Goal: Task Accomplishment & Management: Manage account settings

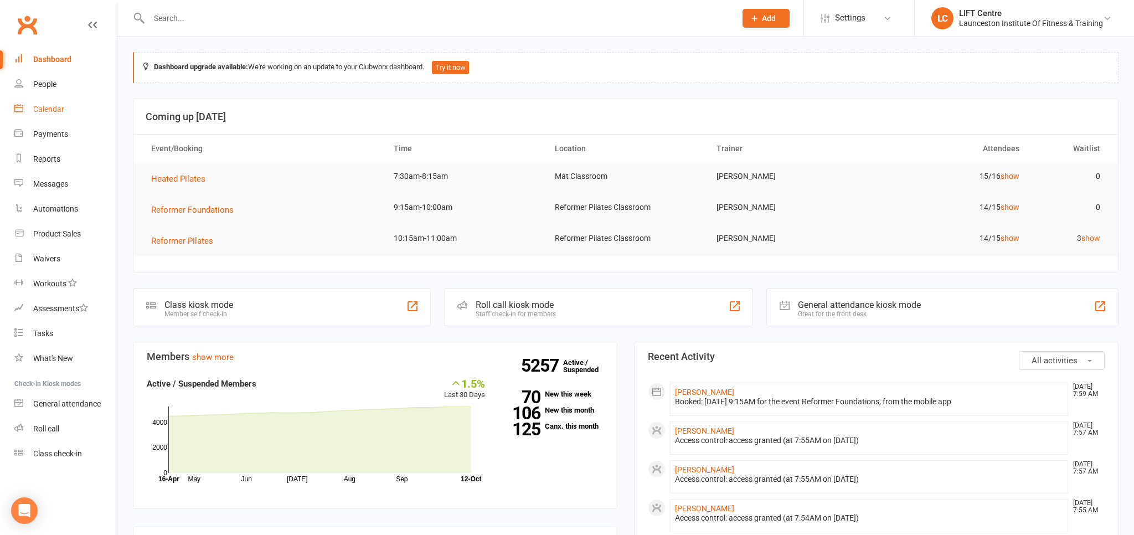
click at [80, 112] on link "Calendar" at bounding box center [65, 109] width 102 height 25
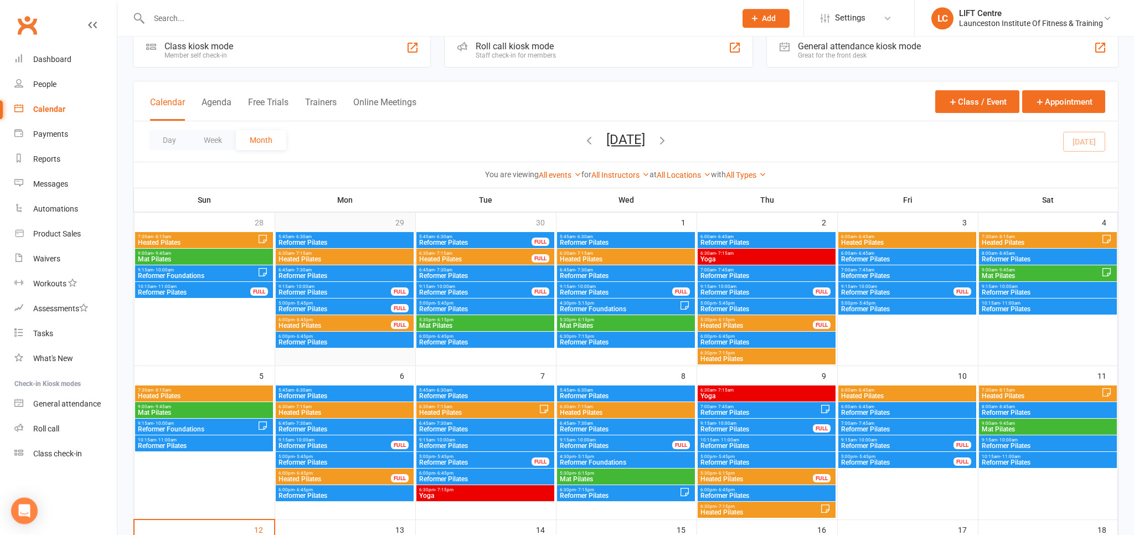
scroll to position [243, 0]
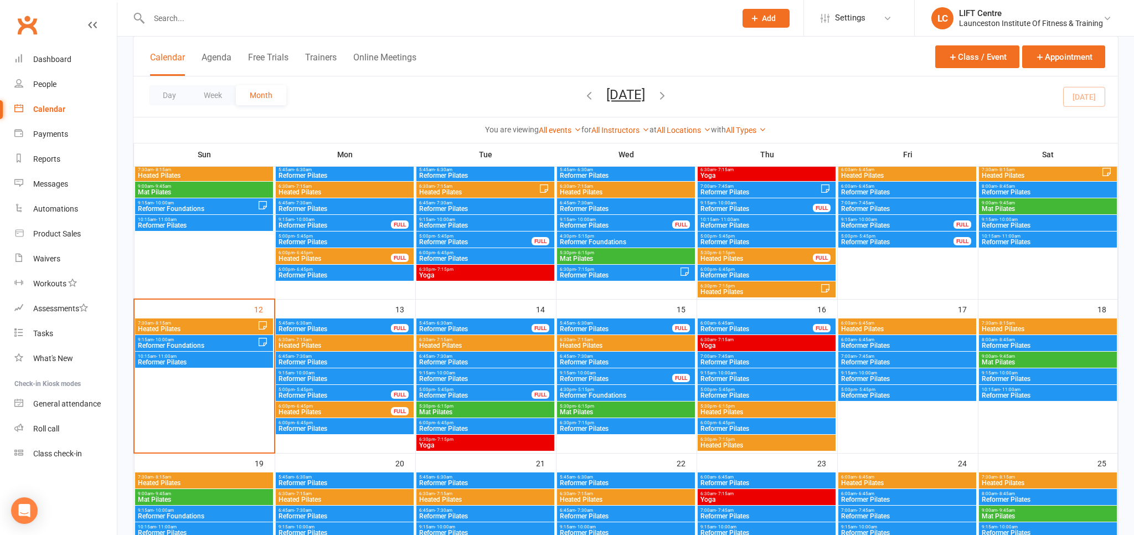
click at [184, 323] on span "7:30am - 8:15am" at bounding box center [197, 323] width 120 height 5
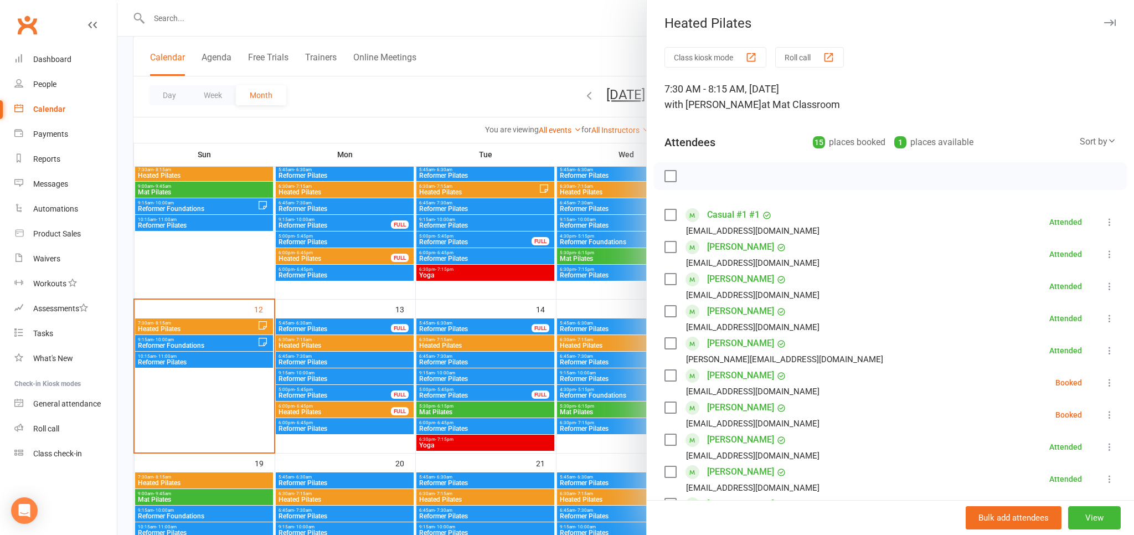
click at [210, 285] on div at bounding box center [625, 267] width 1016 height 535
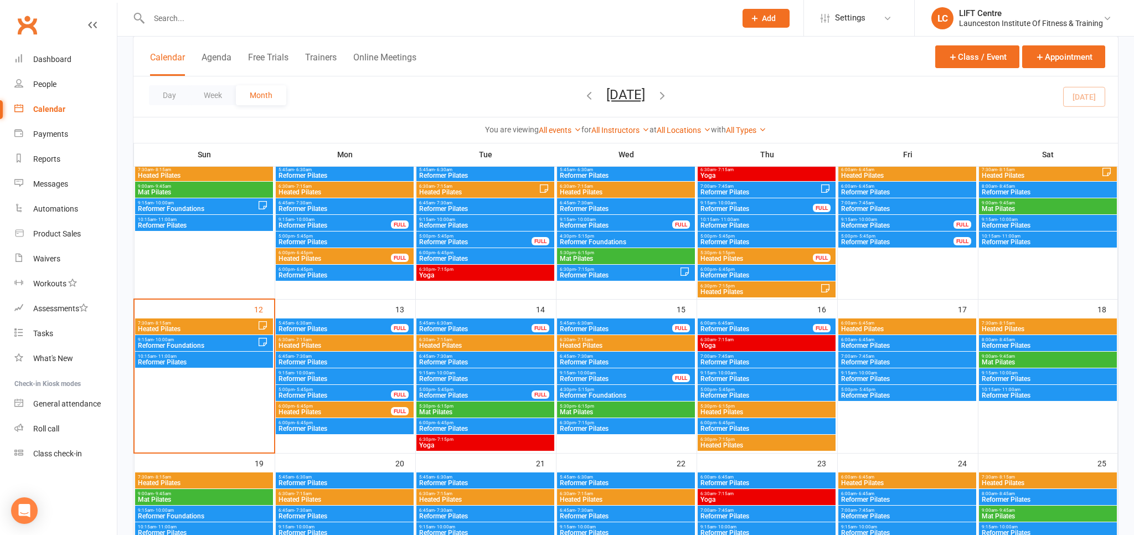
click at [169, 342] on span "Reformer Foundations" at bounding box center [197, 345] width 120 height 7
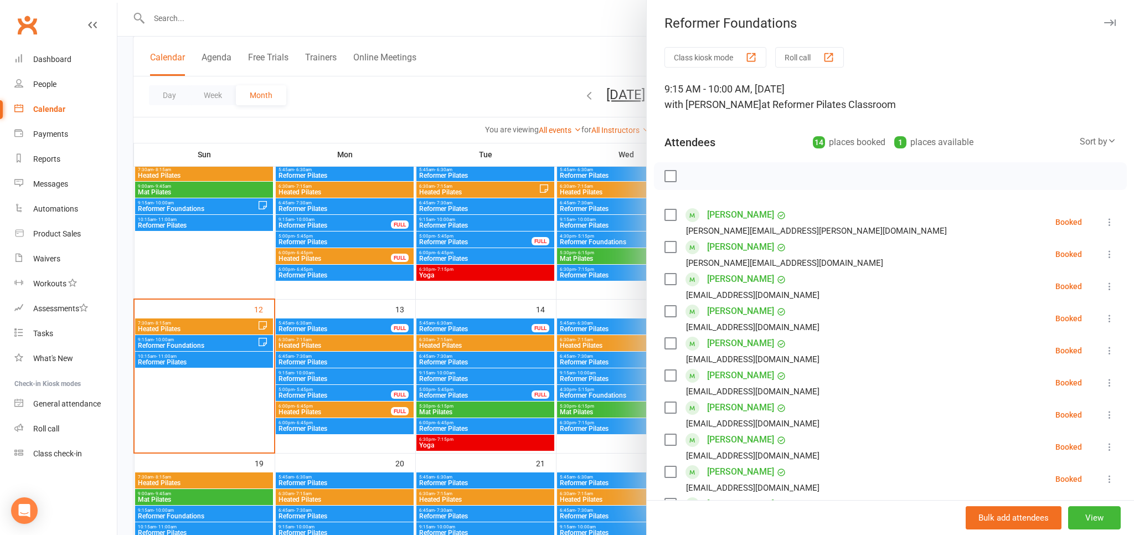
click at [190, 266] on div at bounding box center [625, 267] width 1016 height 535
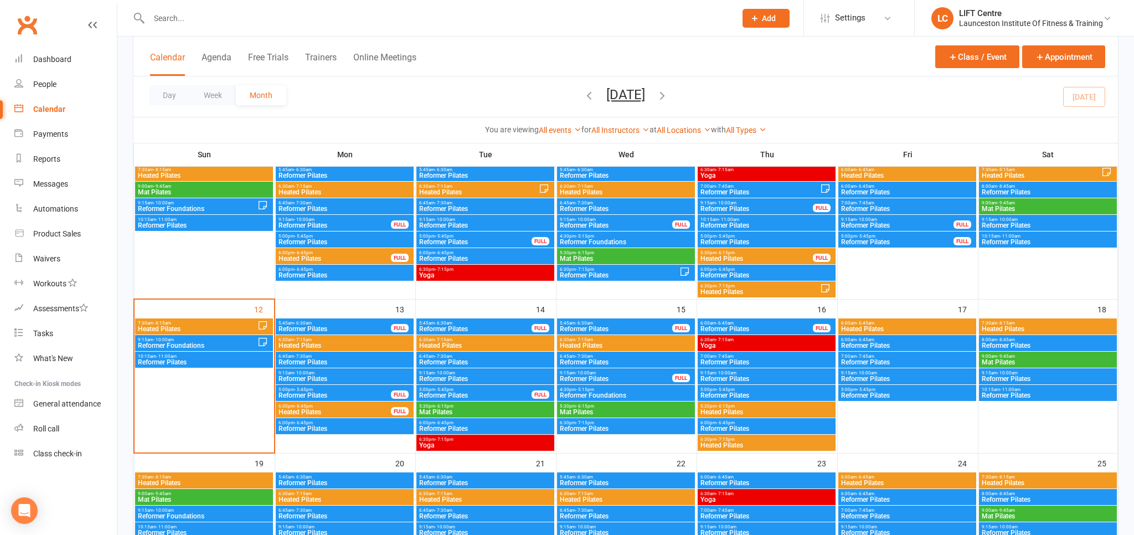
click at [156, 344] on span "Reformer Foundations" at bounding box center [197, 345] width 120 height 7
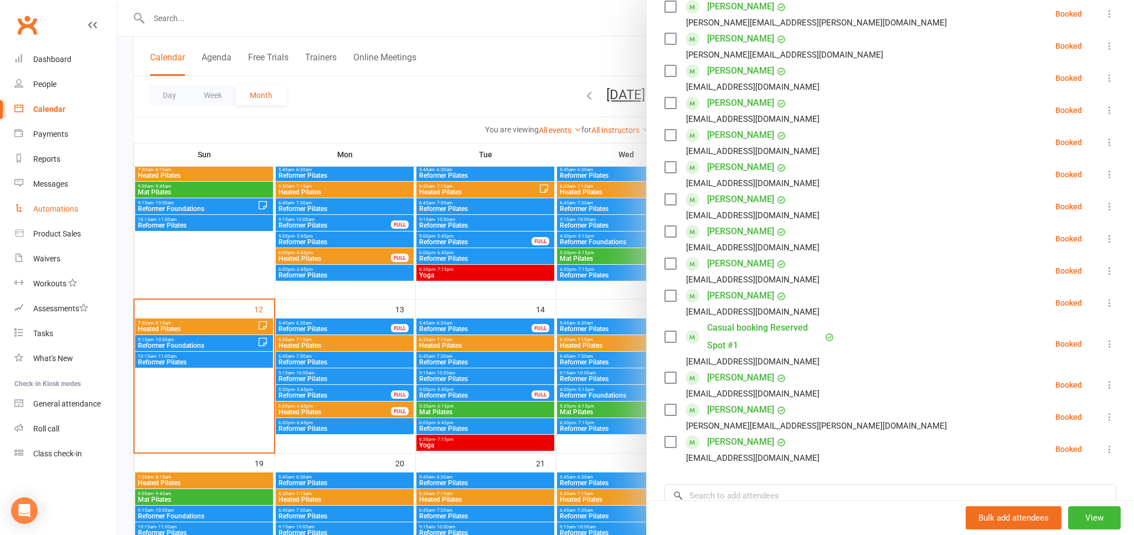
scroll to position [183, 0]
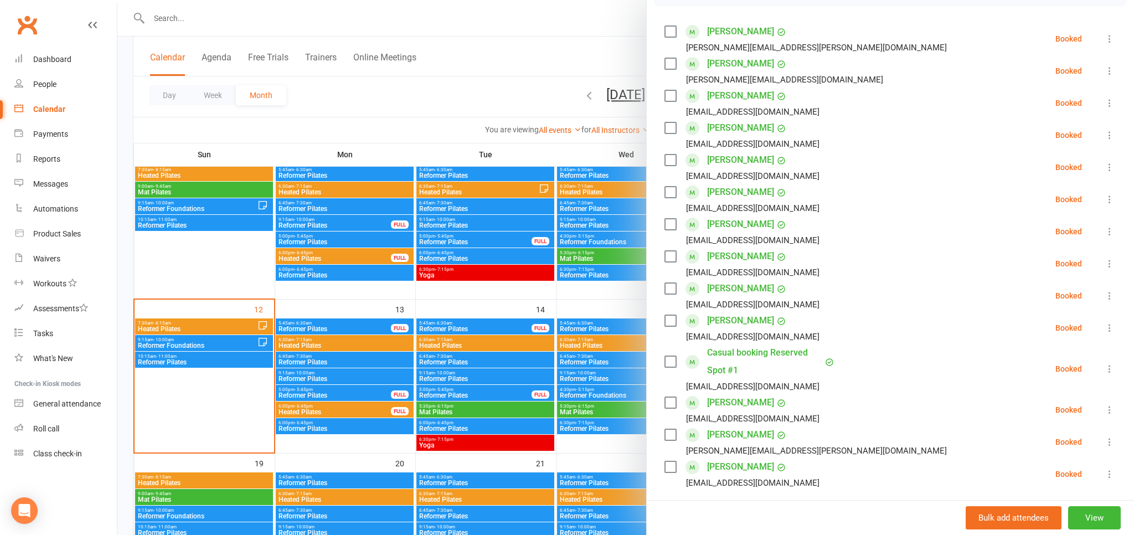
click at [206, 366] on div at bounding box center [625, 267] width 1016 height 535
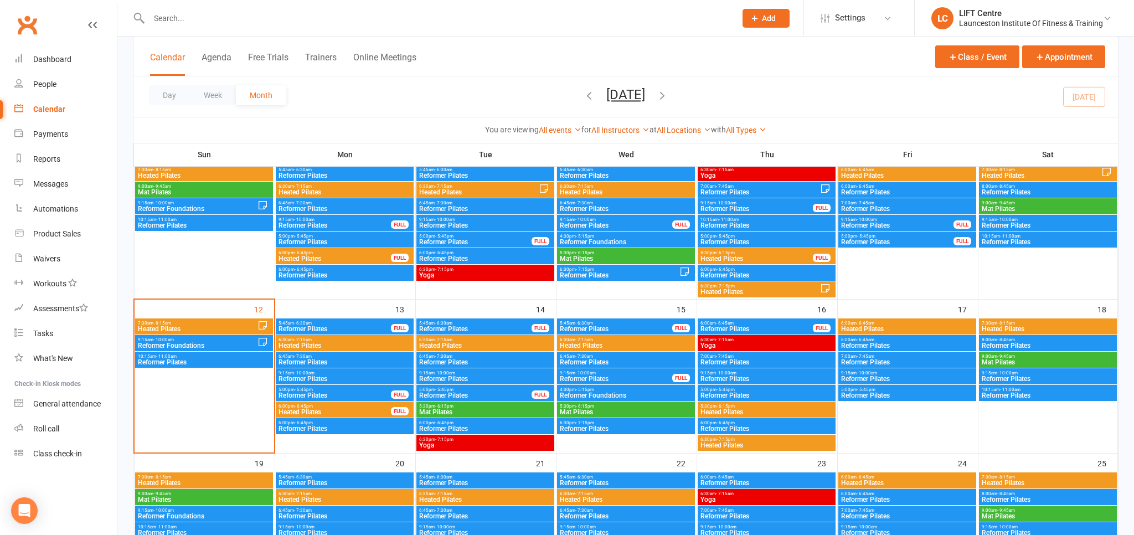
click at [187, 355] on span "10:15am - 11:00am" at bounding box center [203, 356] width 133 height 5
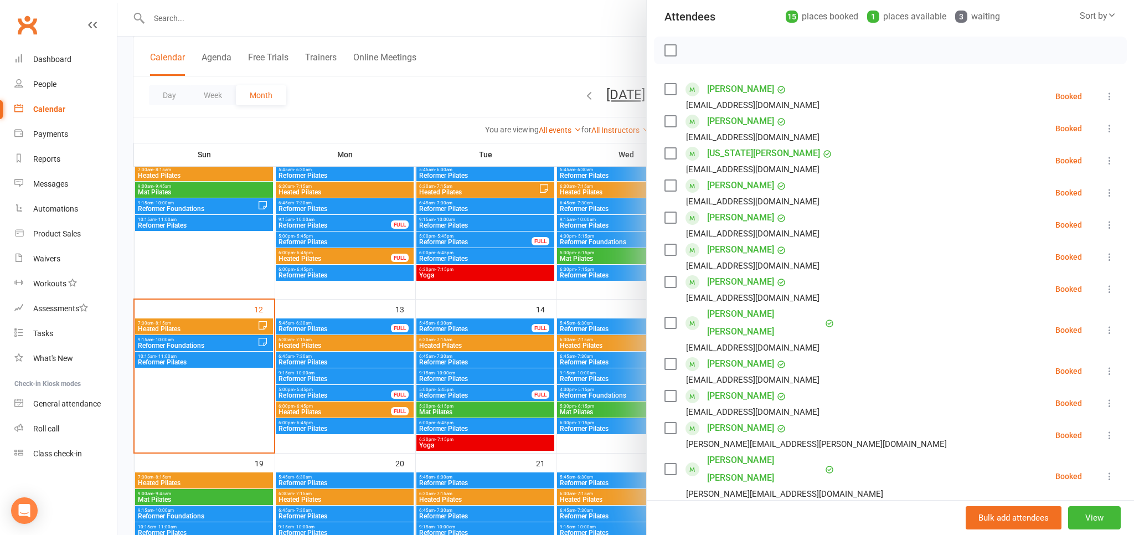
scroll to position [61, 0]
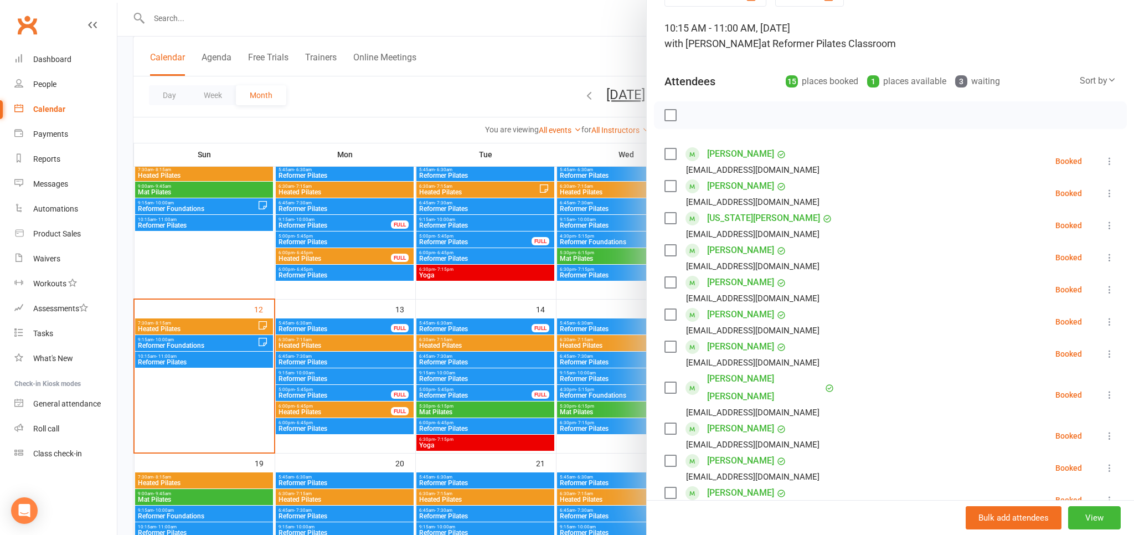
drag, startPoint x: 413, startPoint y: 87, endPoint x: 428, endPoint y: 103, distance: 22.3
click at [418, 90] on div at bounding box center [625, 267] width 1016 height 535
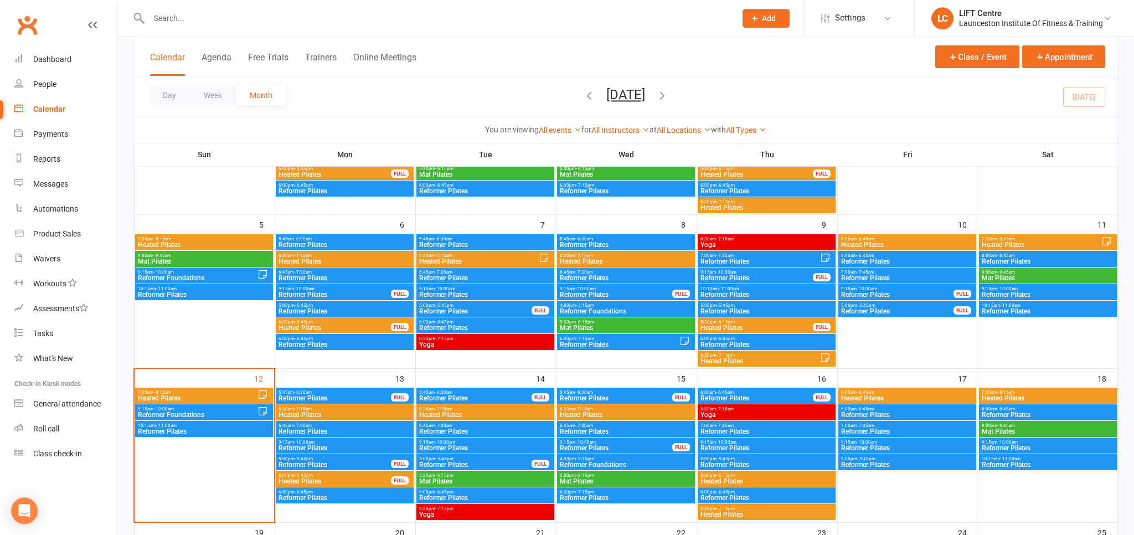
scroll to position [184, 0]
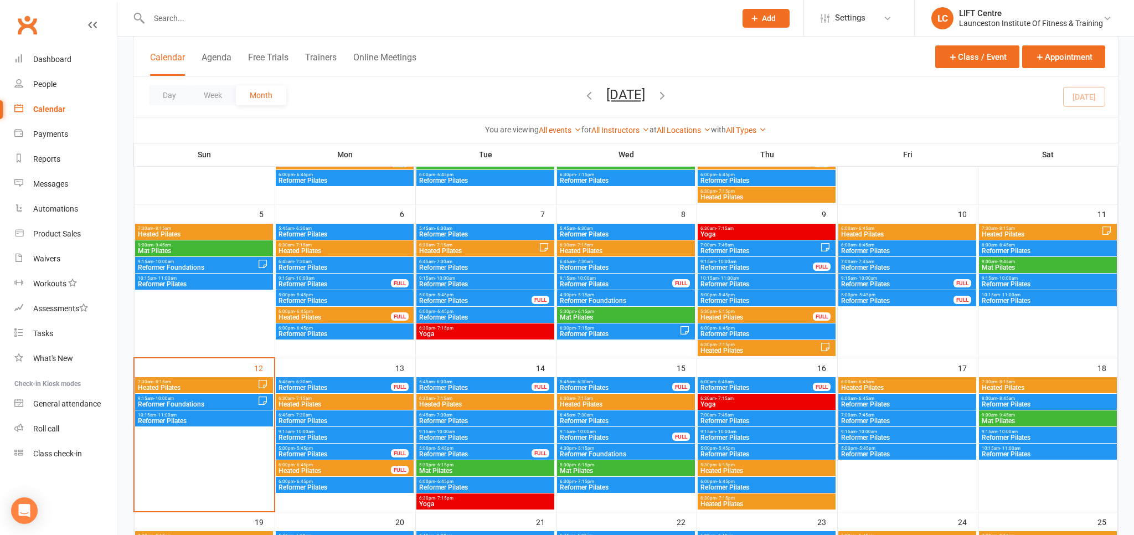
click at [173, 405] on span "Reformer Foundations" at bounding box center [197, 404] width 120 height 7
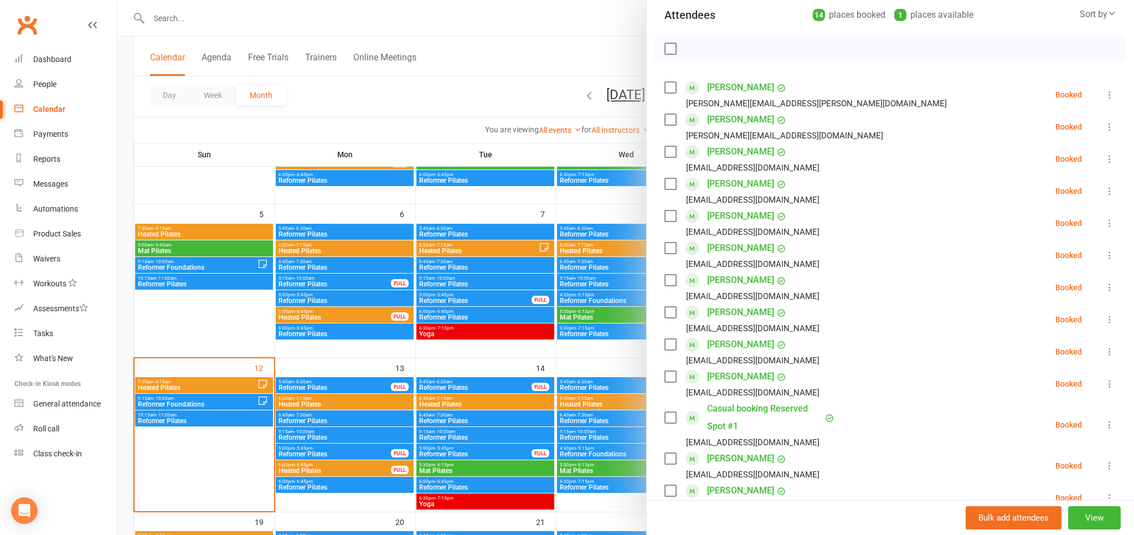
scroll to position [372, 0]
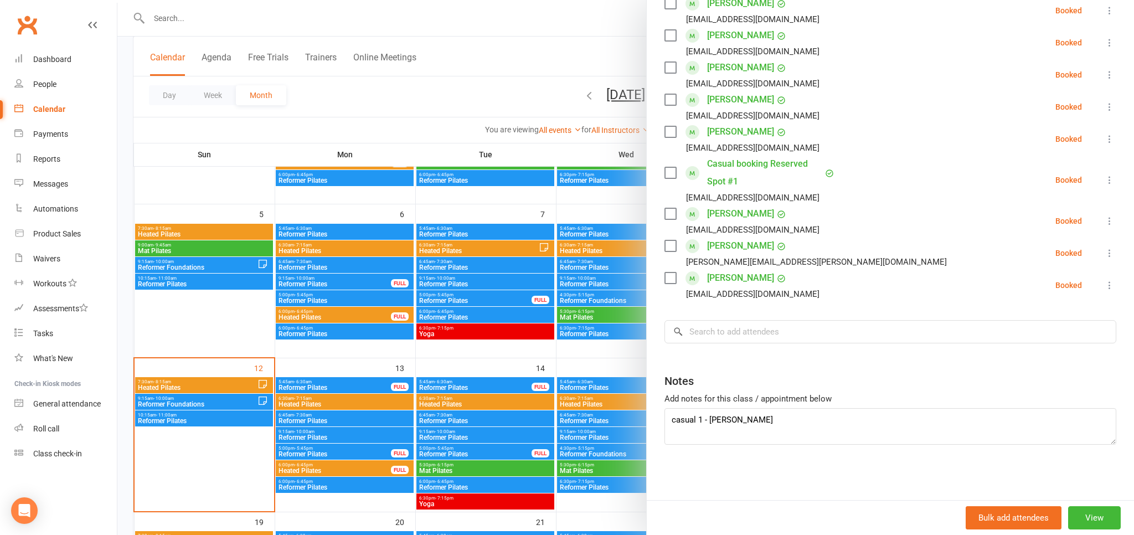
click at [732, 160] on link "Casual booking Reserved Spot #1" at bounding box center [764, 172] width 115 height 35
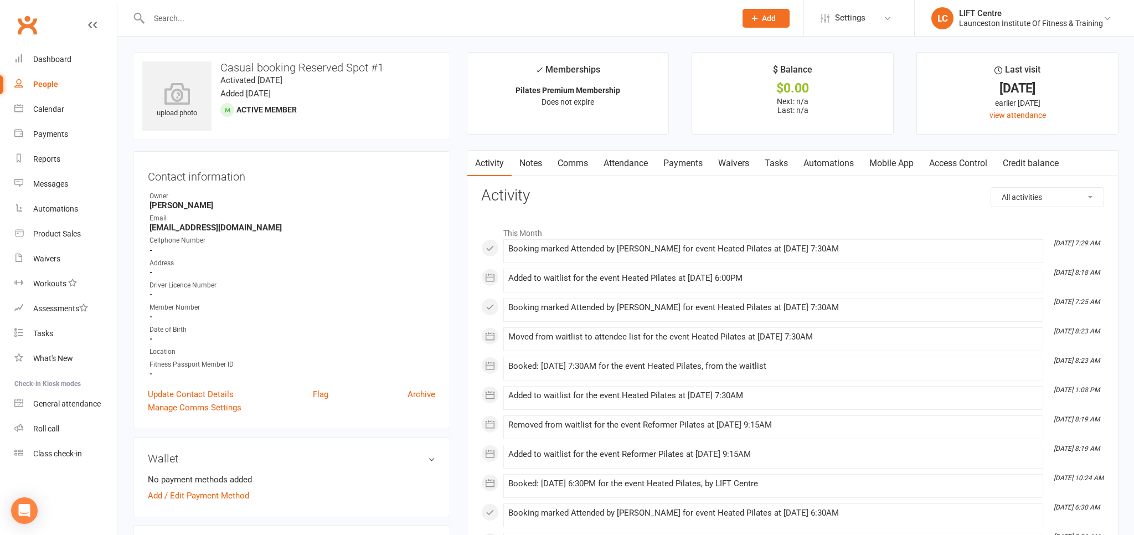
click at [521, 171] on link "Notes" at bounding box center [531, 163] width 38 height 25
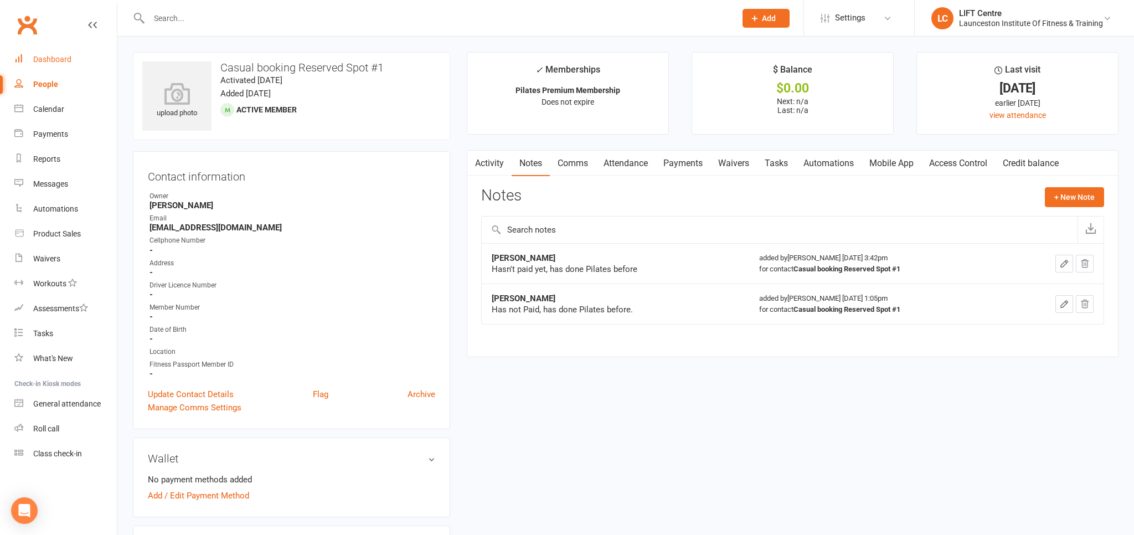
click at [37, 59] on div "Dashboard" at bounding box center [52, 59] width 38 height 9
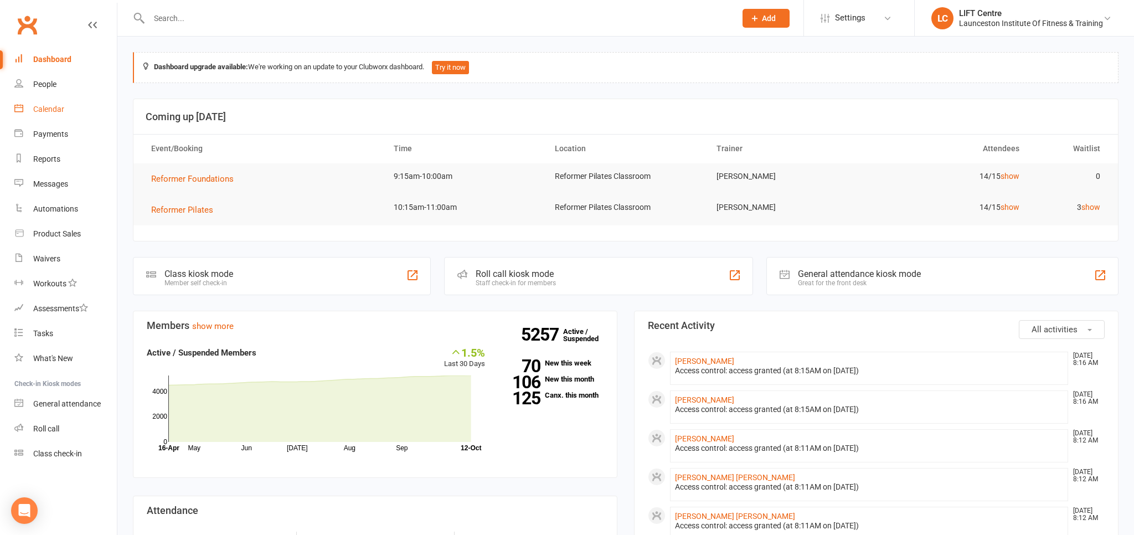
click at [61, 105] on div "Calendar" at bounding box center [48, 109] width 31 height 9
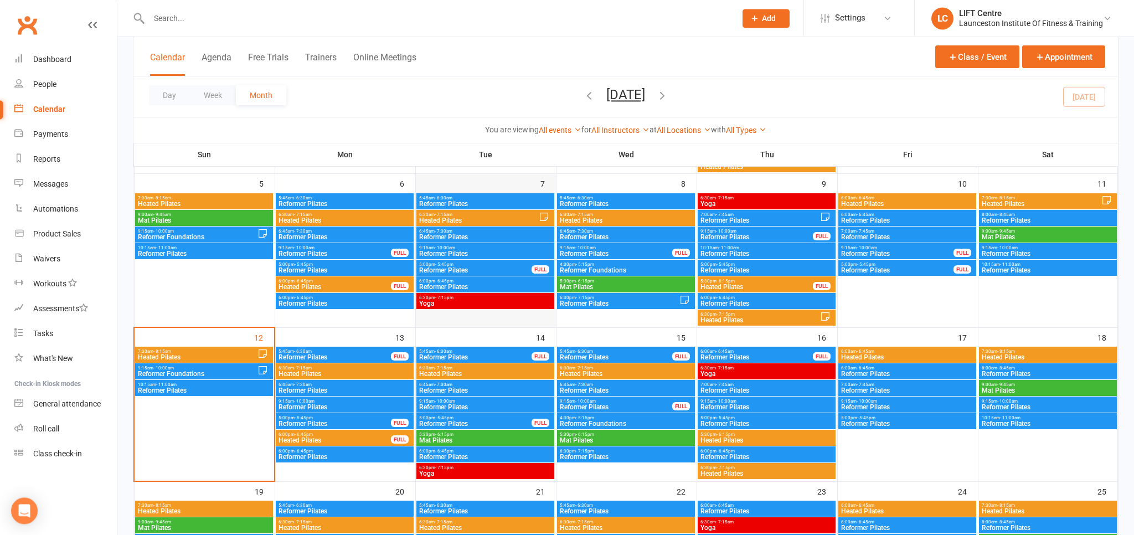
scroll to position [234, 0]
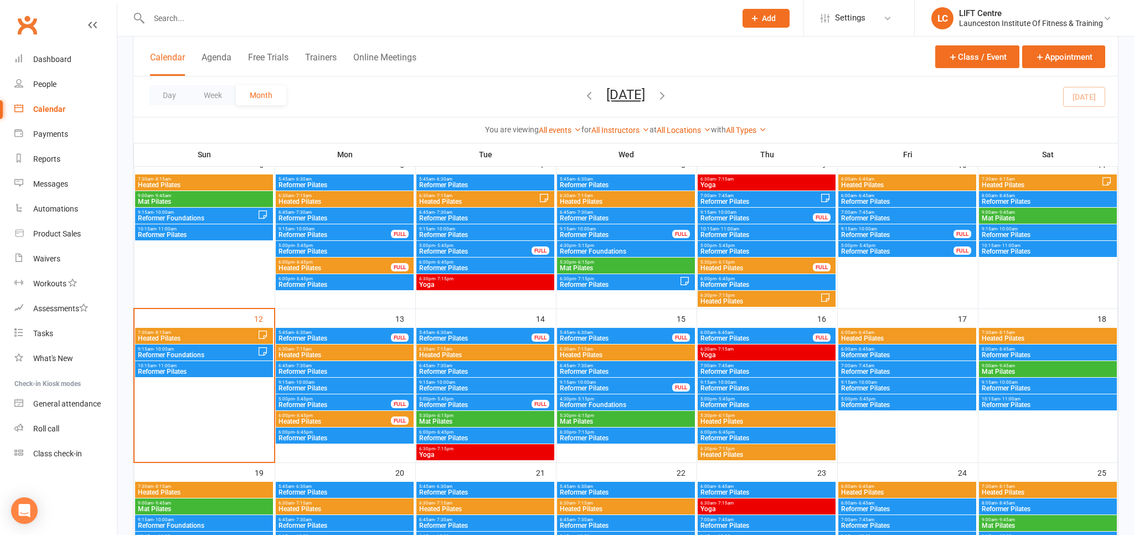
click at [175, 368] on span "Reformer Pilates" at bounding box center [203, 371] width 133 height 7
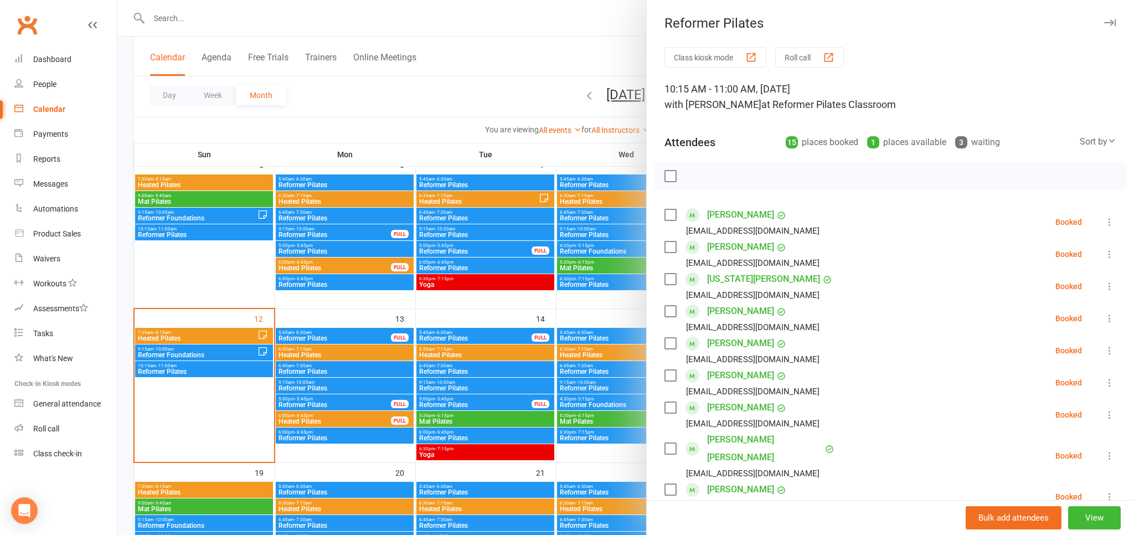
scroll to position [0, 0]
click at [371, 95] on div at bounding box center [625, 267] width 1016 height 535
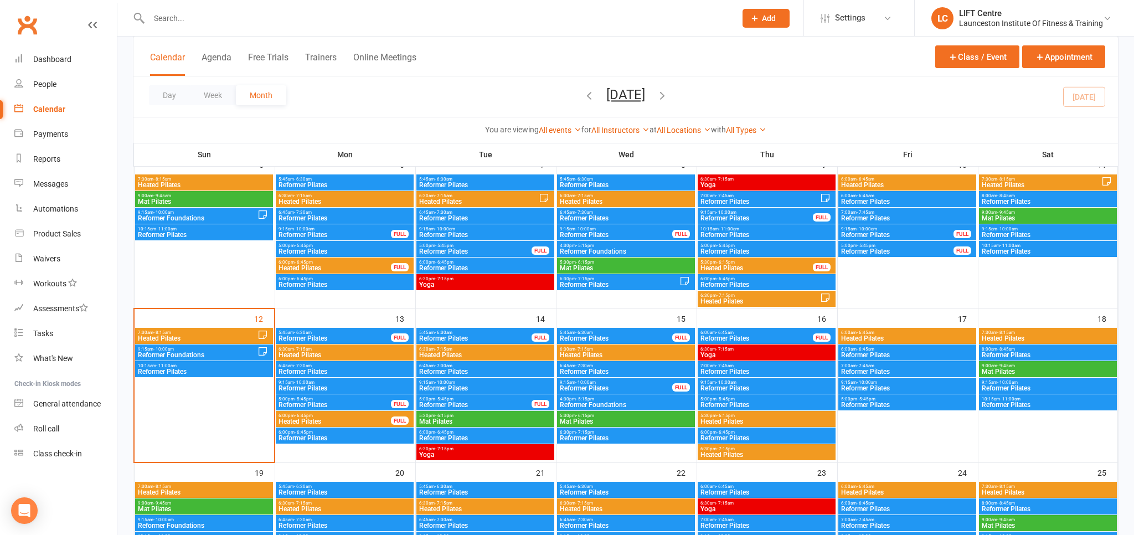
click at [204, 22] on input "text" at bounding box center [437, 19] width 582 height 16
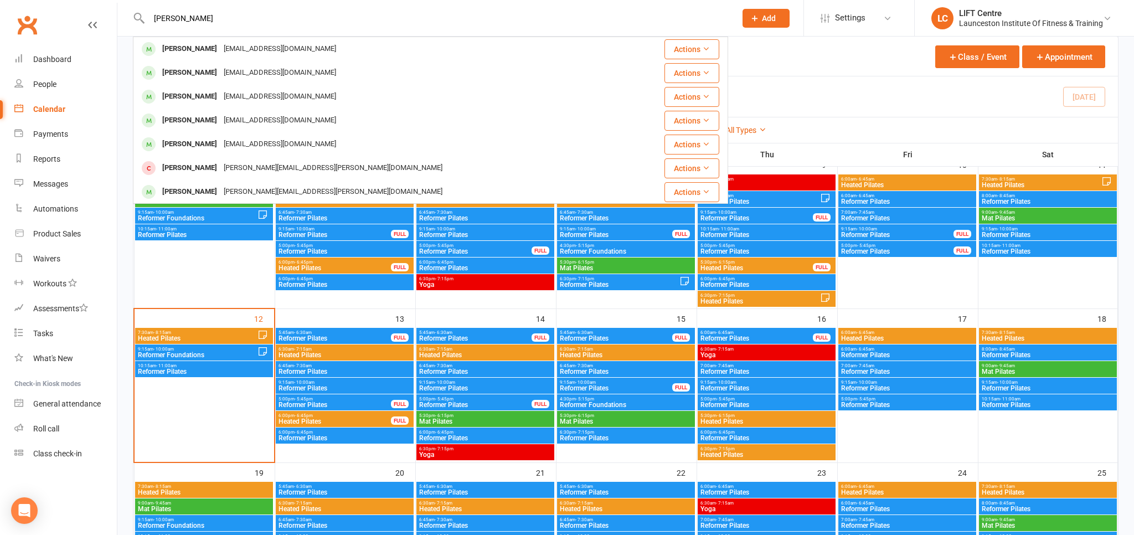
type input "[PERSON_NAME]"
click at [209, 48] on div "[PERSON_NAME] [EMAIL_ADDRESS][DOMAIN_NAME]" at bounding box center [249, 49] width 180 height 16
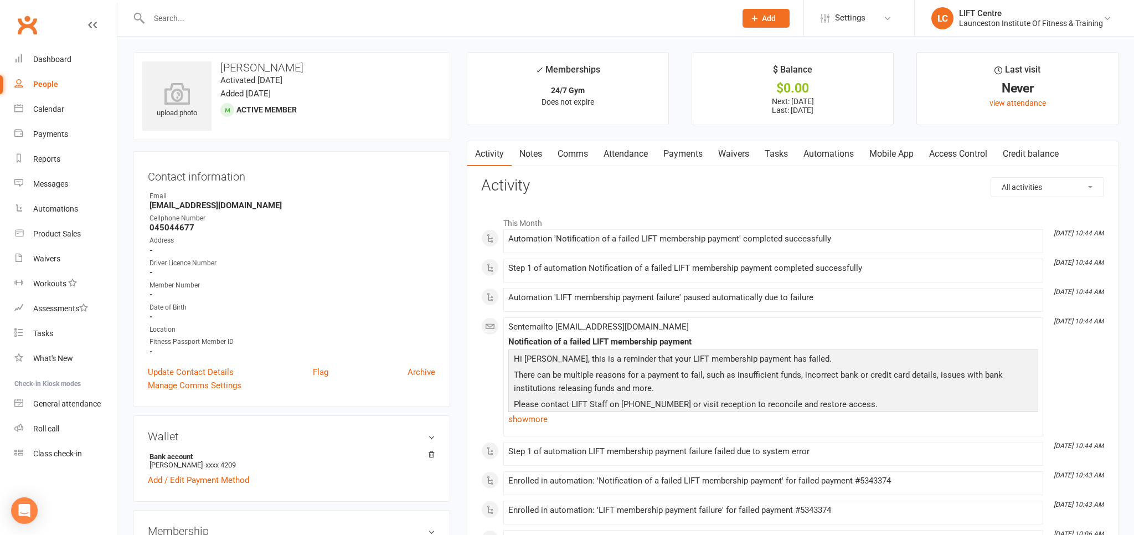
click at [663, 148] on link "Payments" at bounding box center [682, 153] width 55 height 25
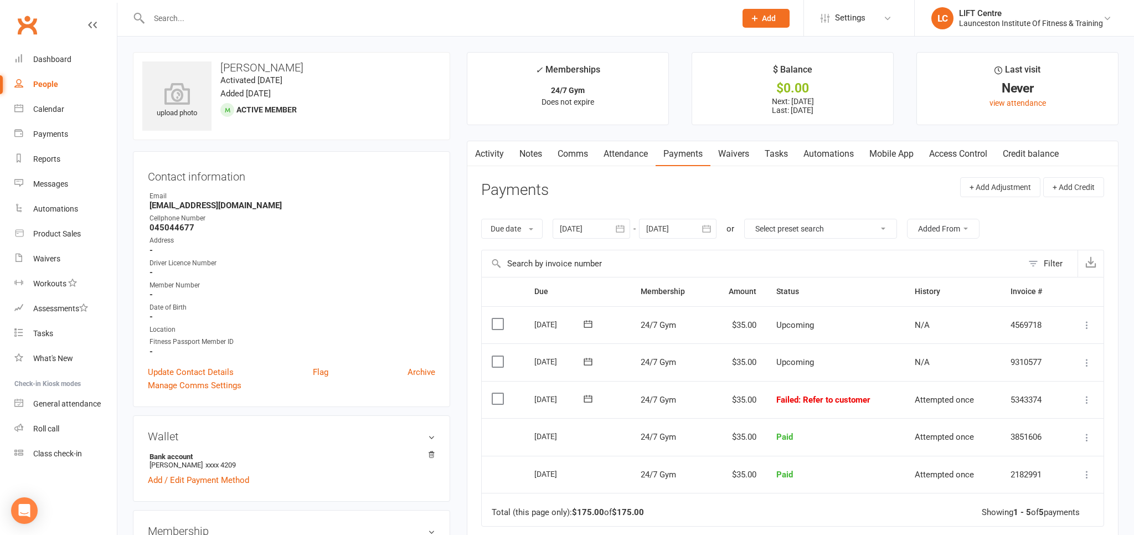
click at [289, 29] on div at bounding box center [430, 18] width 595 height 36
click at [273, 23] on input "text" at bounding box center [437, 19] width 582 height 16
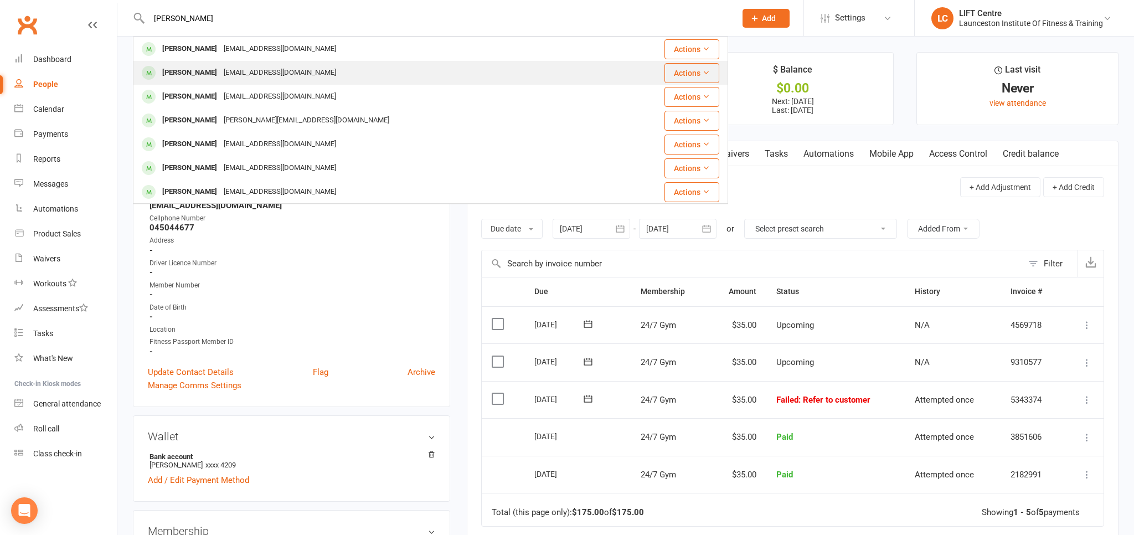
type input "[PERSON_NAME]"
click at [198, 70] on div "[PERSON_NAME]" at bounding box center [189, 73] width 61 height 16
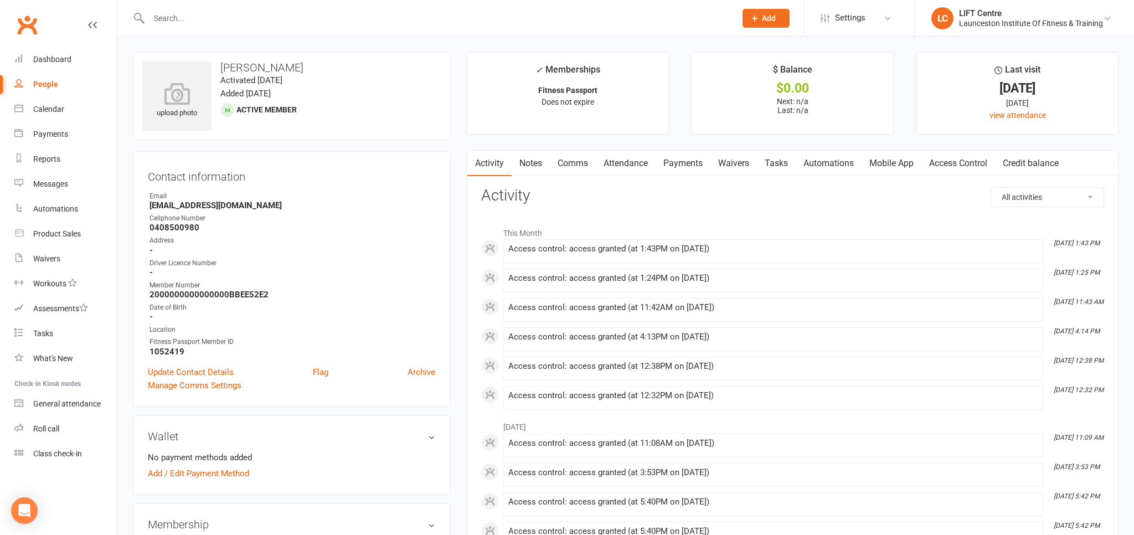
click at [690, 168] on link "Payments" at bounding box center [682, 163] width 55 height 25
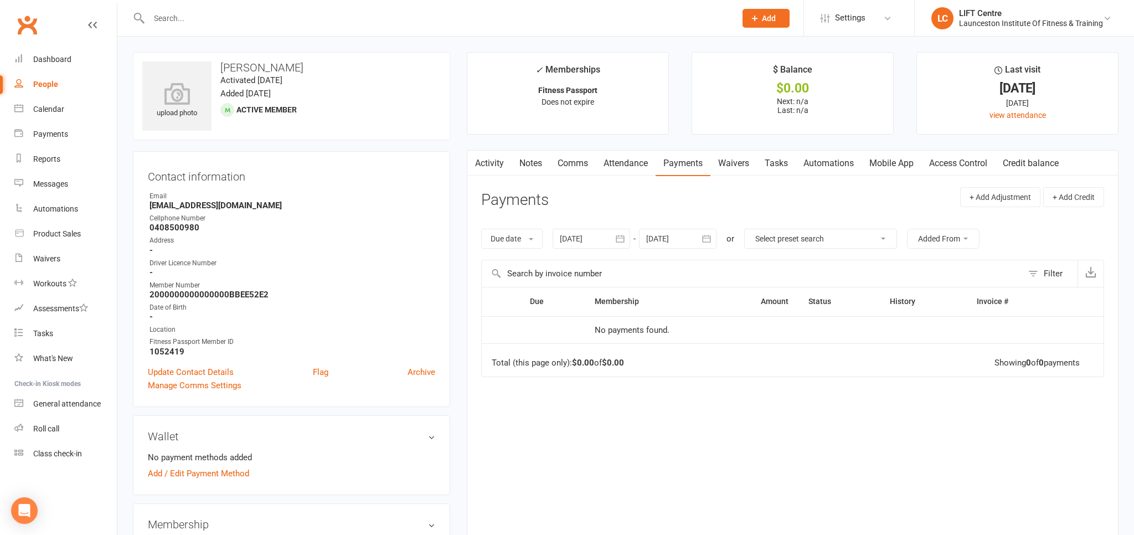
click at [479, 167] on button "button" at bounding box center [474, 163] width 14 height 25
click at [483, 163] on link "Activity" at bounding box center [489, 163] width 44 height 25
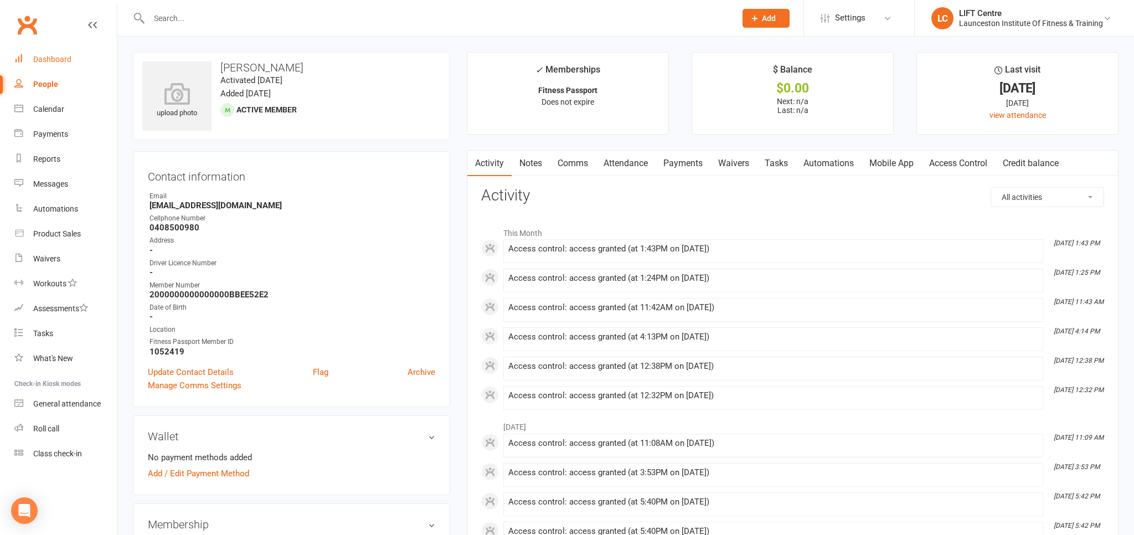
click at [61, 65] on link "Dashboard" at bounding box center [65, 59] width 102 height 25
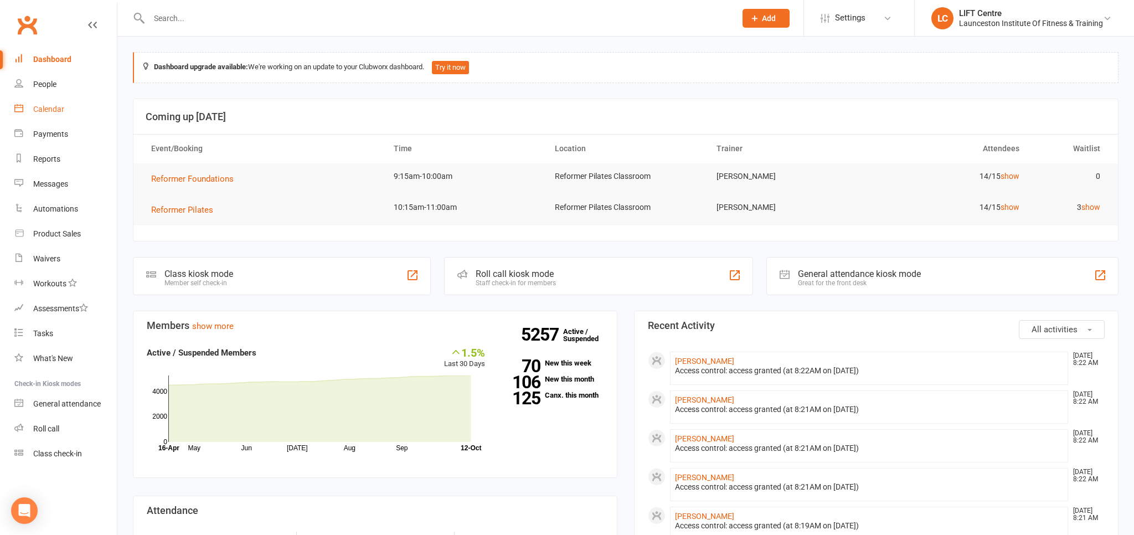
click at [51, 112] on div "Calendar" at bounding box center [48, 109] width 31 height 9
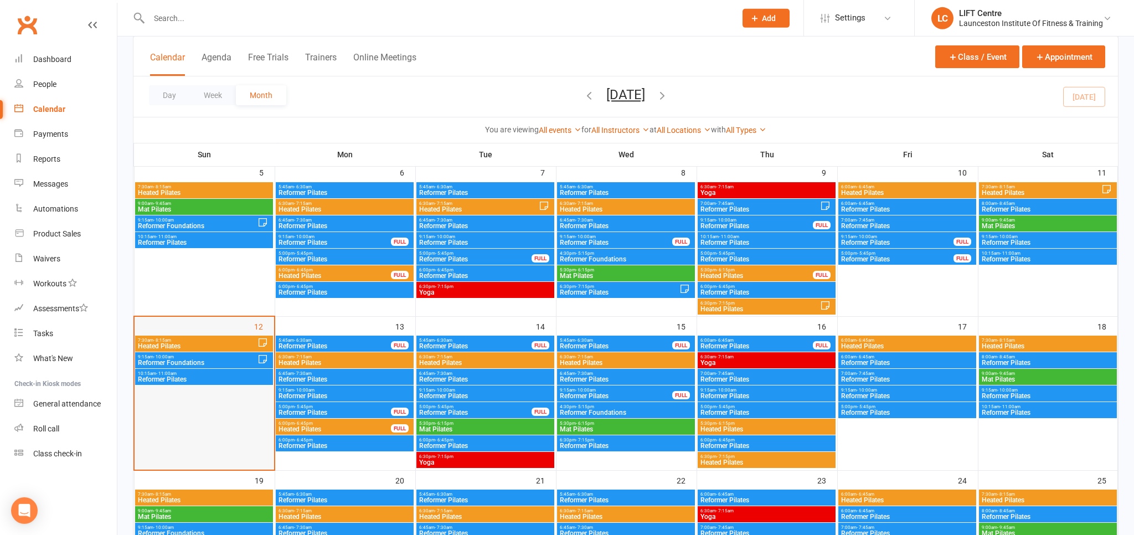
scroll to position [234, 0]
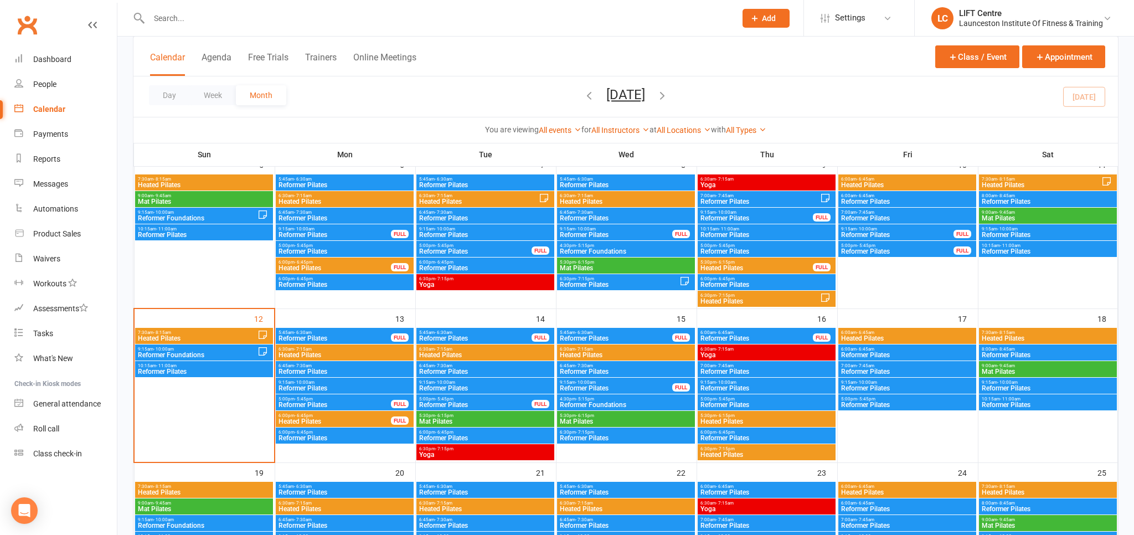
click at [184, 331] on span "7:30am - 8:15am" at bounding box center [197, 332] width 120 height 5
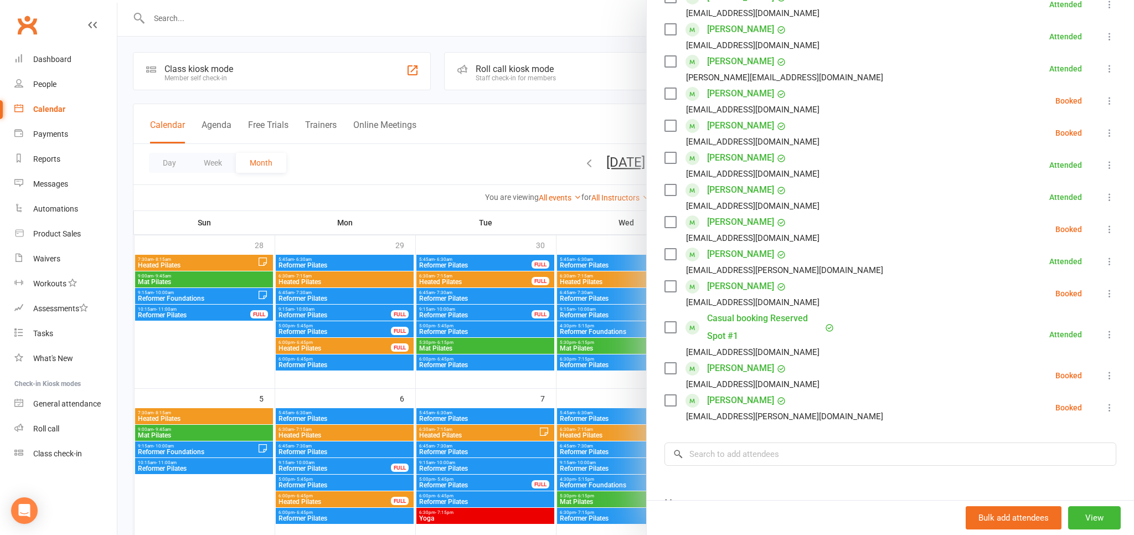
scroll to position [99, 0]
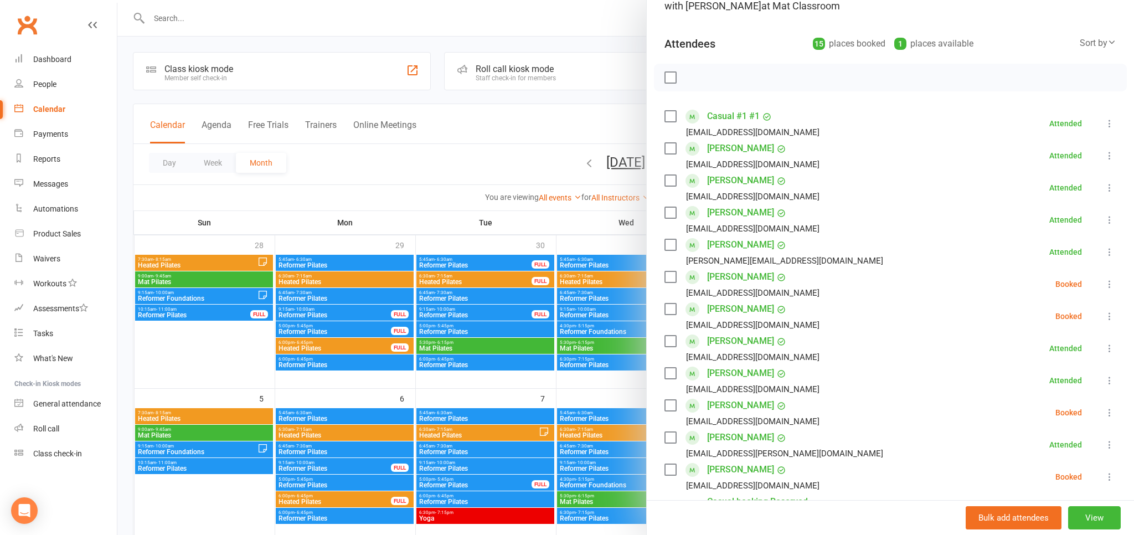
click at [125, 56] on div at bounding box center [625, 267] width 1016 height 535
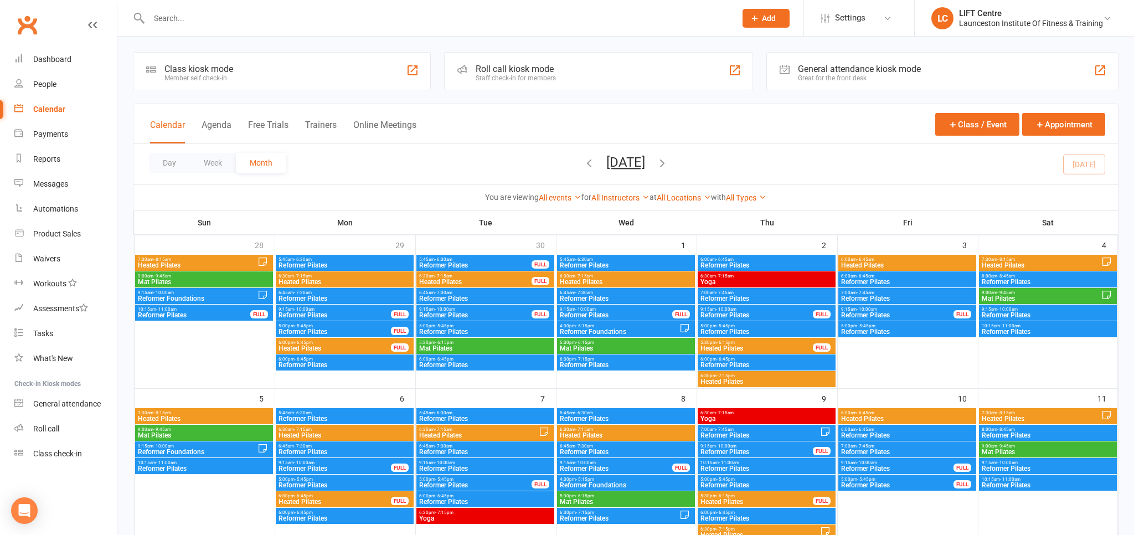
click at [364, 19] on input "text" at bounding box center [437, 19] width 582 height 16
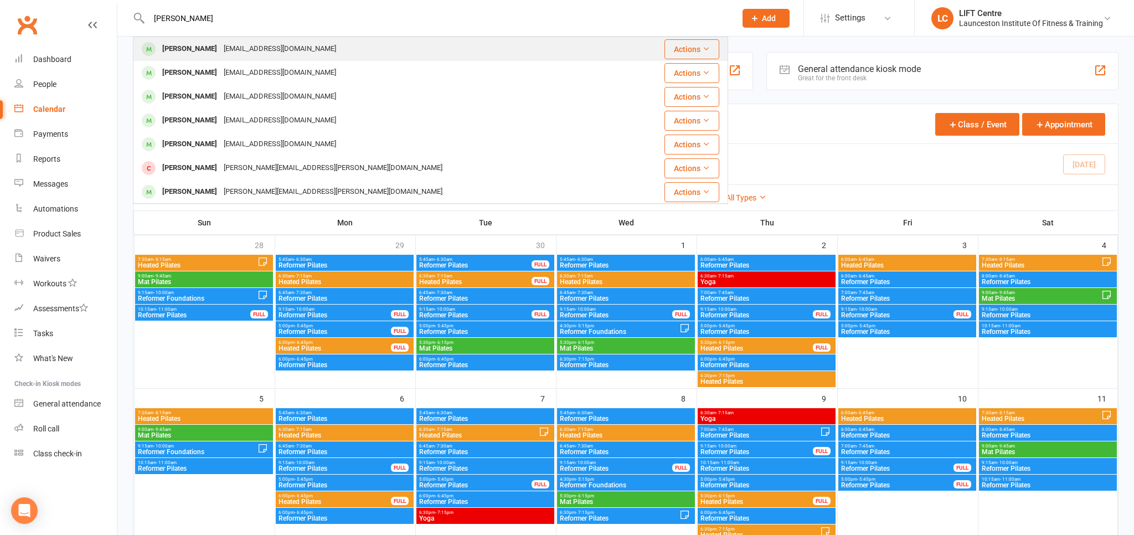
type input "[PERSON_NAME]"
click at [335, 43] on div "[PERSON_NAME] [EMAIL_ADDRESS][DOMAIN_NAME]" at bounding box center [381, 49] width 494 height 23
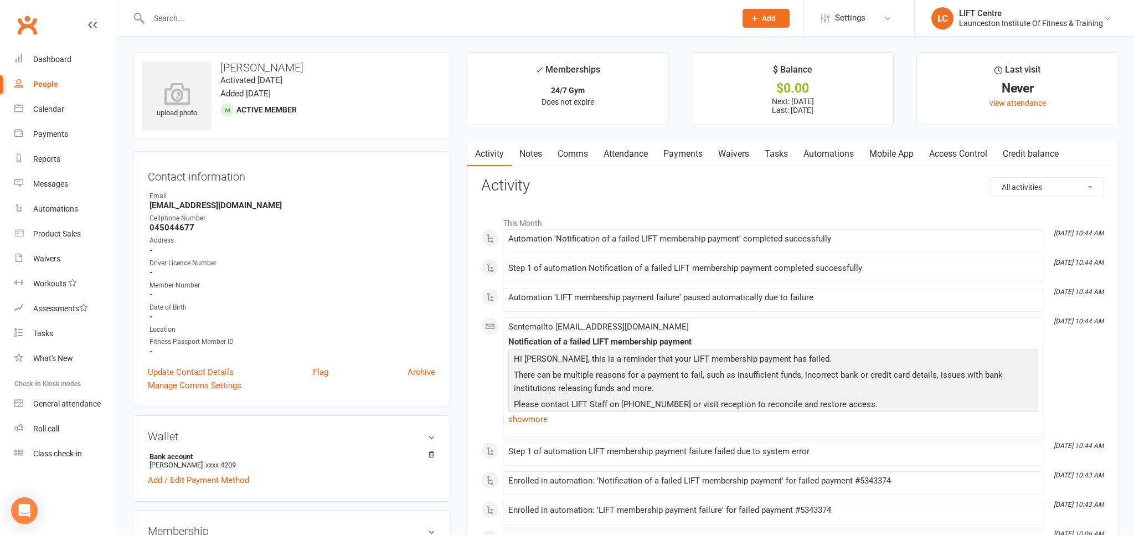
click at [958, 155] on link "Access Control" at bounding box center [958, 153] width 74 height 25
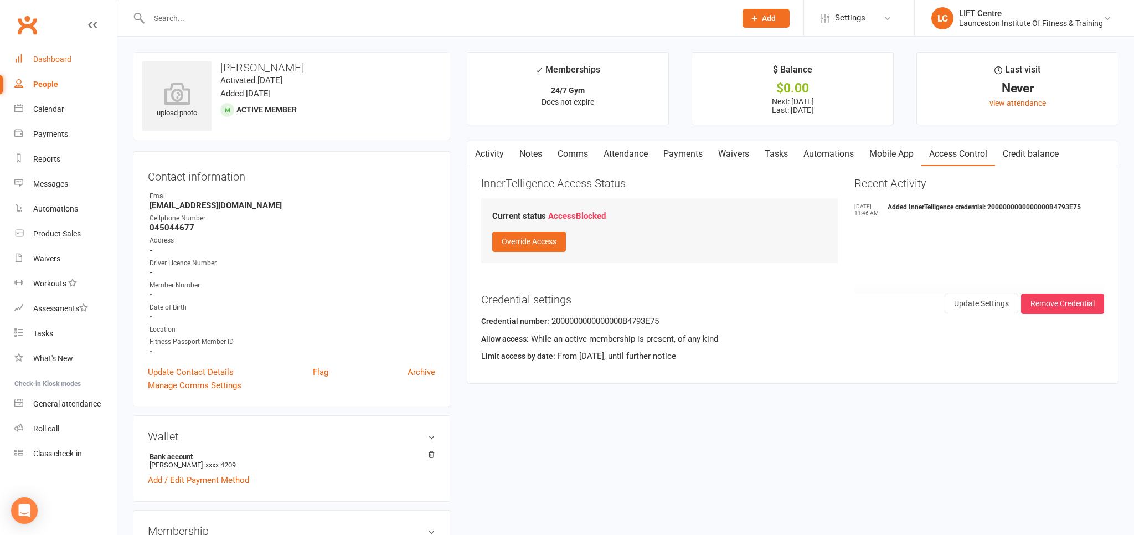
click at [54, 65] on link "Dashboard" at bounding box center [65, 59] width 102 height 25
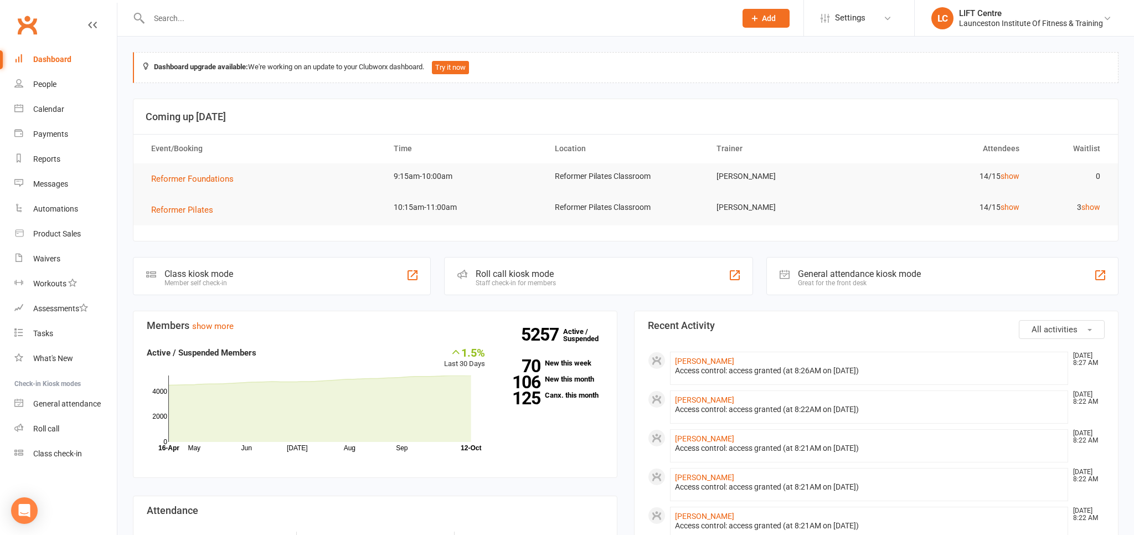
click at [340, 28] on div at bounding box center [430, 18] width 595 height 36
click at [335, 19] on input "text" at bounding box center [437, 19] width 582 height 16
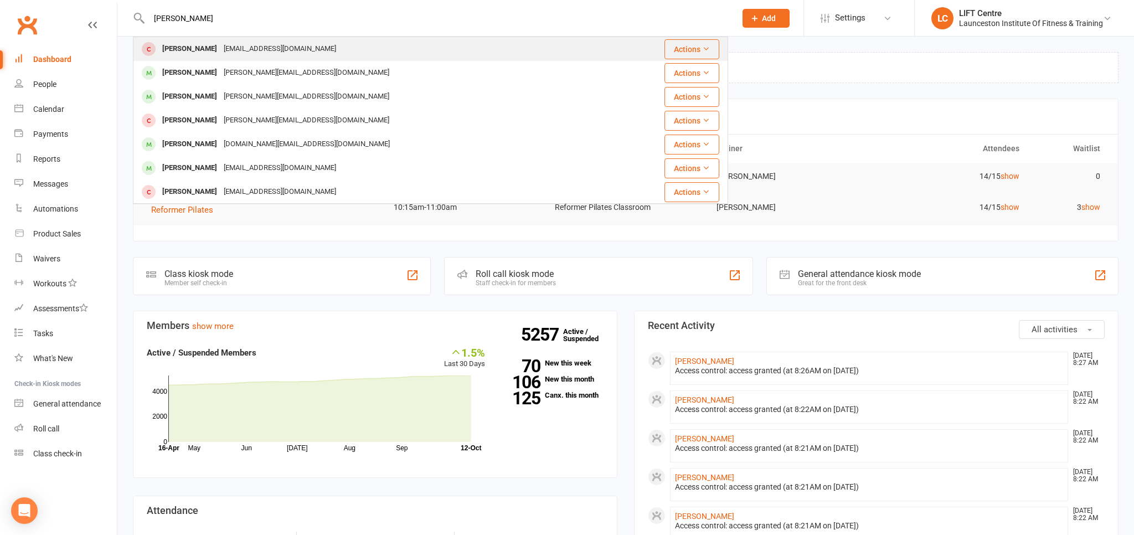
type input "[PERSON_NAME]"
click at [204, 52] on div "[PERSON_NAME]" at bounding box center [189, 49] width 61 height 16
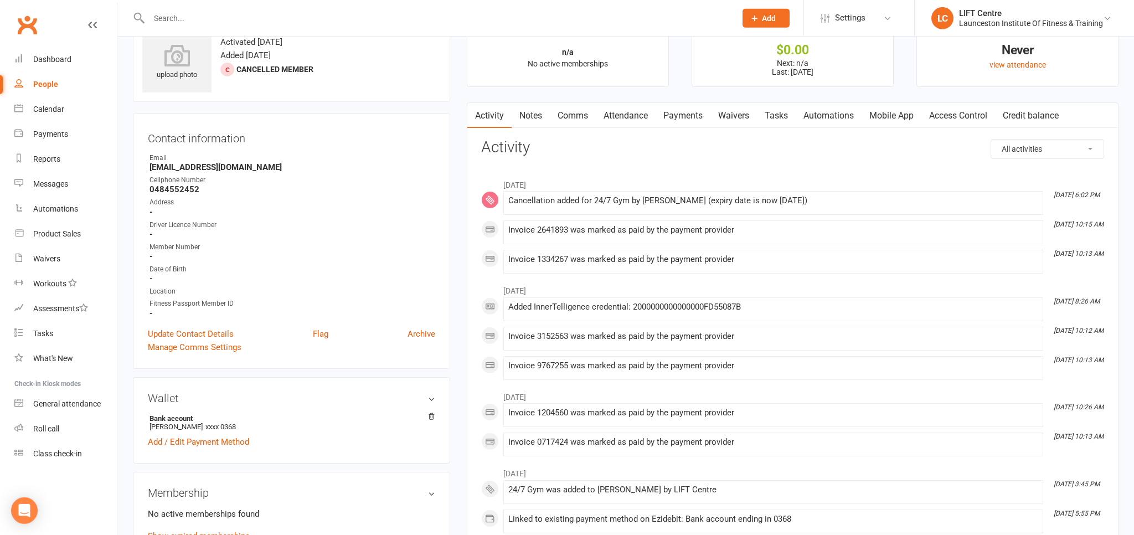
scroll to position [58, 0]
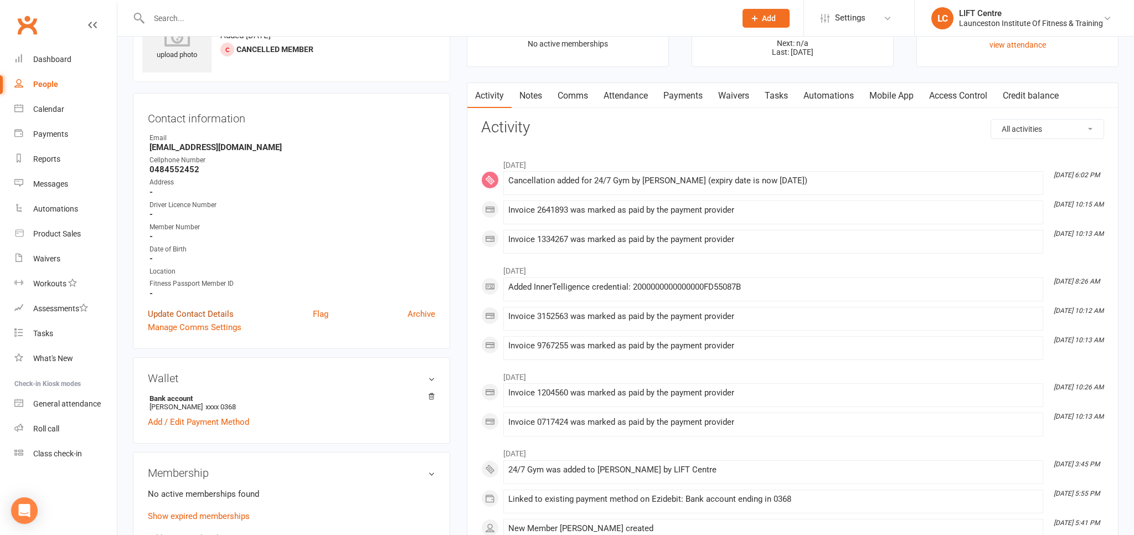
click at [189, 314] on link "Update Contact Details" at bounding box center [191, 313] width 86 height 13
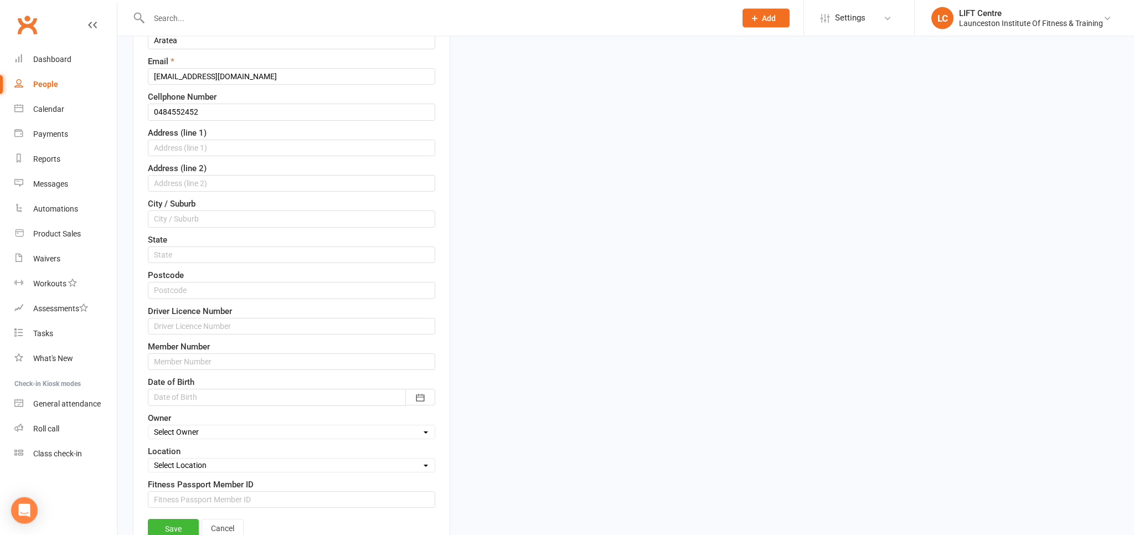
scroll to position [286, 0]
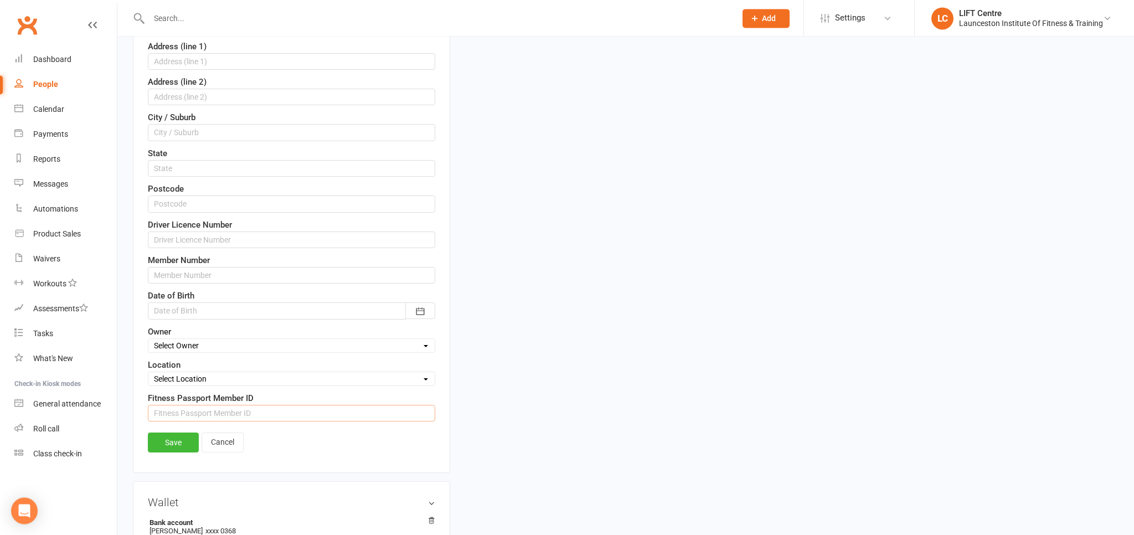
click at [234, 405] on input "string" at bounding box center [291, 413] width 287 height 17
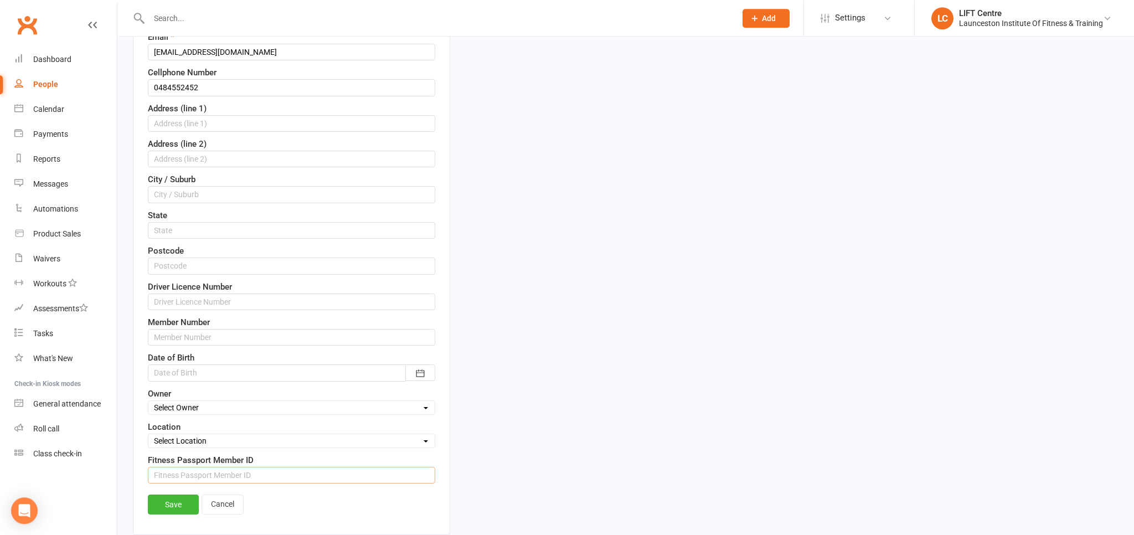
scroll to position [0, 0]
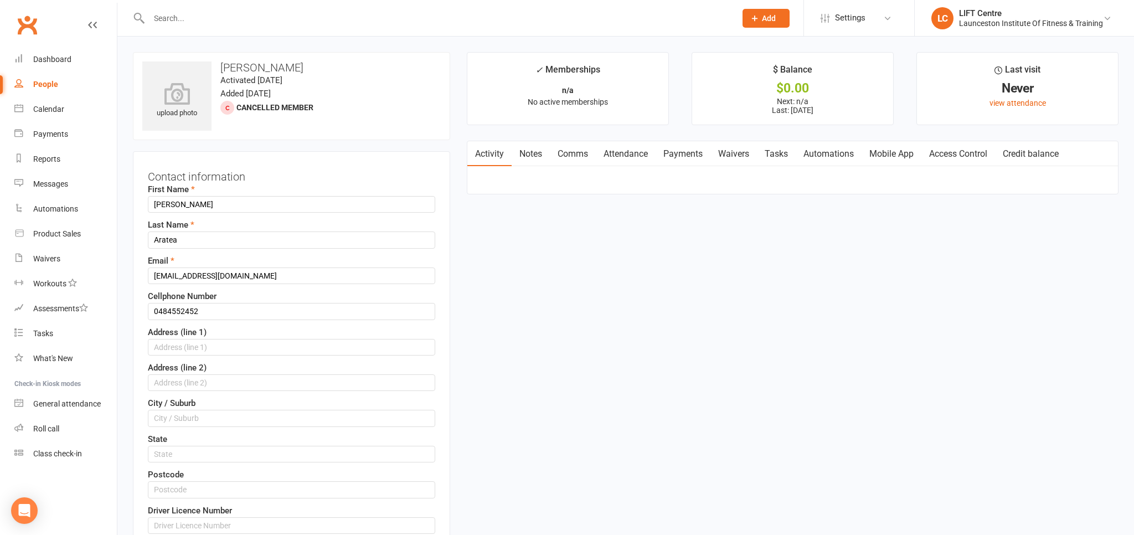
click at [699, 163] on link "Payments" at bounding box center [682, 153] width 55 height 25
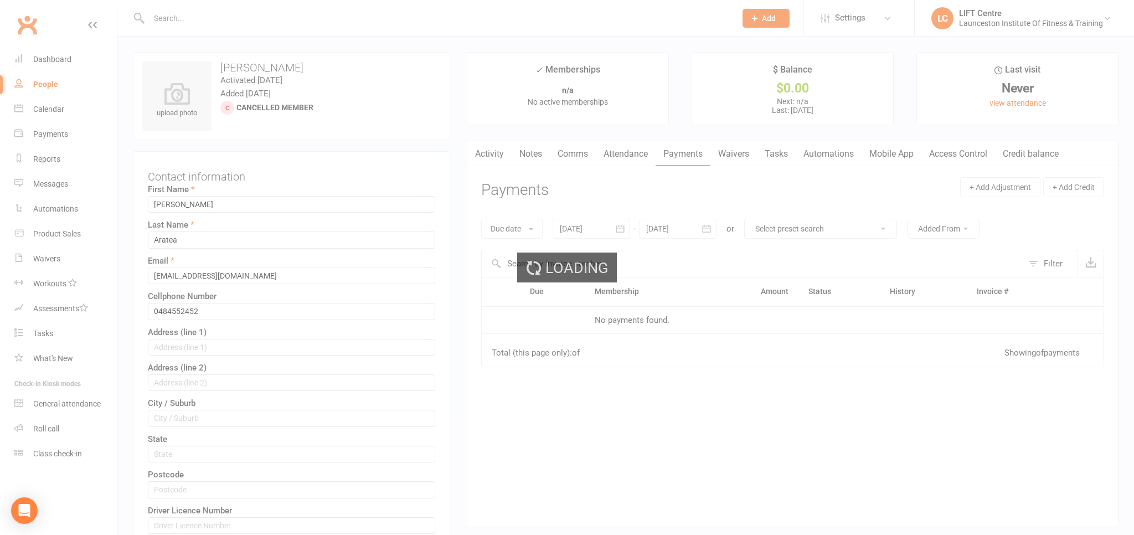
click at [696, 161] on link "Payments" at bounding box center [682, 153] width 55 height 25
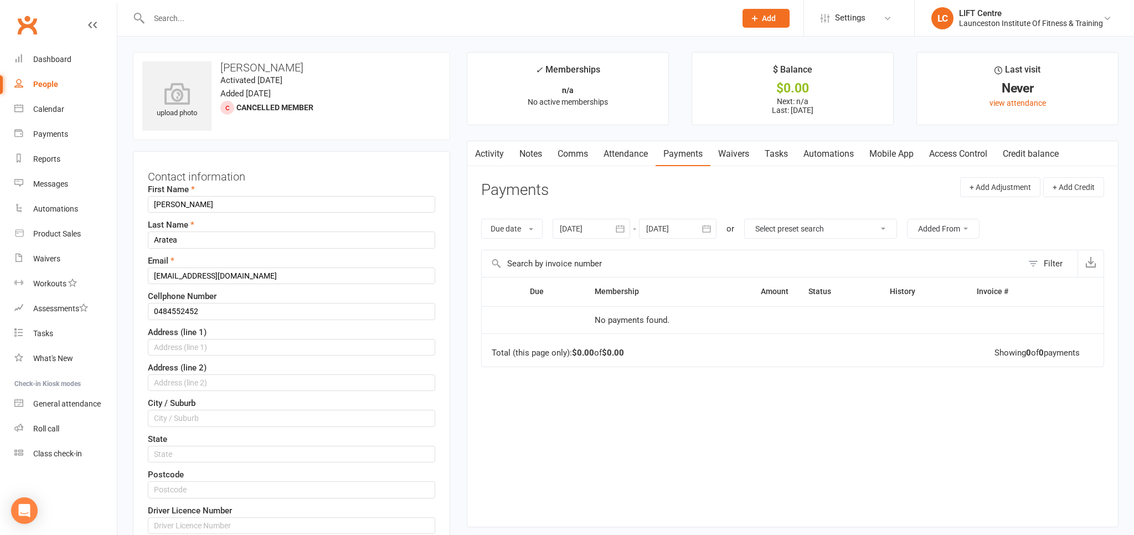
click at [590, 229] on div at bounding box center [592, 229] width 78 height 20
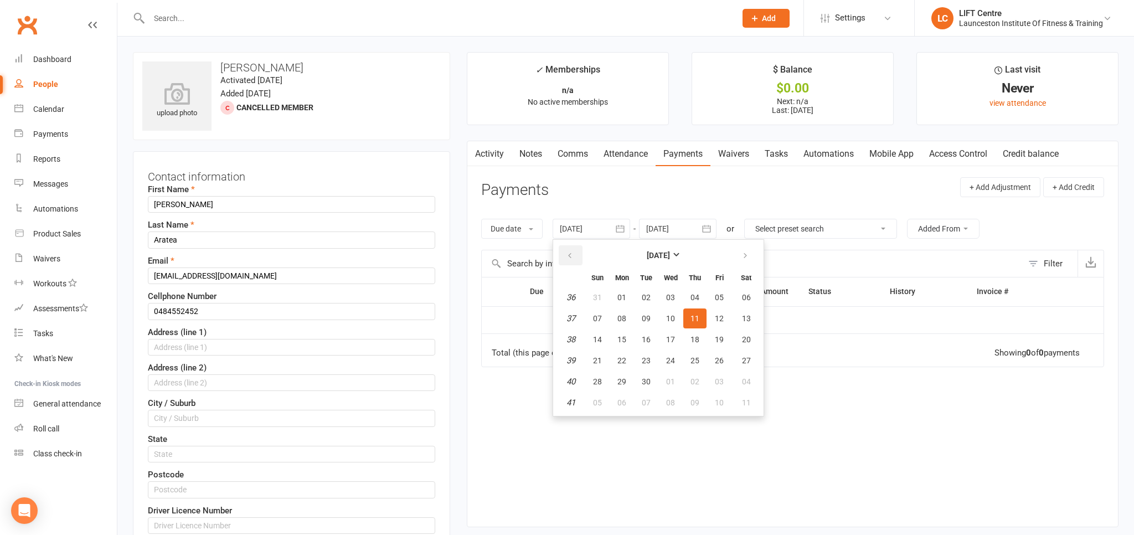
click at [572, 253] on icon "button" at bounding box center [570, 255] width 8 height 9
click at [574, 251] on icon "button" at bounding box center [570, 255] width 8 height 9
click at [575, 249] on button "button" at bounding box center [571, 255] width 24 height 20
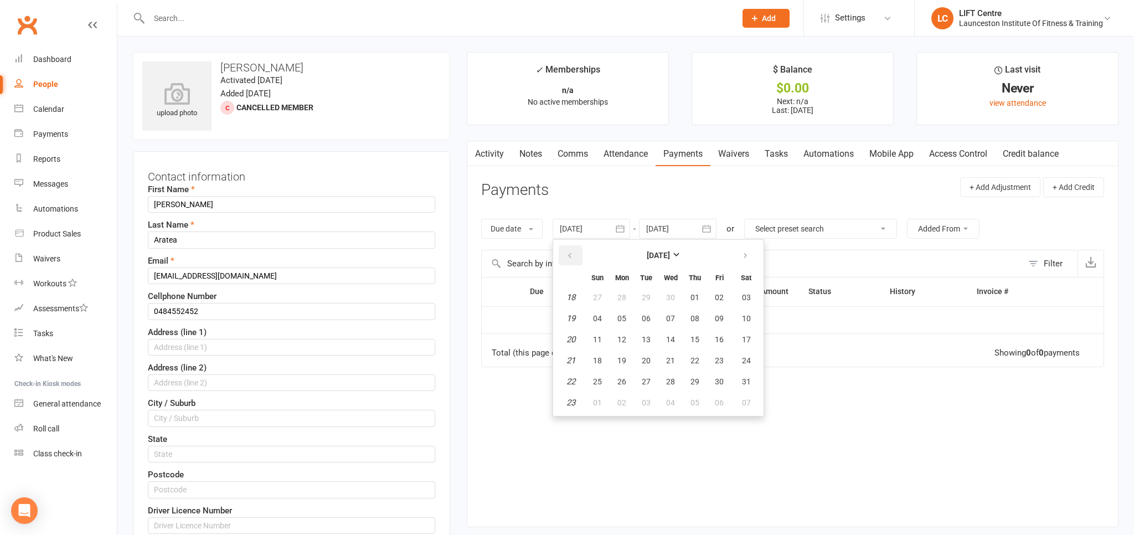
click at [576, 249] on button "button" at bounding box center [571, 255] width 24 height 20
click at [701, 345] on button "13" at bounding box center [694, 339] width 23 height 20
type input "[DATE]"
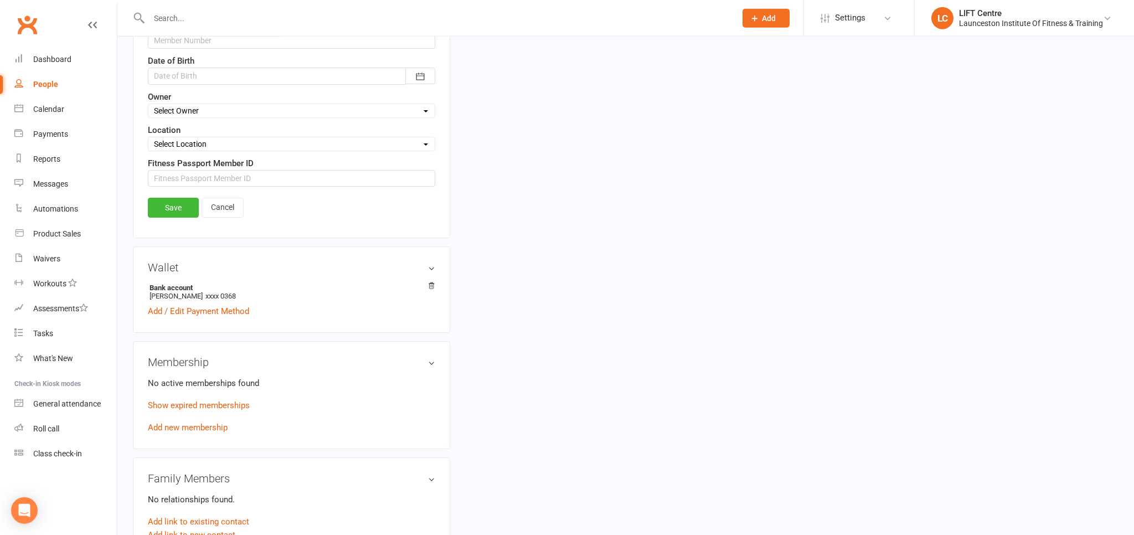
scroll to position [350, 0]
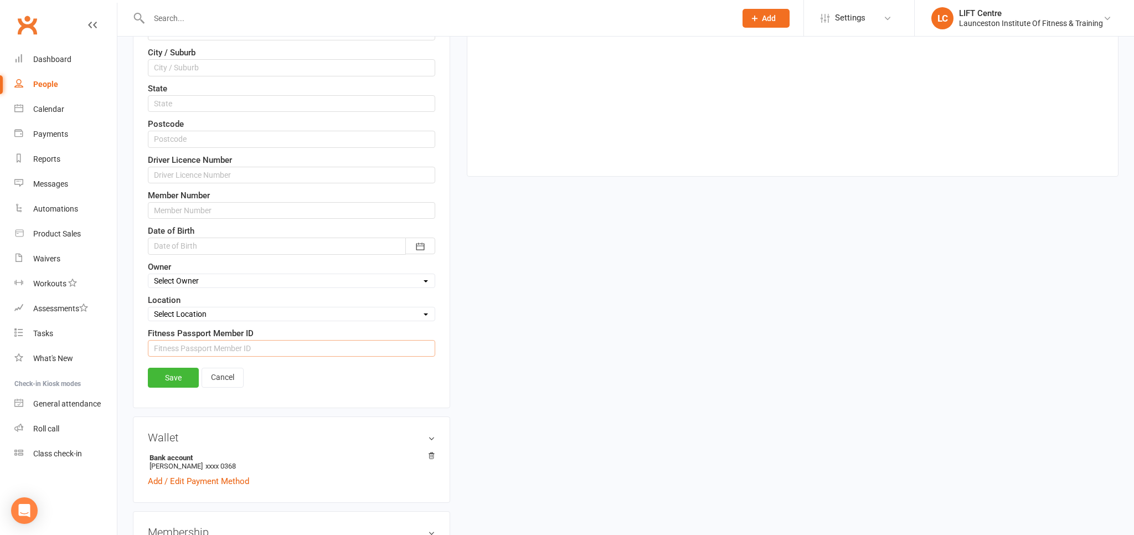
click at [307, 351] on input "string" at bounding box center [291, 348] width 287 height 17
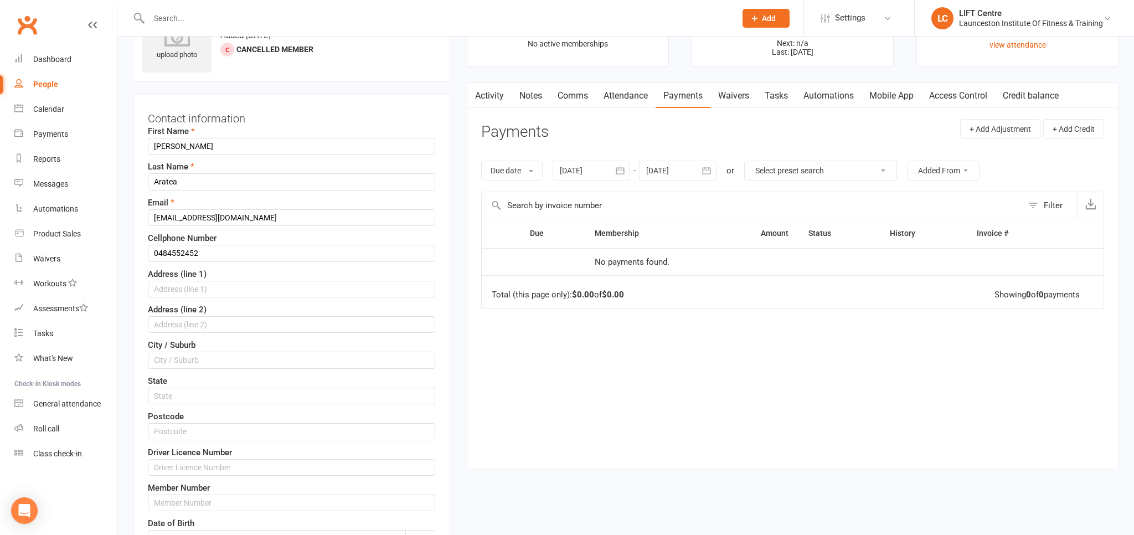
scroll to position [0, 0]
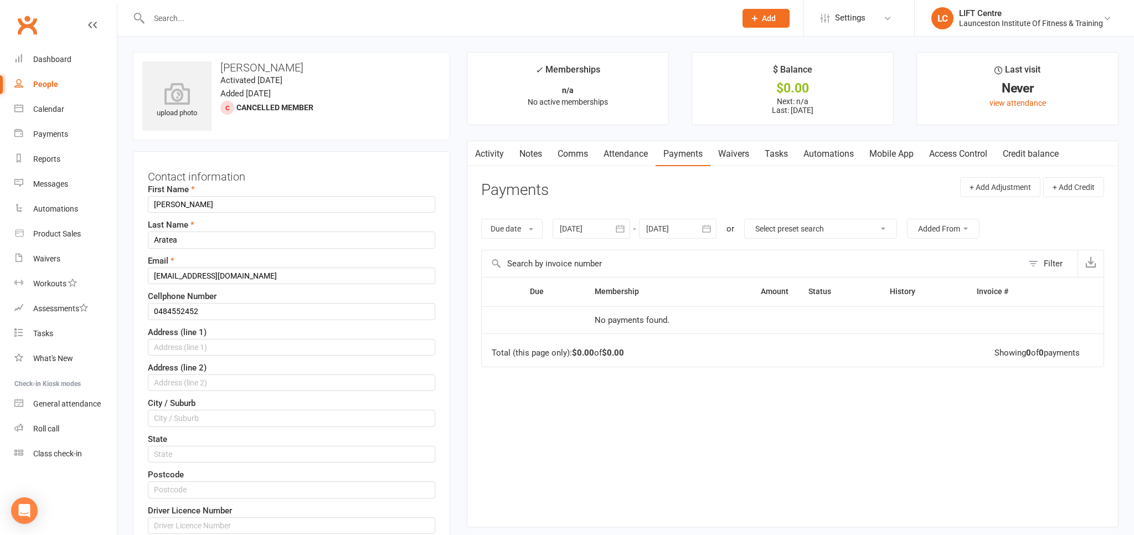
click at [207, 17] on input "text" at bounding box center [437, 19] width 582 height 16
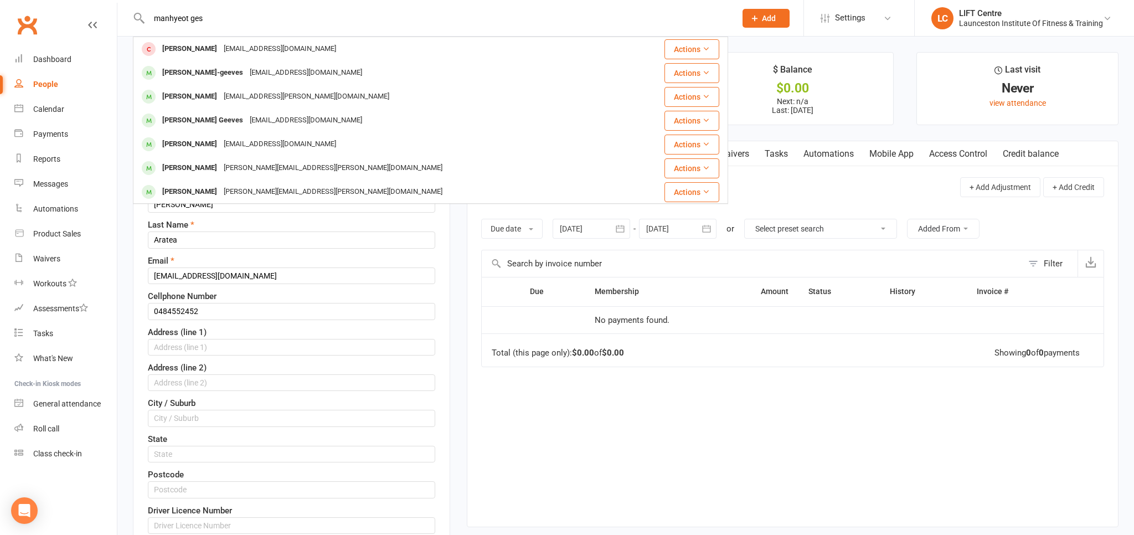
drag, startPoint x: 235, startPoint y: 17, endPoint x: 190, endPoint y: 11, distance: 44.6
click at [190, 11] on input "manhyeot ges" at bounding box center [437, 19] width 582 height 16
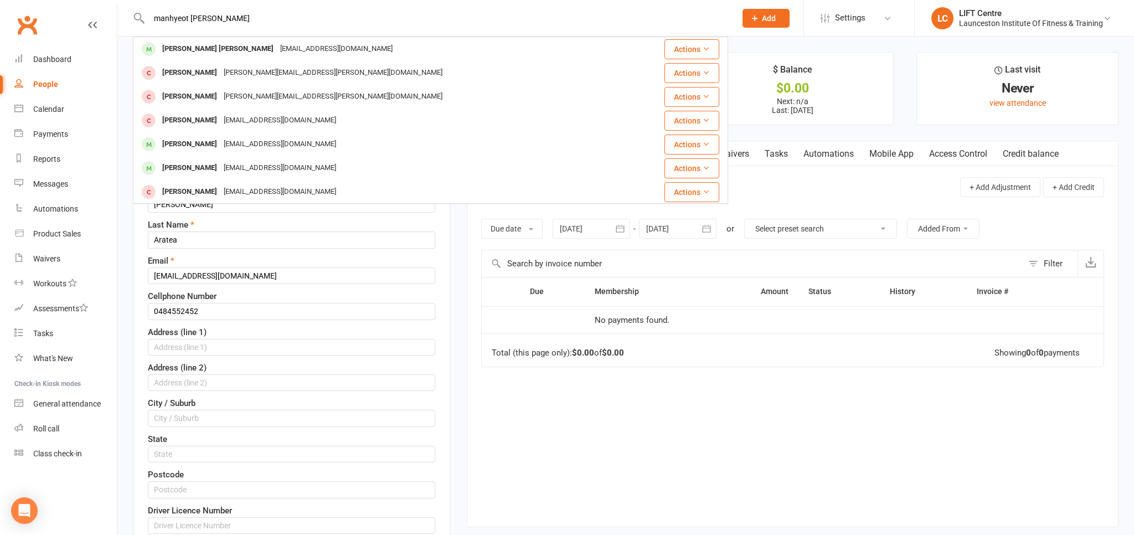
drag, startPoint x: 214, startPoint y: 21, endPoint x: 190, endPoint y: 24, distance: 23.5
click at [190, 24] on input "manhyeot [PERSON_NAME]" at bounding box center [437, 19] width 582 height 16
click at [197, 21] on input "manhyeot [PERSON_NAME]" at bounding box center [437, 19] width 582 height 16
drag, startPoint x: 207, startPoint y: 20, endPoint x: 218, endPoint y: 2, distance: 20.9
click at [218, 11] on input "manhyeot [PERSON_NAME]" at bounding box center [437, 19] width 582 height 16
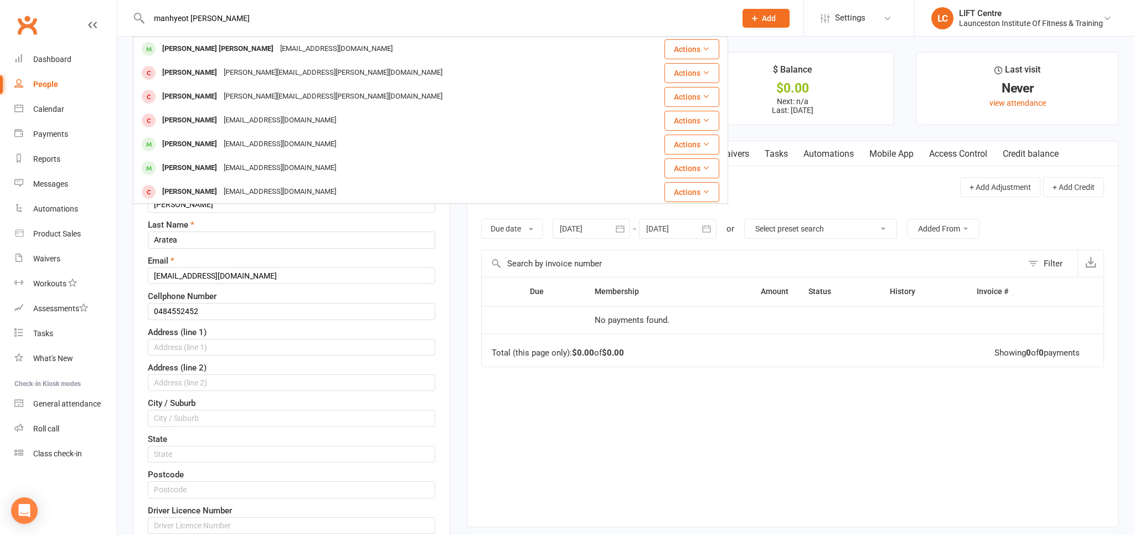
type input "manhyeot [PERSON_NAME]"
drag, startPoint x: 214, startPoint y: 9, endPoint x: 226, endPoint y: 40, distance: 32.8
click at [224, 17] on div "manhyeot [PERSON_NAME] [PERSON_NAME] [PERSON_NAME] [PERSON_NAME][EMAIL_ADDRESS]…" at bounding box center [430, 18] width 595 height 36
click at [439, 313] on div "Contact information First Name [PERSON_NAME] Last Name [PERSON_NAME] Email [EMA…" at bounding box center [291, 454] width 317 height 607
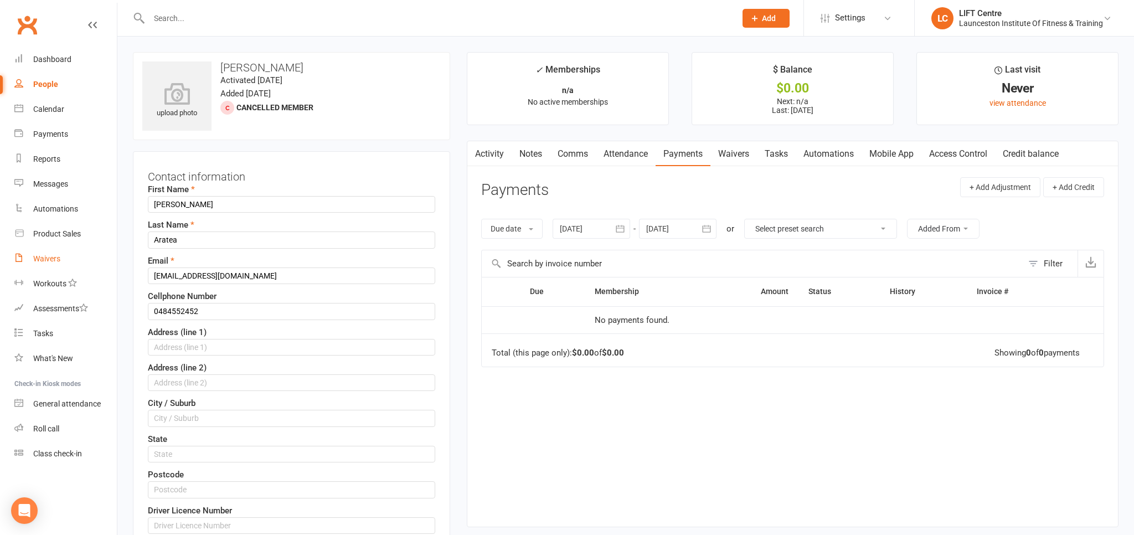
click at [74, 269] on link "Waivers" at bounding box center [65, 258] width 102 height 25
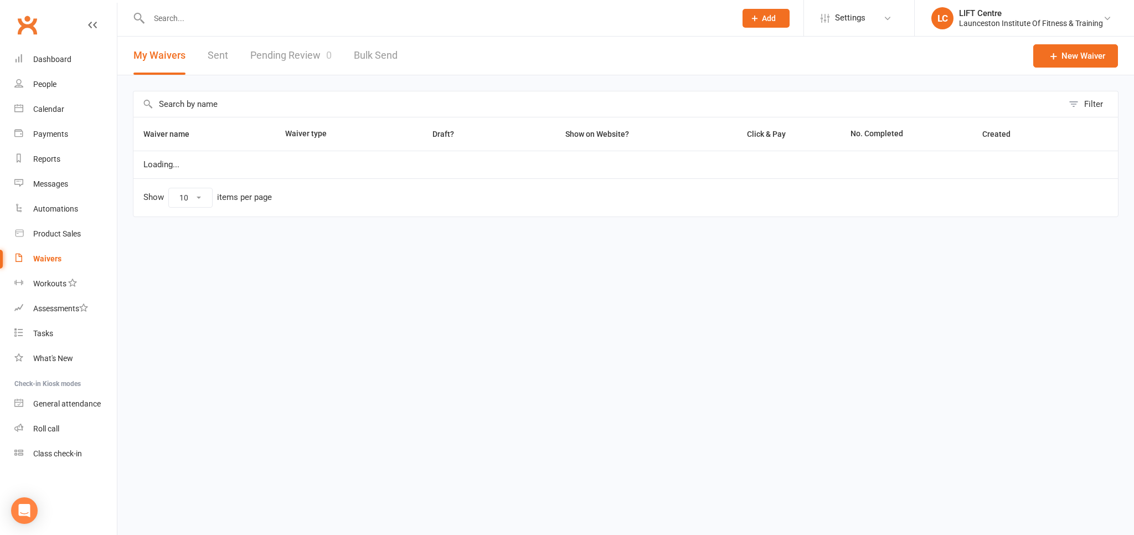
select select "50"
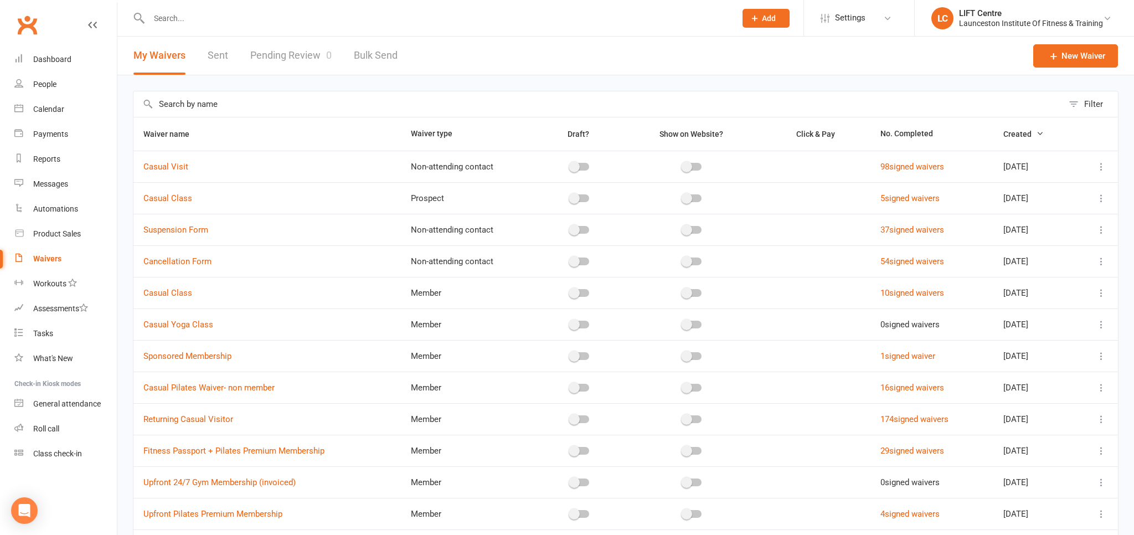
drag, startPoint x: 261, startPoint y: 54, endPoint x: 250, endPoint y: 76, distance: 24.0
click at [261, 55] on link "Pending Review 0" at bounding box center [290, 56] width 81 height 38
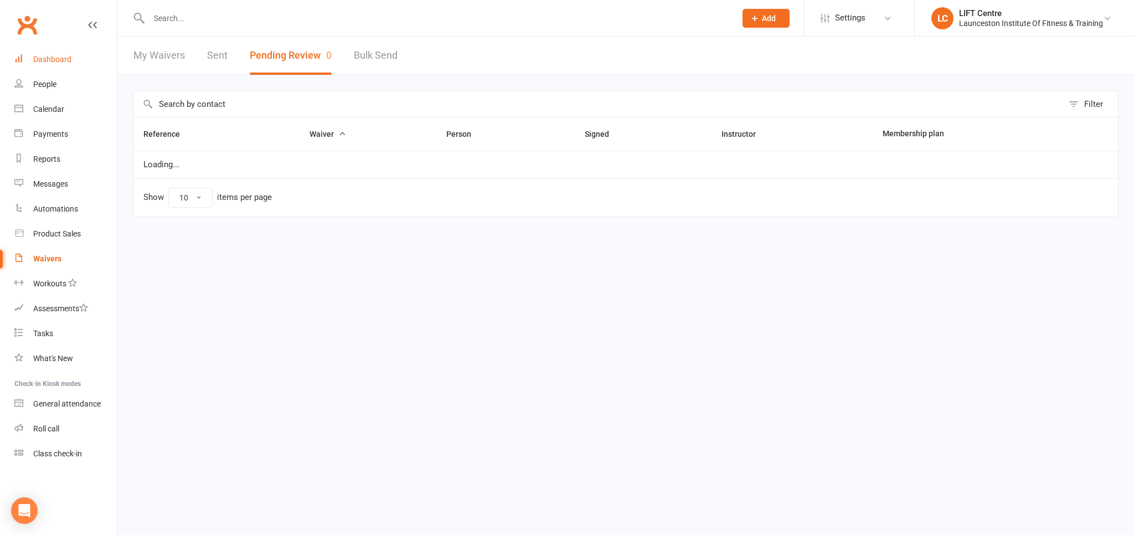
click at [56, 48] on link "Dashboard" at bounding box center [65, 59] width 102 height 25
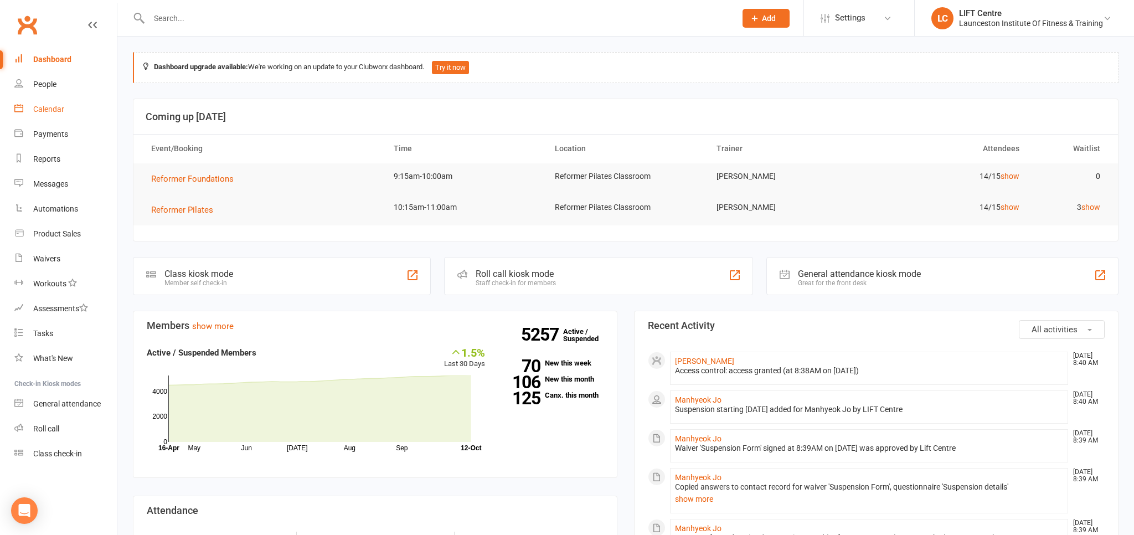
click at [60, 115] on link "Calendar" at bounding box center [65, 109] width 102 height 25
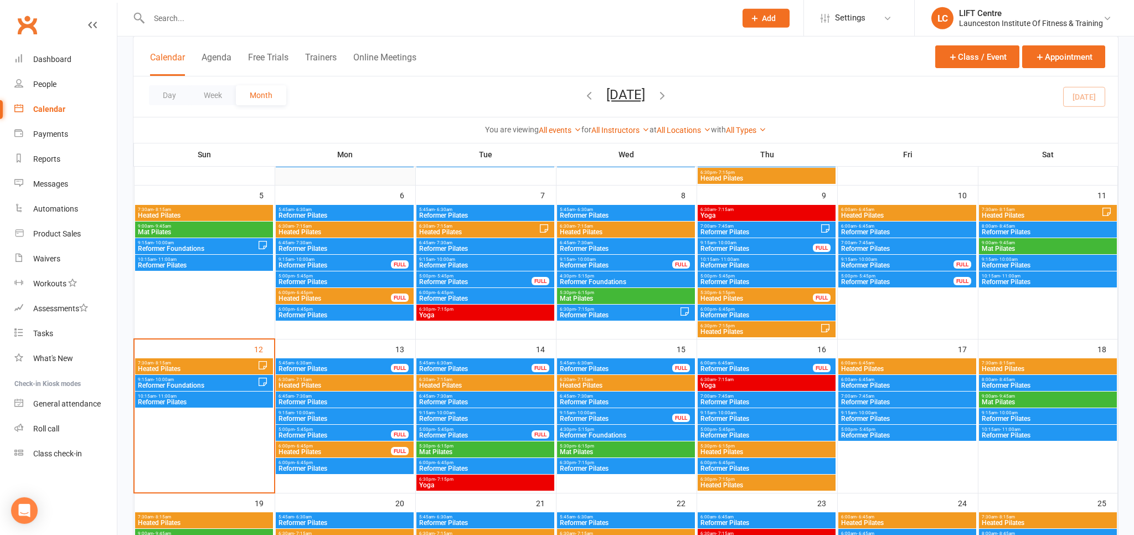
scroll to position [292, 0]
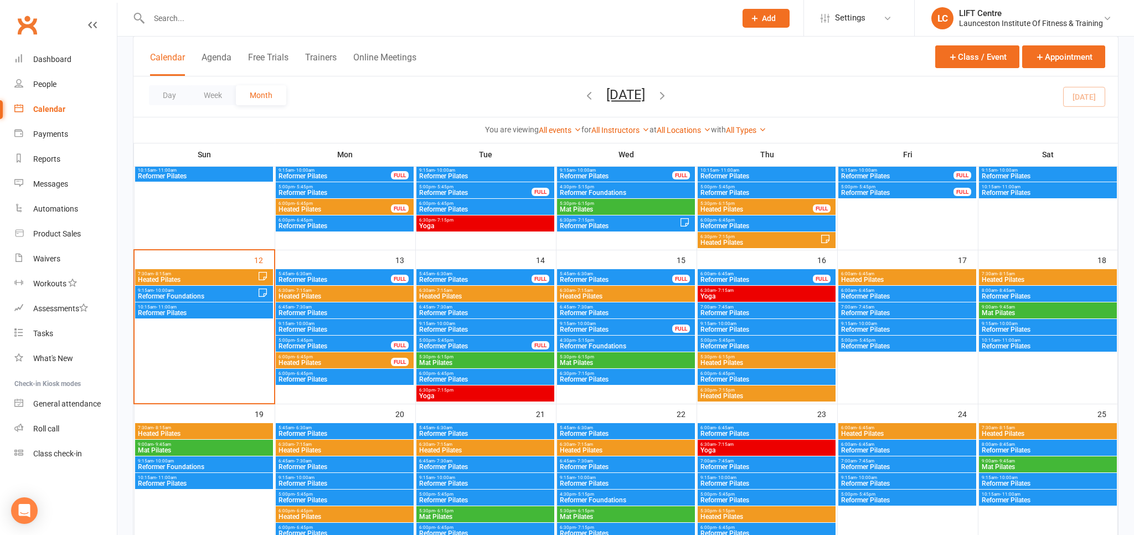
click at [173, 293] on span "Reformer Foundations" at bounding box center [197, 296] width 120 height 7
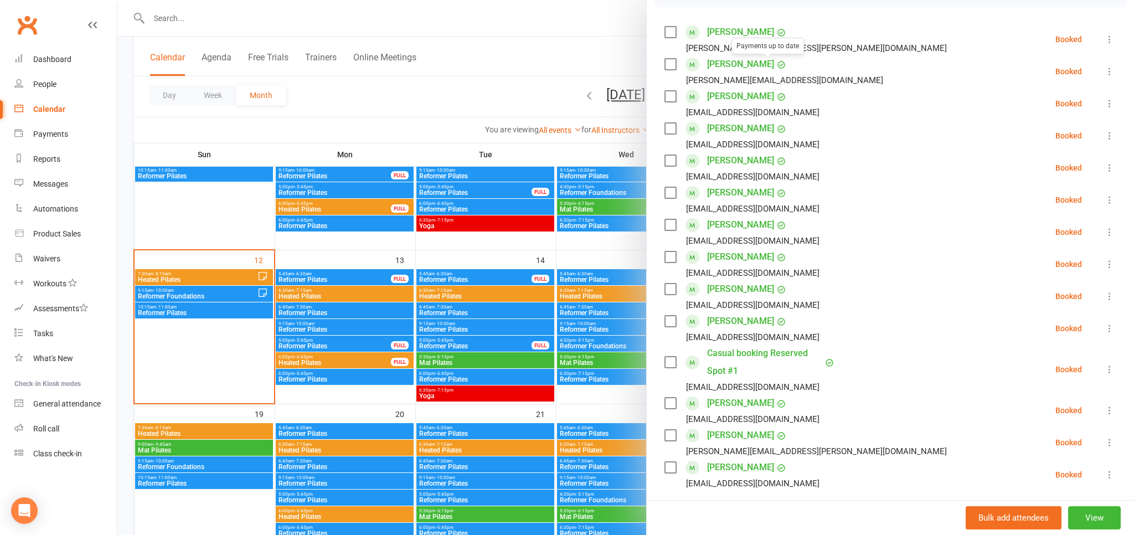
scroll to position [183, 0]
click at [760, 351] on link "Casual booking Reserved Spot #1" at bounding box center [764, 361] width 115 height 35
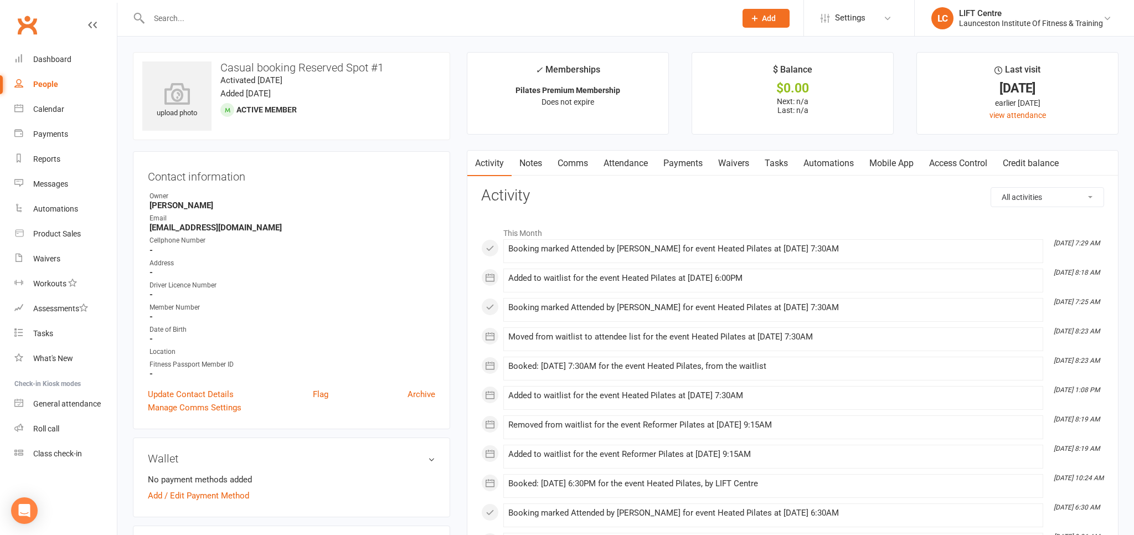
click at [535, 172] on link "Notes" at bounding box center [531, 163] width 38 height 25
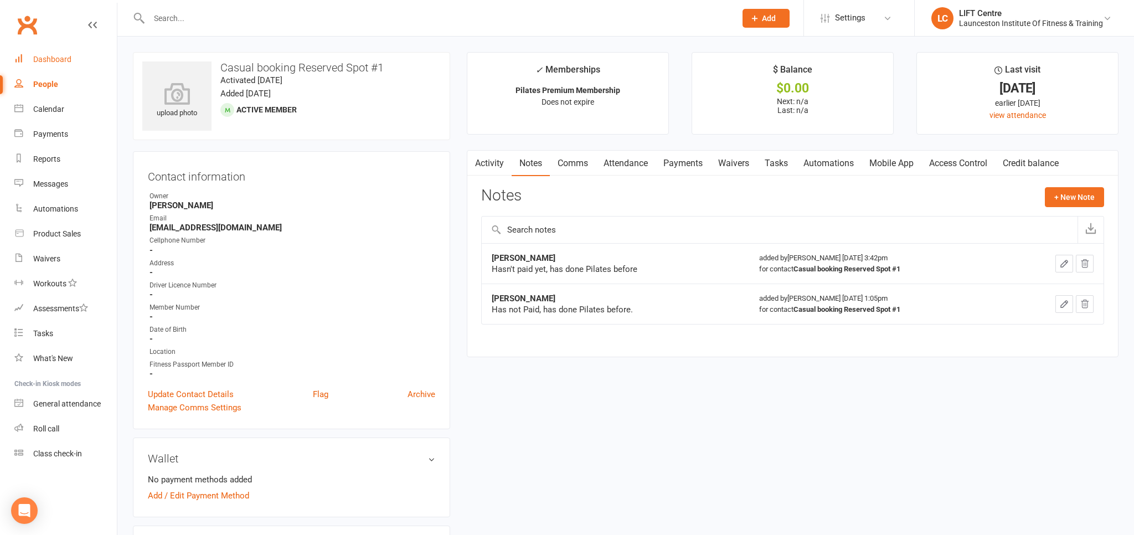
click at [73, 61] on link "Dashboard" at bounding box center [65, 59] width 102 height 25
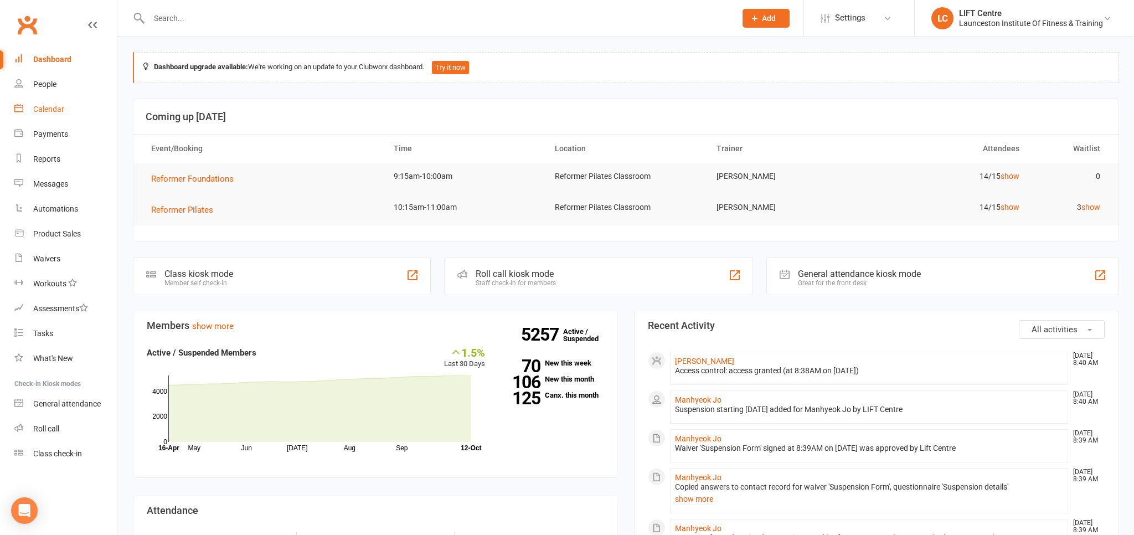
click at [54, 107] on div "Calendar" at bounding box center [48, 109] width 31 height 9
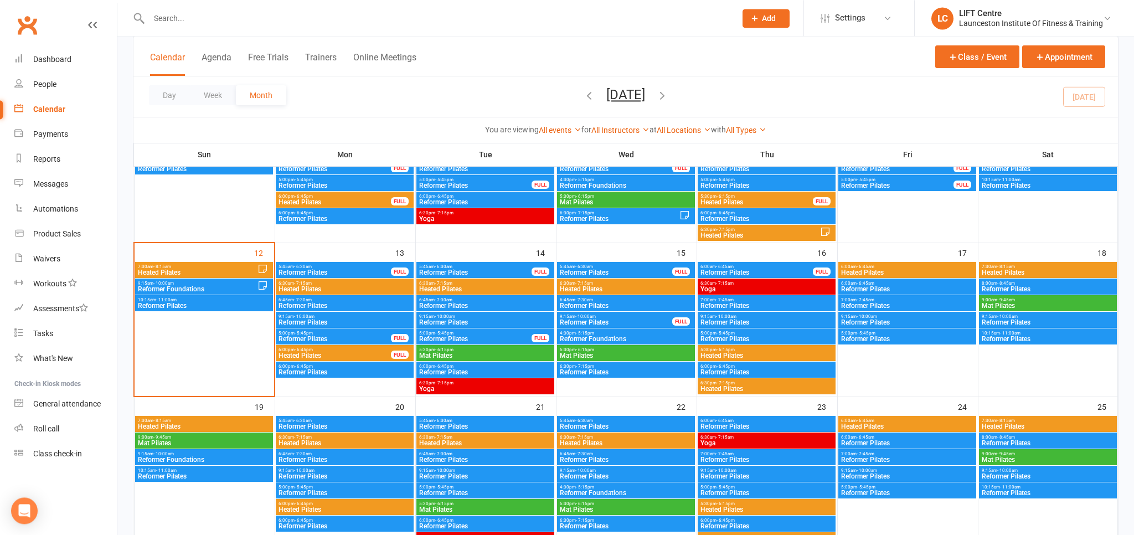
scroll to position [350, 0]
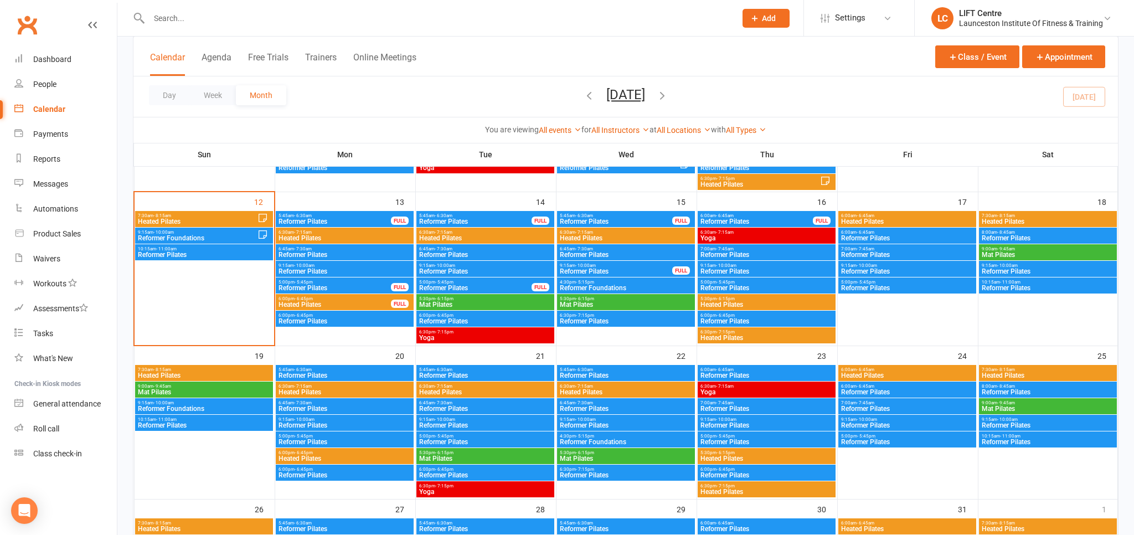
click at [158, 231] on span "- 10:00am" at bounding box center [163, 232] width 20 height 5
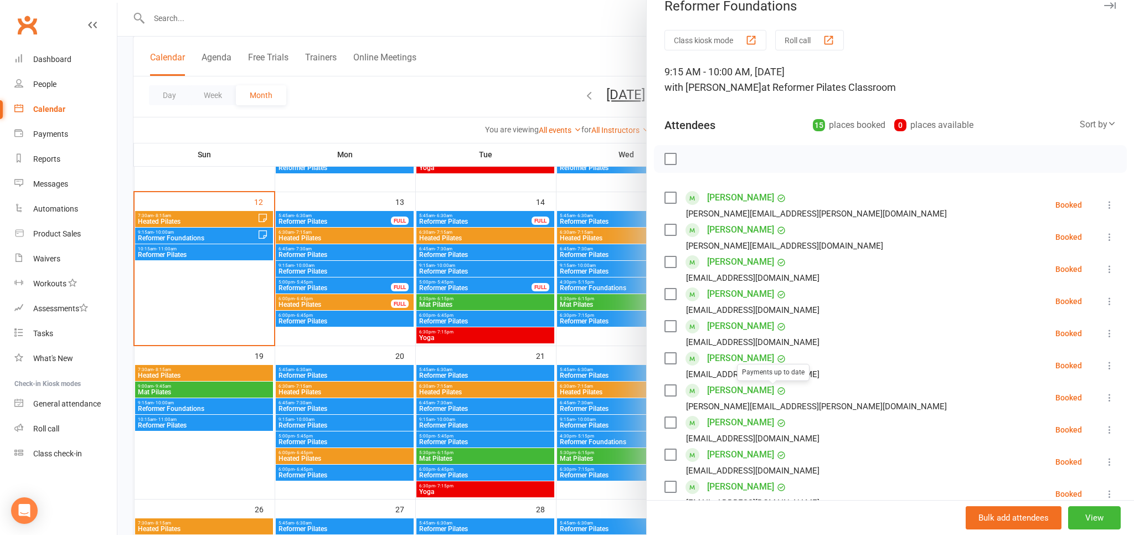
scroll to position [0, 0]
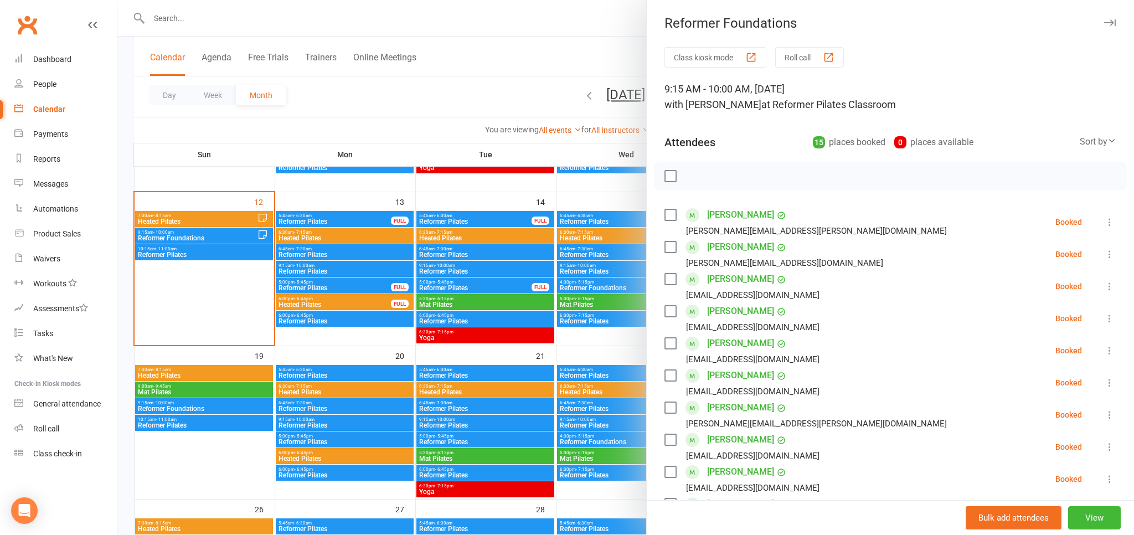
click at [361, 123] on div at bounding box center [625, 267] width 1016 height 535
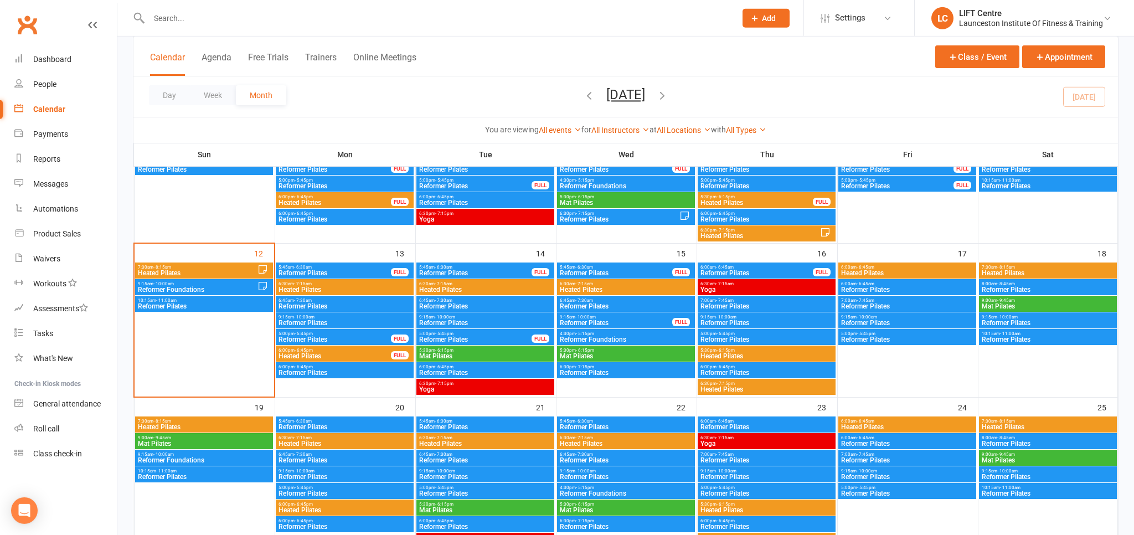
scroll to position [175, 0]
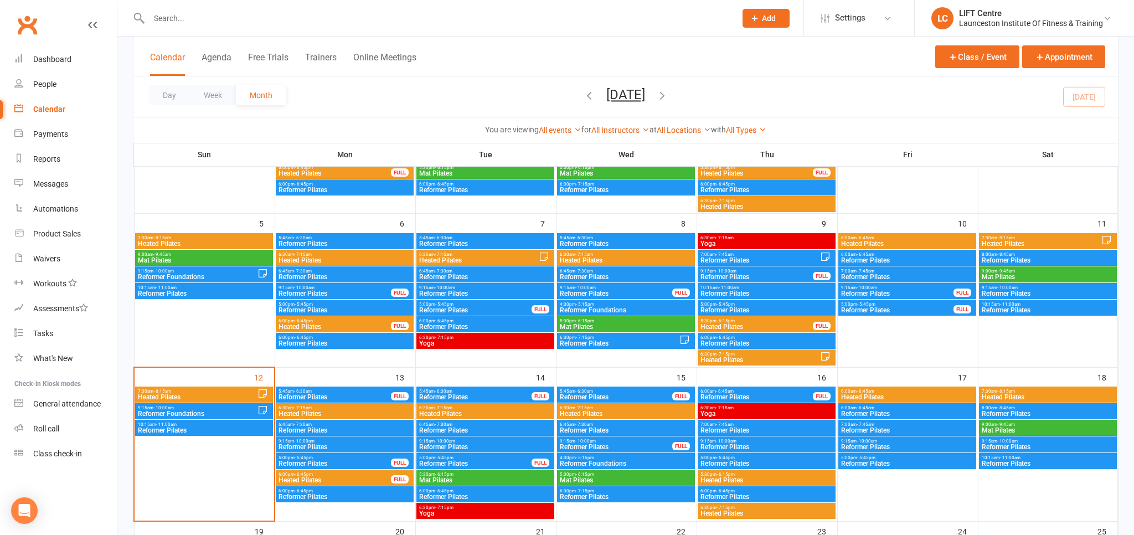
click at [163, 424] on span "- 11:00am" at bounding box center [166, 424] width 20 height 5
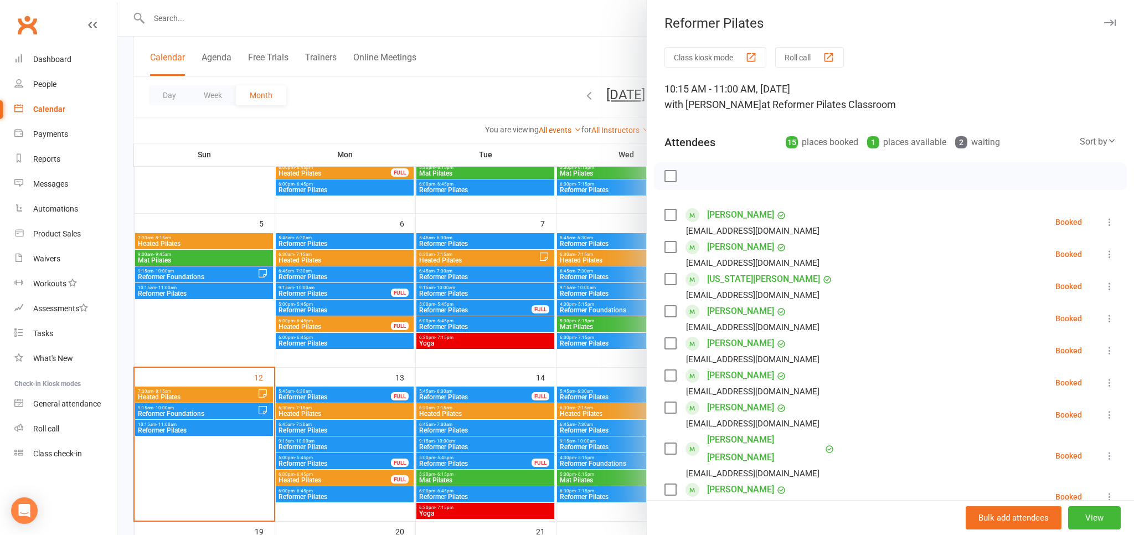
click at [741, 211] on link "[PERSON_NAME]" at bounding box center [740, 215] width 67 height 18
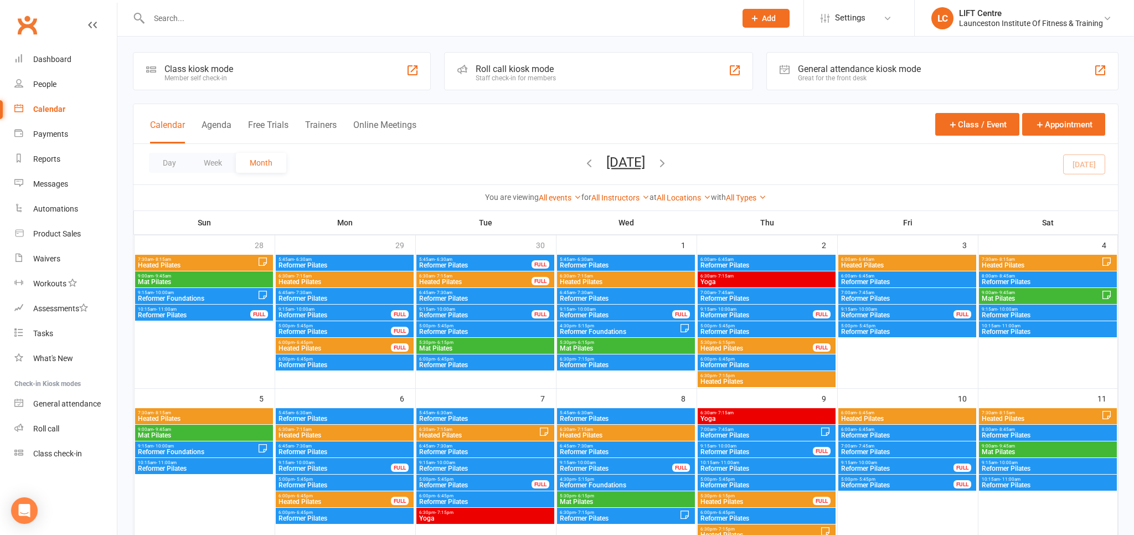
click at [203, 467] on span "Reformer Pilates" at bounding box center [203, 468] width 133 height 7
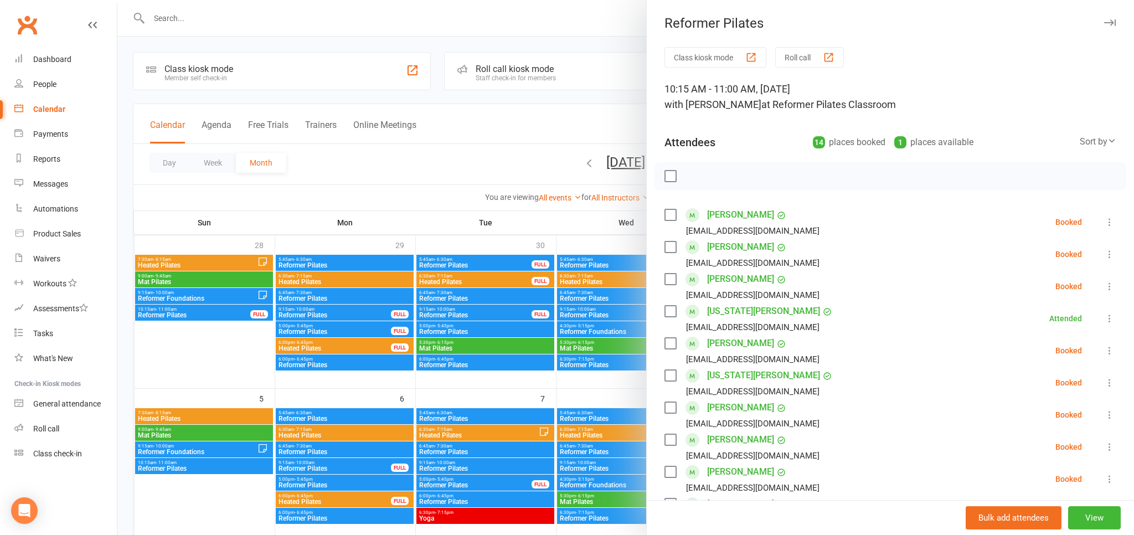
click at [734, 245] on link "[PERSON_NAME]" at bounding box center [740, 247] width 67 height 18
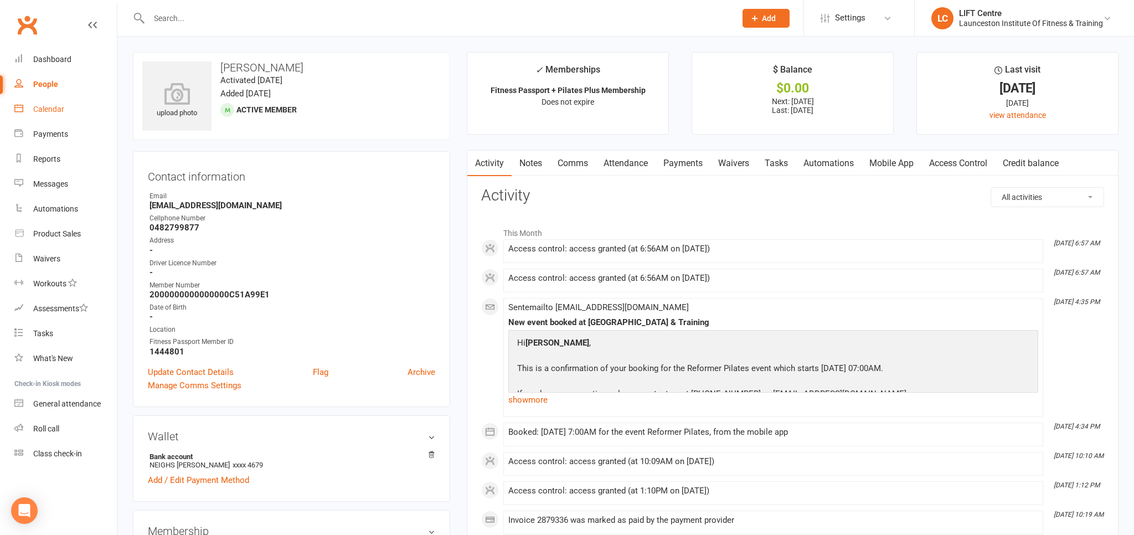
click at [65, 110] on link "Calendar" at bounding box center [65, 109] width 102 height 25
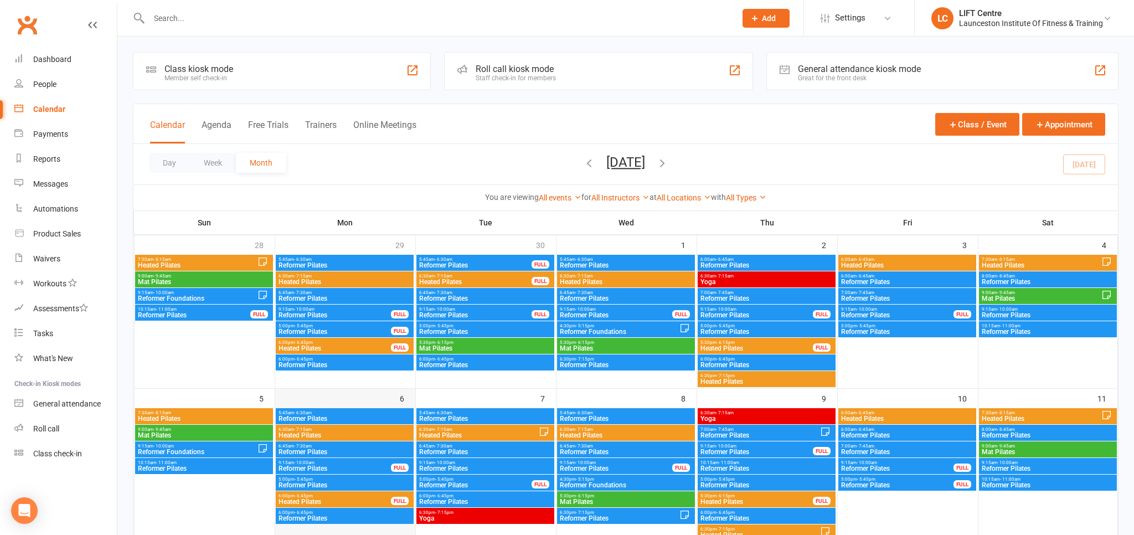
scroll to position [234, 0]
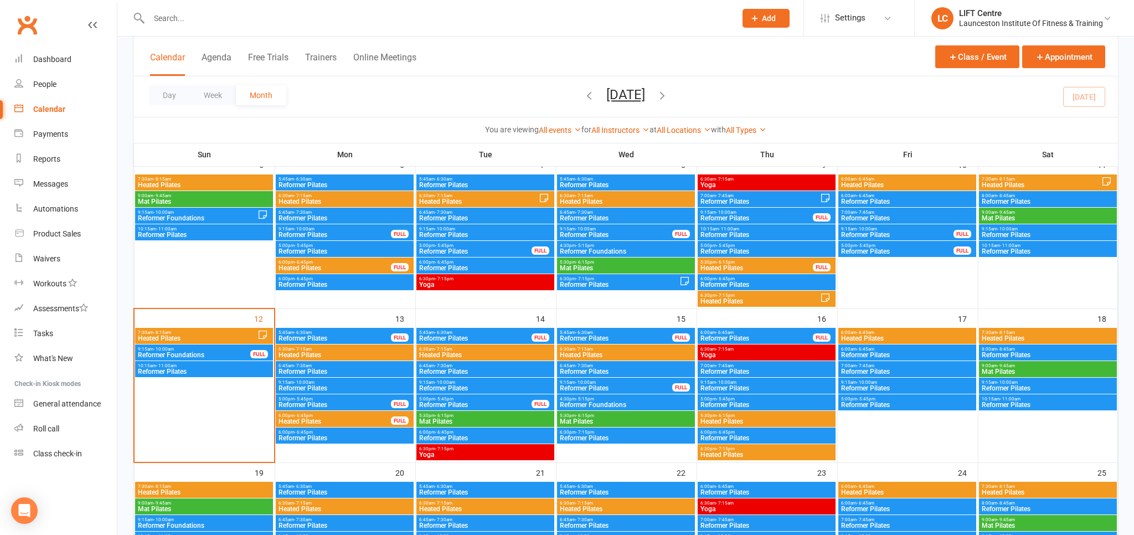
click at [176, 368] on span "Reformer Pilates" at bounding box center [203, 371] width 133 height 7
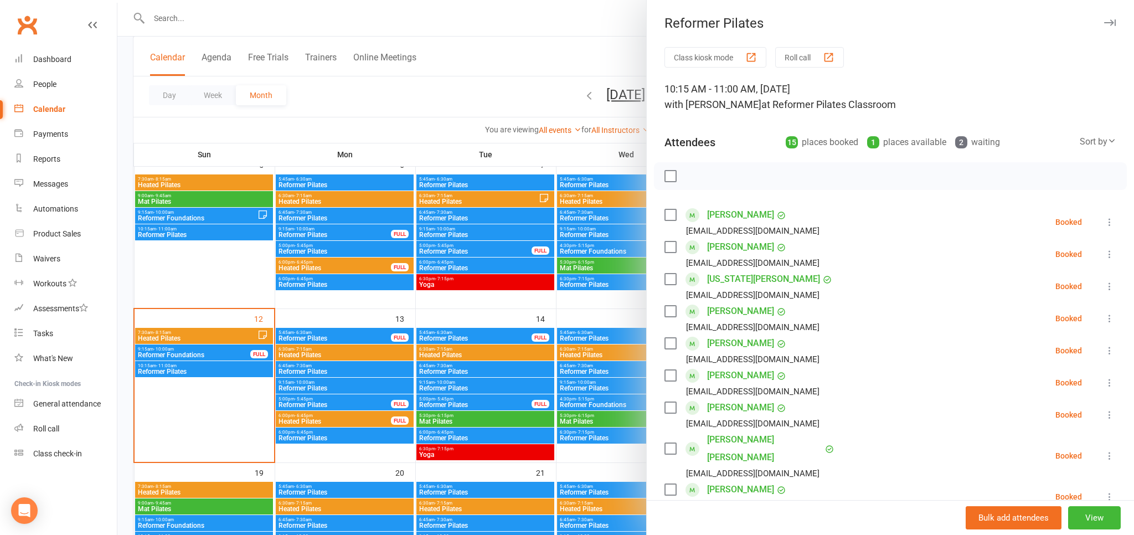
click at [712, 283] on link "[US_STATE][PERSON_NAME]" at bounding box center [763, 279] width 113 height 18
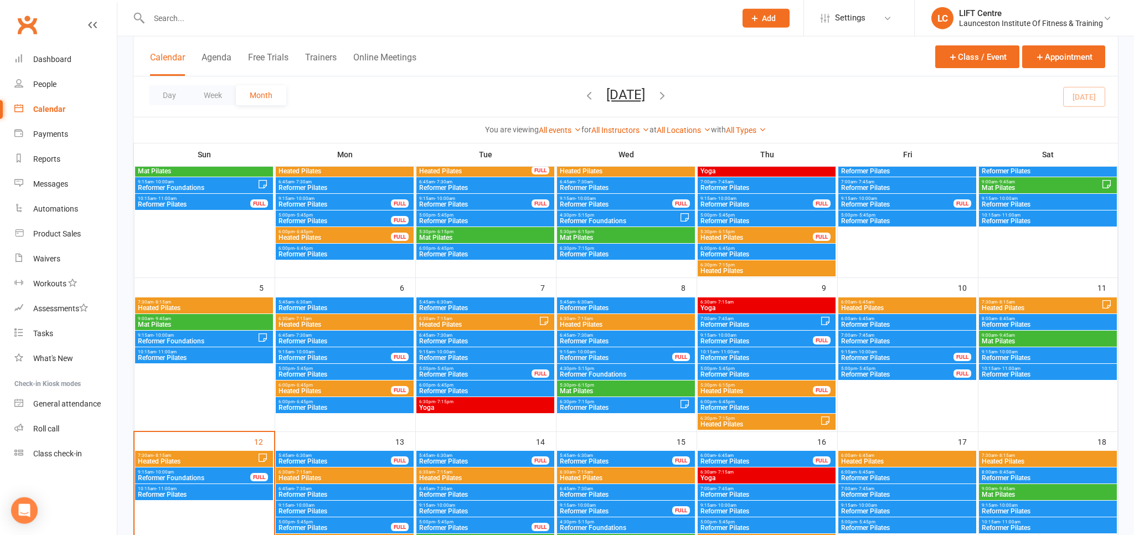
scroll to position [117, 0]
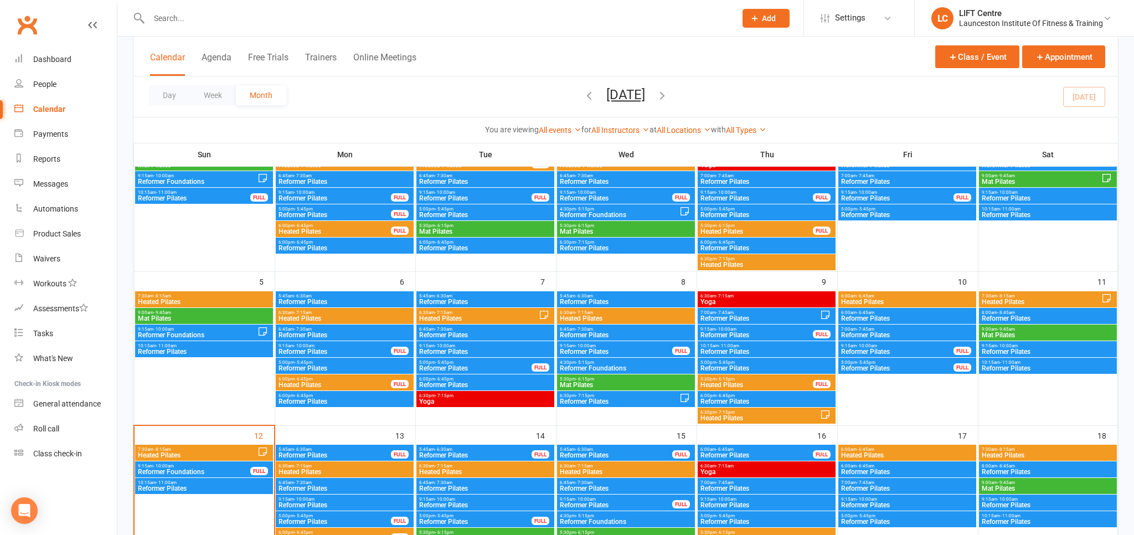
click at [160, 342] on div "10:15am - 11:00am Reformer Pilates" at bounding box center [204, 349] width 138 height 16
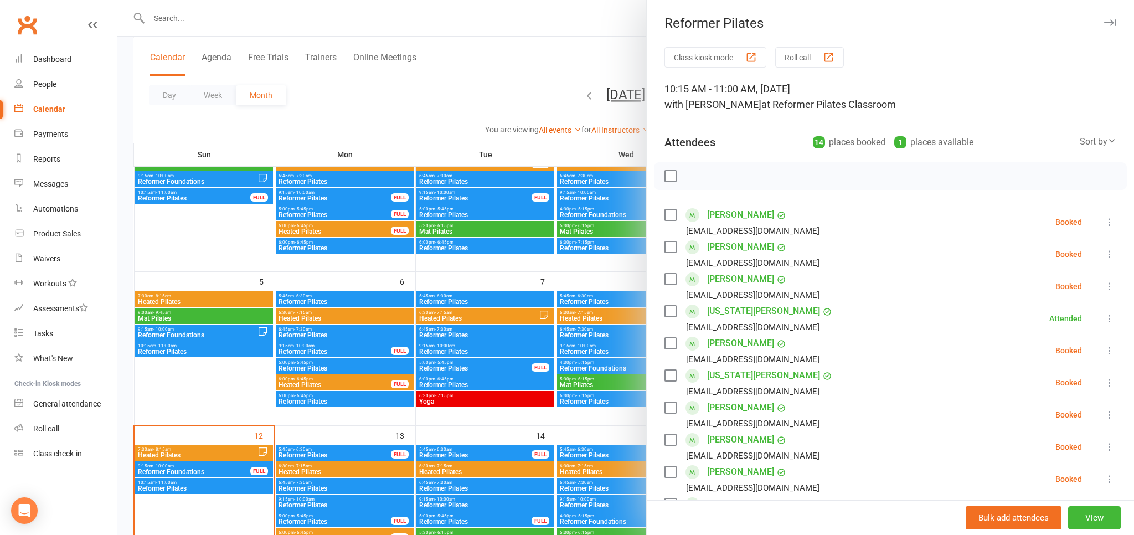
click at [719, 310] on link "[US_STATE][PERSON_NAME]" at bounding box center [763, 311] width 113 height 18
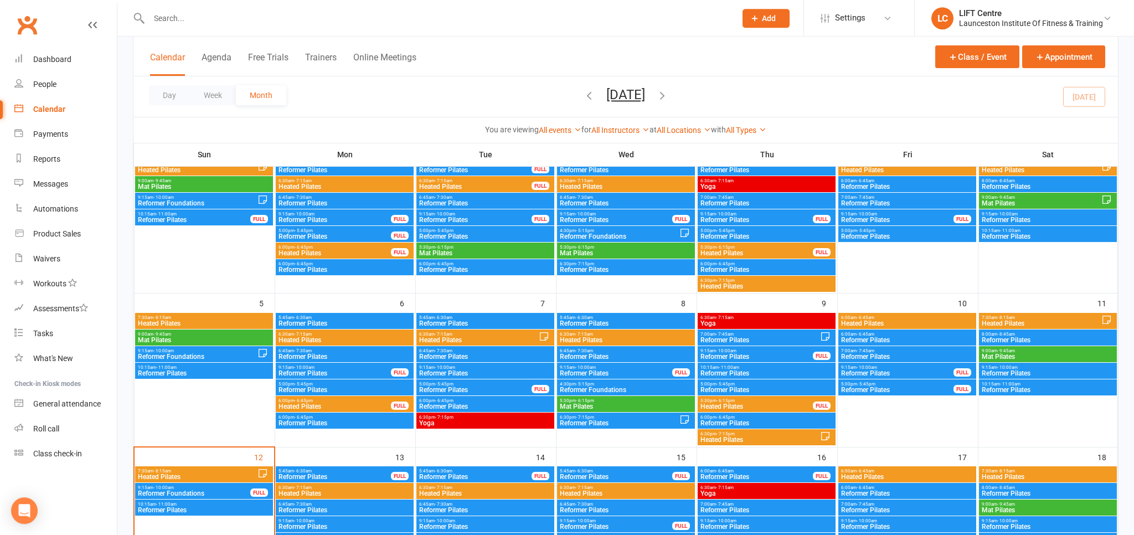
scroll to position [234, 0]
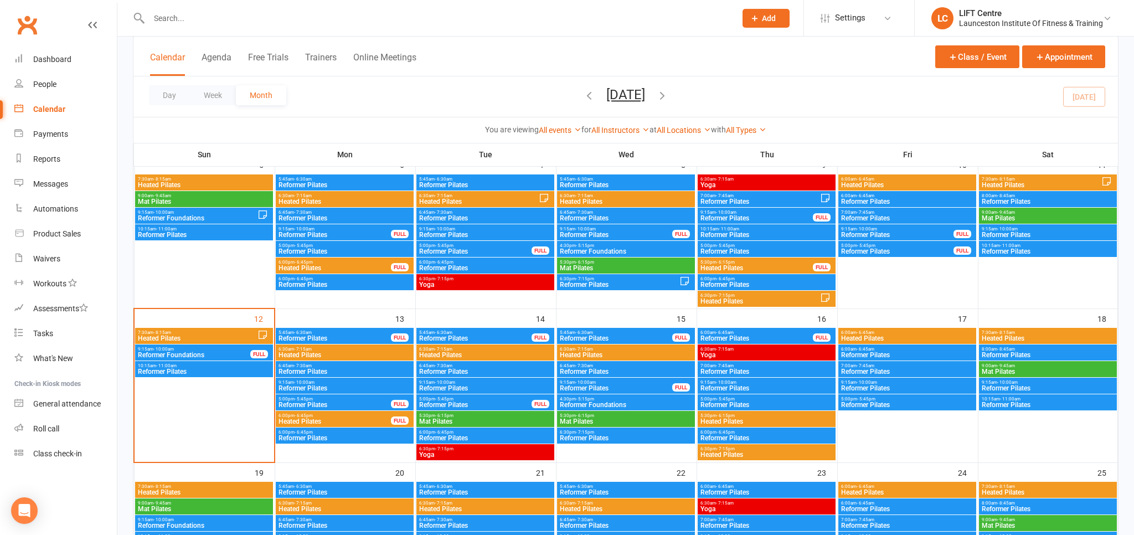
click at [172, 363] on span "- 11:00am" at bounding box center [166, 365] width 20 height 5
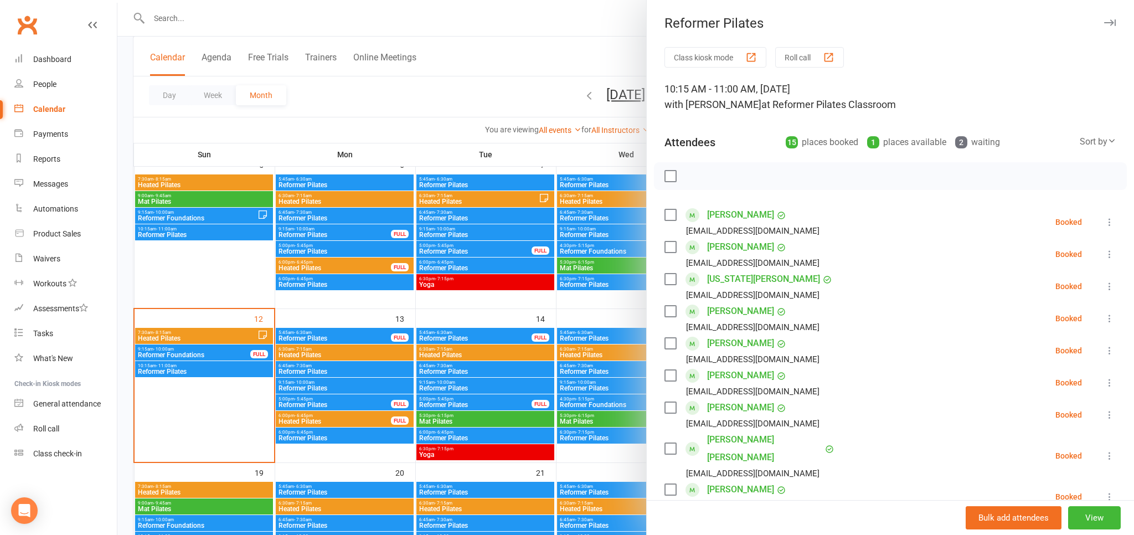
click at [170, 371] on div at bounding box center [625, 267] width 1016 height 535
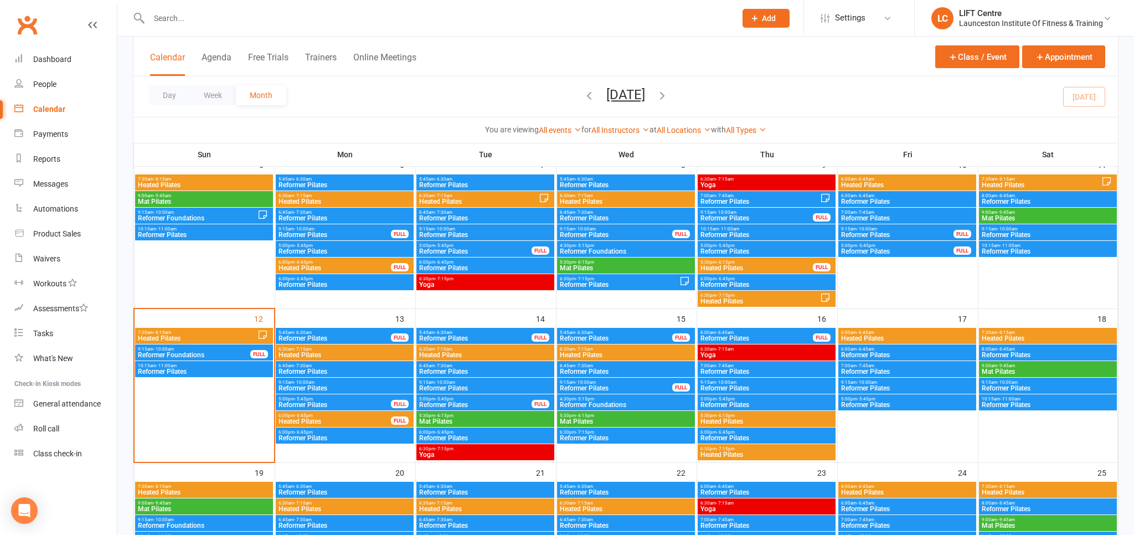
click at [161, 374] on span "Reformer Pilates" at bounding box center [203, 371] width 133 height 7
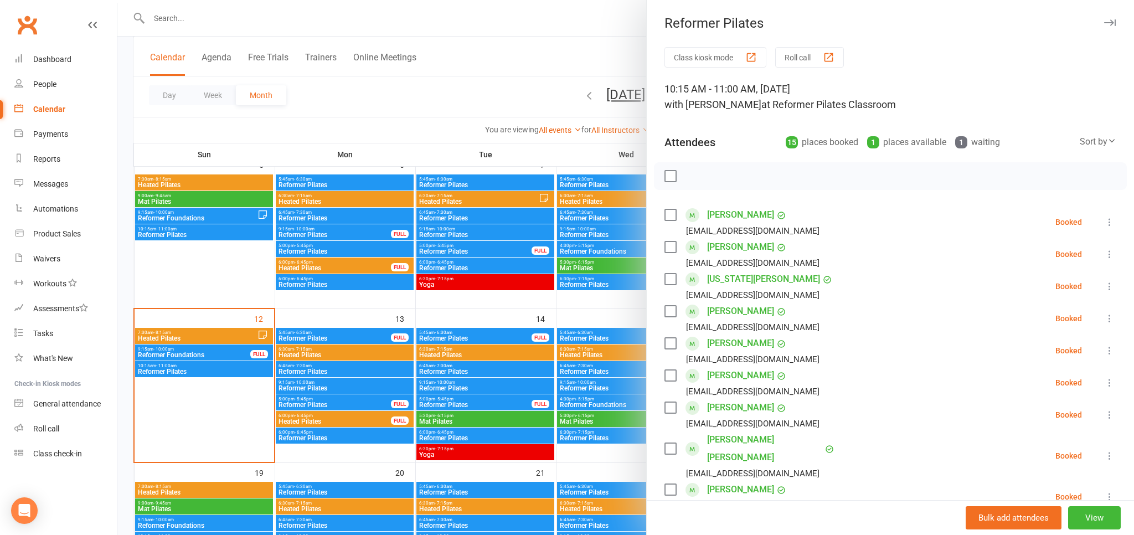
click at [194, 371] on div at bounding box center [625, 267] width 1016 height 535
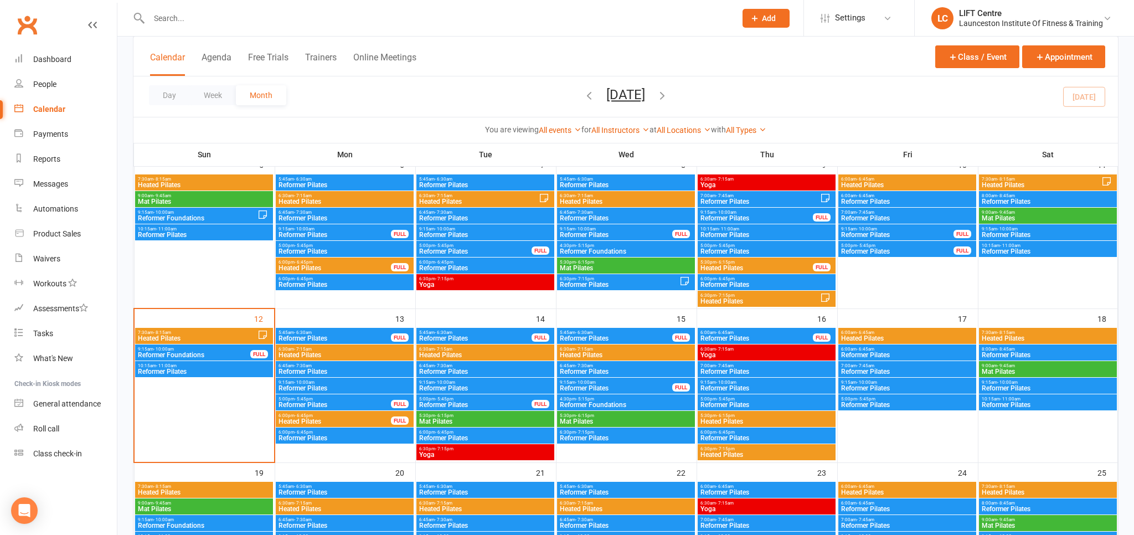
click at [194, 371] on span "Reformer Pilates" at bounding box center [203, 371] width 133 height 7
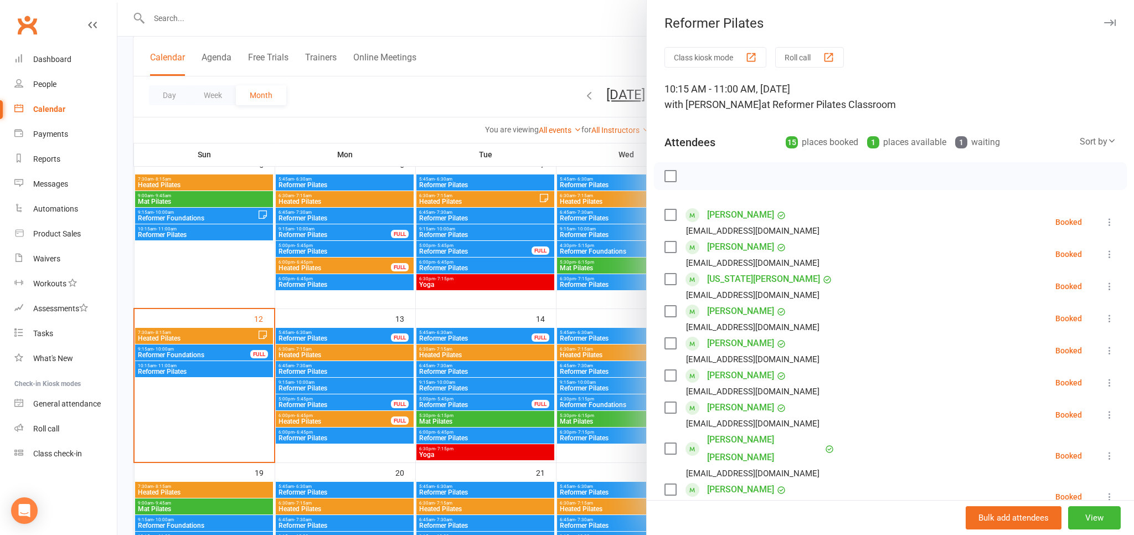
click at [739, 209] on link "[PERSON_NAME]" at bounding box center [740, 215] width 67 height 18
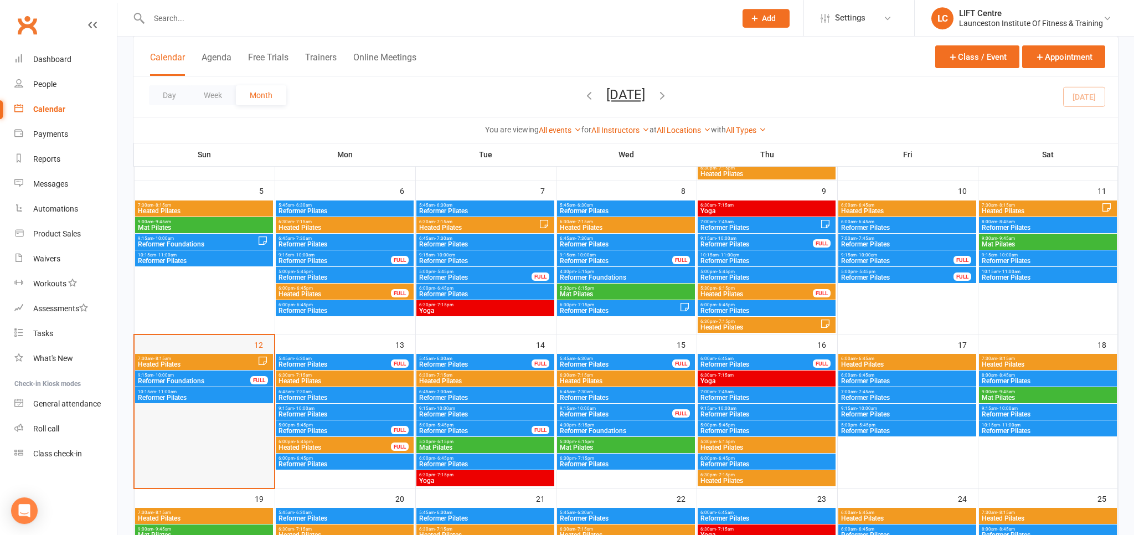
scroll to position [234, 0]
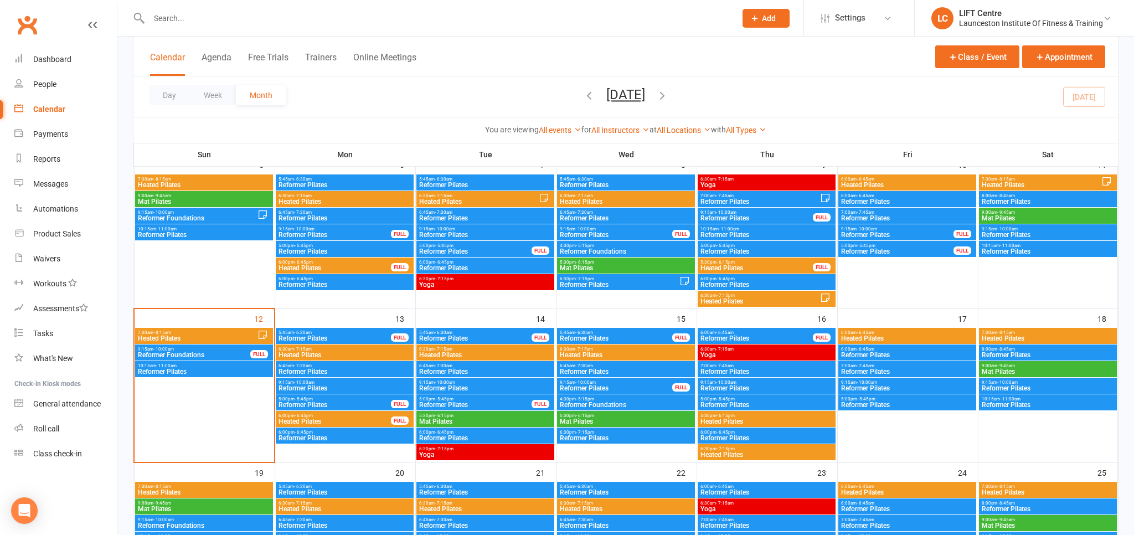
click at [172, 366] on span "- 11:00am" at bounding box center [166, 365] width 20 height 5
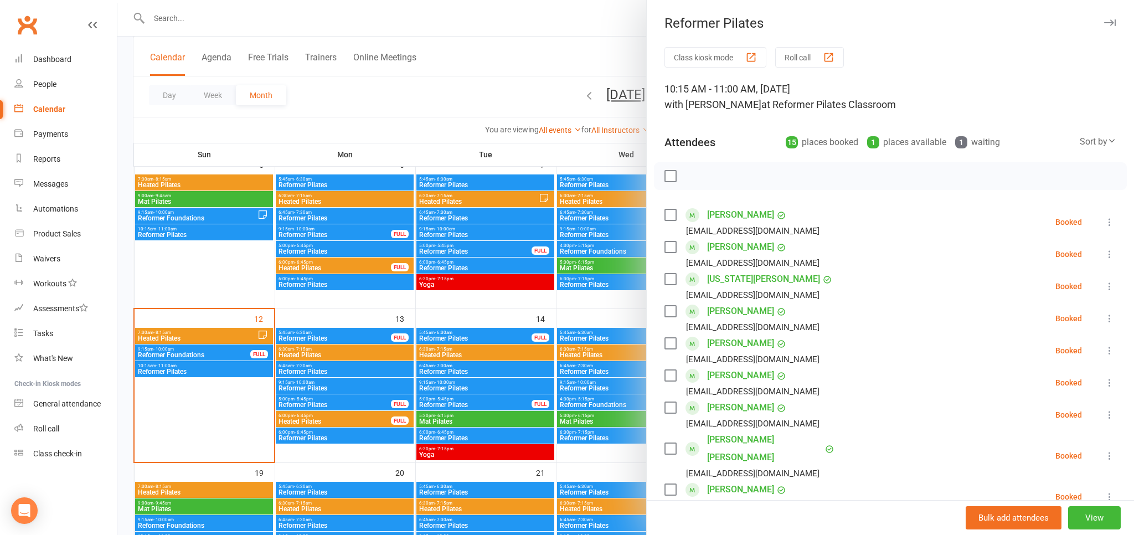
click at [719, 248] on link "[PERSON_NAME]" at bounding box center [740, 247] width 67 height 18
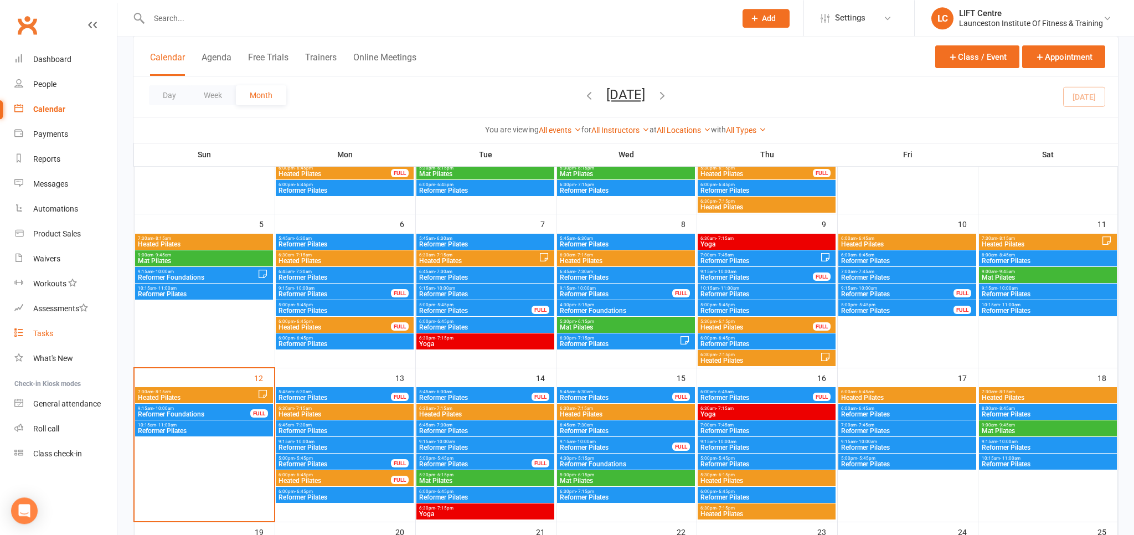
scroll to position [175, 0]
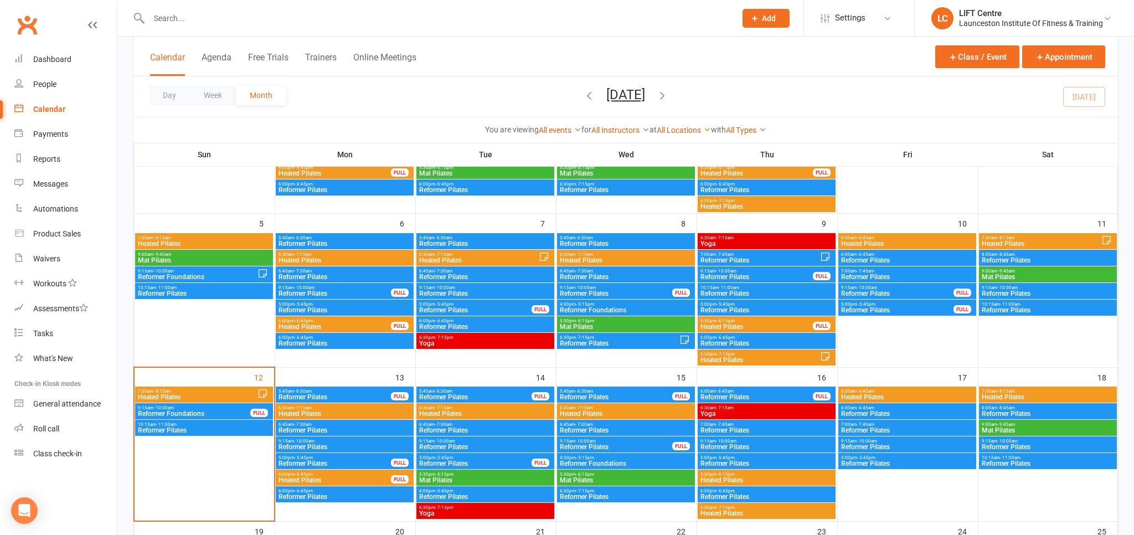
click at [176, 427] on span "Reformer Pilates" at bounding box center [203, 430] width 133 height 7
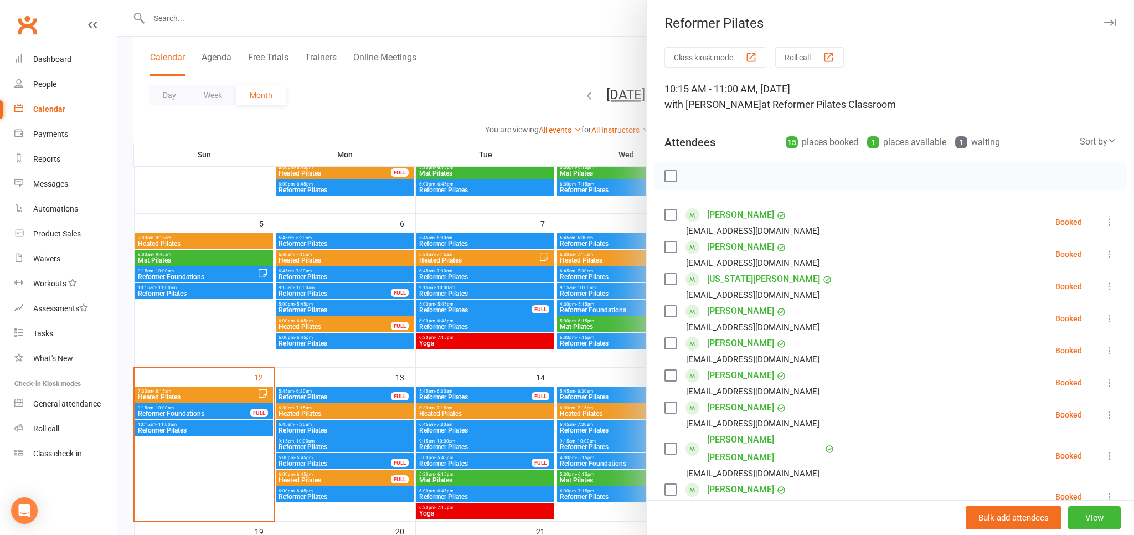
click at [734, 279] on link "[US_STATE][PERSON_NAME]" at bounding box center [763, 279] width 113 height 18
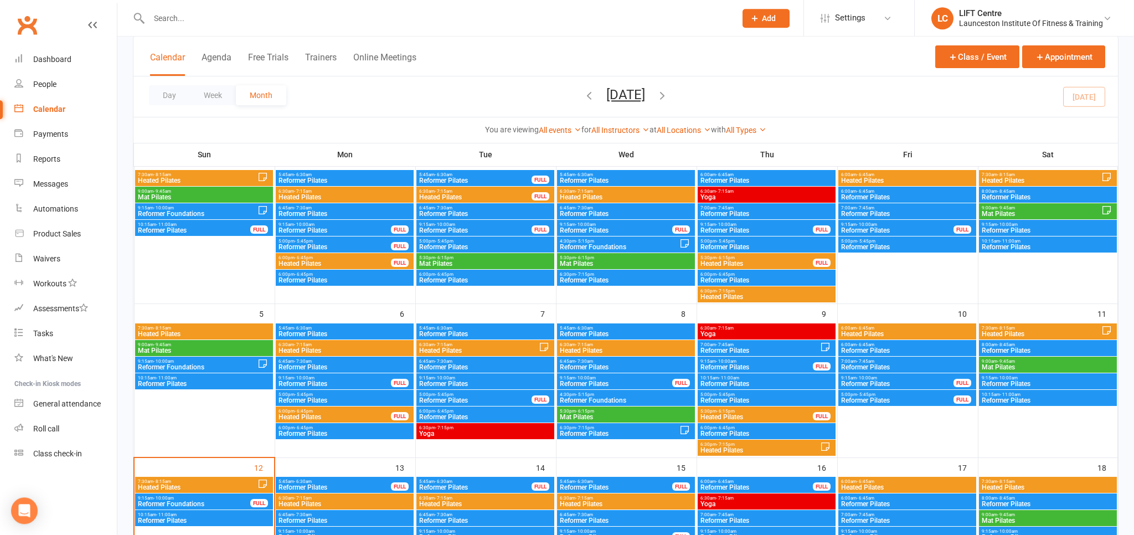
scroll to position [292, 0]
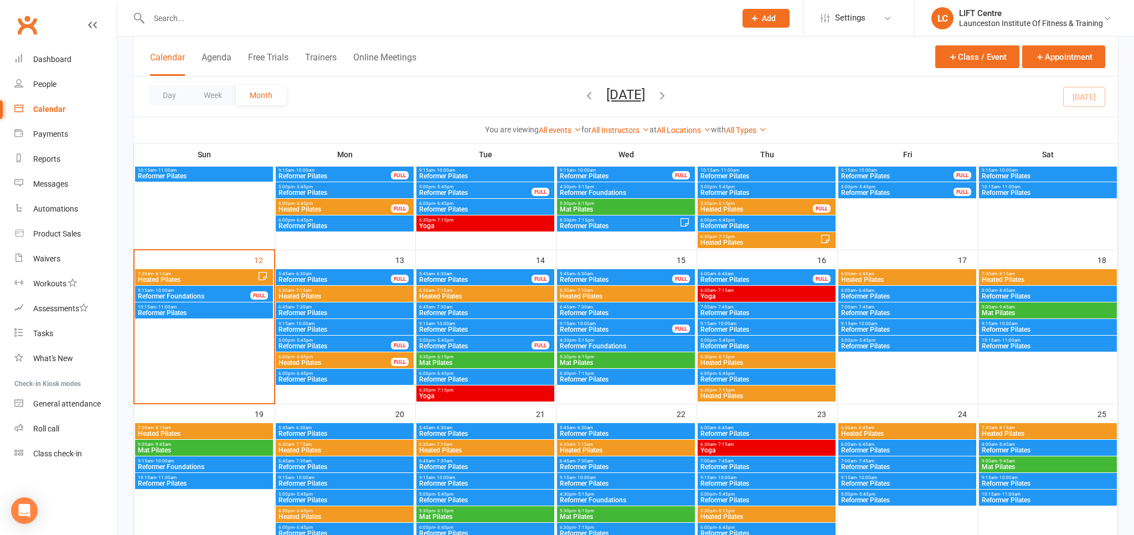
click at [203, 311] on span "Reformer Pilates" at bounding box center [203, 312] width 133 height 7
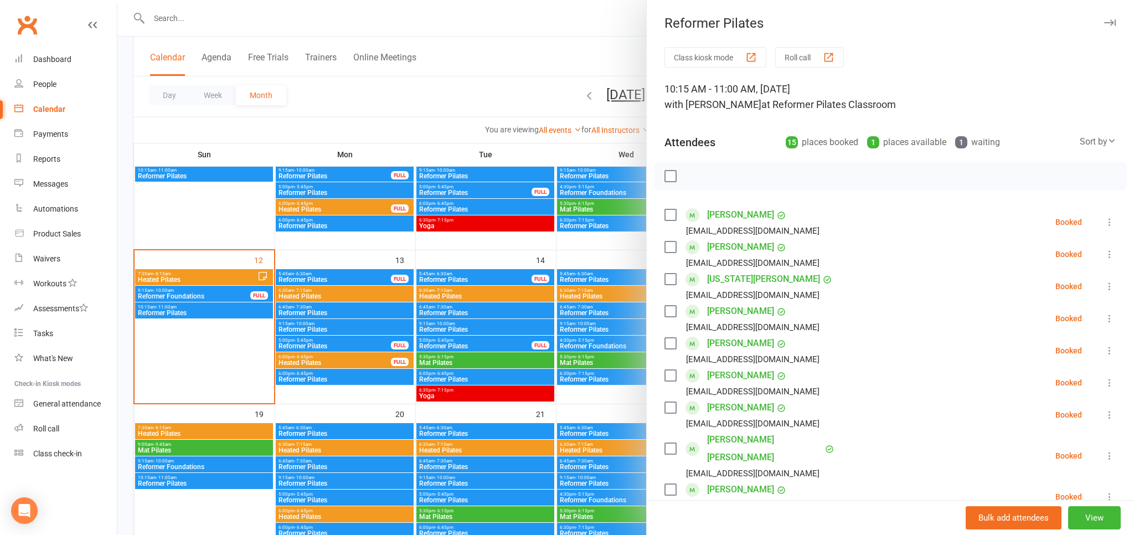
click at [744, 310] on link "[PERSON_NAME]" at bounding box center [740, 311] width 67 height 18
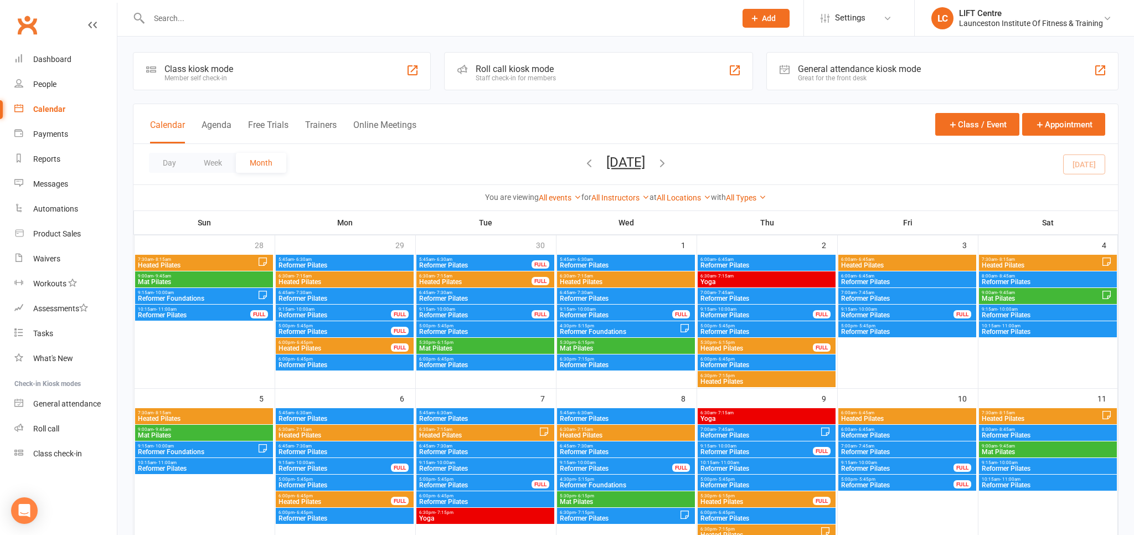
click at [185, 467] on span "Reformer Pilates" at bounding box center [203, 468] width 133 height 7
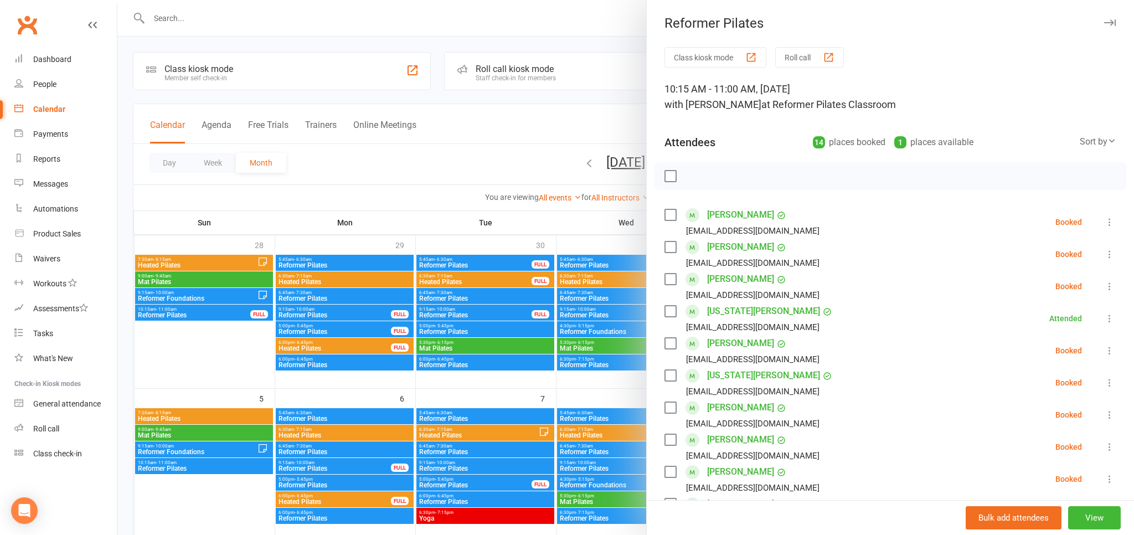
click at [727, 344] on link "[PERSON_NAME]" at bounding box center [740, 343] width 67 height 18
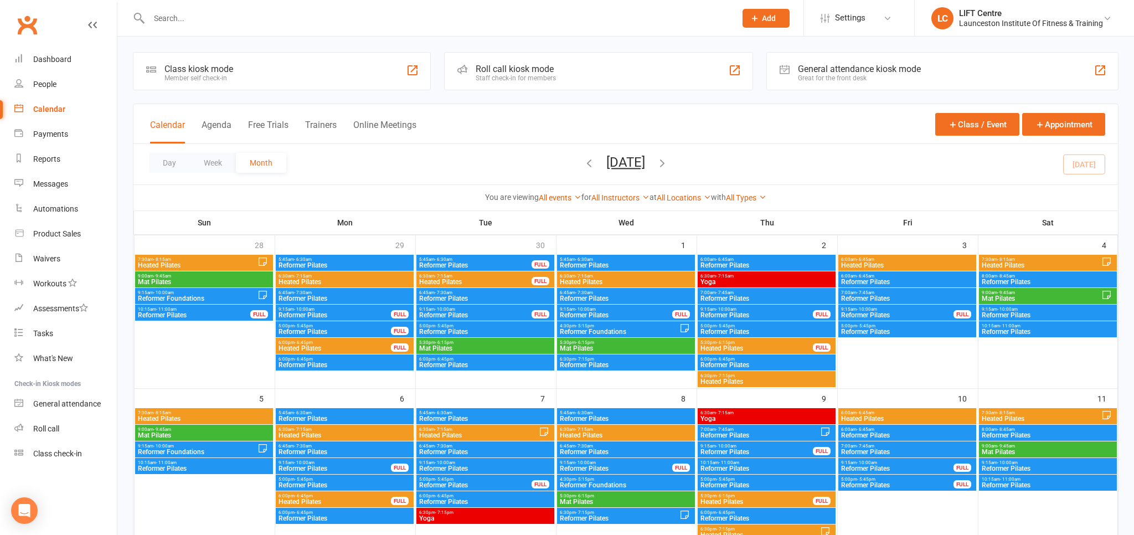
click at [190, 464] on span "10:15am - 11:00am" at bounding box center [203, 462] width 133 height 5
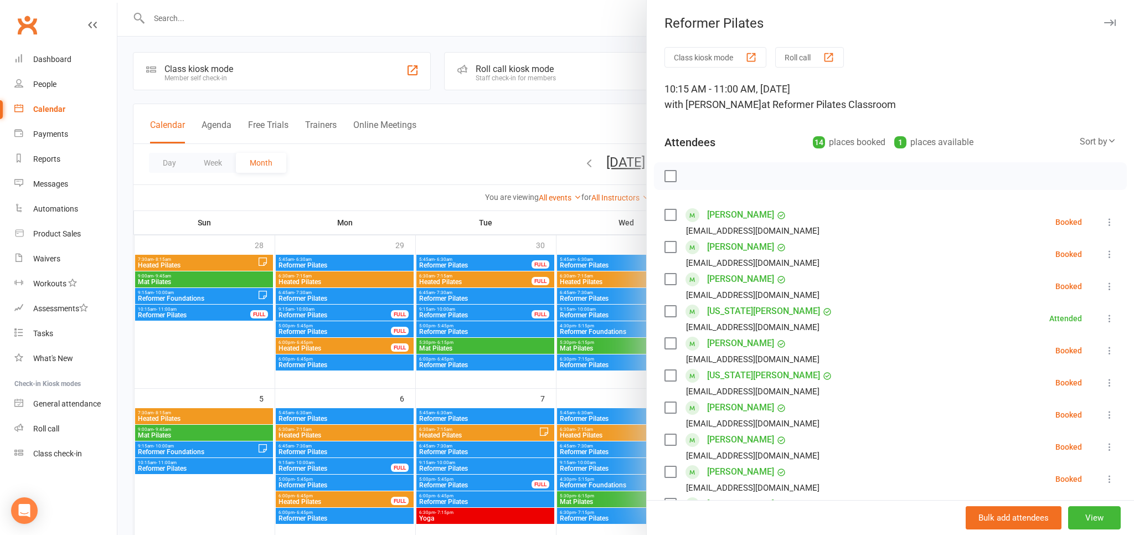
click at [735, 378] on link "[US_STATE][PERSON_NAME]" at bounding box center [763, 375] width 113 height 18
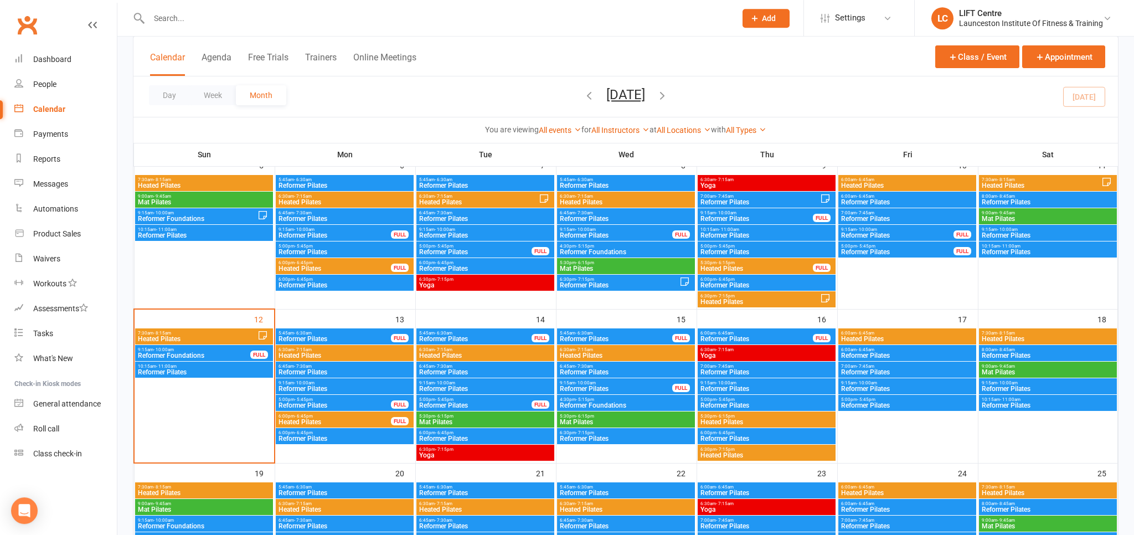
scroll to position [234, 0]
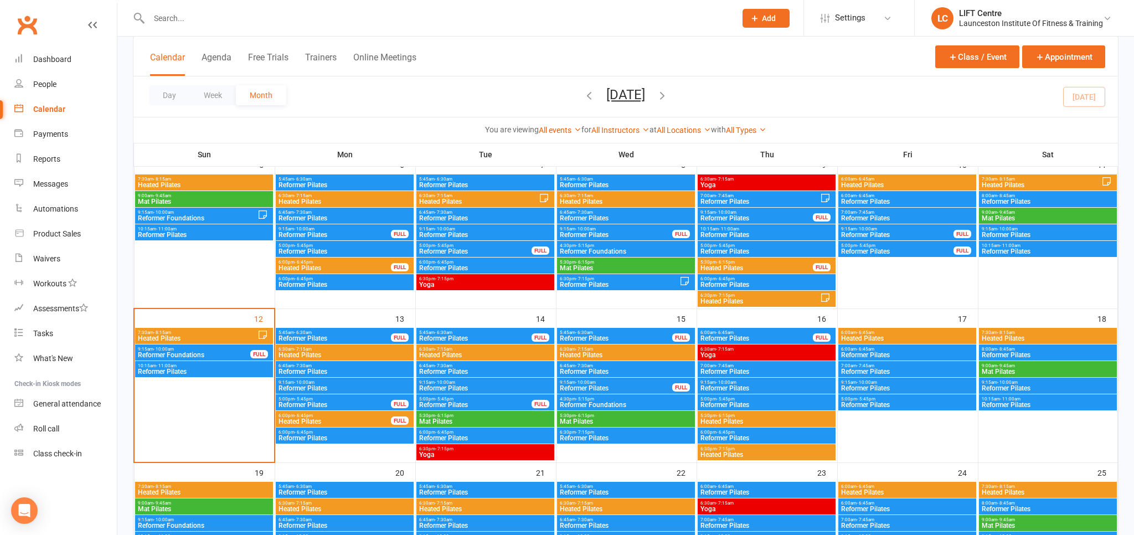
click at [187, 362] on div "10:15am - 11:00am Reformer Pilates" at bounding box center [204, 369] width 138 height 16
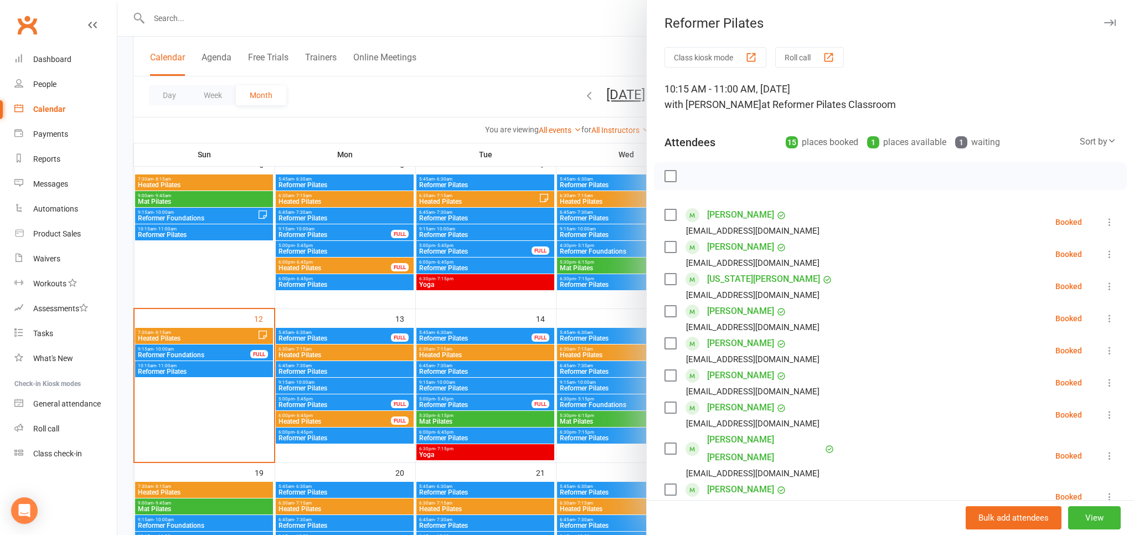
click at [736, 276] on link "[US_STATE][PERSON_NAME]" at bounding box center [763, 279] width 113 height 18
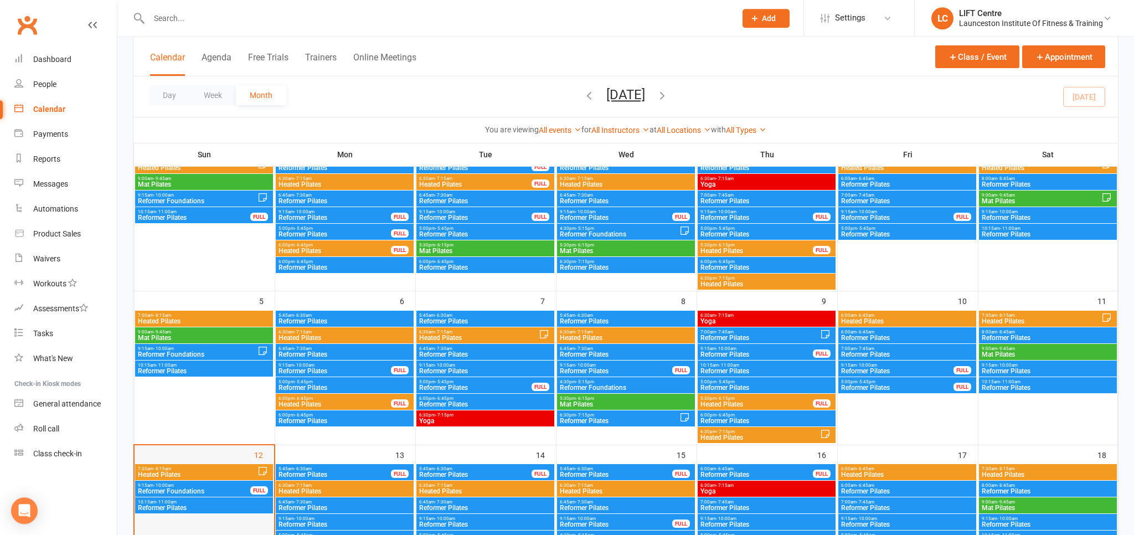
scroll to position [234, 0]
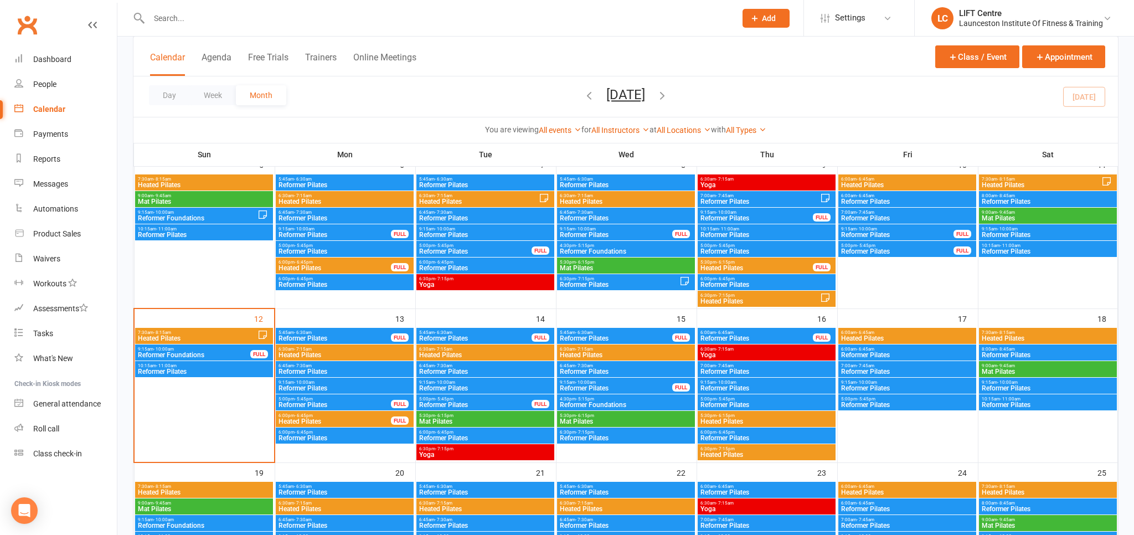
click at [202, 369] on span "Reformer Pilates" at bounding box center [203, 371] width 133 height 7
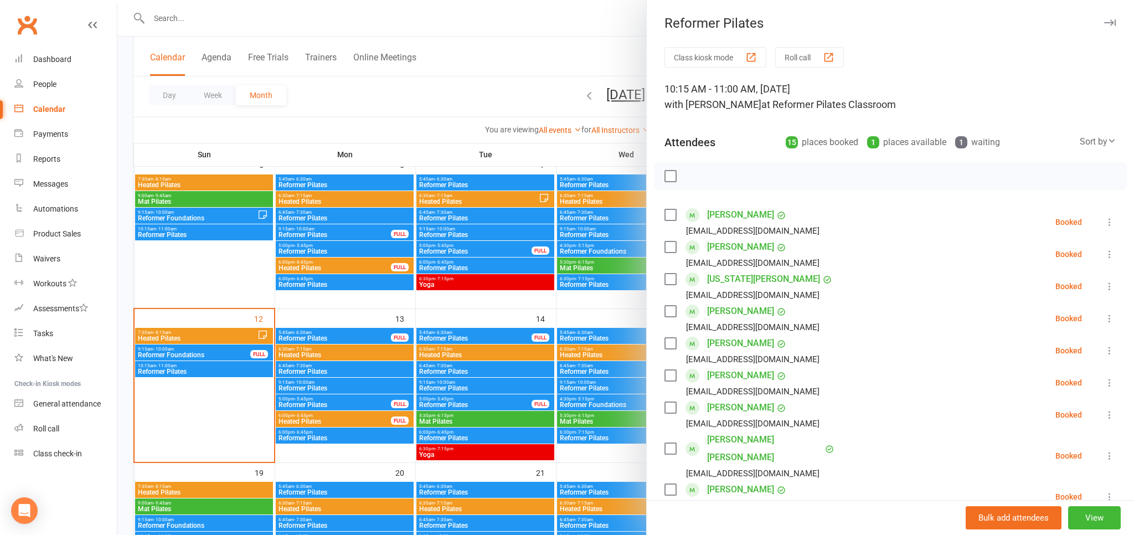
click at [724, 309] on link "[PERSON_NAME]" at bounding box center [740, 311] width 67 height 18
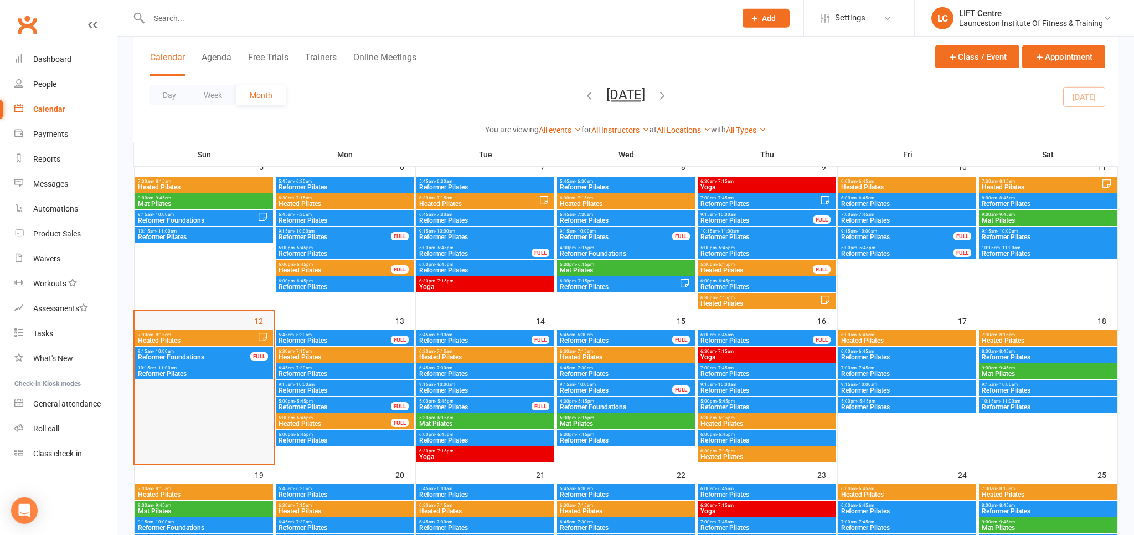
scroll to position [234, 0]
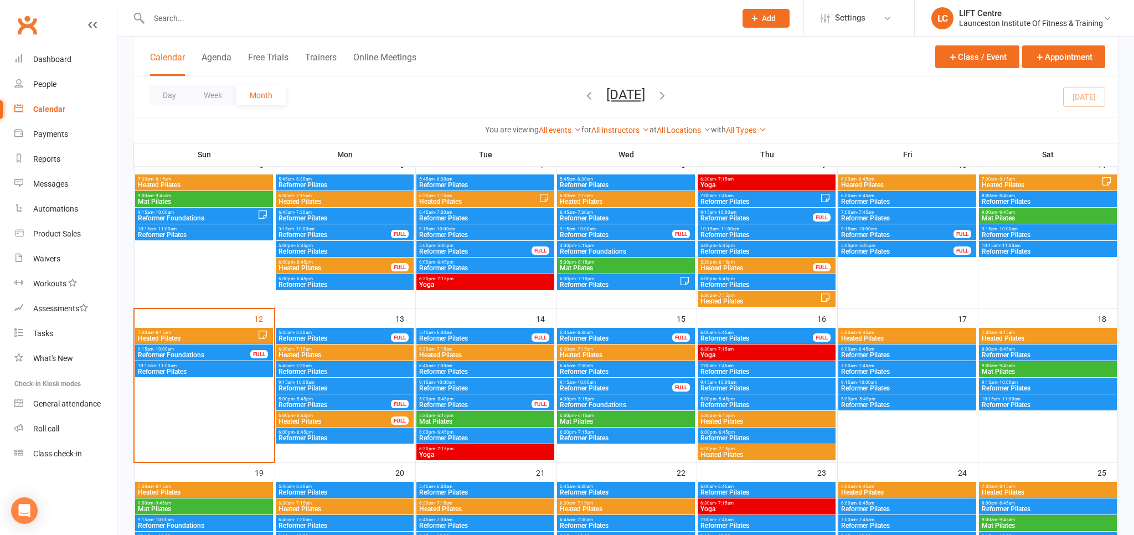
click at [149, 364] on span "10:15am - 11:00am" at bounding box center [203, 365] width 133 height 5
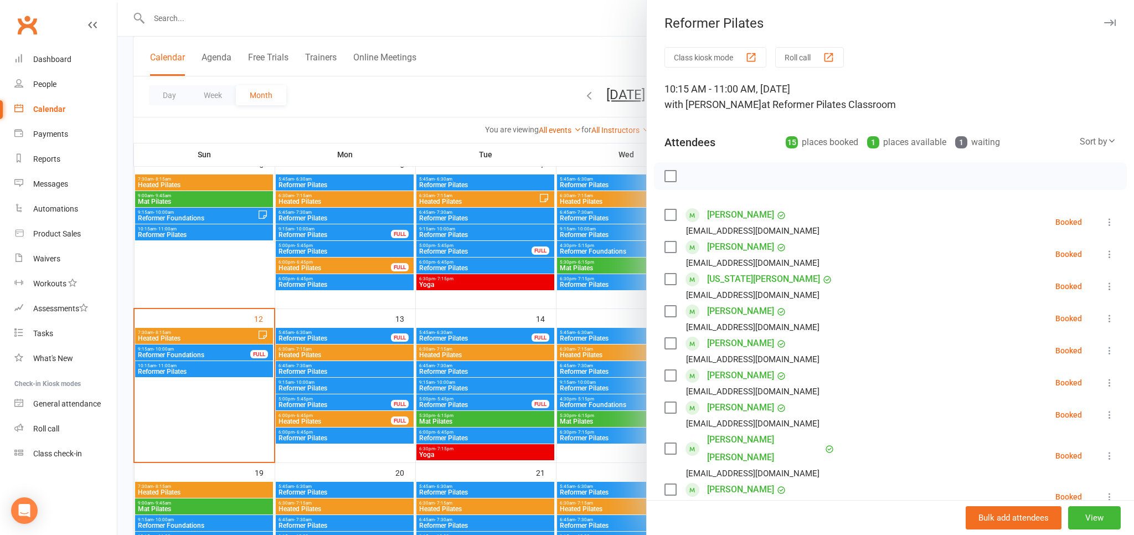
click at [749, 348] on link "[PERSON_NAME]" at bounding box center [740, 343] width 67 height 18
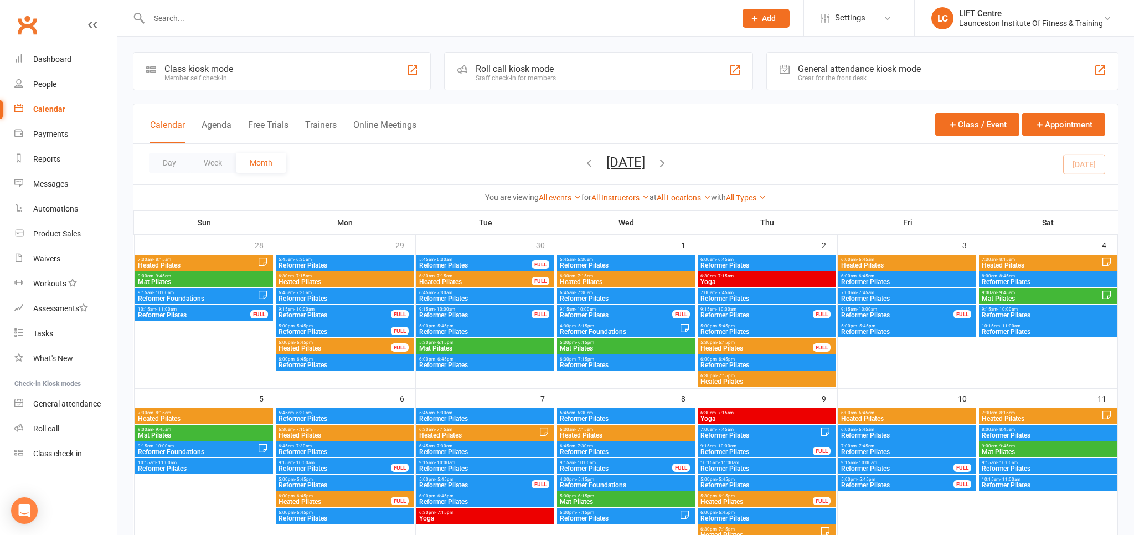
scroll to position [234, 0]
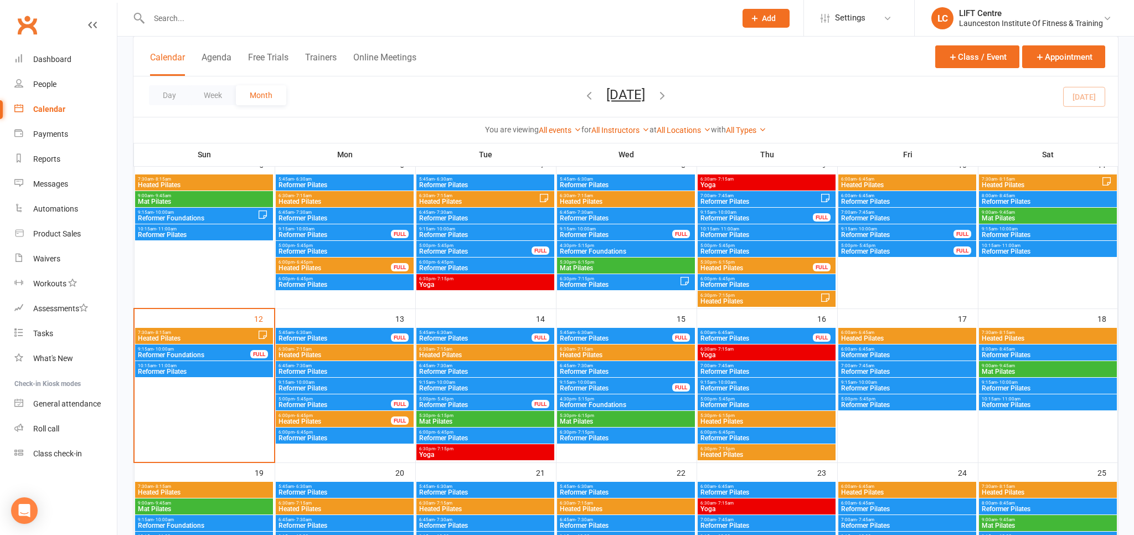
click at [171, 368] on span "Reformer Pilates" at bounding box center [203, 371] width 133 height 7
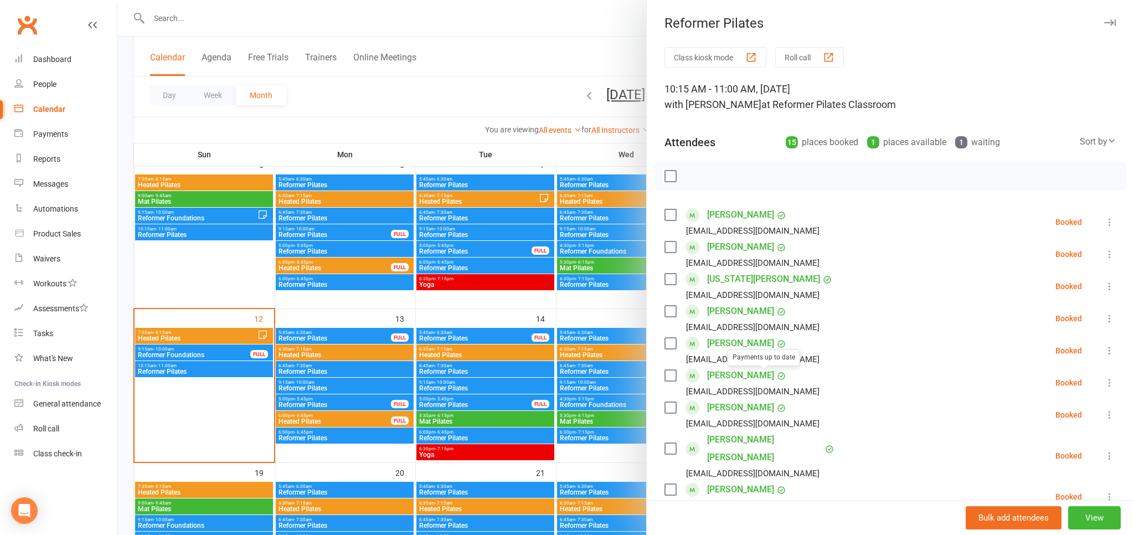
click at [711, 371] on link "[PERSON_NAME]" at bounding box center [740, 375] width 67 height 18
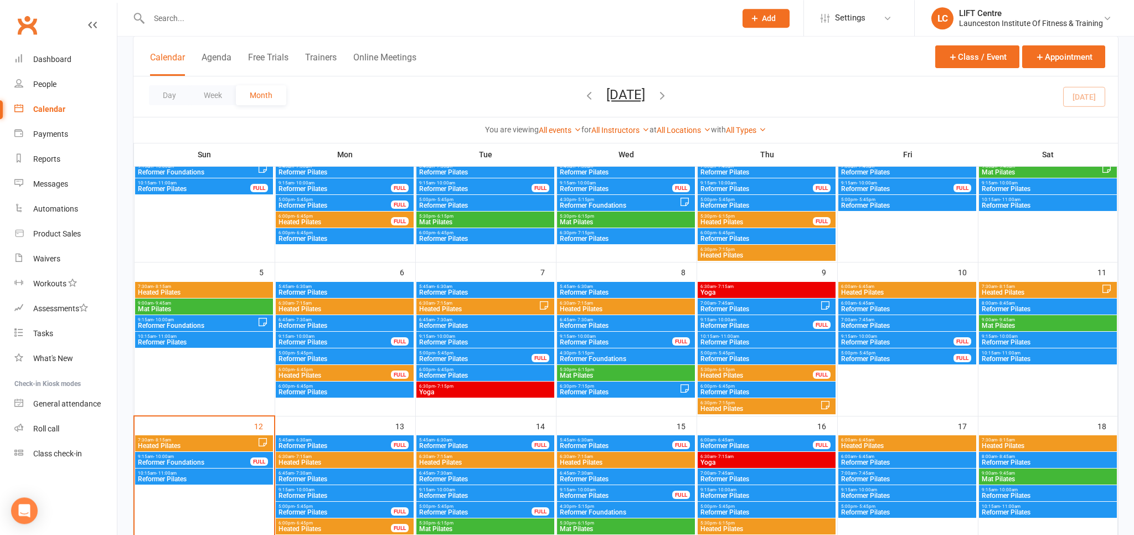
scroll to position [175, 0]
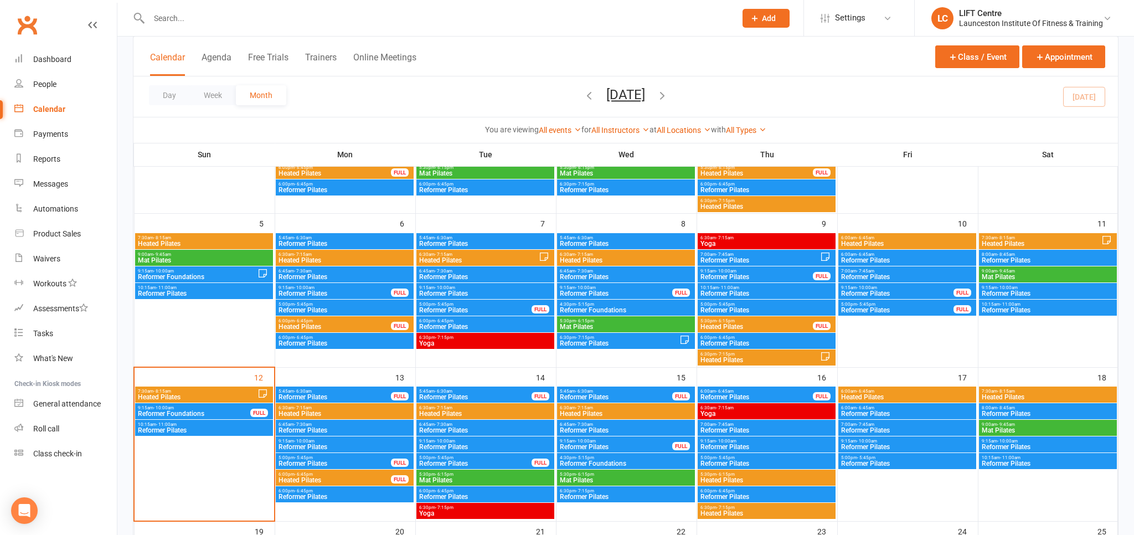
click at [211, 426] on span "10:15am - 11:00am" at bounding box center [203, 424] width 133 height 5
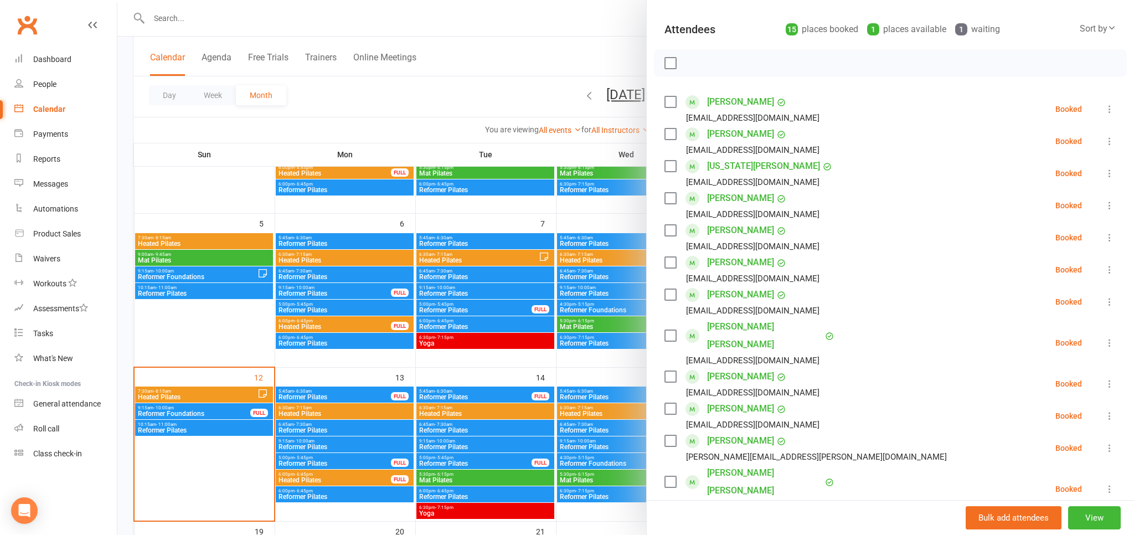
scroll to position [122, 0]
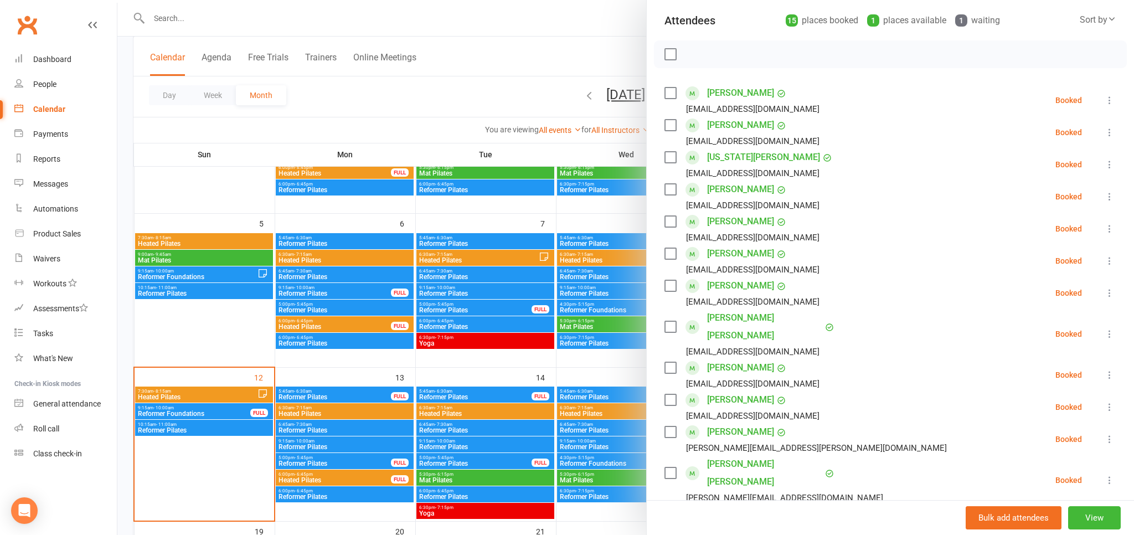
click at [743, 319] on link "[PERSON_NAME] [PERSON_NAME]" at bounding box center [764, 326] width 115 height 35
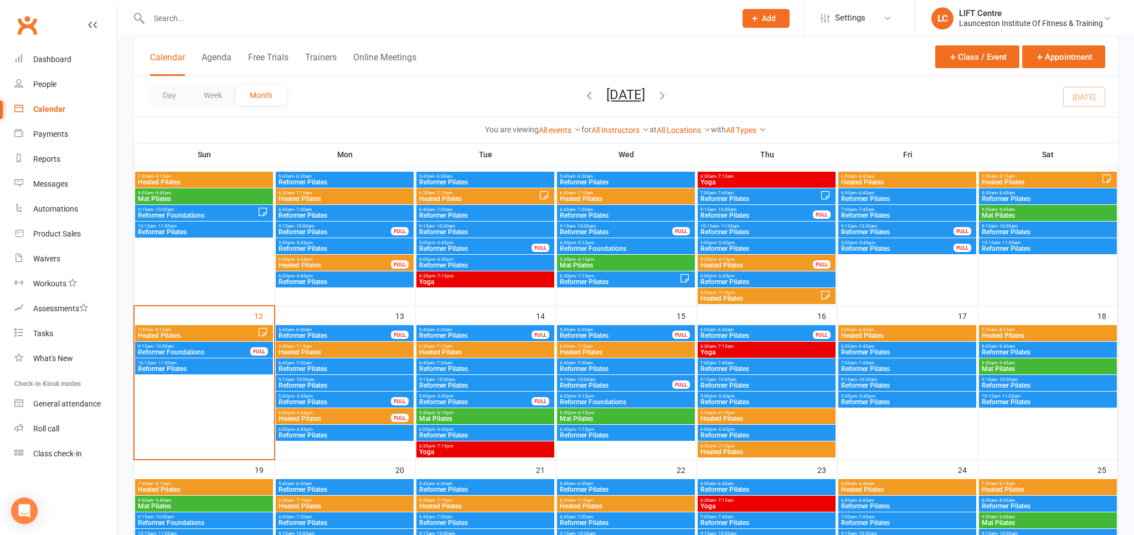
scroll to position [292, 0]
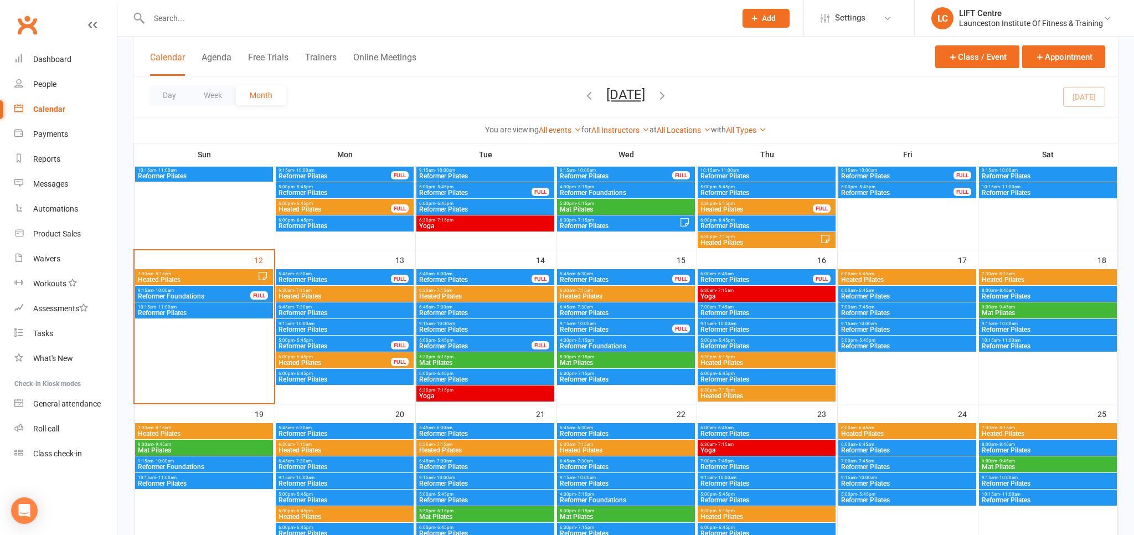
click at [179, 309] on span "Reformer Pilates" at bounding box center [203, 312] width 133 height 7
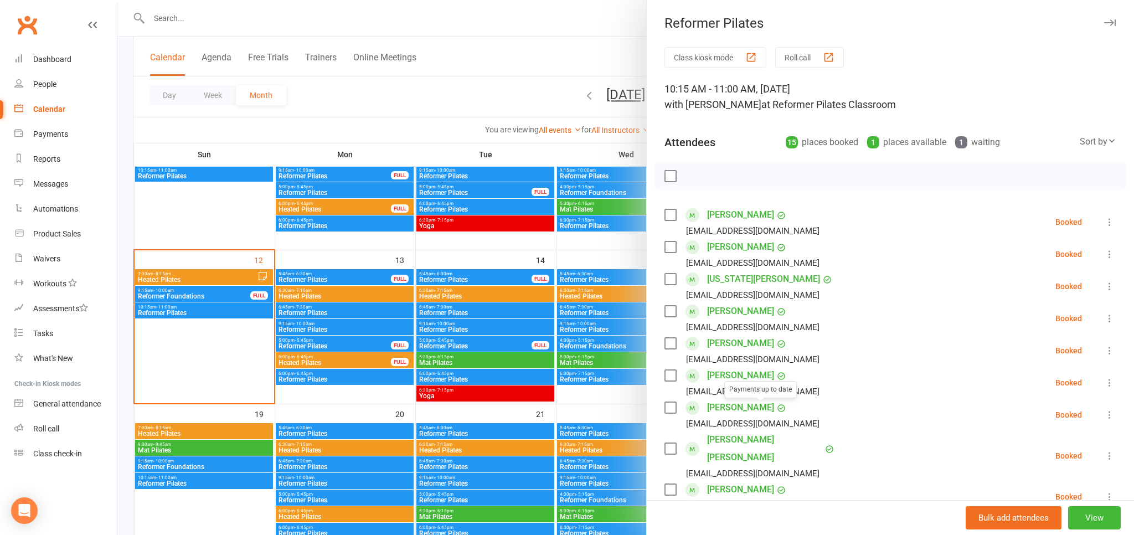
scroll to position [61, 0]
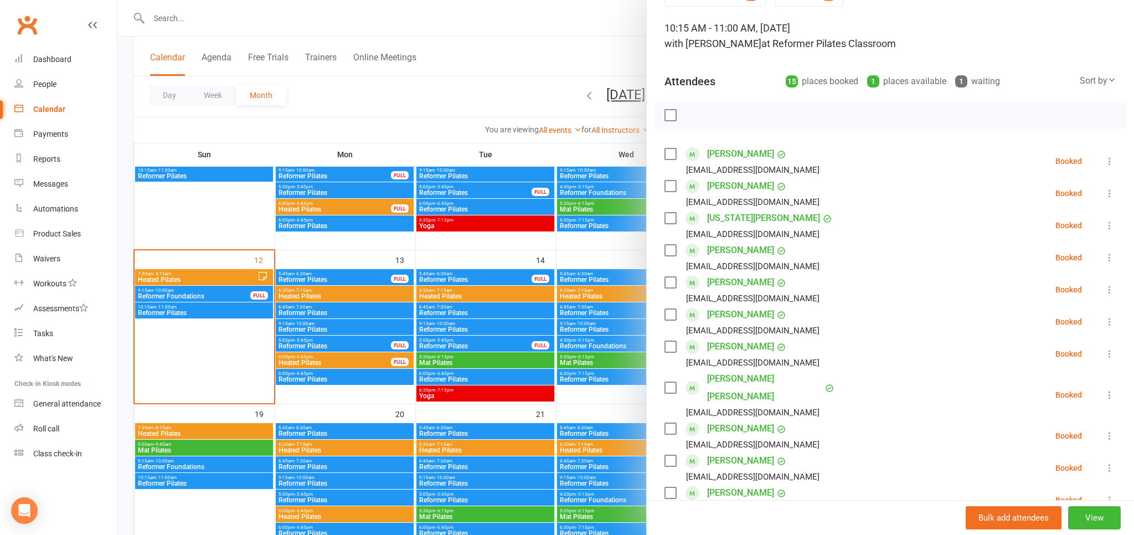
click at [720, 420] on link "[PERSON_NAME]" at bounding box center [740, 429] width 67 height 18
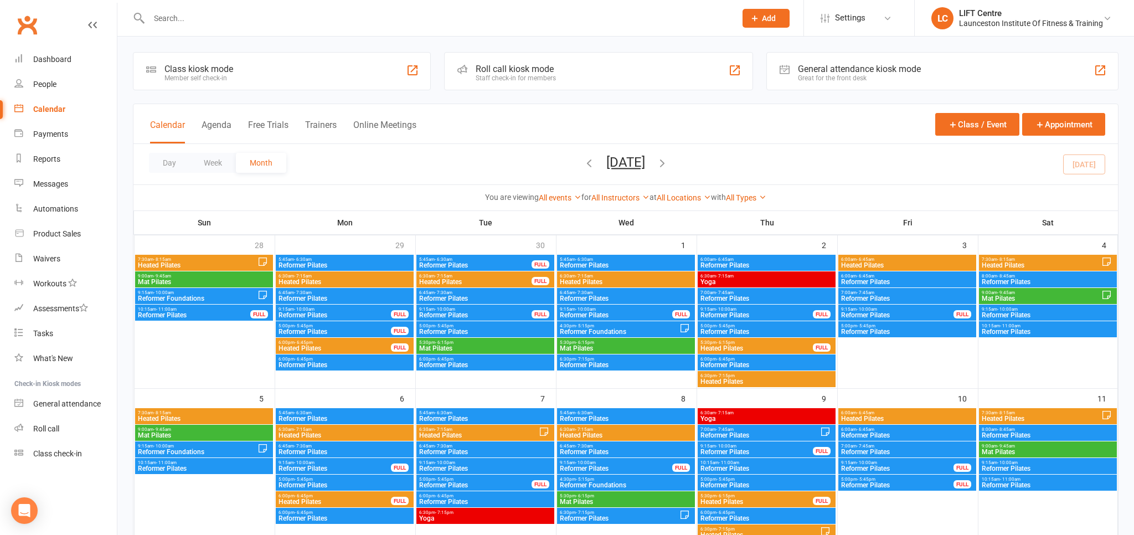
scroll to position [175, 0]
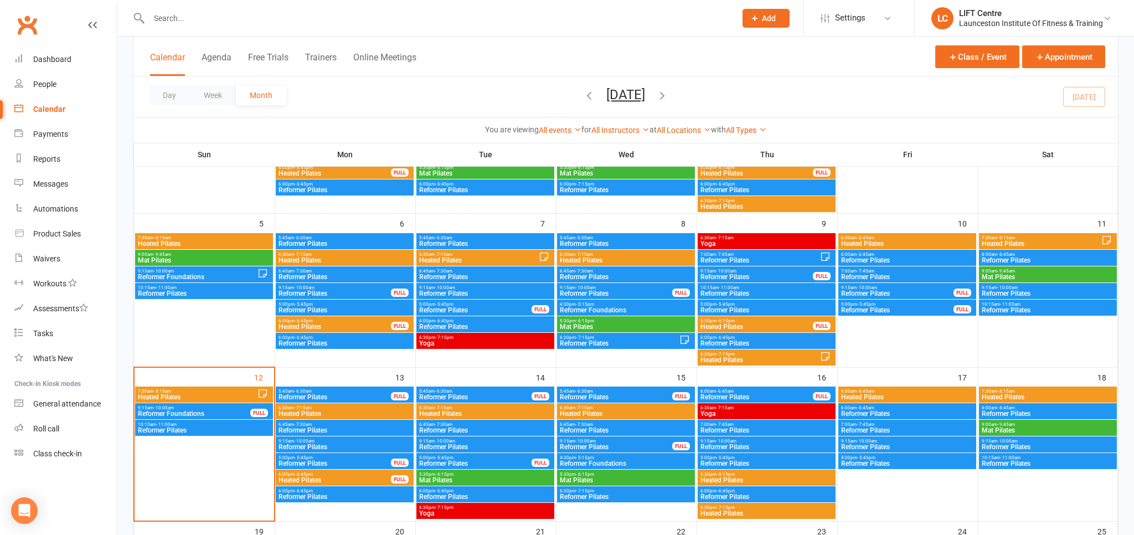
click at [218, 435] on div "10:15am - 11:00am Reformer Pilates" at bounding box center [204, 428] width 138 height 16
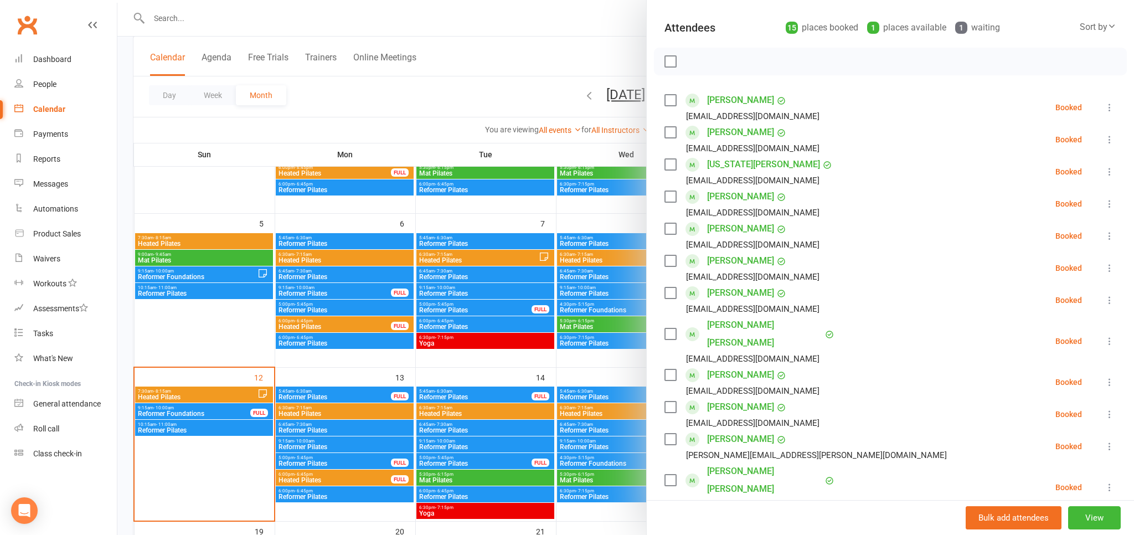
scroll to position [122, 0]
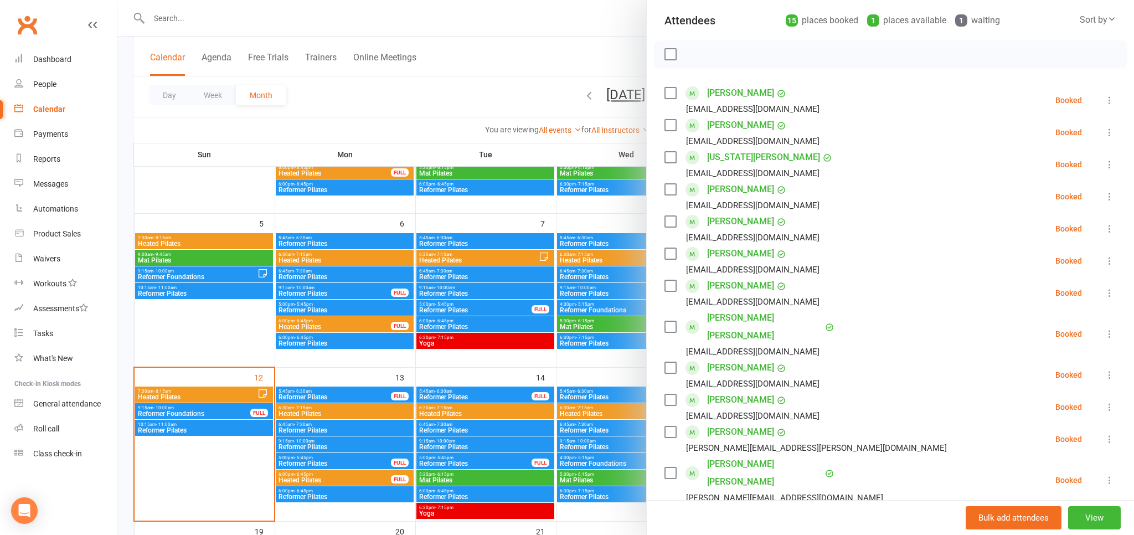
click at [725, 359] on link "[PERSON_NAME]" at bounding box center [740, 368] width 67 height 18
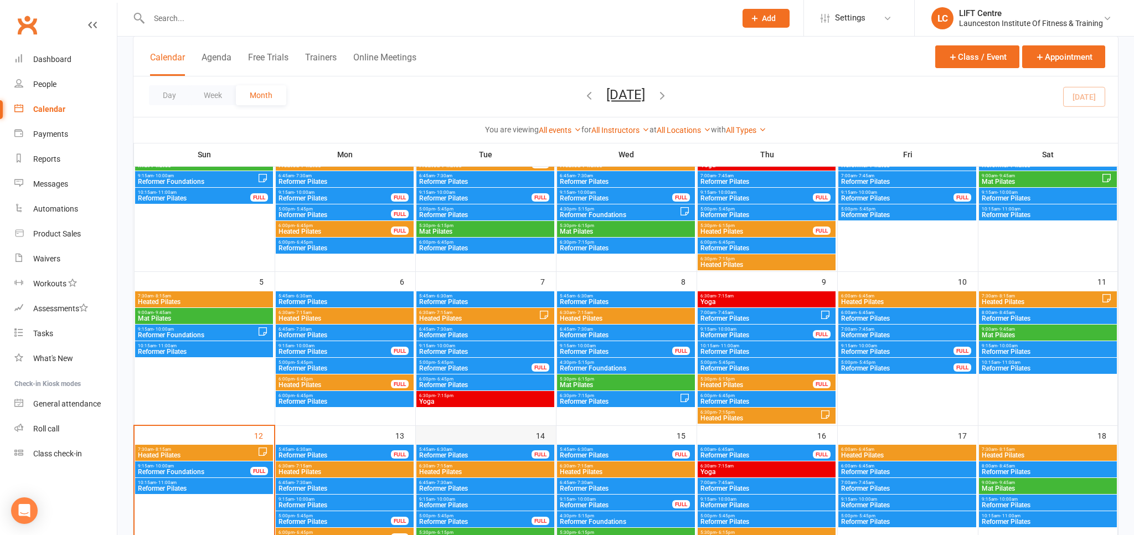
scroll to position [175, 0]
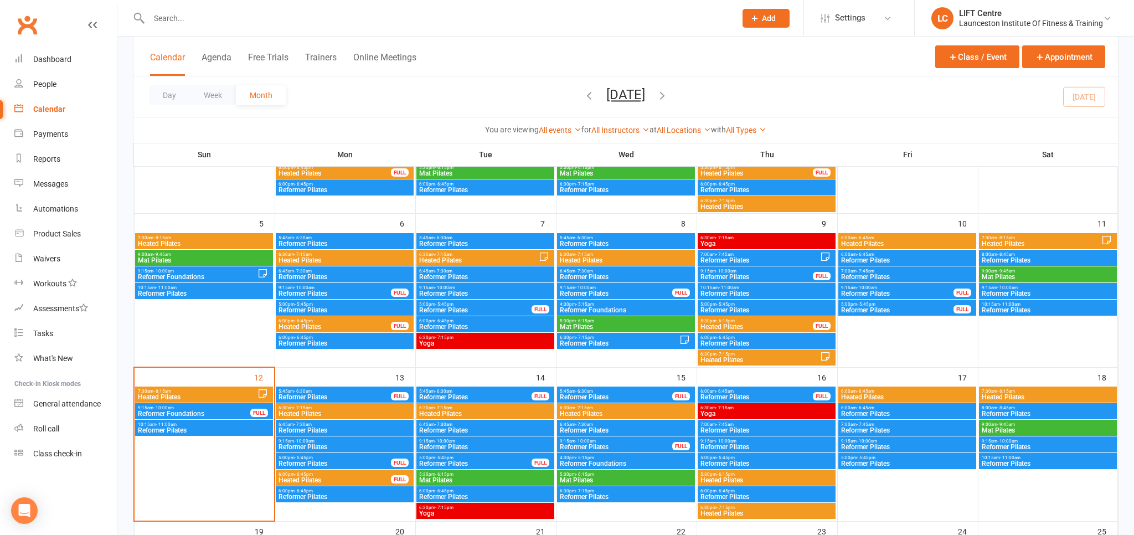
click at [210, 428] on span "Reformer Pilates" at bounding box center [203, 430] width 133 height 7
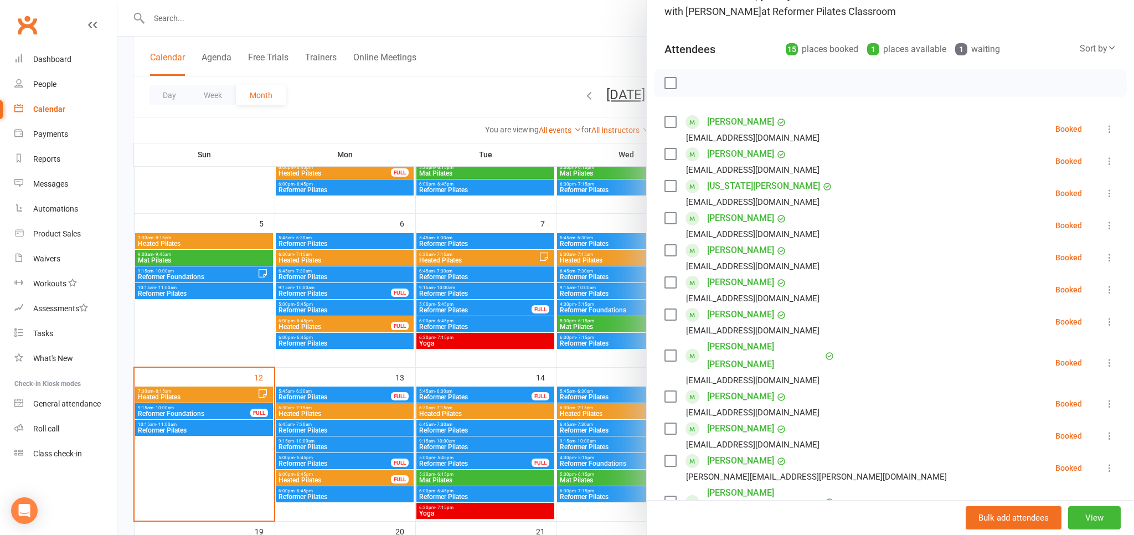
scroll to position [122, 0]
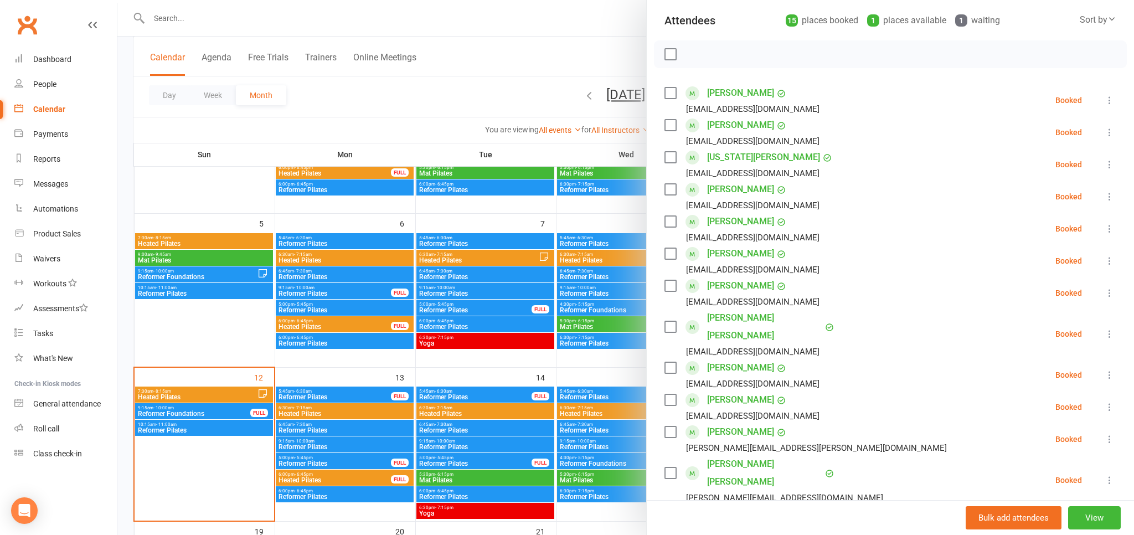
click at [774, 391] on link "[PERSON_NAME]" at bounding box center [740, 400] width 67 height 18
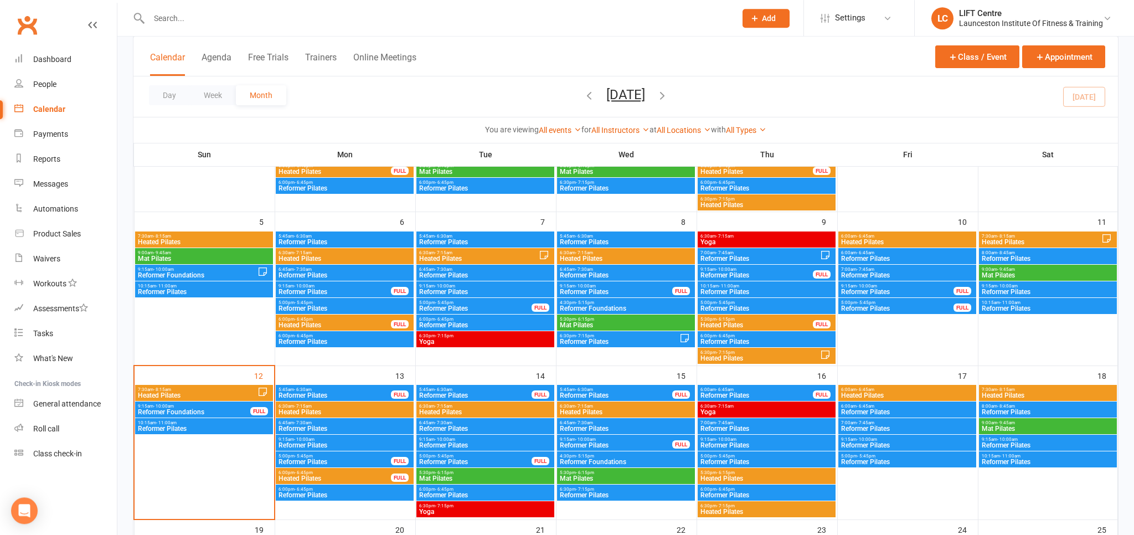
scroll to position [234, 0]
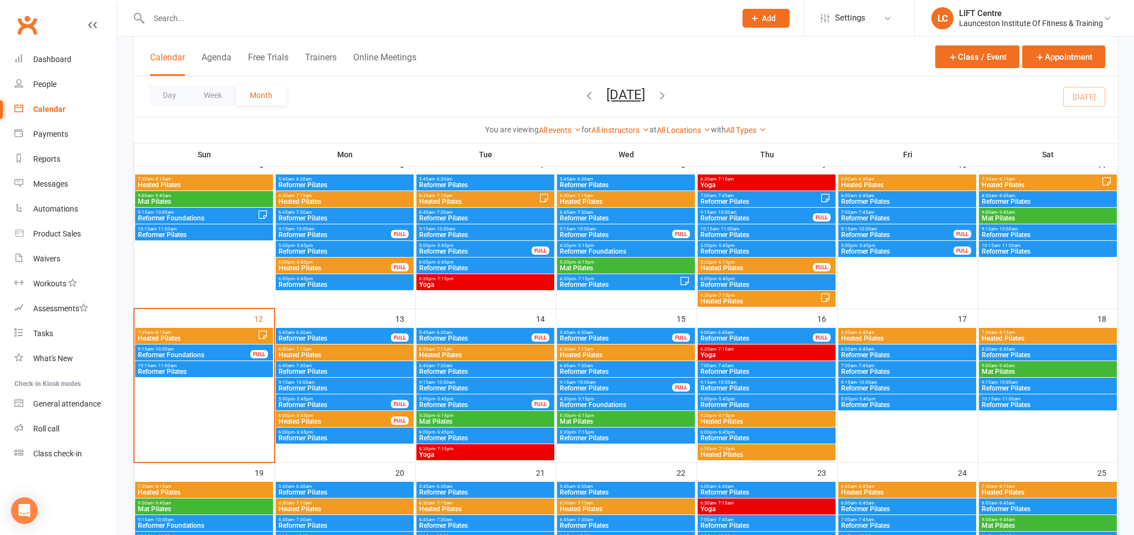
click at [179, 371] on span "Reformer Pilates" at bounding box center [203, 371] width 133 height 7
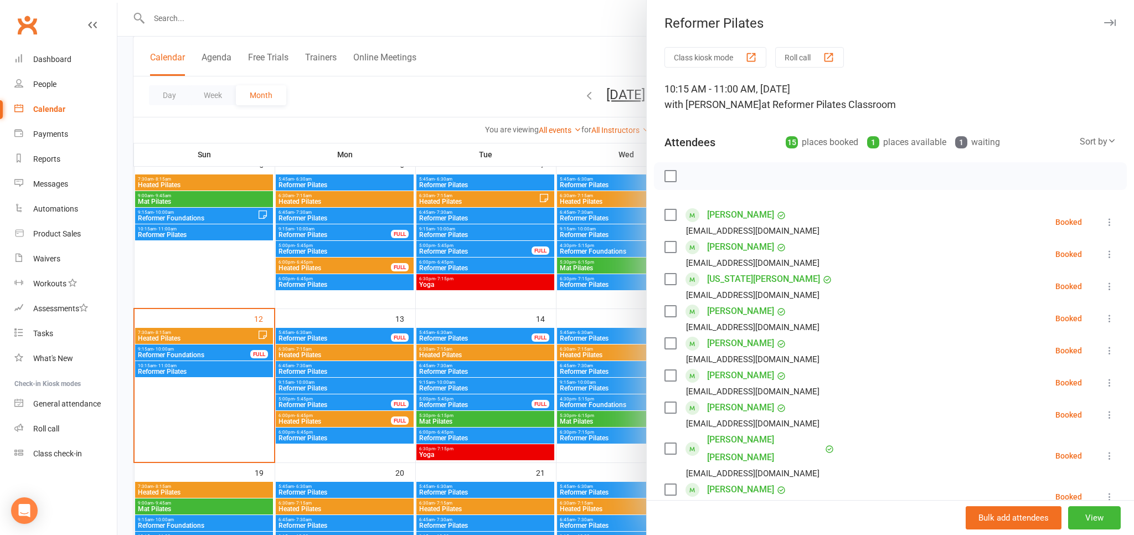
scroll to position [61, 0]
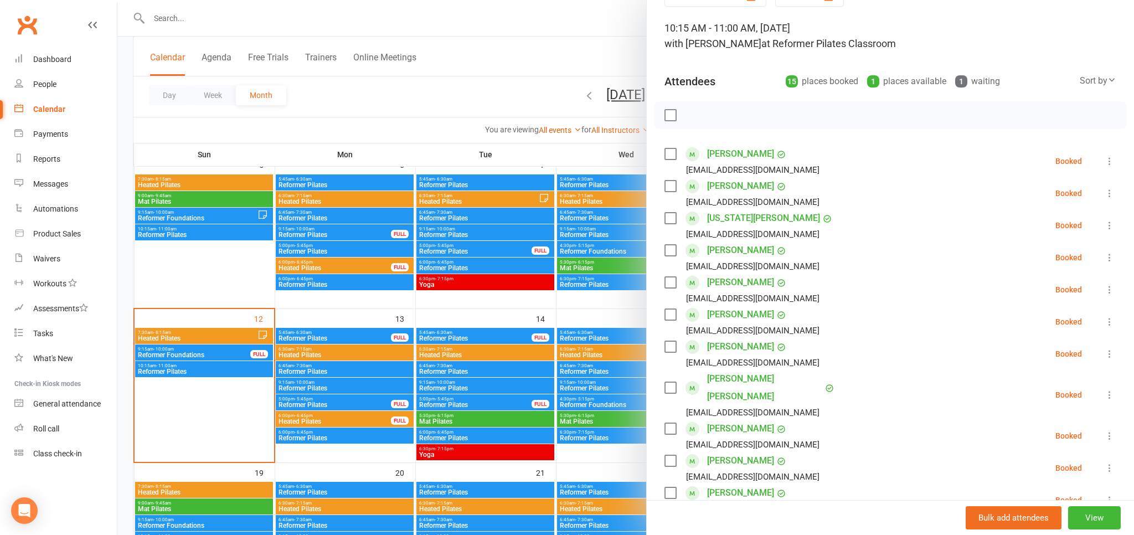
click at [774, 452] on link "[PERSON_NAME]" at bounding box center [740, 461] width 67 height 18
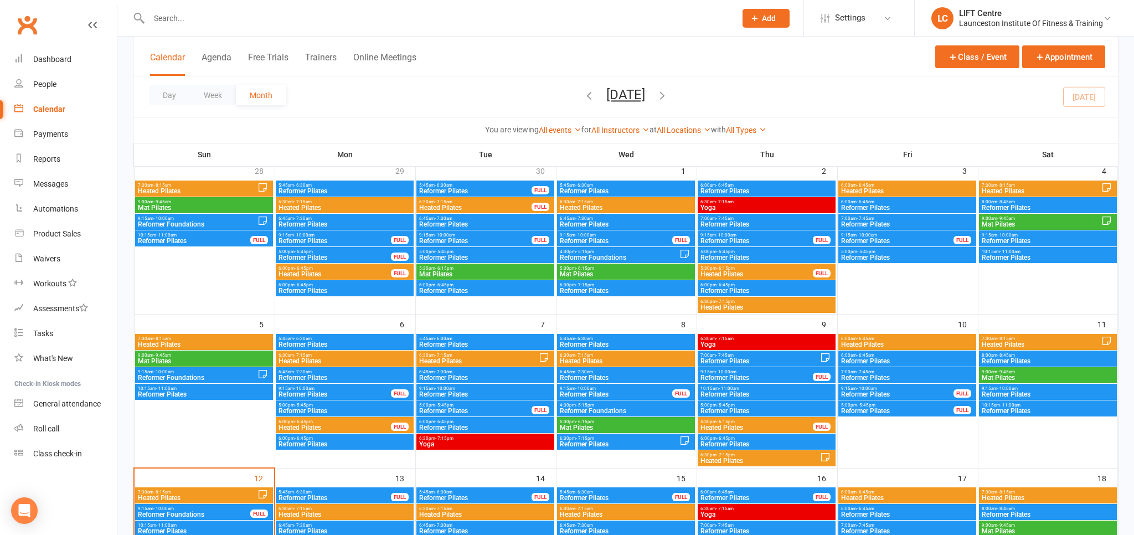
scroll to position [234, 0]
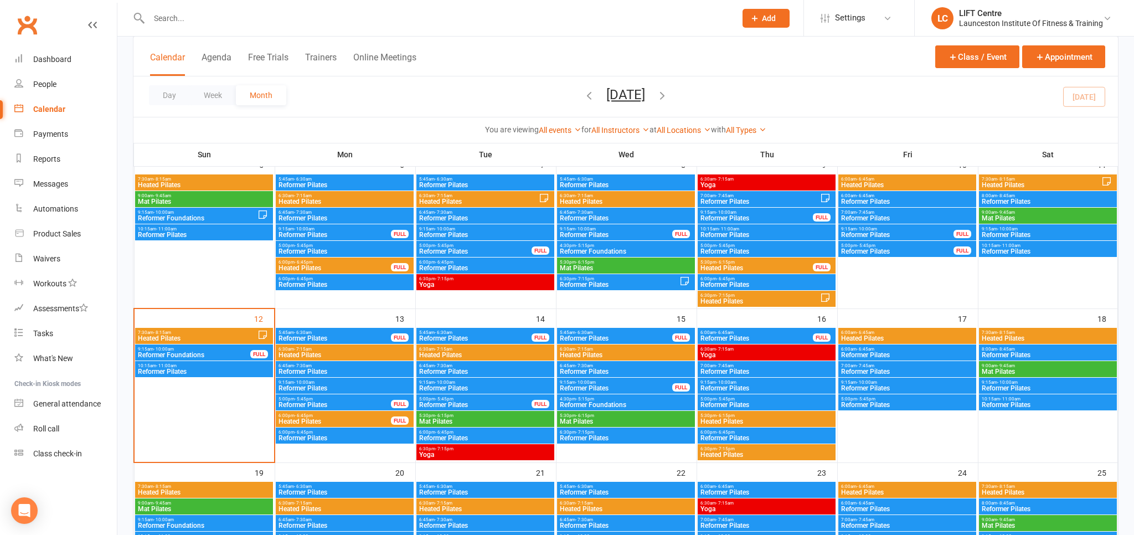
click at [207, 370] on span "Reformer Pilates" at bounding box center [203, 371] width 133 height 7
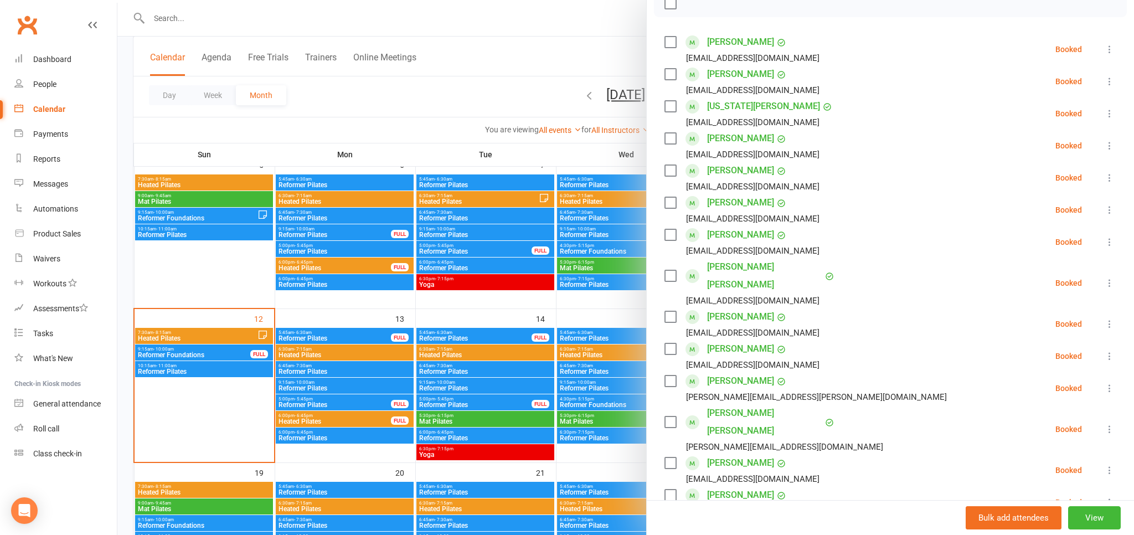
scroll to position [183, 0]
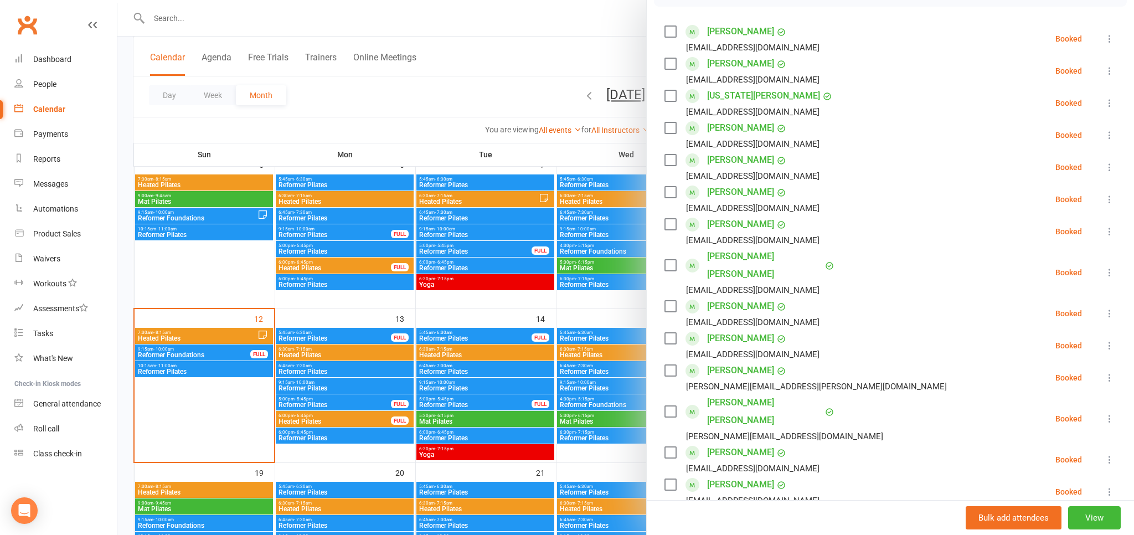
click at [723, 362] on link "[PERSON_NAME]" at bounding box center [740, 371] width 67 height 18
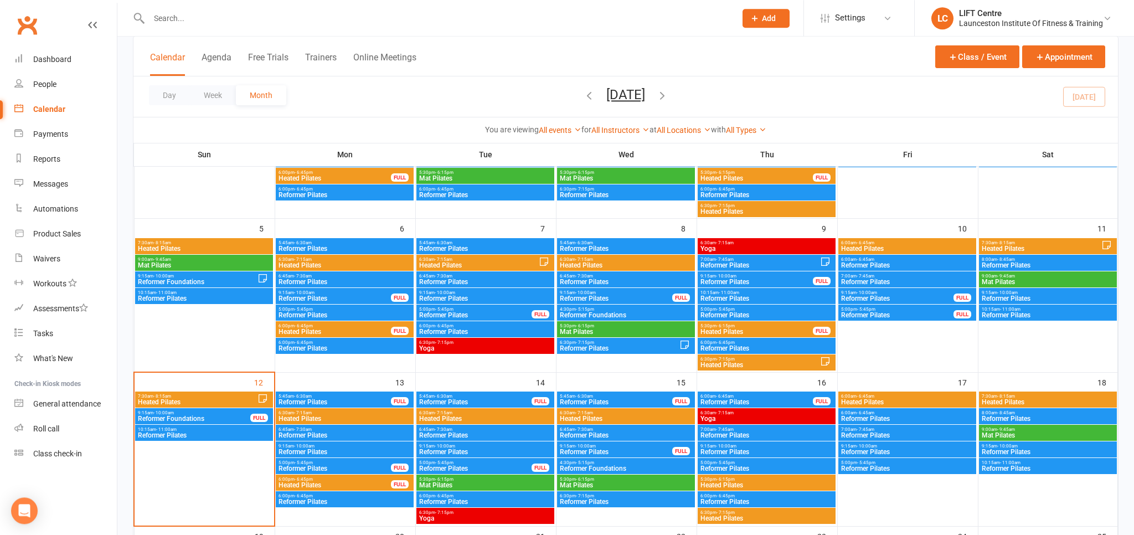
scroll to position [234, 0]
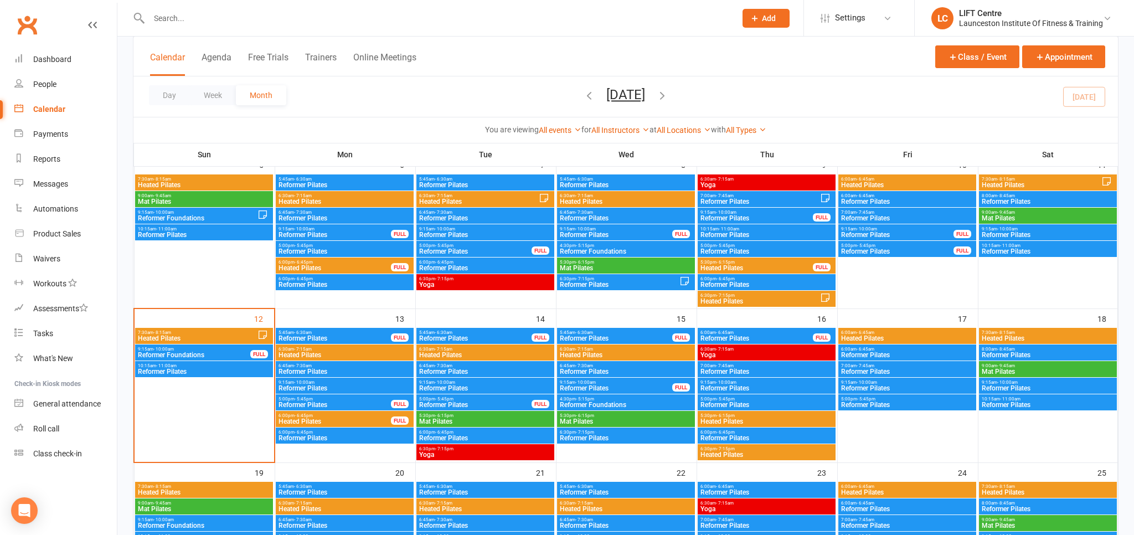
click at [197, 367] on span "10:15am - 11:00am" at bounding box center [203, 365] width 133 height 5
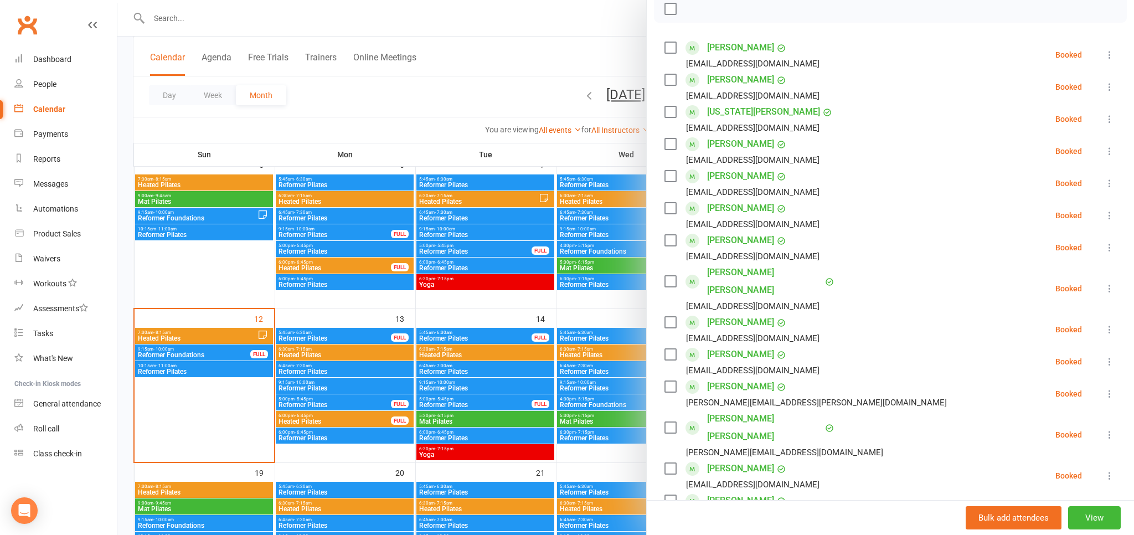
scroll to position [183, 0]
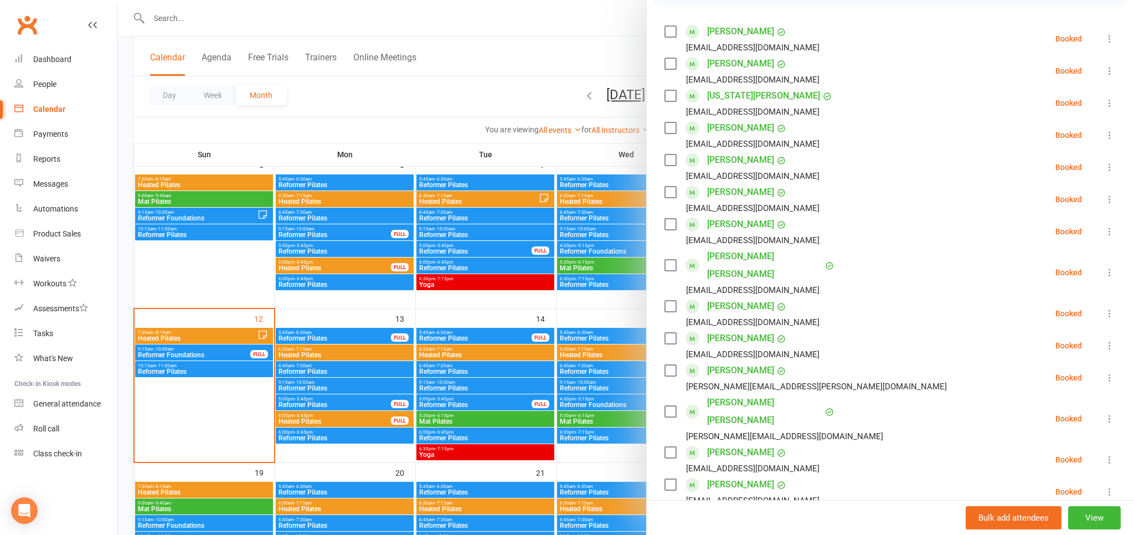
click at [734, 394] on link "[PERSON_NAME] [PERSON_NAME]" at bounding box center [764, 411] width 115 height 35
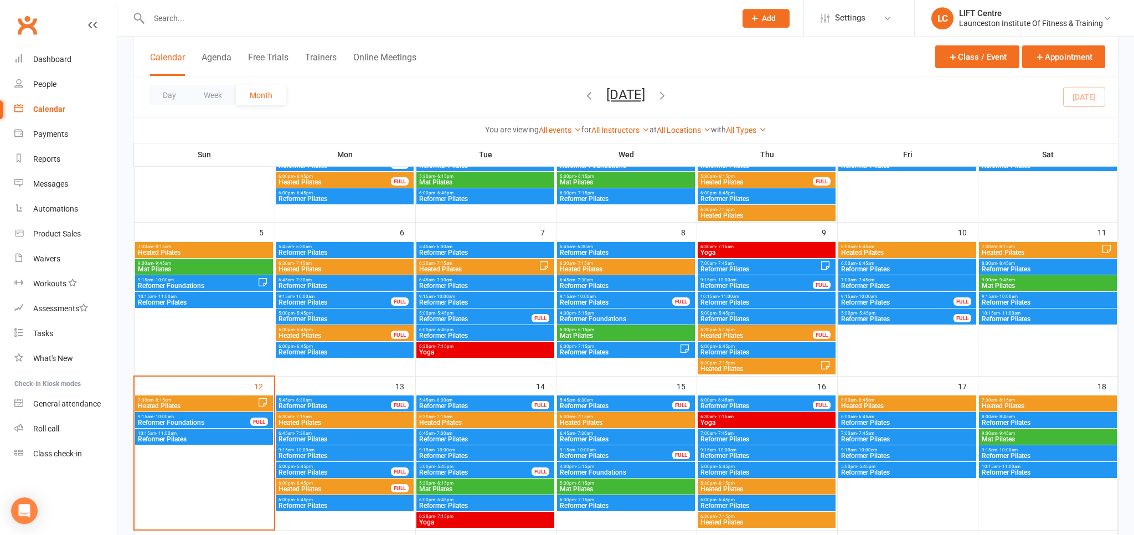
scroll to position [175, 0]
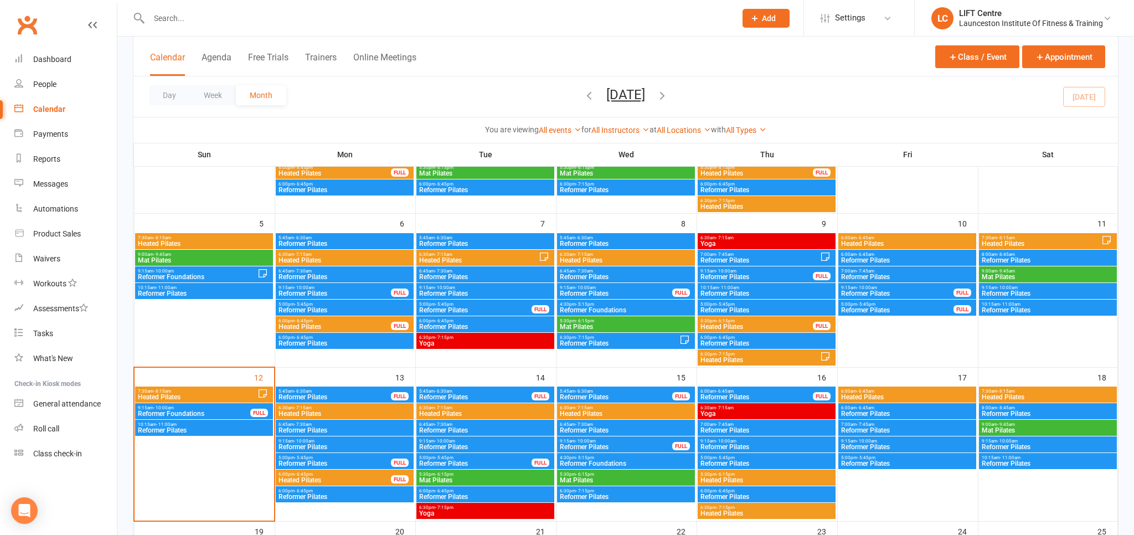
click at [163, 428] on span "Reformer Pilates" at bounding box center [203, 430] width 133 height 7
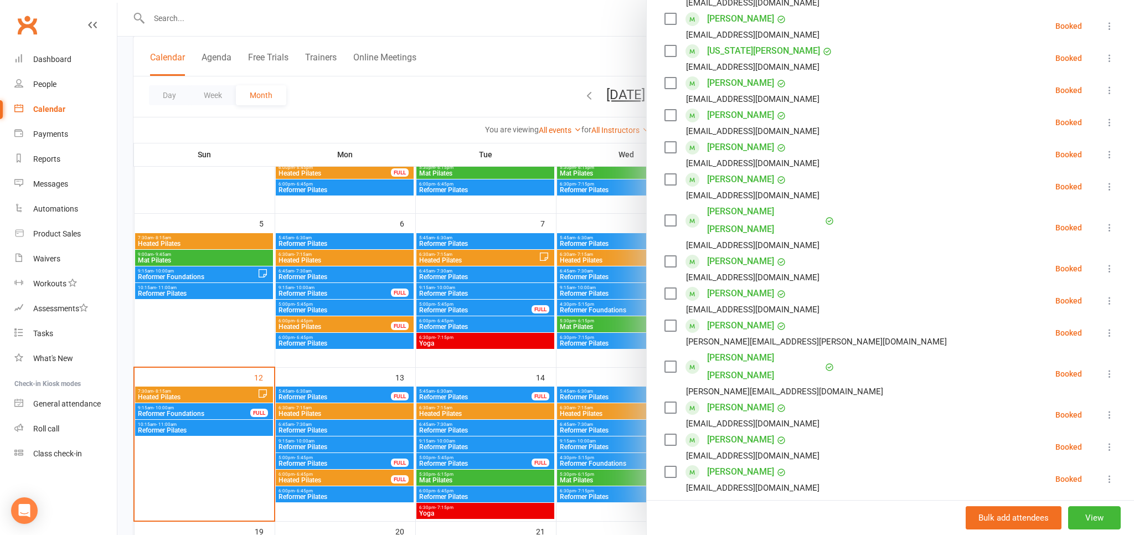
scroll to position [244, 0]
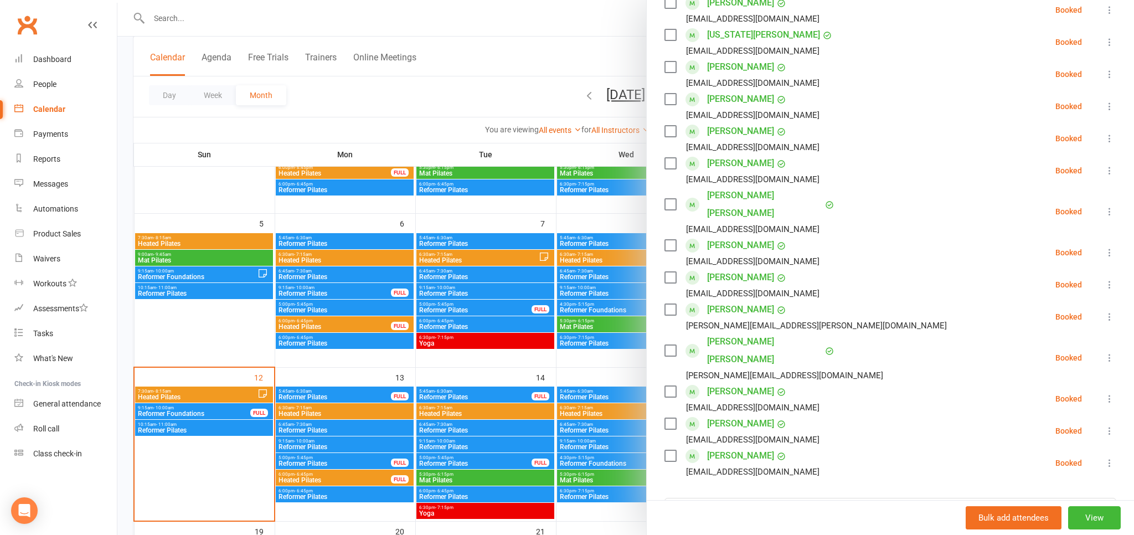
click at [729, 383] on link "[PERSON_NAME]" at bounding box center [740, 392] width 67 height 18
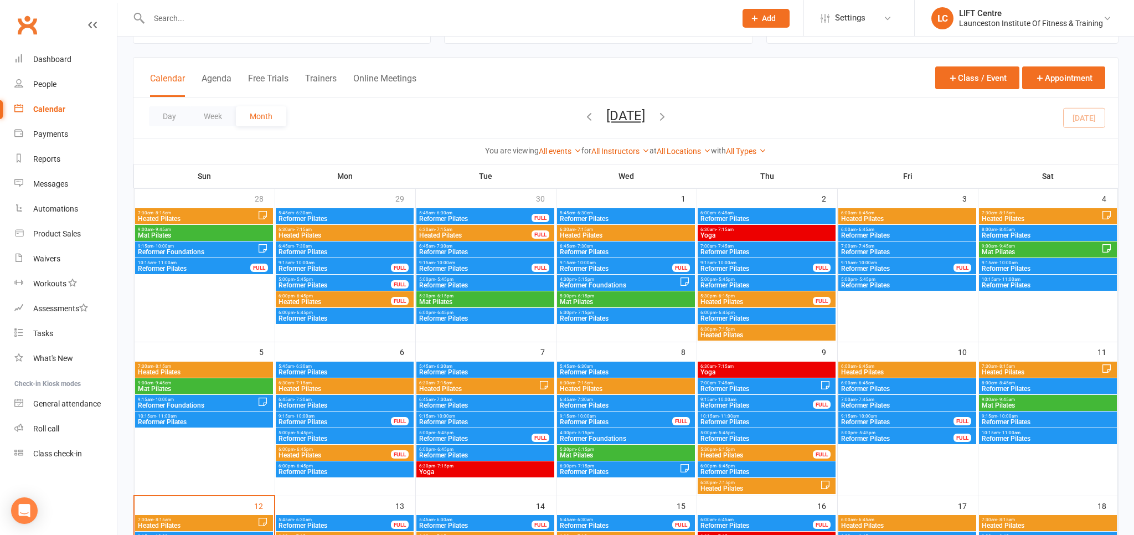
scroll to position [234, 0]
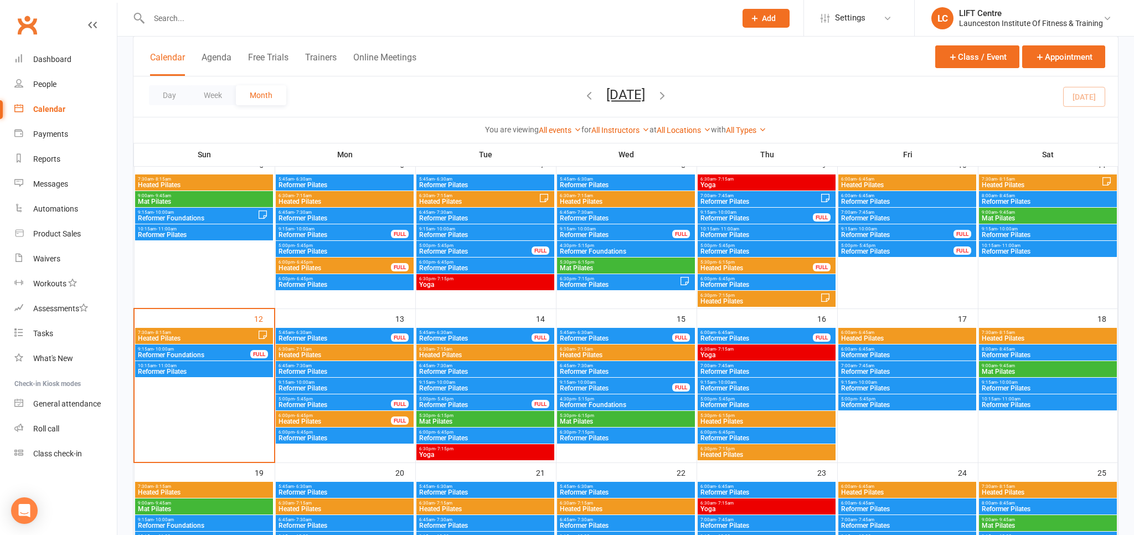
click at [172, 366] on span "- 11:00am" at bounding box center [166, 365] width 20 height 5
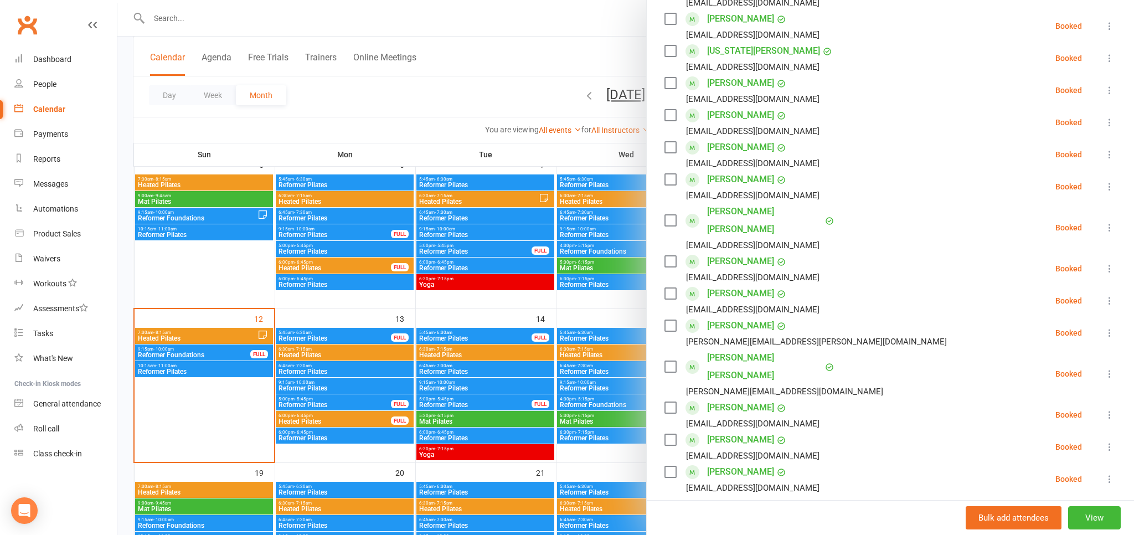
scroll to position [244, 0]
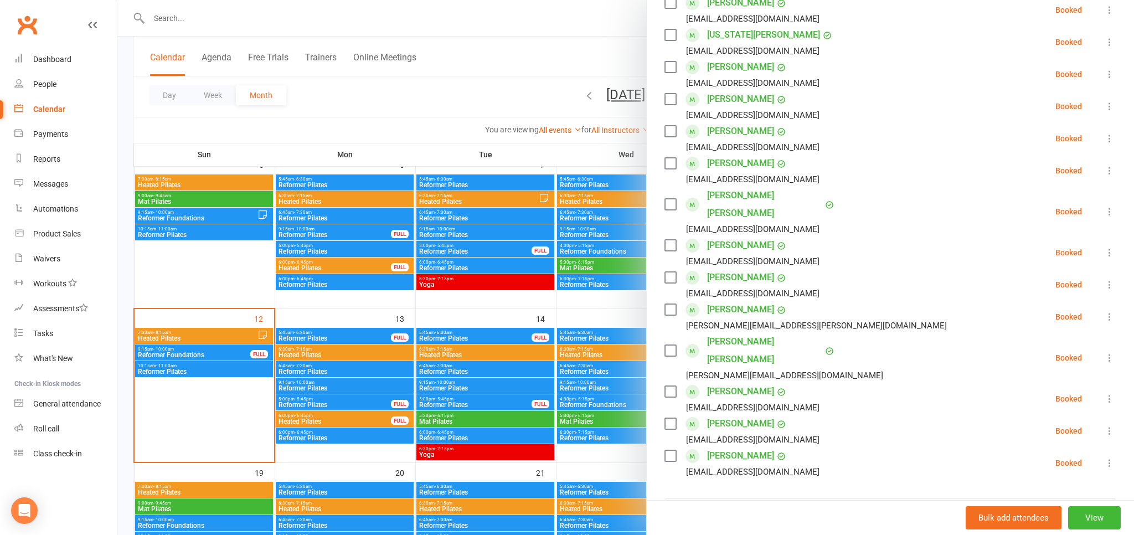
click at [724, 415] on link "[PERSON_NAME]" at bounding box center [740, 424] width 67 height 18
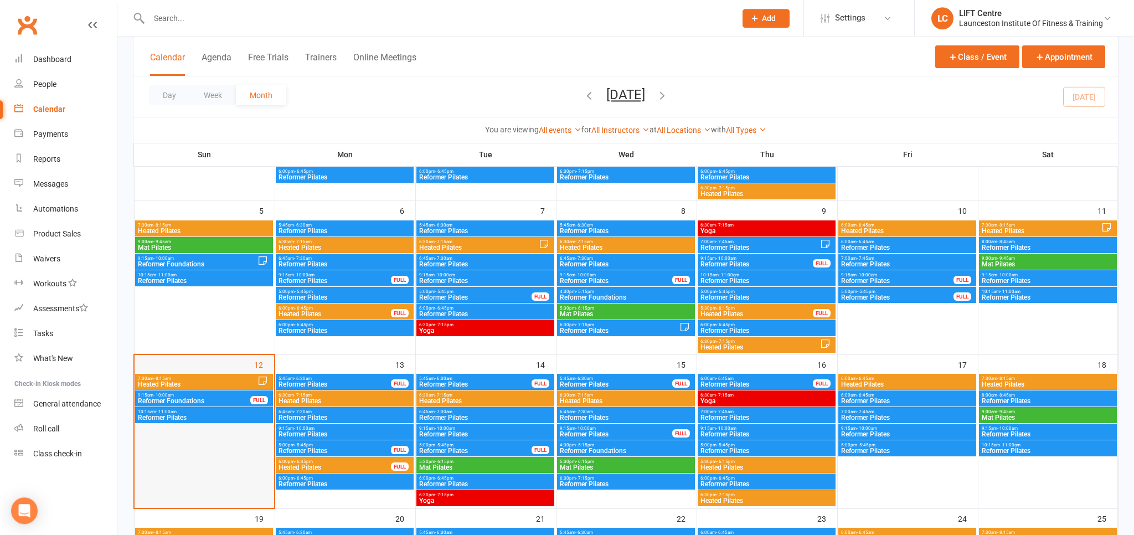
scroll to position [292, 0]
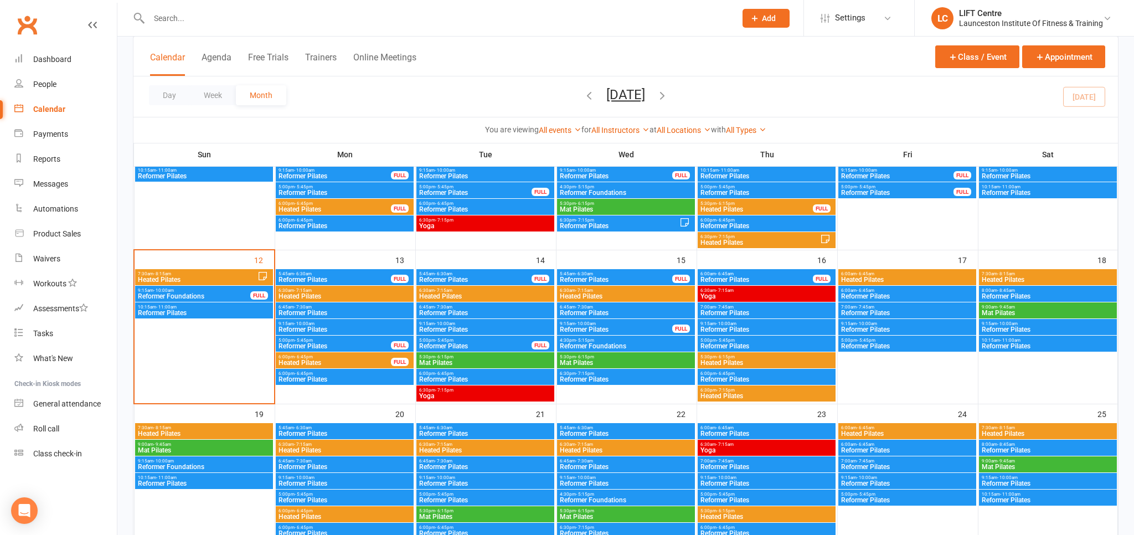
click at [180, 302] on div "10:15am - 11:00am Reformer Pilates" at bounding box center [204, 310] width 138 height 16
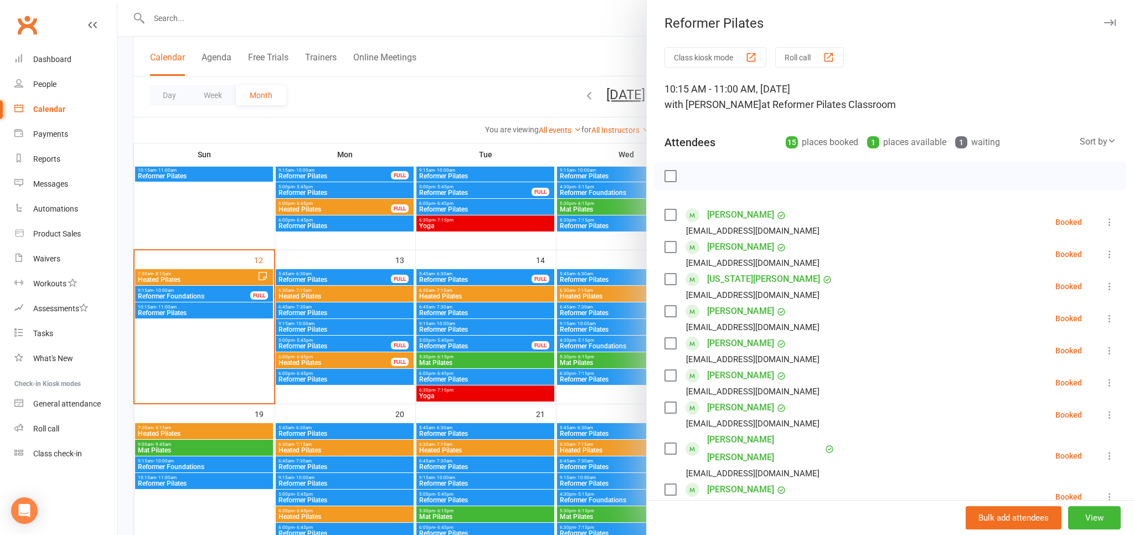
click at [176, 311] on div at bounding box center [625, 267] width 1016 height 535
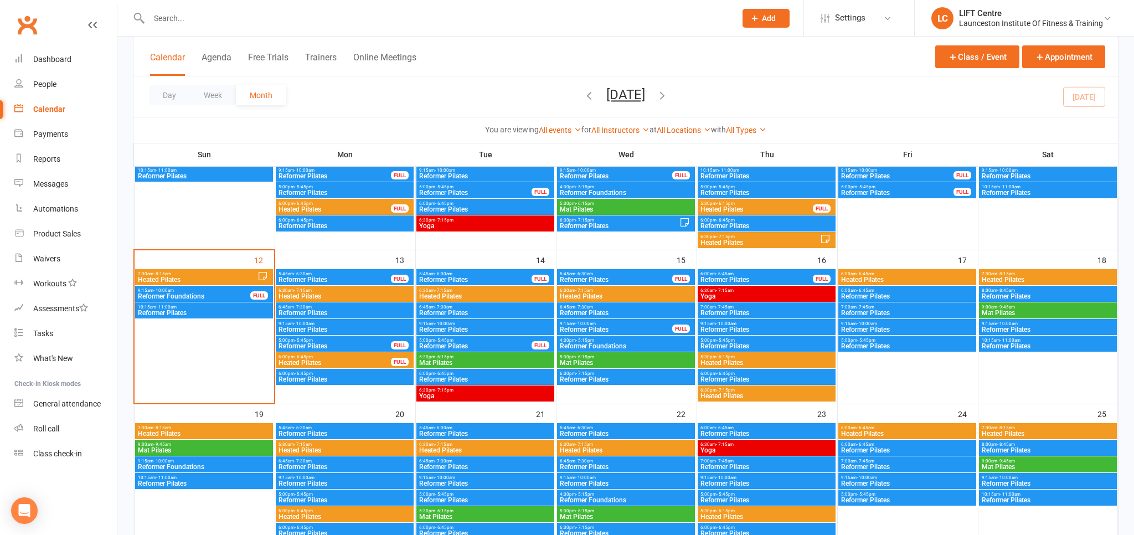
click at [176, 311] on span "Reformer Pilates" at bounding box center [203, 312] width 133 height 7
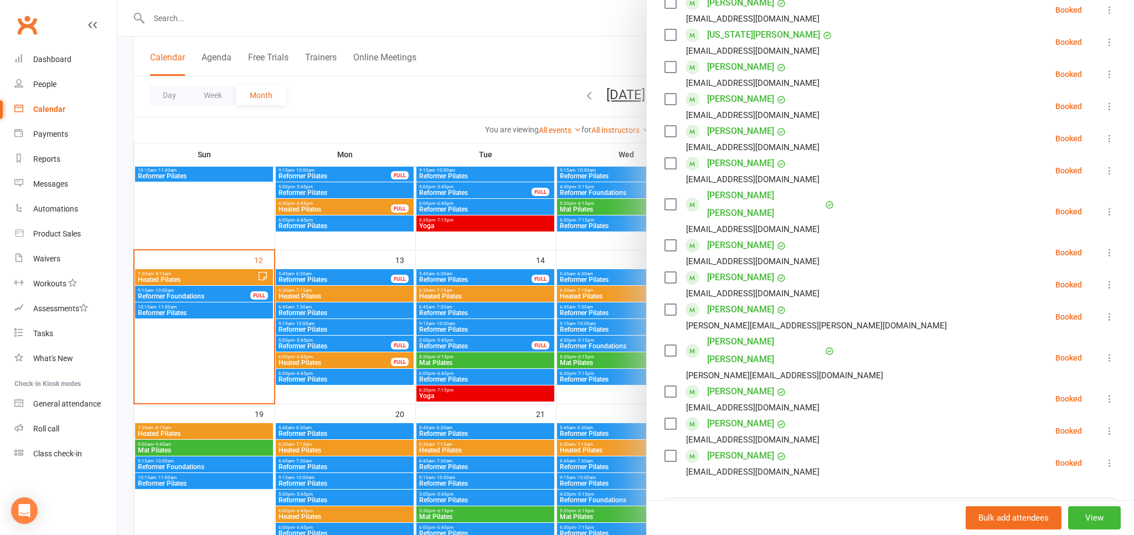
scroll to position [306, 0]
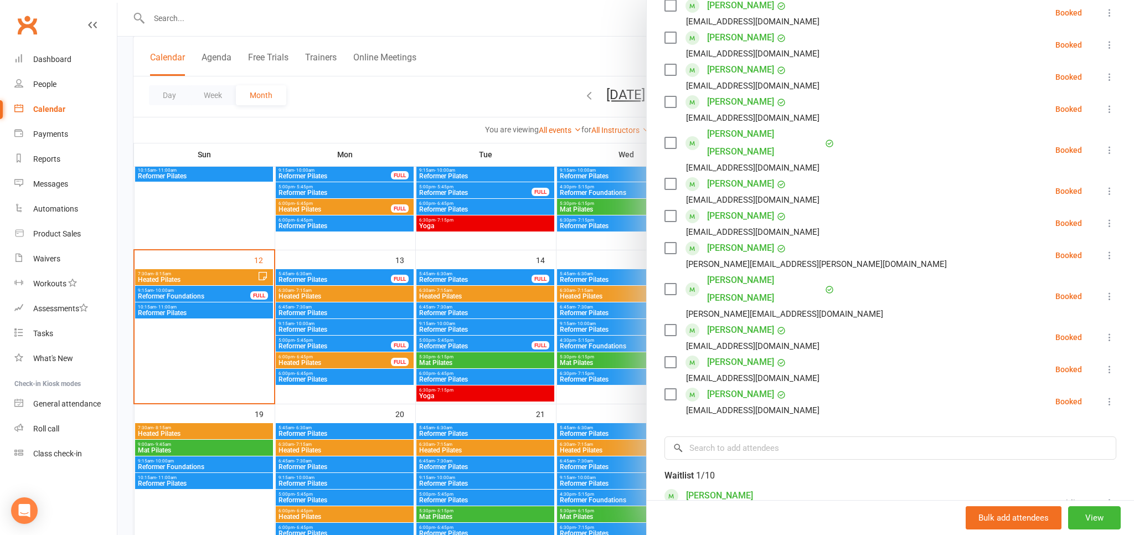
click at [712, 385] on link "[PERSON_NAME]" at bounding box center [740, 394] width 67 height 18
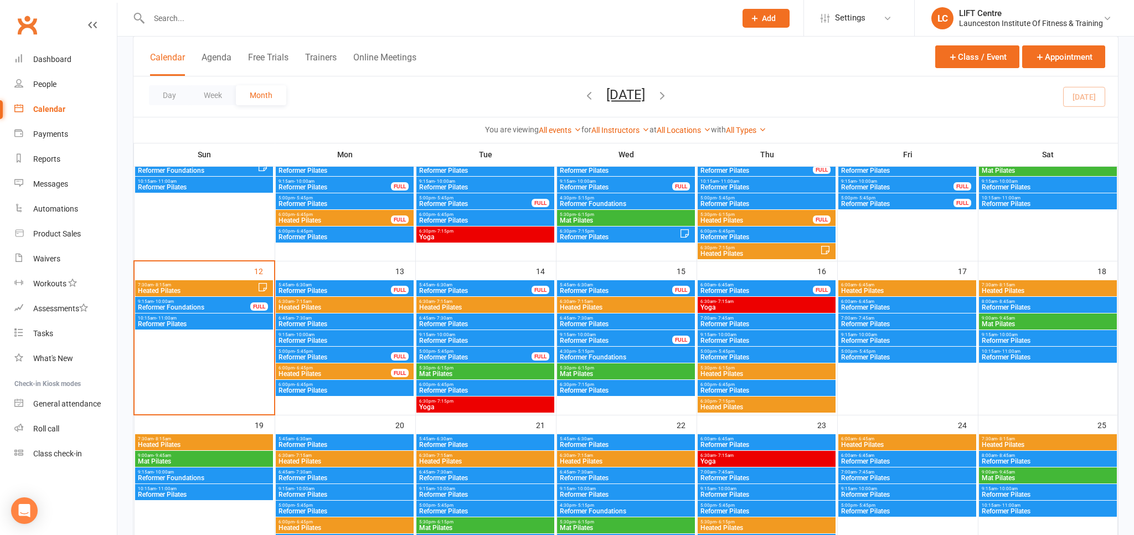
scroll to position [292, 0]
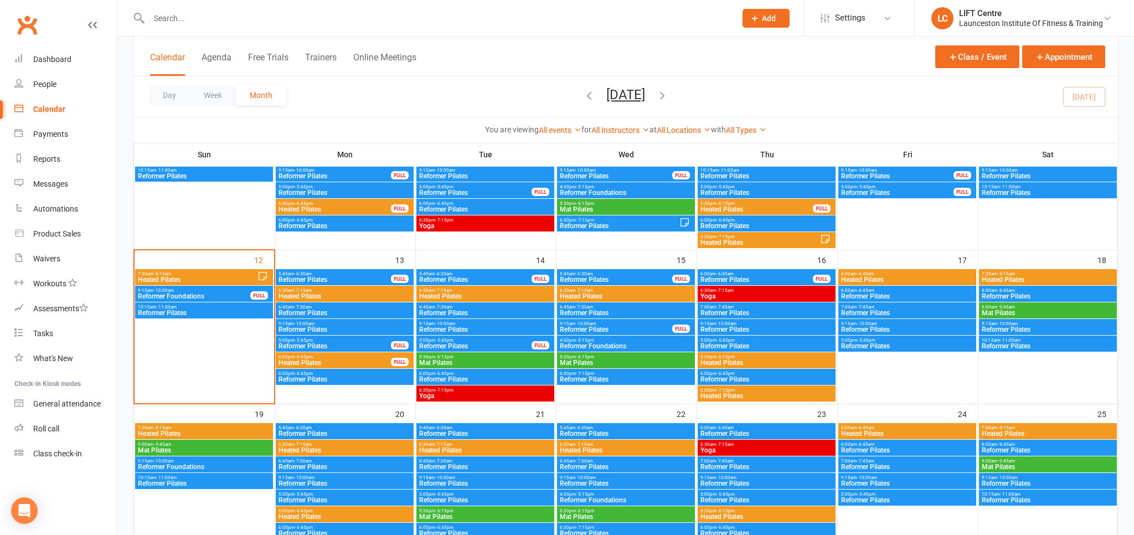
click at [185, 312] on span "Reformer Pilates" at bounding box center [203, 312] width 133 height 7
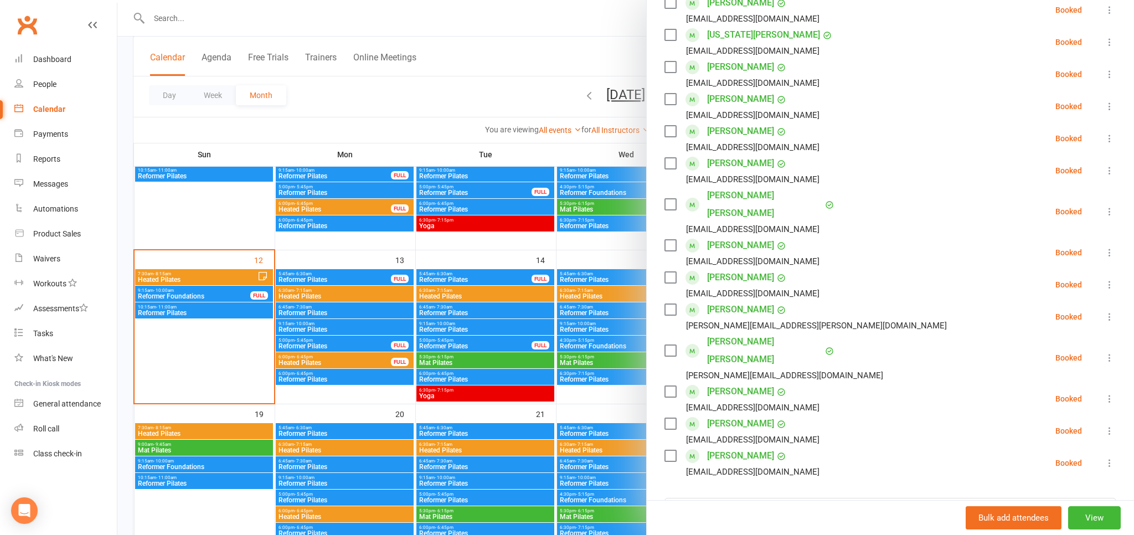
scroll to position [306, 0]
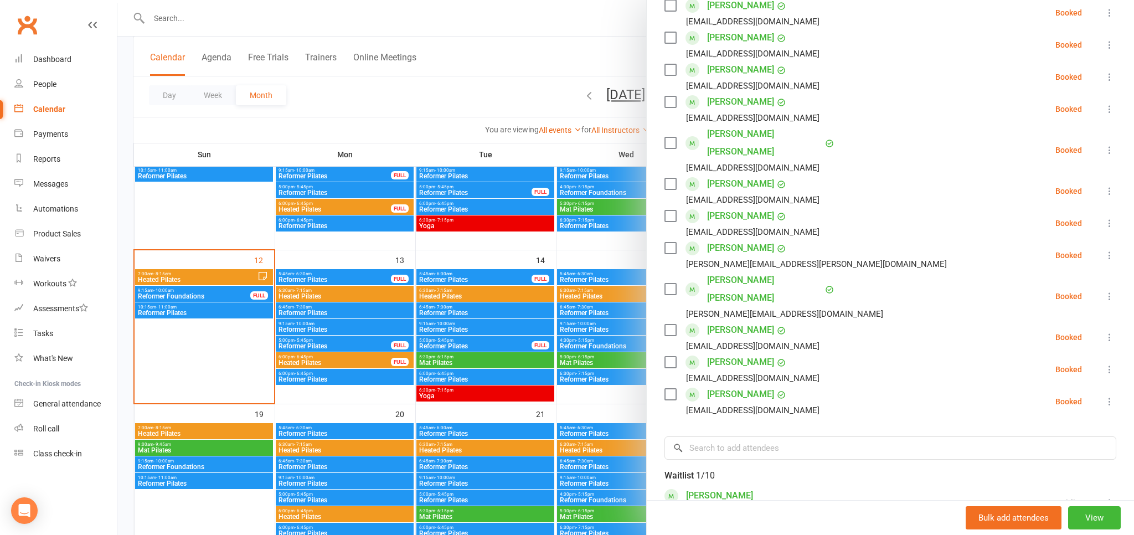
click at [1111, 395] on button at bounding box center [1109, 401] width 13 height 13
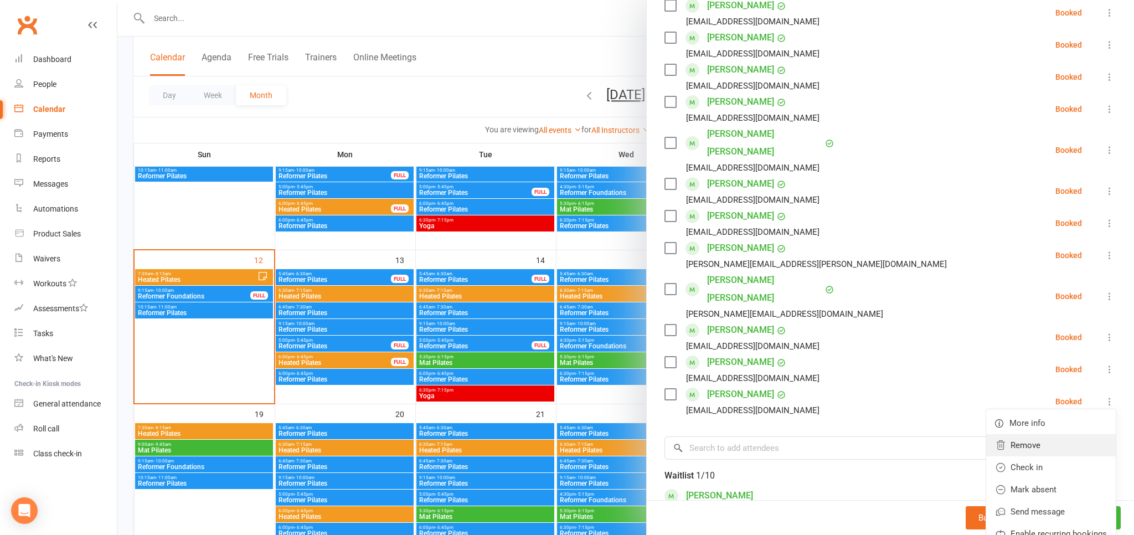
click at [1013, 434] on link "Remove" at bounding box center [1051, 445] width 130 height 22
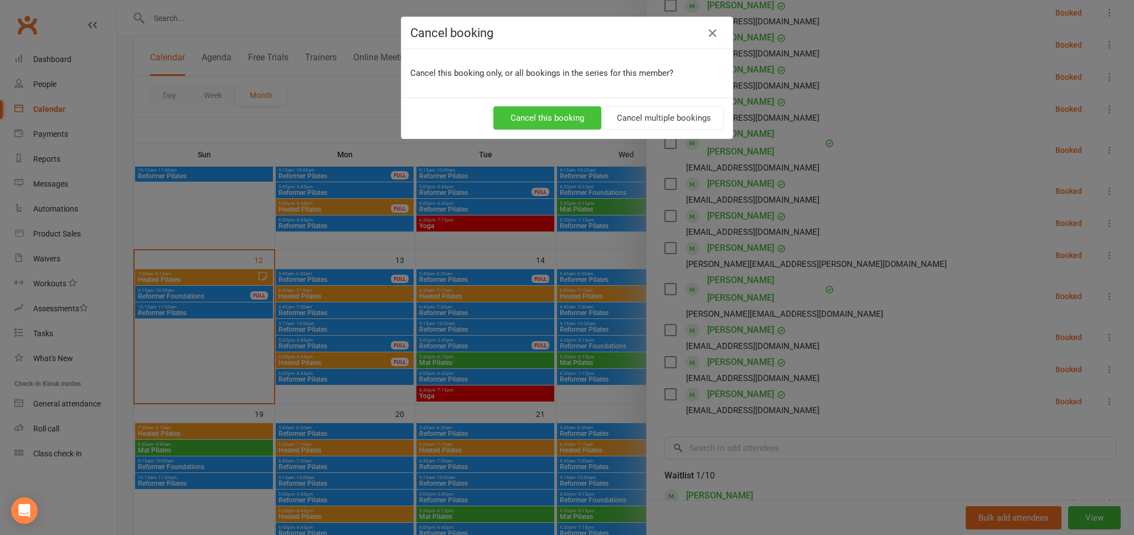
click at [574, 125] on button "Cancel this booking" at bounding box center [547, 117] width 108 height 23
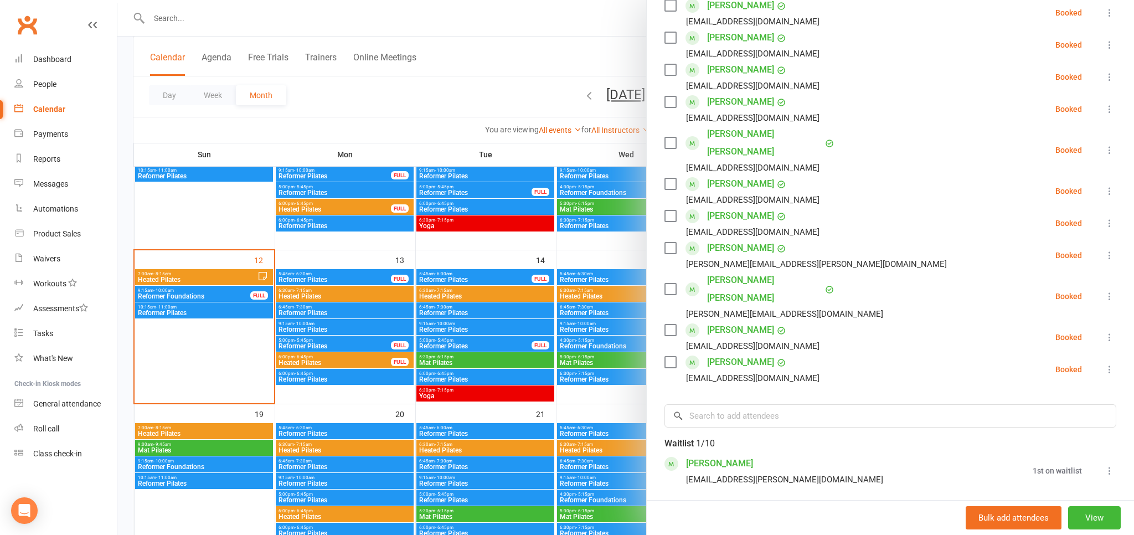
scroll to position [366, 0]
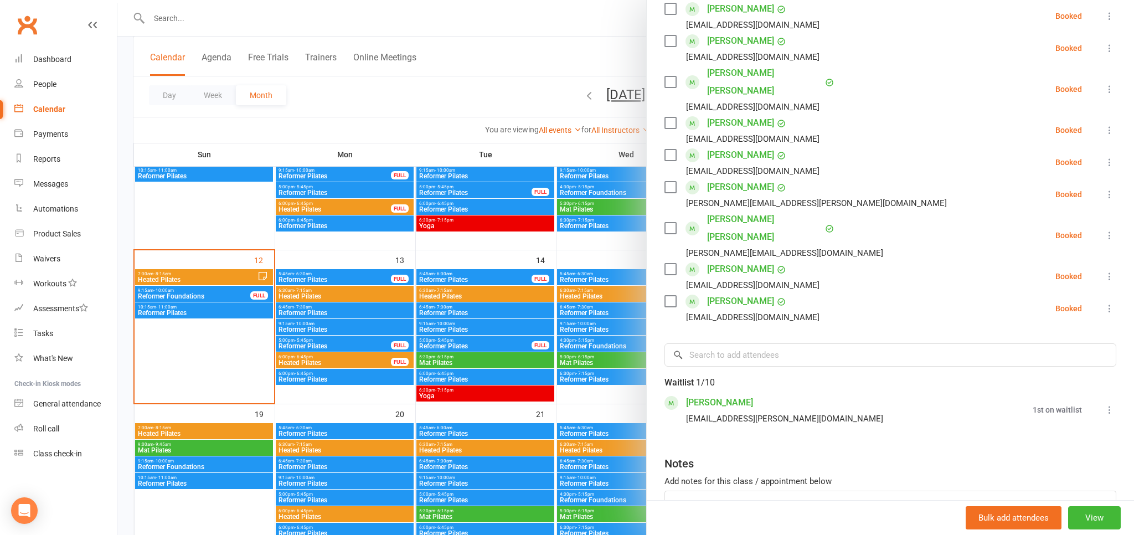
click at [697, 394] on link "[PERSON_NAME]" at bounding box center [719, 403] width 67 height 18
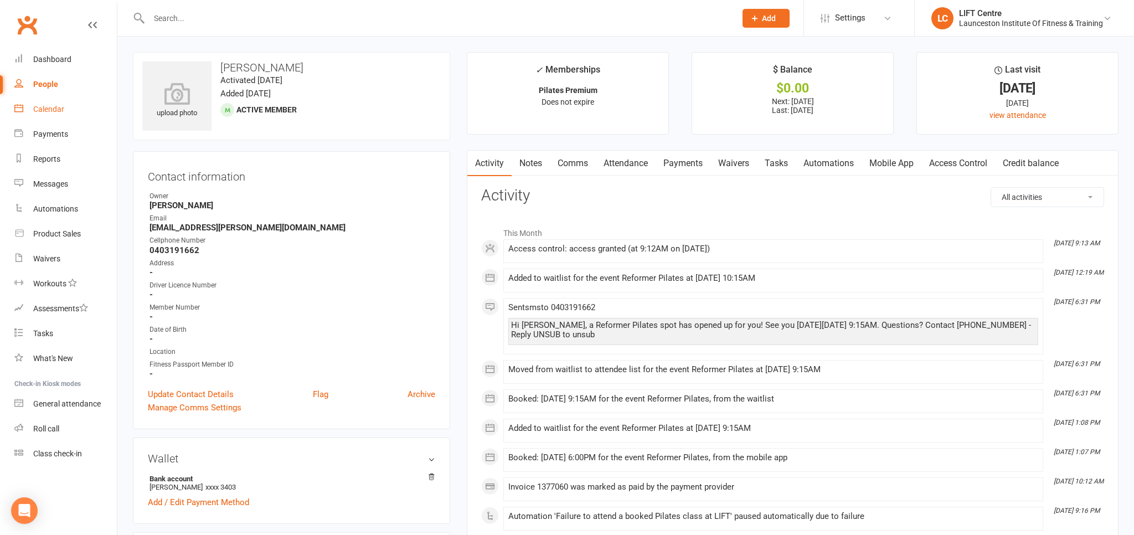
click at [70, 105] on link "Calendar" at bounding box center [65, 109] width 102 height 25
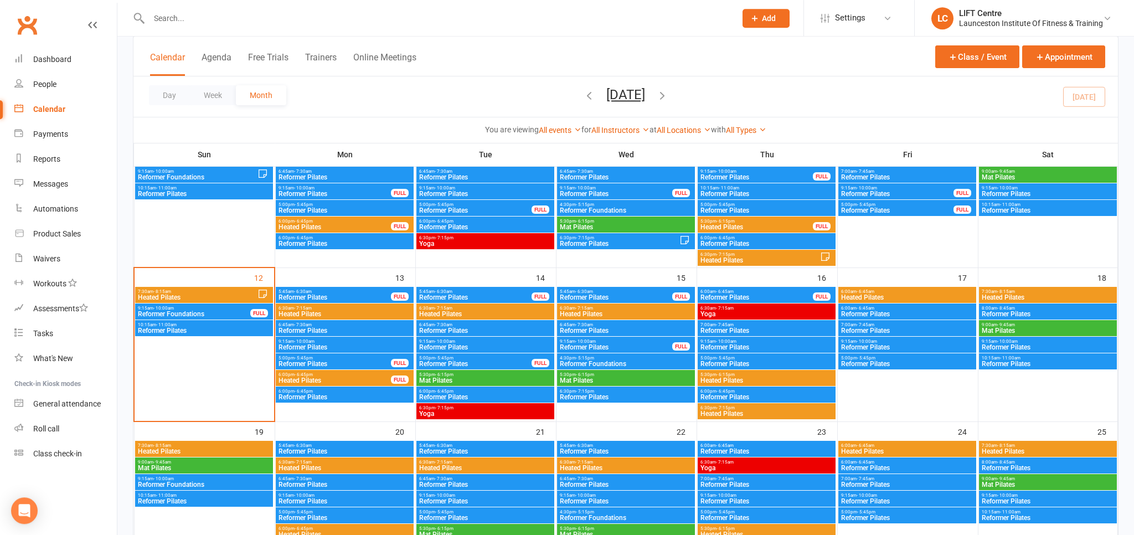
scroll to position [292, 0]
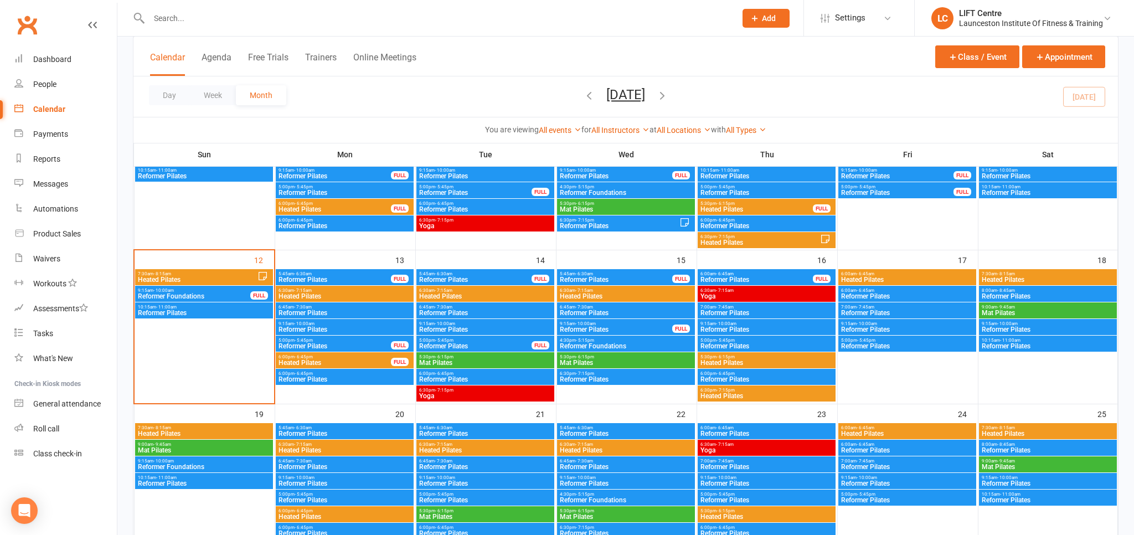
click at [159, 308] on span "- 11:00am" at bounding box center [166, 306] width 20 height 5
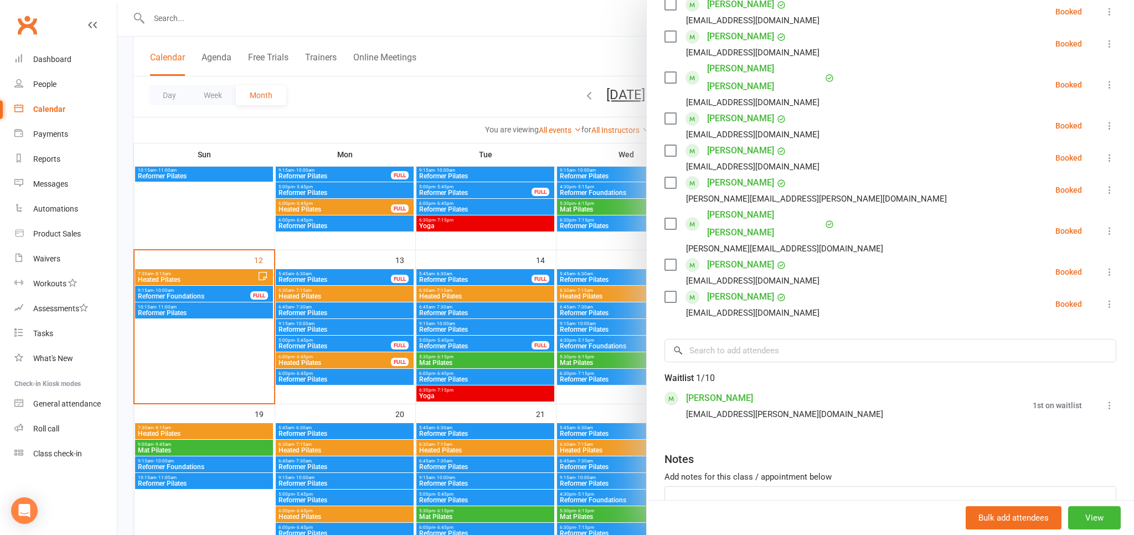
scroll to position [414, 0]
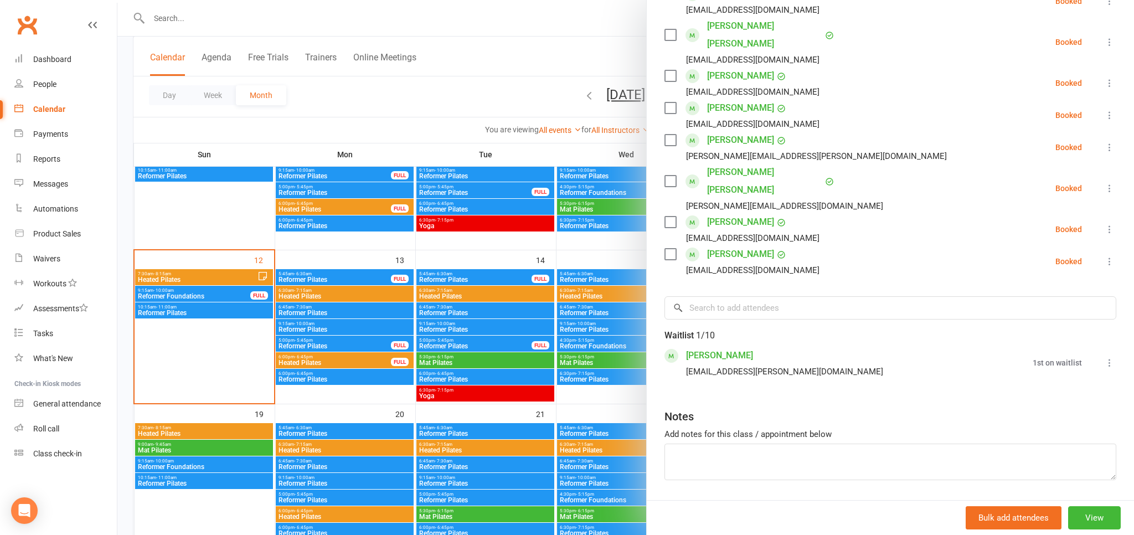
drag, startPoint x: 1115, startPoint y: 329, endPoint x: 1100, endPoint y: 338, distance: 17.4
click at [1114, 357] on icon at bounding box center [1109, 362] width 11 height 11
click at [1038, 400] on span "Remove" at bounding box center [1025, 406] width 30 height 13
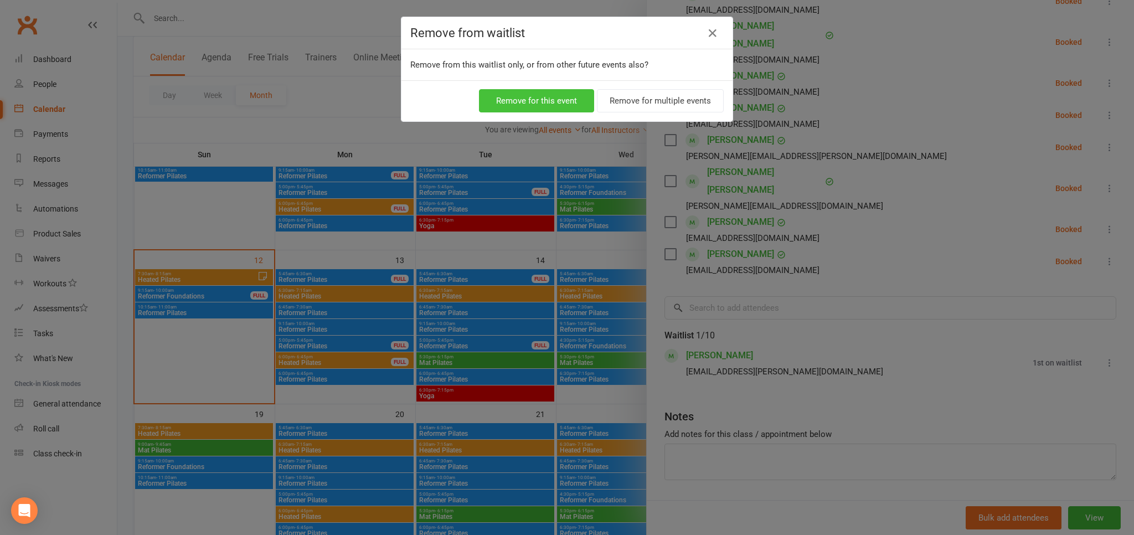
click at [520, 103] on button "Remove for this event" at bounding box center [536, 100] width 115 height 23
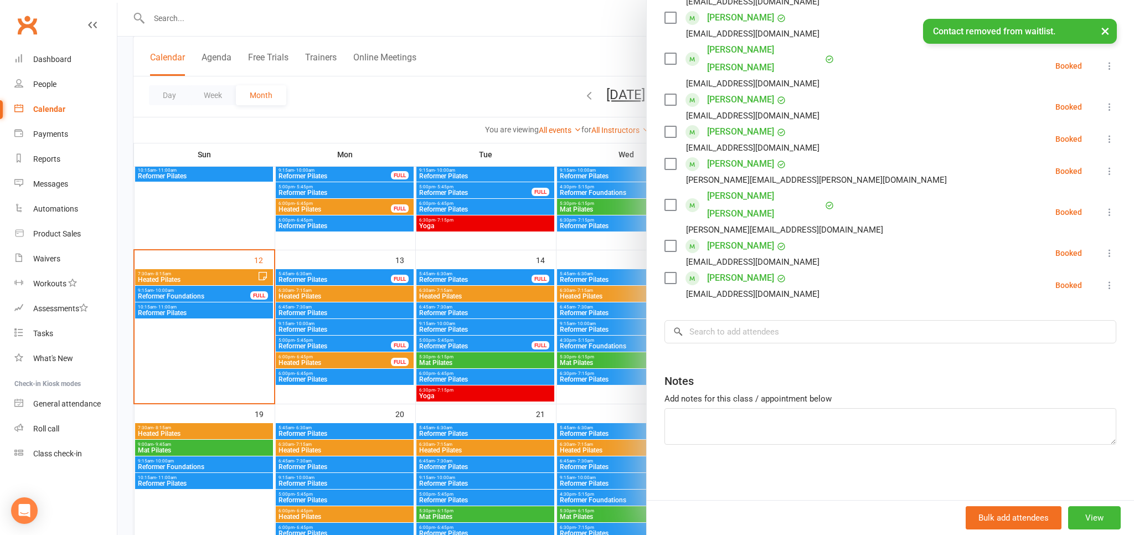
scroll to position [354, 0]
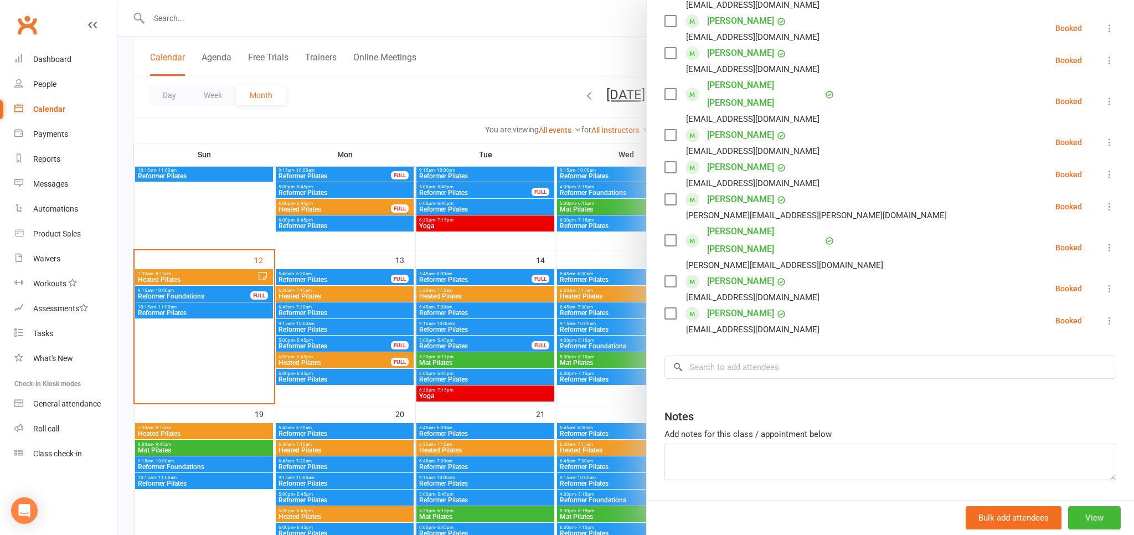
click at [399, 91] on div at bounding box center [625, 267] width 1016 height 535
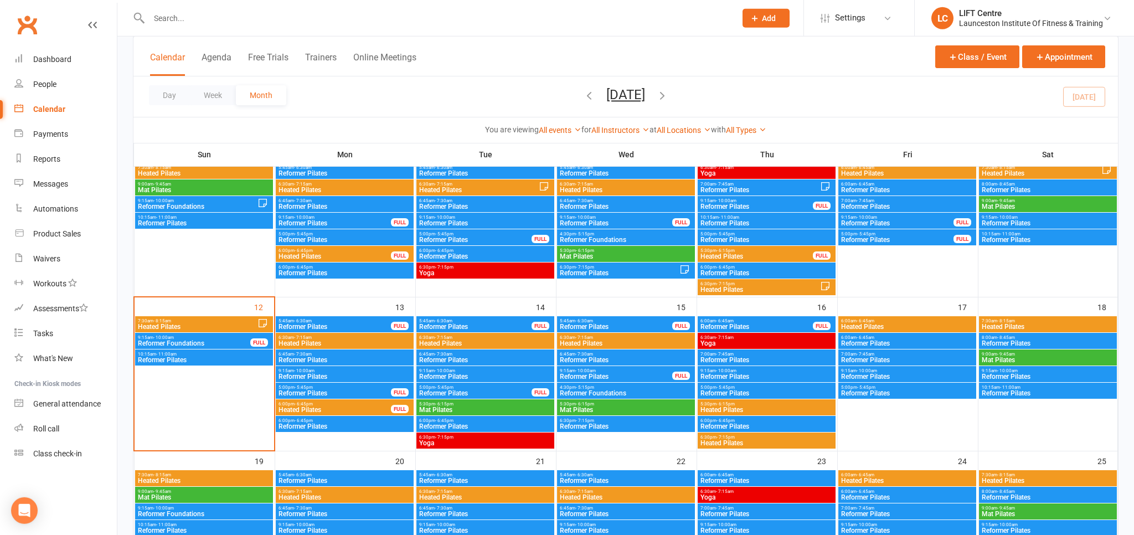
scroll to position [292, 0]
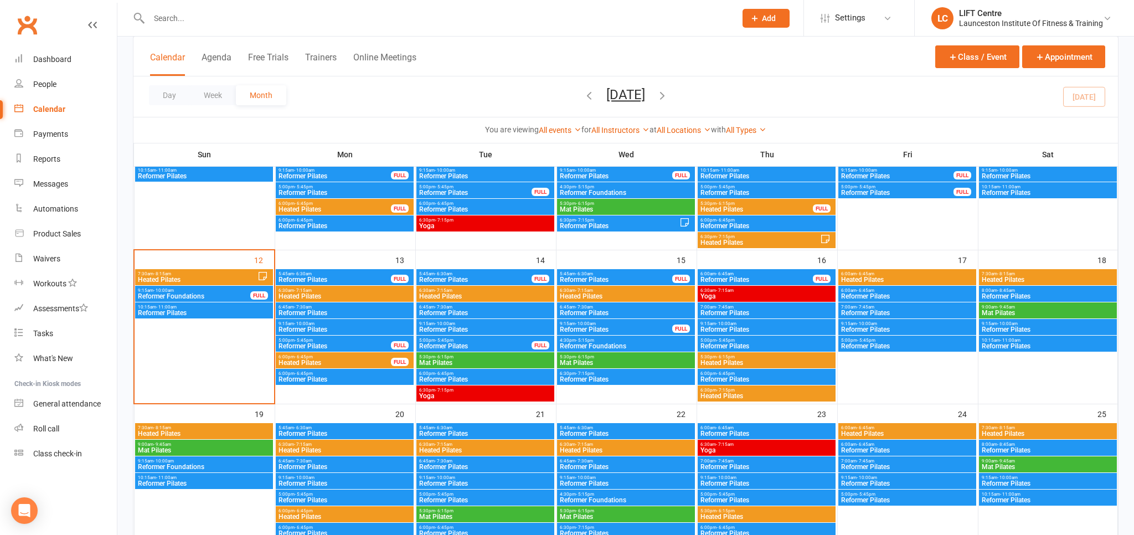
click at [163, 296] on span "Reformer Foundations" at bounding box center [193, 296] width 113 height 7
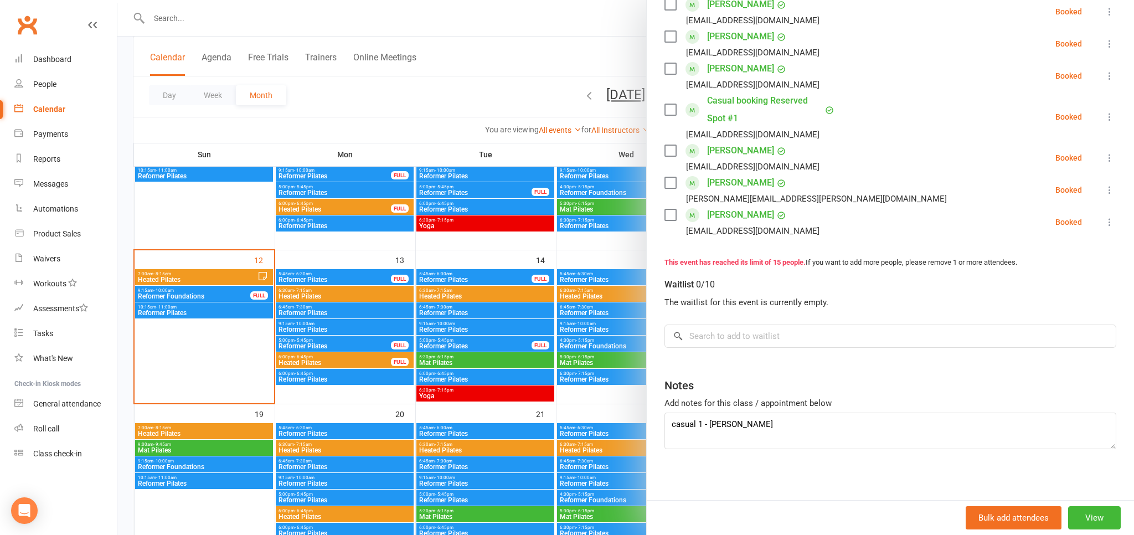
scroll to position [472, 0]
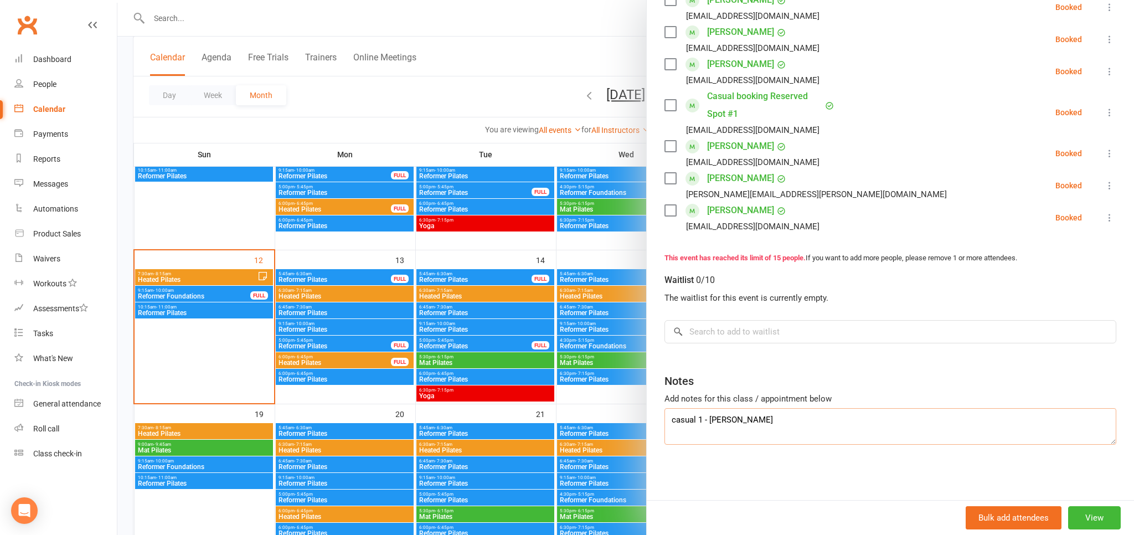
click at [761, 430] on textarea "casual 1 - [PERSON_NAME]" at bounding box center [890, 426] width 452 height 37
drag, startPoint x: 771, startPoint y: 416, endPoint x: 768, endPoint y: 409, distance: 7.2
click at [768, 409] on textarea "casual 1 - [PERSON_NAME]" at bounding box center [890, 426] width 452 height 37
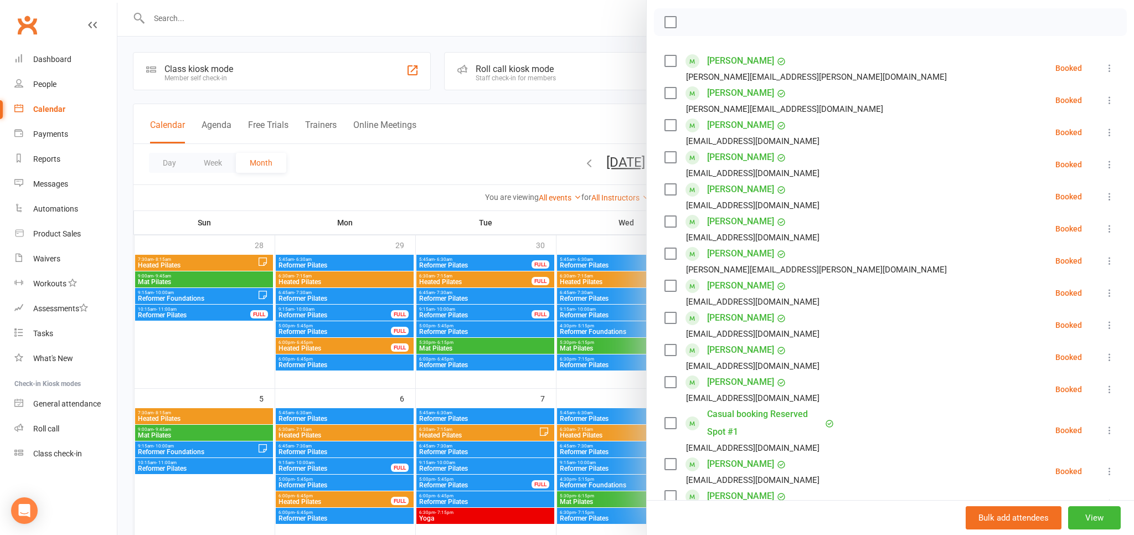
scroll to position [105, 0]
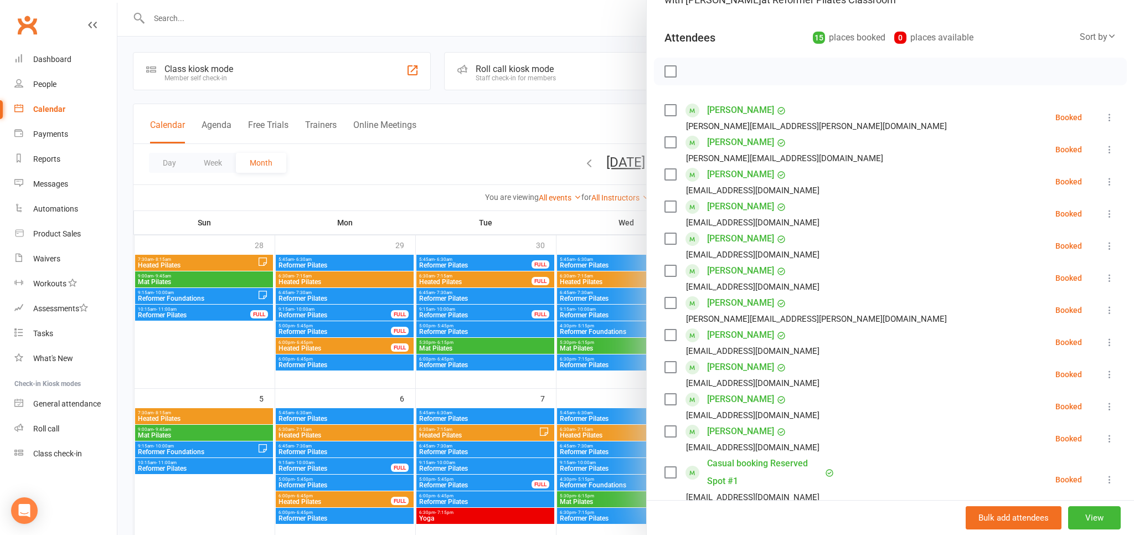
type textarea "casual 1 - [PERSON_NAME]"
click at [752, 468] on link "Casual booking Reserved Spot #1" at bounding box center [764, 472] width 115 height 35
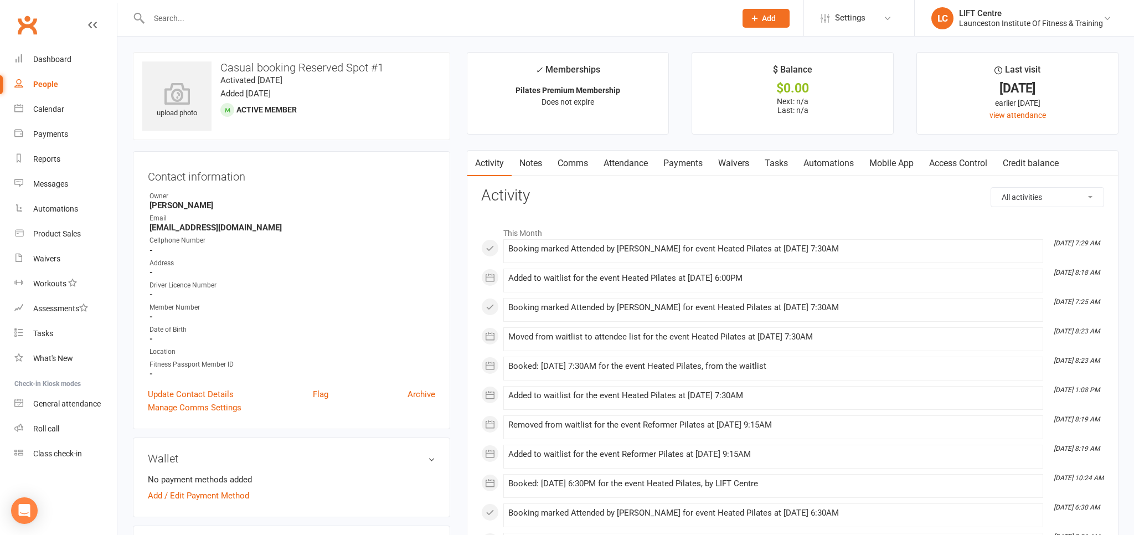
click at [529, 156] on link "Notes" at bounding box center [531, 163] width 38 height 25
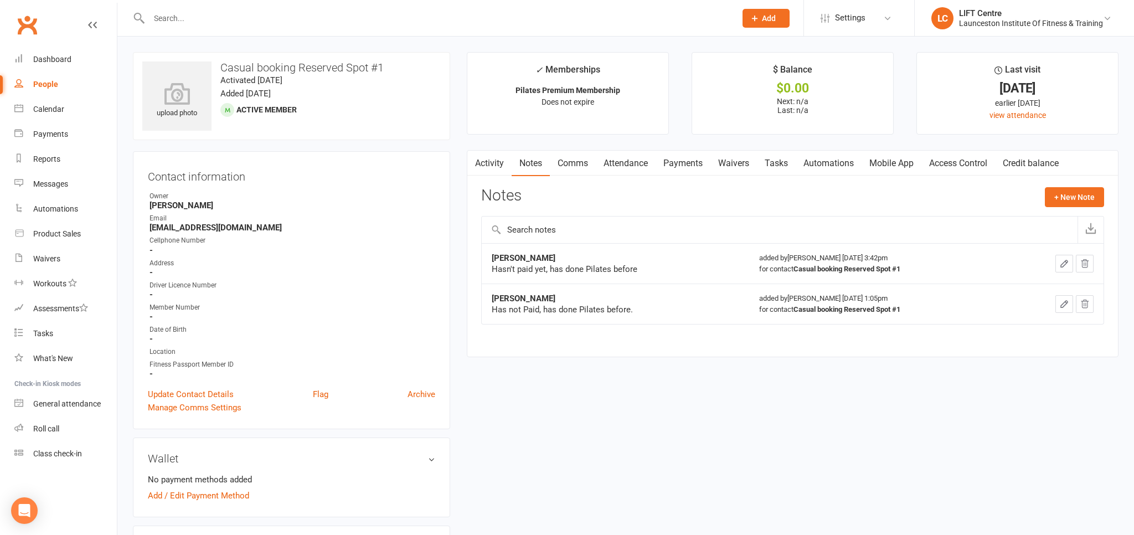
click at [502, 166] on link "Activity" at bounding box center [489, 163] width 44 height 25
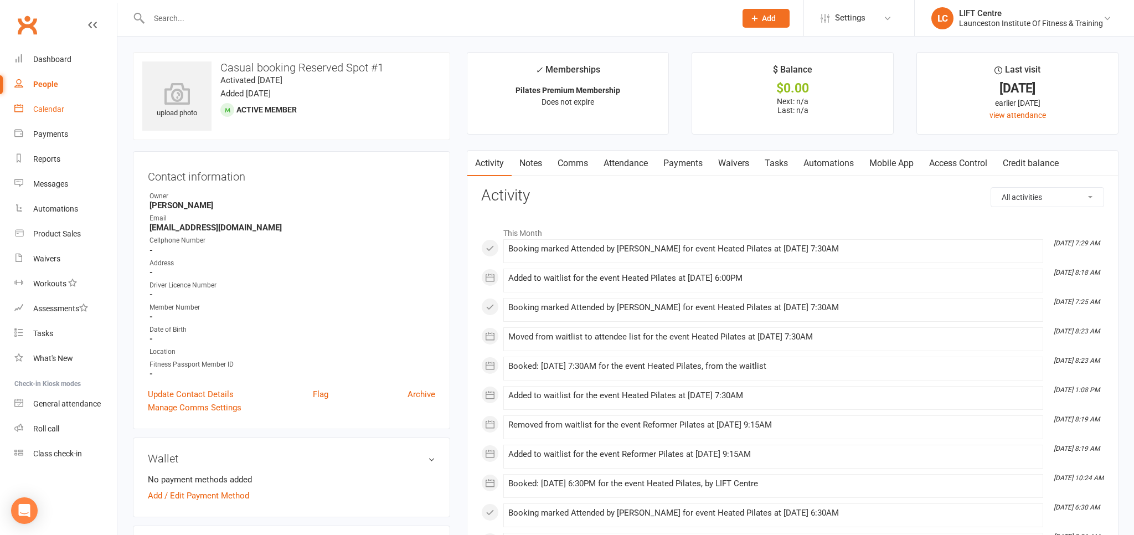
click at [61, 119] on link "Calendar" at bounding box center [65, 109] width 102 height 25
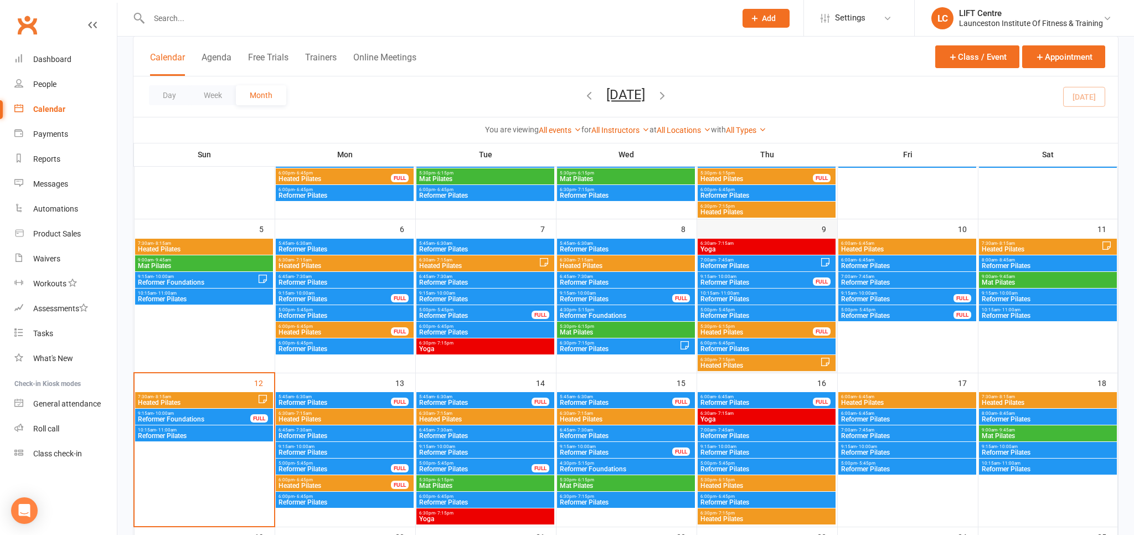
scroll to position [234, 0]
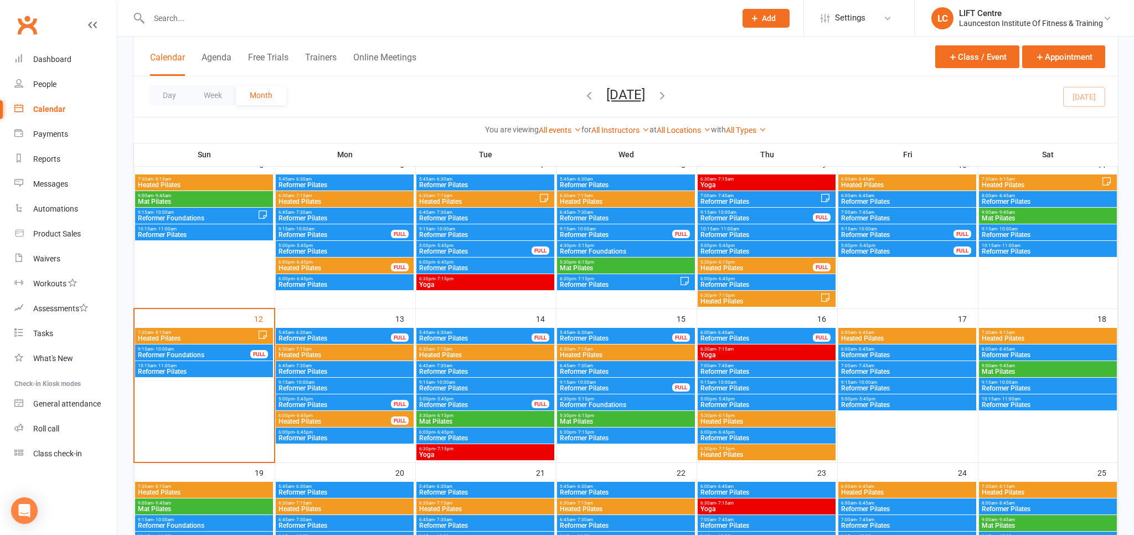
click at [180, 352] on span "Reformer Foundations" at bounding box center [193, 355] width 113 height 7
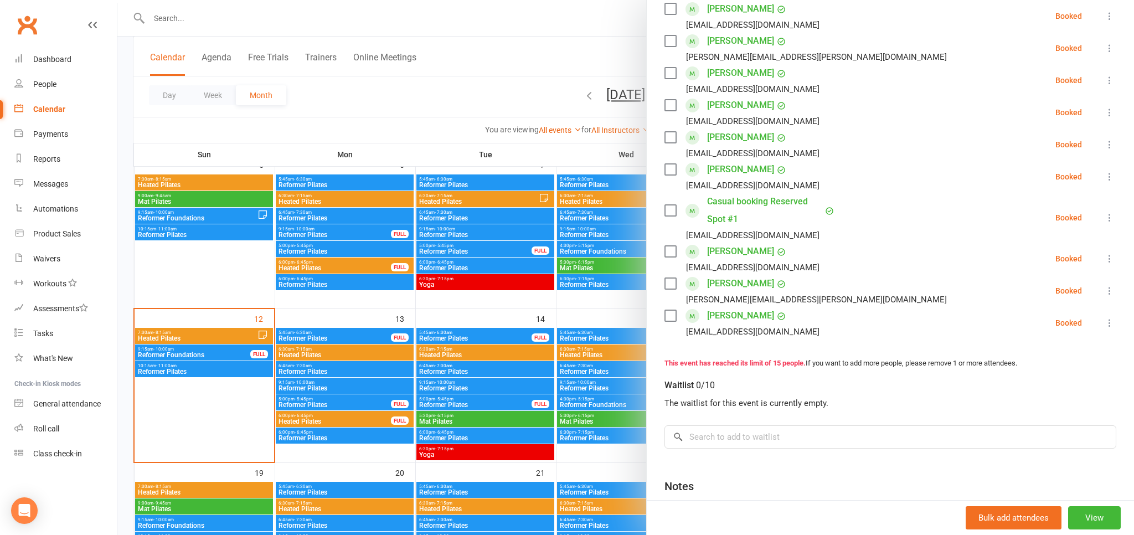
scroll to position [427, 0]
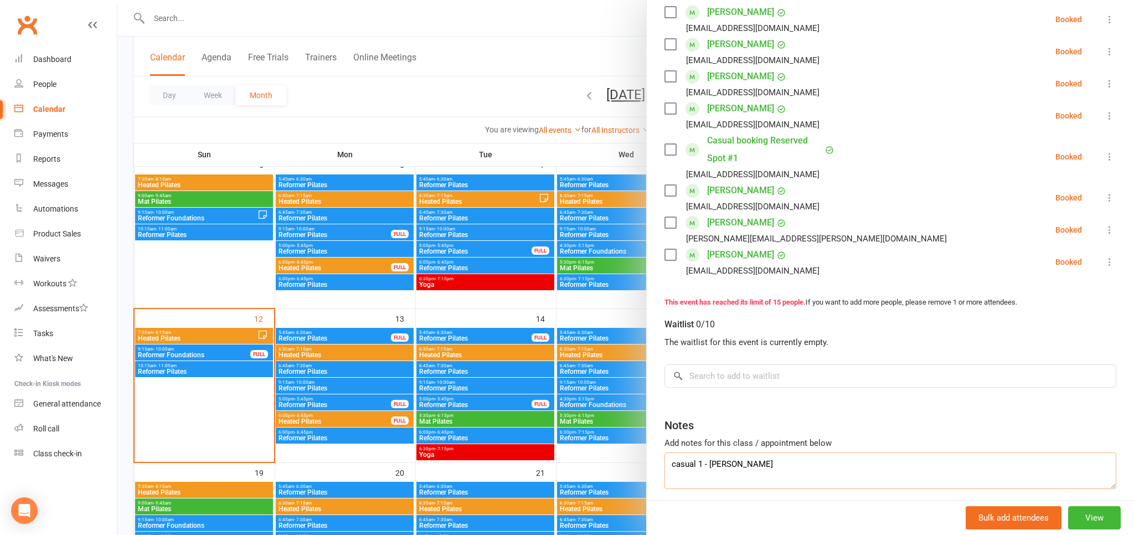
click at [770, 462] on textarea "casual 1 - [PERSON_NAME]" at bounding box center [890, 470] width 452 height 37
type textarea "casual 1 - [PERSON_NAME] (Has Paid)"
click at [359, 96] on div at bounding box center [625, 267] width 1016 height 535
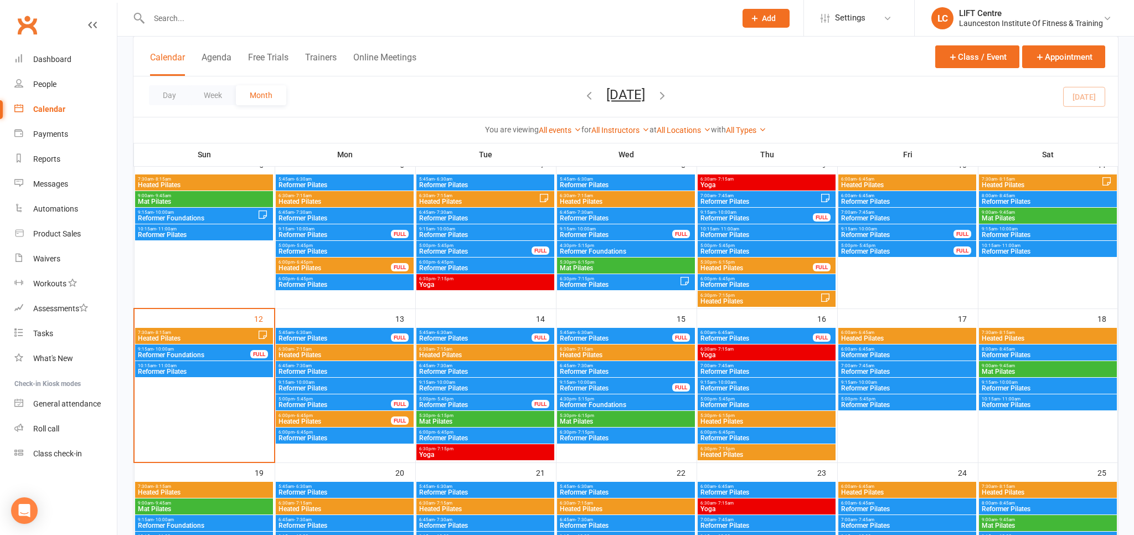
click at [194, 373] on span "Reformer Pilates" at bounding box center [203, 371] width 133 height 7
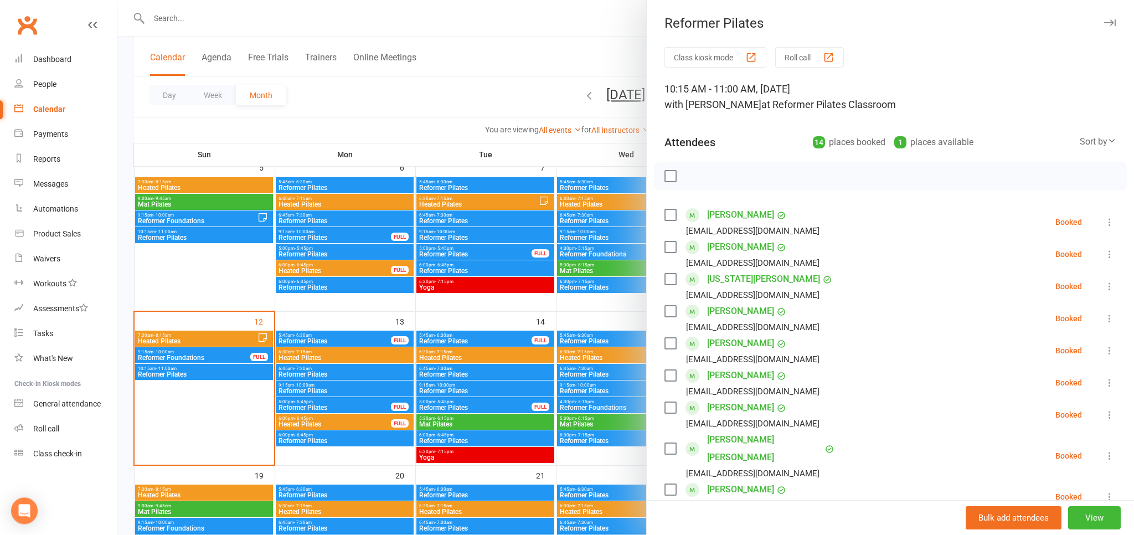
scroll to position [0, 0]
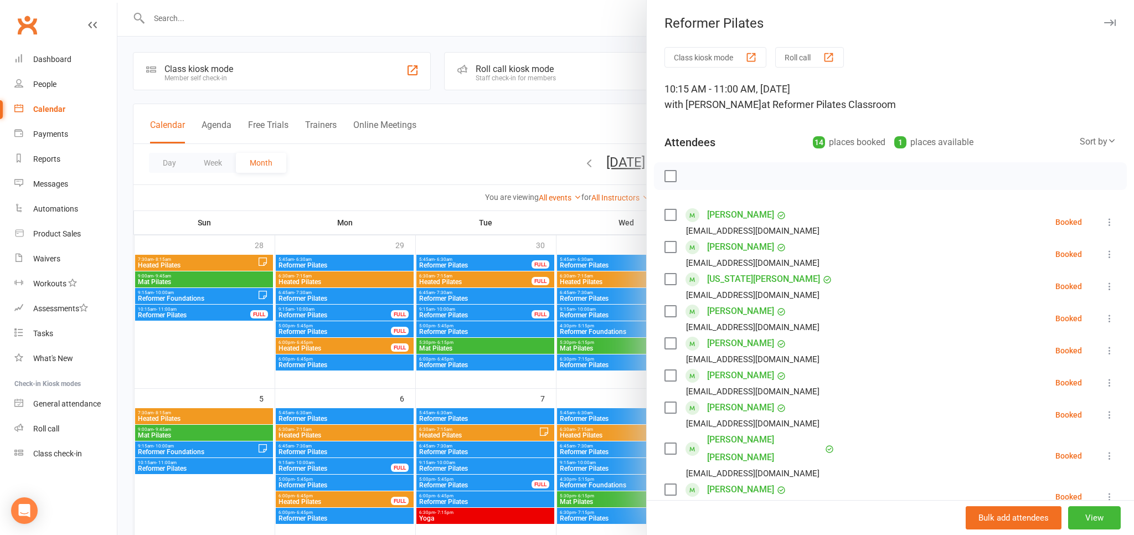
click at [231, 41] on div at bounding box center [625, 267] width 1016 height 535
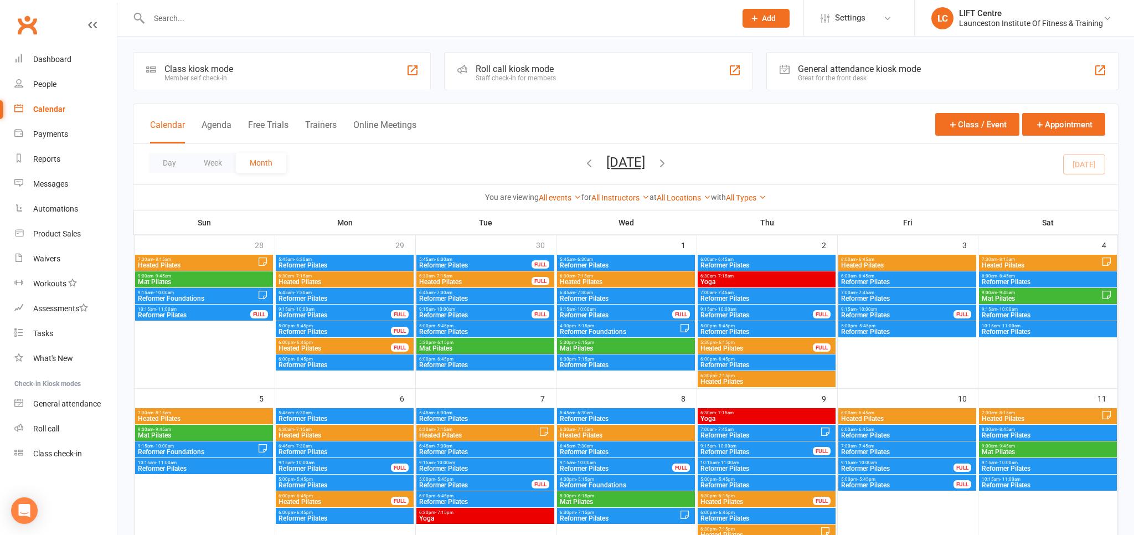
click at [233, 22] on input "text" at bounding box center [437, 19] width 582 height 16
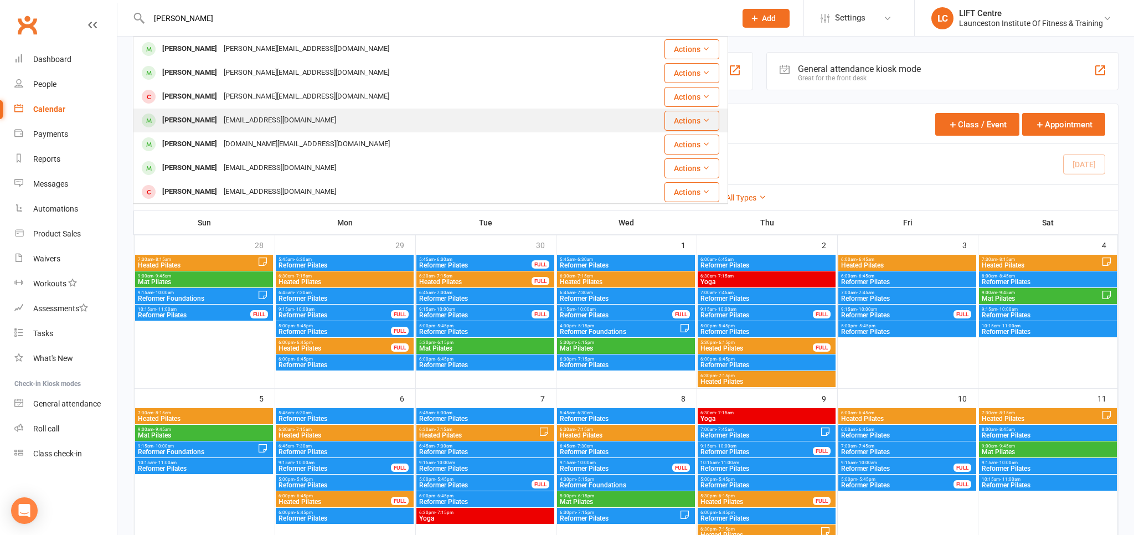
type input "[PERSON_NAME]"
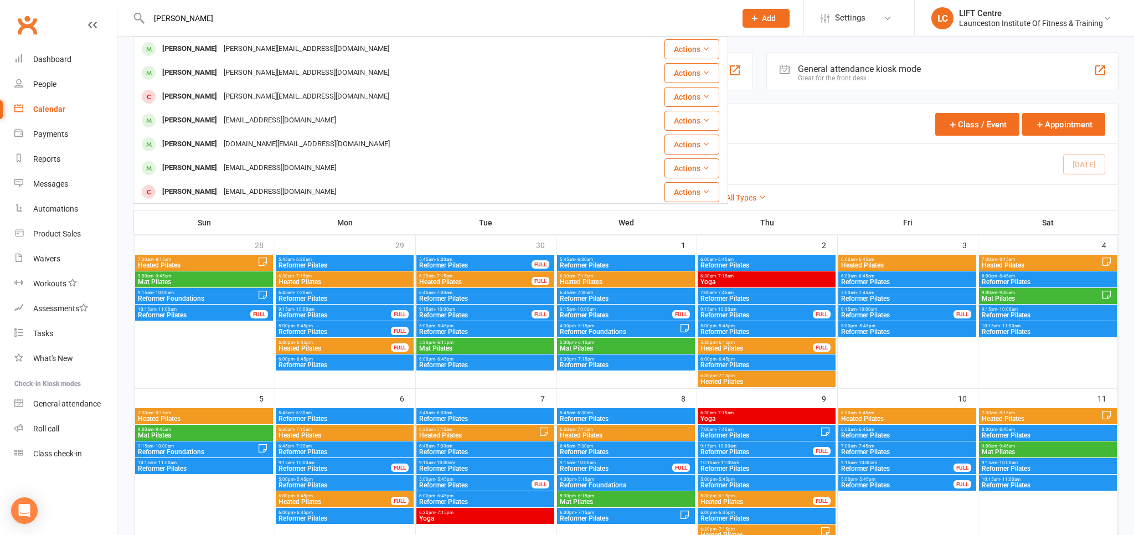
drag, startPoint x: 234, startPoint y: 121, endPoint x: 240, endPoint y: 121, distance: 6.7
click at [235, 121] on div "[EMAIL_ADDRESS][DOMAIN_NAME]" at bounding box center [279, 120] width 119 height 16
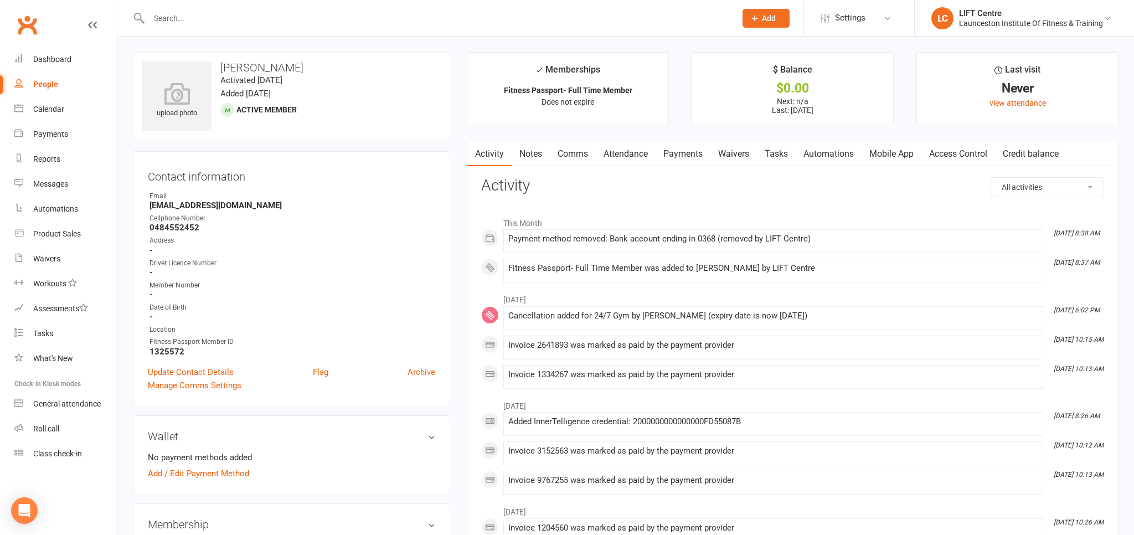
click at [951, 151] on link "Access Control" at bounding box center [958, 153] width 74 height 25
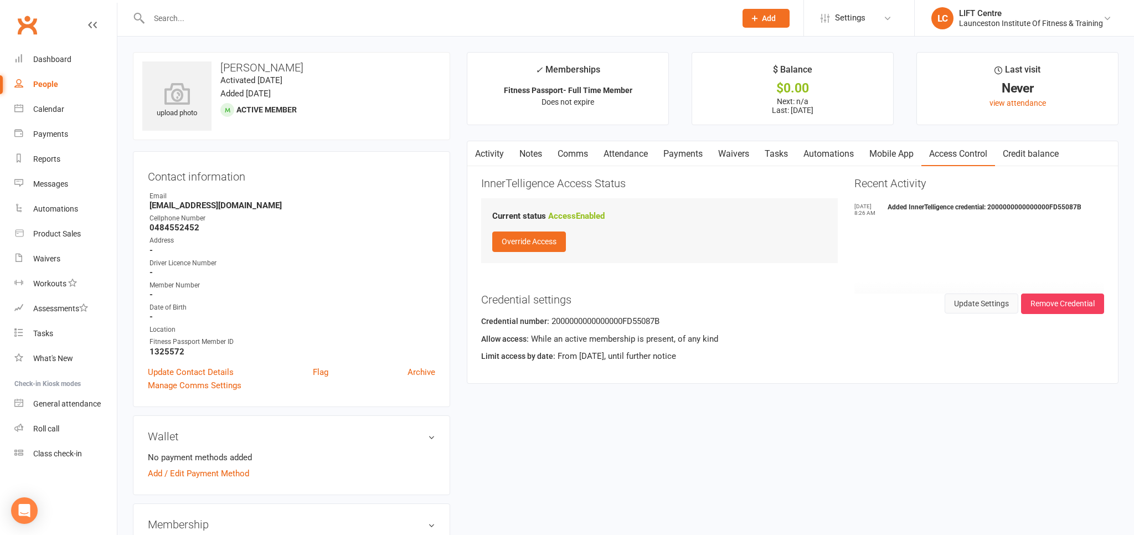
click at [962, 301] on button "Update Settings" at bounding box center [981, 303] width 74 height 20
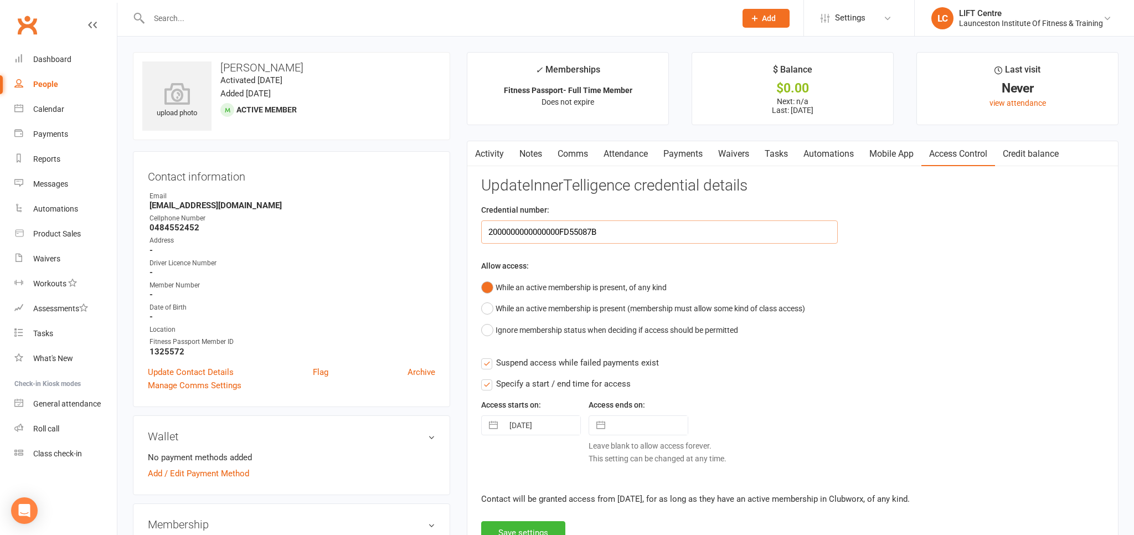
click at [574, 233] on input "2000000000000000FD55087B" at bounding box center [659, 231] width 357 height 23
click at [573, 233] on input "2000000000000000FD55087B" at bounding box center [659, 231] width 357 height 23
paste input "2000000000000000DE7873BC"
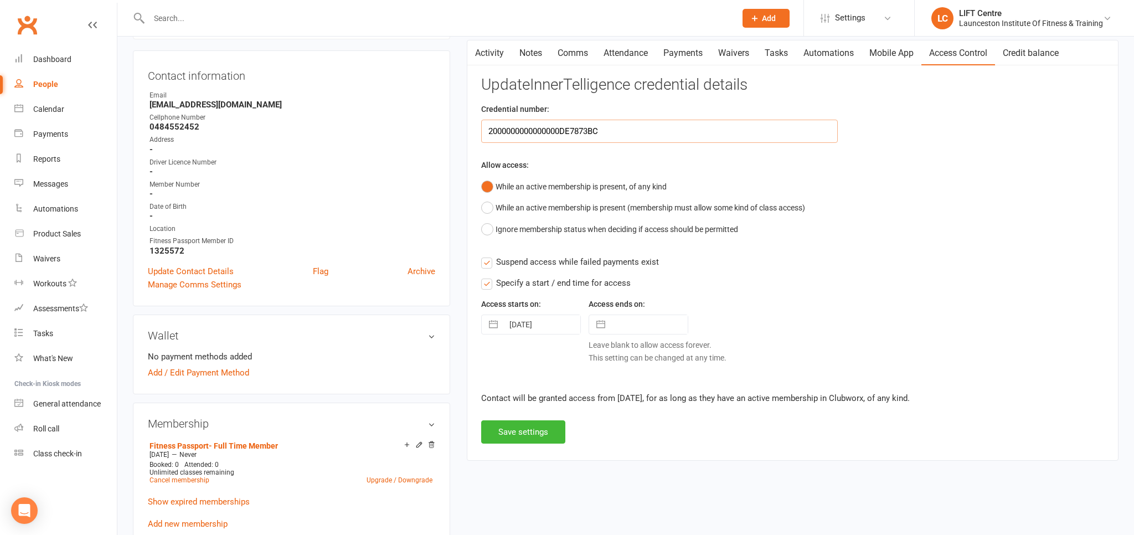
scroll to position [175, 0]
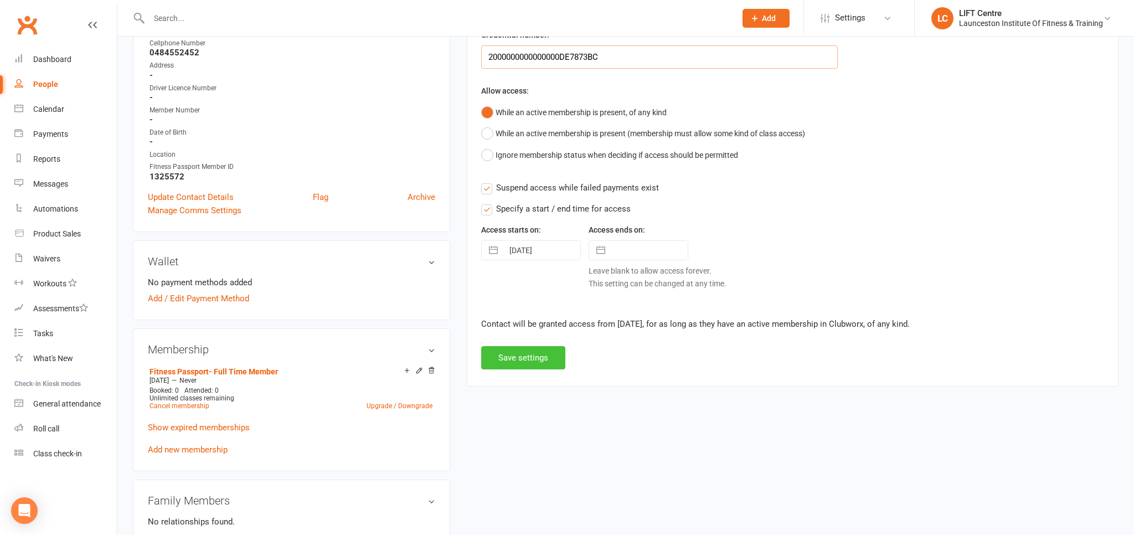
type input "2000000000000000DE7873BC"
click at [541, 359] on button "Save settings" at bounding box center [523, 357] width 84 height 23
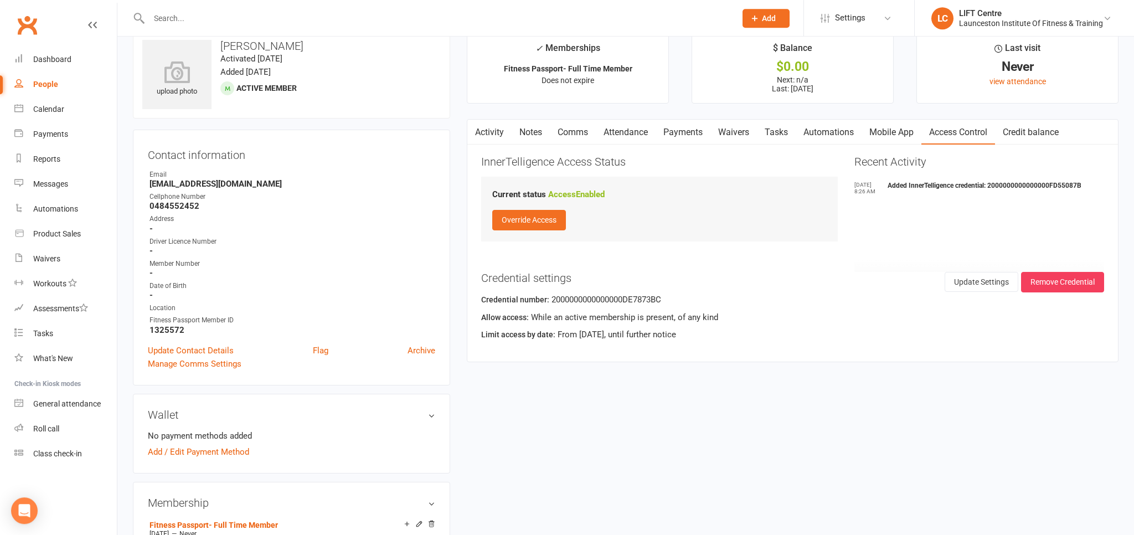
scroll to position [0, 0]
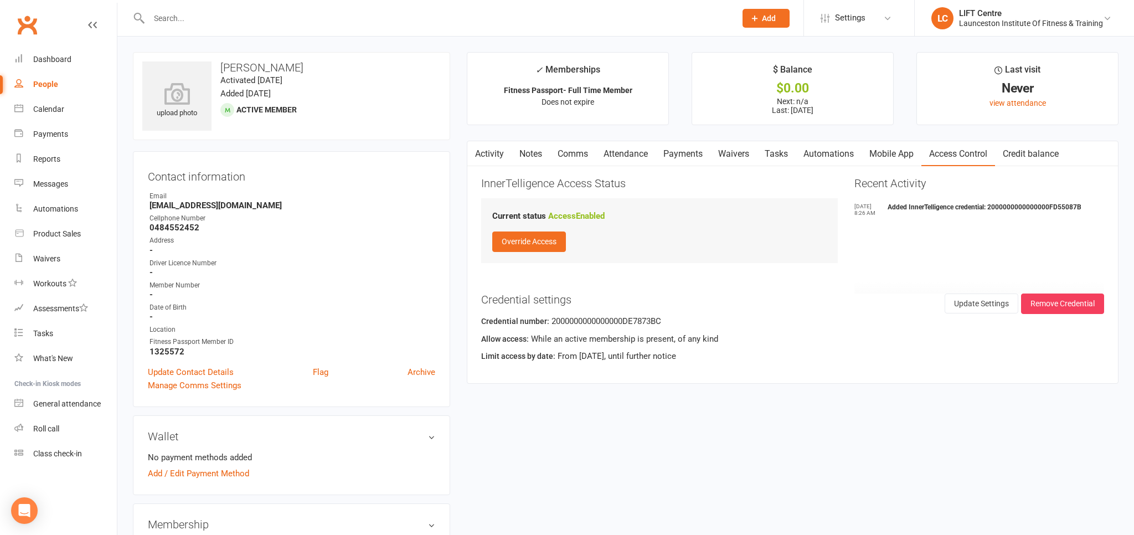
click at [185, 25] on input "text" at bounding box center [437, 19] width 582 height 16
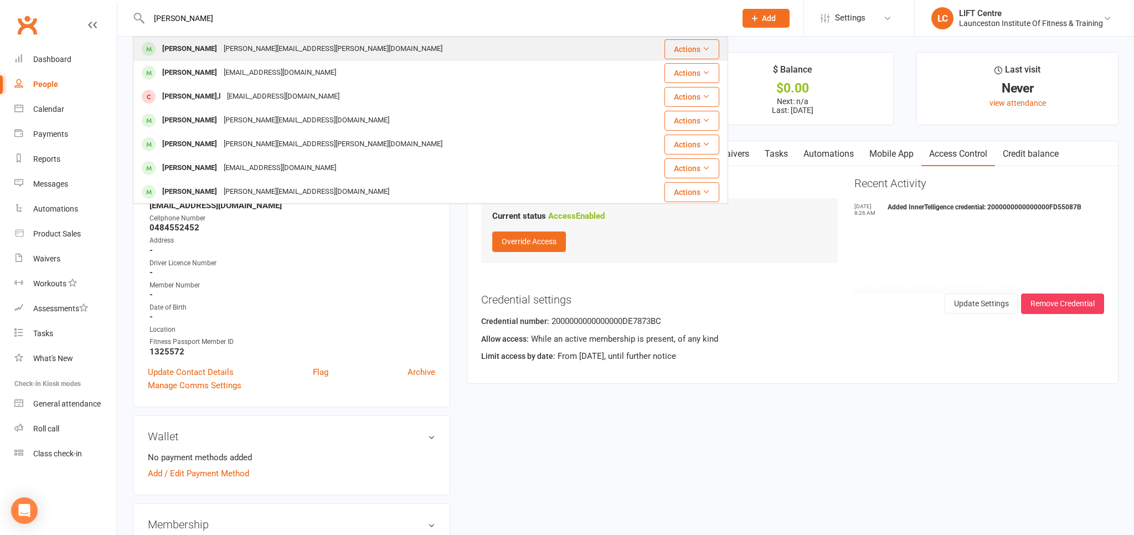
type input "[PERSON_NAME]"
click at [225, 48] on div "[PERSON_NAME][EMAIL_ADDRESS][PERSON_NAME][DOMAIN_NAME]" at bounding box center [332, 49] width 225 height 16
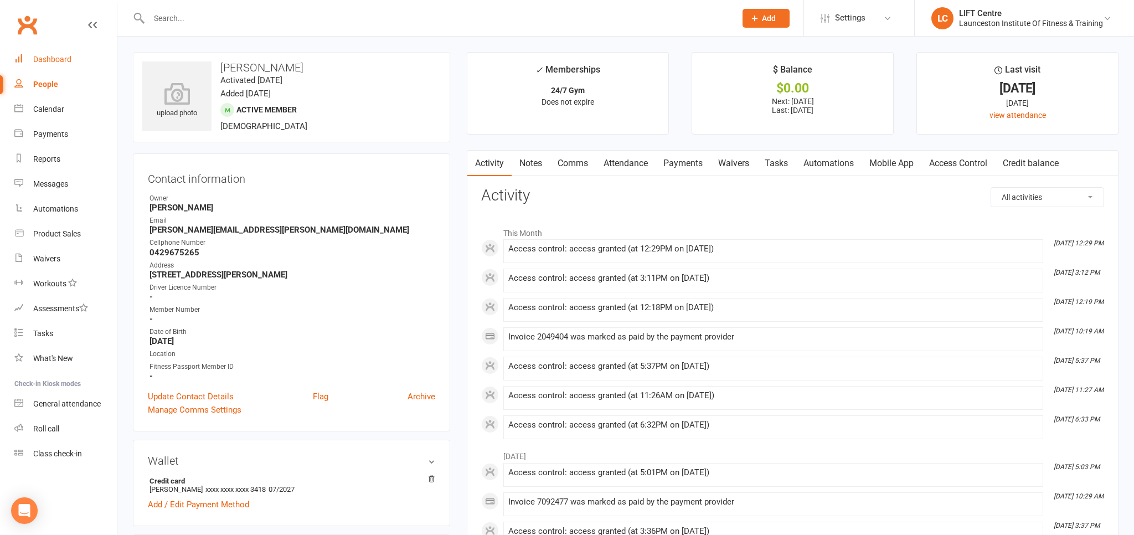
click at [43, 57] on div "Dashboard" at bounding box center [52, 59] width 38 height 9
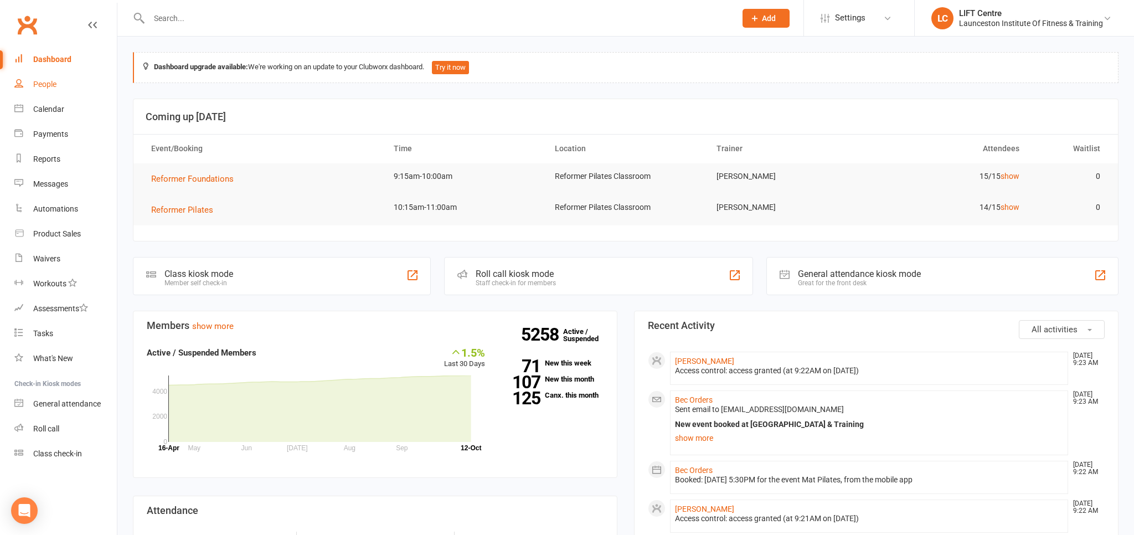
click at [71, 85] on link "People" at bounding box center [65, 84] width 102 height 25
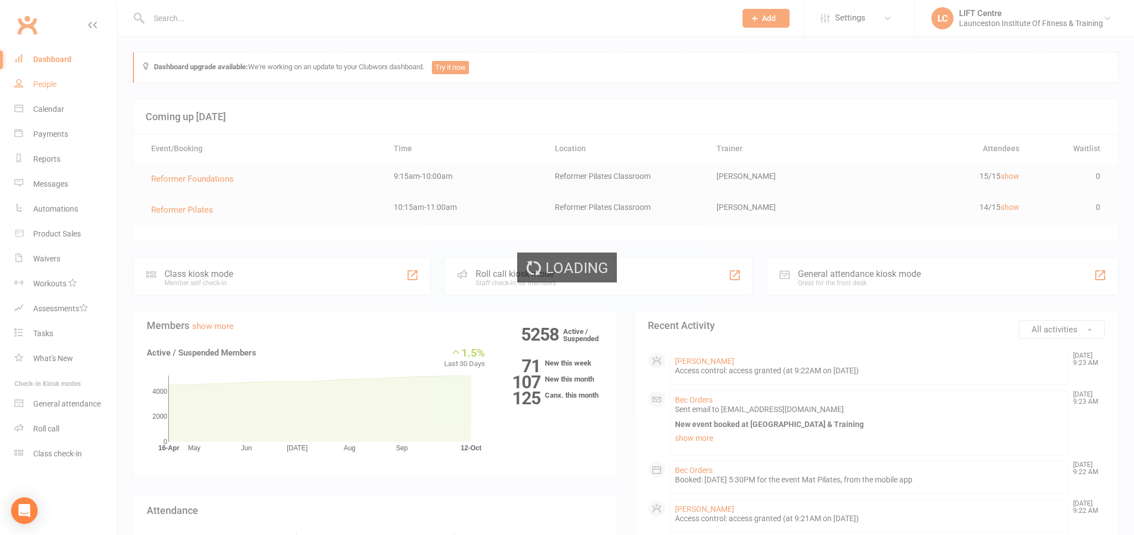
select select "100"
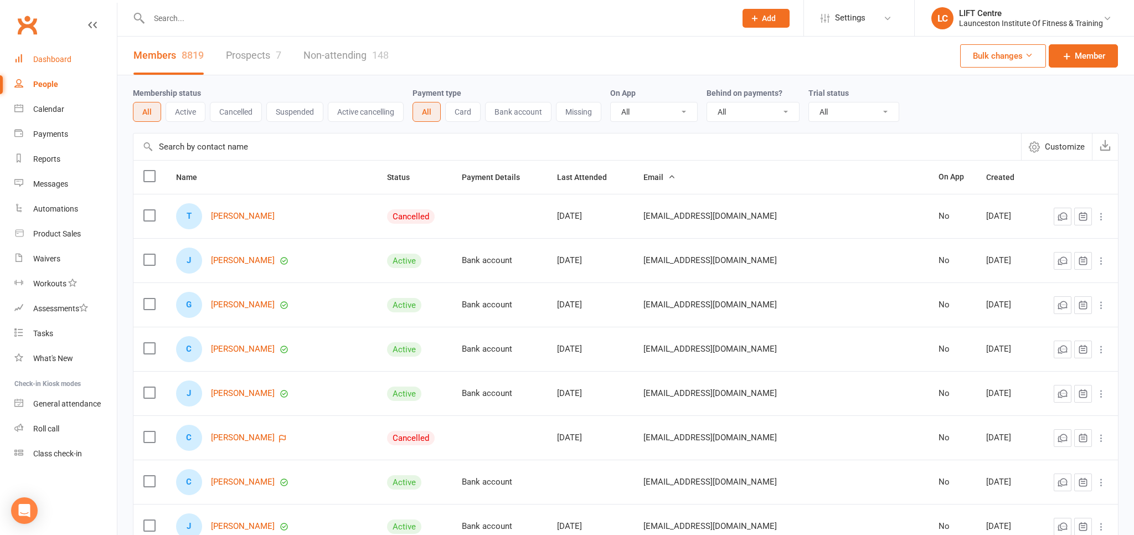
click at [81, 57] on link "Dashboard" at bounding box center [65, 59] width 102 height 25
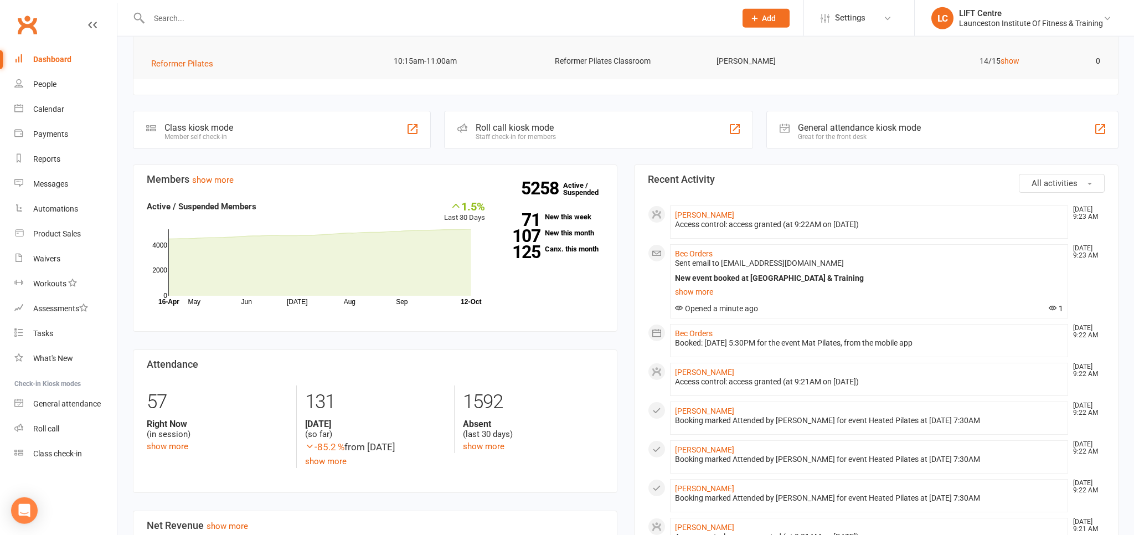
scroll to position [117, 0]
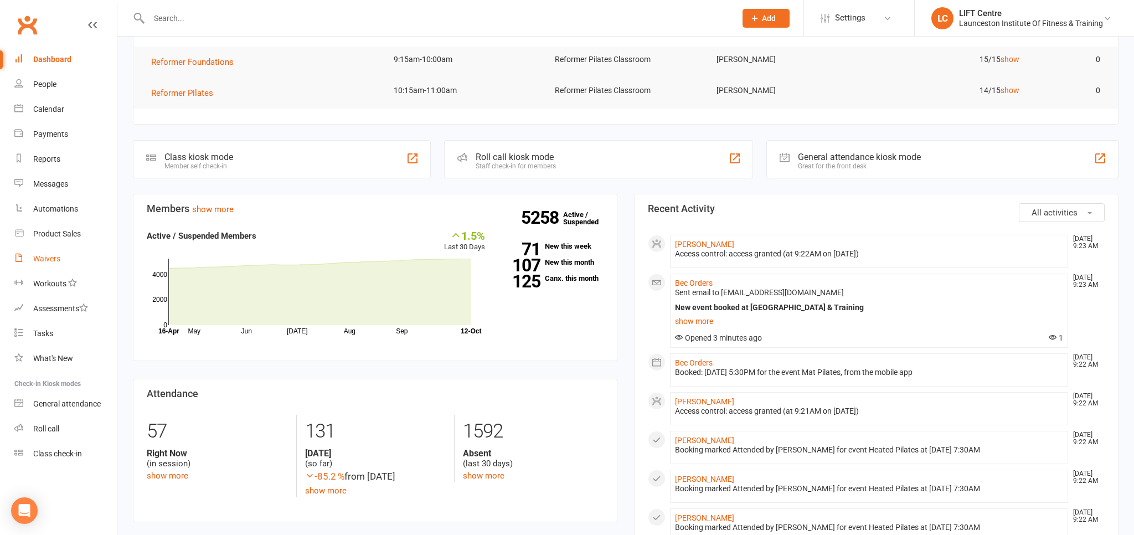
click at [55, 255] on div "Waivers" at bounding box center [46, 258] width 27 height 9
select select "50"
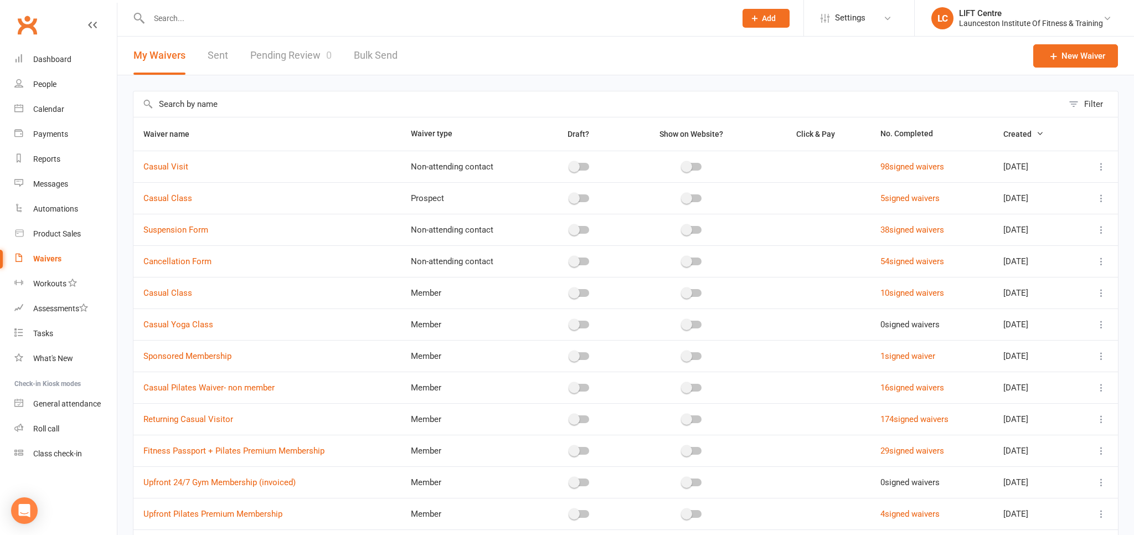
click at [287, 68] on link "Pending Review 0" at bounding box center [290, 56] width 81 height 38
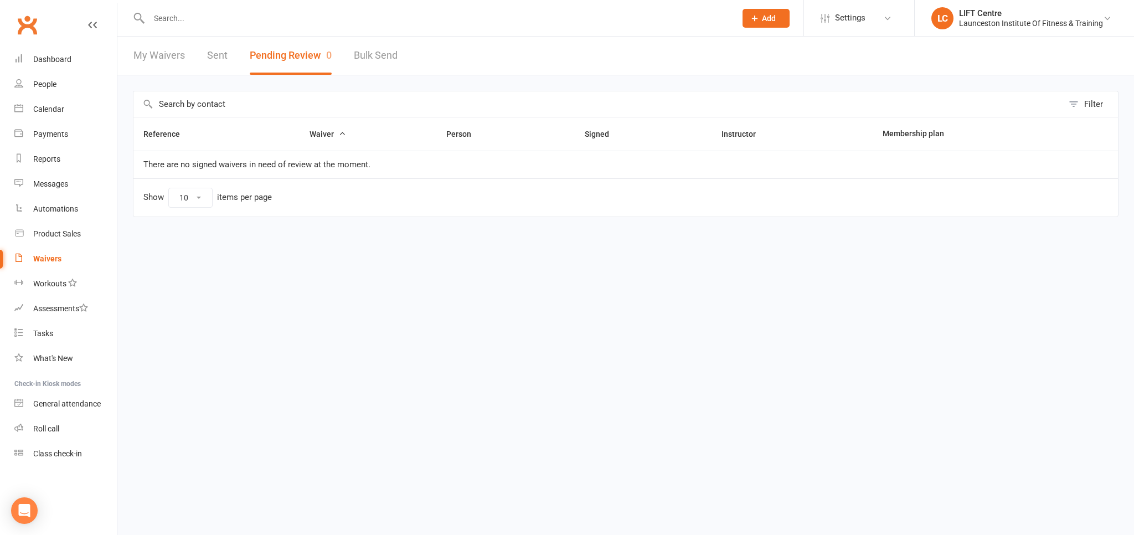
click at [155, 54] on link "My Waivers" at bounding box center [158, 56] width 51 height 38
select select "50"
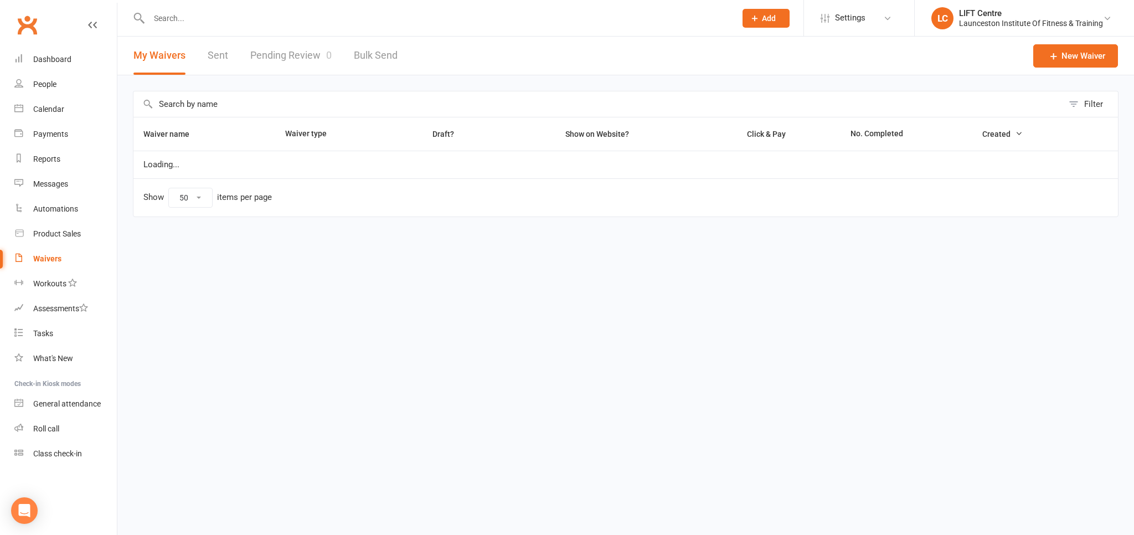
click at [302, 45] on link "Pending Review 0" at bounding box center [290, 56] width 81 height 38
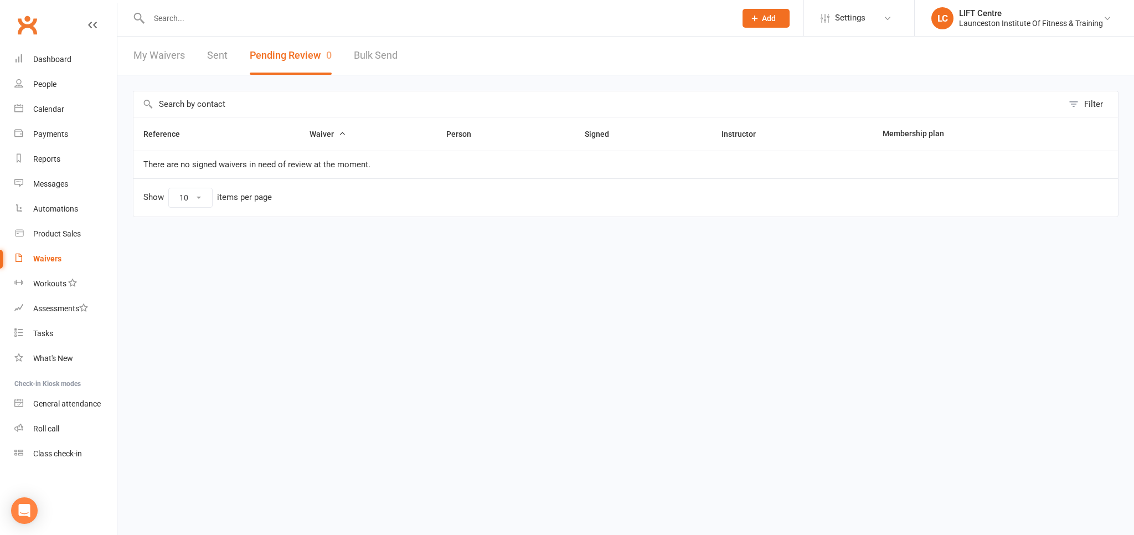
click at [185, 61] on div "My Waivers Sent Pending Review 0 Bulk Send" at bounding box center [265, 56] width 296 height 38
click at [141, 47] on link "My Waivers" at bounding box center [158, 56] width 51 height 38
select select "50"
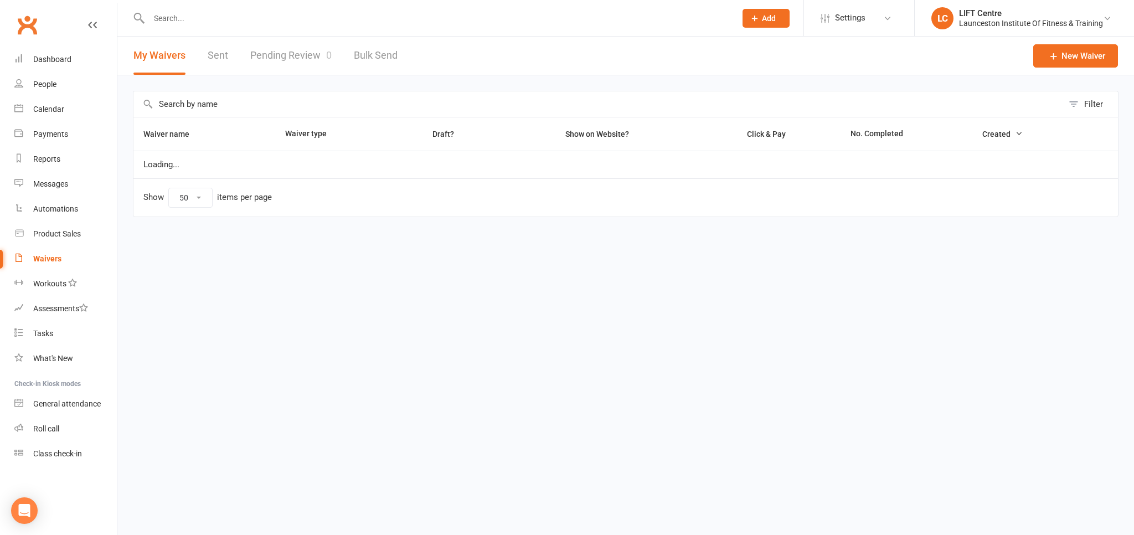
click at [299, 68] on link "Pending Review 0" at bounding box center [290, 56] width 81 height 38
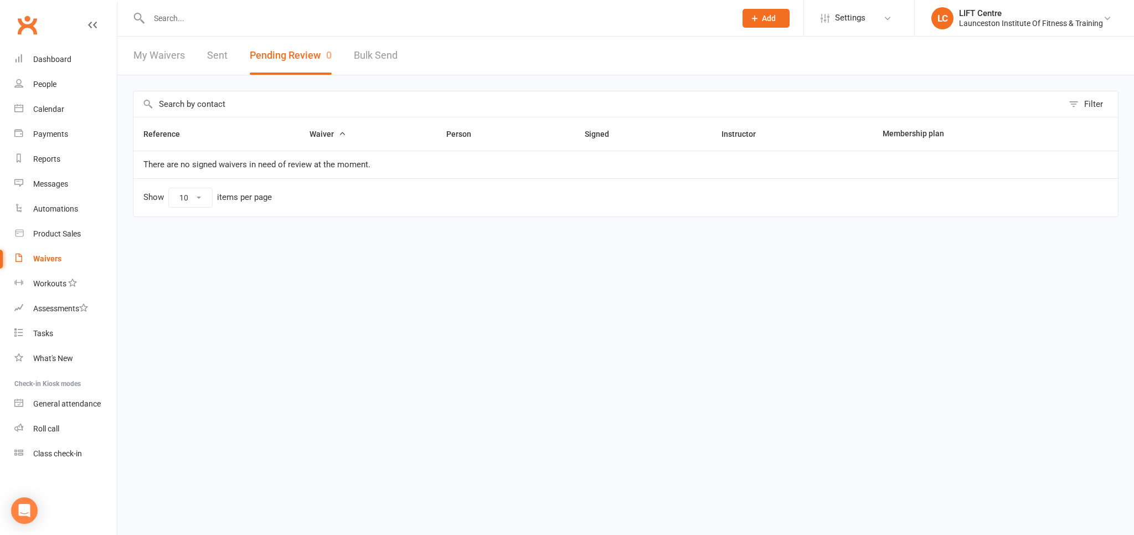
click at [146, 48] on link "My Waivers" at bounding box center [158, 56] width 51 height 38
select select "50"
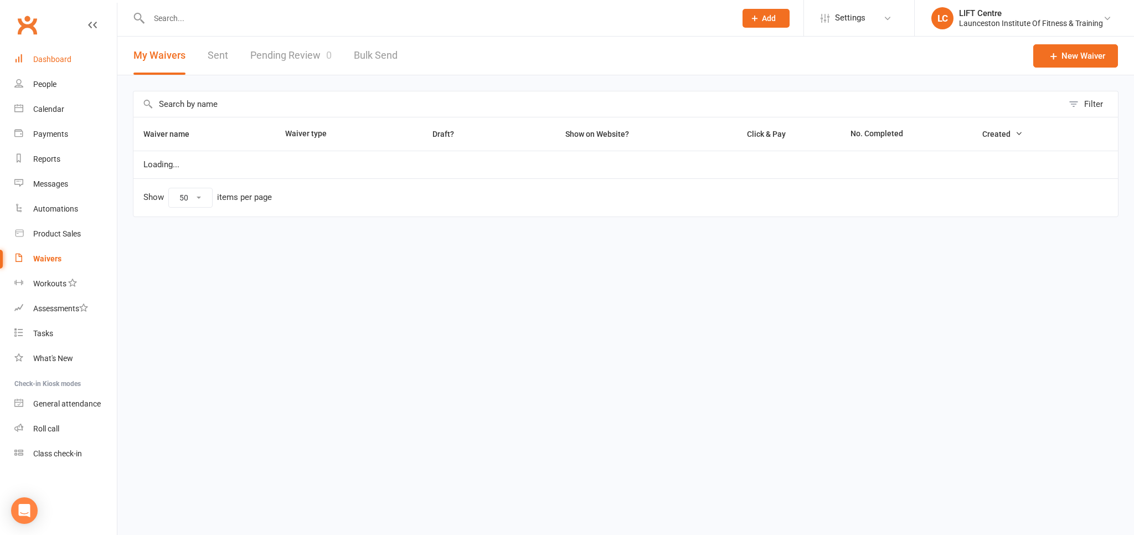
click at [43, 55] on div "Dashboard" at bounding box center [52, 59] width 38 height 9
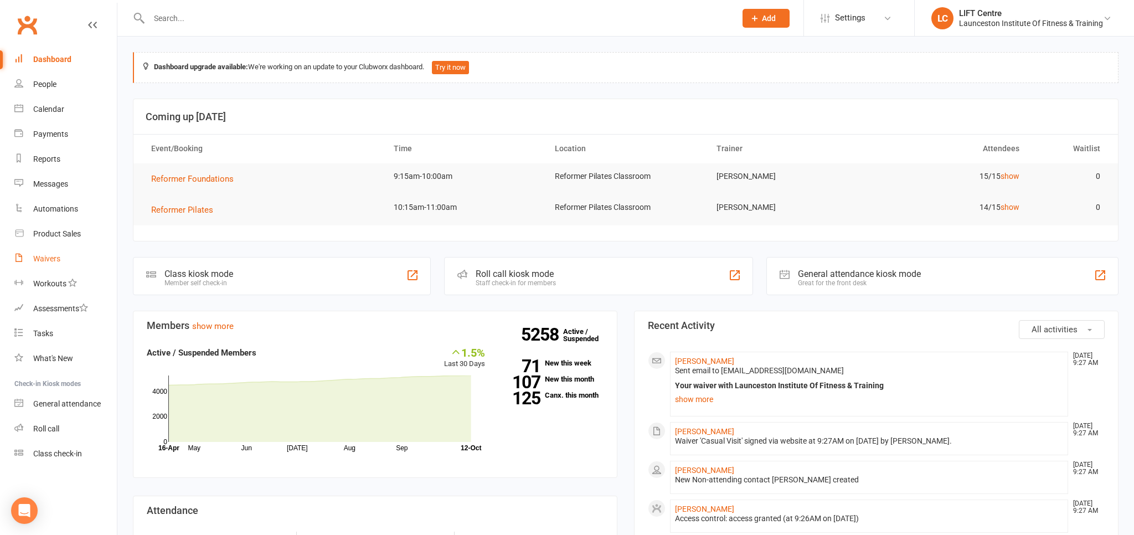
click at [53, 265] on link "Waivers" at bounding box center [65, 258] width 102 height 25
select select "50"
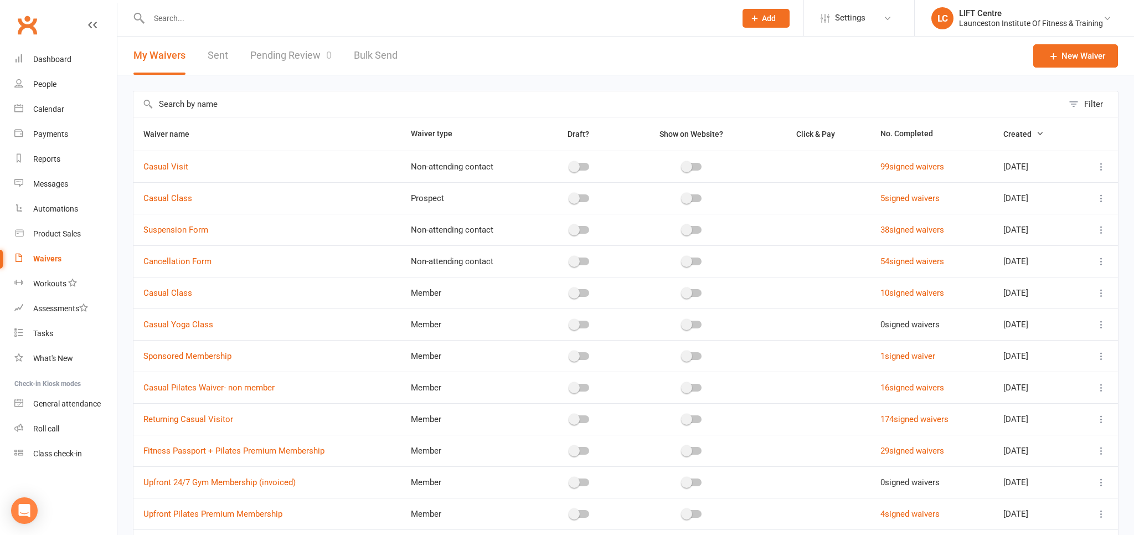
click at [293, 58] on link "Pending Review 0" at bounding box center [290, 56] width 81 height 38
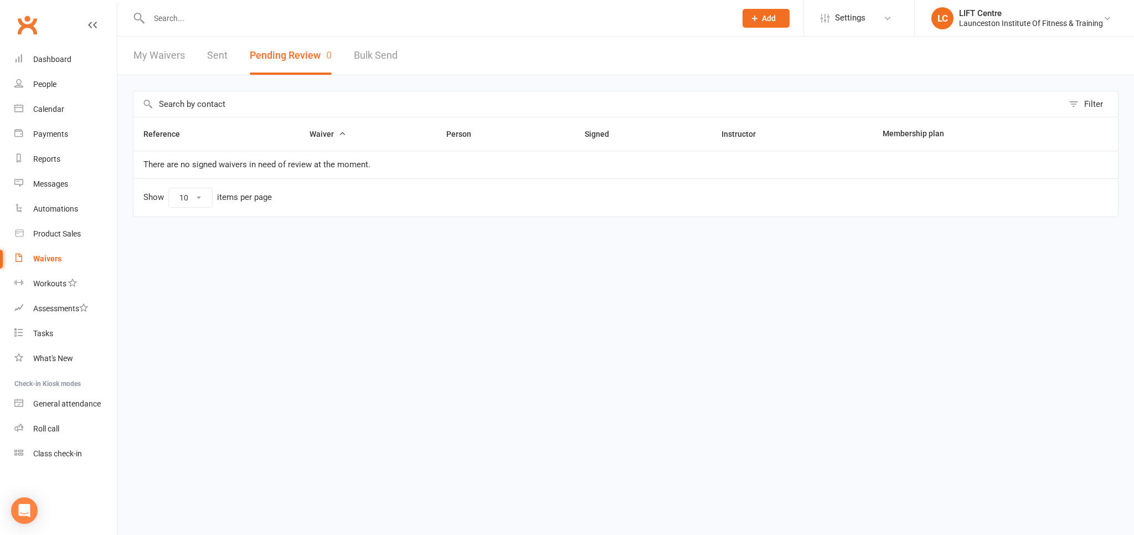
drag, startPoint x: 127, startPoint y: 58, endPoint x: 193, endPoint y: 61, distance: 66.0
click at [132, 58] on div "My Waivers Sent Pending Review 0 Bulk Send" at bounding box center [265, 56] width 296 height 38
click at [192, 63] on div "My Waivers Sent Pending Review 0 Bulk Send" at bounding box center [265, 56] width 296 height 38
click at [195, 61] on div "My Waivers Sent Pending Review 0 Bulk Send" at bounding box center [265, 56] width 296 height 38
click at [160, 58] on link "My Waivers" at bounding box center [158, 56] width 51 height 38
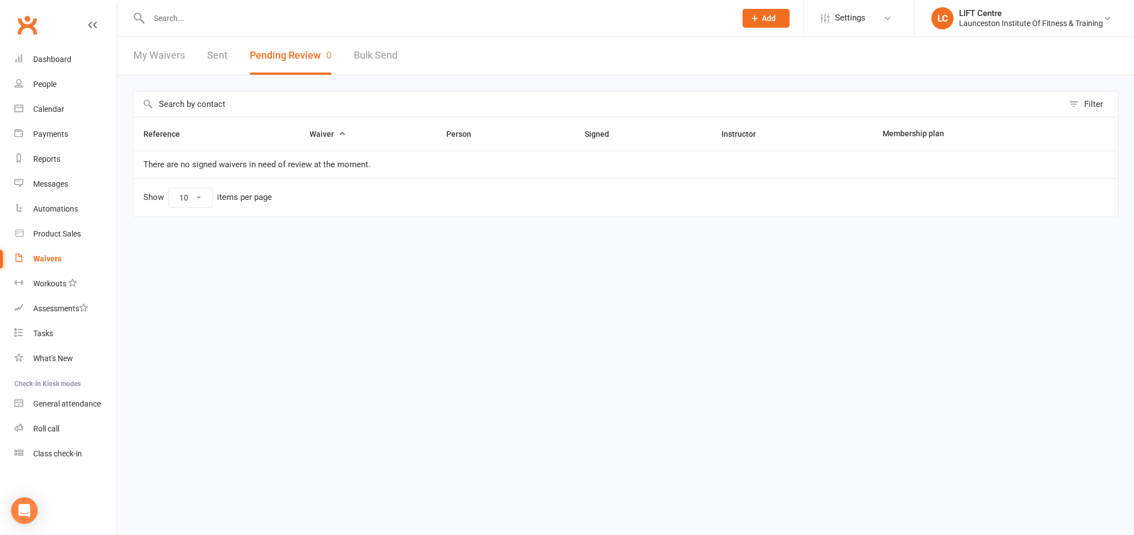
select select "50"
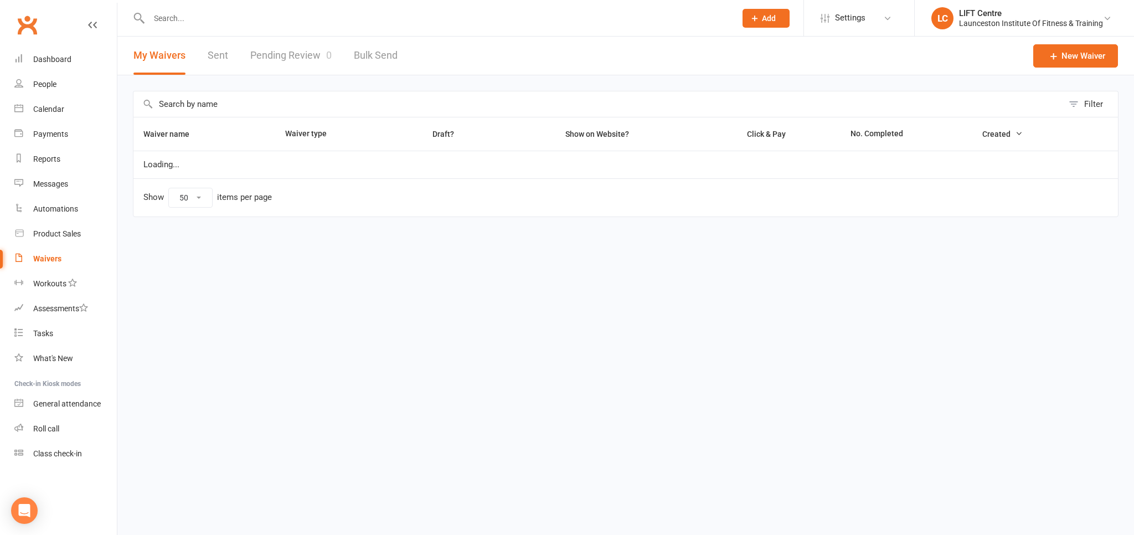
click at [250, 59] on link "Pending Review 0" at bounding box center [290, 56] width 81 height 38
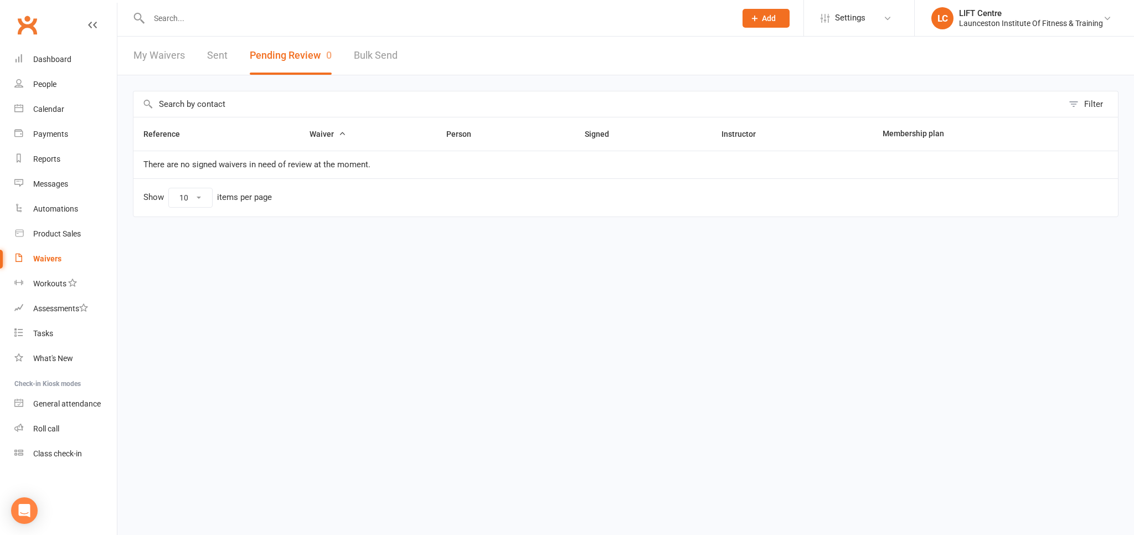
click at [188, 68] on div "My Waivers Sent Pending Review 0 Bulk Send" at bounding box center [265, 56] width 296 height 38
drag, startPoint x: 188, startPoint y: 68, endPoint x: 137, endPoint y: 60, distance: 51.4
click at [187, 68] on div "My Waivers Sent Pending Review 0 Bulk Send" at bounding box center [265, 56] width 296 height 38
click at [137, 60] on link "My Waivers" at bounding box center [158, 56] width 51 height 38
select select "50"
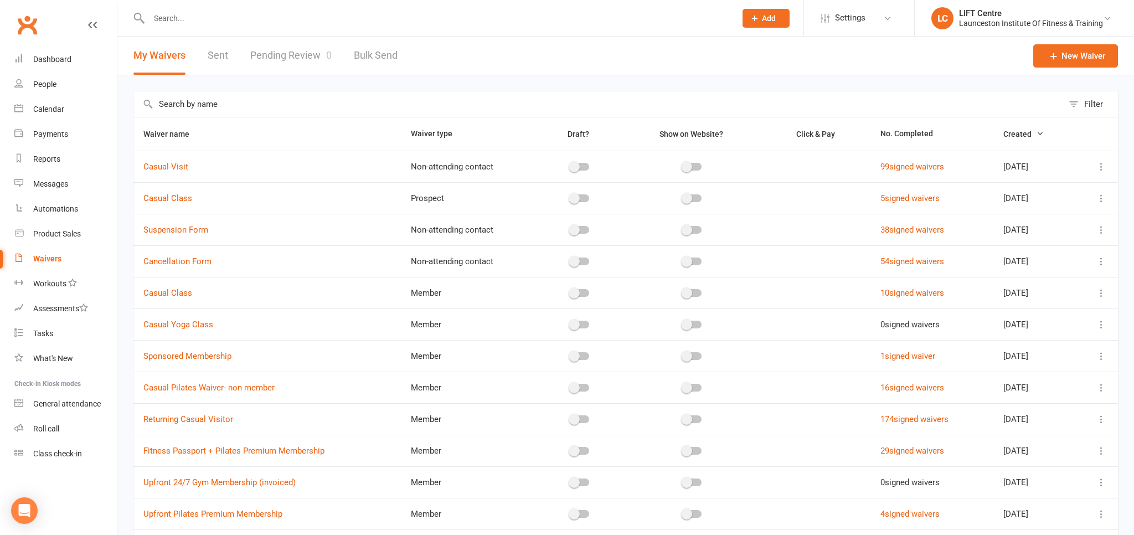
click at [264, 56] on link "Pending Review 0" at bounding box center [290, 56] width 81 height 38
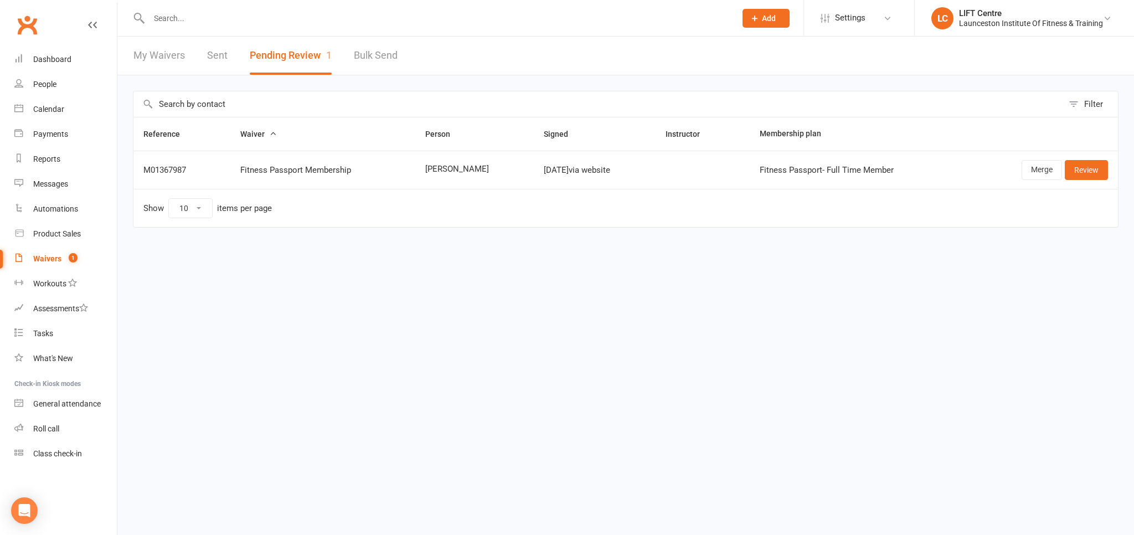
drag, startPoint x: 408, startPoint y: 169, endPoint x: 502, endPoint y: 181, distance: 94.9
click at [502, 181] on td "[PERSON_NAME]" at bounding box center [474, 170] width 118 height 38
copy span "[PERSON_NAME]"
click at [1093, 174] on link "Review" at bounding box center [1086, 170] width 43 height 20
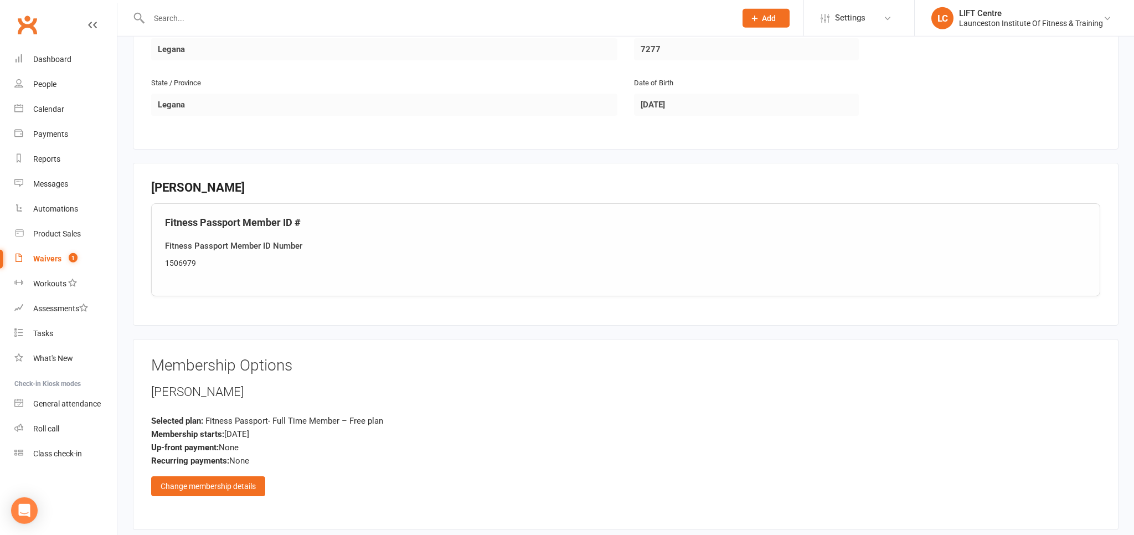
scroll to position [349, 0]
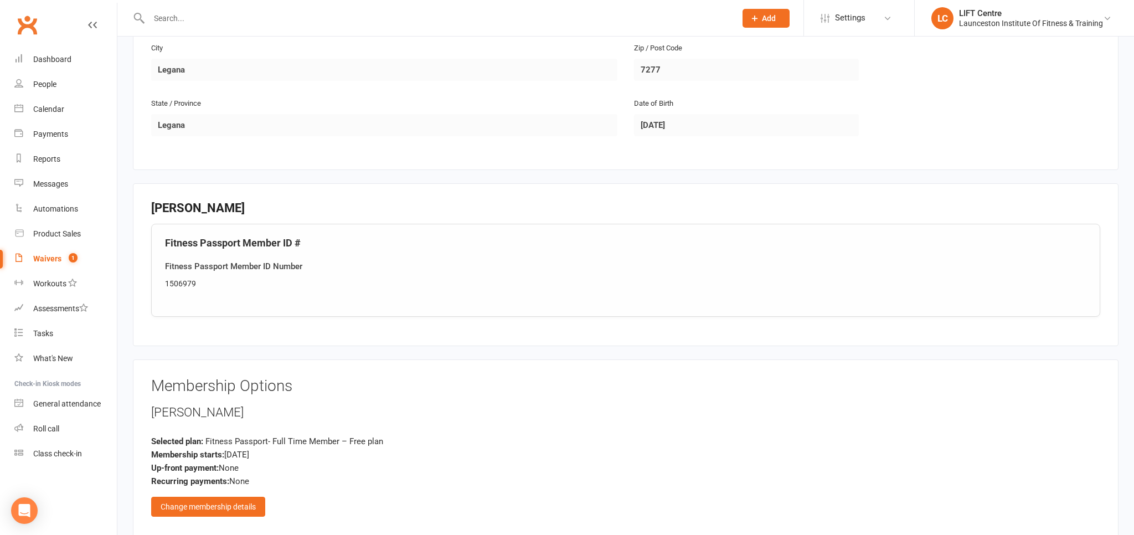
click at [215, 280] on div "1506979" at bounding box center [625, 283] width 921 height 12
drag, startPoint x: 216, startPoint y: 280, endPoint x: 196, endPoint y: 279, distance: 20.5
click at [202, 280] on div "1506979" at bounding box center [625, 283] width 921 height 12
copy div "1506979"
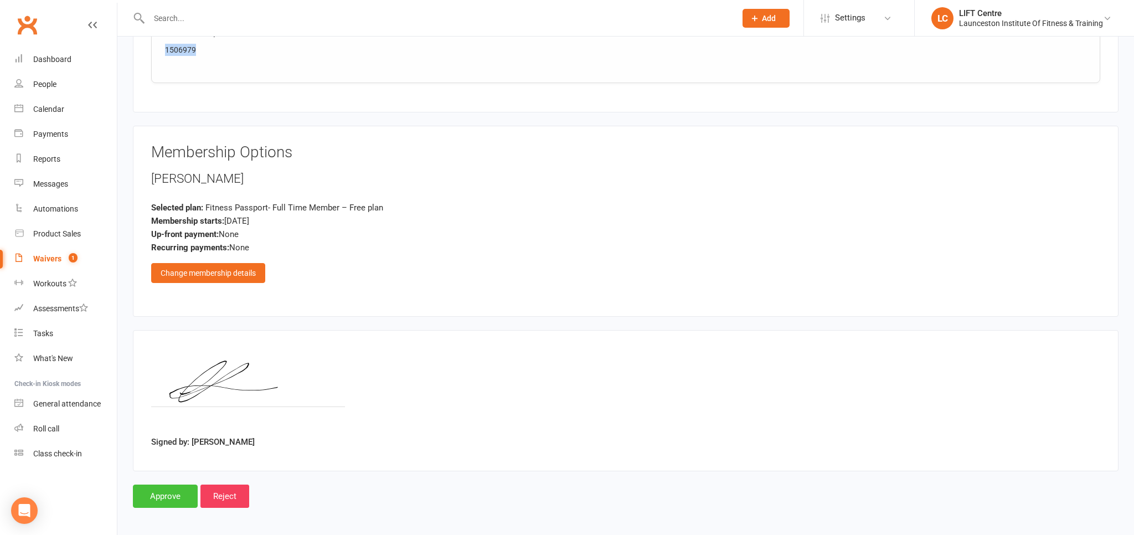
click at [155, 491] on input "Approve" at bounding box center [165, 495] width 65 height 23
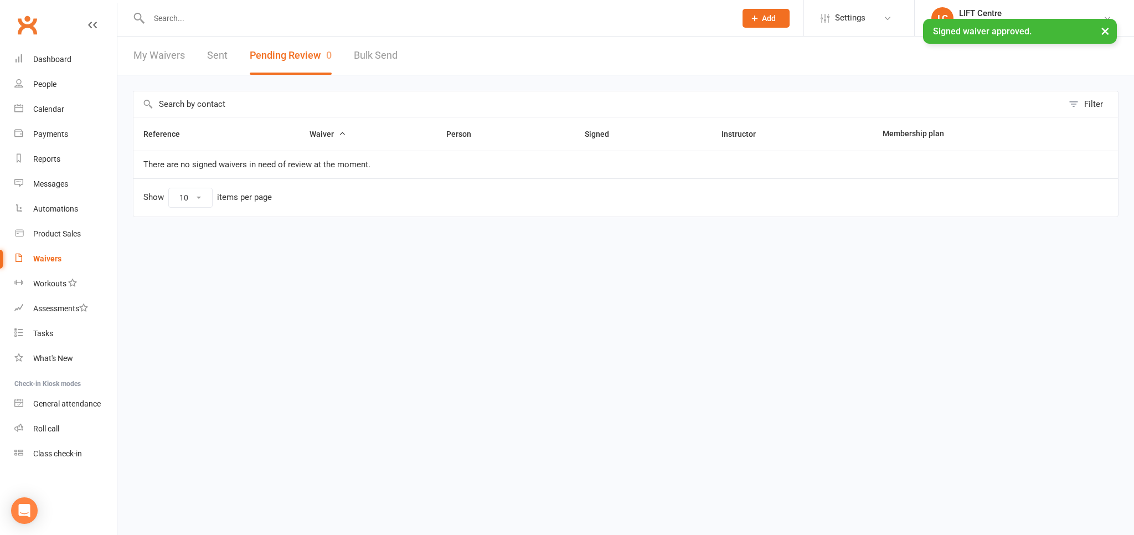
click at [193, 25] on input "text" at bounding box center [437, 19] width 582 height 16
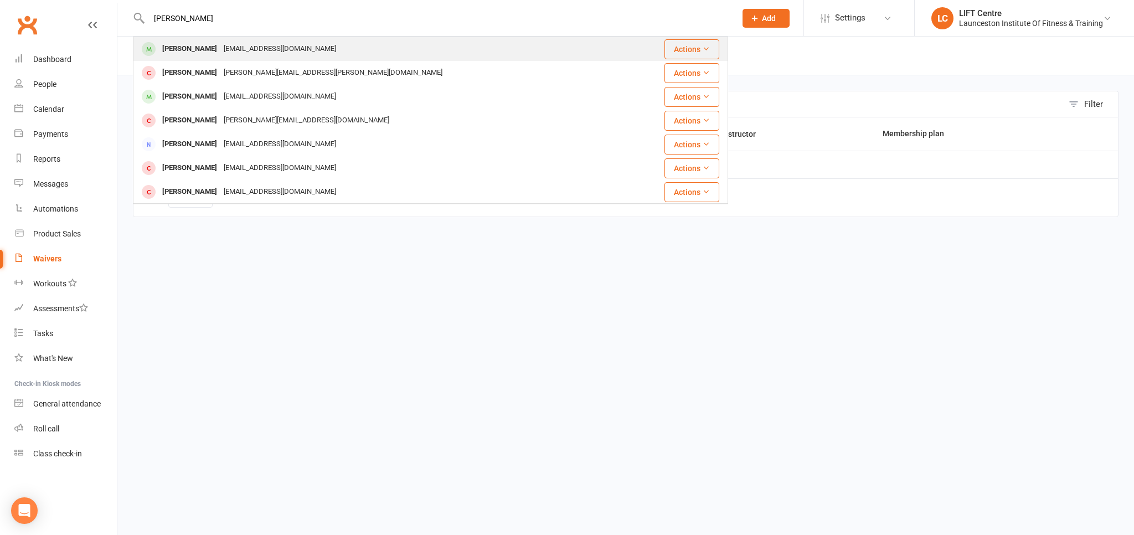
type input "[PERSON_NAME]"
click at [282, 56] on div "[EMAIL_ADDRESS][DOMAIN_NAME]" at bounding box center [279, 49] width 119 height 16
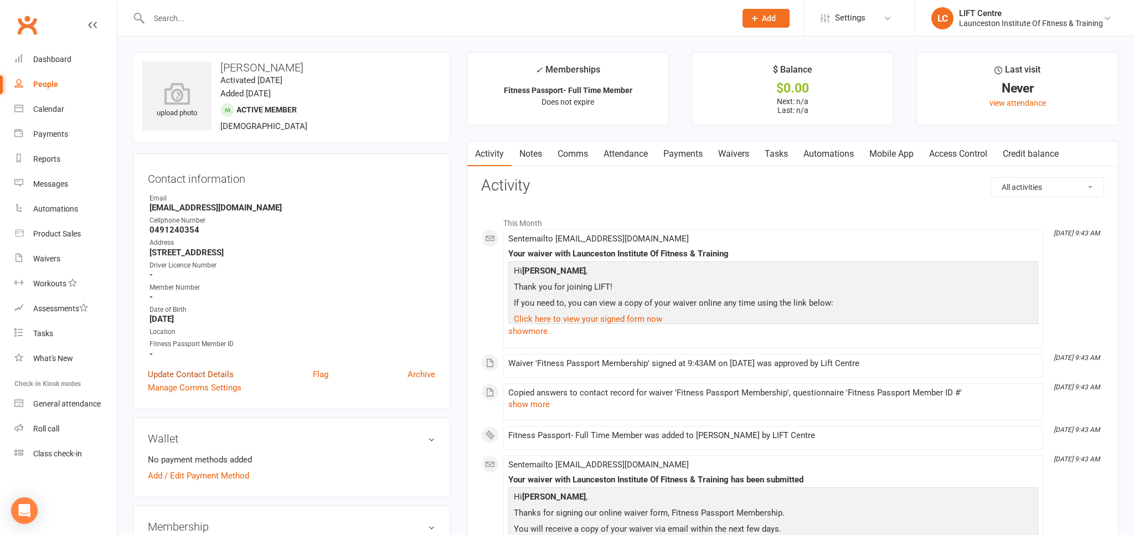
click at [212, 376] on link "Update Contact Details" at bounding box center [191, 374] width 86 height 13
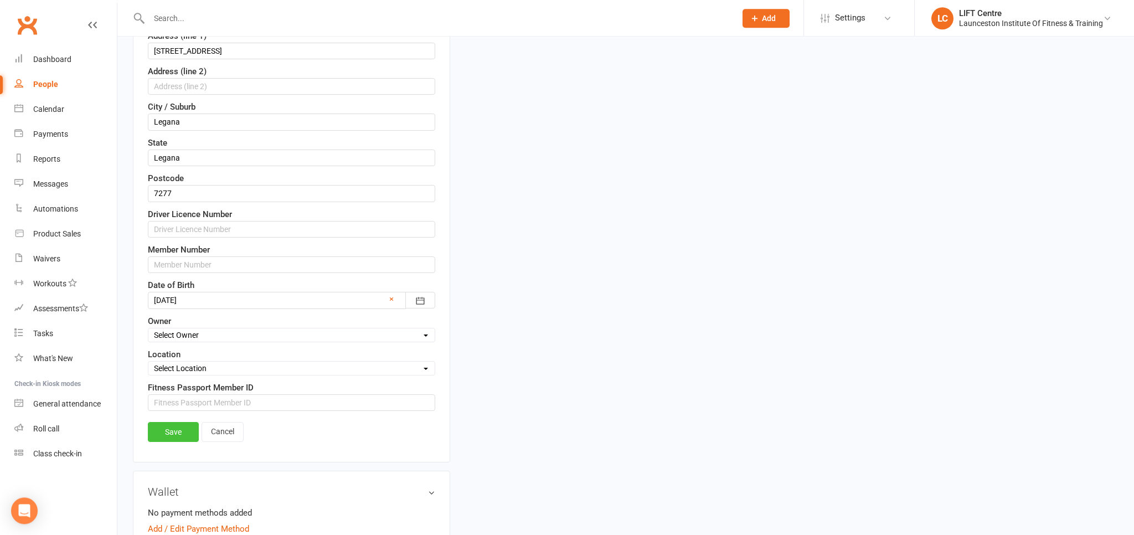
scroll to position [344, 0]
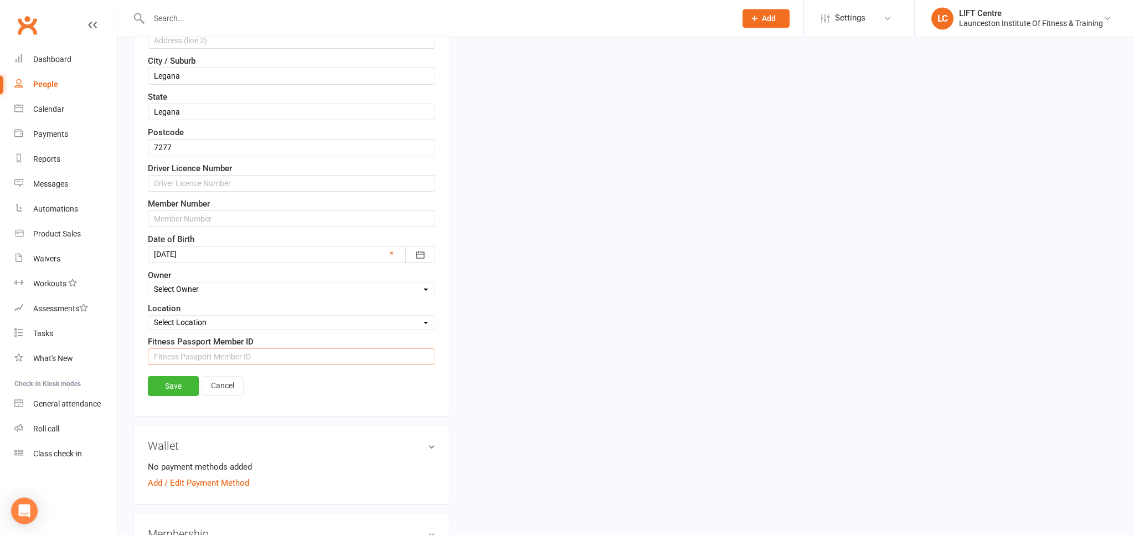
drag, startPoint x: 224, startPoint y: 351, endPoint x: 210, endPoint y: 354, distance: 14.7
click at [223, 351] on input "string" at bounding box center [291, 356] width 287 height 17
paste input "1506979"
type input "1506979"
click at [178, 382] on link "Save" at bounding box center [173, 386] width 51 height 20
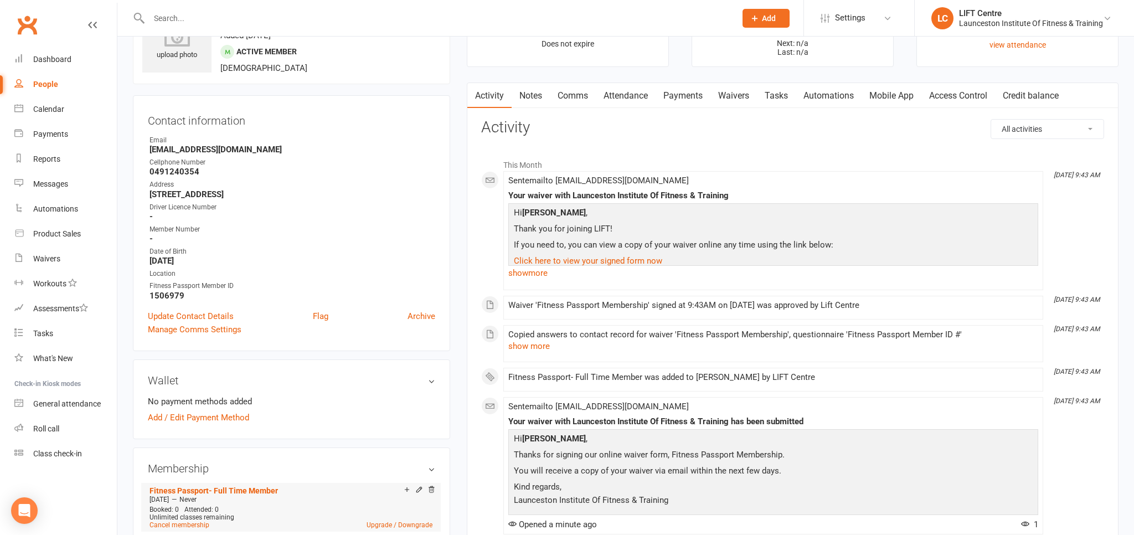
scroll to position [0, 0]
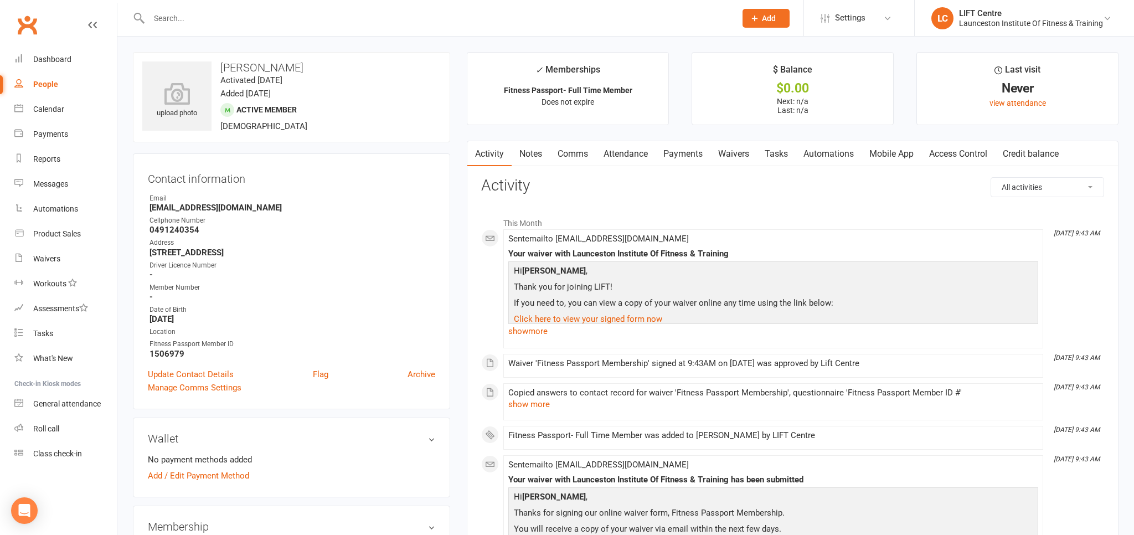
click at [939, 159] on link "Access Control" at bounding box center [958, 153] width 74 height 25
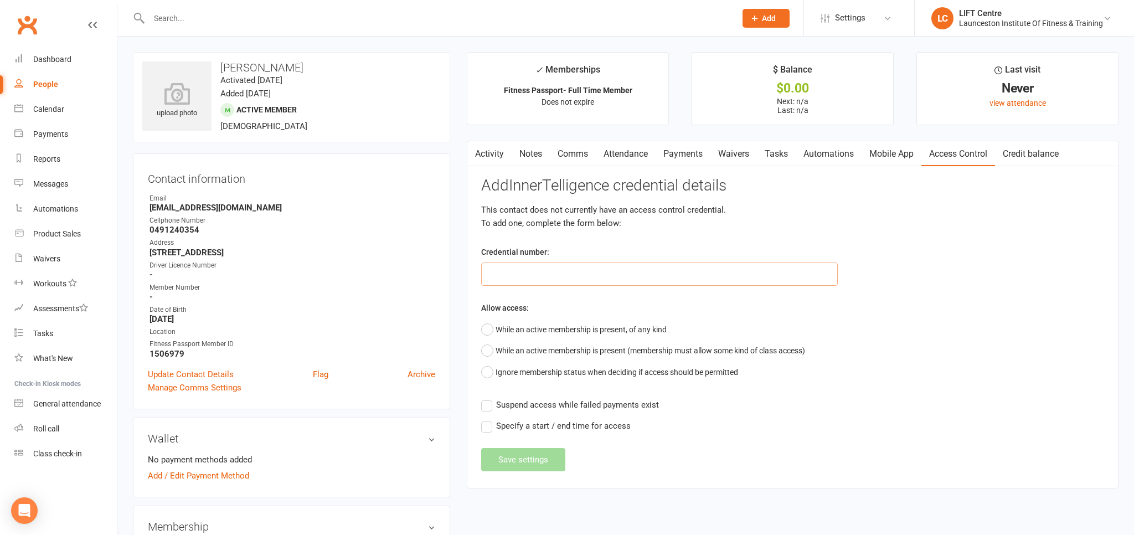
click at [566, 277] on input "text" at bounding box center [659, 273] width 357 height 23
paste input "20000000000000004957F55E"
type input "20000000000000004957F55E"
click at [487, 322] on button "While an active membership is present, of any kind" at bounding box center [573, 329] width 185 height 21
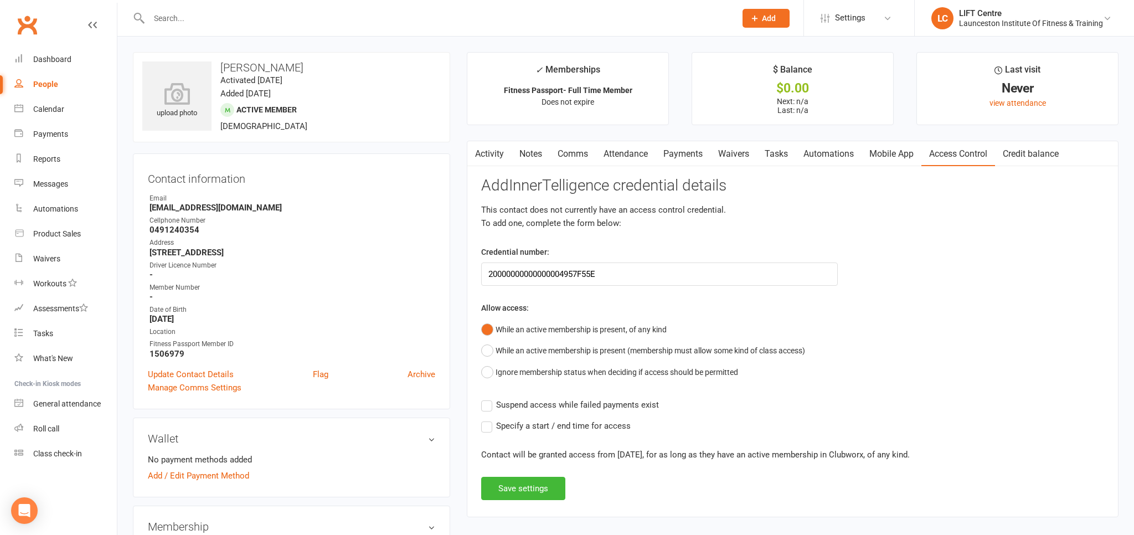
click at [488, 327] on button "While an active membership is present, of any kind" at bounding box center [573, 329] width 185 height 21
click at [488, 405] on label "Suspend access while failed payments exist" at bounding box center [570, 404] width 178 height 13
click at [488, 398] on input "Suspend access while failed payments exist" at bounding box center [570, 398] width 178 height 0
click at [513, 477] on button "Save settings" at bounding box center [523, 488] width 84 height 23
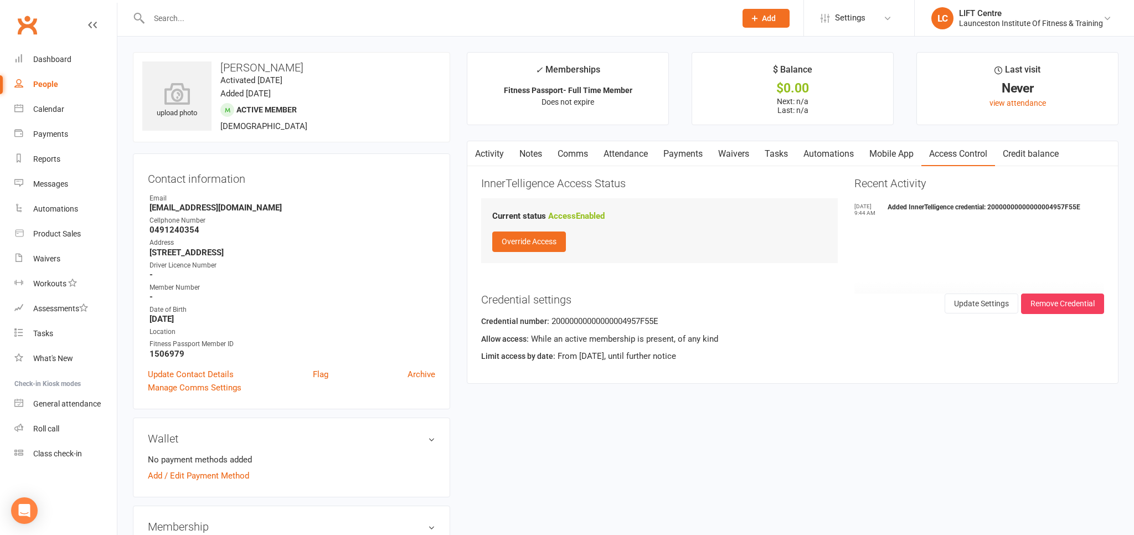
click at [490, 161] on link "Activity" at bounding box center [489, 153] width 44 height 25
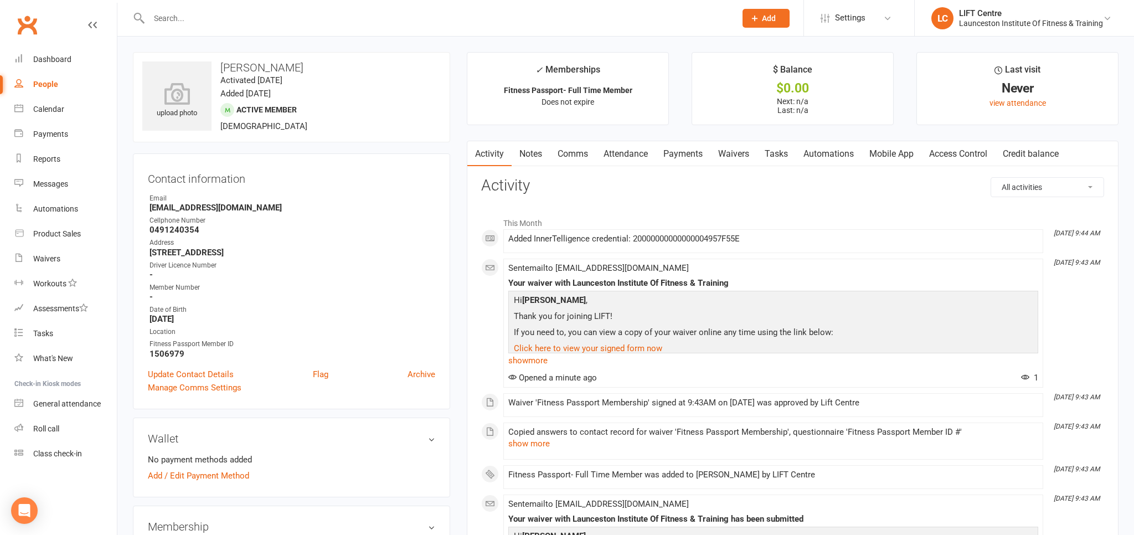
click at [961, 146] on link "Access Control" at bounding box center [958, 153] width 74 height 25
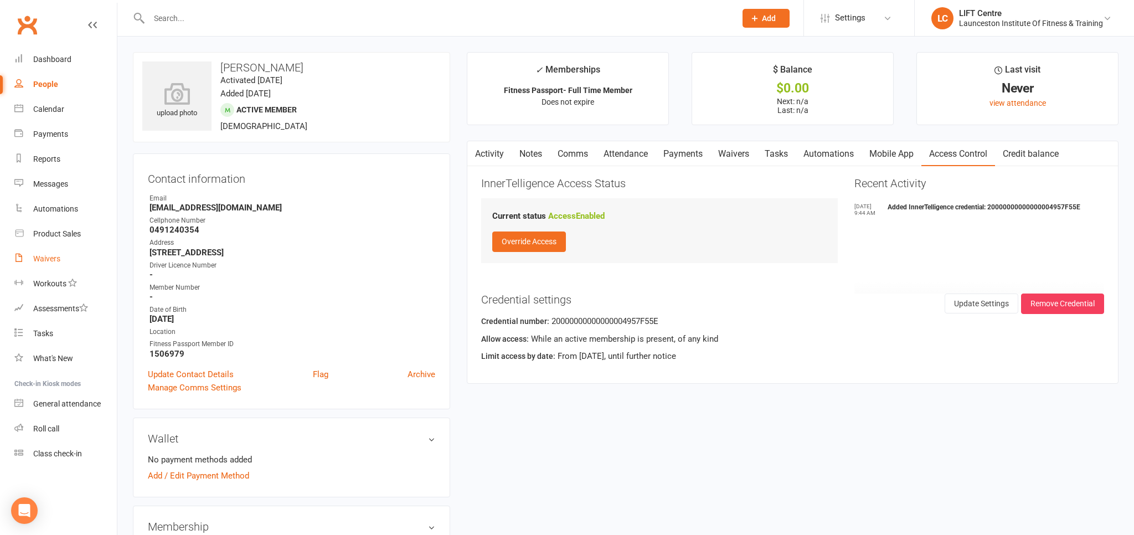
click at [65, 269] on link "Waivers" at bounding box center [65, 258] width 102 height 25
select select "50"
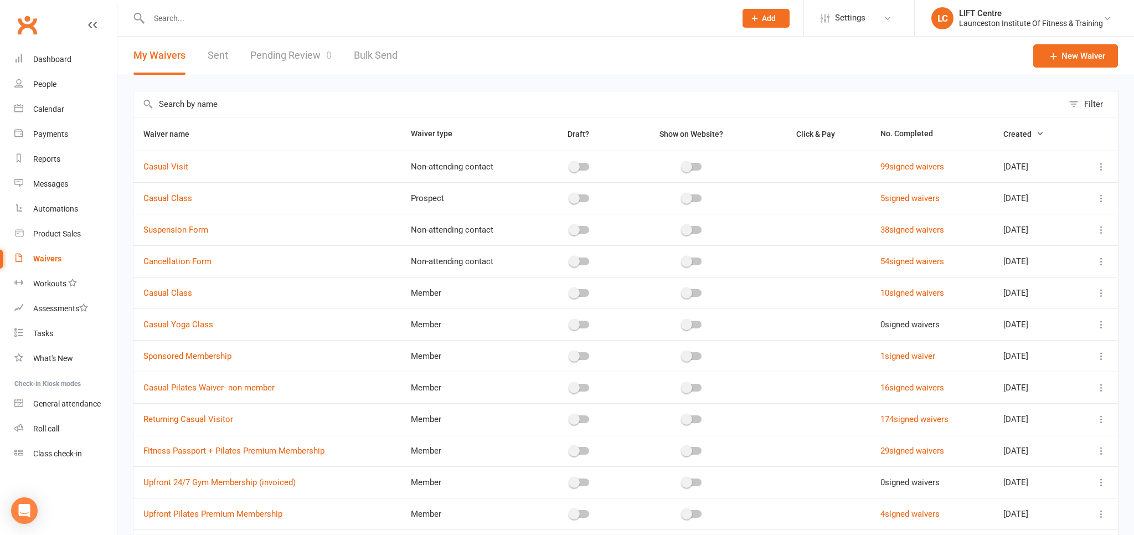
click at [284, 56] on link "Pending Review 0" at bounding box center [290, 56] width 81 height 38
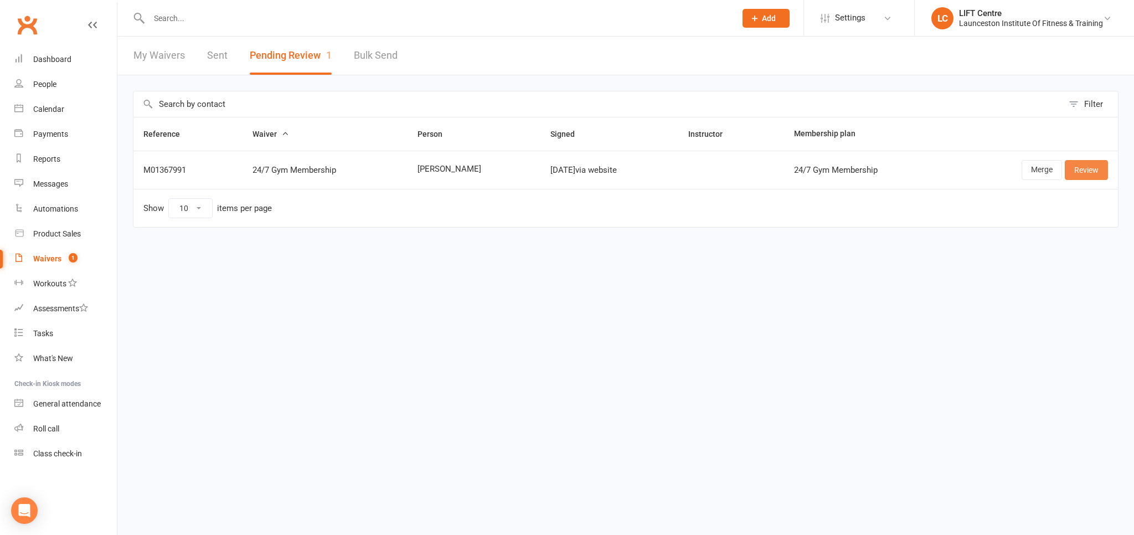
click at [1073, 173] on link "Review" at bounding box center [1086, 170] width 43 height 20
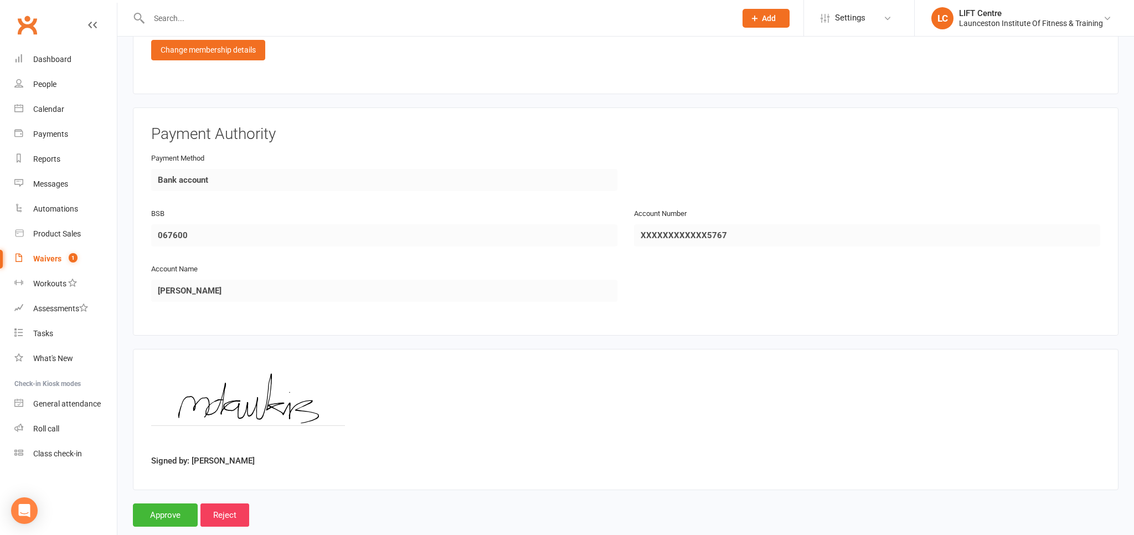
scroll to position [660, 0]
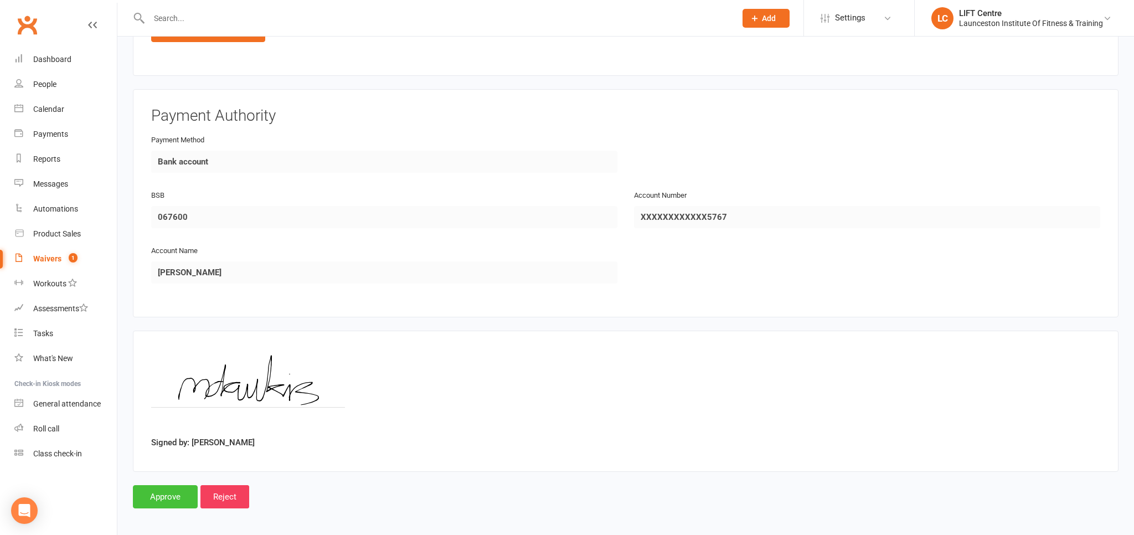
drag, startPoint x: 151, startPoint y: 494, endPoint x: 157, endPoint y: 471, distance: 24.6
click at [151, 494] on input "Approve" at bounding box center [165, 496] width 65 height 23
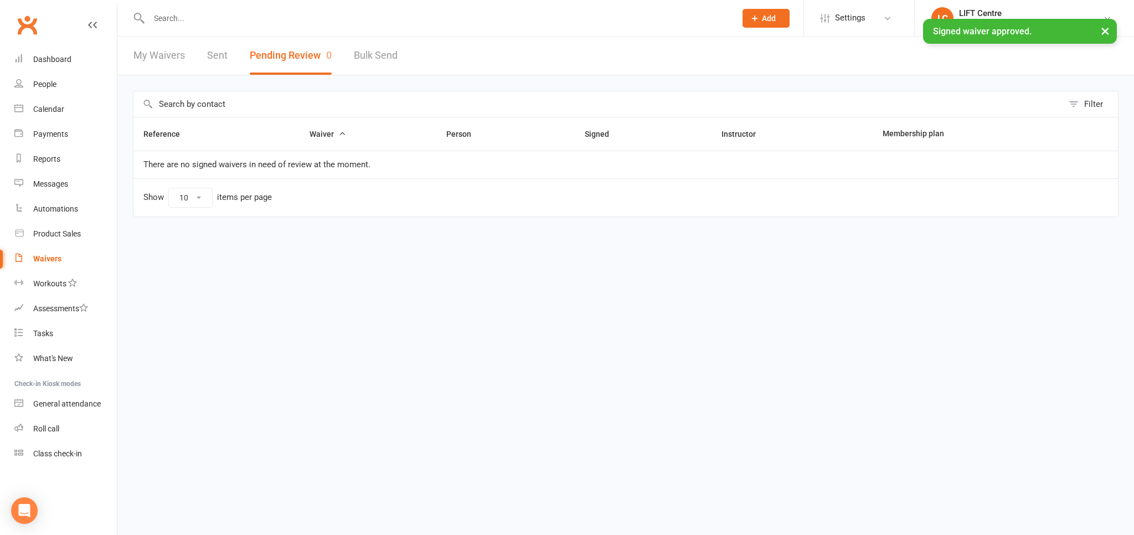
click at [227, 29] on div at bounding box center [430, 18] width 595 height 36
click at [227, 27] on div at bounding box center [430, 18] width 595 height 36
click at [224, 25] on input "text" at bounding box center [437, 19] width 582 height 16
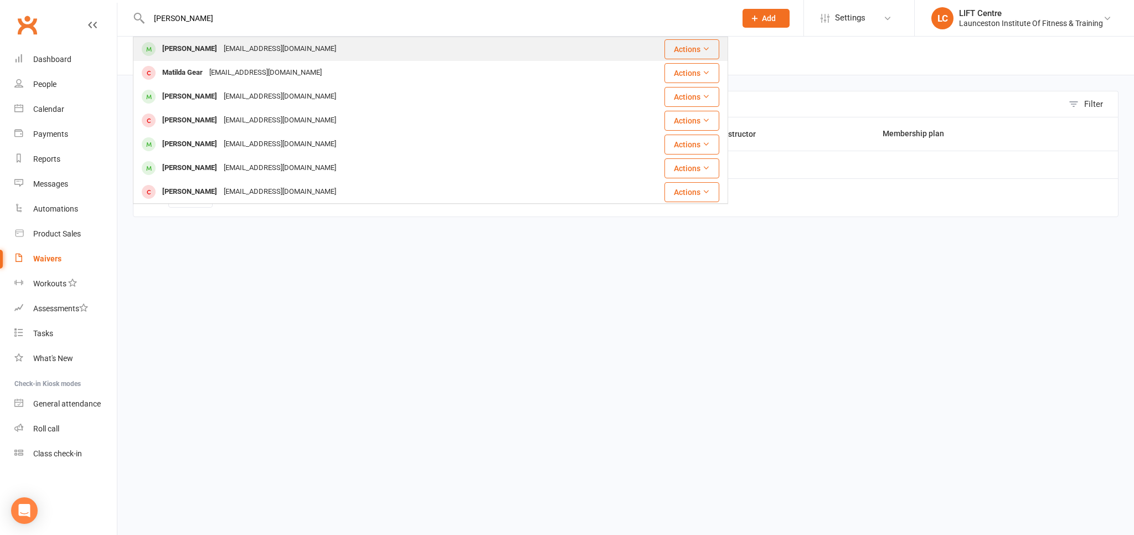
type input "[PERSON_NAME]"
click at [189, 52] on div "[PERSON_NAME]" at bounding box center [189, 49] width 61 height 16
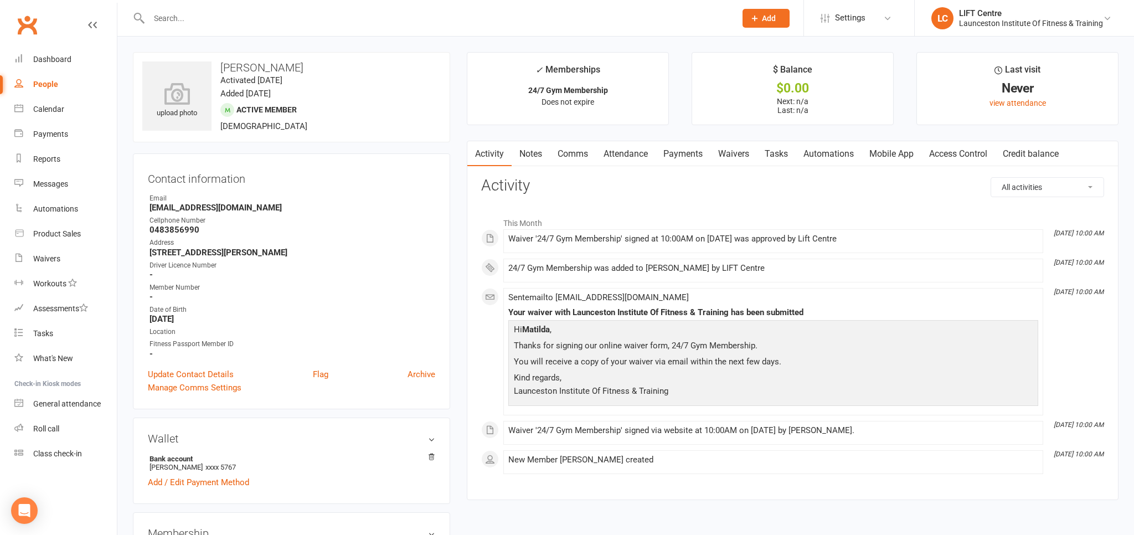
click at [944, 149] on link "Access Control" at bounding box center [958, 153] width 74 height 25
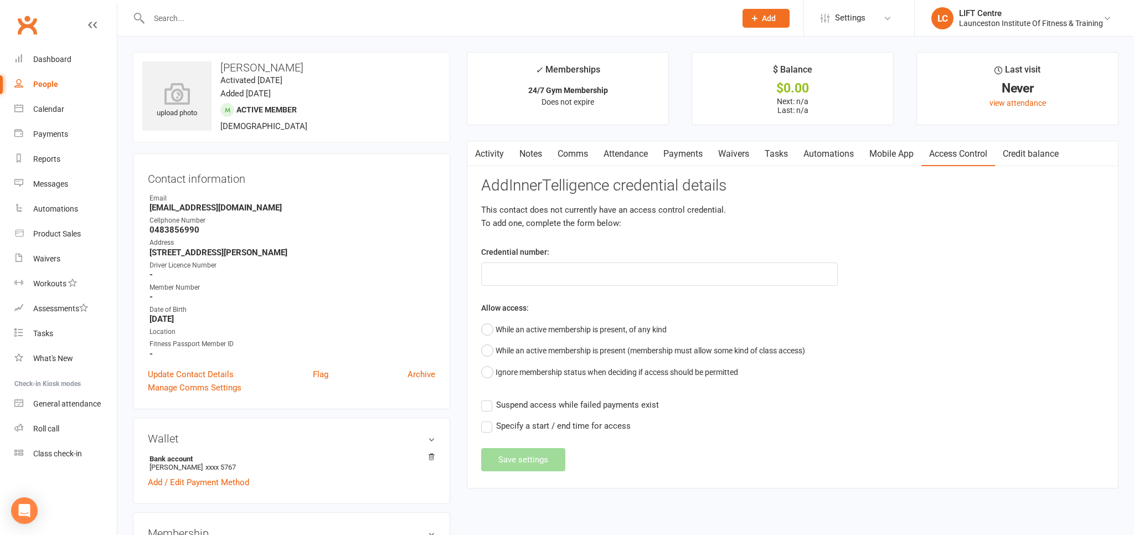
click at [677, 157] on link "Payments" at bounding box center [682, 153] width 55 height 25
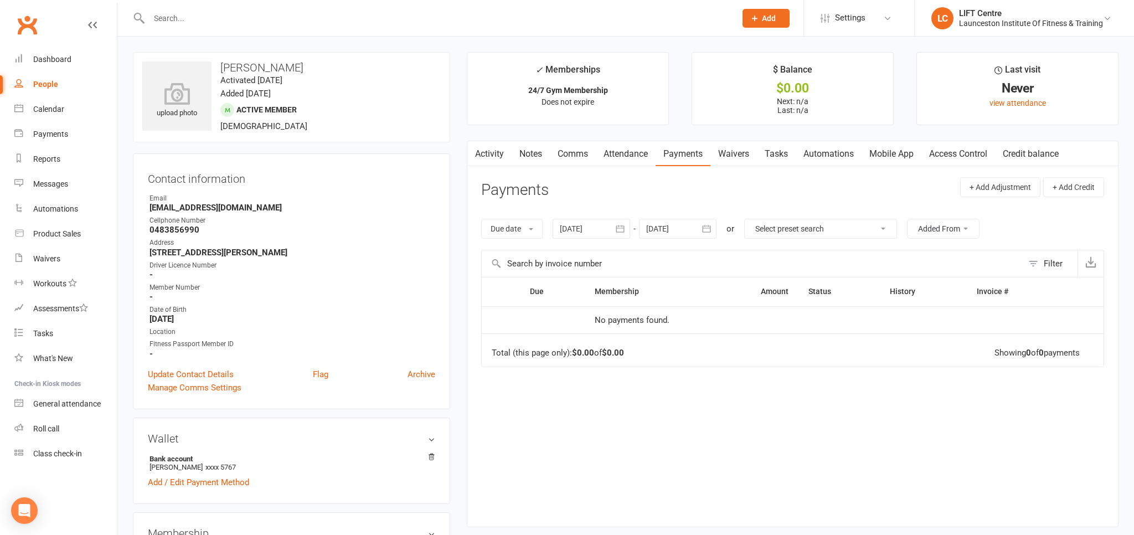
drag, startPoint x: 944, startPoint y: 155, endPoint x: 926, endPoint y: 157, distance: 17.8
click at [942, 155] on link "Access Control" at bounding box center [958, 153] width 74 height 25
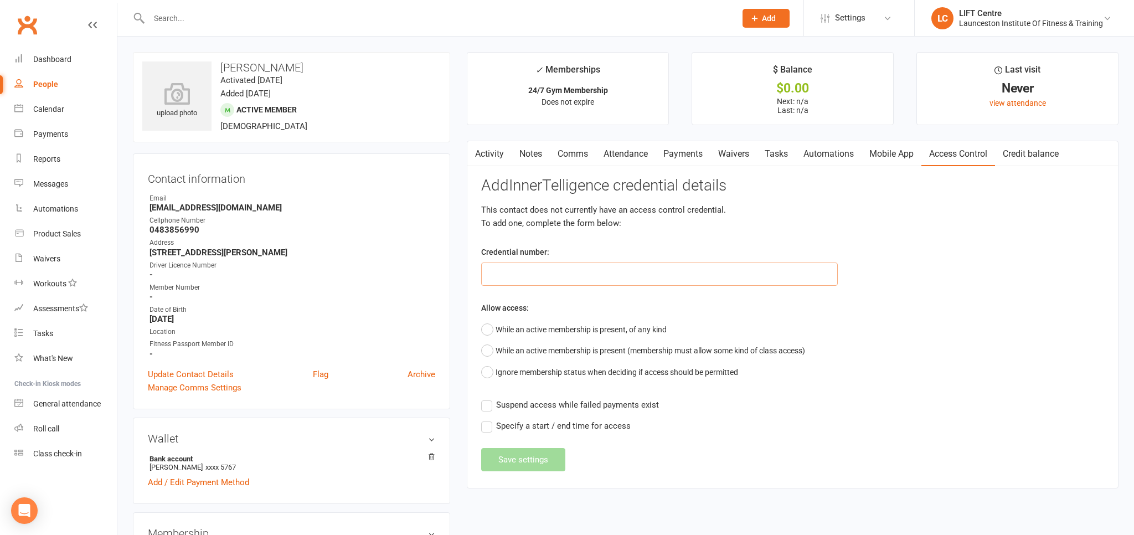
click at [521, 265] on input "text" at bounding box center [659, 273] width 357 height 23
paste input "2000000000000000499606AE"
type input "2000000000000000499606AE"
click at [483, 328] on button "While an active membership is present, of any kind" at bounding box center [573, 329] width 185 height 21
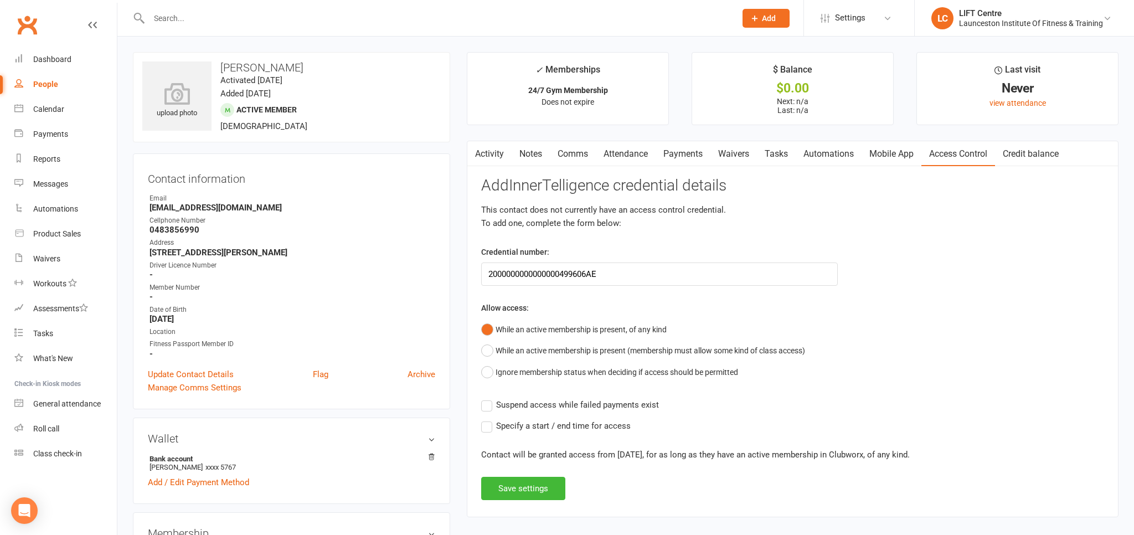
drag, startPoint x: 481, startPoint y: 410, endPoint x: 499, endPoint y: 421, distance: 21.4
click at [482, 410] on div "Activity Notes Comms Attendance Payments Waivers Tasks Automations Mobile App A…" at bounding box center [793, 329] width 652 height 376
click at [493, 409] on label "Suspend access while failed payments exist" at bounding box center [570, 404] width 178 height 13
click at [493, 398] on input "Suspend access while failed payments exist" at bounding box center [570, 398] width 178 height 0
click at [501, 484] on button "Save settings" at bounding box center [523, 488] width 84 height 23
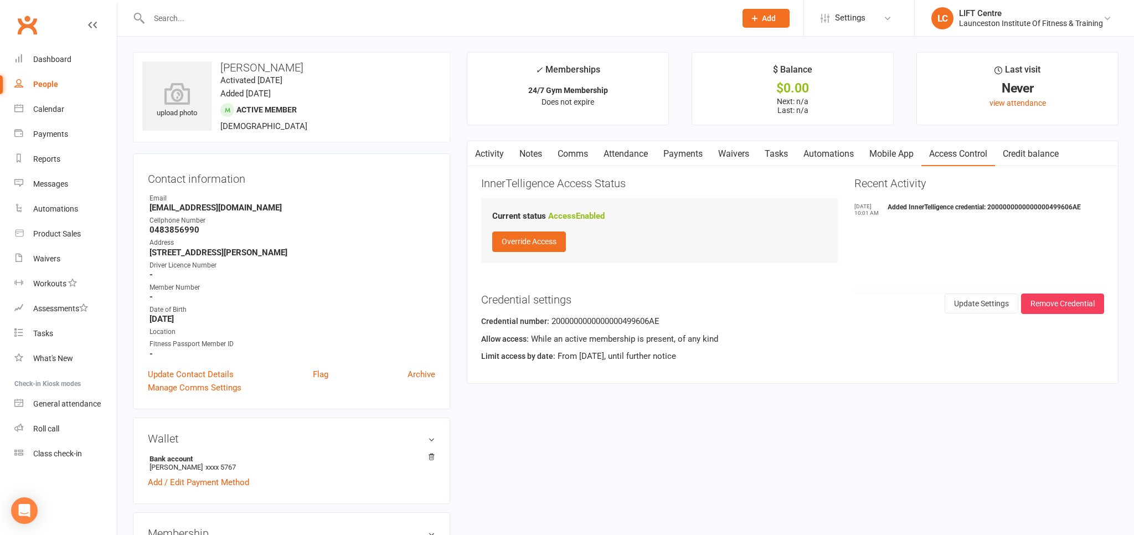
click at [678, 151] on link "Payments" at bounding box center [682, 153] width 55 height 25
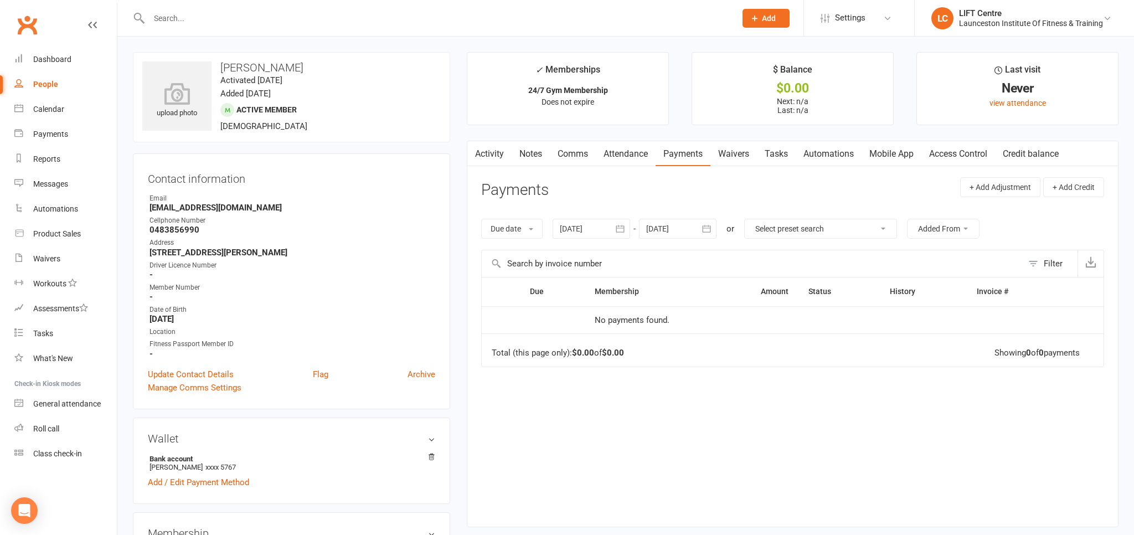
click at [474, 152] on icon "button" at bounding box center [474, 152] width 7 height 12
click at [962, 147] on link "Access Control" at bounding box center [958, 153] width 74 height 25
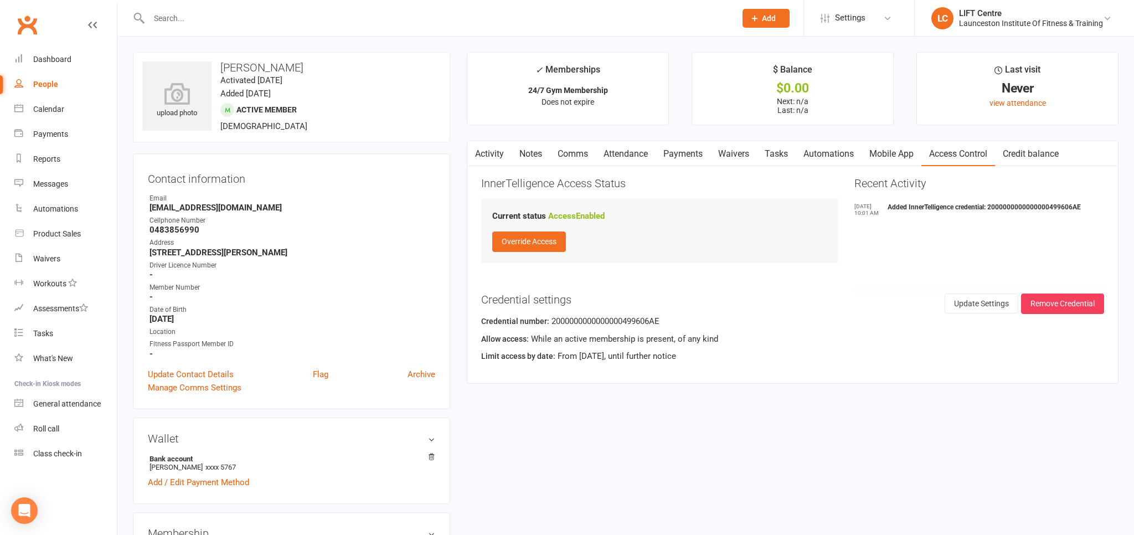
click at [566, 152] on link "Comms" at bounding box center [573, 153] width 46 height 25
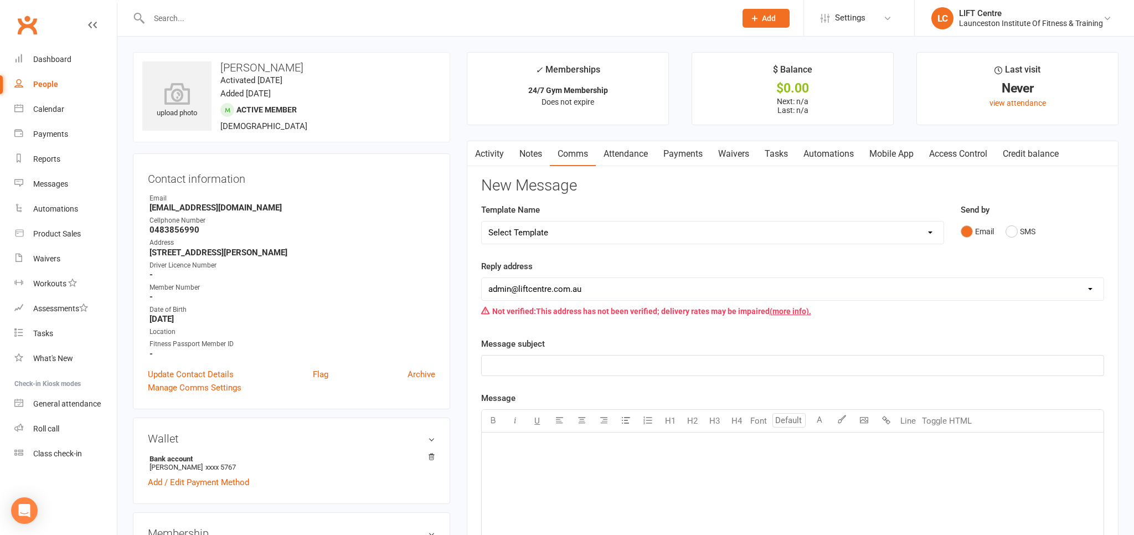
click at [242, 25] on input "text" at bounding box center [437, 19] width 582 height 16
click at [1004, 473] on div "﻿" at bounding box center [793, 515] width 622 height 166
click at [681, 159] on link "Payments" at bounding box center [682, 153] width 55 height 25
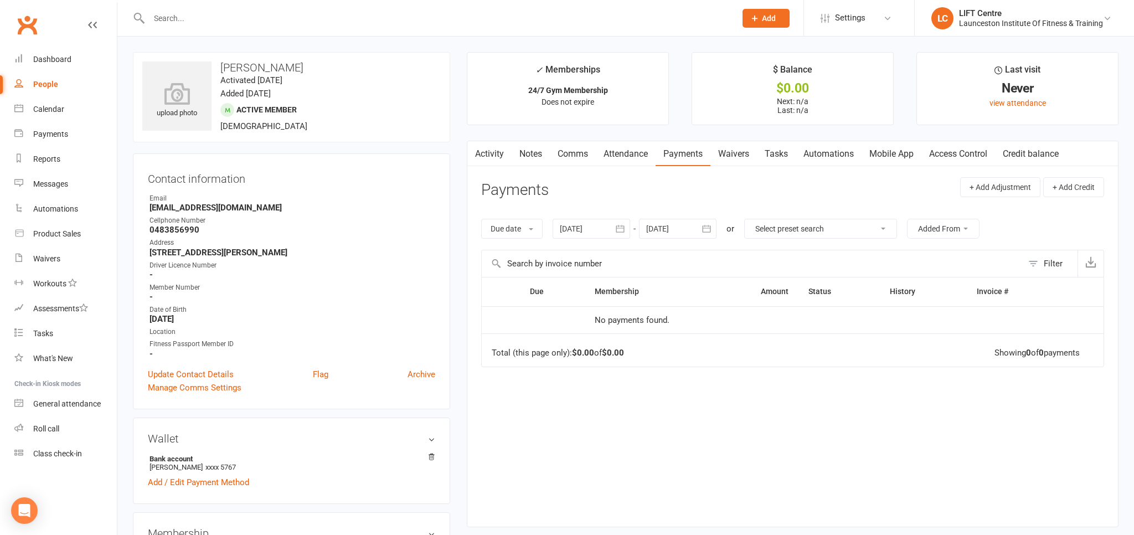
click at [587, 234] on div at bounding box center [592, 229] width 78 height 20
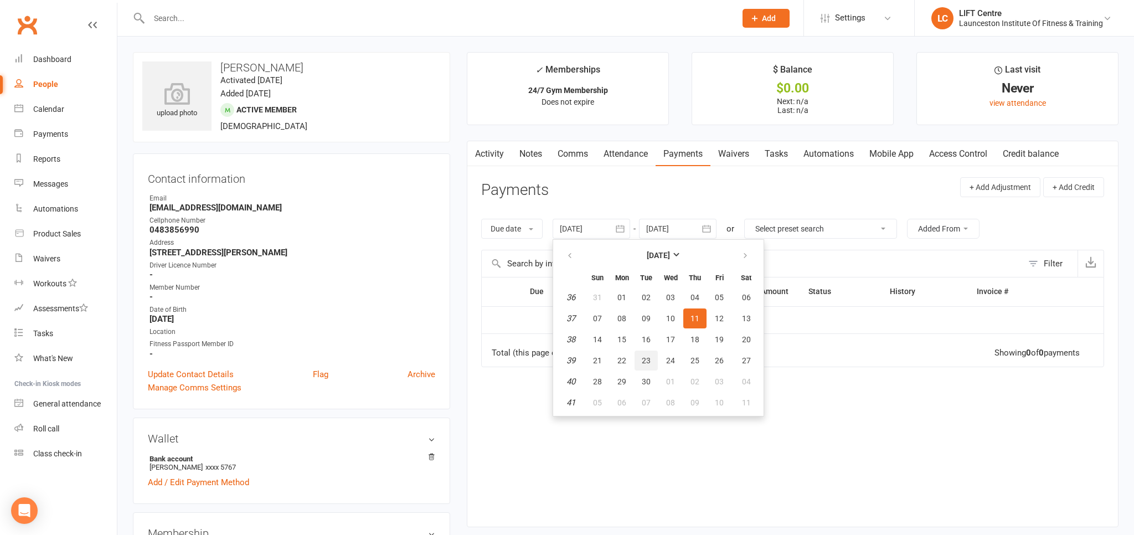
click at [644, 363] on span "23" at bounding box center [646, 360] width 9 height 9
type input "[DATE]"
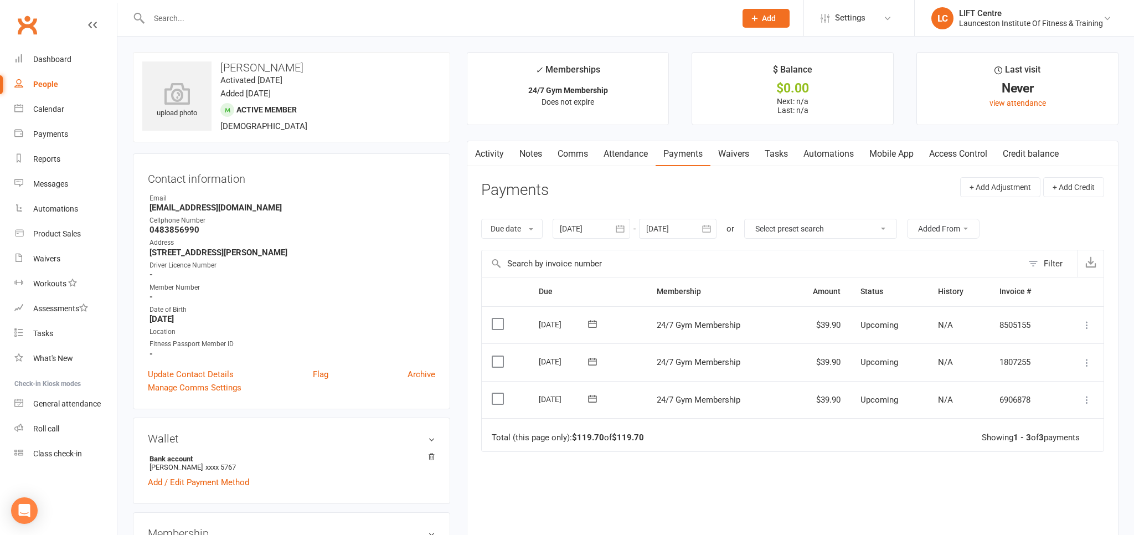
click at [1090, 400] on icon at bounding box center [1086, 399] width 11 height 11
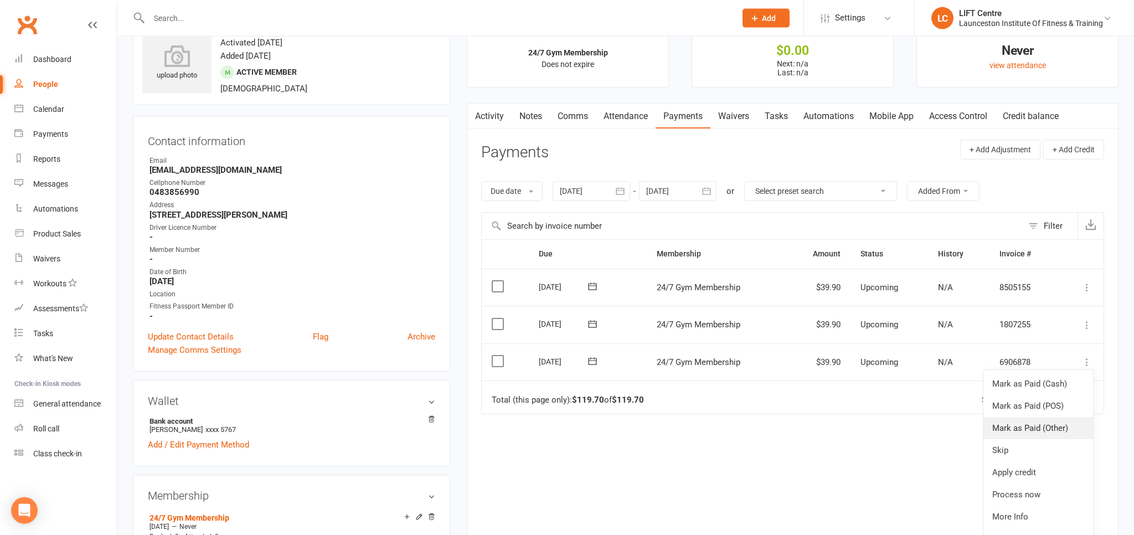
scroll to position [117, 0]
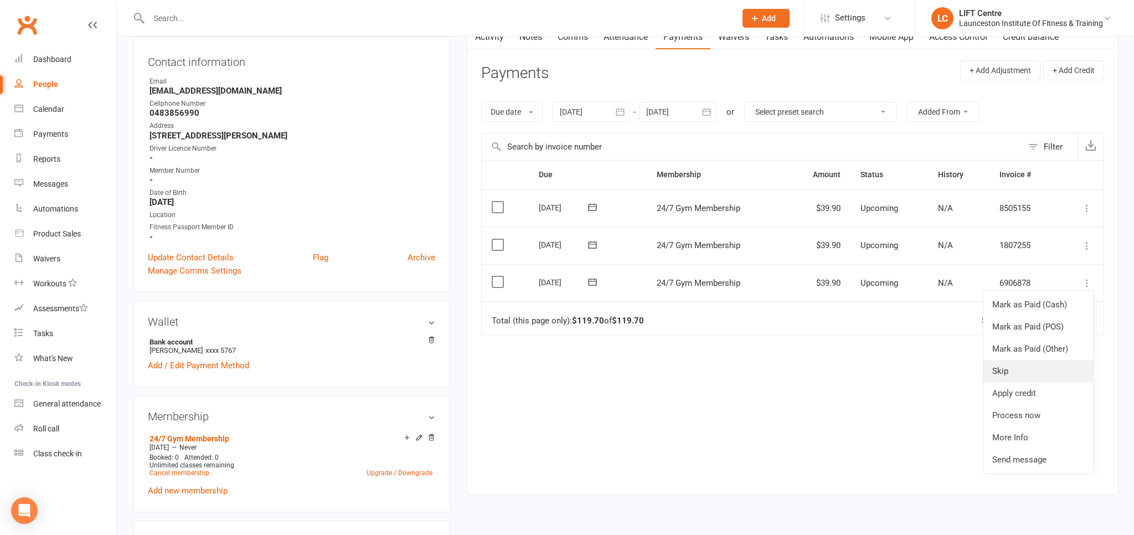
click at [1056, 373] on link "Skip" at bounding box center [1038, 371] width 110 height 22
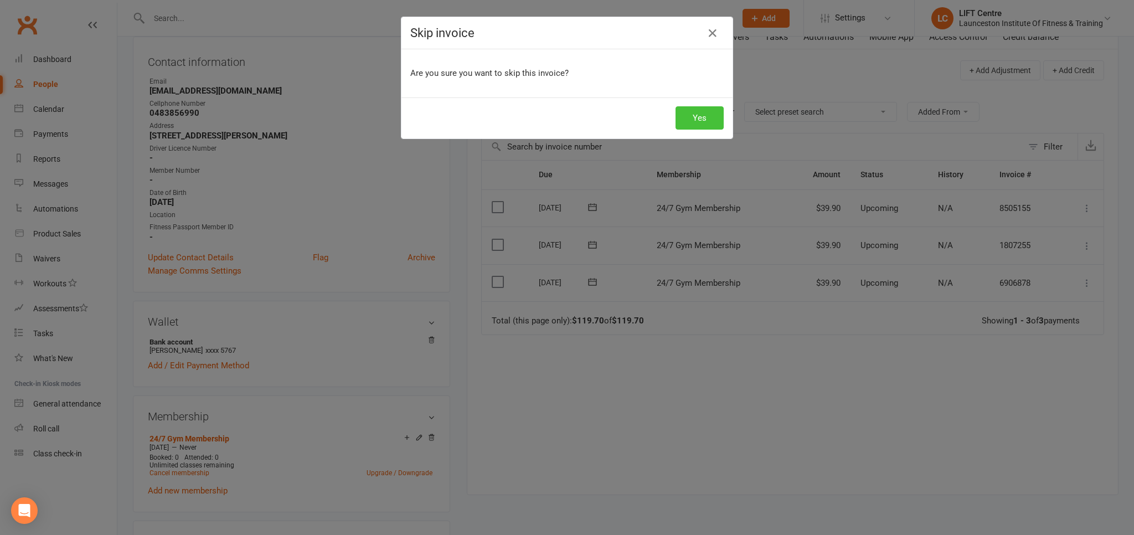
click at [708, 125] on button "Yes" at bounding box center [699, 117] width 48 height 23
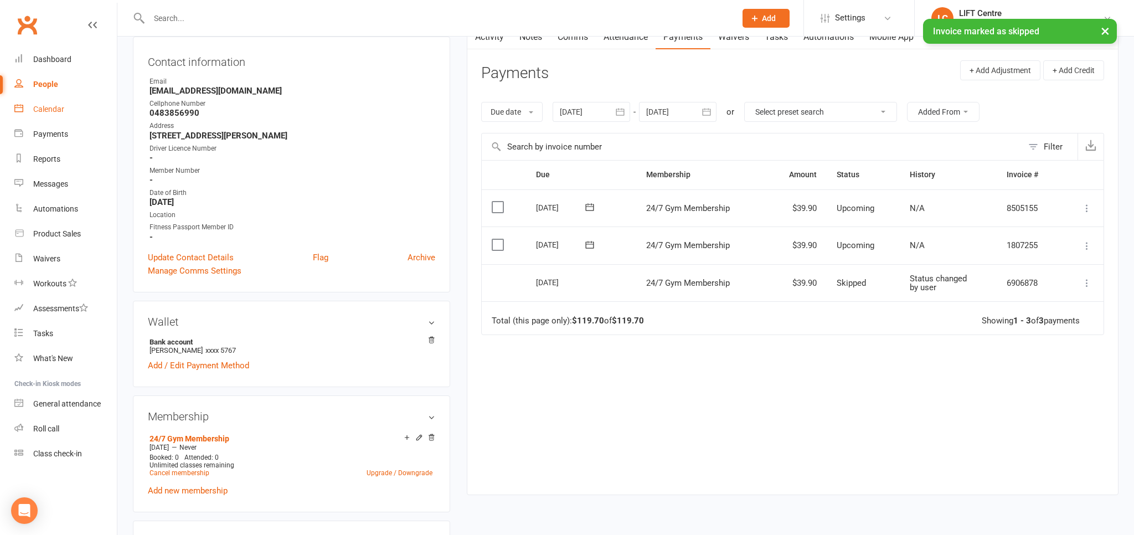
click at [80, 109] on link "Calendar" at bounding box center [65, 109] width 102 height 25
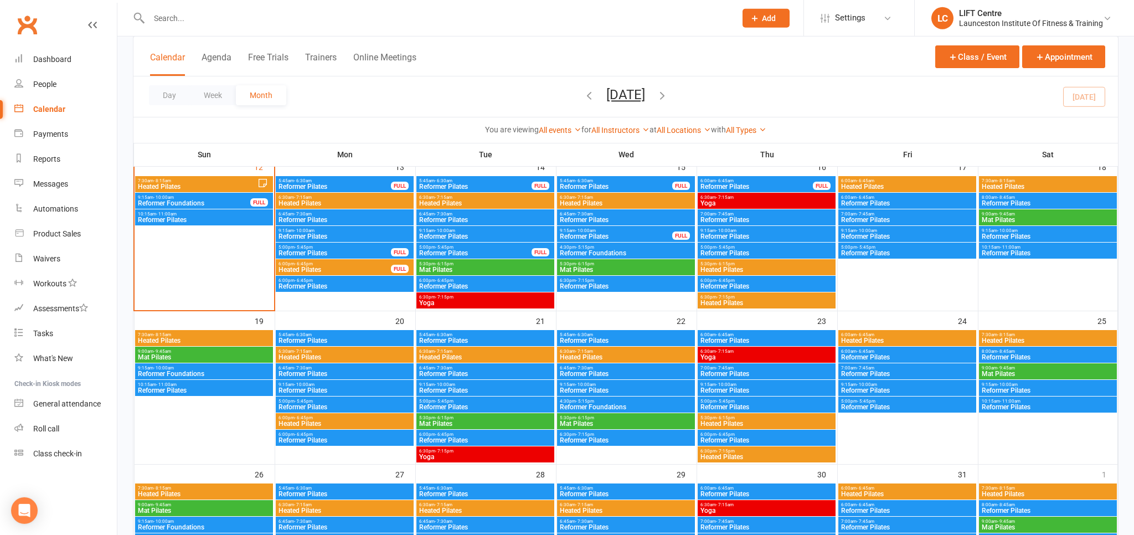
scroll to position [58, 0]
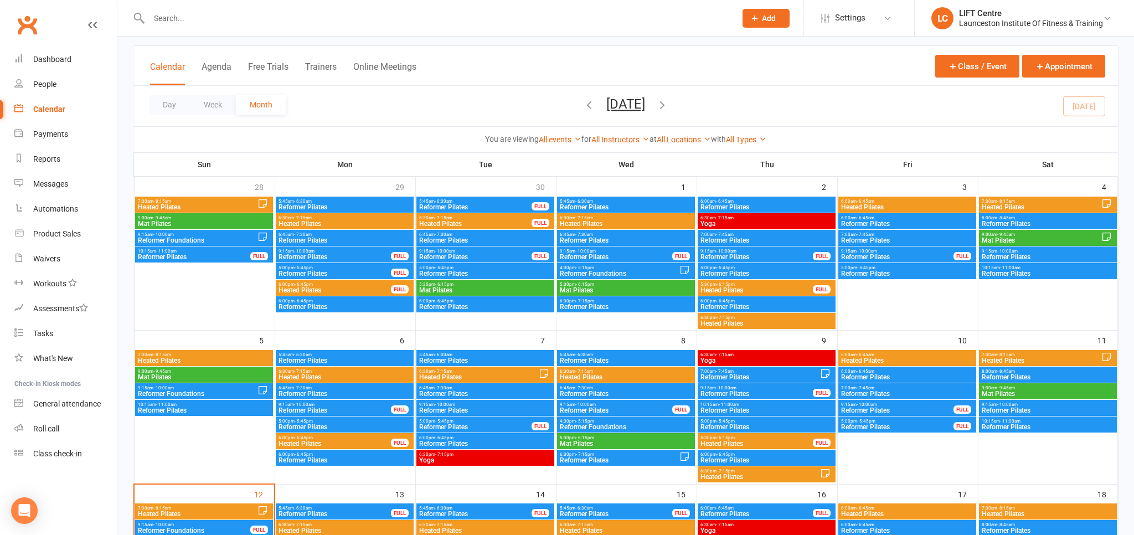
click at [256, 19] on input "text" at bounding box center [437, 19] width 582 height 16
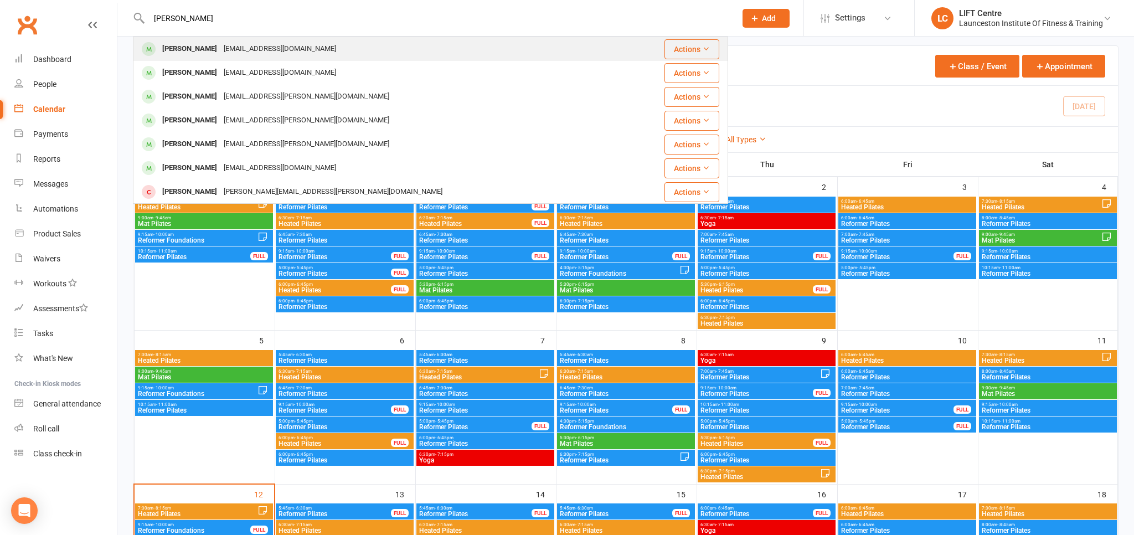
type input "[PERSON_NAME]"
click at [220, 44] on div "[EMAIL_ADDRESS][DOMAIN_NAME]" at bounding box center [279, 49] width 119 height 16
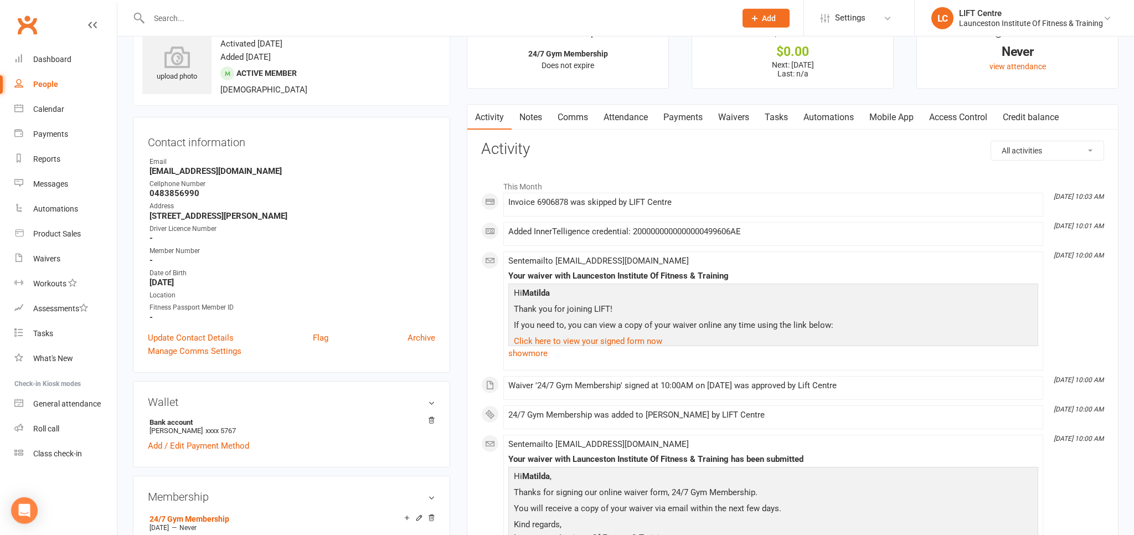
scroll to position [58, 0]
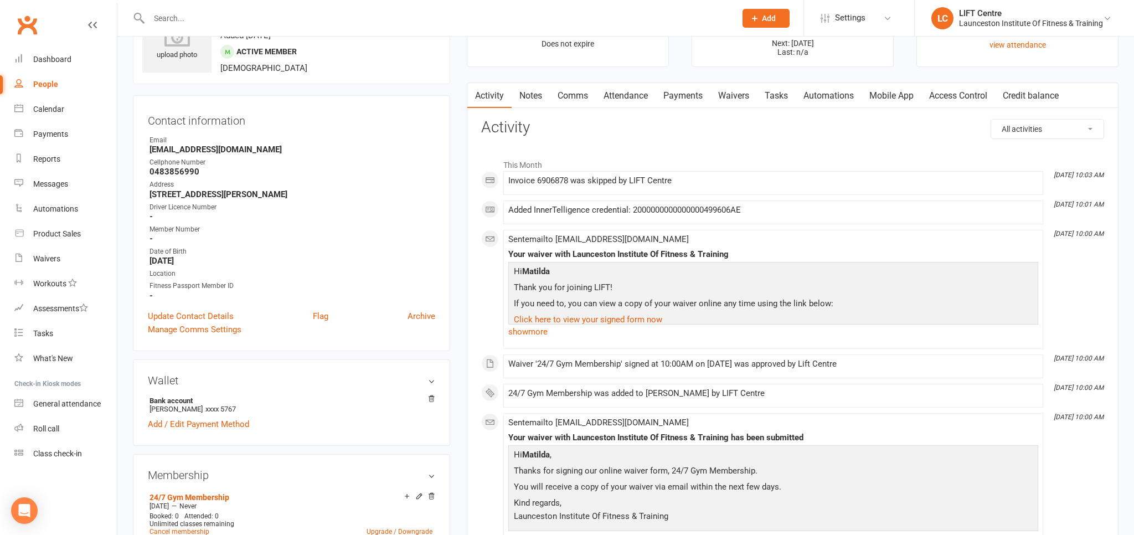
click at [681, 86] on link "Payments" at bounding box center [682, 95] width 55 height 25
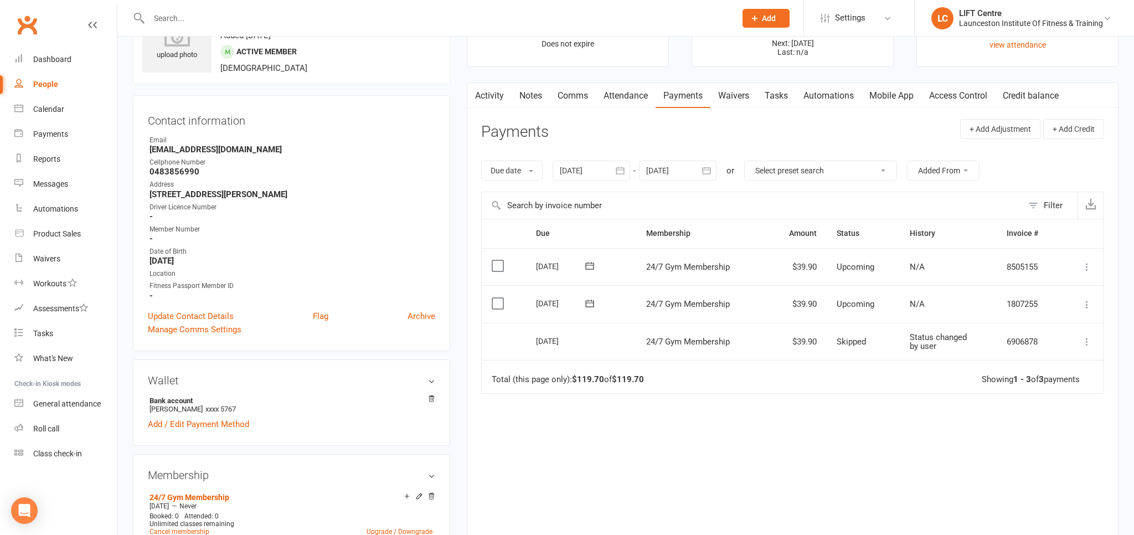
click at [599, 184] on div "Due date Due date Date paid Date failed Date settled [DATE] [DATE] Sun Mon Tue …" at bounding box center [792, 170] width 623 height 42
click at [592, 177] on div at bounding box center [592, 171] width 78 height 20
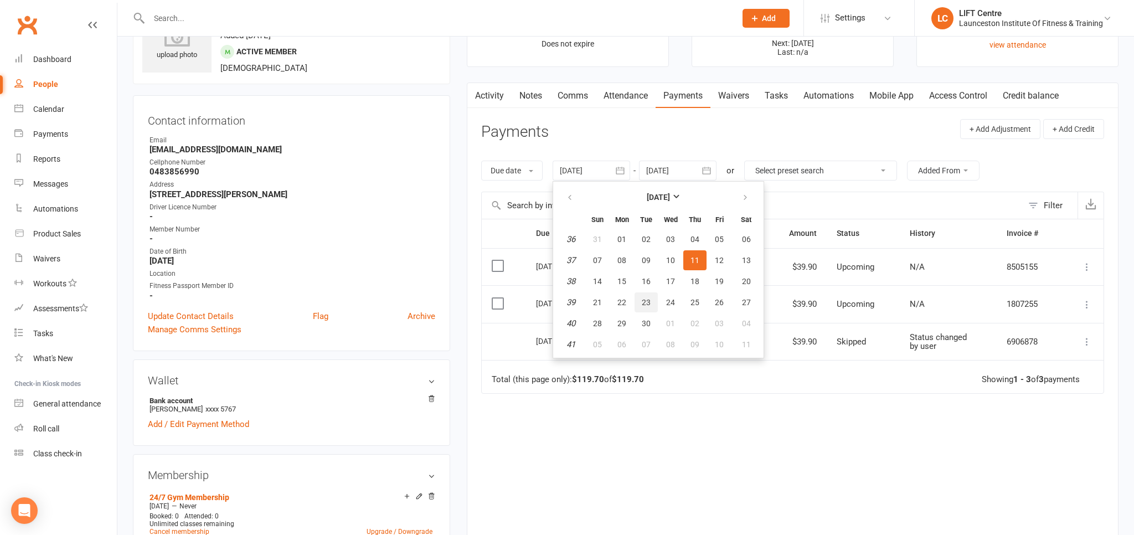
click at [644, 302] on span "23" at bounding box center [646, 302] width 9 height 9
type input "[DATE]"
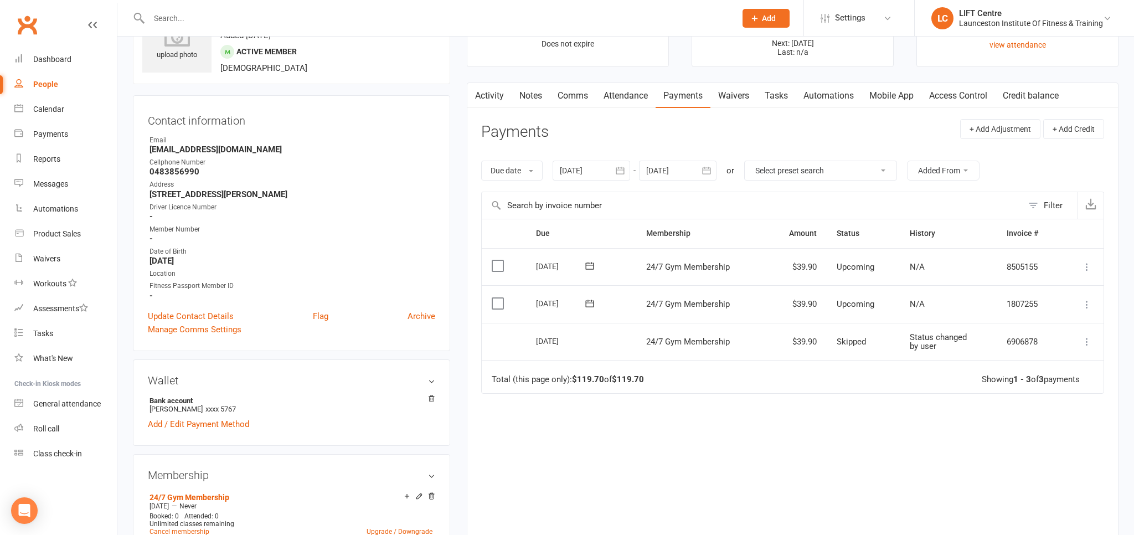
click at [1083, 306] on icon at bounding box center [1086, 304] width 11 height 11
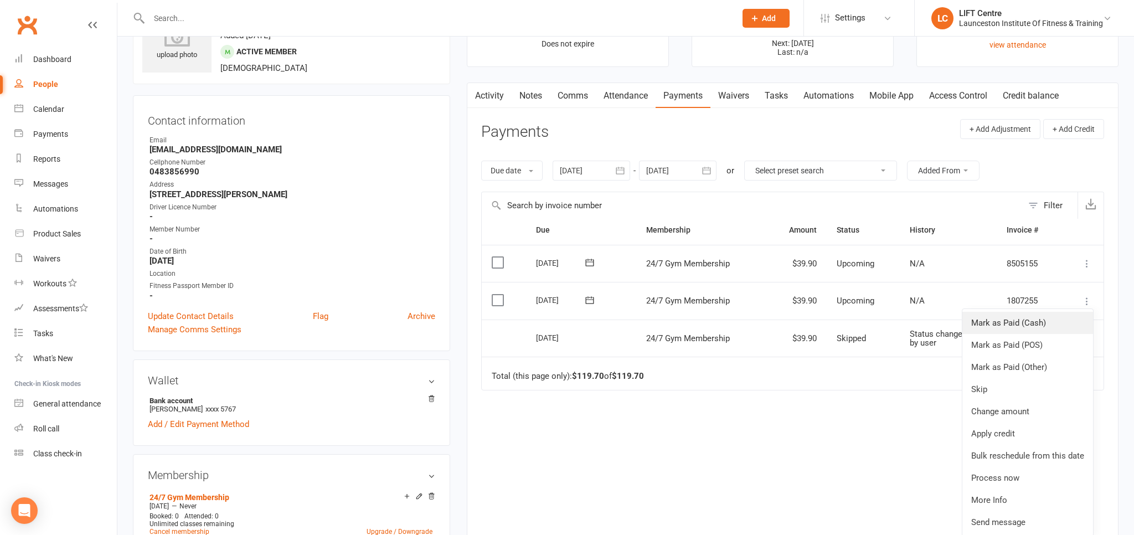
scroll to position [117, 0]
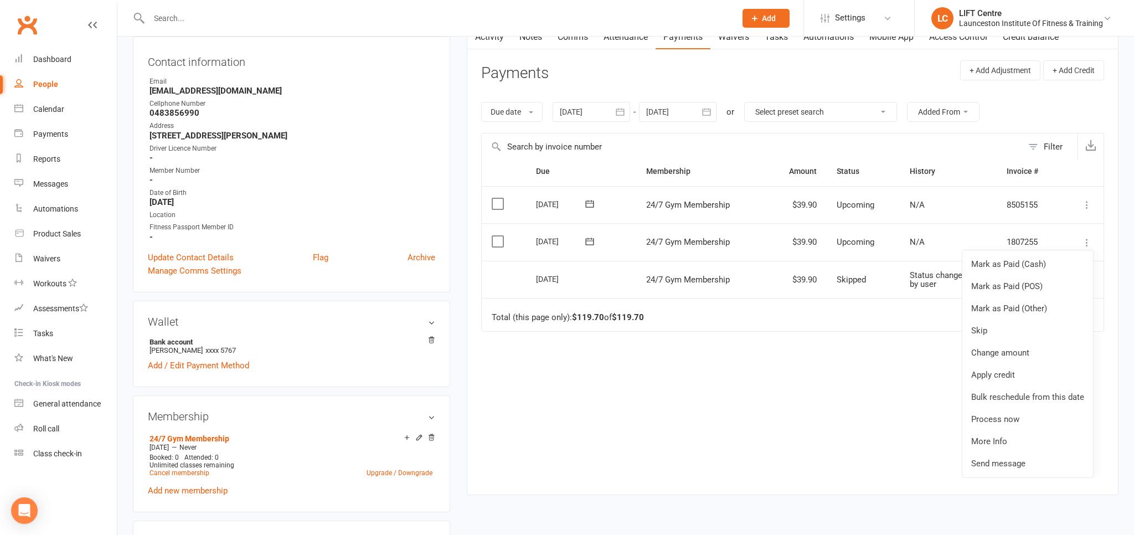
click at [722, 284] on td "24/7 Gym Membership" at bounding box center [701, 280] width 131 height 38
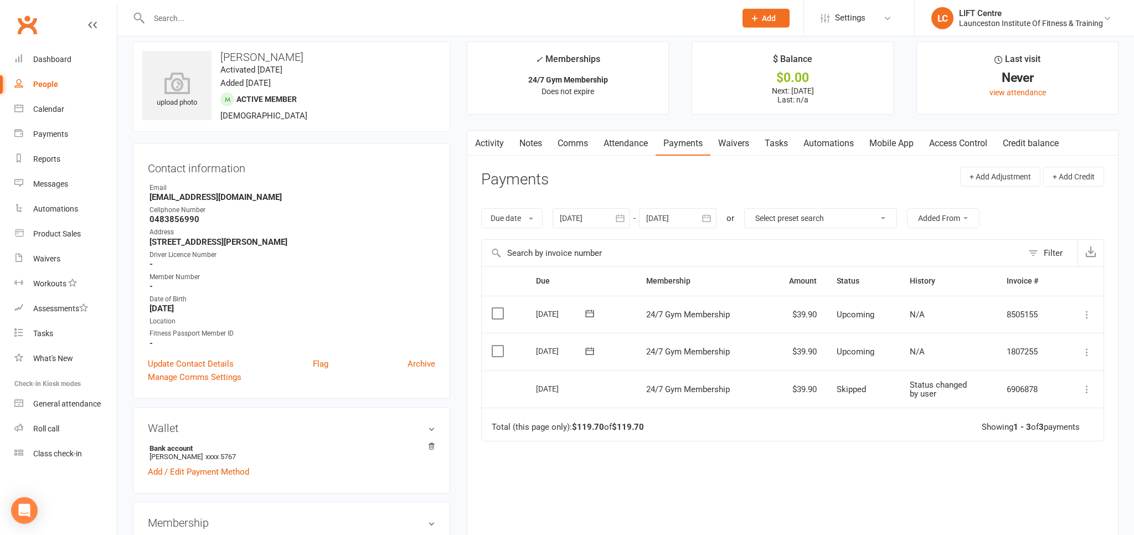
scroll to position [0, 0]
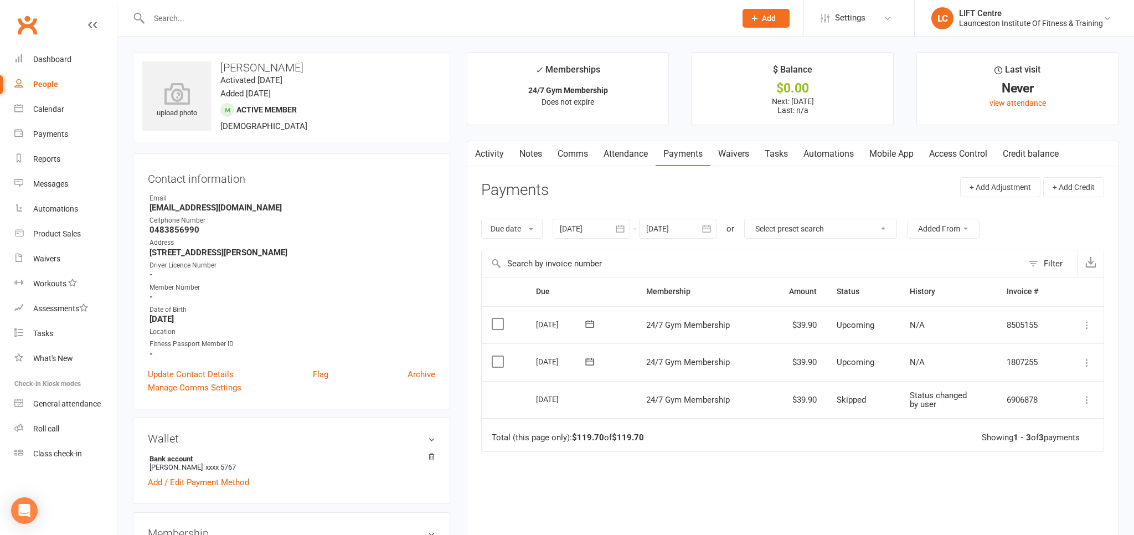
click at [1083, 358] on icon at bounding box center [1086, 362] width 11 height 11
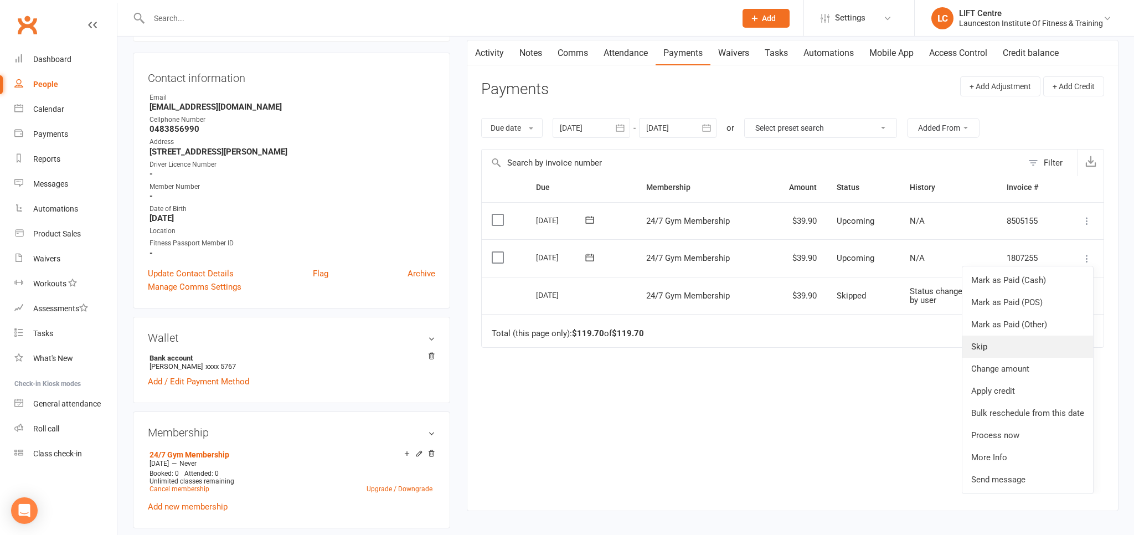
scroll to position [117, 0]
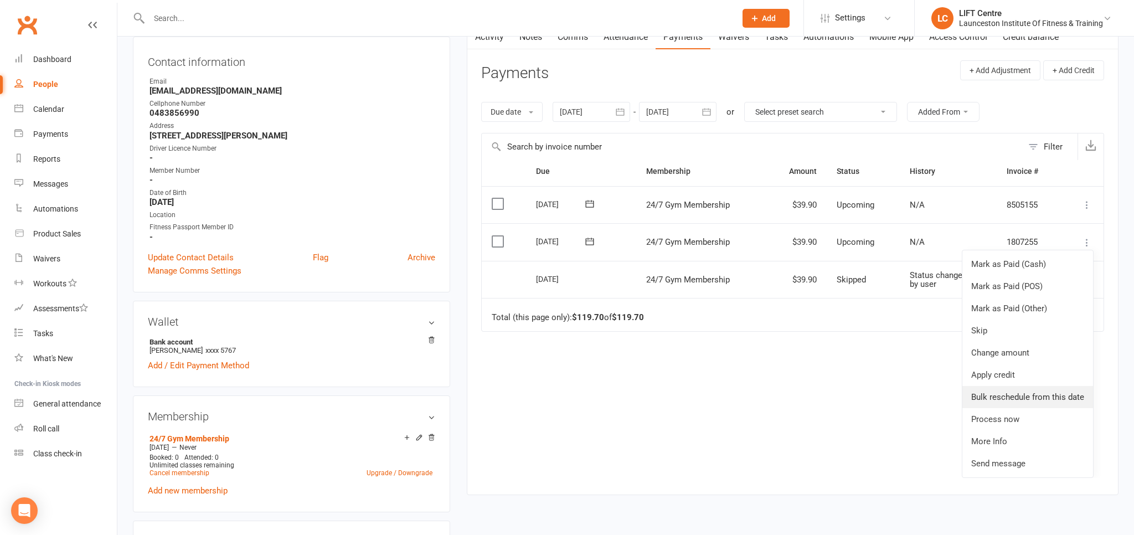
click at [1046, 403] on link "Bulk reschedule from this date" at bounding box center [1027, 397] width 131 height 22
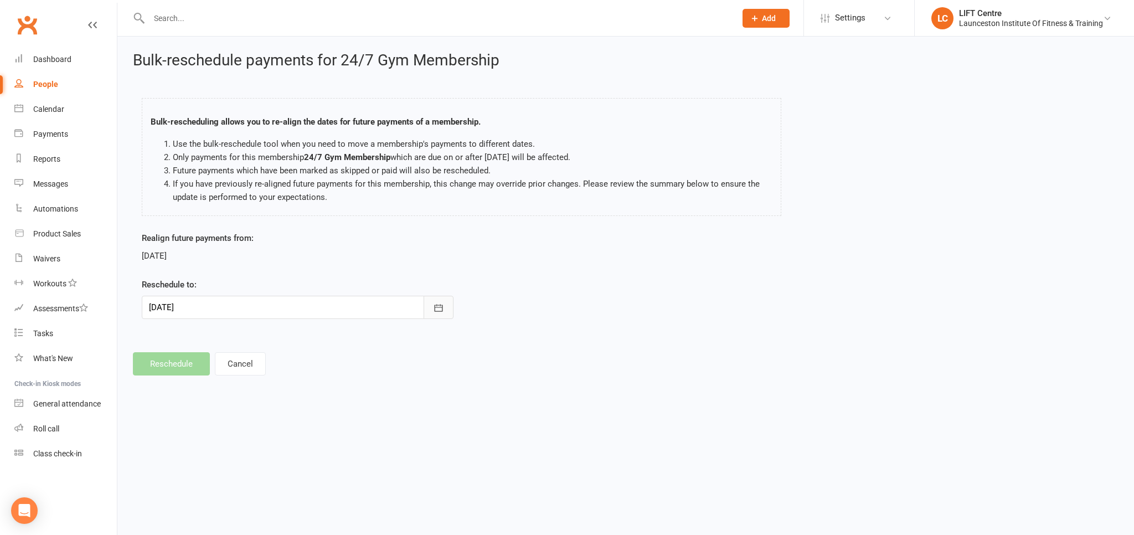
click at [433, 309] on icon "button" at bounding box center [438, 307] width 11 height 11
click at [235, 457] on span "28" at bounding box center [235, 461] width 9 height 9
type input "[DATE]"
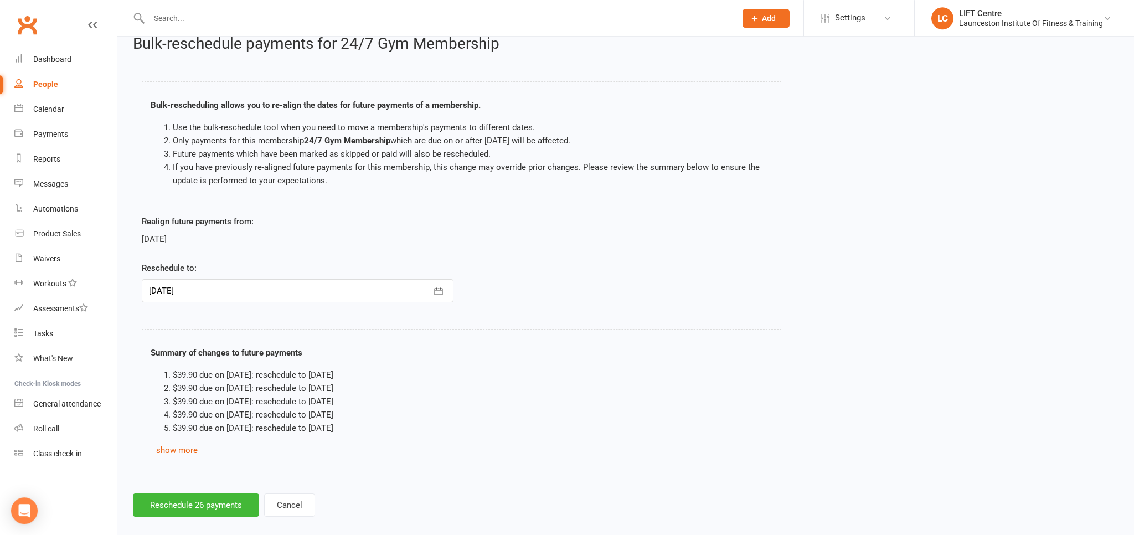
scroll to position [29, 0]
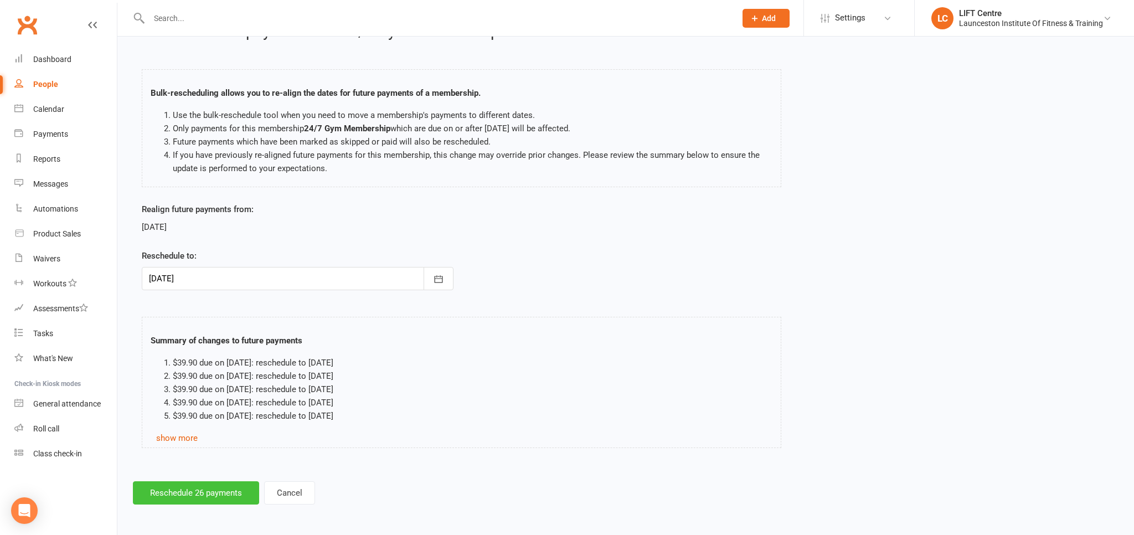
click at [188, 496] on button "Reschedule 26 payments" at bounding box center [196, 492] width 126 height 23
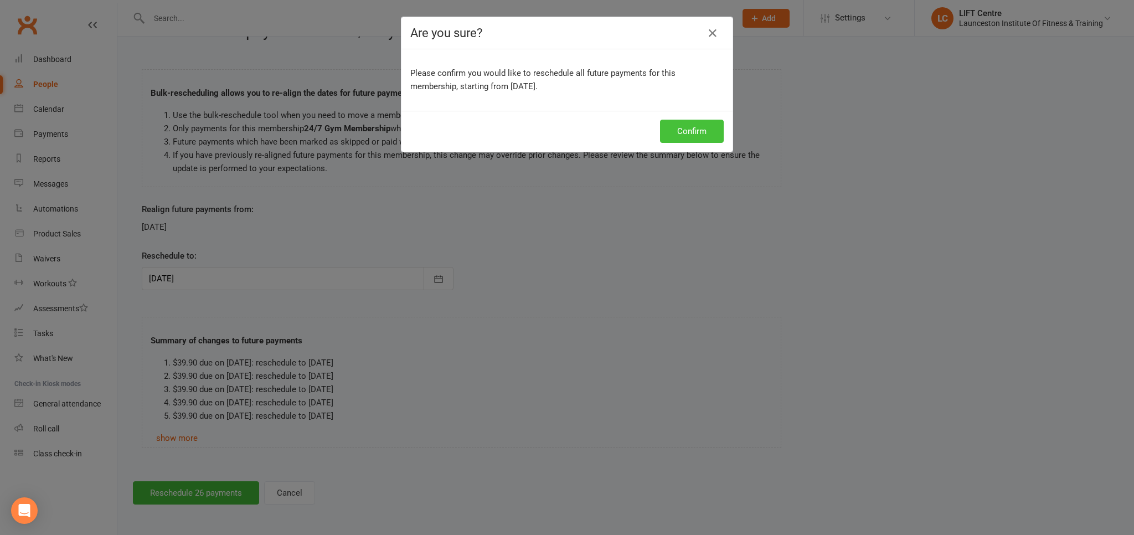
drag, startPoint x: 672, startPoint y: 131, endPoint x: 666, endPoint y: 136, distance: 7.4
click at [669, 131] on button "Confirm" at bounding box center [692, 131] width 64 height 23
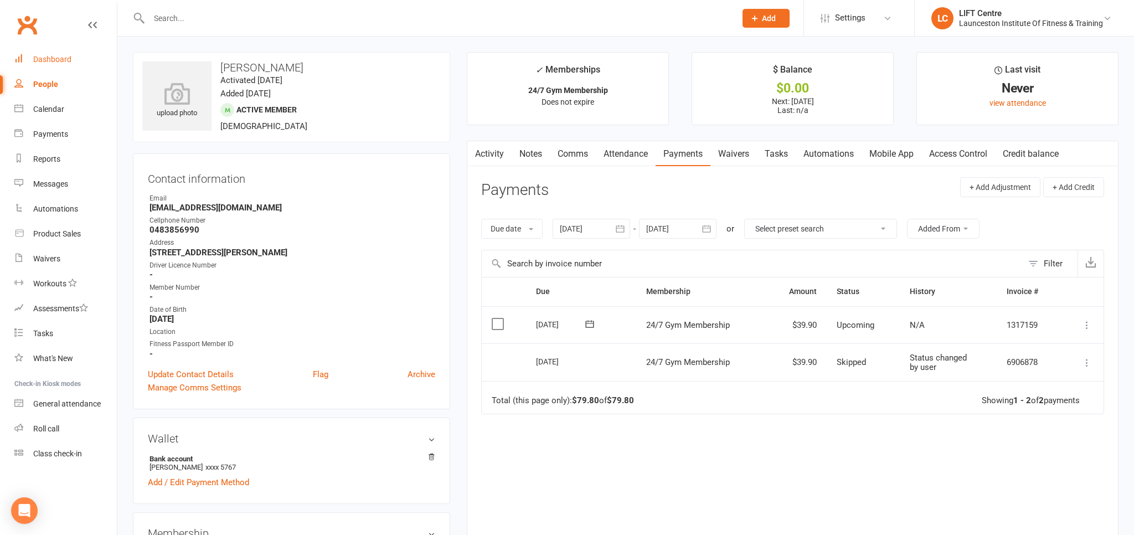
click at [64, 64] on link "Dashboard" at bounding box center [65, 59] width 102 height 25
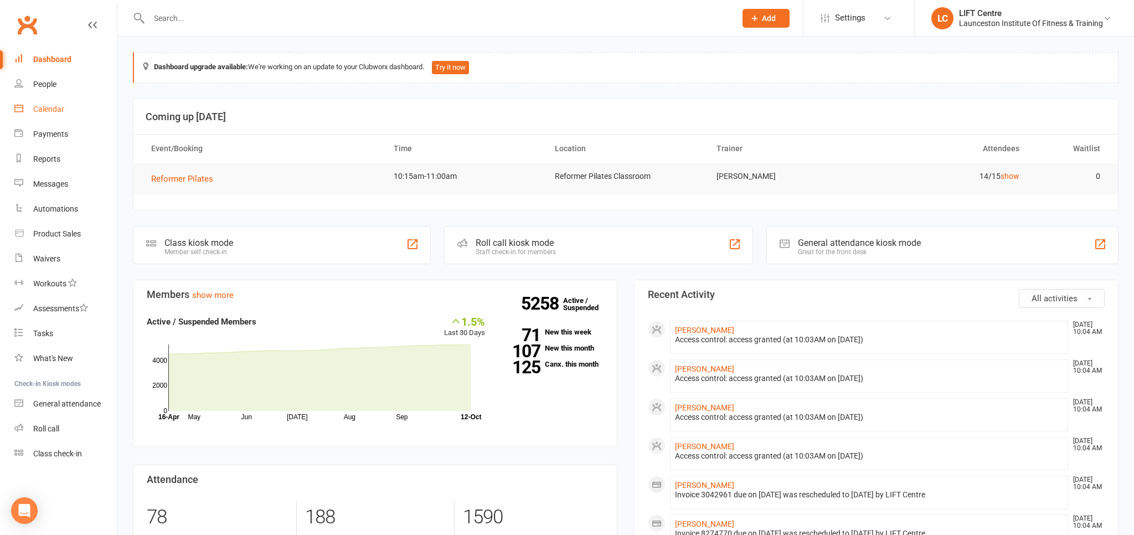
click at [37, 109] on div "Calendar" at bounding box center [48, 109] width 31 height 9
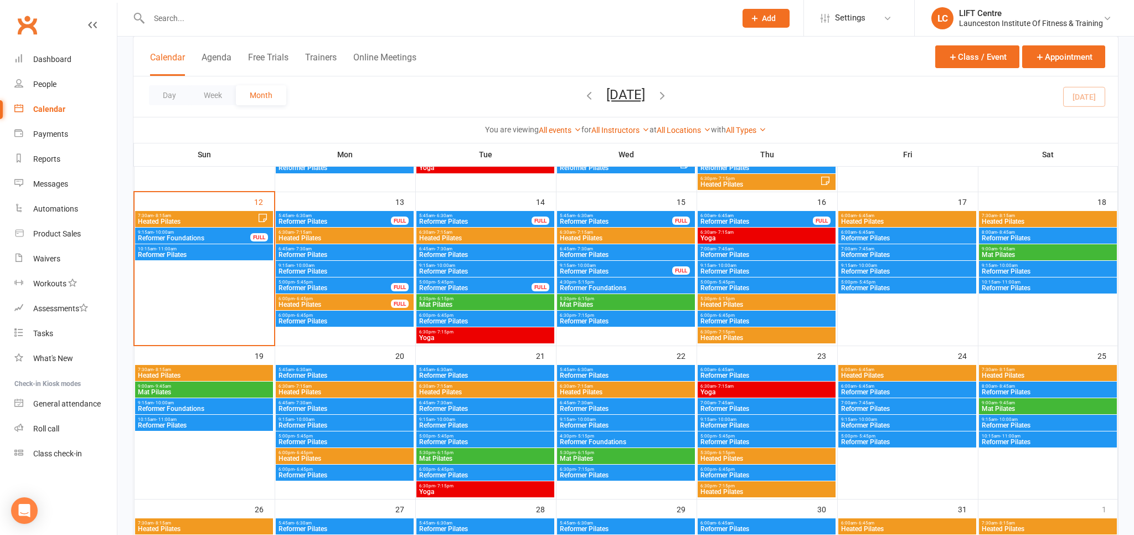
scroll to position [409, 0]
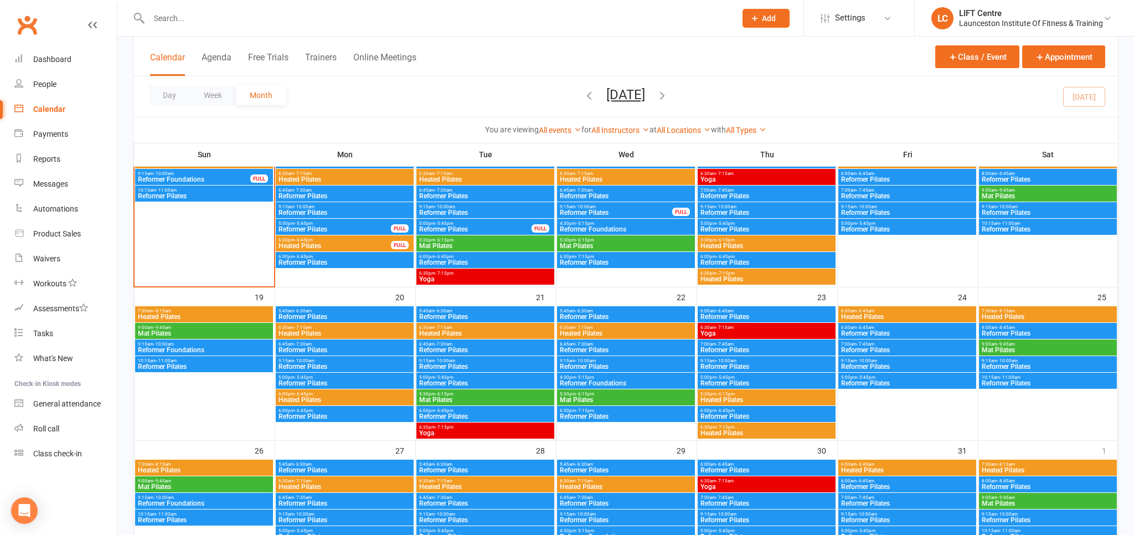
click at [181, 344] on span "9:15am - 10:00am" at bounding box center [203, 344] width 133 height 5
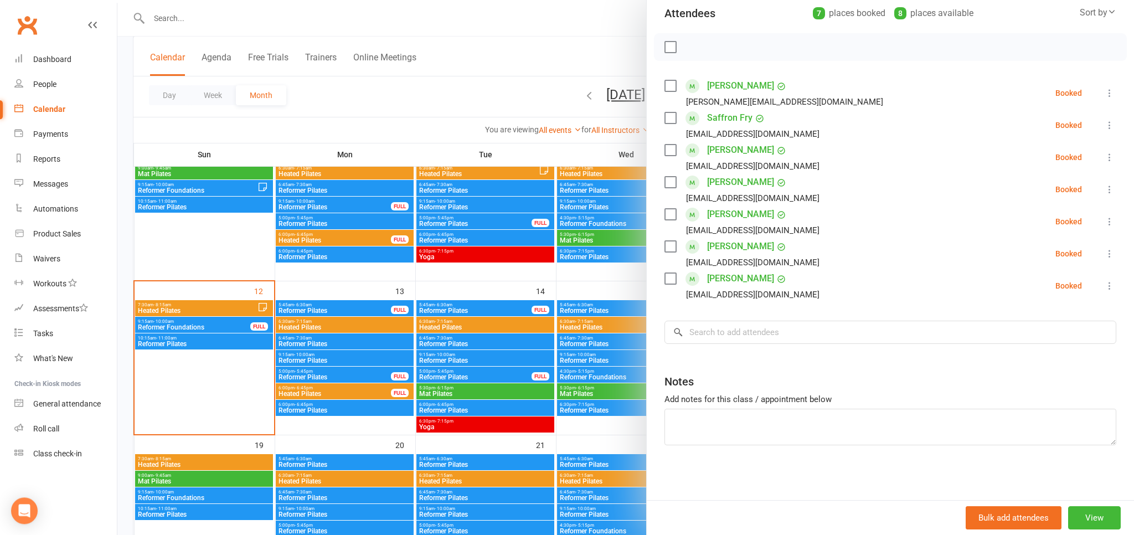
scroll to position [234, 0]
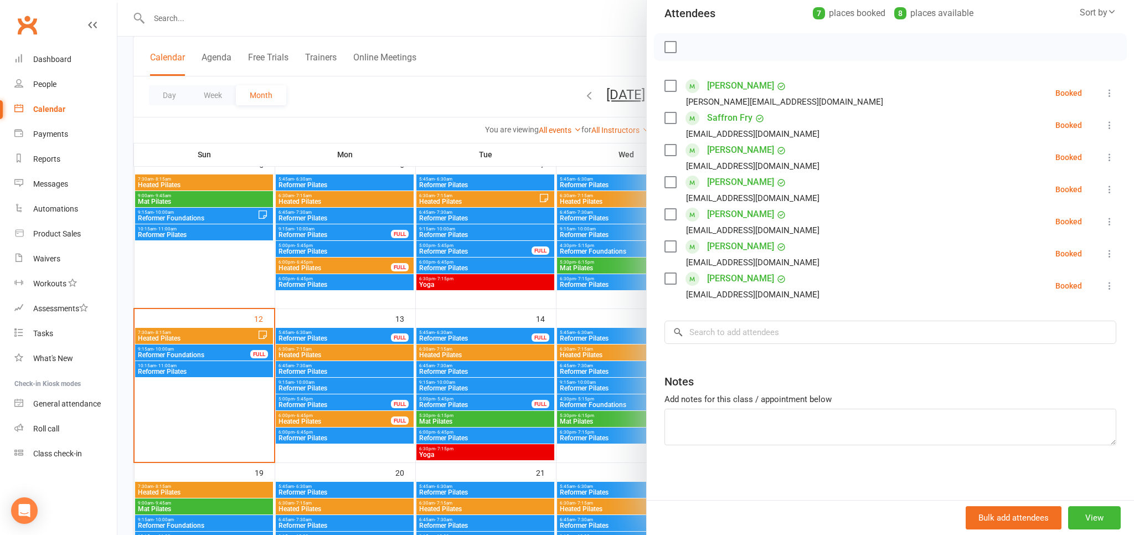
click at [697, 318] on div "Class kiosk mode Roll call 9:15 AM - 10:00 AM, [DATE] with [PERSON_NAME] at Ref…" at bounding box center [890, 209] width 487 height 582
click at [701, 327] on input "search" at bounding box center [890, 332] width 452 height 23
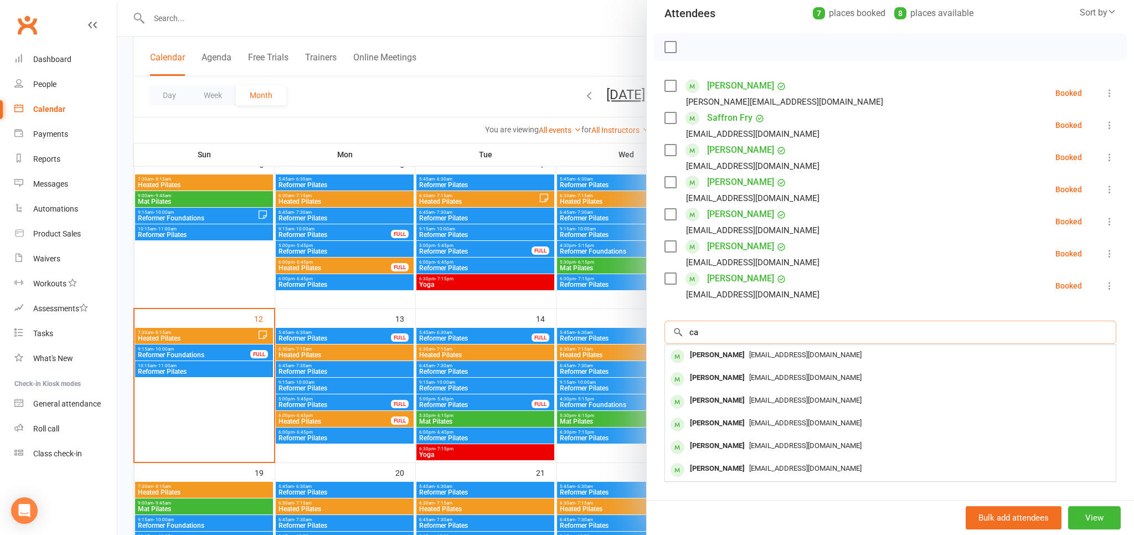
type input "c"
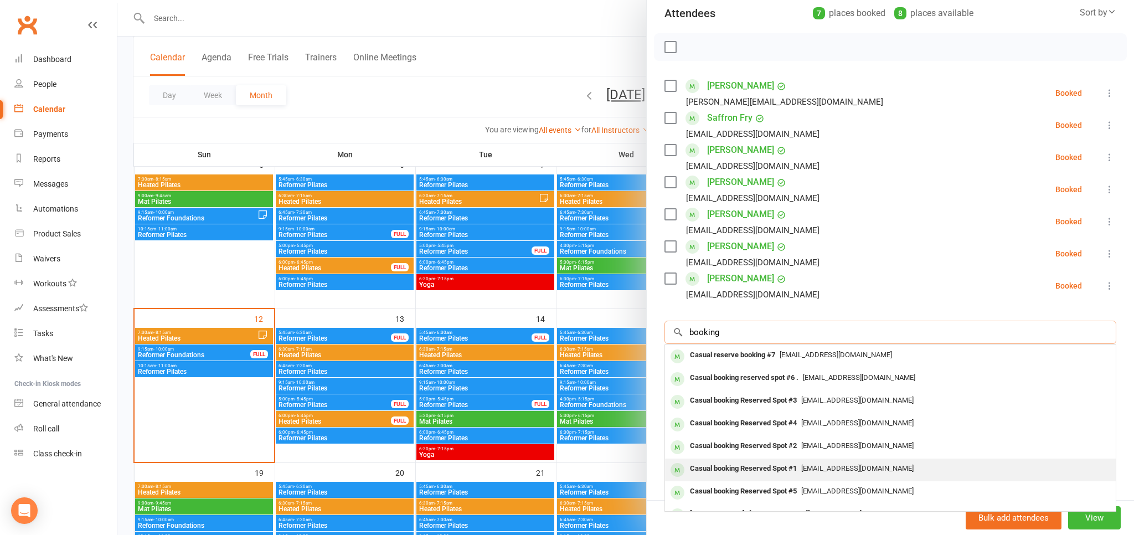
type input "booking"
click at [772, 465] on div "Casual booking Reserved Spot #1" at bounding box center [743, 469] width 116 height 16
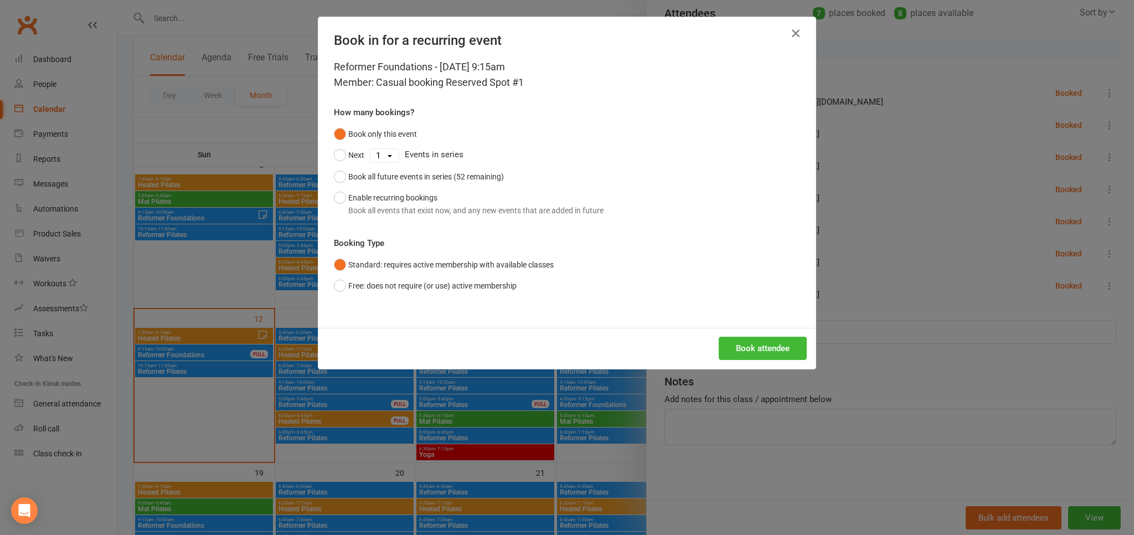
click at [793, 32] on icon "button" at bounding box center [795, 33] width 13 height 13
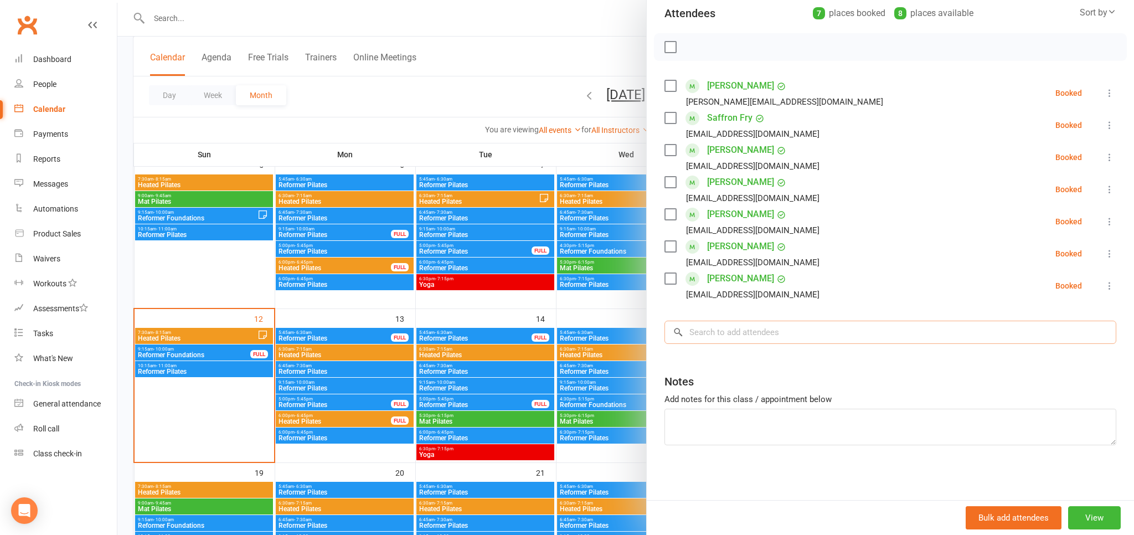
click at [732, 340] on input "search" at bounding box center [890, 332] width 452 height 23
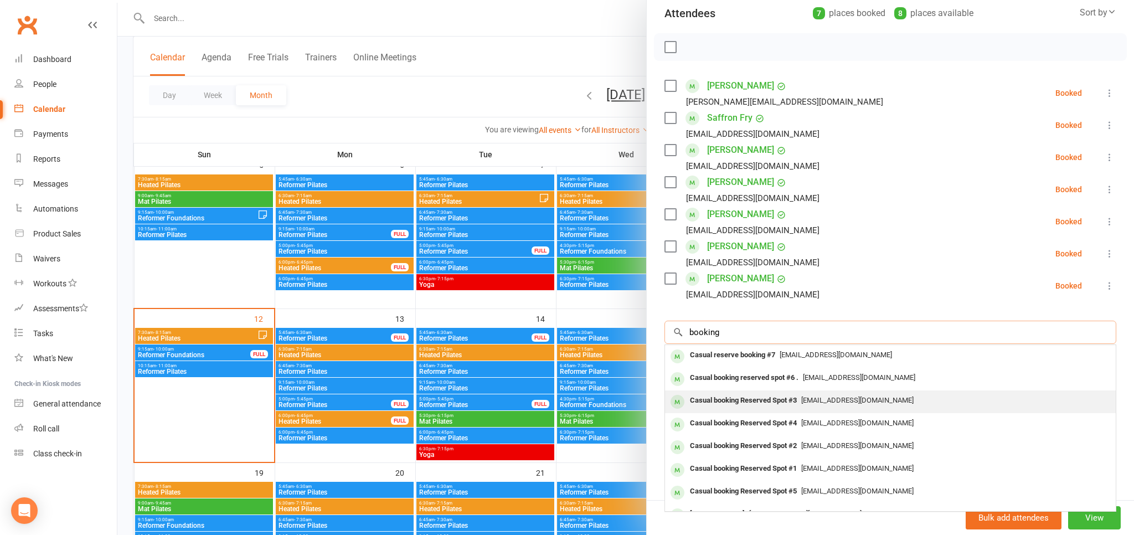
type input "booking"
click at [806, 400] on span "[EMAIL_ADDRESS][DOMAIN_NAME]" at bounding box center [857, 400] width 112 height 8
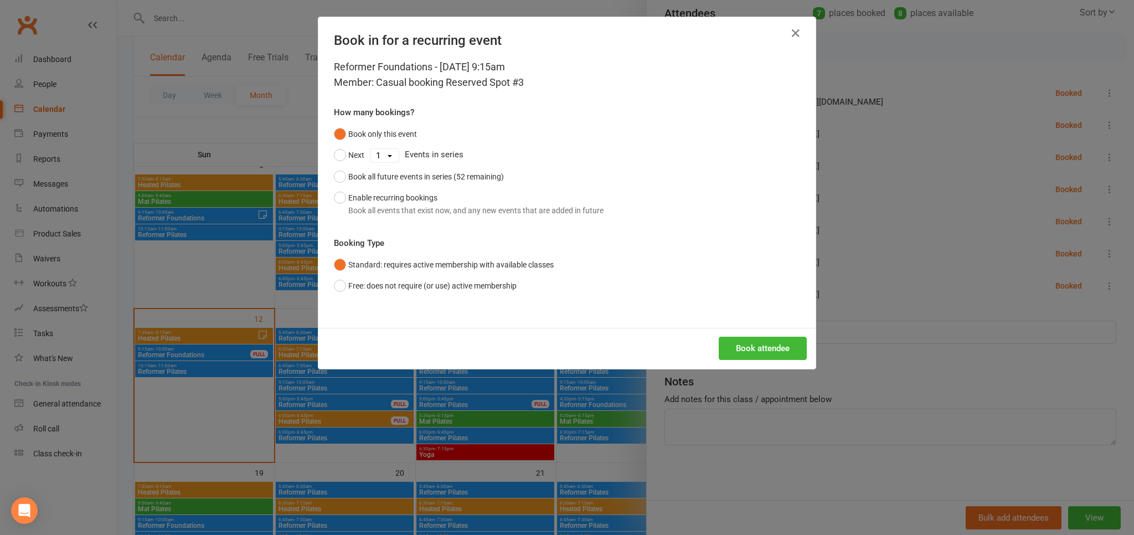
click at [806, 32] on div "Book in for a recurring event" at bounding box center [566, 38] width 497 height 42
click at [801, 32] on button "button" at bounding box center [796, 33] width 18 height 18
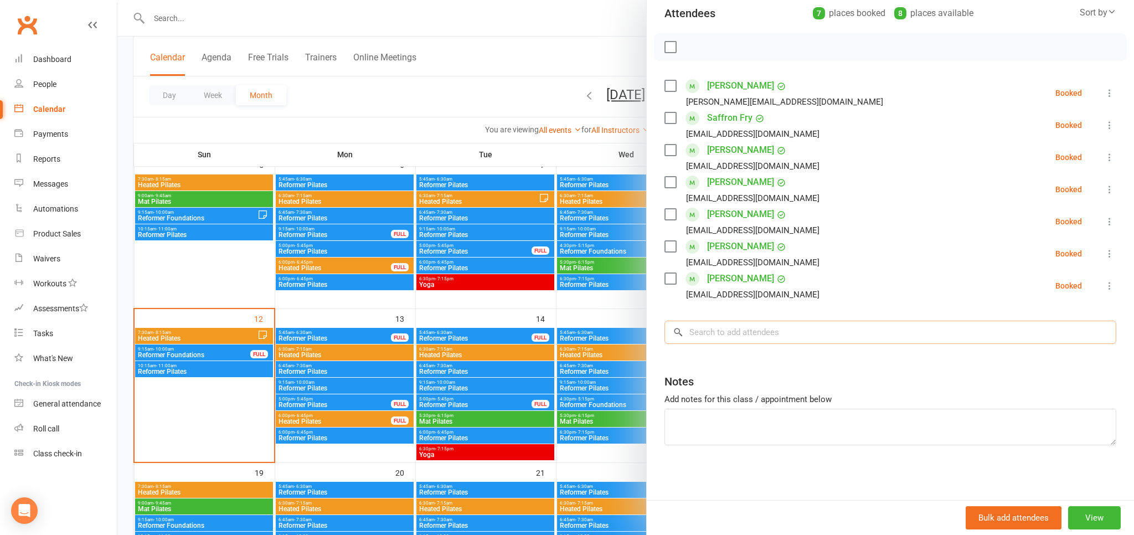
click at [694, 337] on input "search" at bounding box center [890, 332] width 452 height 23
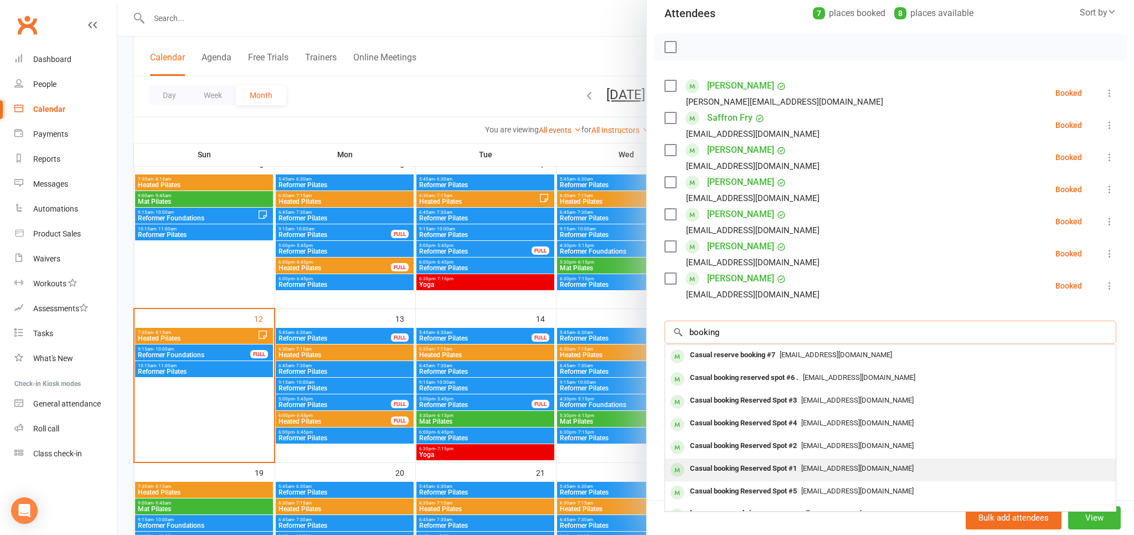
type input "booking"
click at [776, 476] on div "Casual booking Reserved Spot #1 [EMAIL_ADDRESS][DOMAIN_NAME]" at bounding box center [890, 469] width 451 height 23
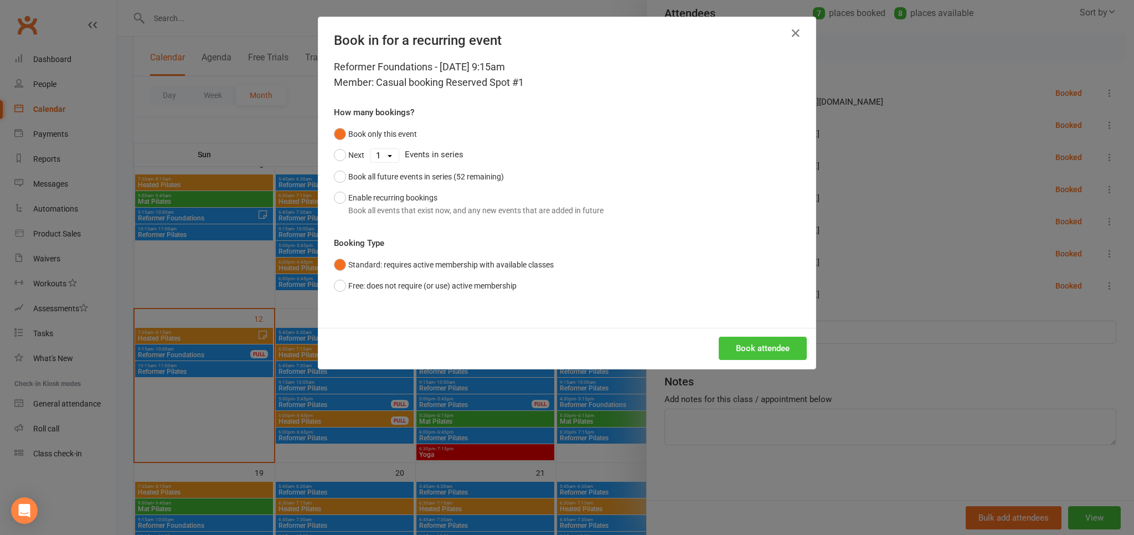
click at [787, 349] on button "Book attendee" at bounding box center [763, 348] width 88 height 23
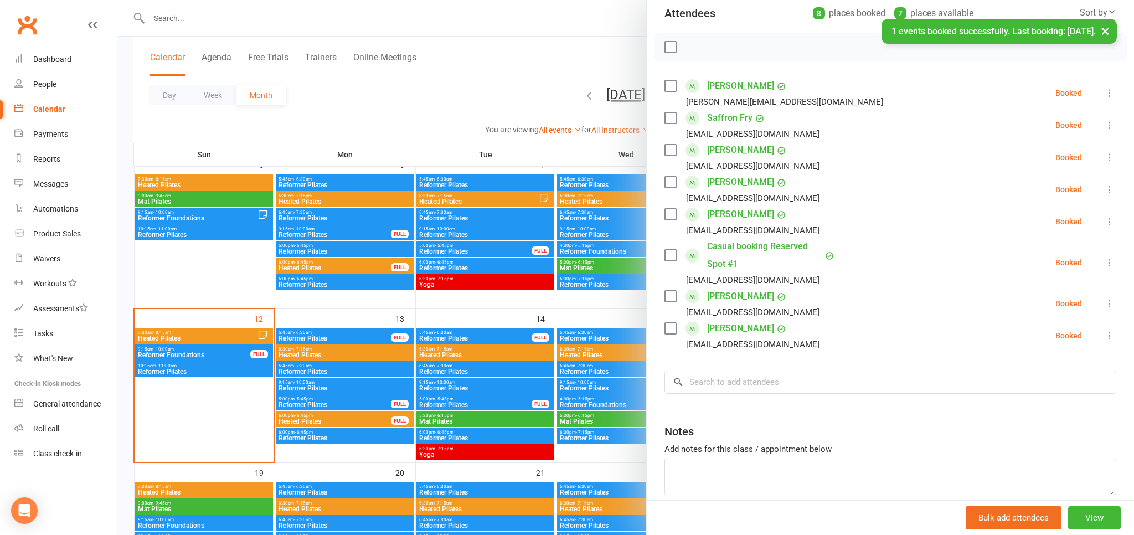
click at [747, 249] on link "Casual booking Reserved Spot #1" at bounding box center [764, 254] width 115 height 35
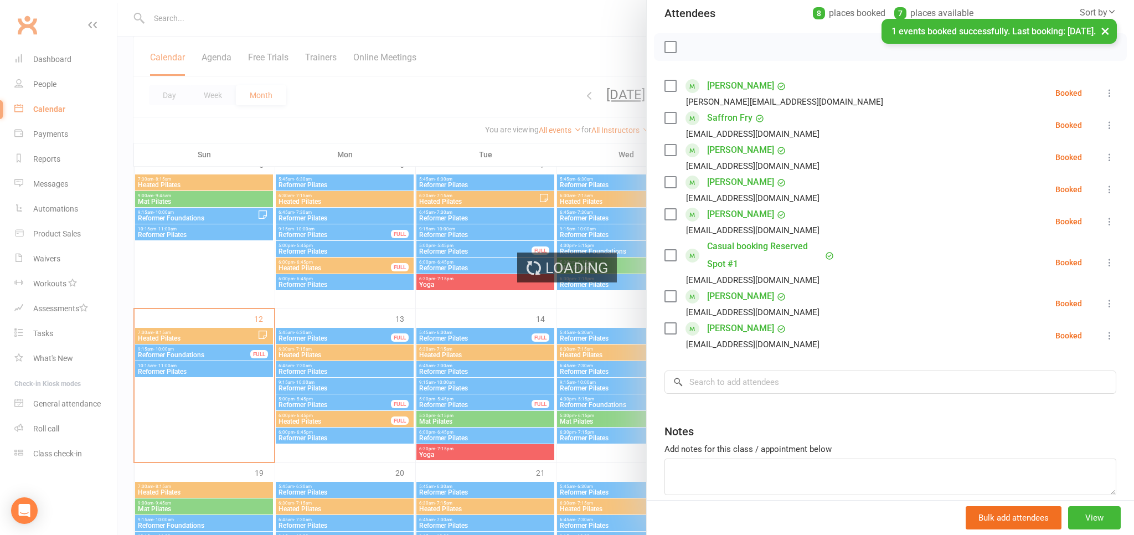
scroll to position [129, 0]
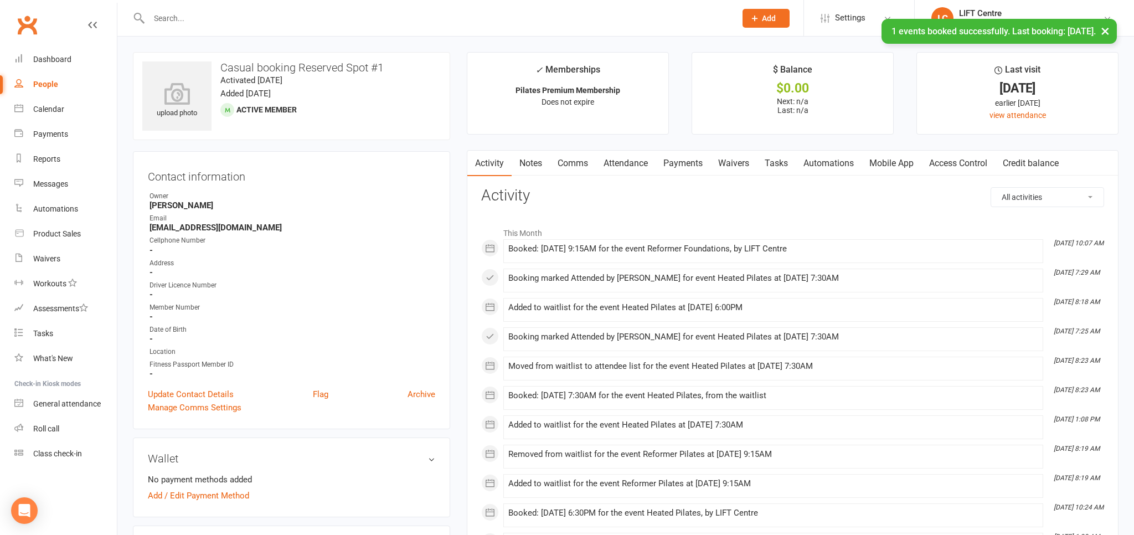
click at [531, 164] on link "Notes" at bounding box center [531, 163] width 38 height 25
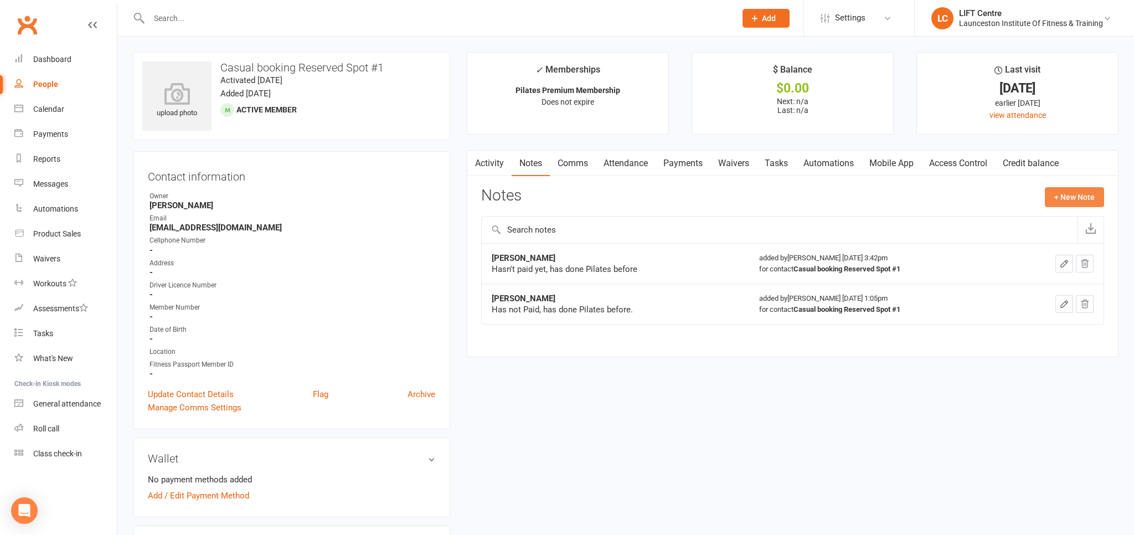
click at [1064, 198] on button "+ New Note" at bounding box center [1074, 197] width 59 height 20
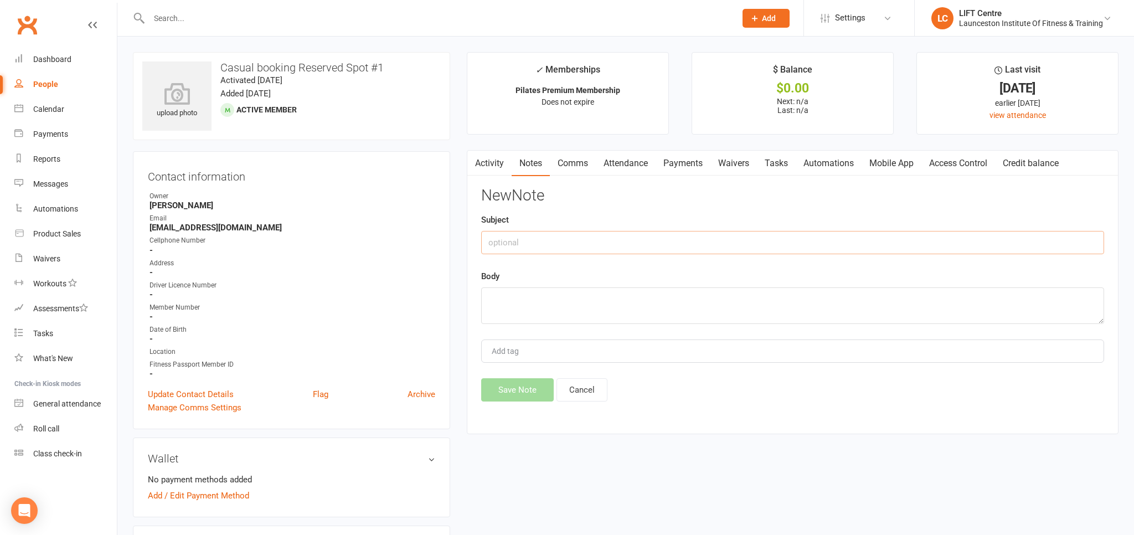
click at [509, 242] on input "text" at bounding box center [792, 242] width 623 height 23
type input "Paqige [PERSON_NAME]"
click at [561, 309] on textarea at bounding box center [792, 305] width 623 height 37
type textarea "Hasnt paid"
click at [504, 393] on button "Save Note" at bounding box center [517, 389] width 73 height 23
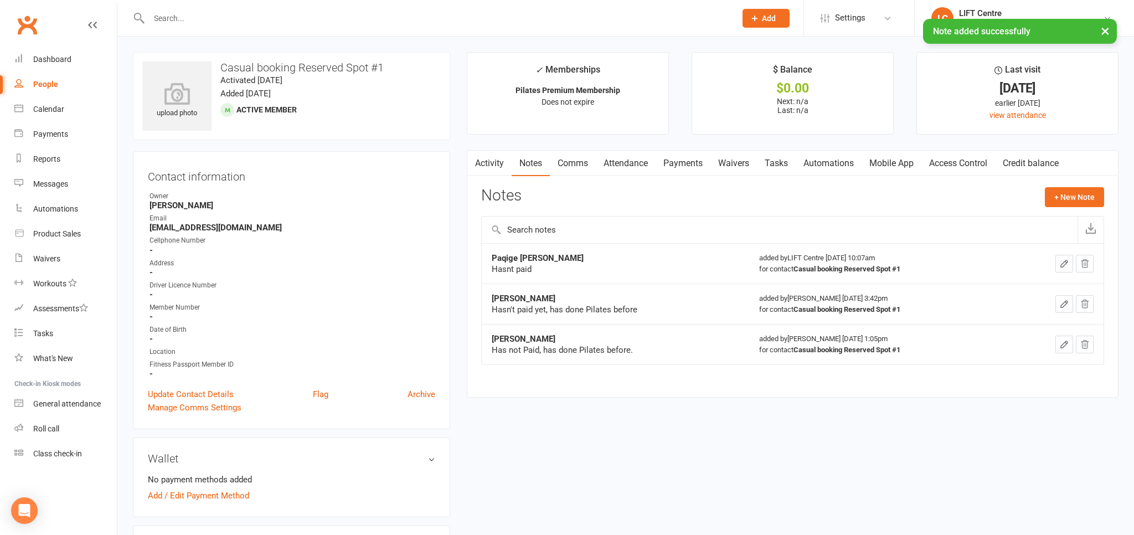
click at [495, 161] on link "Activity" at bounding box center [489, 163] width 44 height 25
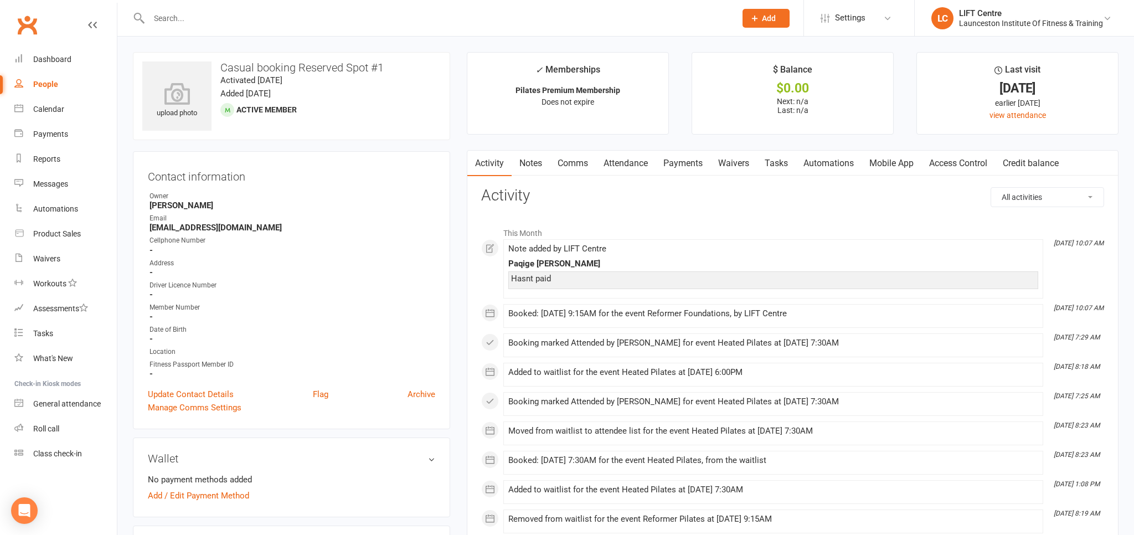
click at [541, 159] on link "Notes" at bounding box center [531, 163] width 38 height 25
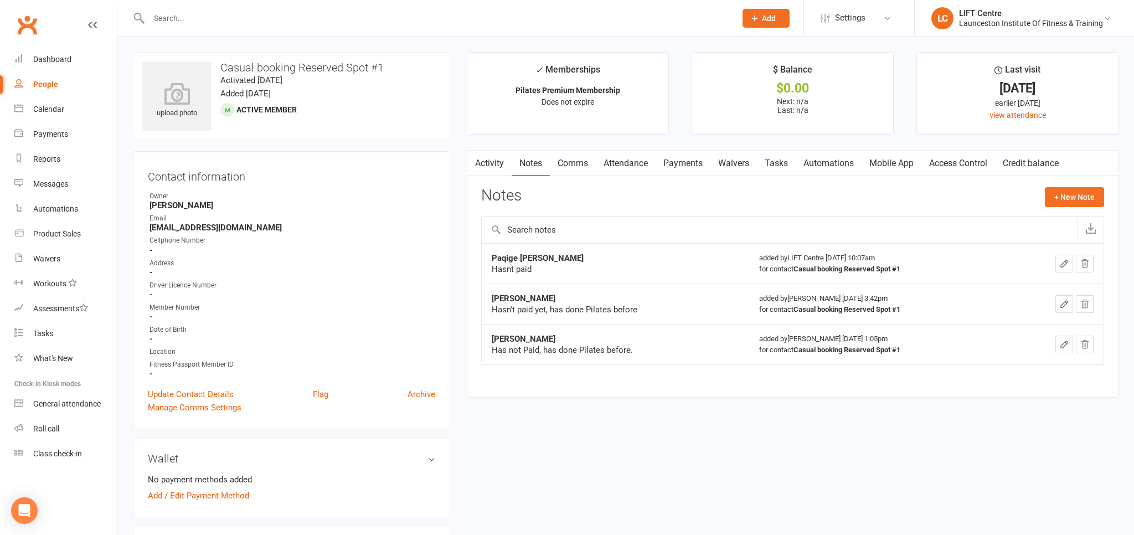
click at [627, 164] on link "Attendance" at bounding box center [626, 163] width 60 height 25
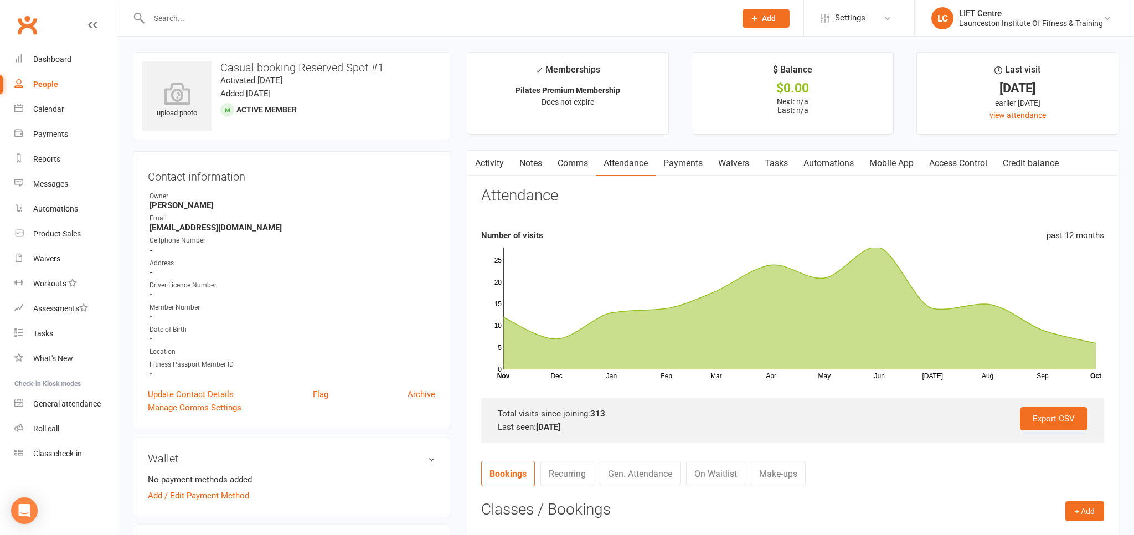
click at [493, 154] on link "Activity" at bounding box center [489, 163] width 44 height 25
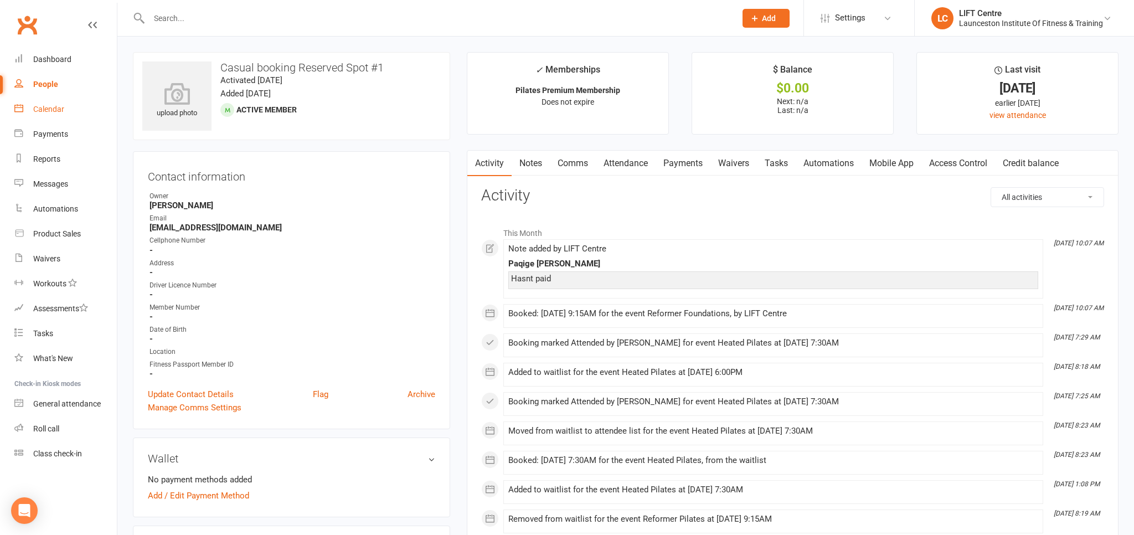
drag, startPoint x: 65, startPoint y: 99, endPoint x: 70, endPoint y: 111, distance: 13.9
click at [65, 99] on link "Calendar" at bounding box center [65, 109] width 102 height 25
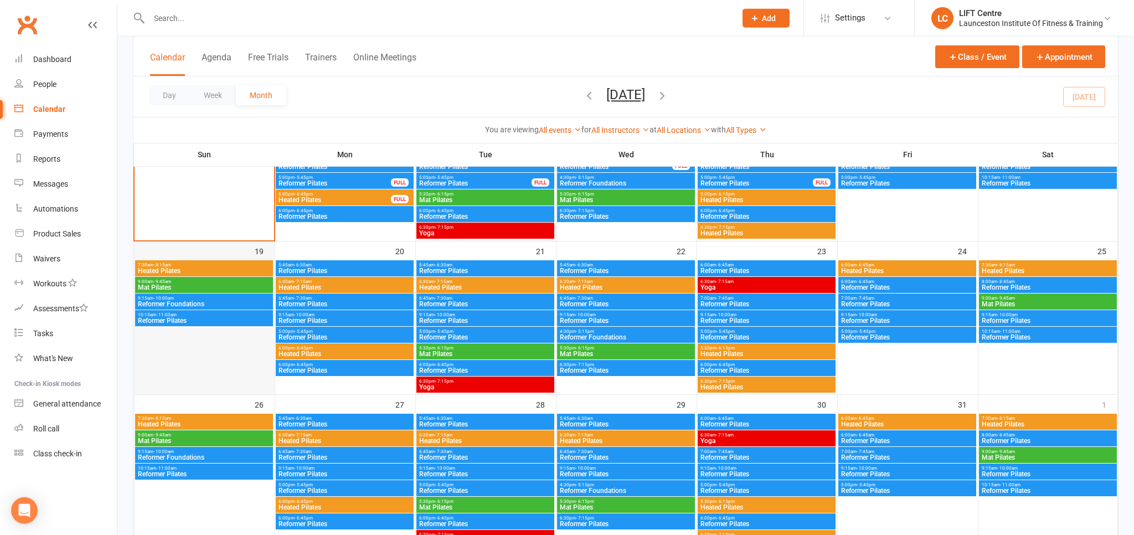
scroll to position [467, 0]
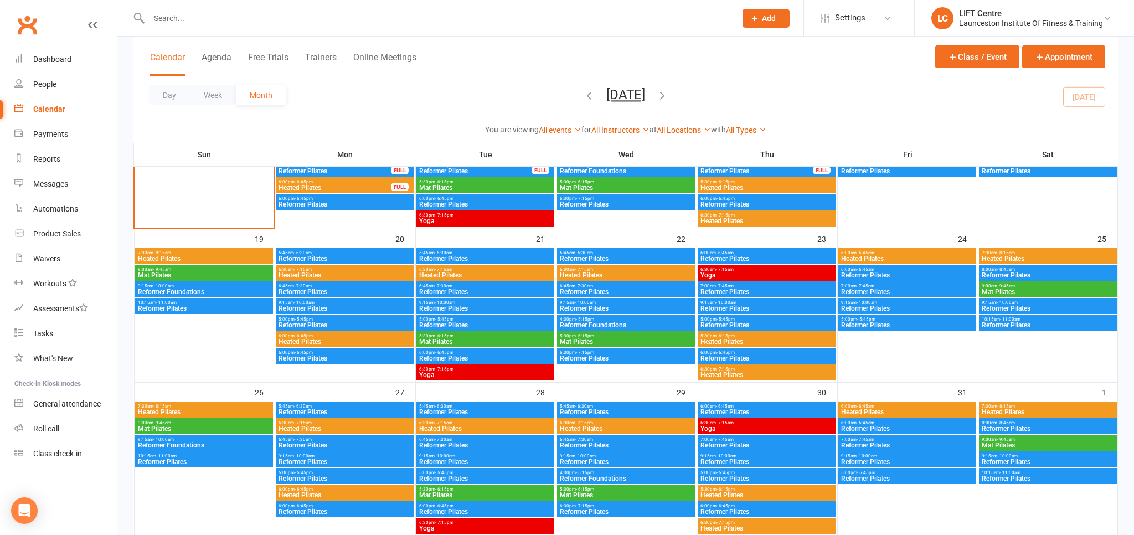
click at [199, 282] on div "9:15am - 10:00am Reformer Foundations" at bounding box center [204, 289] width 138 height 16
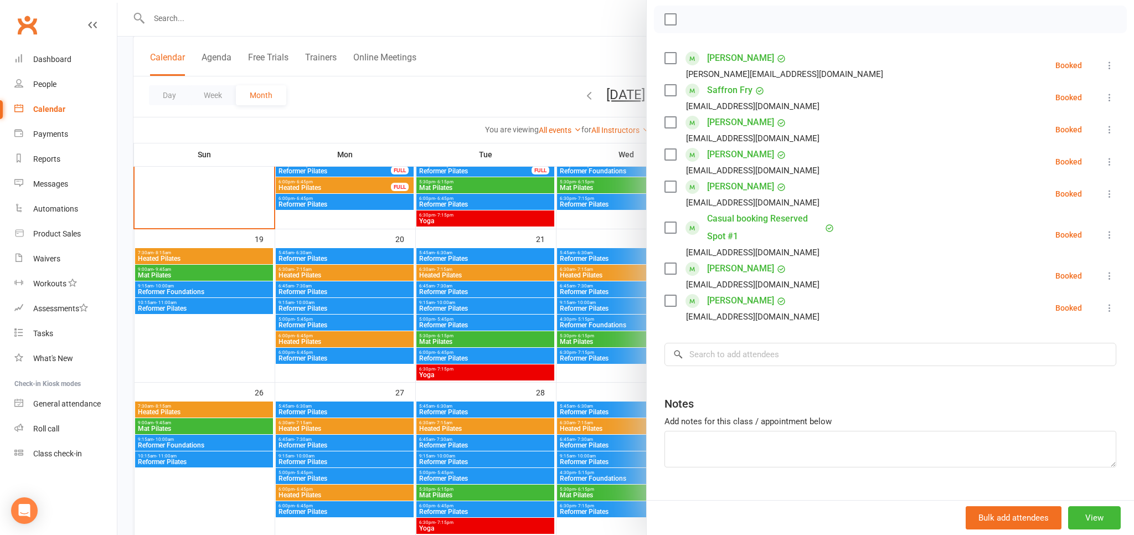
scroll to position [179, 0]
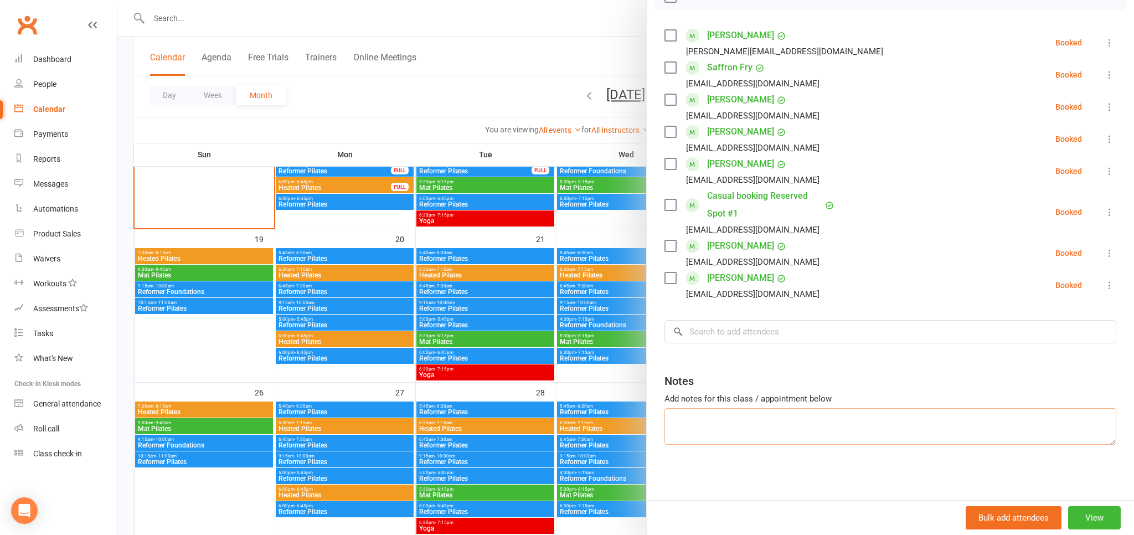
click at [682, 419] on textarea at bounding box center [890, 426] width 452 height 37
click at [739, 420] on textarea "[PERSON_NAME] Hasnt paid" at bounding box center [890, 426] width 452 height 37
click at [743, 420] on textarea "[PERSON_NAME] Hasnt paid" at bounding box center [890, 426] width 452 height 37
click at [668, 420] on textarea "[PERSON_NAME] Hasn't paid" at bounding box center [890, 426] width 452 height 37
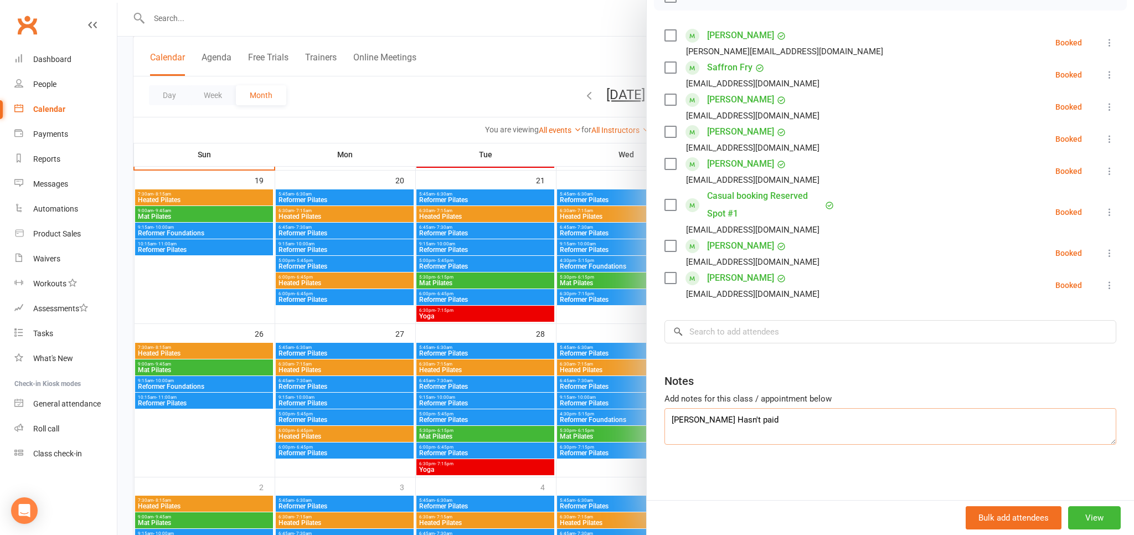
type textarea "[PERSON_NAME] Hasn't paid"
click at [859, 379] on div "Notes" at bounding box center [890, 378] width 452 height 27
click at [803, 364] on div "Class kiosk mode Roll call 9:15 AM - 10:00 AM, [DATE] with [PERSON_NAME] at Ref…" at bounding box center [890, 184] width 487 height 632
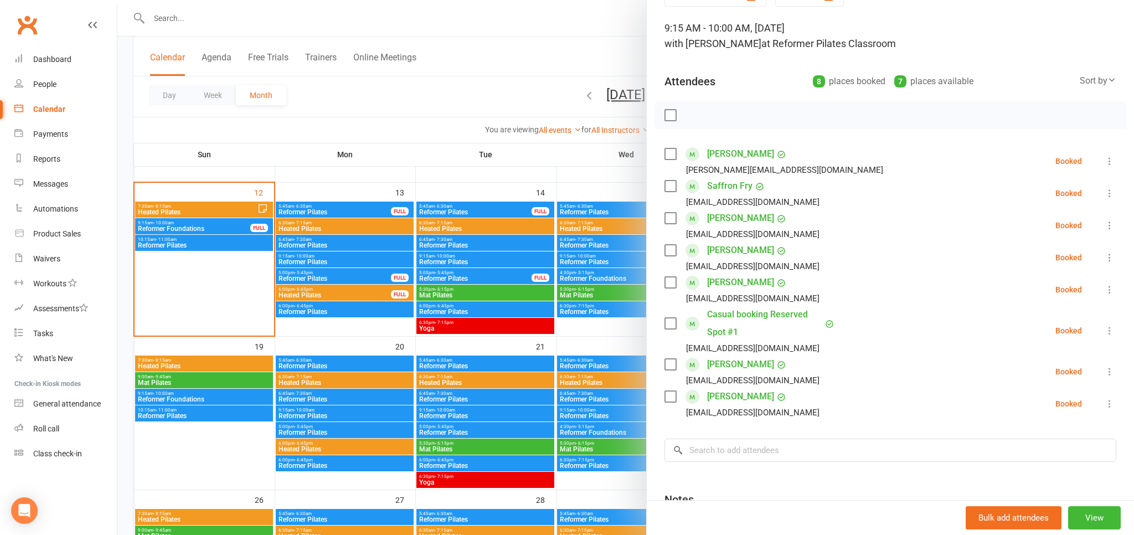
scroll to position [0, 0]
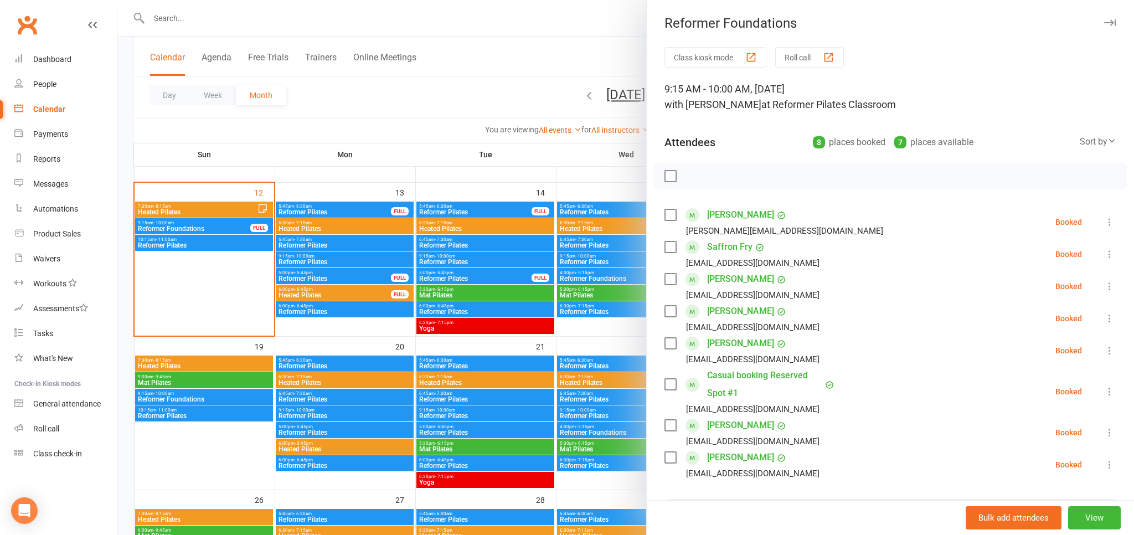
click at [462, 77] on div at bounding box center [625, 267] width 1016 height 535
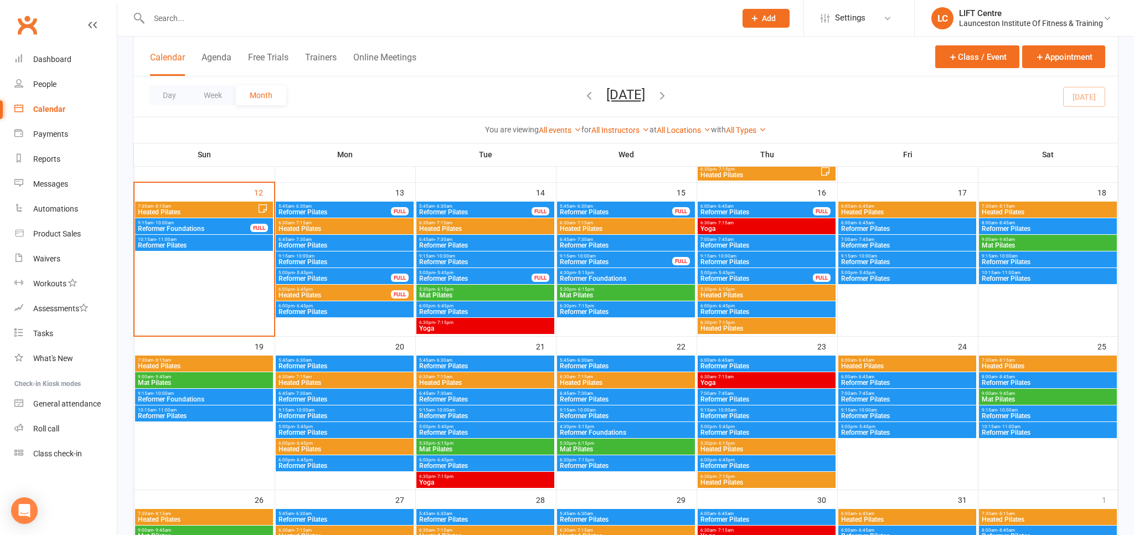
click at [175, 18] on input "text" at bounding box center [437, 19] width 582 height 16
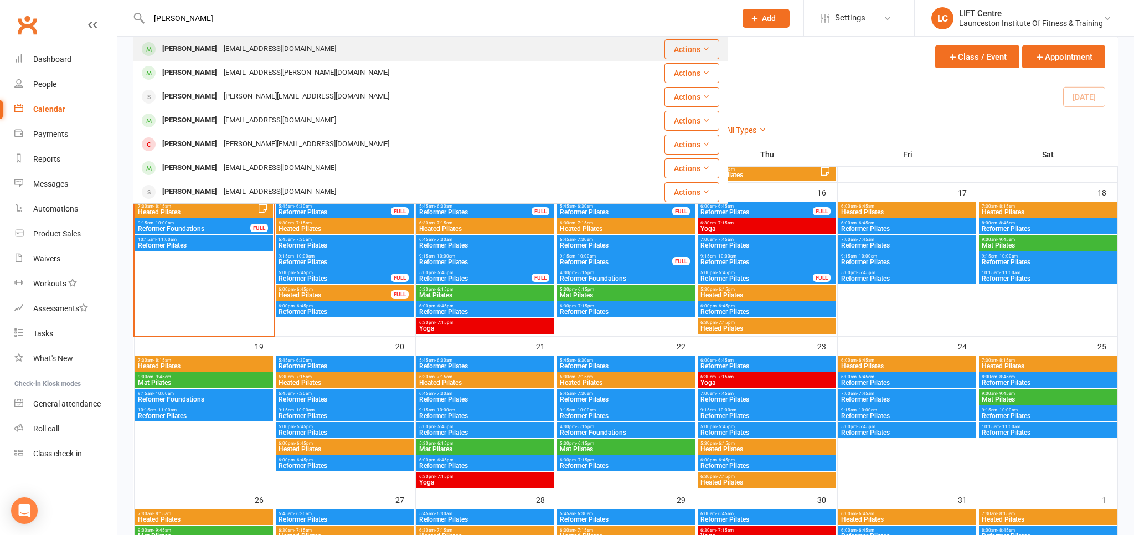
type input "[PERSON_NAME]"
click at [277, 56] on div "[EMAIL_ADDRESS][DOMAIN_NAME]" at bounding box center [279, 49] width 119 height 16
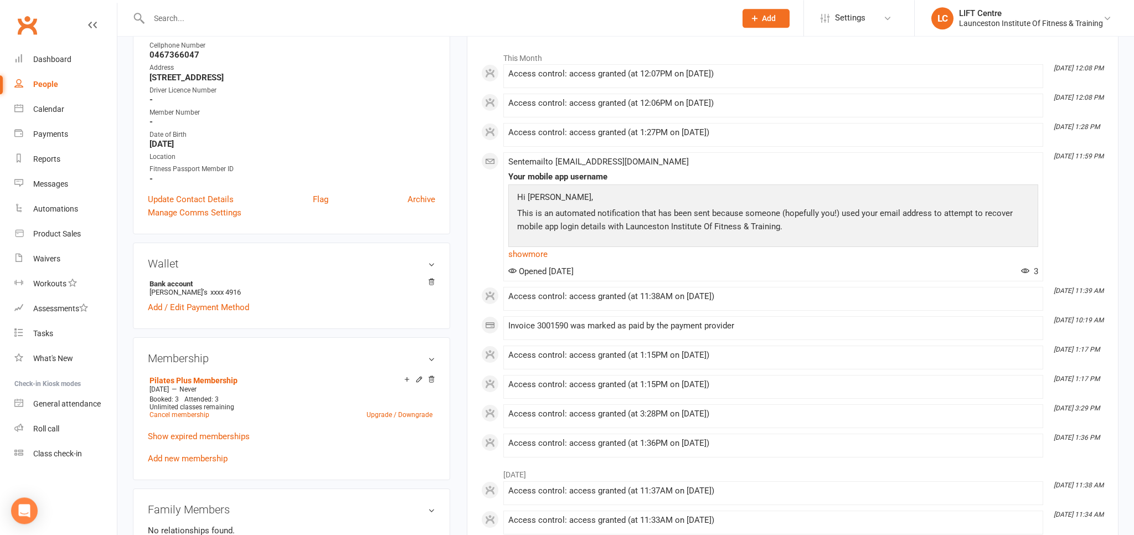
scroll to position [350, 0]
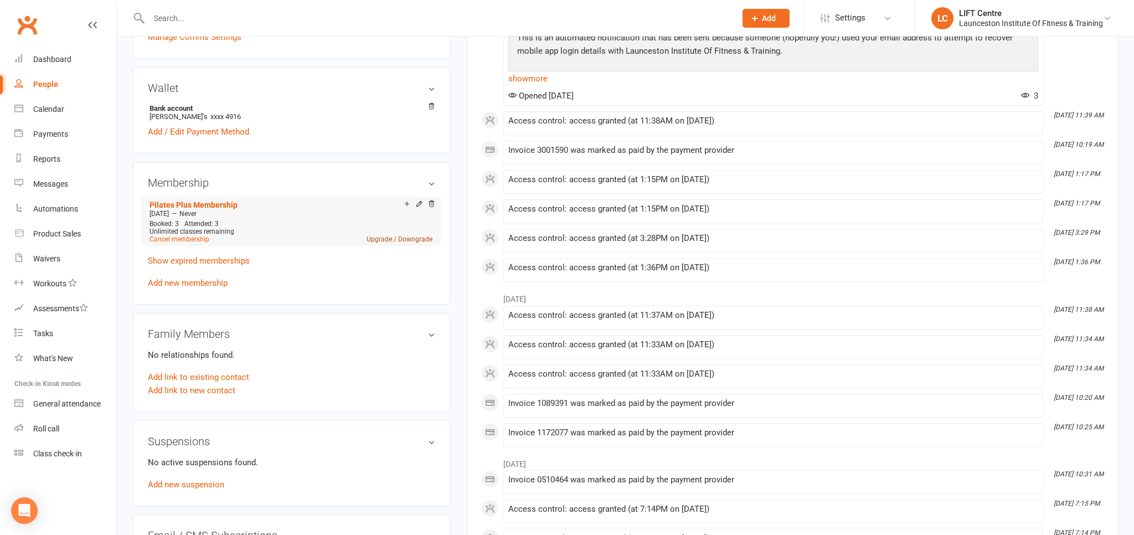
click at [402, 243] on link "Upgrade / Downgrade" at bounding box center [399, 239] width 66 height 8
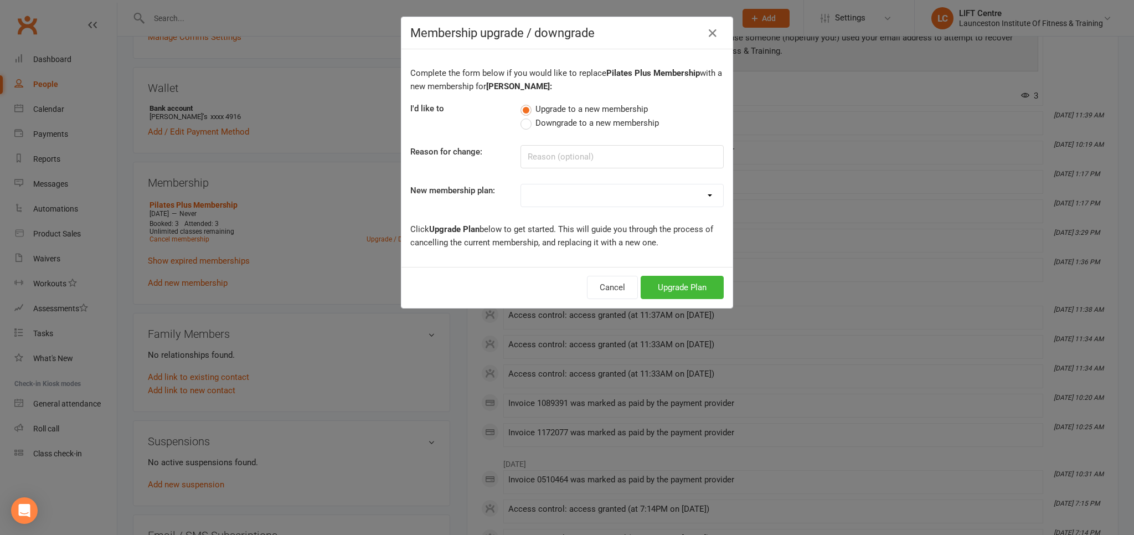
click at [292, 233] on div "Membership upgrade / downgrade Complete the form below if you would like to rep…" at bounding box center [567, 267] width 1134 height 535
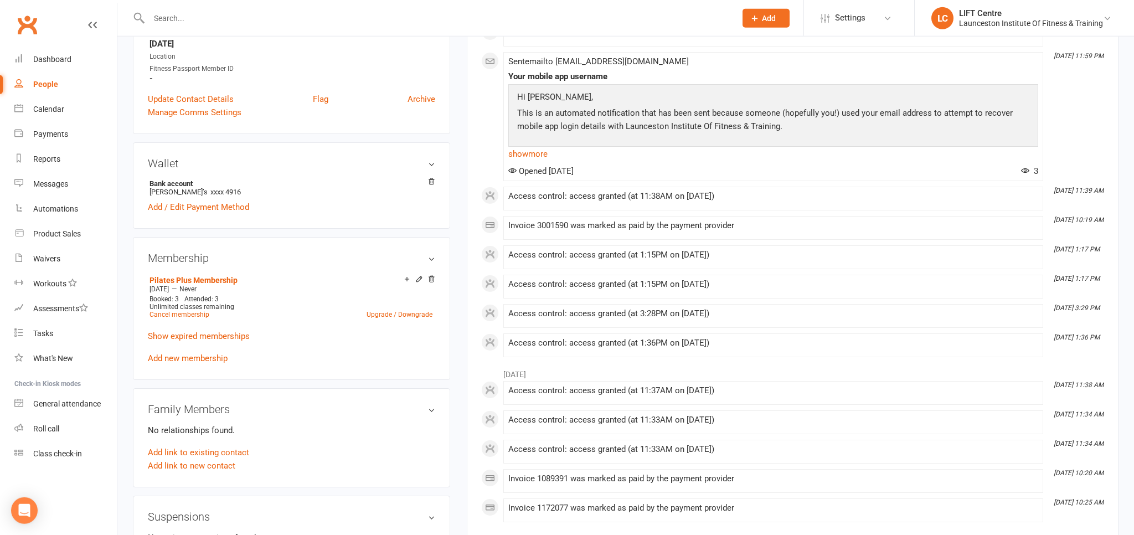
scroll to position [292, 0]
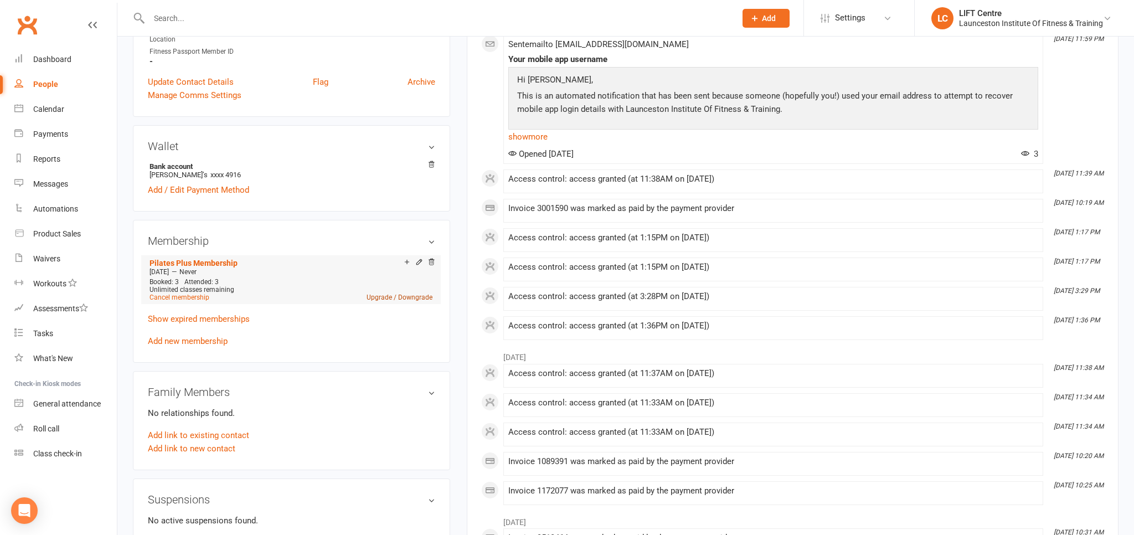
click at [380, 296] on link "Upgrade / Downgrade" at bounding box center [399, 297] width 66 height 8
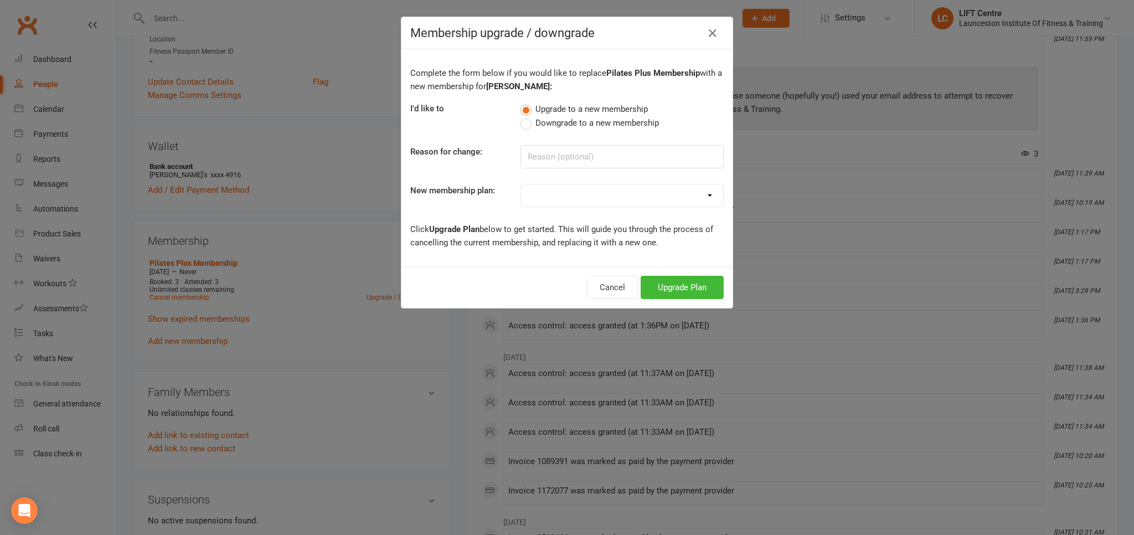
click at [534, 124] on label "Downgrade to a new membership" at bounding box center [589, 122] width 138 height 13
click at [528, 116] on input "Downgrade to a new membership" at bounding box center [523, 116] width 7 height 0
click at [521, 184] on select "24/7 Gym Membership Pilates Plus Membership Casual Visit- $20 Upfront 24/7 Gym …" at bounding box center [622, 195] width 202 height 22
select select "0"
click option "24/7 Gym Membership" at bounding box center [0, 0] width 0 height 0
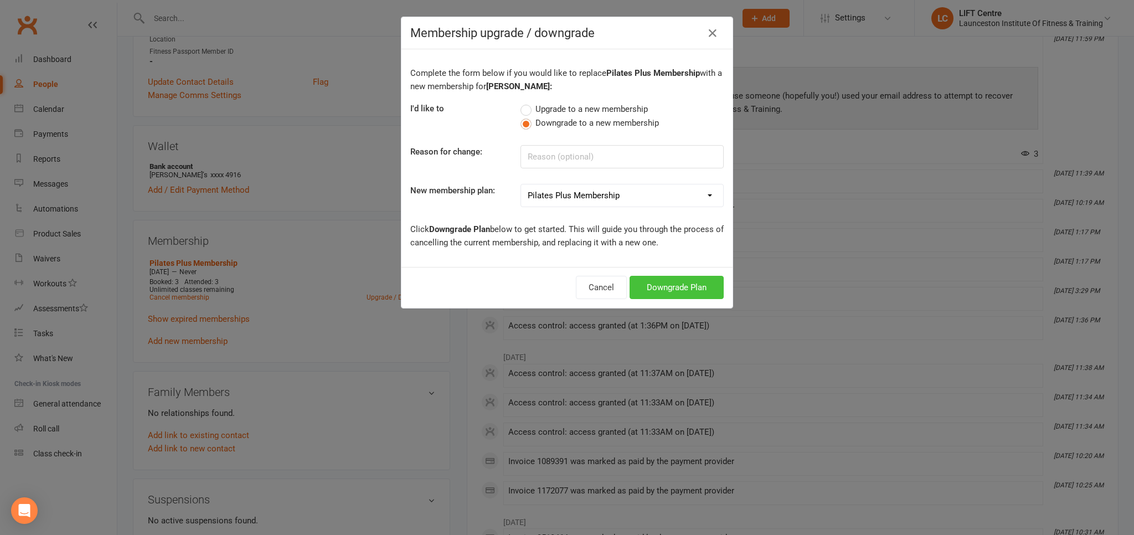
click at [662, 290] on button "Downgrade Plan" at bounding box center [676, 287] width 94 height 23
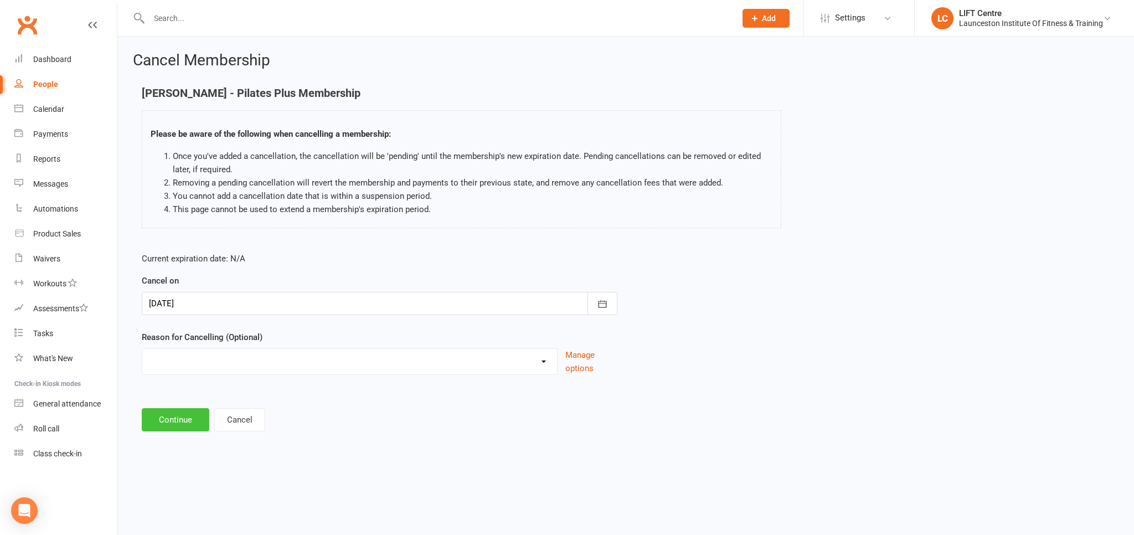
click at [185, 426] on button "Continue" at bounding box center [176, 419] width 68 height 23
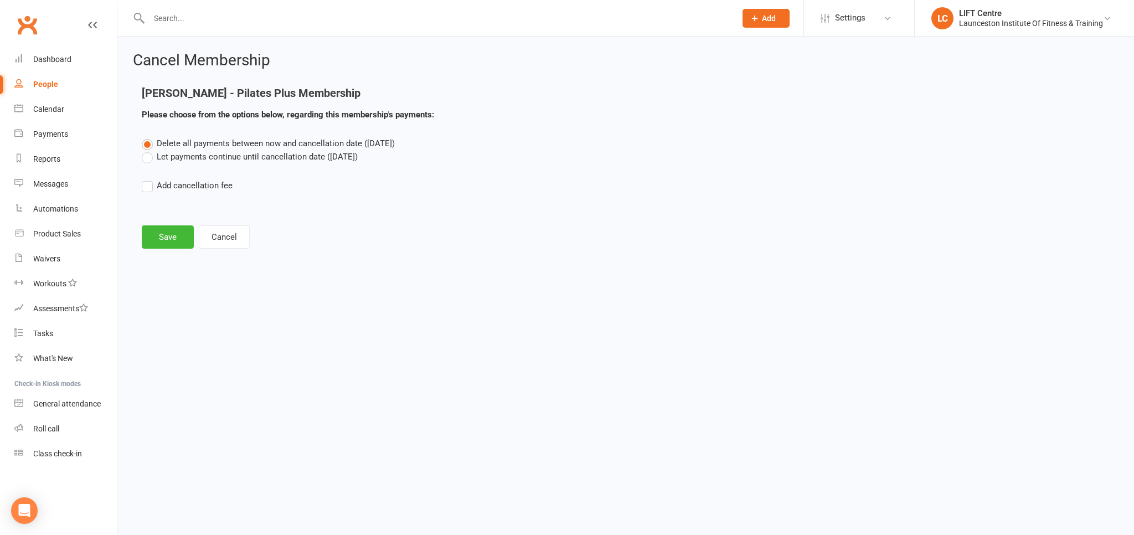
click at [152, 153] on label "Let payments continue until cancellation date ([DATE])" at bounding box center [250, 156] width 216 height 13
click at [149, 150] on input "Let payments continue until cancellation date ([DATE])" at bounding box center [145, 150] width 7 height 0
click at [173, 238] on button "Save" at bounding box center [168, 236] width 52 height 23
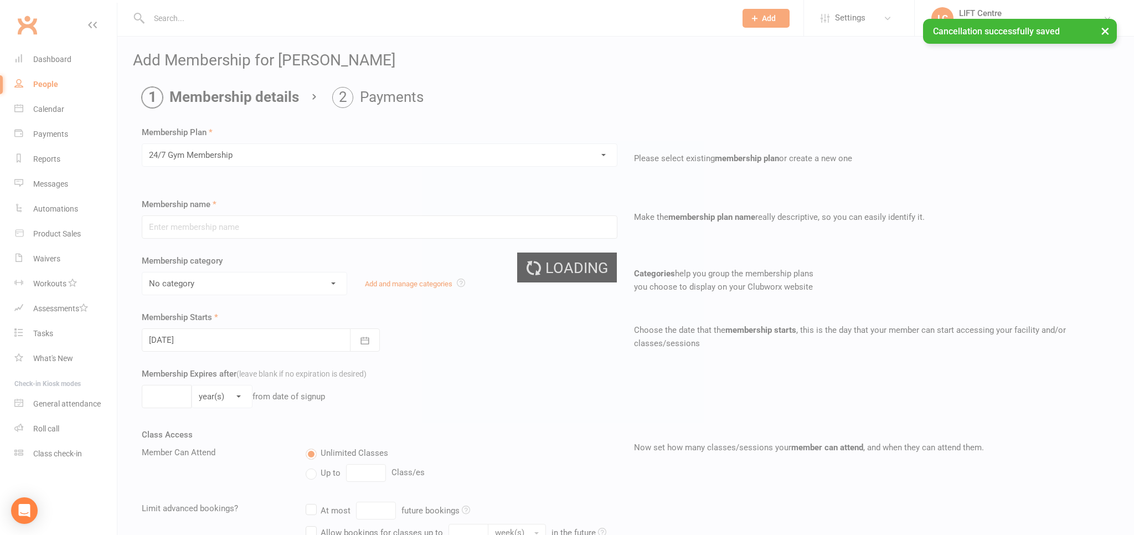
type input "24/7 Gym Membership"
select select "2"
type input "0"
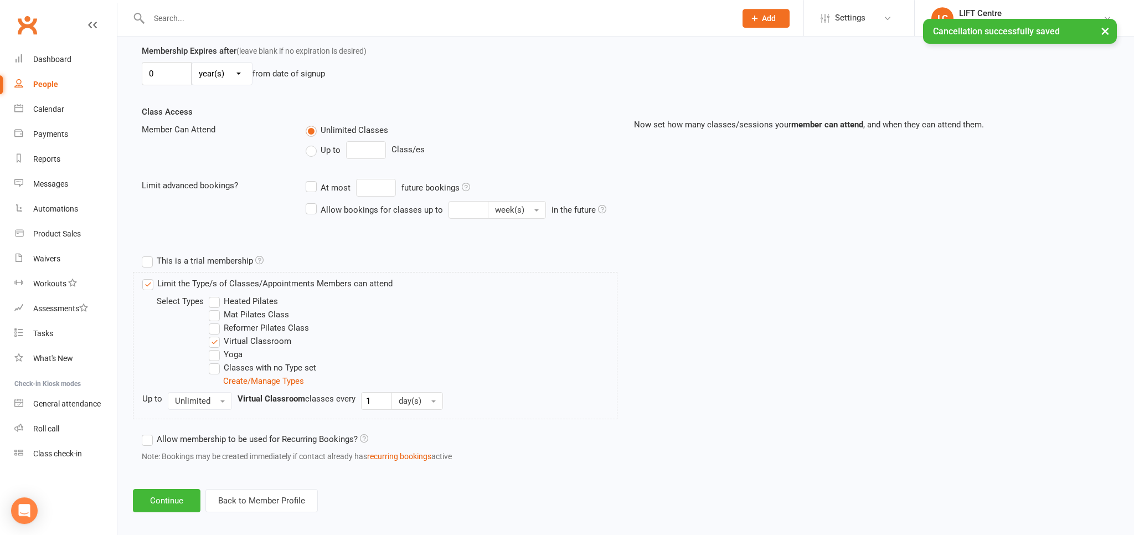
scroll to position [330, 0]
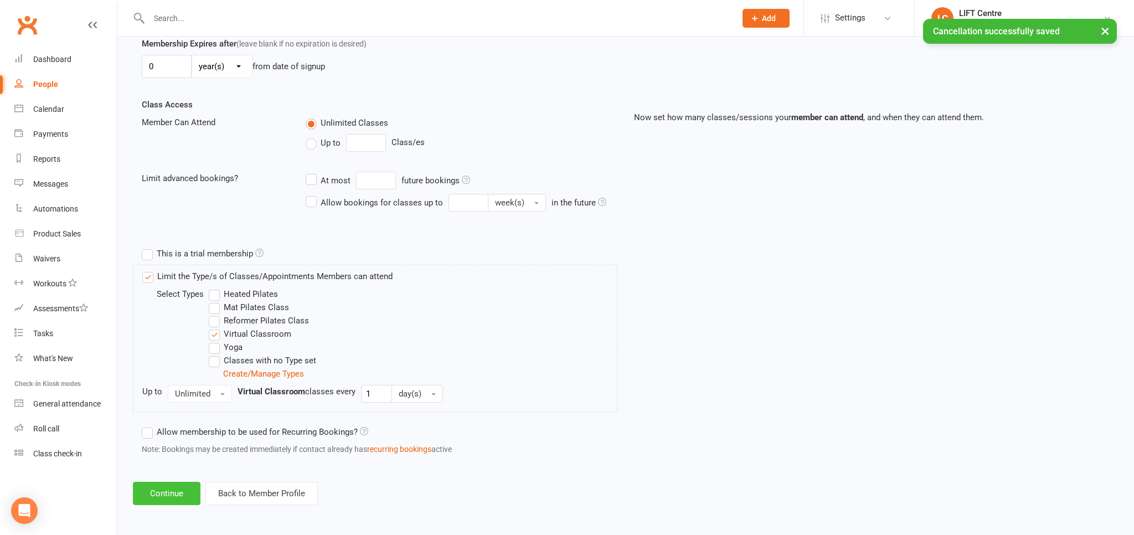
drag, startPoint x: 157, startPoint y: 500, endPoint x: 149, endPoint y: 513, distance: 15.2
click at [157, 500] on button "Continue" at bounding box center [167, 493] width 68 height 23
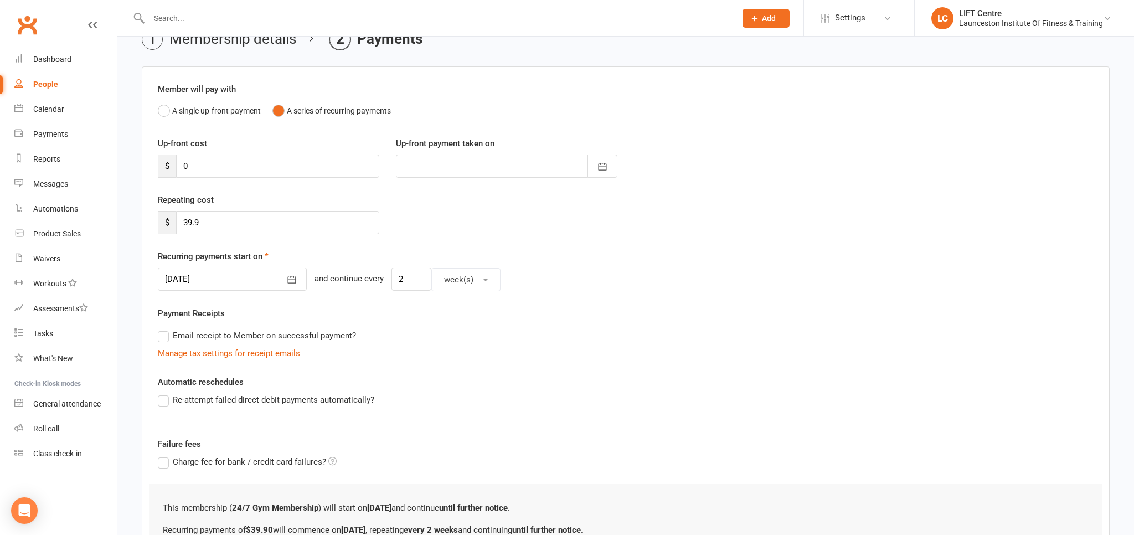
scroll to position [180, 0]
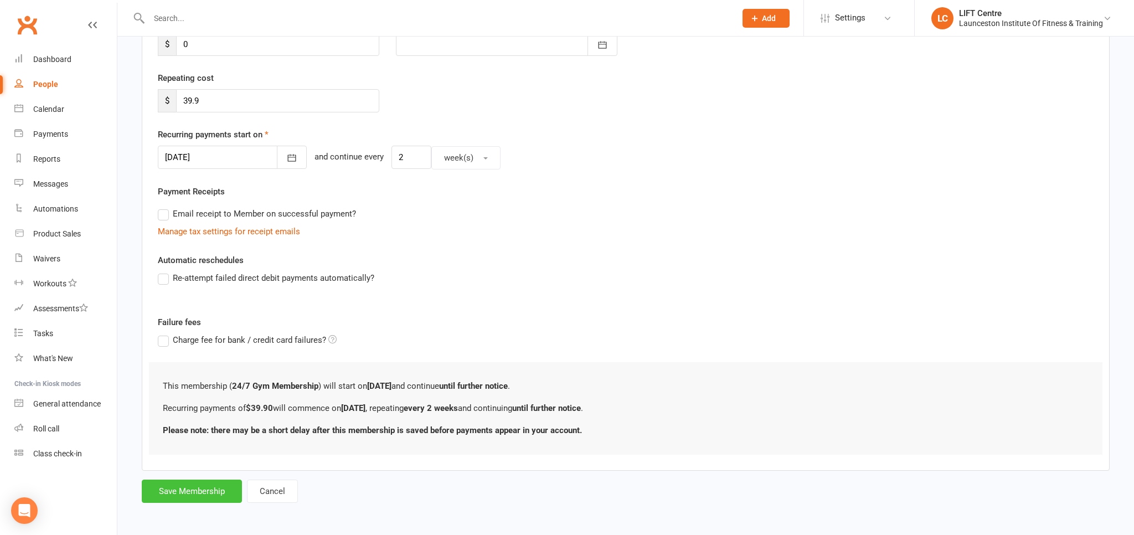
click at [202, 481] on button "Save Membership" at bounding box center [192, 490] width 100 height 23
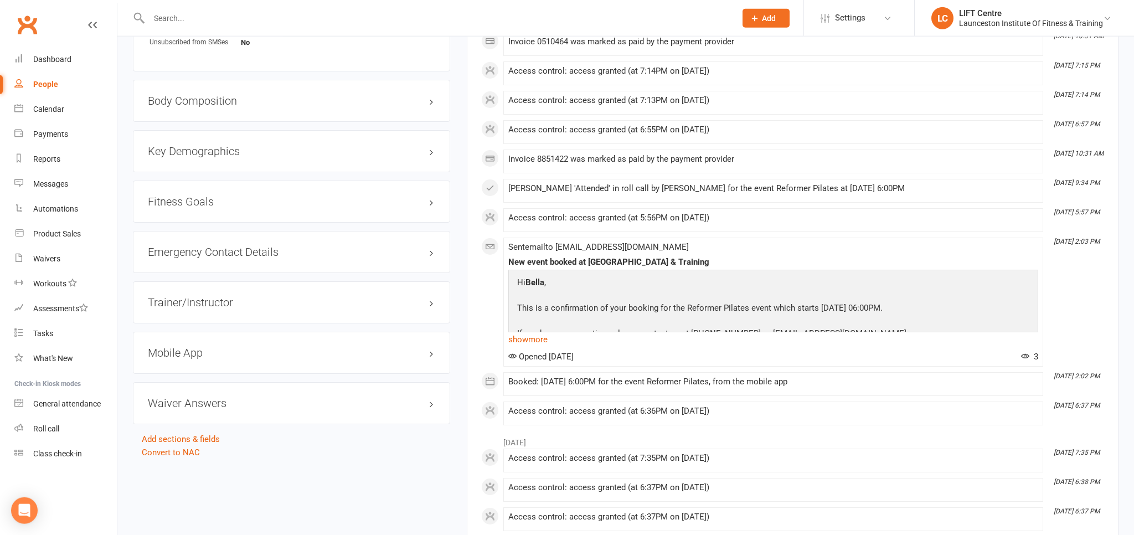
scroll to position [935, 0]
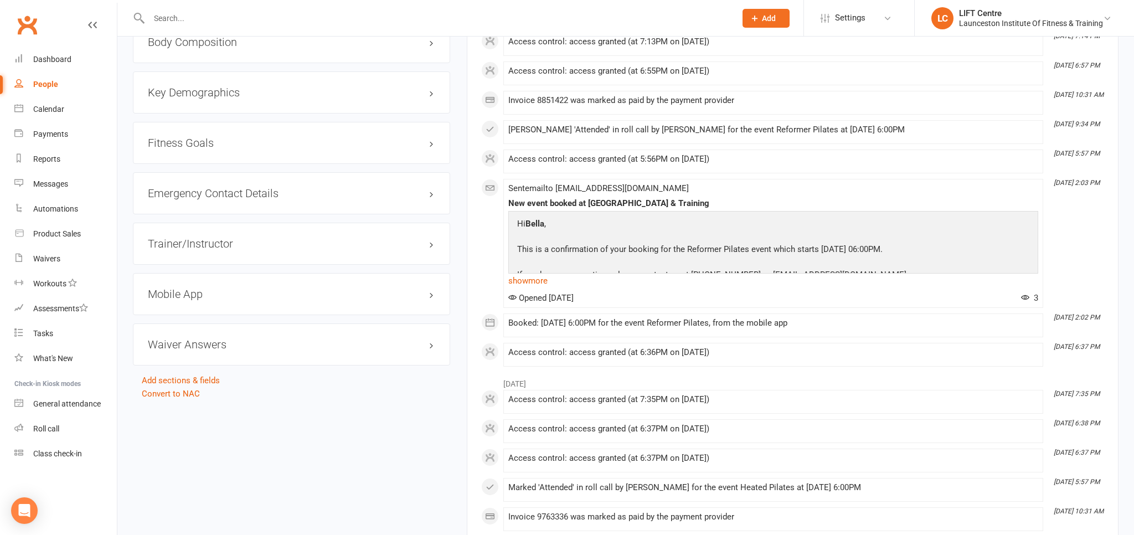
click at [430, 292] on h3 "Mobile App" at bounding box center [291, 294] width 287 height 12
click at [190, 329] on div at bounding box center [189, 332] width 19 height 8
click at [180, 330] on input "checkbox" at bounding box center [180, 330] width 0 height 0
click at [163, 347] on link "Manage Settings" at bounding box center [179, 351] width 62 height 10
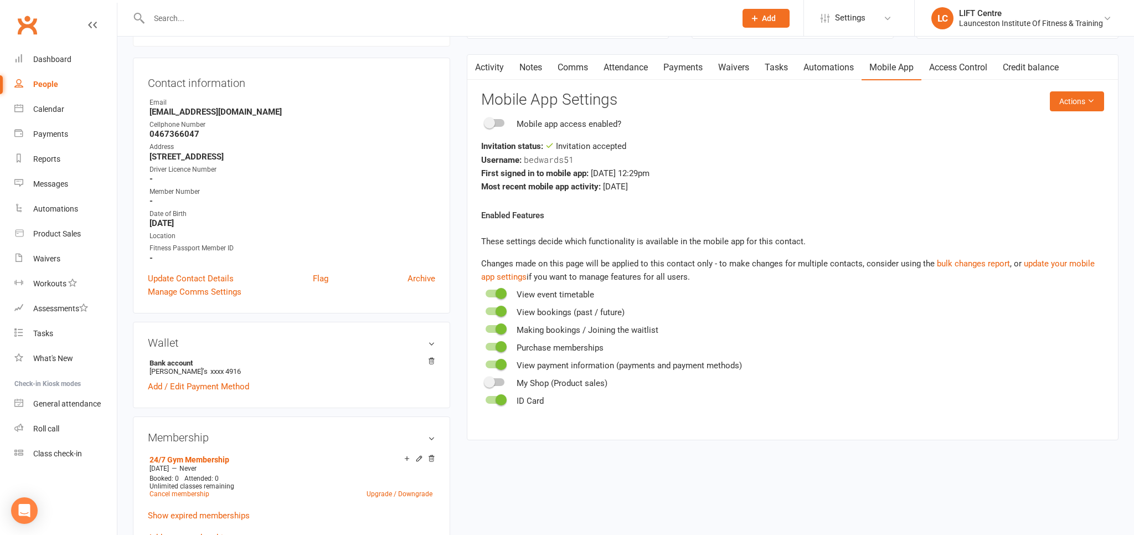
scroll to position [95, 0]
click at [495, 331] on div at bounding box center [495, 330] width 19 height 8
click at [486, 328] on input "checkbox" at bounding box center [486, 328] width 0 height 0
click at [495, 291] on div at bounding box center [495, 295] width 19 height 8
click at [486, 293] on input "checkbox" at bounding box center [486, 293] width 0 height 0
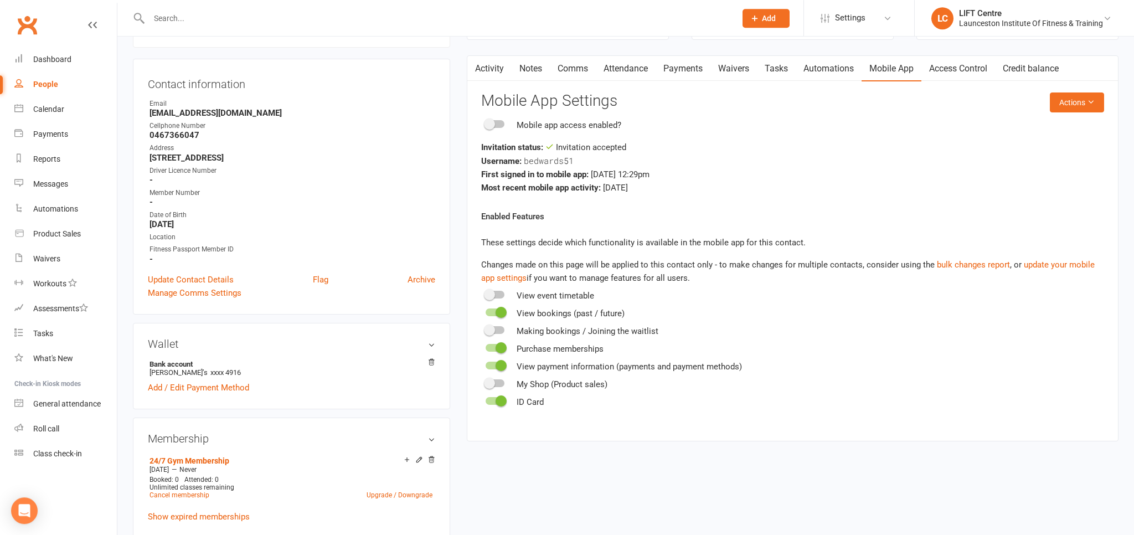
click at [486, 309] on label at bounding box center [495, 312] width 19 height 8
click at [486, 311] on input "checkbox" at bounding box center [486, 311] width 0 height 0
click at [501, 354] on div "Purchase memberships" at bounding box center [792, 348] width 623 height 13
click at [502, 344] on span at bounding box center [500, 347] width 11 height 11
click at [486, 346] on input "checkbox" at bounding box center [486, 346] width 0 height 0
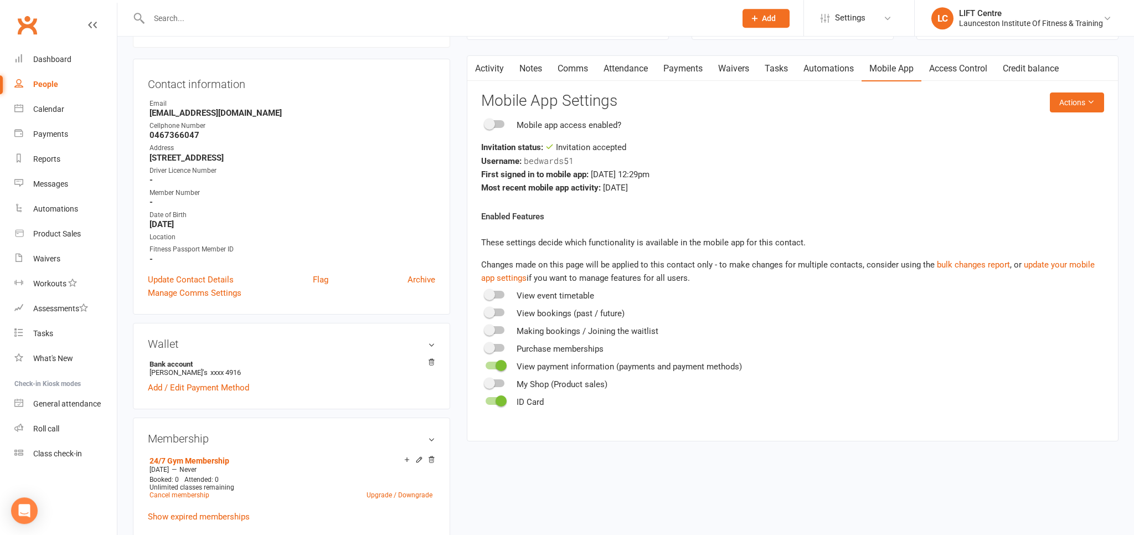
click at [500, 364] on span at bounding box center [500, 365] width 11 height 11
click at [486, 364] on input "checkbox" at bounding box center [486, 364] width 0 height 0
click at [503, 396] on span at bounding box center [500, 400] width 11 height 11
click at [486, 399] on input "checkbox" at bounding box center [486, 399] width 0 height 0
click at [459, 159] on main "✓ Memberships 24/7 Gym Membership Does not expire $ Balance $0.00 Next: n/a Las…" at bounding box center [792, 204] width 668 height 495
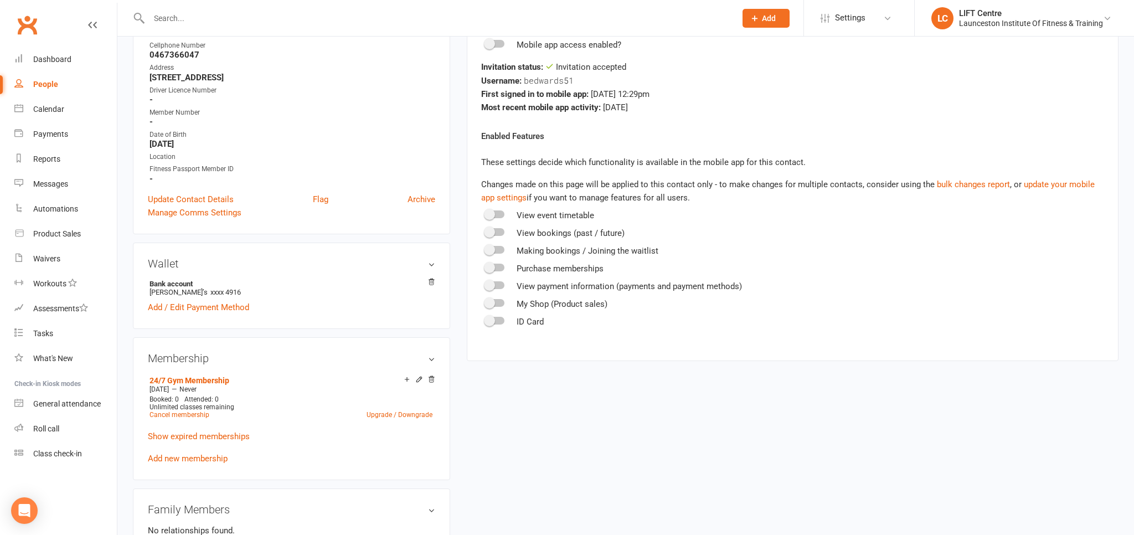
scroll to position [0, 0]
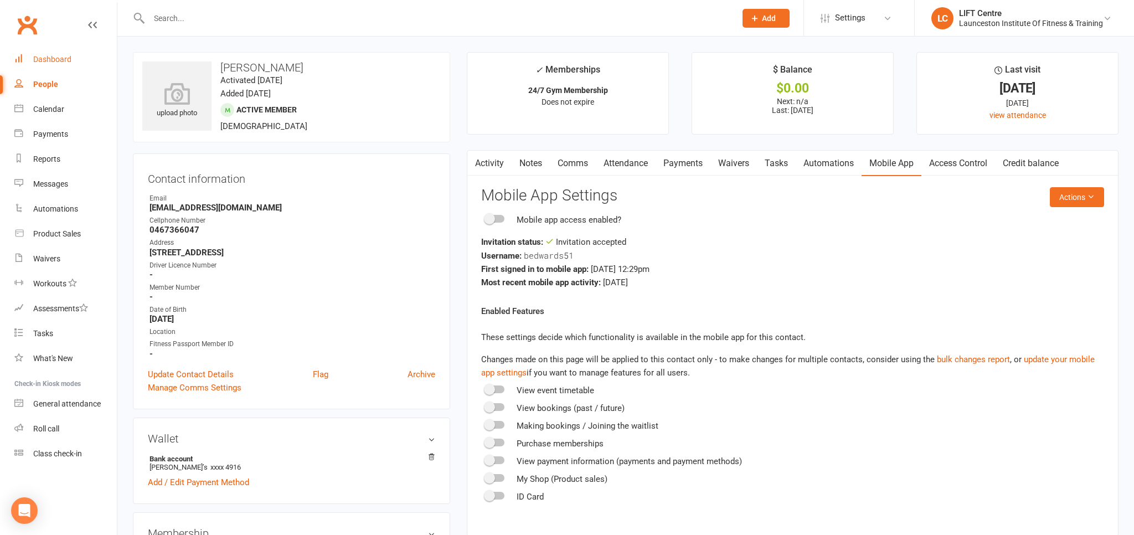
click at [36, 63] on div "Dashboard" at bounding box center [52, 59] width 38 height 9
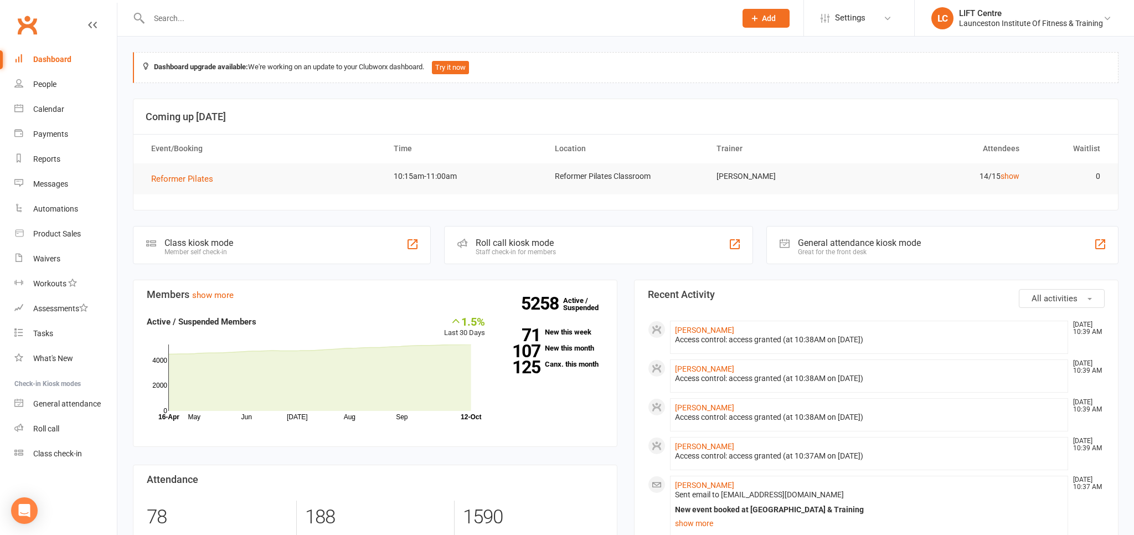
click at [158, 11] on input "text" at bounding box center [437, 19] width 582 height 16
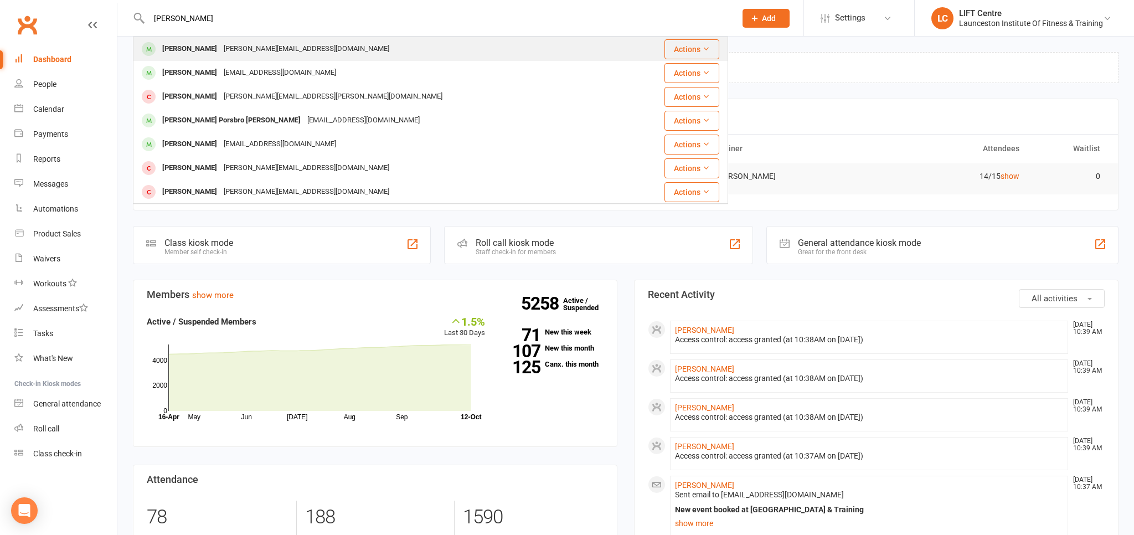
type input "[PERSON_NAME]"
click at [168, 50] on div "[PERSON_NAME]" at bounding box center [189, 49] width 61 height 16
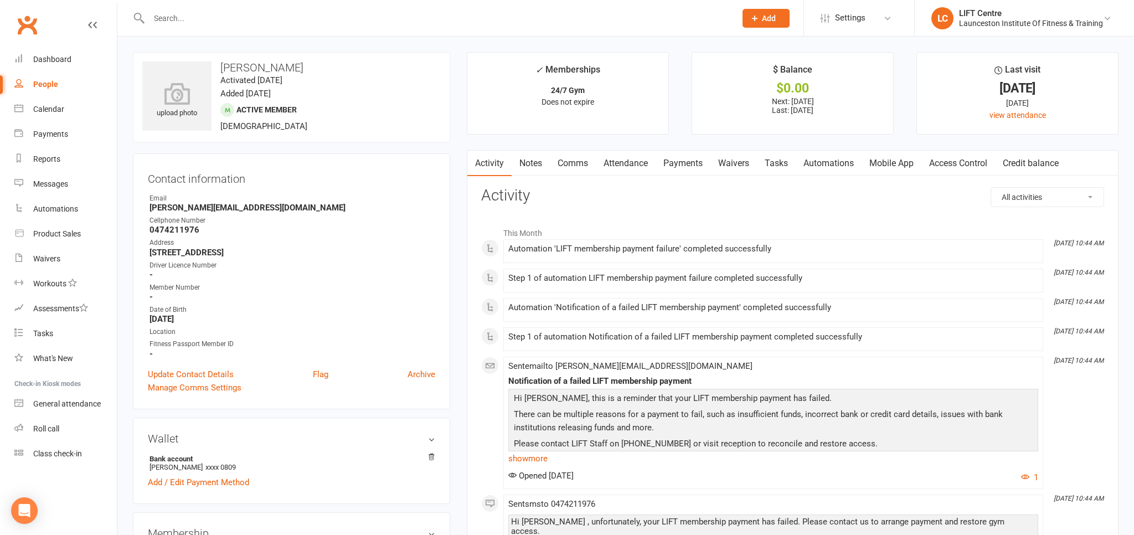
click at [684, 165] on link "Payments" at bounding box center [682, 163] width 55 height 25
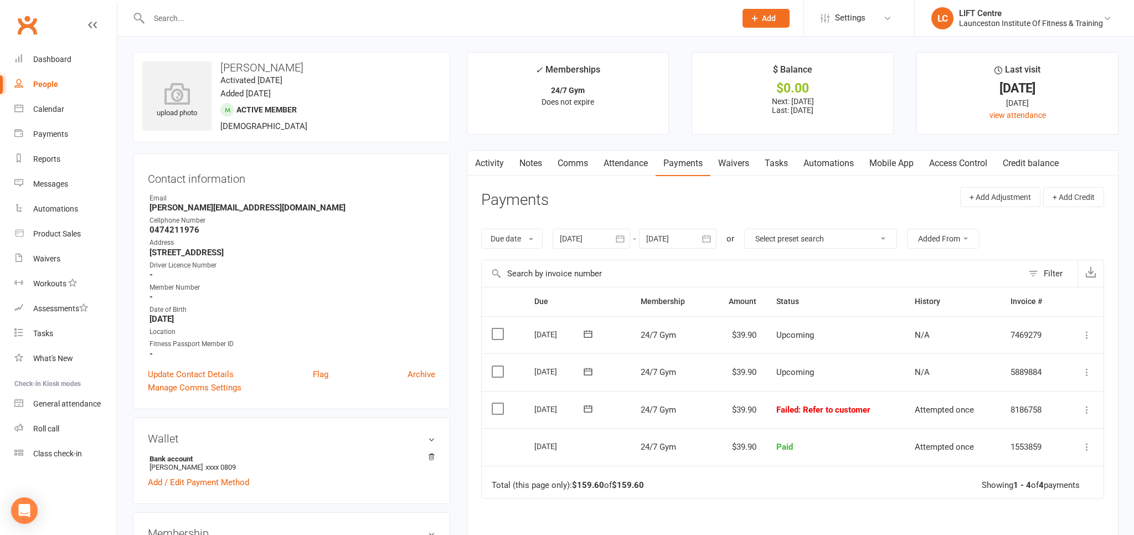
click at [1087, 411] on icon at bounding box center [1086, 409] width 11 height 11
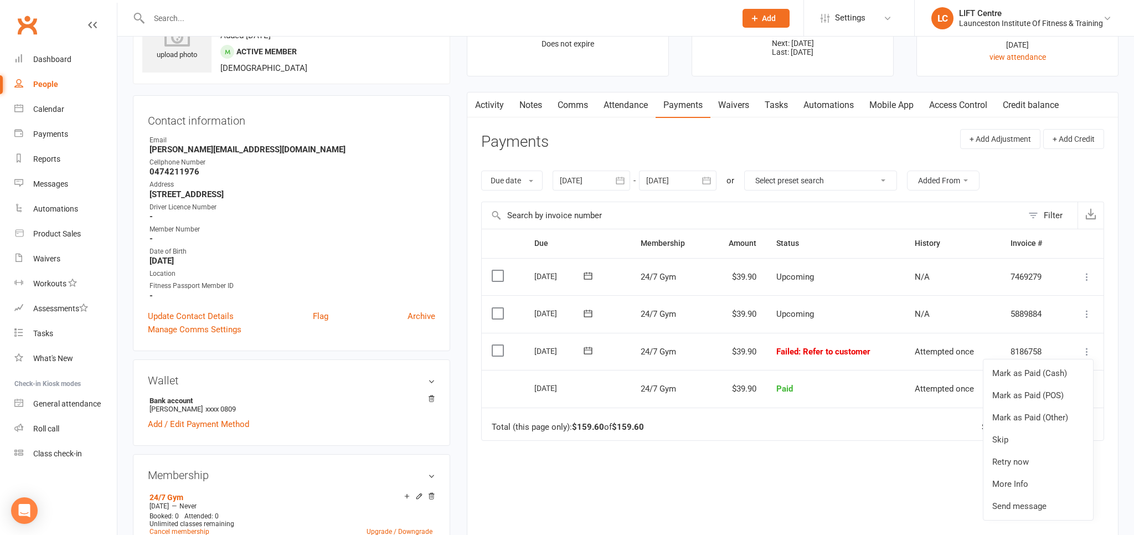
click at [920, 461] on div "Due Contact Membership Amount Status History Invoice # Select this [DATE] [PERS…" at bounding box center [792, 406] width 623 height 355
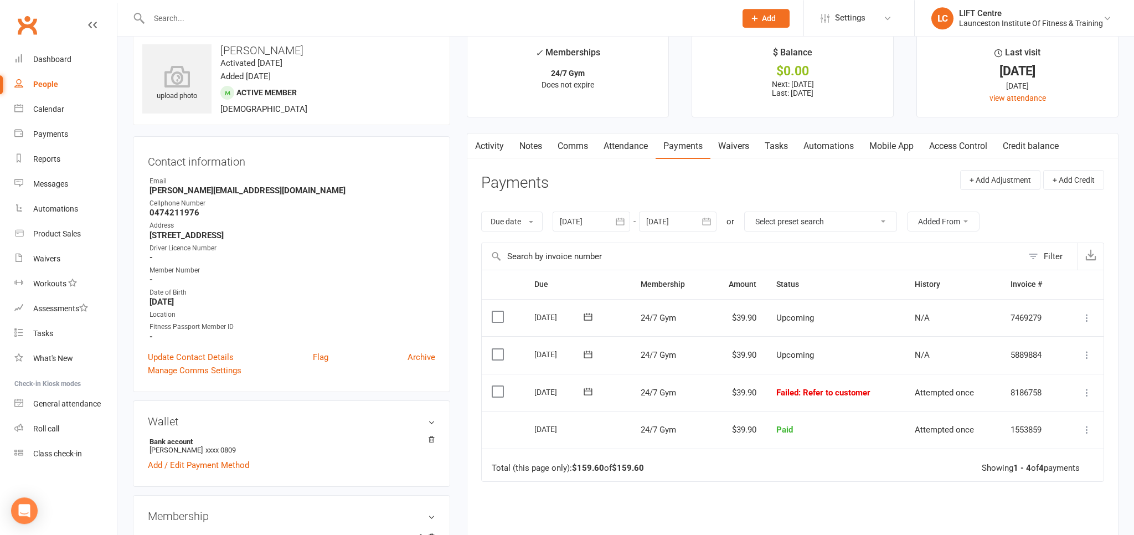
scroll to position [0, 0]
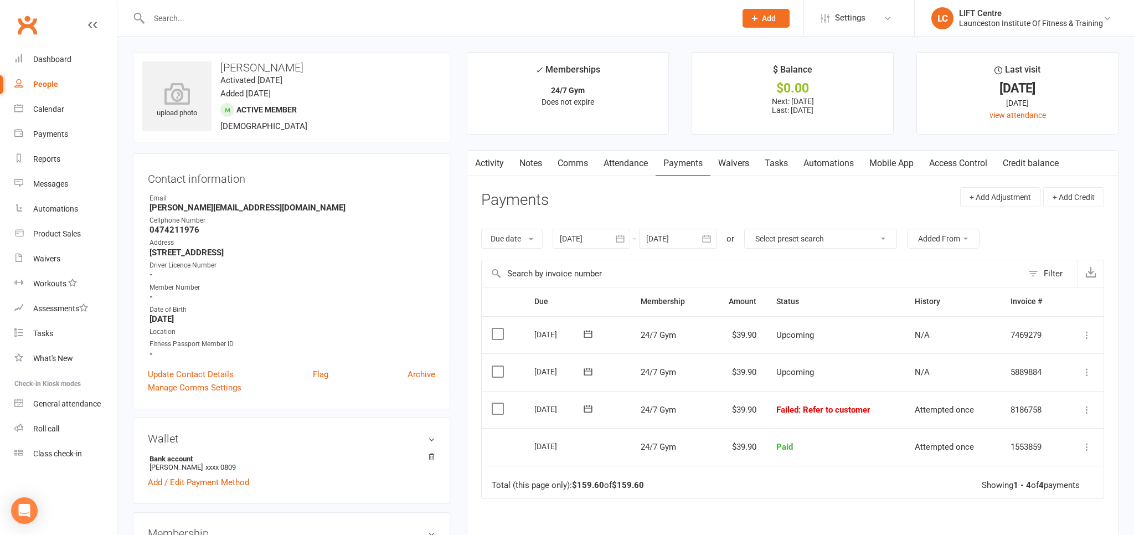
click at [1083, 405] on icon at bounding box center [1086, 409] width 11 height 11
click at [1030, 523] on link "Retry now" at bounding box center [1038, 520] width 110 height 22
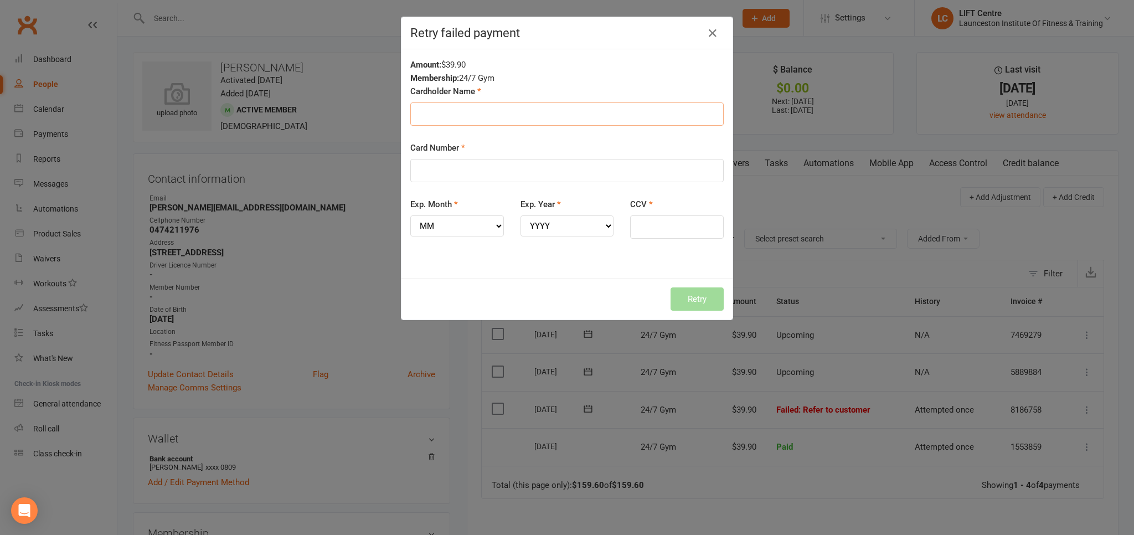
click at [498, 112] on input "Cardholder Name" at bounding box center [566, 113] width 313 height 23
click at [705, 31] on button "button" at bounding box center [713, 33] width 18 height 18
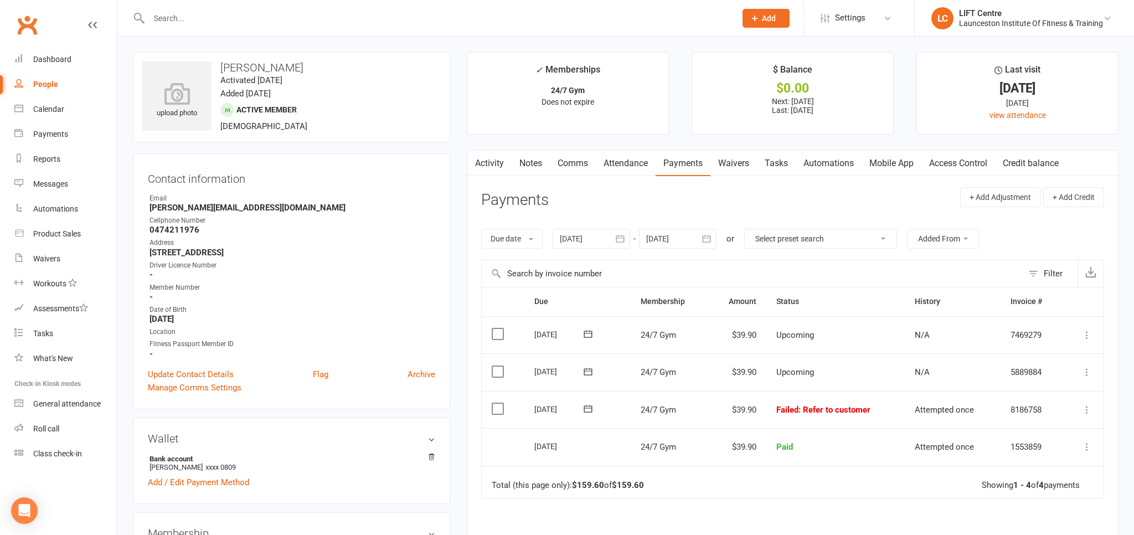
click at [1086, 404] on icon at bounding box center [1086, 409] width 11 height 11
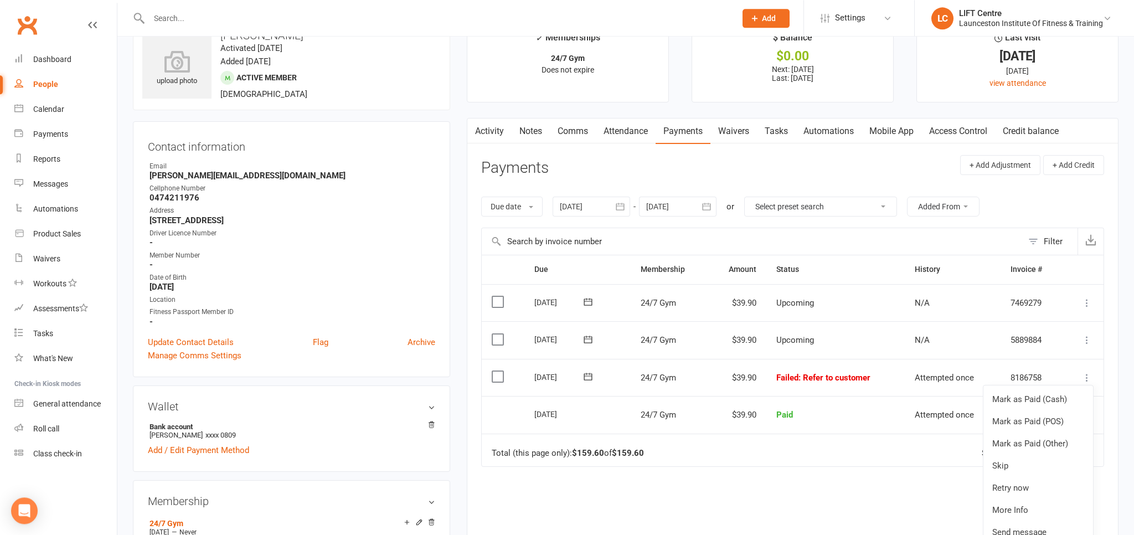
scroll to position [58, 0]
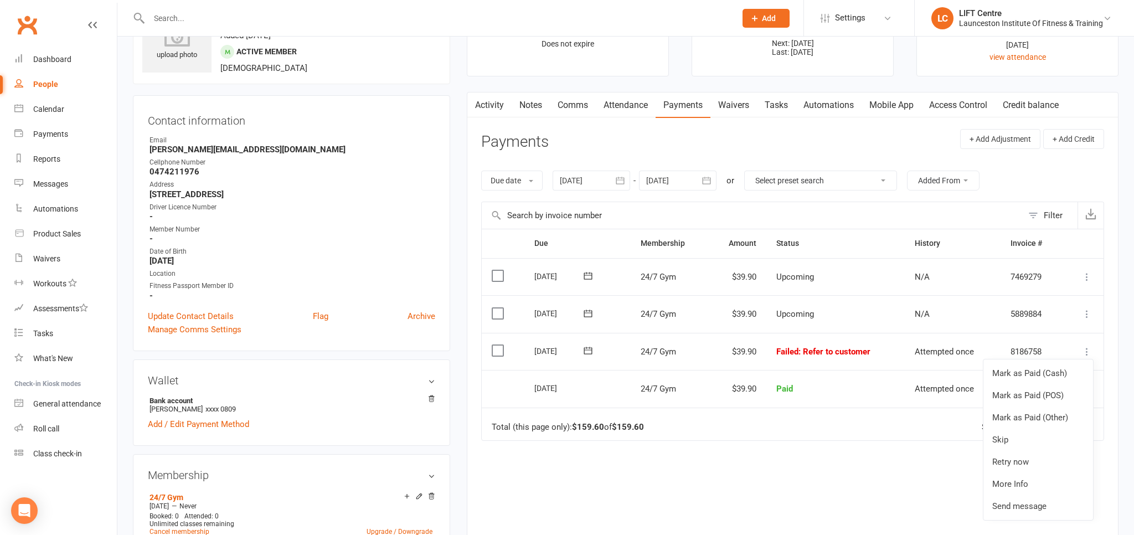
drag, startPoint x: 449, startPoint y: 381, endPoint x: 357, endPoint y: 375, distance: 92.1
click at [447, 381] on div "Wallet Bank account [PERSON_NAME] xxxx 0809 Add / Edit Payment Method" at bounding box center [291, 402] width 317 height 86
click at [234, 424] on link "Add / Edit Payment Method" at bounding box center [198, 423] width 101 height 13
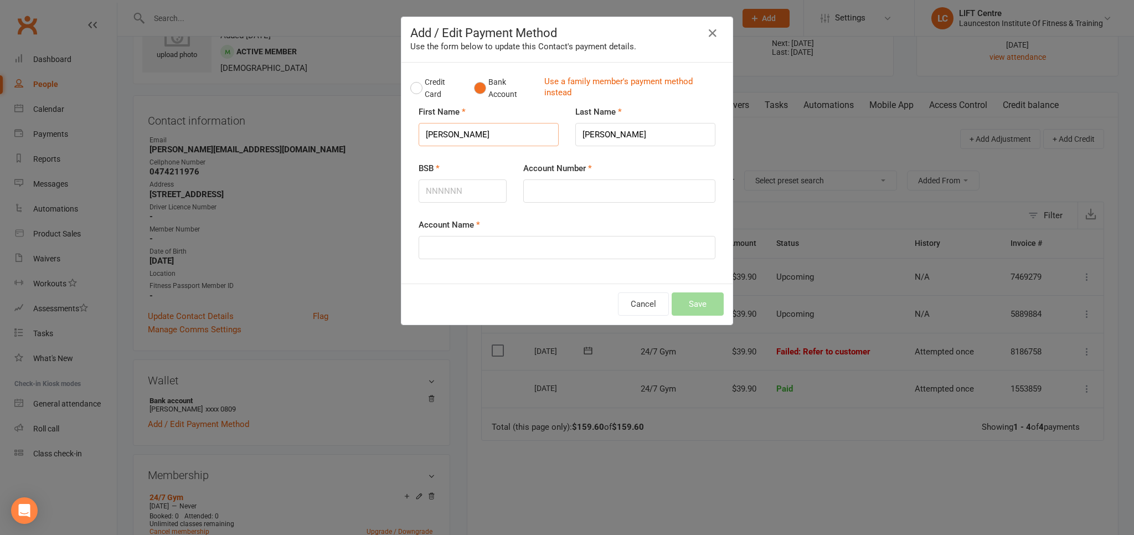
click at [463, 136] on input "[PERSON_NAME]" at bounding box center [489, 134] width 140 height 23
click at [473, 189] on input "BSB" at bounding box center [463, 190] width 88 height 23
type input "923100"
click at [594, 188] on input "Account Number" at bounding box center [619, 190] width 192 height 23
type input "I [PERSON_NAME]"
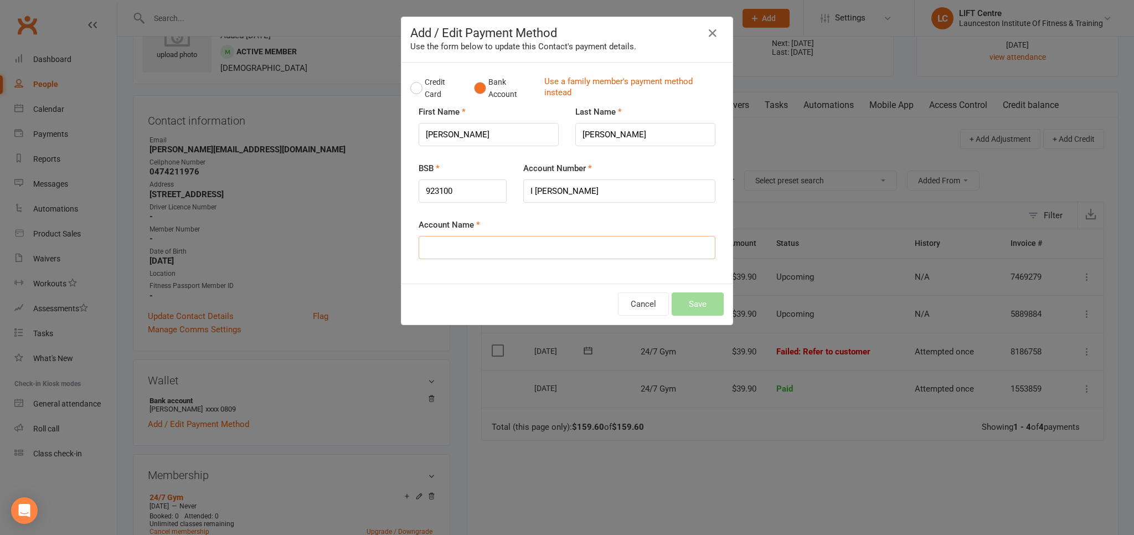
click at [473, 254] on input "Account Name" at bounding box center [567, 247] width 297 height 23
drag, startPoint x: 582, startPoint y: 186, endPoint x: 521, endPoint y: 199, distance: 61.8
click at [523, 199] on input "I [PERSON_NAME]" at bounding box center [619, 190] width 192 height 23
type input "311220809"
click at [504, 245] on input "Account Name" at bounding box center [567, 247] width 297 height 23
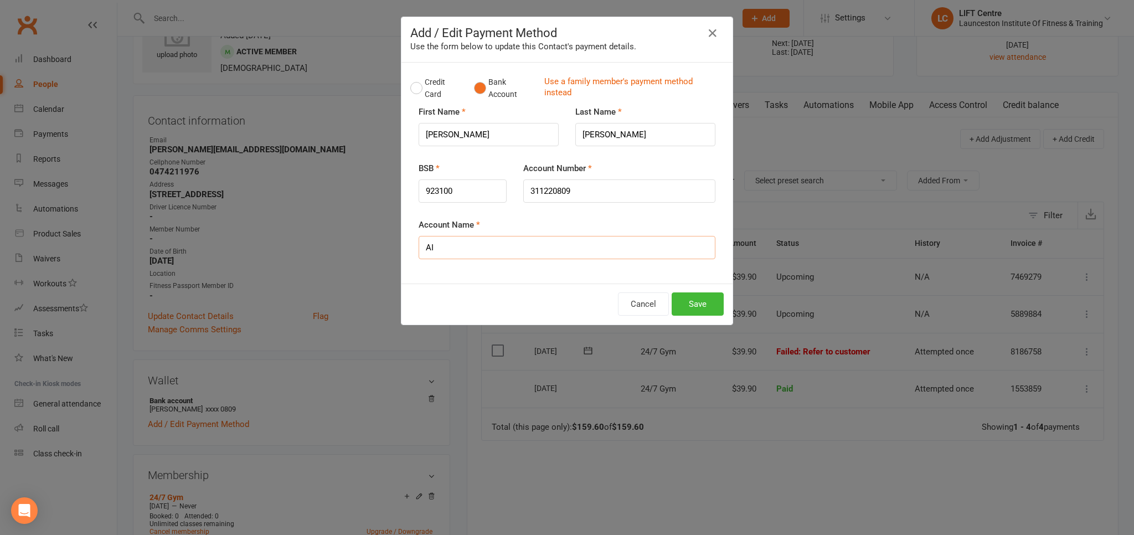
type input "A"
type input "I [PERSON_NAME]"
click at [699, 300] on button "Save" at bounding box center [698, 303] width 52 height 23
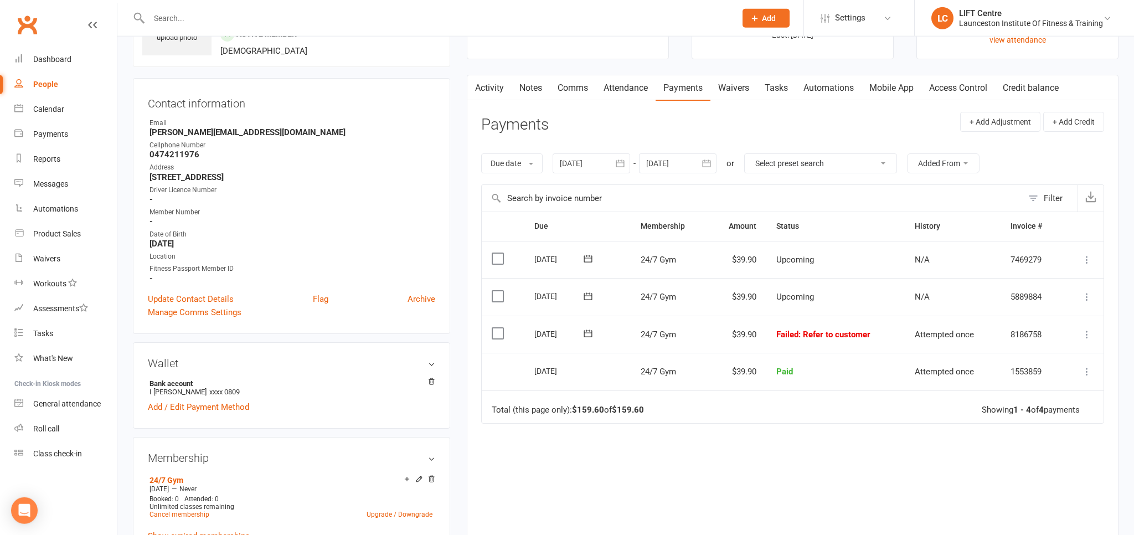
scroll to position [117, 0]
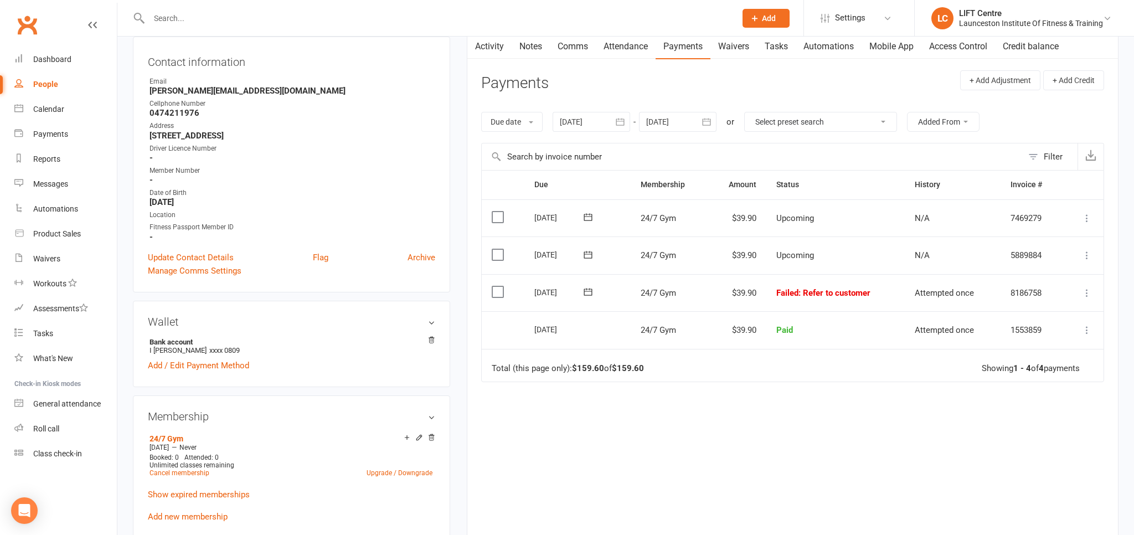
click at [1088, 288] on icon at bounding box center [1086, 292] width 11 height 11
click at [1032, 402] on link "Retry now" at bounding box center [1038, 403] width 110 height 22
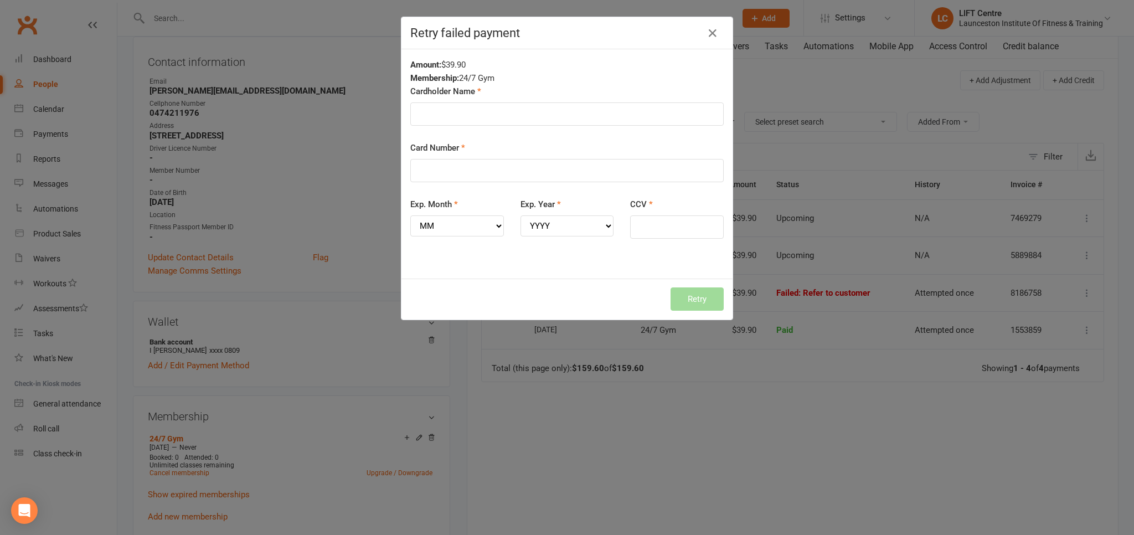
drag, startPoint x: 469, startPoint y: 101, endPoint x: 469, endPoint y: 110, distance: 8.3
click at [469, 106] on div "Cardholder Name" at bounding box center [566, 105] width 313 height 41
click at [471, 120] on input "Cardholder Name" at bounding box center [566, 113] width 313 height 23
type input "I [PERSON_NAME]"
click at [467, 179] on input "Card Number" at bounding box center [566, 170] width 313 height 23
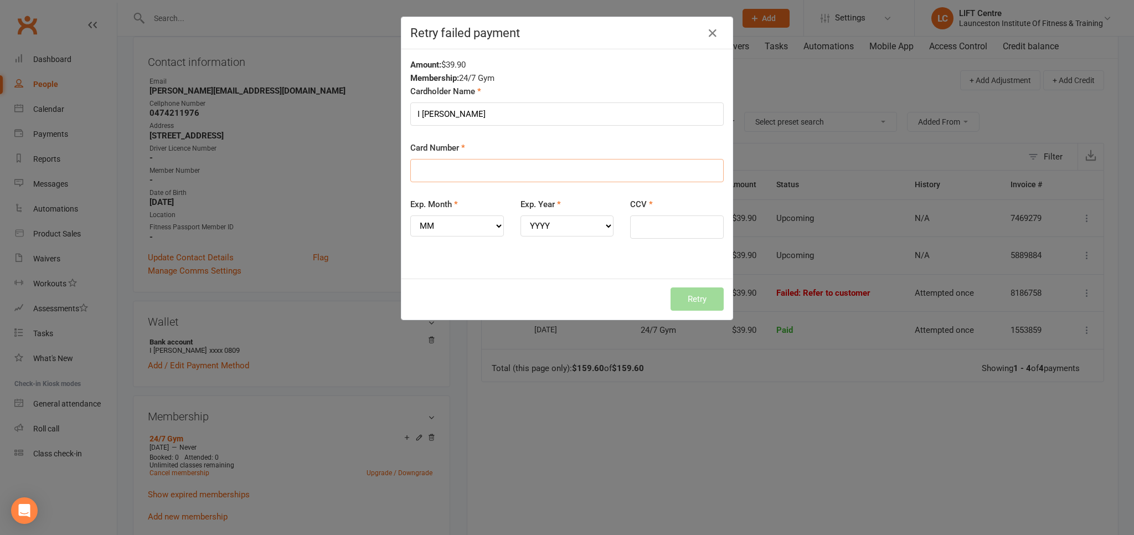
click at [523, 162] on input "Card Number" at bounding box center [566, 170] width 313 height 23
click at [708, 30] on icon "button" at bounding box center [712, 33] width 13 height 13
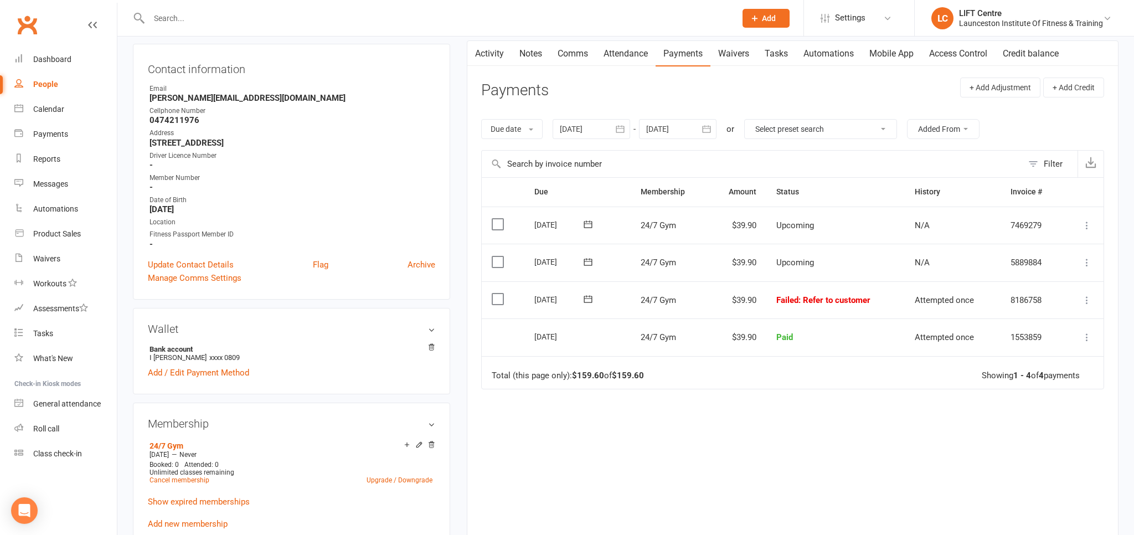
scroll to position [58, 0]
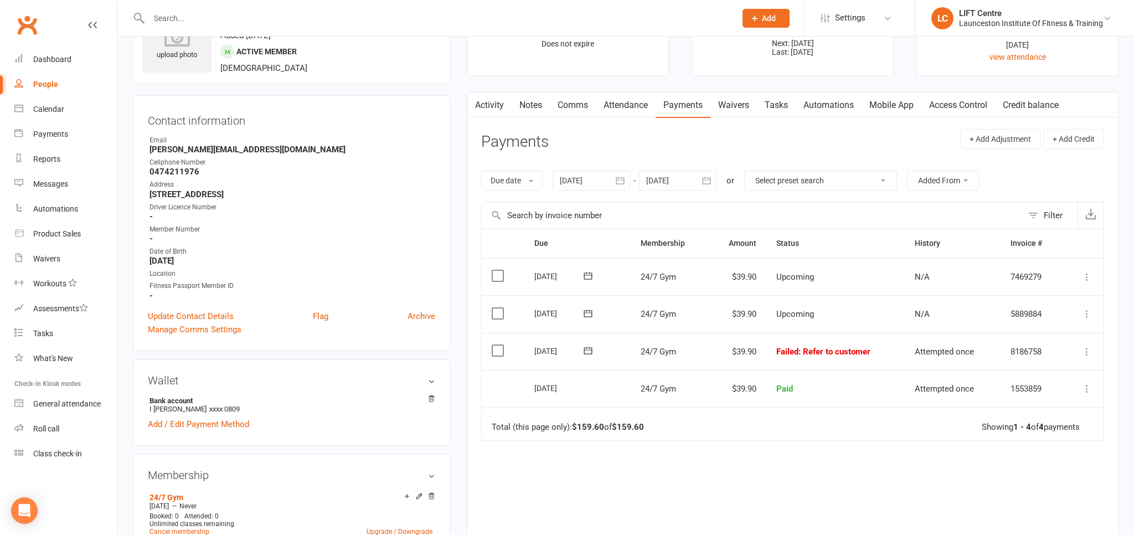
click at [1082, 346] on icon at bounding box center [1086, 351] width 11 height 11
click at [1044, 453] on link "Retry now" at bounding box center [1038, 462] width 110 height 22
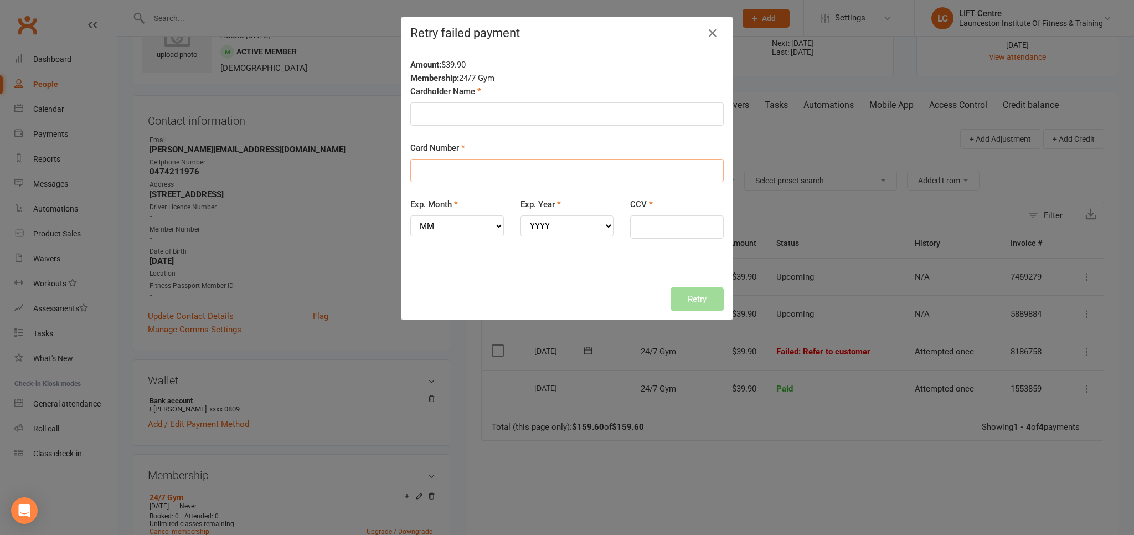
click at [454, 169] on input "Card Number" at bounding box center [566, 170] width 313 height 23
type input "[CREDIT_CARD_NUMBER]"
click at [410, 215] on select "MM 01 02 03 04 05 06 07 08 09 10 11 12" at bounding box center [457, 225] width 94 height 21
select select "01"
click option "01" at bounding box center [0, 0] width 0 height 0
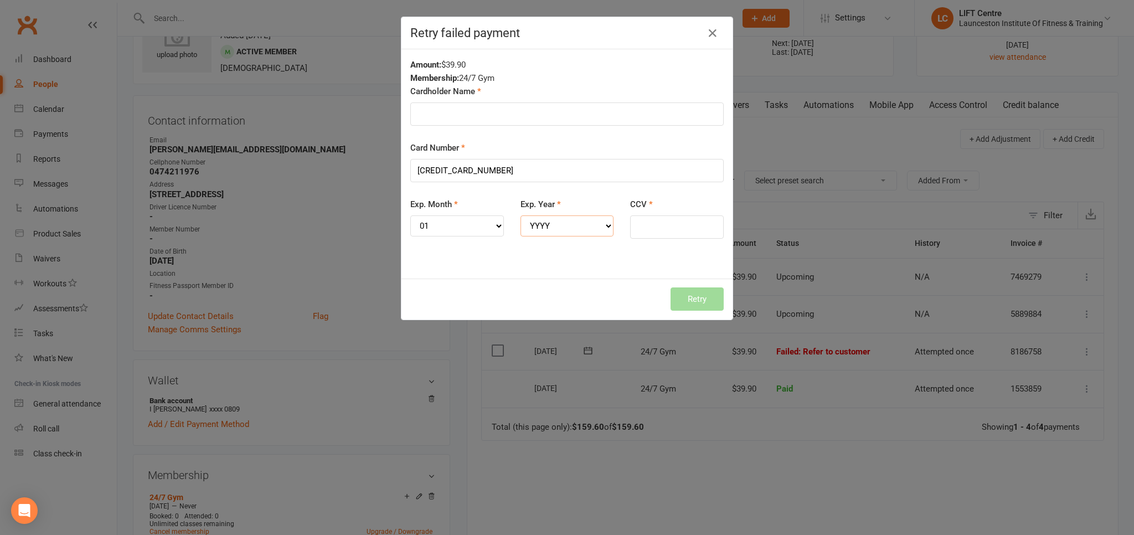
click at [520, 215] on select "YYYY 2025 2026 2027 2028 2029 2030 2031 2032 2033 2034" at bounding box center [567, 225] width 94 height 21
select select "2028"
click option "2028" at bounding box center [0, 0] width 0 height 0
click at [667, 225] on input "CCV" at bounding box center [677, 226] width 94 height 23
type input "037"
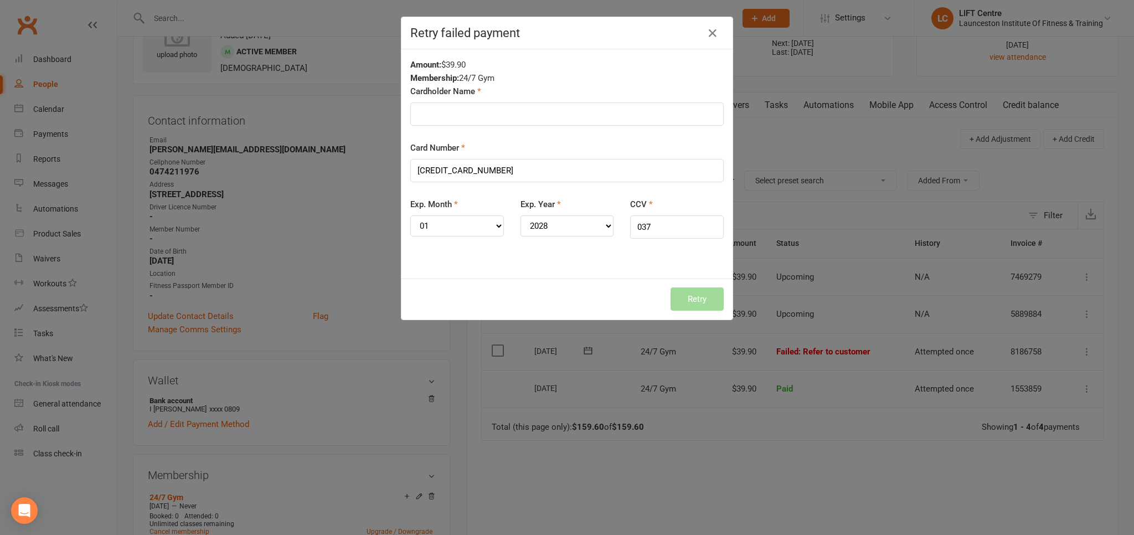
drag, startPoint x: 628, startPoint y: 239, endPoint x: 617, endPoint y: 225, distance: 17.7
click at [628, 238] on div "CCV 037" at bounding box center [677, 226] width 110 height 56
click at [459, 115] on input "Cardholder Name" at bounding box center [566, 113] width 313 height 23
drag, startPoint x: 469, startPoint y: 114, endPoint x: 422, endPoint y: 115, distance: 47.6
click at [422, 115] on input "I [PERSON_NAME]" at bounding box center [566, 113] width 313 height 23
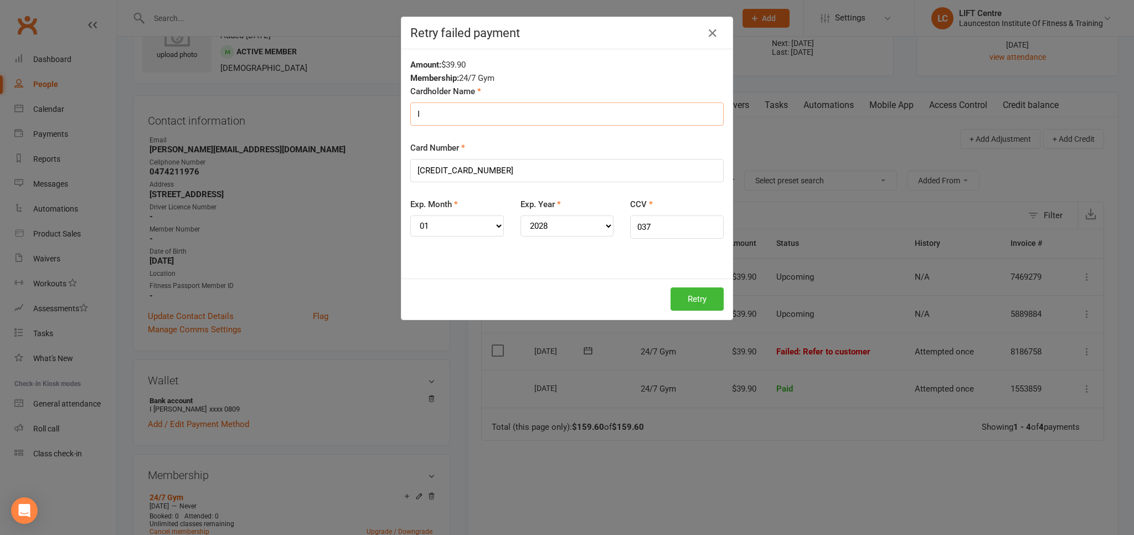
type input "I"
type input "i"
type input "I [PERSON_NAME]"
click at [691, 291] on button "Retry" at bounding box center [696, 298] width 53 height 23
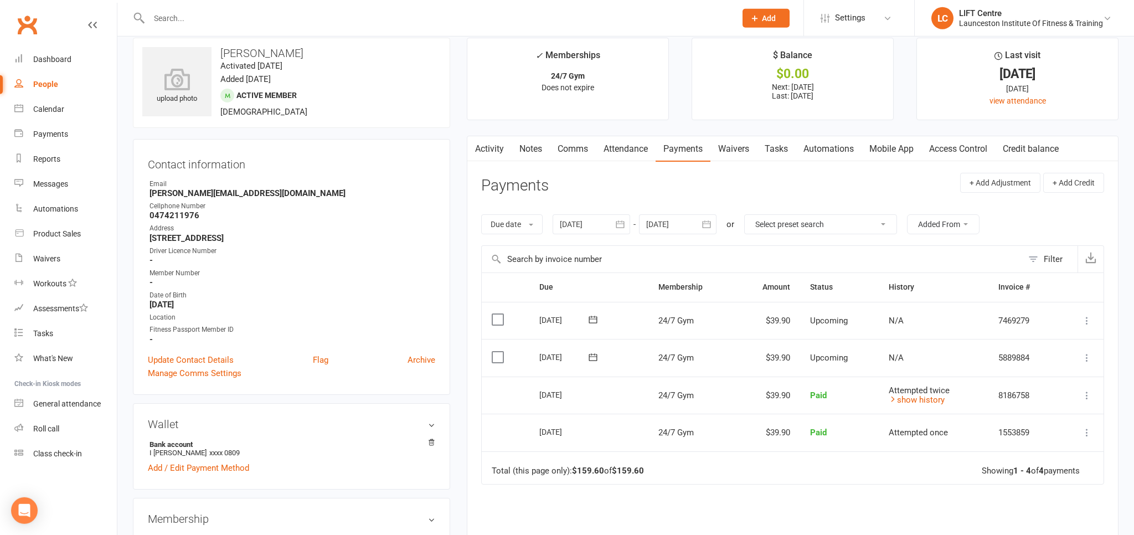
scroll to position [0, 0]
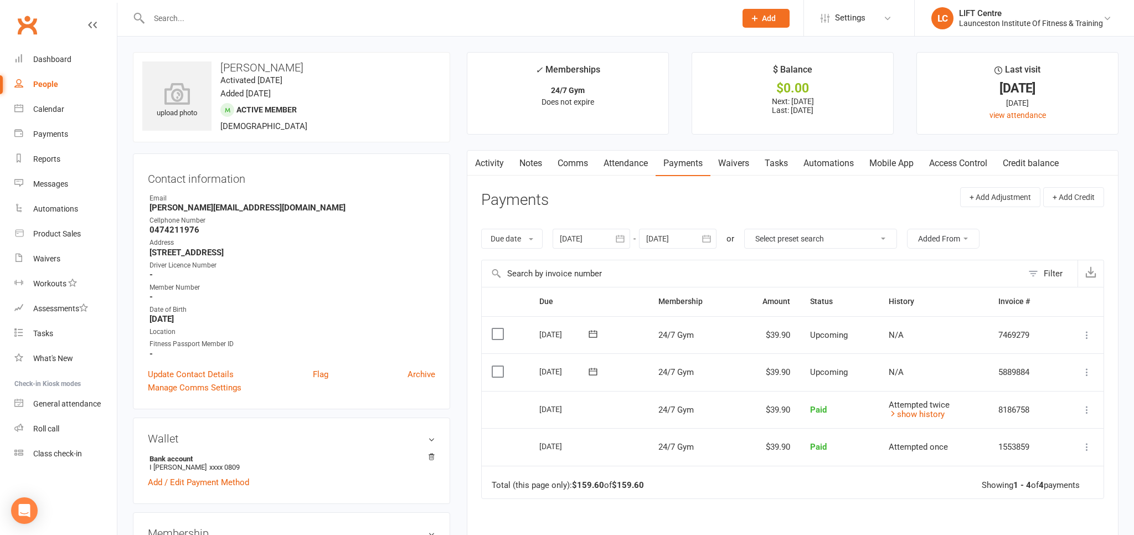
click at [260, 17] on input "text" at bounding box center [437, 19] width 582 height 16
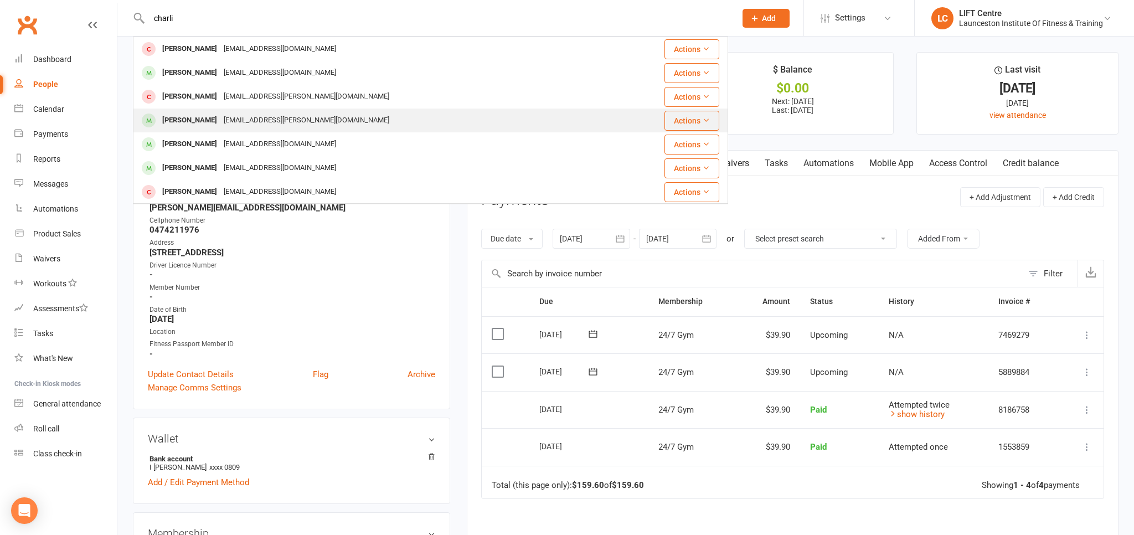
type input "charli"
click at [286, 120] on div "[EMAIL_ADDRESS][PERSON_NAME][DOMAIN_NAME]" at bounding box center [306, 120] width 172 height 16
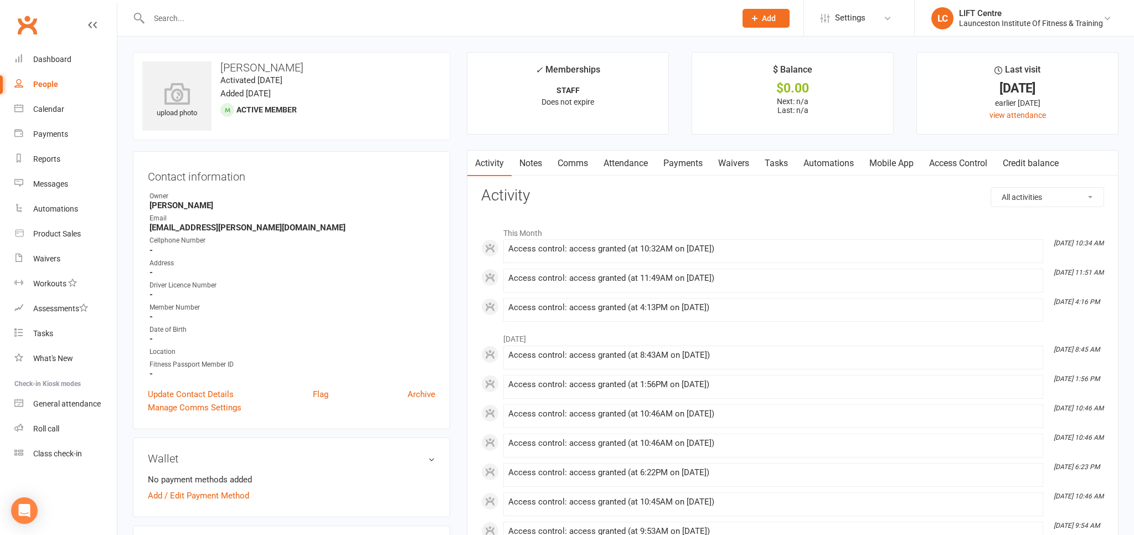
click at [39, 82] on div "People" at bounding box center [45, 84] width 25 height 9
select select "100"
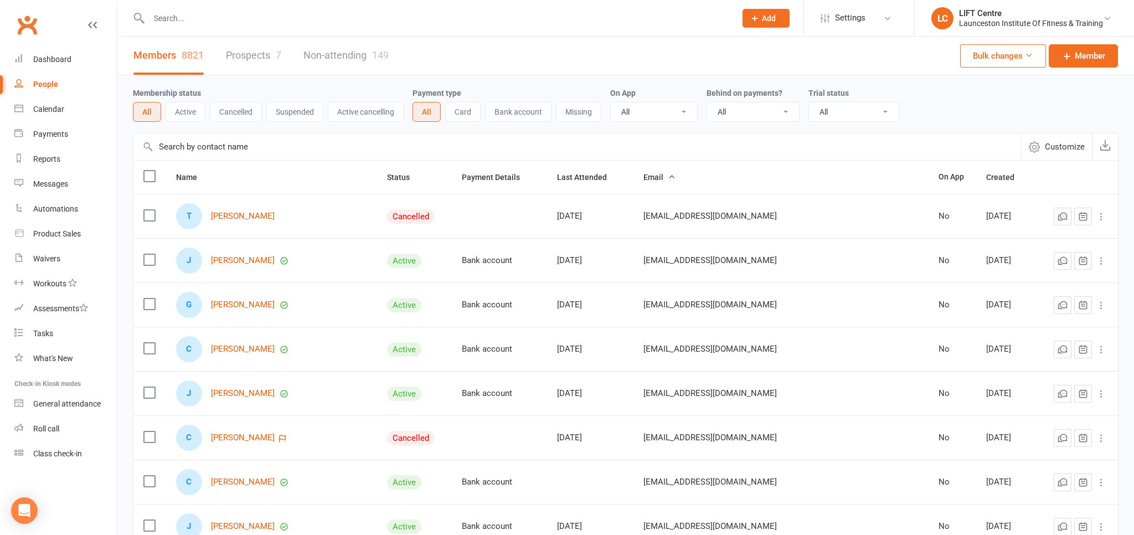
click at [169, 24] on input "text" at bounding box center [437, 19] width 582 height 16
type input "[PERSON_NAME]"
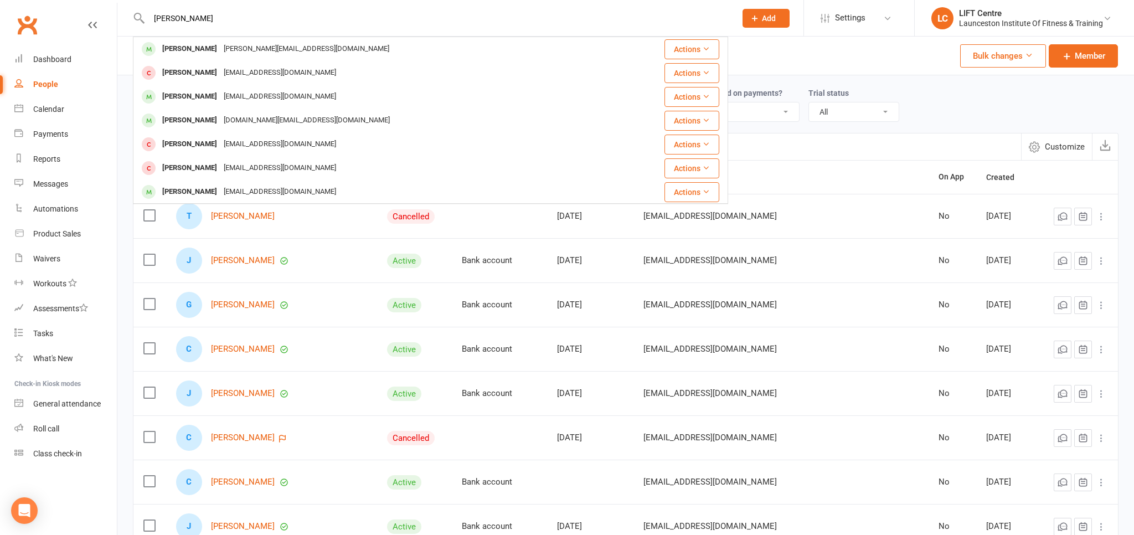
drag, startPoint x: 206, startPoint y: 24, endPoint x: 147, endPoint y: 35, distance: 59.6
click at [147, 26] on input "[PERSON_NAME]" at bounding box center [437, 19] width 582 height 16
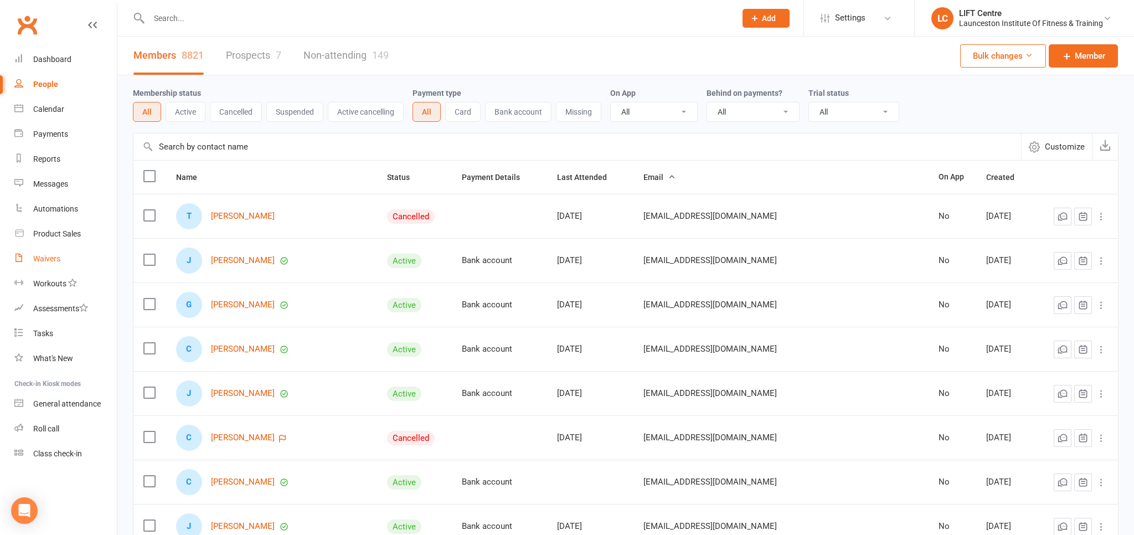
click at [25, 266] on link "Waivers" at bounding box center [65, 258] width 102 height 25
select select "50"
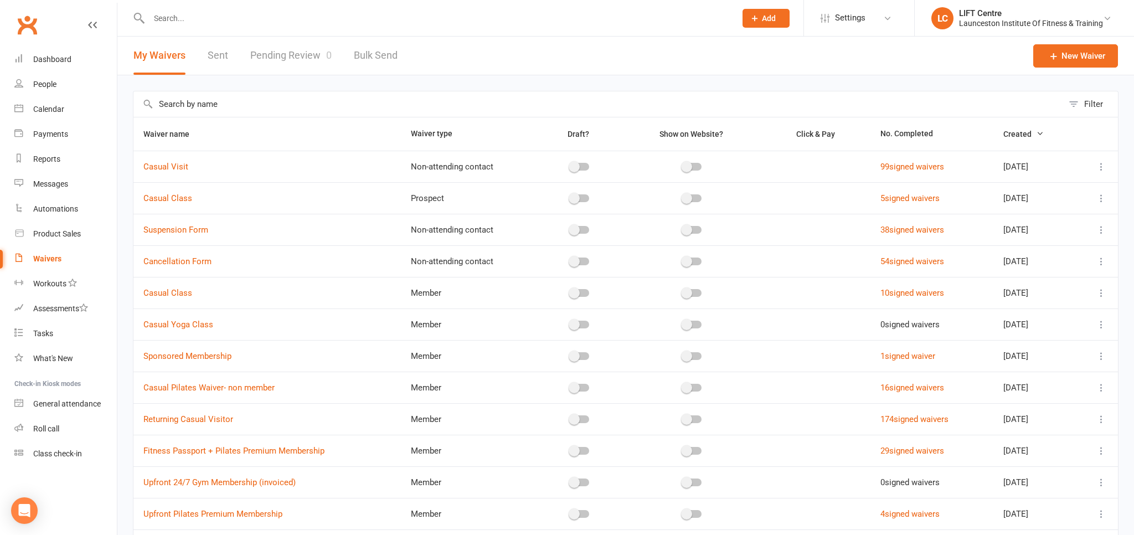
click at [312, 60] on link "Pending Review 0" at bounding box center [290, 56] width 81 height 38
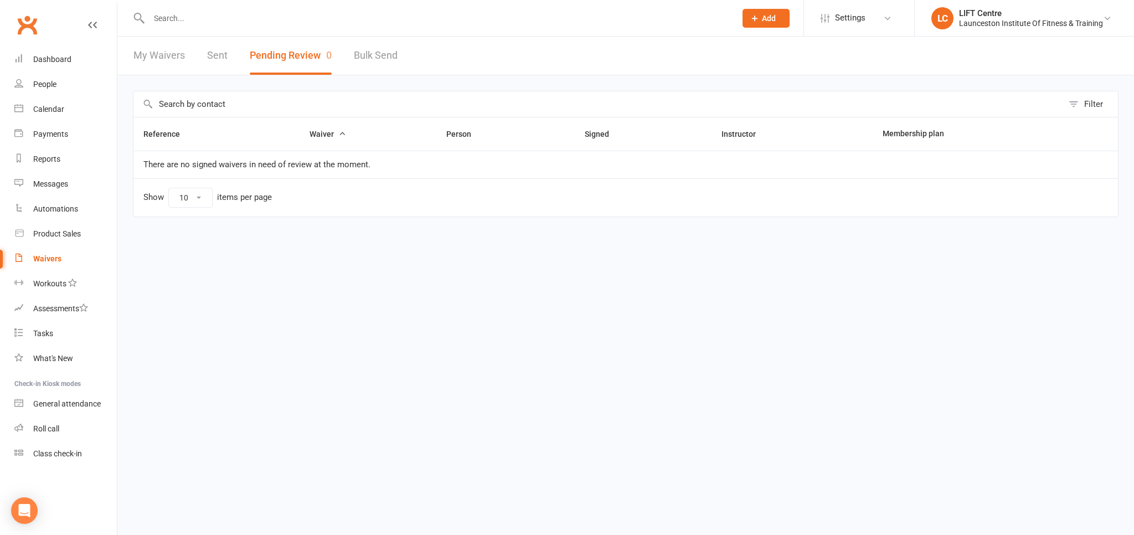
click at [145, 50] on link "My Waivers" at bounding box center [158, 56] width 51 height 38
select select "50"
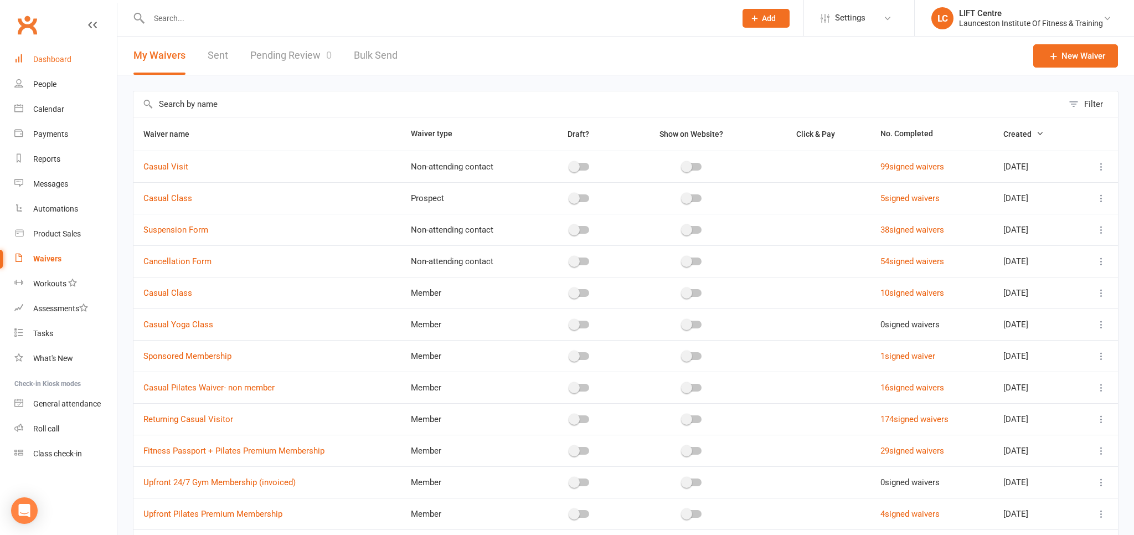
click at [61, 64] on link "Dashboard" at bounding box center [65, 59] width 102 height 25
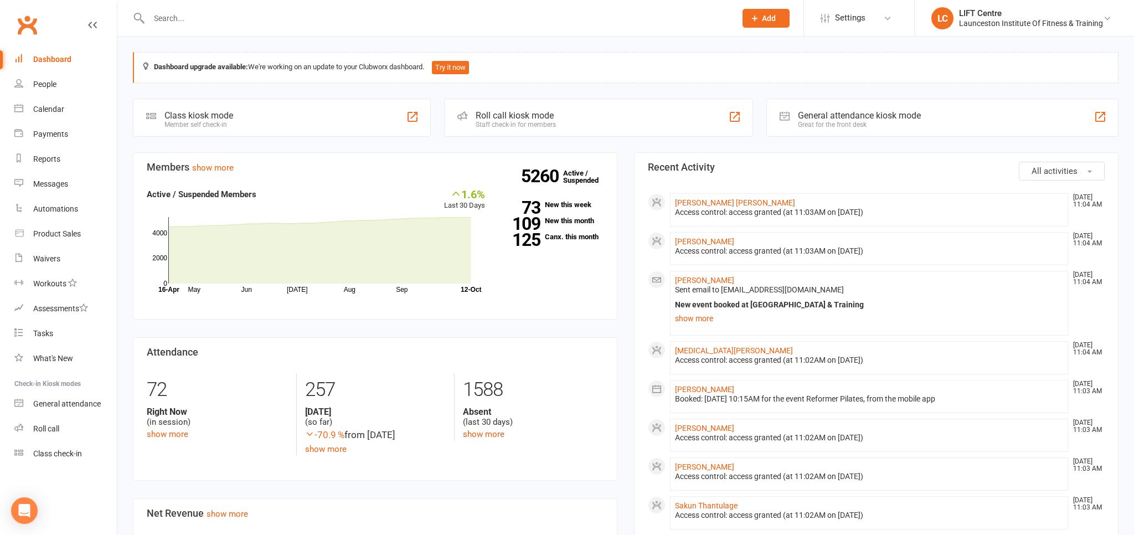
click at [260, 14] on input "text" at bounding box center [437, 19] width 582 height 16
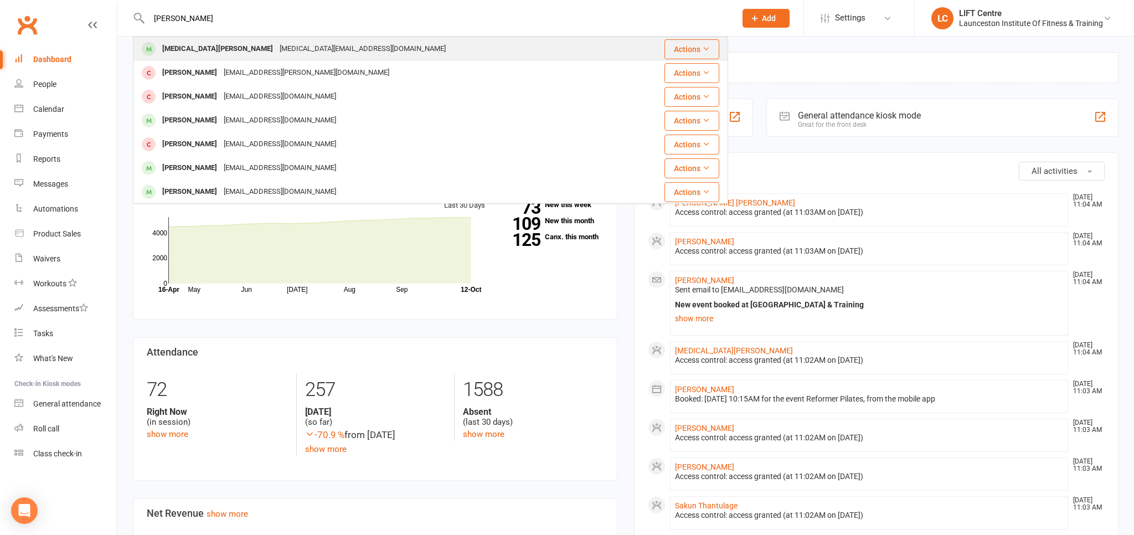
type input "[PERSON_NAME]"
click at [276, 51] on div "[MEDICAL_DATA][EMAIL_ADDRESS][DOMAIN_NAME]" at bounding box center [362, 49] width 173 height 16
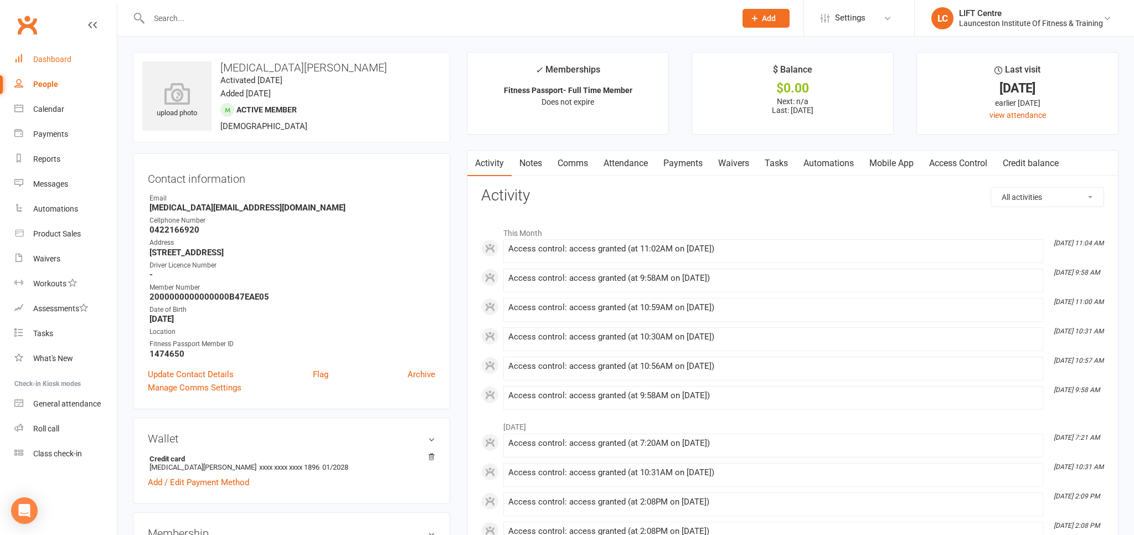
click at [73, 66] on link "Dashboard" at bounding box center [65, 59] width 102 height 25
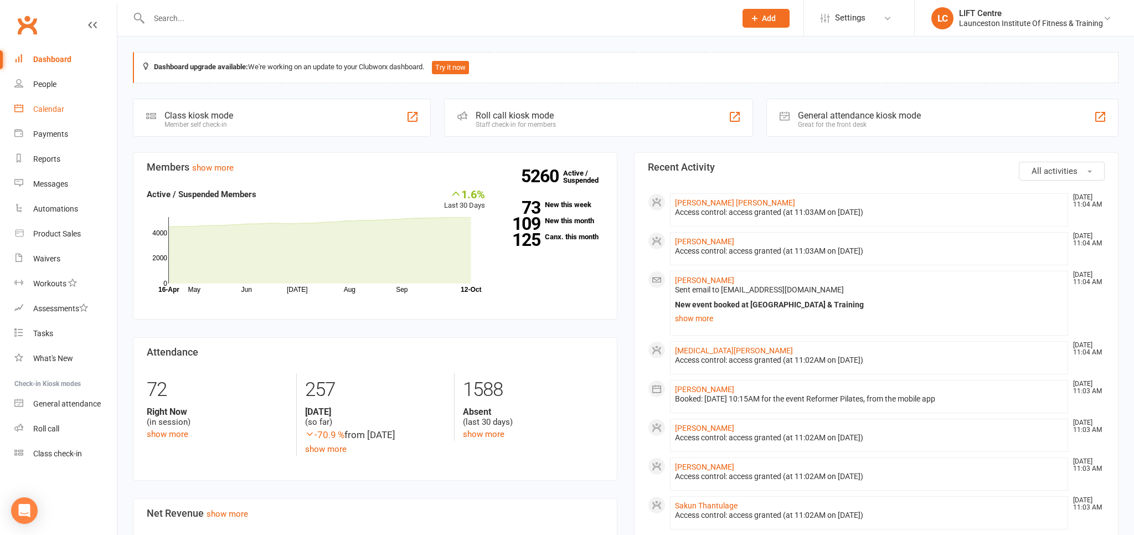
click at [59, 110] on div "Calendar" at bounding box center [48, 109] width 31 height 9
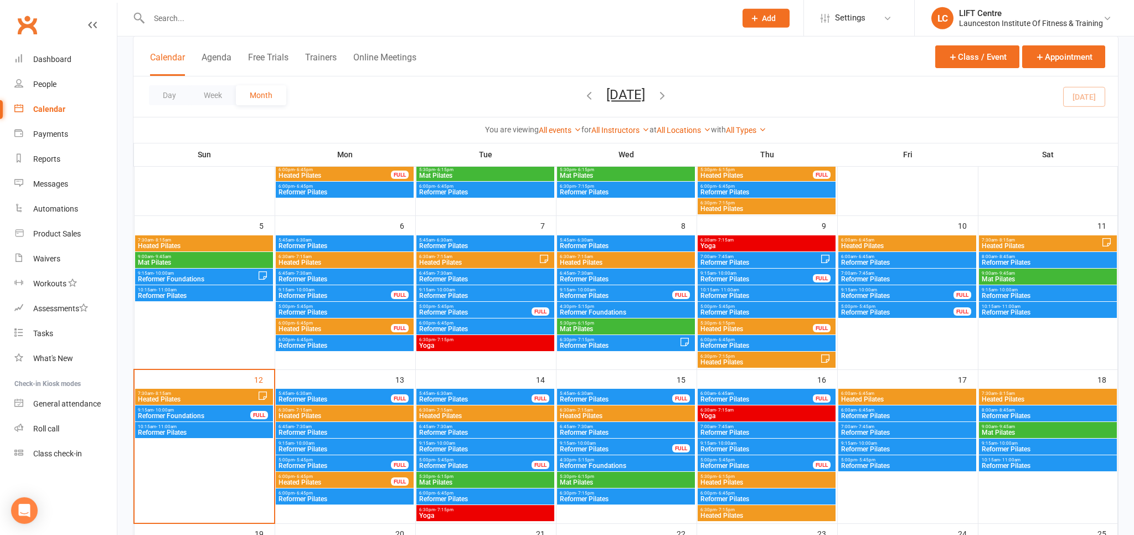
scroll to position [175, 0]
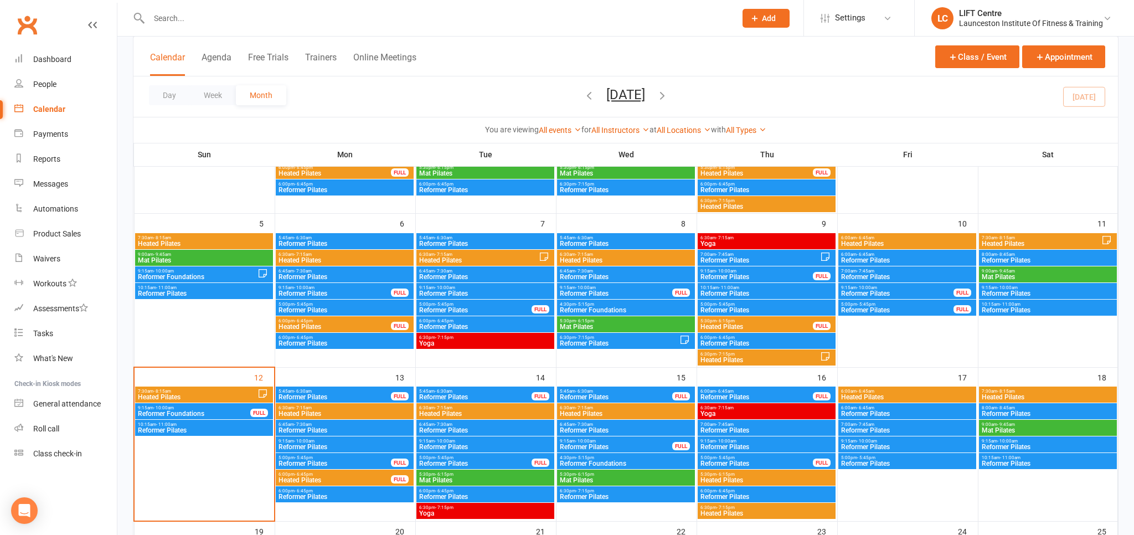
click at [177, 405] on span "9:15am - 10:00am" at bounding box center [193, 407] width 113 height 5
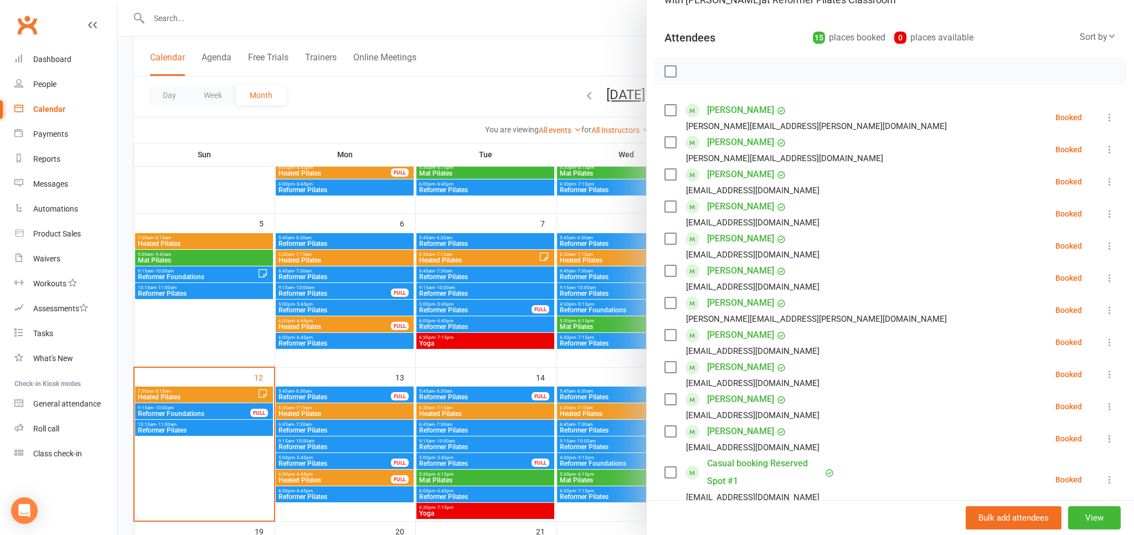
scroll to position [166, 0]
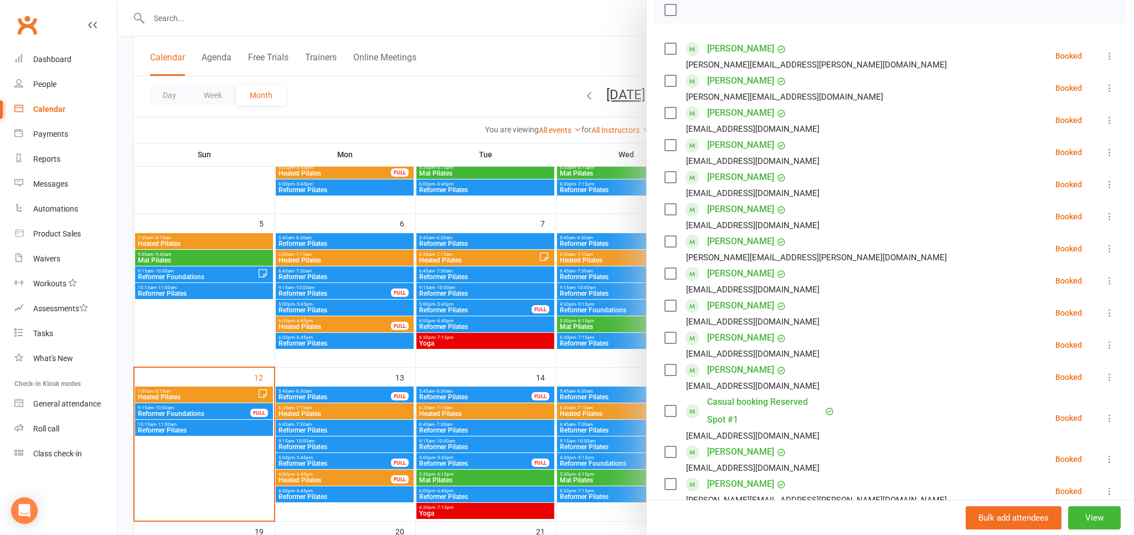
click at [424, 79] on div at bounding box center [625, 267] width 1016 height 535
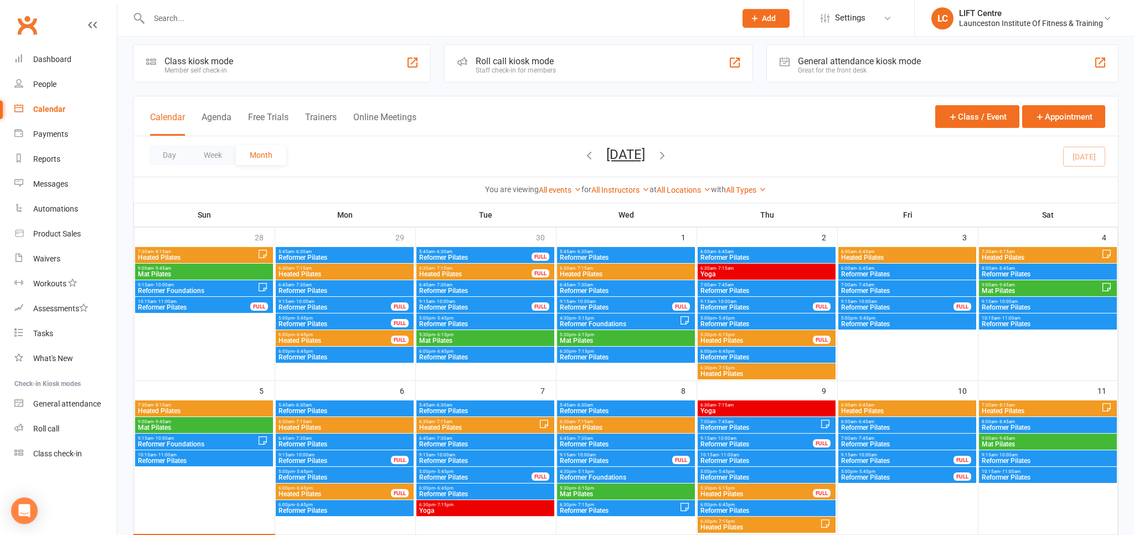
scroll to position [0, 0]
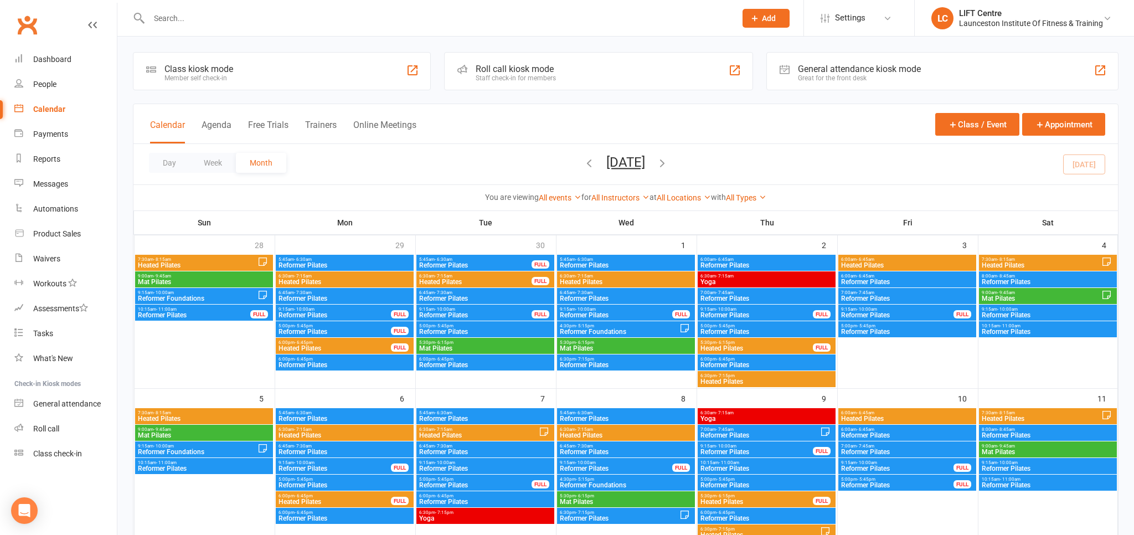
click at [182, 29] on div at bounding box center [430, 18] width 595 height 36
click at [186, 24] on input "text" at bounding box center [437, 19] width 582 height 16
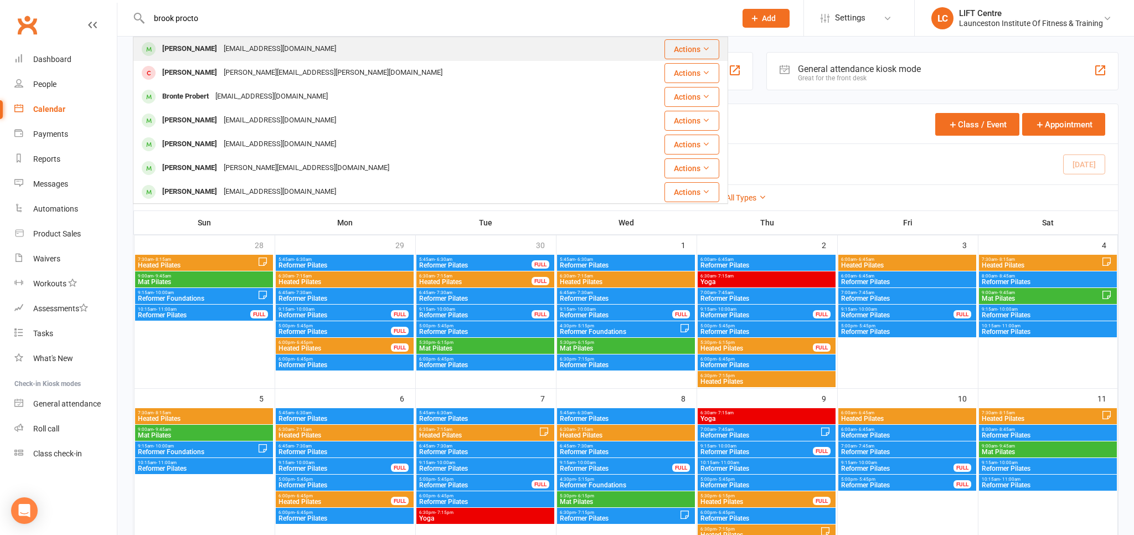
type input "brook procto"
click at [230, 51] on div "[EMAIL_ADDRESS][DOMAIN_NAME]" at bounding box center [279, 49] width 119 height 16
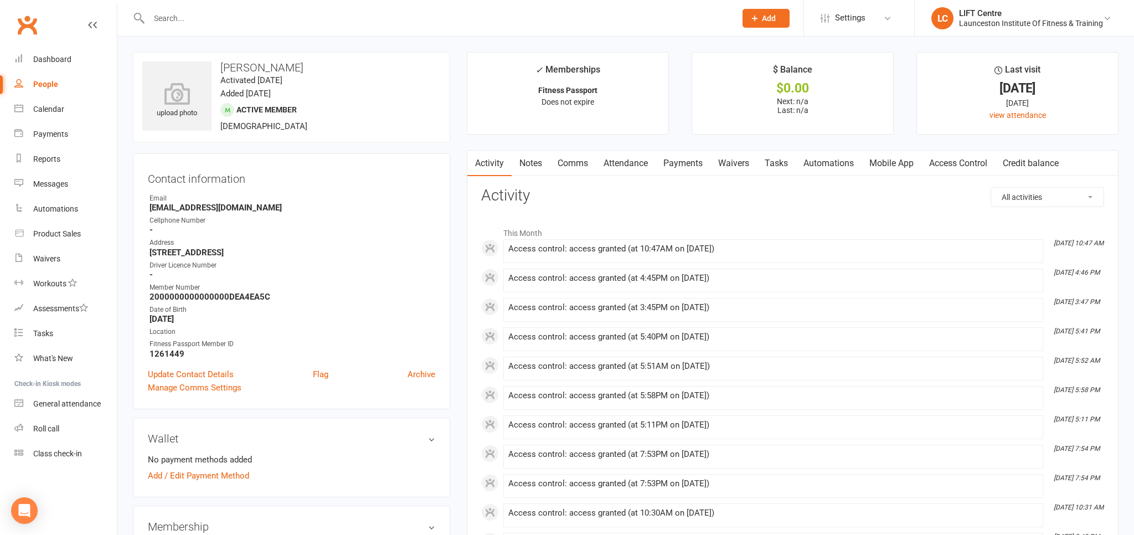
click at [977, 161] on link "Access Control" at bounding box center [958, 163] width 74 height 25
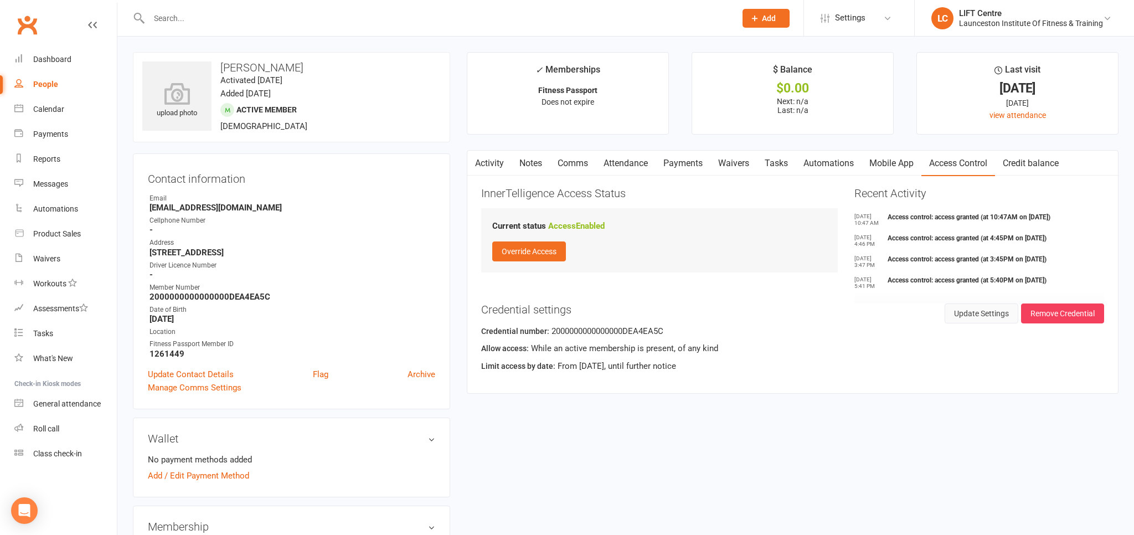
click at [987, 312] on button "Update Settings" at bounding box center [981, 313] width 74 height 20
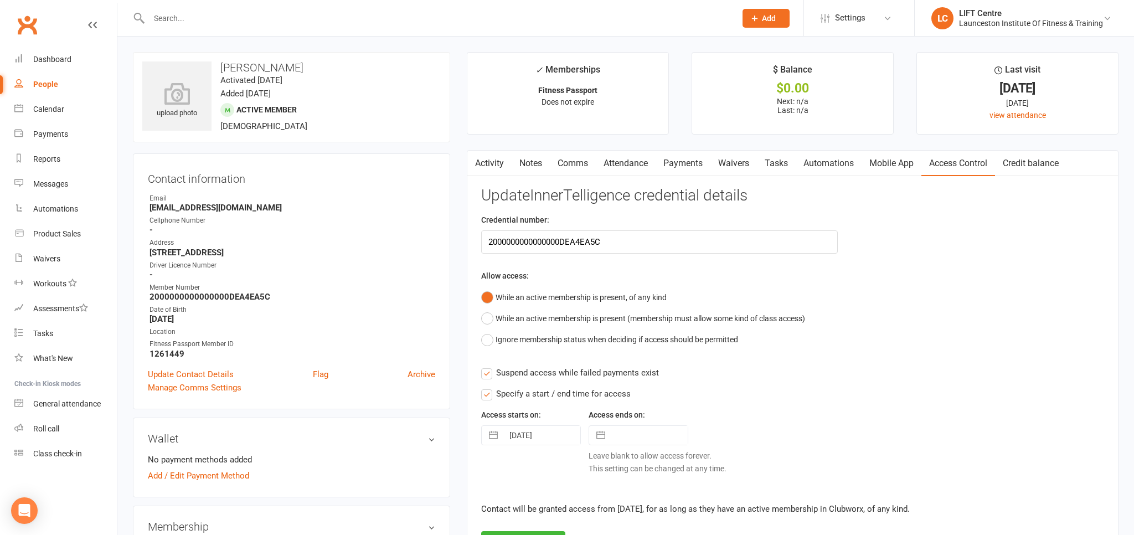
click at [278, 28] on div at bounding box center [430, 18] width 595 height 36
click at [245, 20] on input "text" at bounding box center [437, 19] width 582 height 16
drag, startPoint x: 631, startPoint y: 245, endPoint x: 431, endPoint y: 245, distance: 199.9
click at [481, 245] on input "2000000000000000DEA4EA5C" at bounding box center [659, 241] width 357 height 23
click at [575, 240] on input "text" at bounding box center [659, 241] width 357 height 23
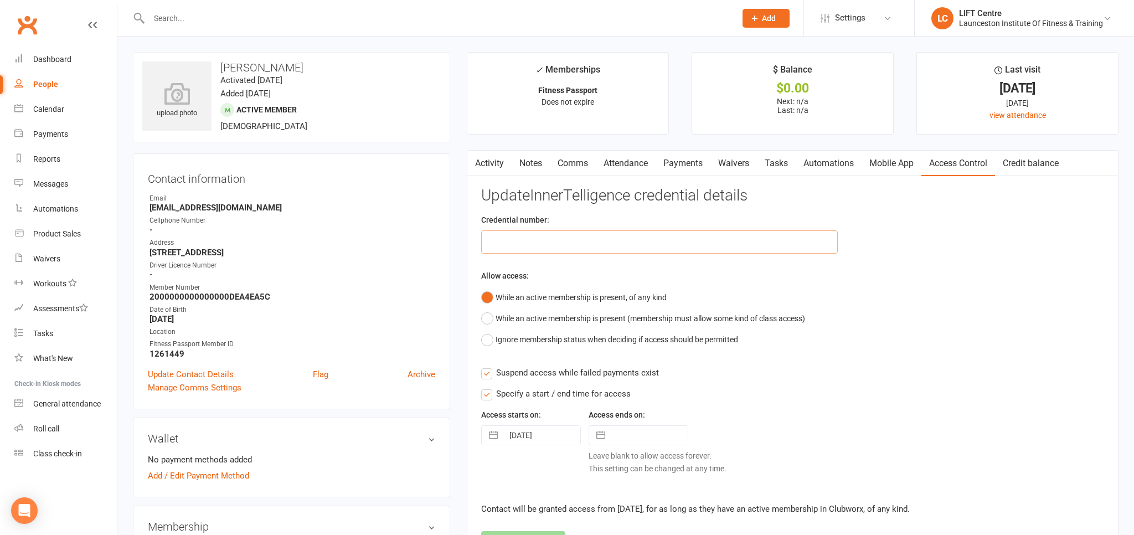
paste input "20000000000000004C7D0F9E"
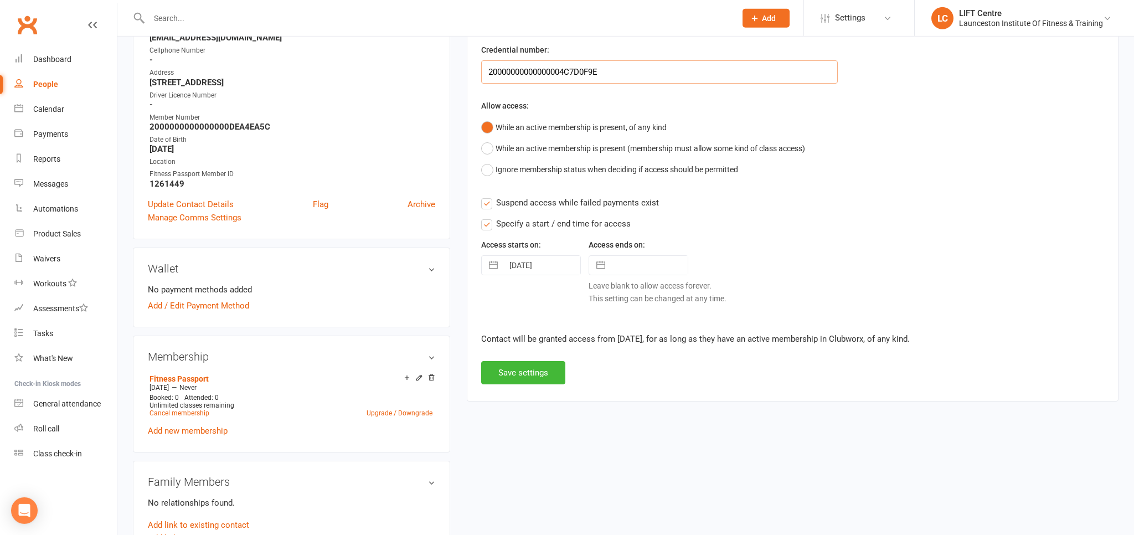
scroll to position [175, 0]
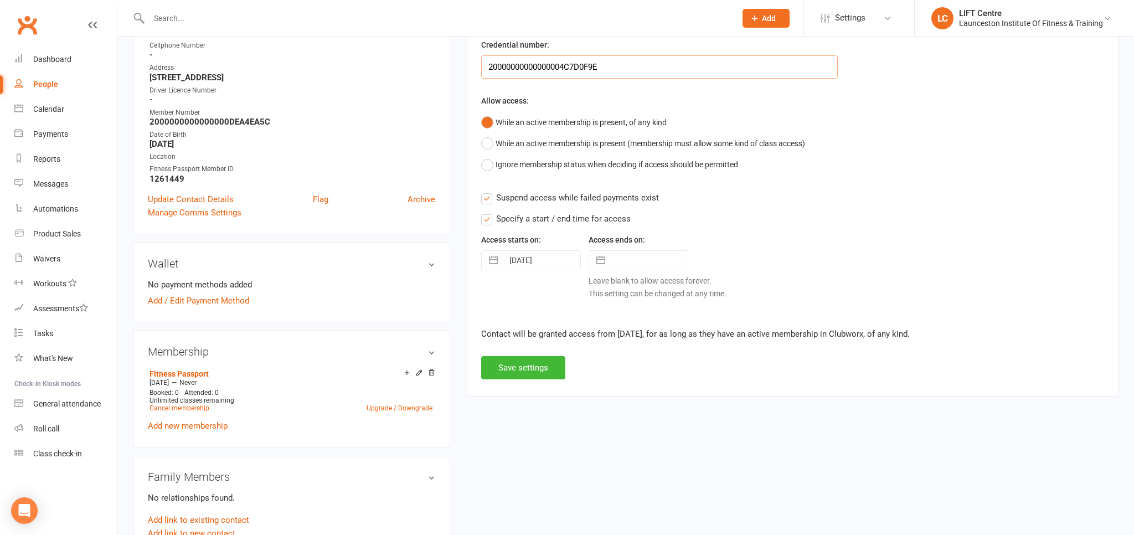
type input "20000000000000004C7D0F9E"
select select "8"
select select "2025"
select select "9"
select select "2025"
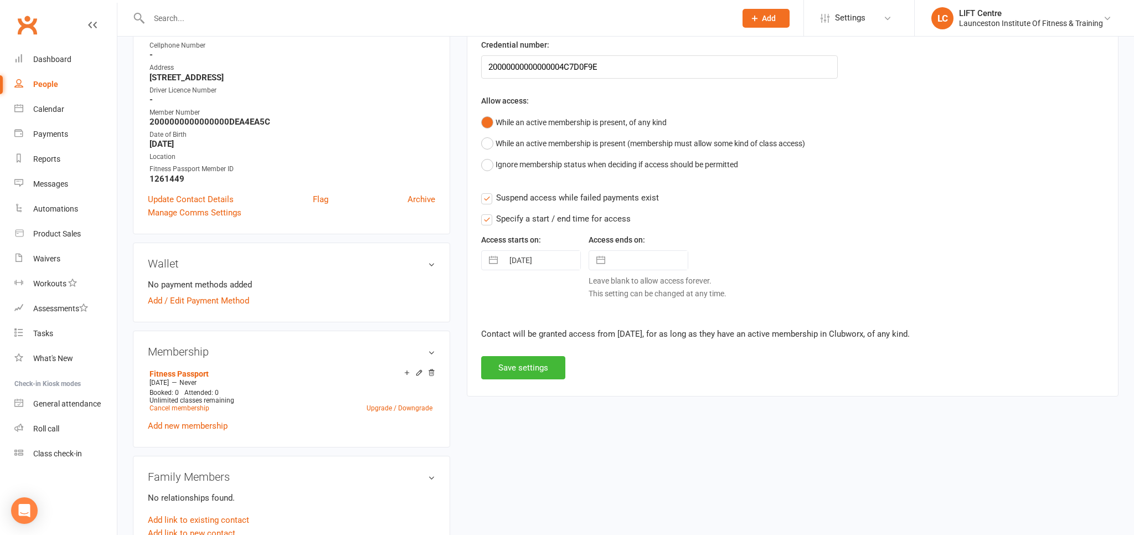
select select "10"
select select "2025"
click at [623, 263] on input "text" at bounding box center [649, 260] width 77 height 19
click at [639, 388] on td "13" at bounding box center [634, 388] width 22 height 21
type input "[DATE]"
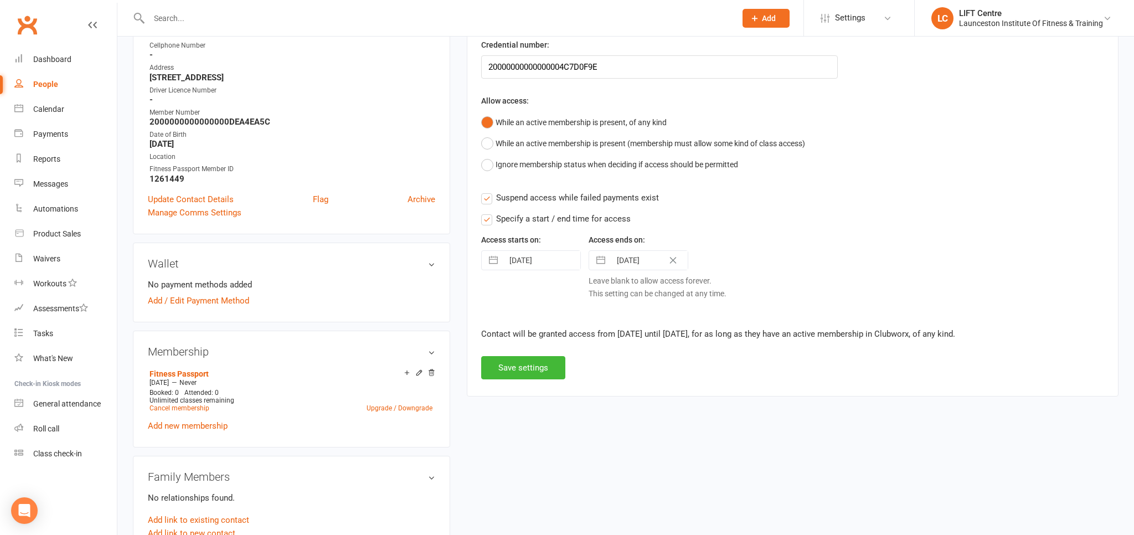
select select "11"
select select "2024"
select select "2025"
select select "1"
select select "2025"
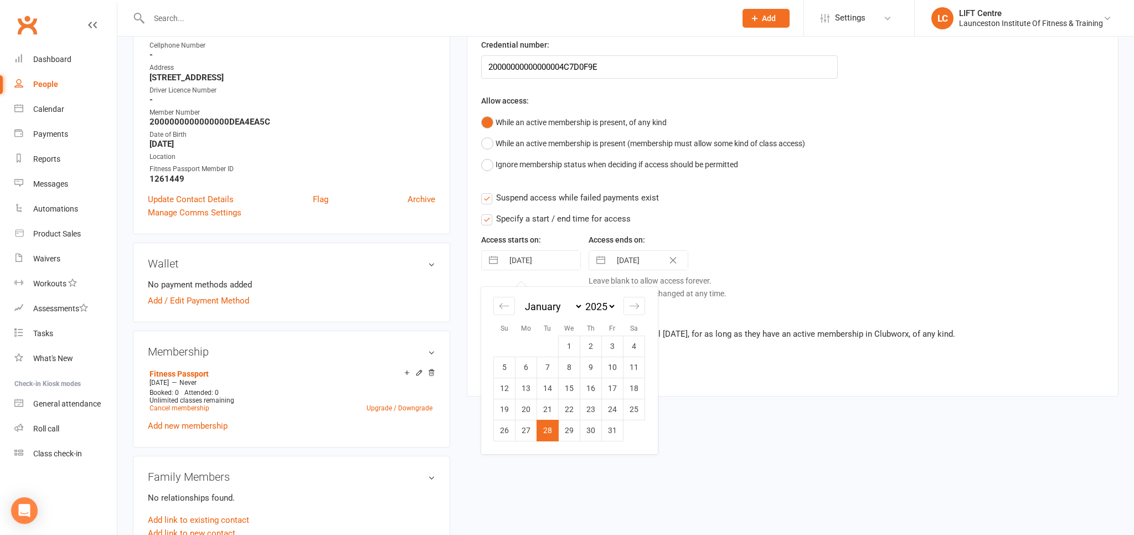
click at [523, 262] on input "[DATE]" at bounding box center [541, 260] width 77 height 19
click at [635, 369] on td "11" at bounding box center [634, 367] width 22 height 21
type input "[DATE]"
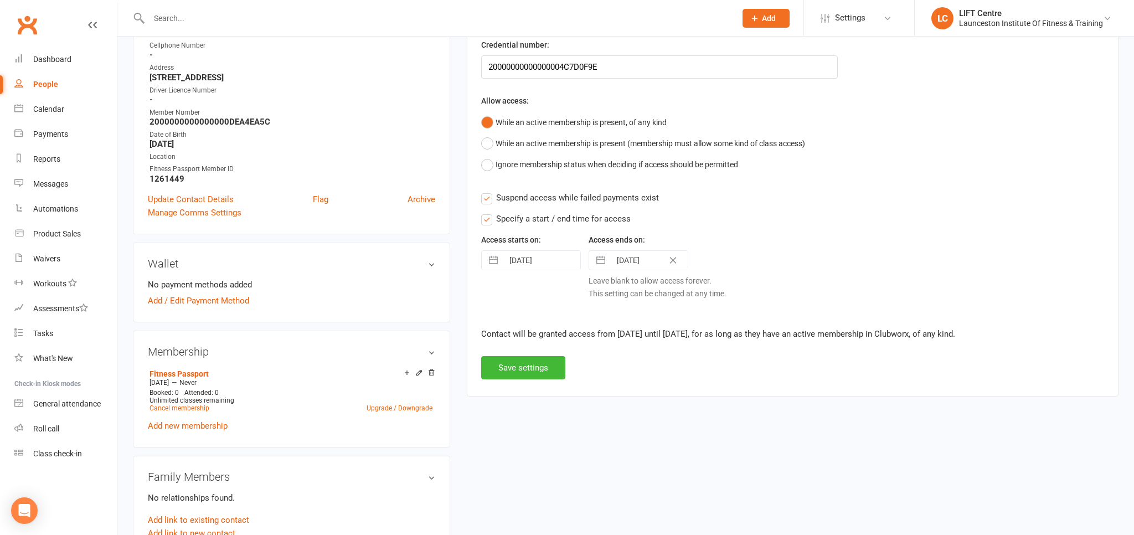
click at [530, 262] on input "[DATE]" at bounding box center [541, 260] width 77 height 19
select select "11"
select select "2024"
select select "2025"
select select "1"
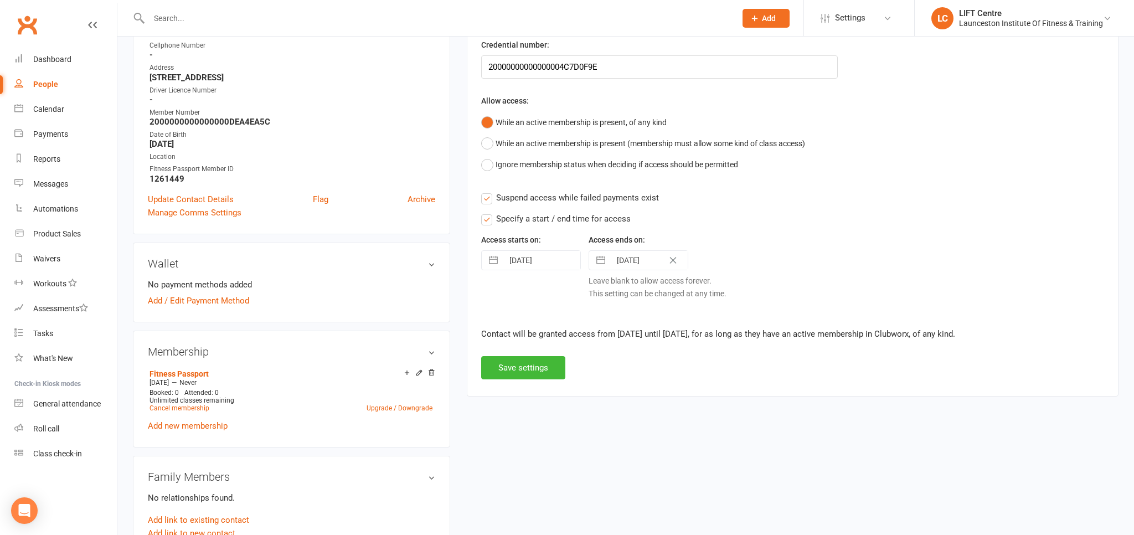
select select "2025"
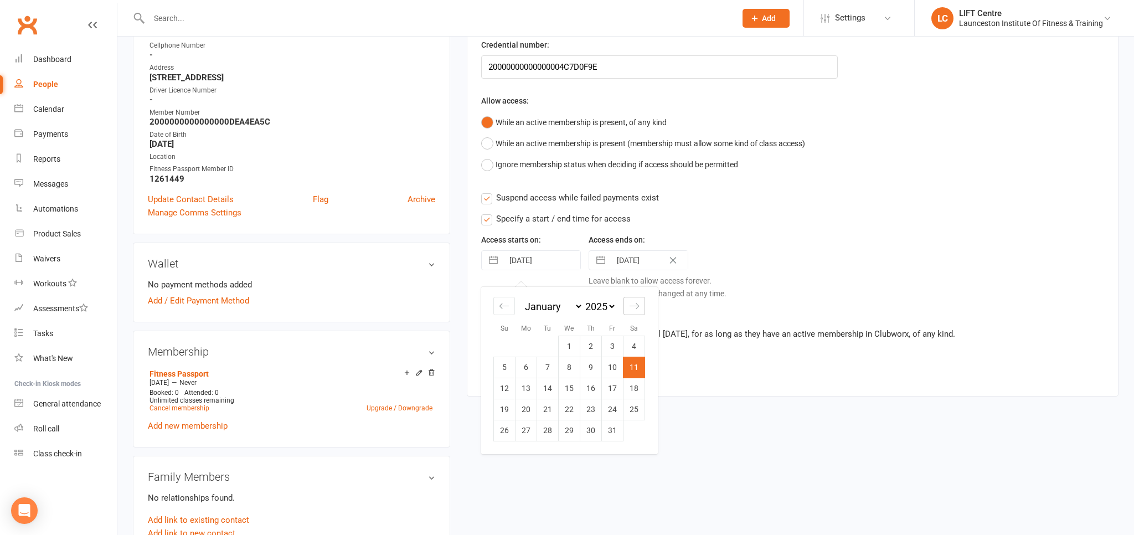
click at [632, 298] on div "Move forward to switch to the next month." at bounding box center [634, 306] width 22 height 18
select select "2"
select select "2025"
click at [632, 298] on div "Move forward to switch to the next month." at bounding box center [634, 306] width 22 height 18
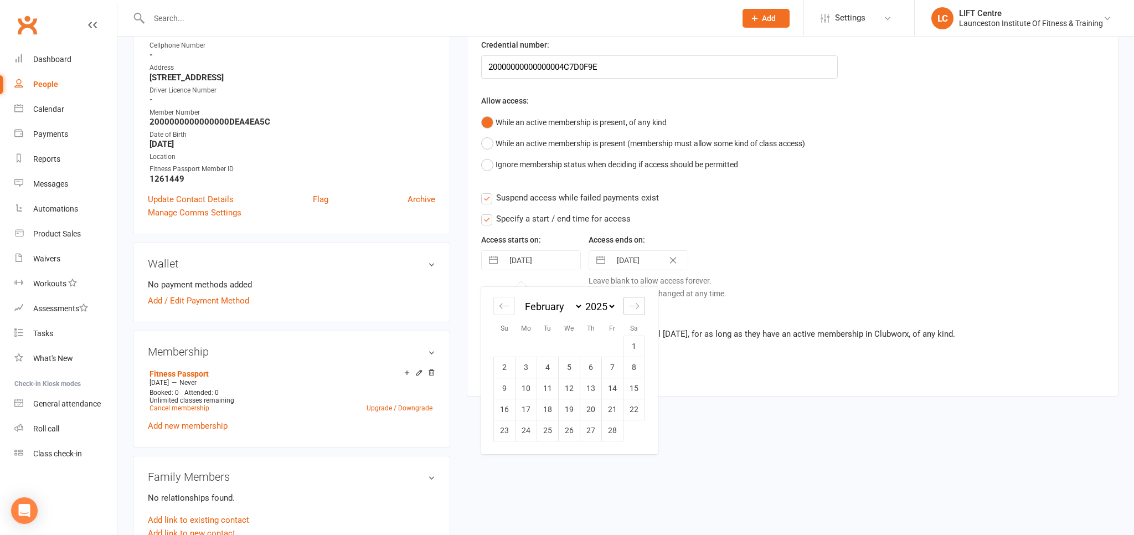
select select "3"
select select "2025"
select select "4"
select select "2025"
click at [632, 298] on div "Move forward to switch to the next month." at bounding box center [634, 306] width 22 height 18
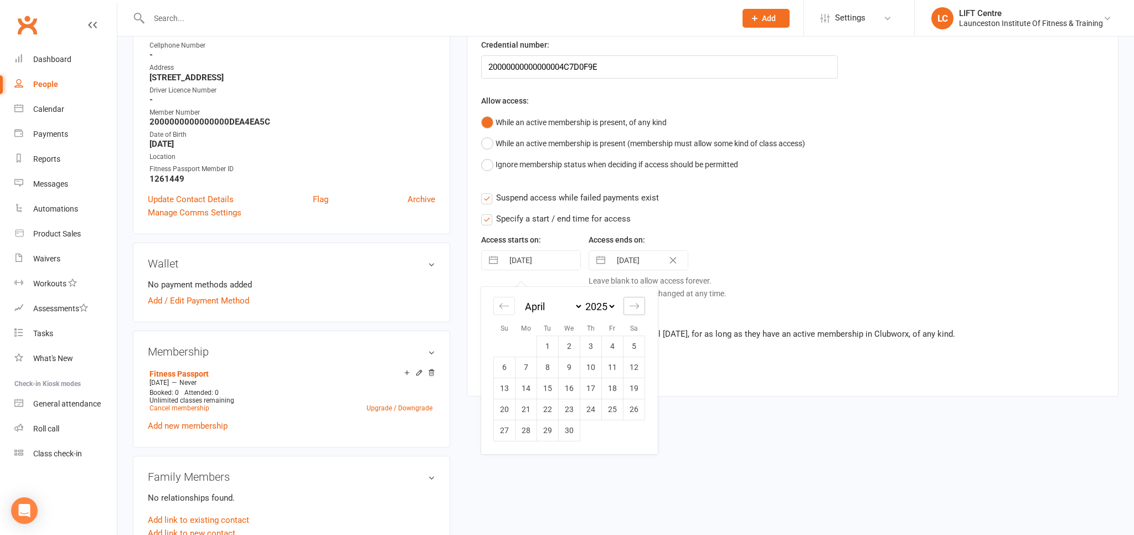
select select "5"
select select "2025"
click at [631, 298] on div "Move forward to switch to the next month." at bounding box center [634, 306] width 22 height 18
select select "6"
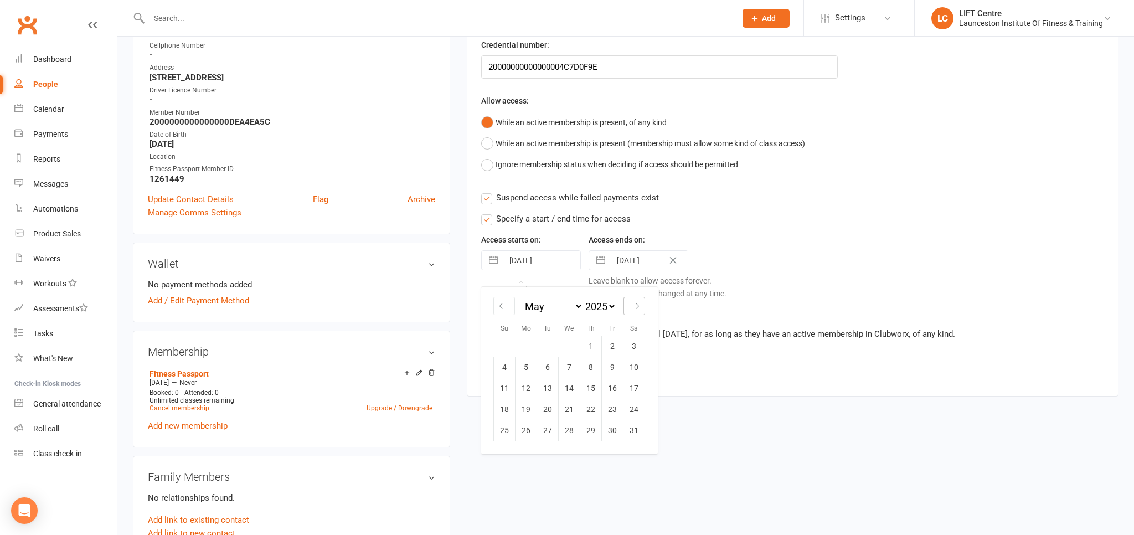
select select "2025"
select select "7"
select select "2025"
click at [631, 298] on div "Move forward to switch to the next month." at bounding box center [634, 306] width 22 height 18
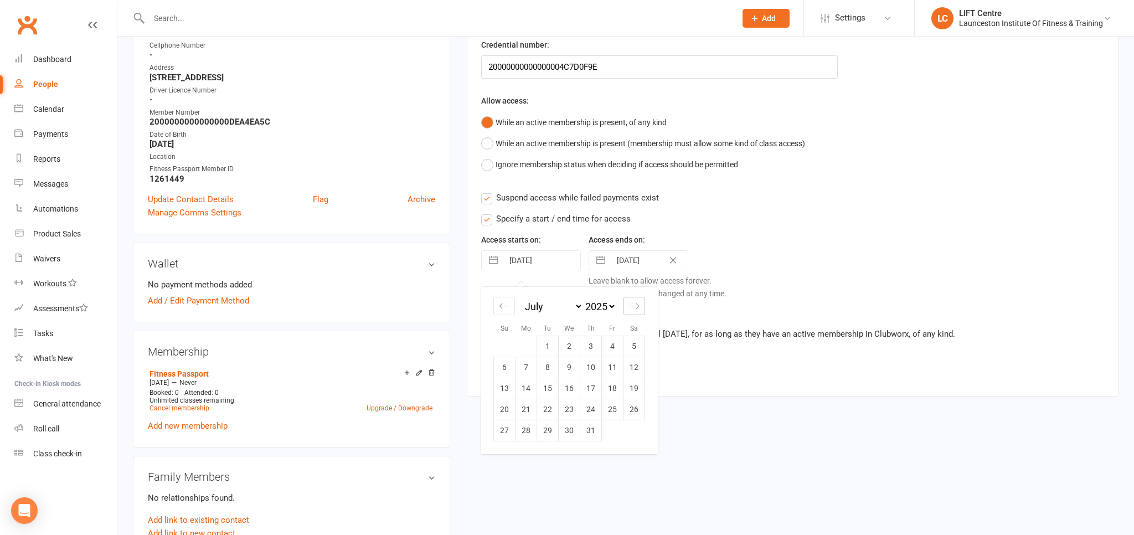
select select "8"
select select "2025"
select select "9"
select select "2025"
click at [631, 298] on div "Move forward to switch to the next month." at bounding box center [634, 306] width 22 height 18
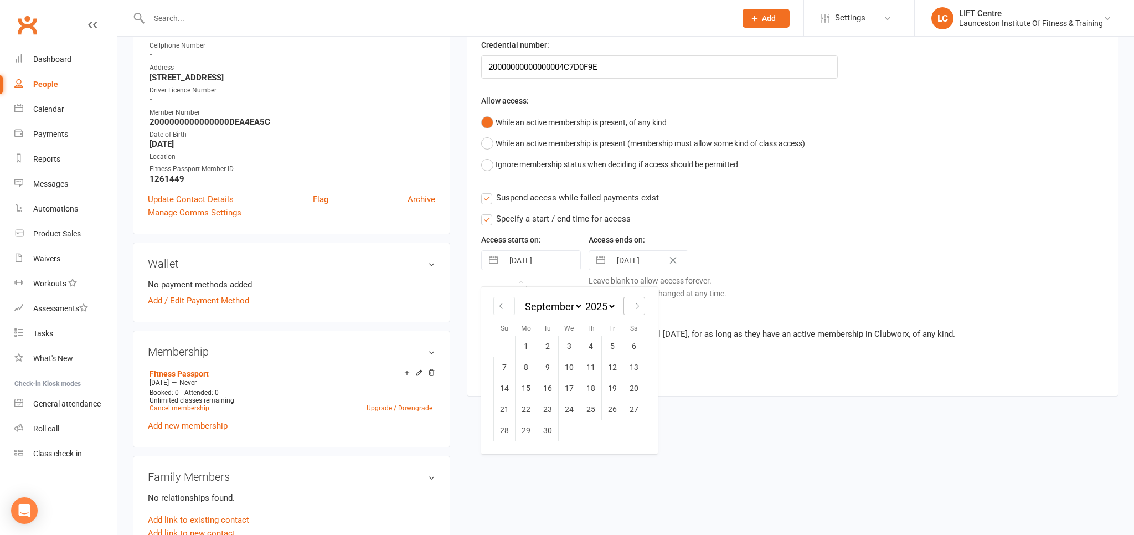
select select "10"
select select "2025"
click at [633, 370] on td "11" at bounding box center [634, 367] width 22 height 21
type input "[DATE]"
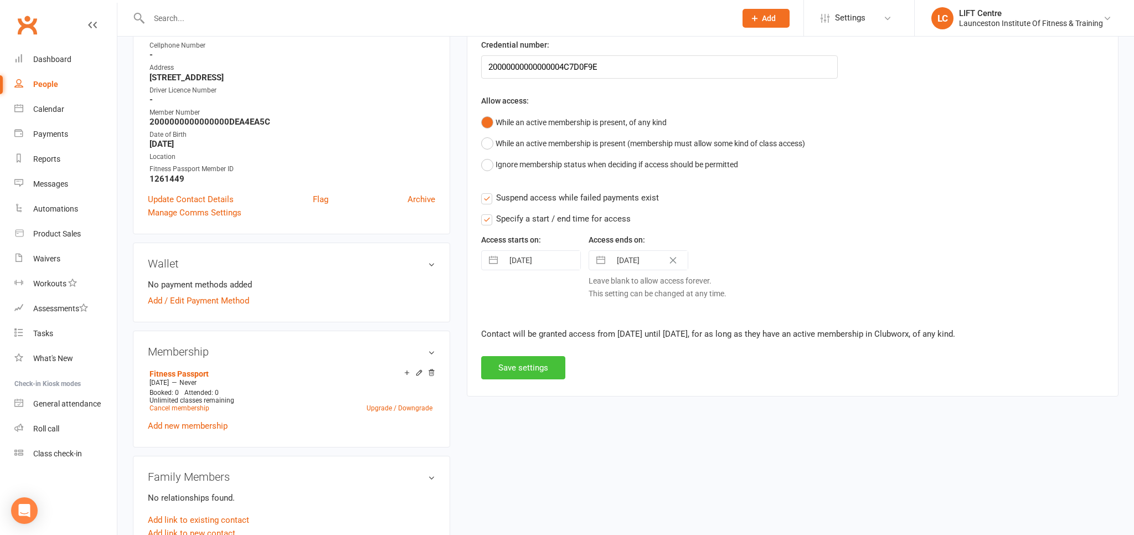
click at [536, 364] on button "Save settings" at bounding box center [523, 367] width 84 height 23
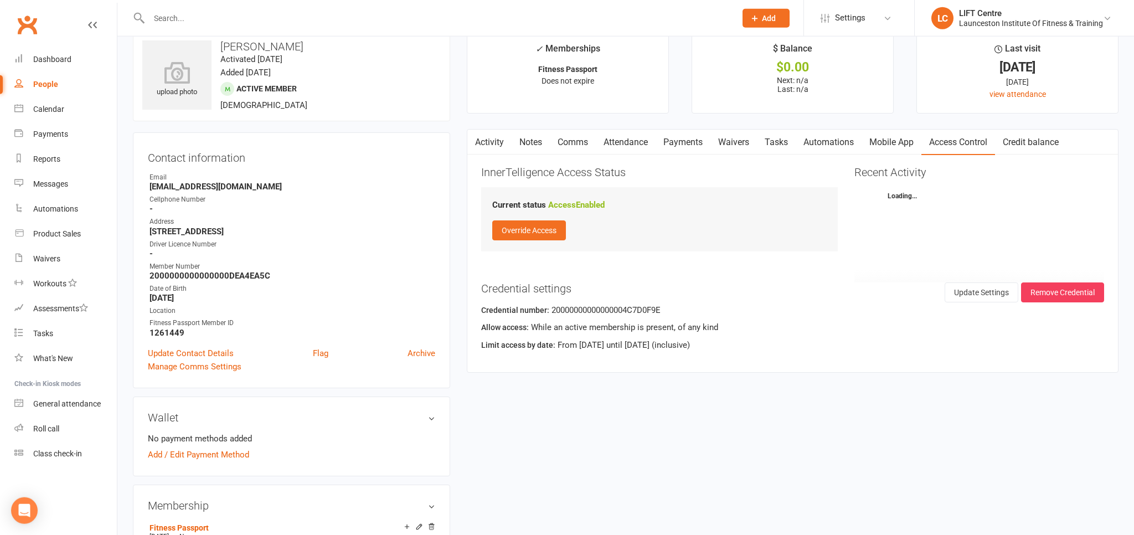
scroll to position [0, 0]
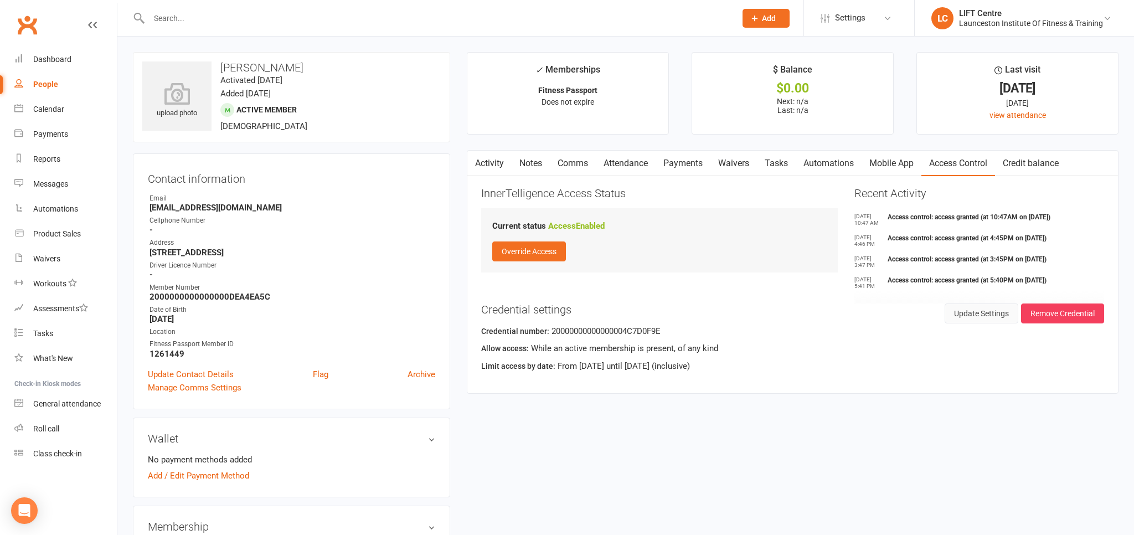
click at [965, 311] on button "Update Settings" at bounding box center [981, 313] width 74 height 20
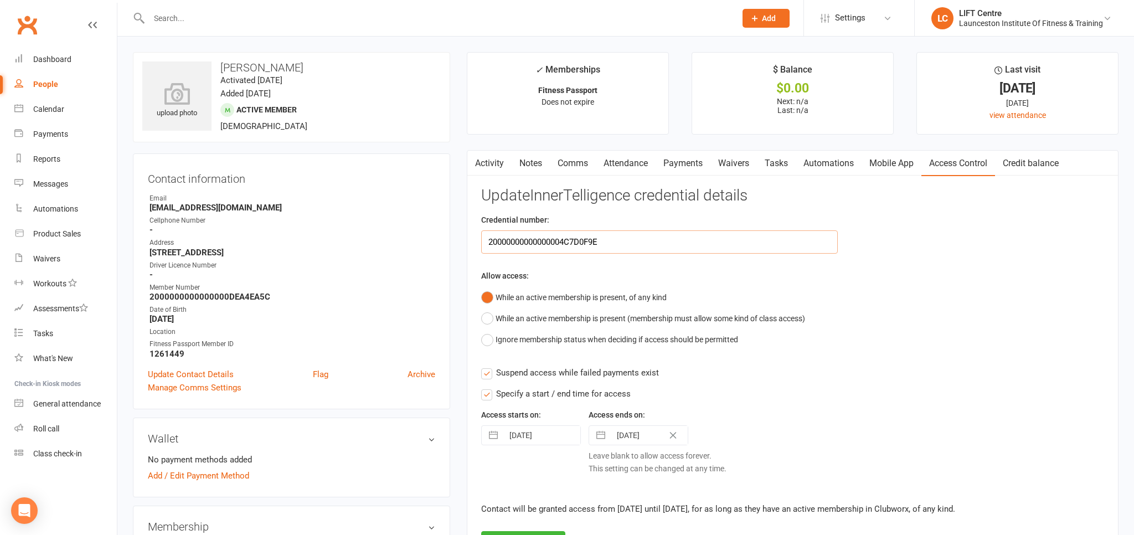
drag, startPoint x: 608, startPoint y: 245, endPoint x: 393, endPoint y: 246, distance: 214.8
click at [481, 246] on input "20000000000000004C7D0F9E" at bounding box center [659, 241] width 357 height 23
drag, startPoint x: 568, startPoint y: 229, endPoint x: 565, endPoint y: 245, distance: 15.7
click at [566, 244] on div "Credential number:" at bounding box center [659, 233] width 373 height 40
paste input "20000000000000004C7D0F9E"
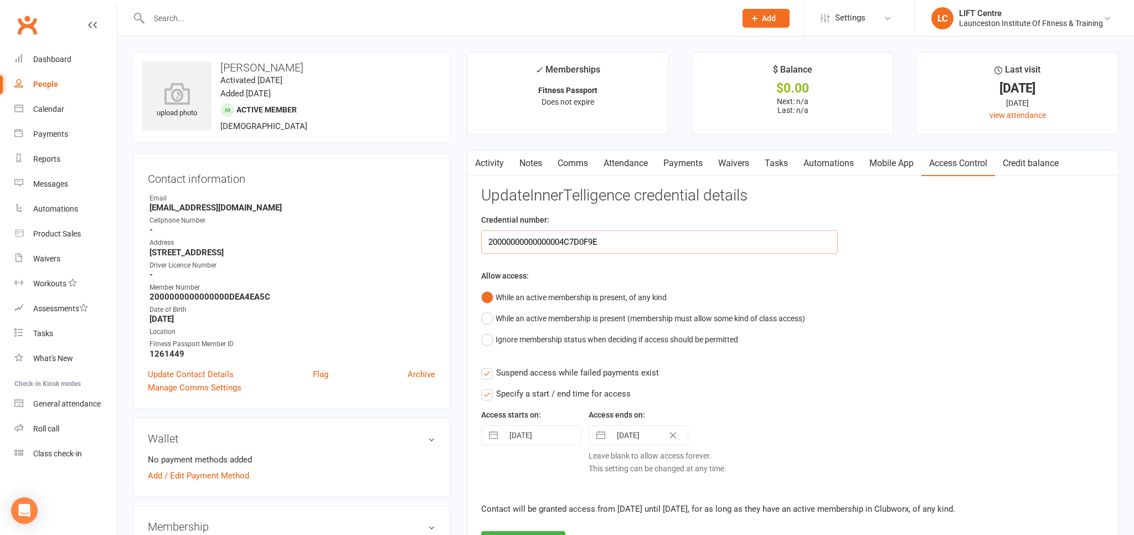
scroll to position [117, 0]
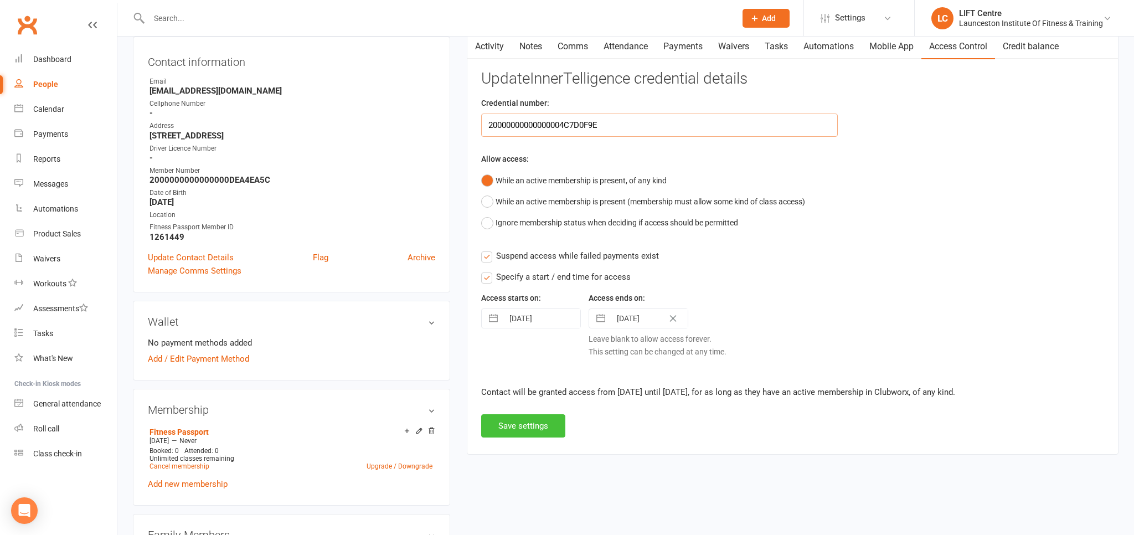
type input "20000000000000004C7D0F9E"
click at [529, 426] on button "Save settings" at bounding box center [523, 425] width 84 height 23
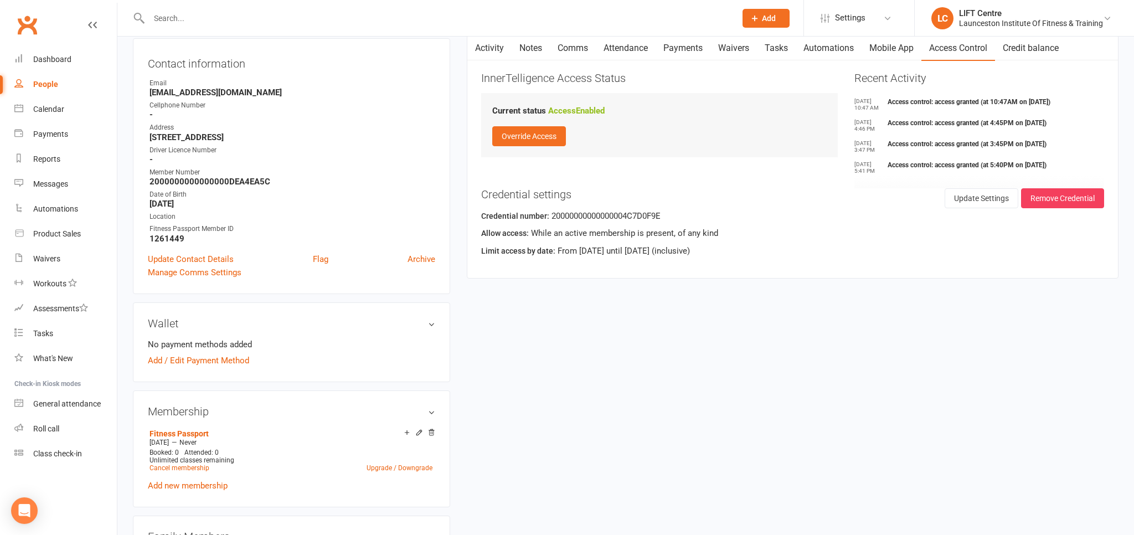
scroll to position [0, 0]
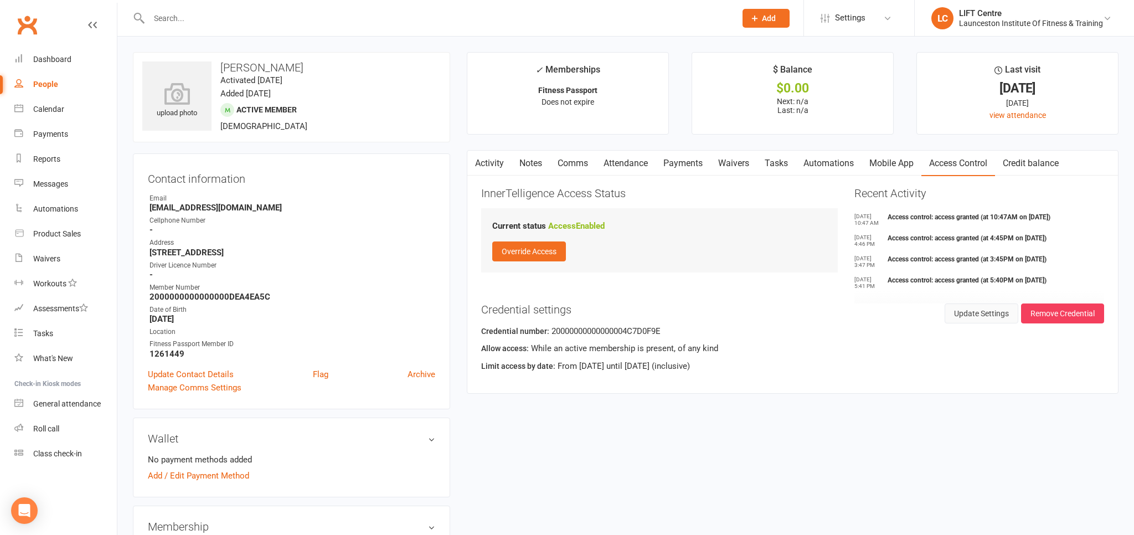
click at [959, 314] on button "Update Settings" at bounding box center [981, 313] width 74 height 20
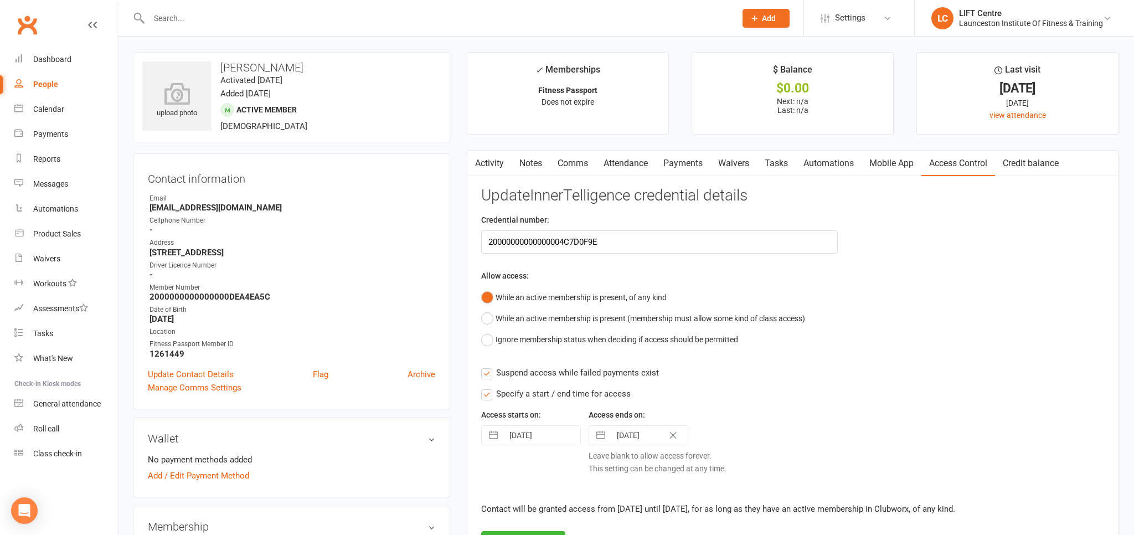
scroll to position [58, 0]
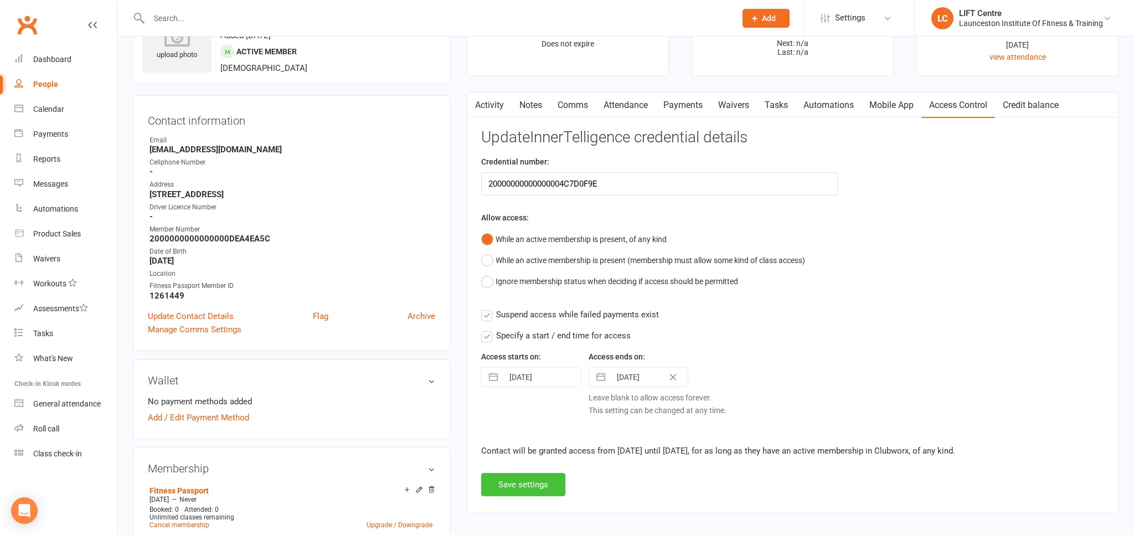
click at [530, 489] on button "Save settings" at bounding box center [523, 484] width 84 height 23
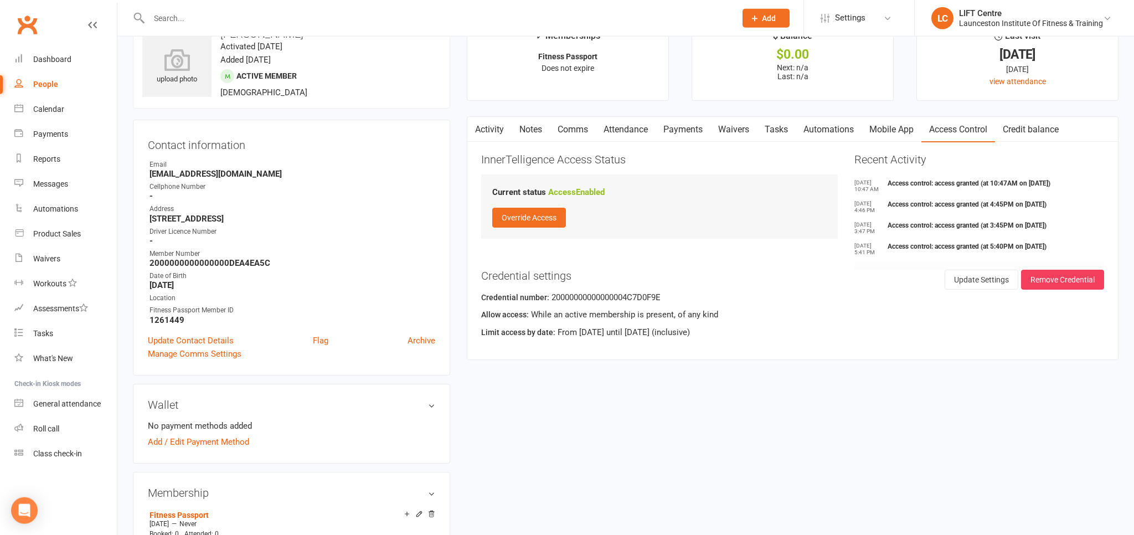
scroll to position [0, 0]
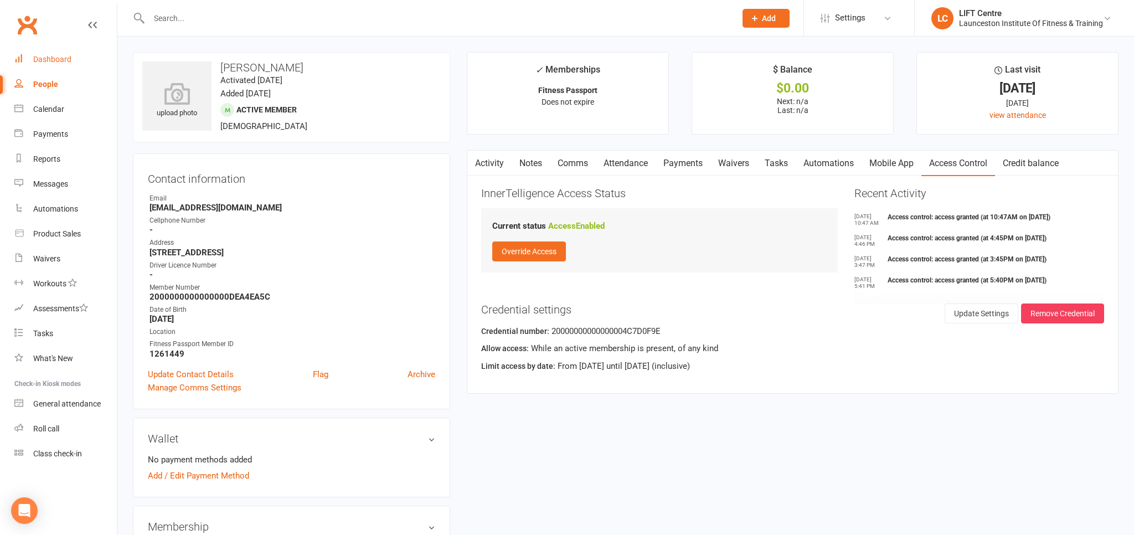
click at [32, 71] on link "Dashboard" at bounding box center [65, 59] width 102 height 25
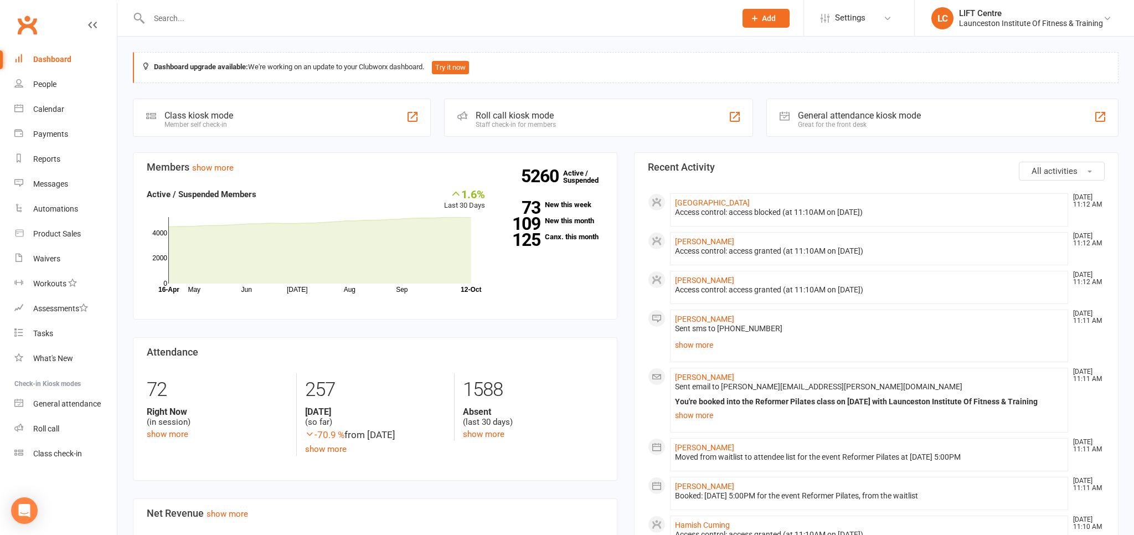
click at [180, 20] on input "text" at bounding box center [437, 19] width 582 height 16
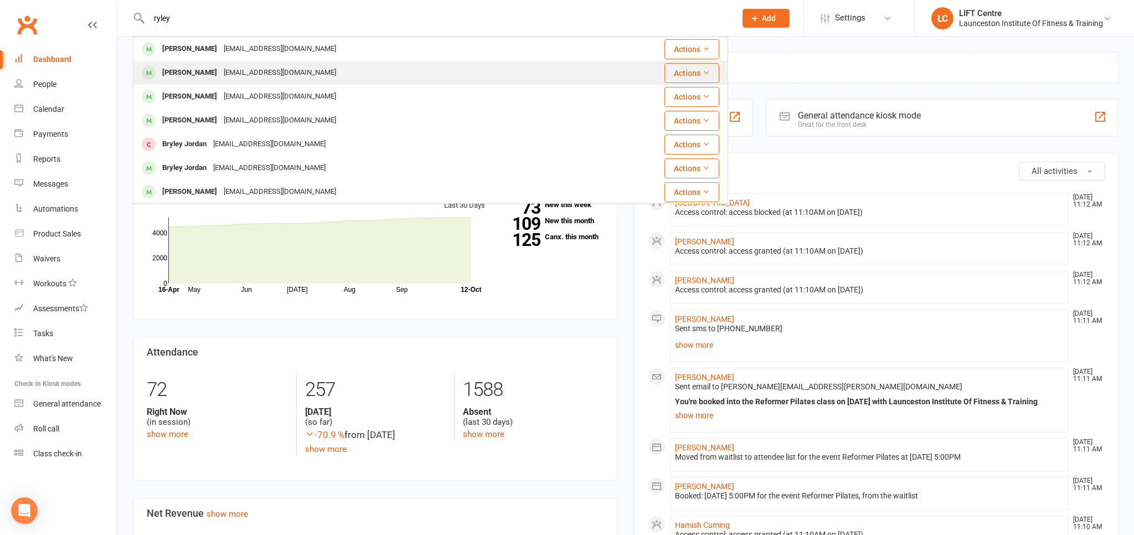
type input "ryley"
click at [311, 83] on div "[PERSON_NAME] [EMAIL_ADDRESS][DOMAIN_NAME]" at bounding box center [381, 72] width 494 height 23
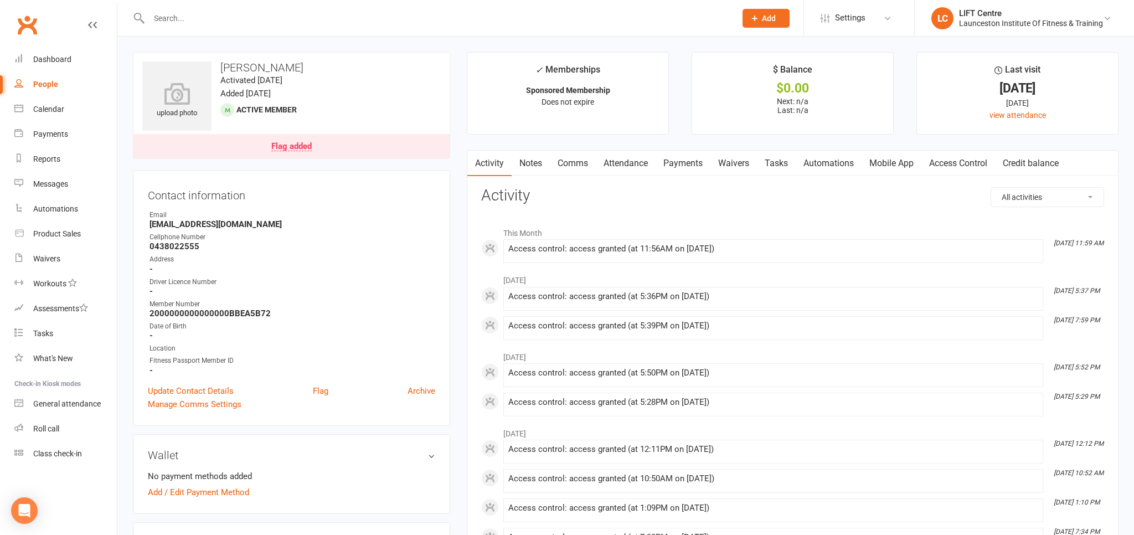
click at [693, 159] on link "Payments" at bounding box center [682, 163] width 55 height 25
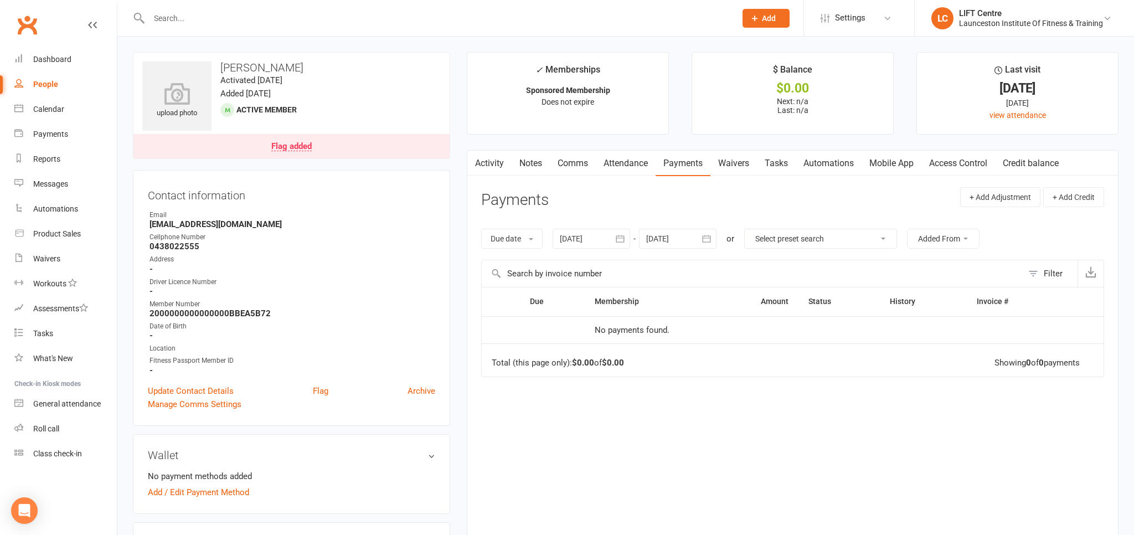
click at [490, 158] on link "Activity" at bounding box center [489, 163] width 44 height 25
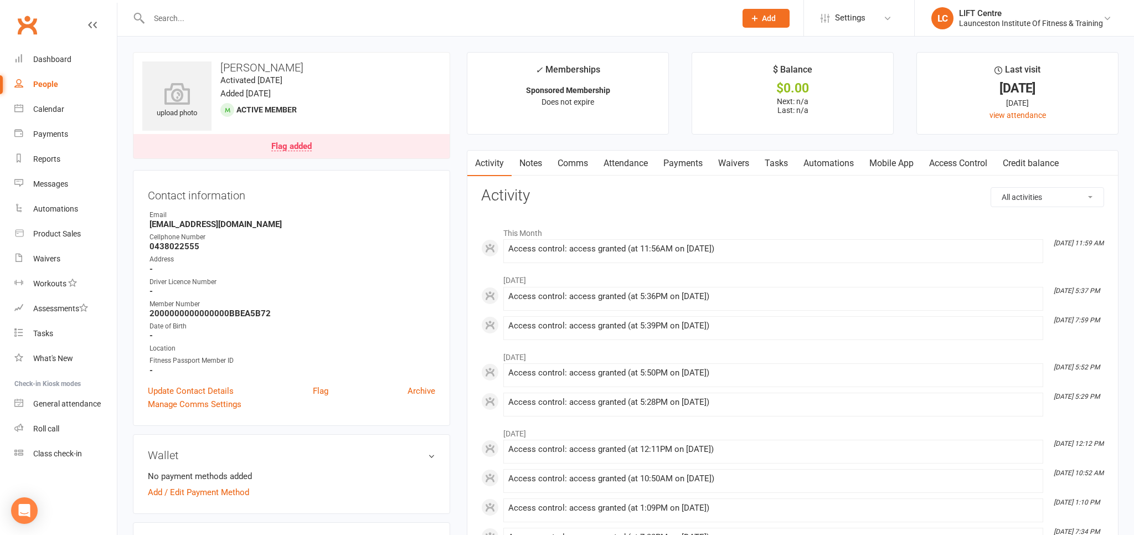
click at [170, 14] on input "text" at bounding box center [437, 19] width 582 height 16
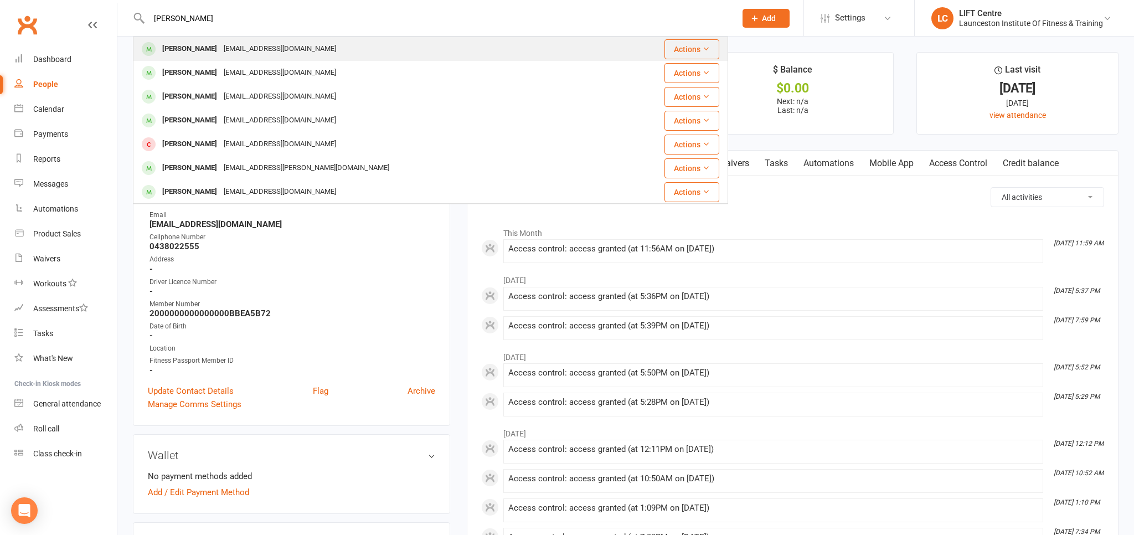
type input "[PERSON_NAME]"
click at [202, 42] on div "[PERSON_NAME]" at bounding box center [189, 49] width 61 height 16
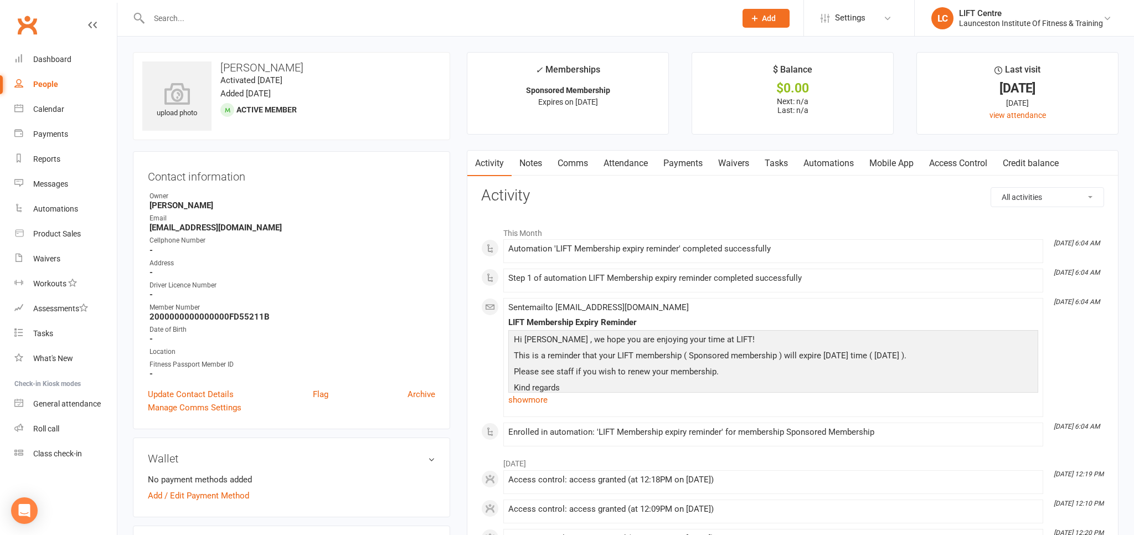
drag, startPoint x: 679, startPoint y: 143, endPoint x: 677, endPoint y: 149, distance: 7.0
click at [679, 143] on main "✓ Memberships Sponsored Membership Expires on [DATE] $ Balance $0.00 Next: n/a …" at bounding box center [792, 450] width 668 height 797
click at [676, 155] on link "Payments" at bounding box center [682, 163] width 55 height 25
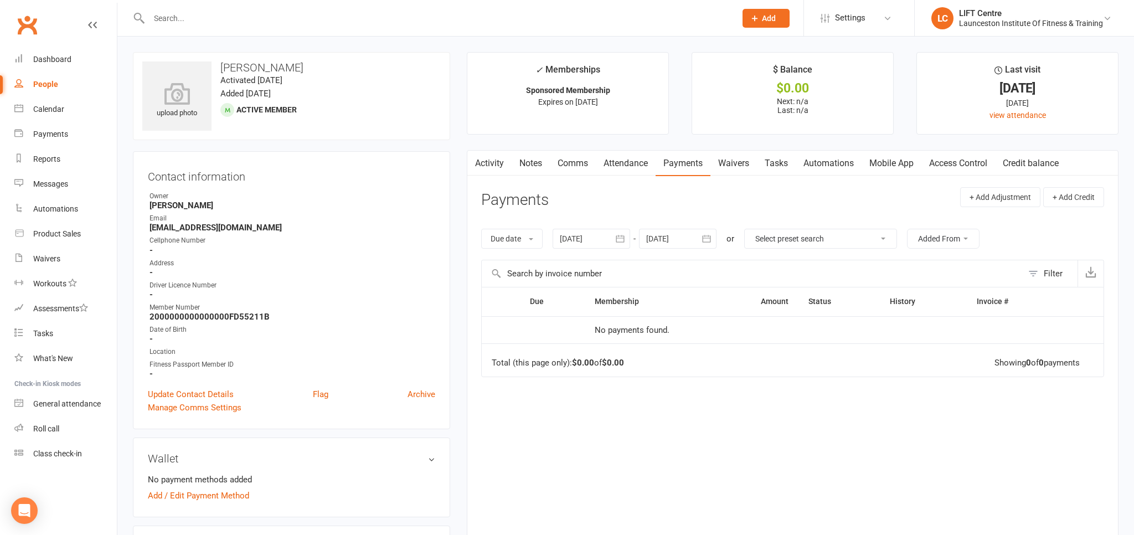
click at [484, 173] on link "Activity" at bounding box center [489, 163] width 44 height 25
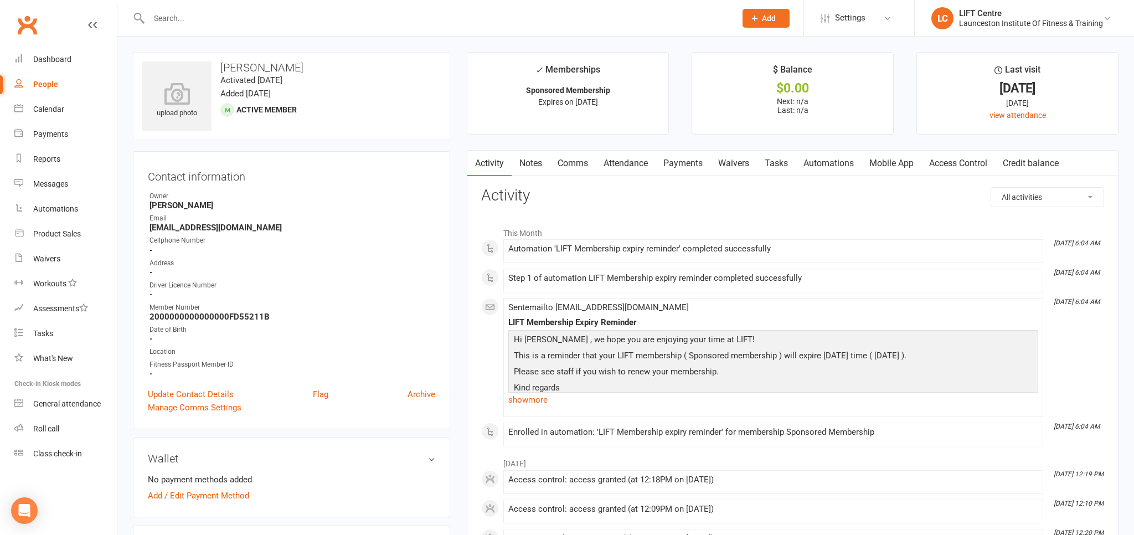
click at [189, 29] on div at bounding box center [430, 18] width 595 height 36
click at [192, 24] on input "text" at bounding box center [437, 19] width 582 height 16
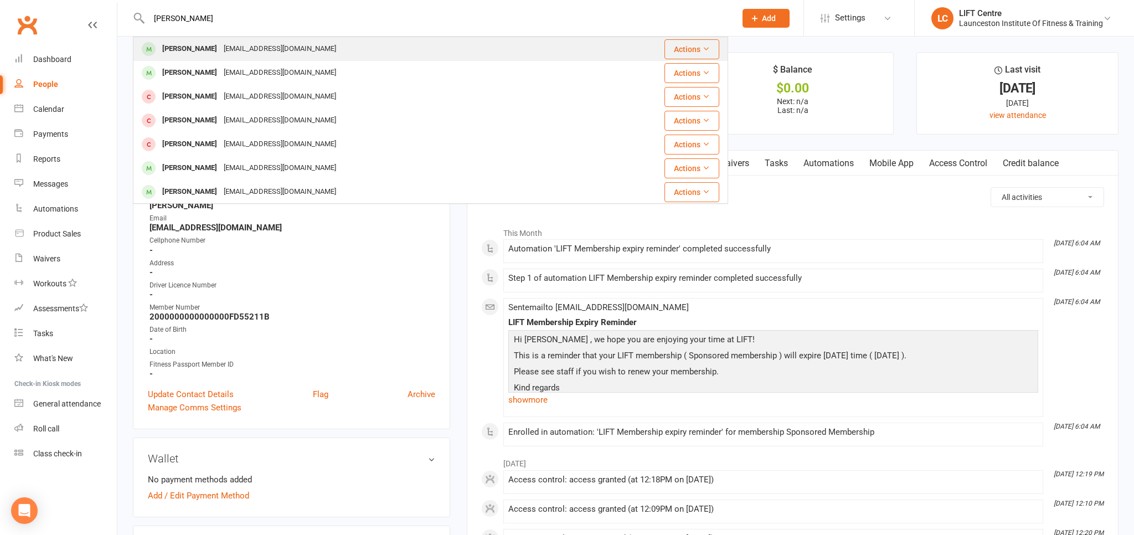
type input "[PERSON_NAME]"
click at [240, 45] on div "[EMAIL_ADDRESS][DOMAIN_NAME]" at bounding box center [279, 49] width 119 height 16
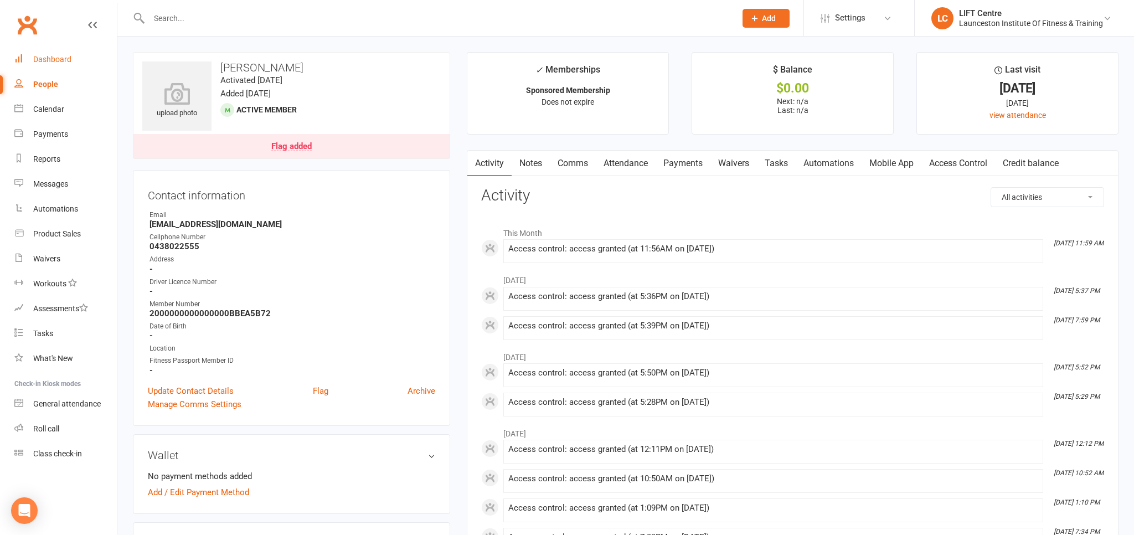
click at [64, 65] on link "Dashboard" at bounding box center [65, 59] width 102 height 25
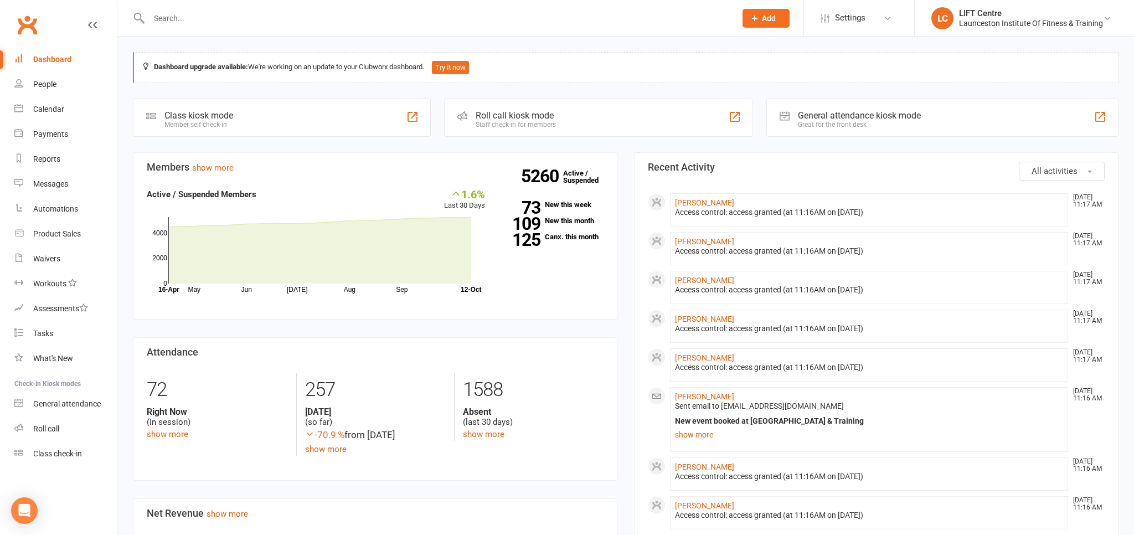
click at [260, 34] on div at bounding box center [430, 18] width 595 height 36
click at [220, 30] on div at bounding box center [430, 18] width 595 height 36
click at [220, 25] on input "text" at bounding box center [437, 19] width 582 height 16
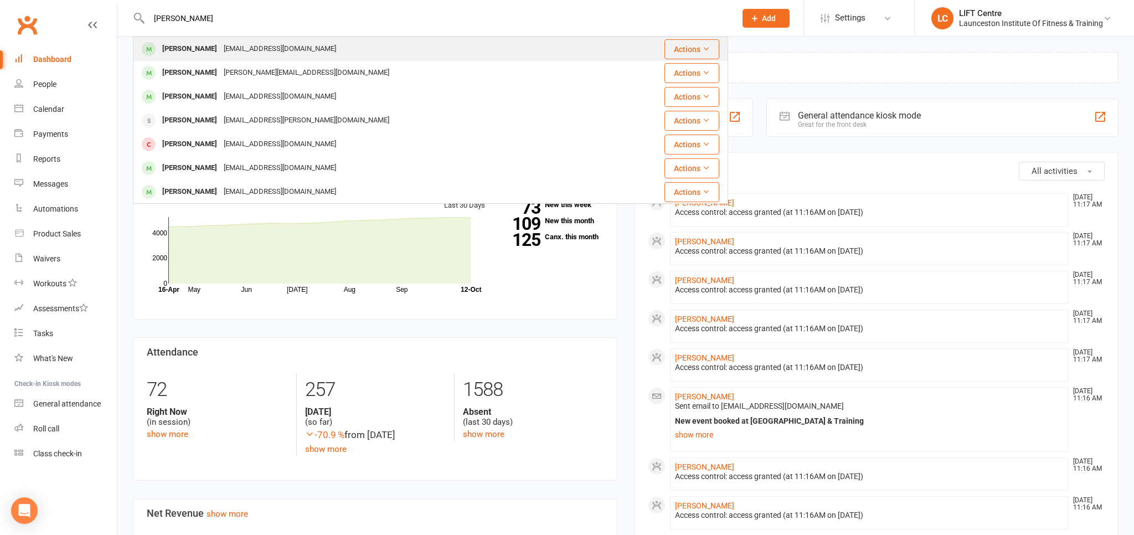
type input "[PERSON_NAME]"
click at [220, 48] on div "[EMAIL_ADDRESS][DOMAIN_NAME]" at bounding box center [279, 49] width 119 height 16
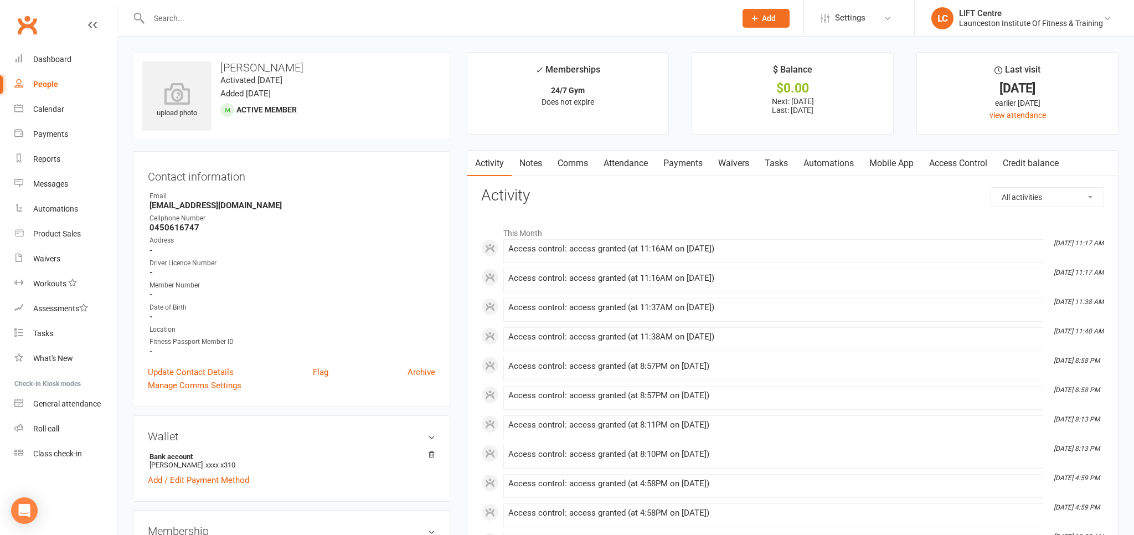
click at [686, 159] on link "Payments" at bounding box center [682, 163] width 55 height 25
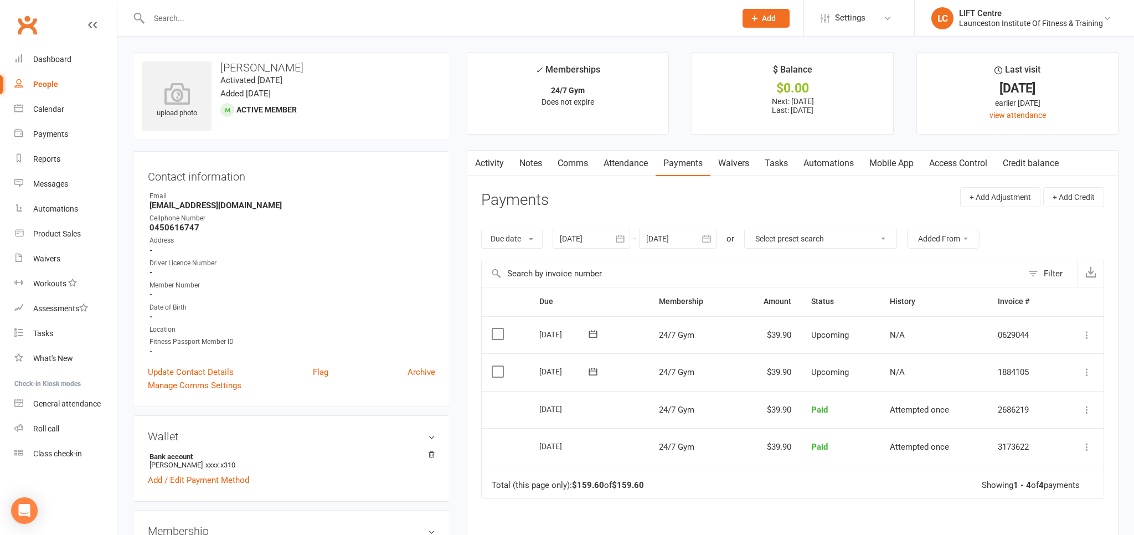
click at [585, 226] on div "Due date Due date Date paid Date failed Date settled [DATE] [DATE] Sun Mon Tue …" at bounding box center [792, 239] width 623 height 42
click at [587, 246] on div at bounding box center [592, 239] width 78 height 20
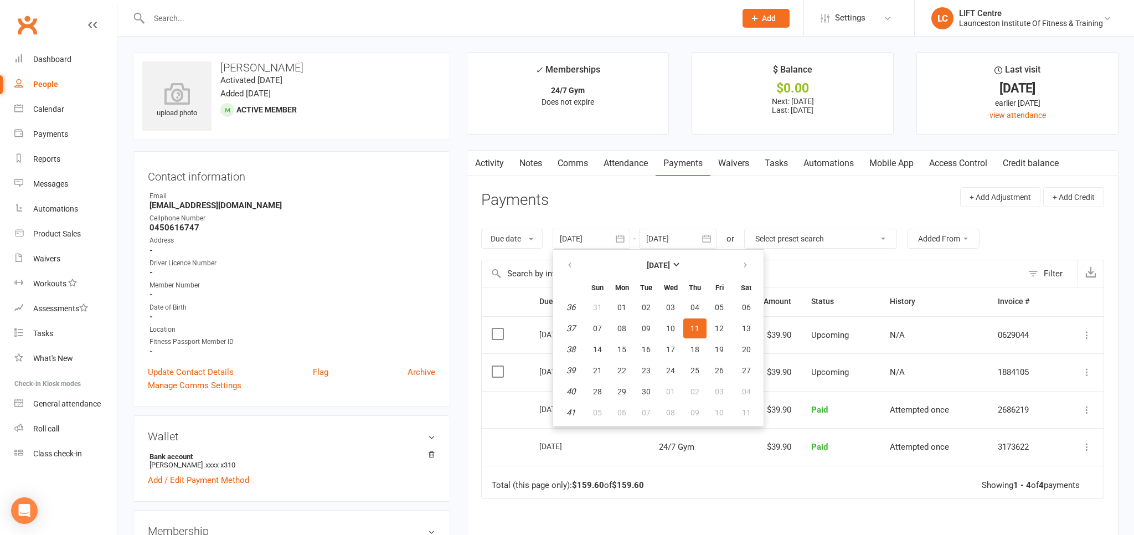
click at [588, 240] on div at bounding box center [592, 239] width 78 height 20
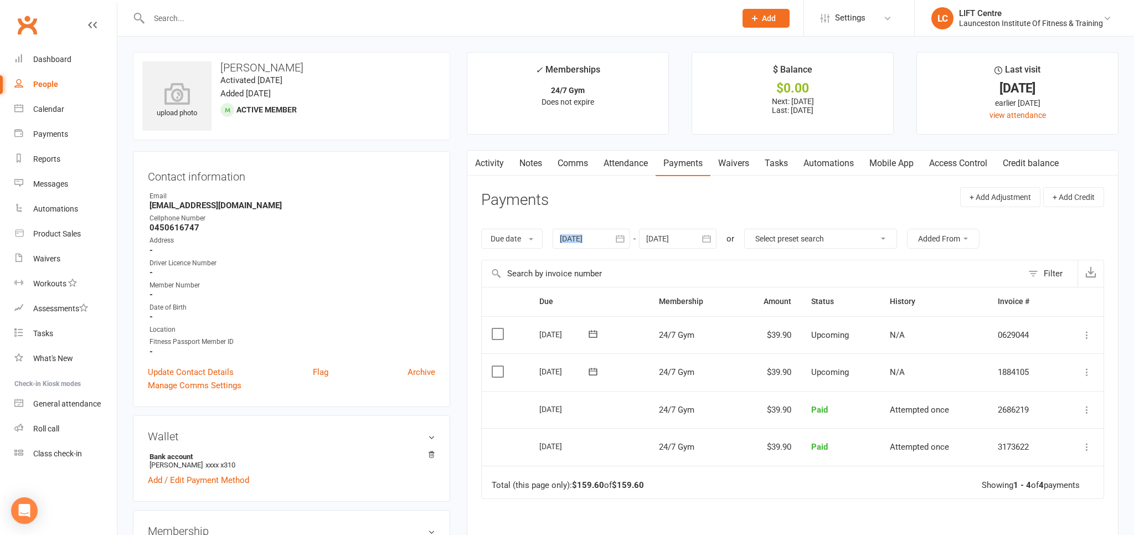
click at [588, 240] on div at bounding box center [592, 239] width 78 height 20
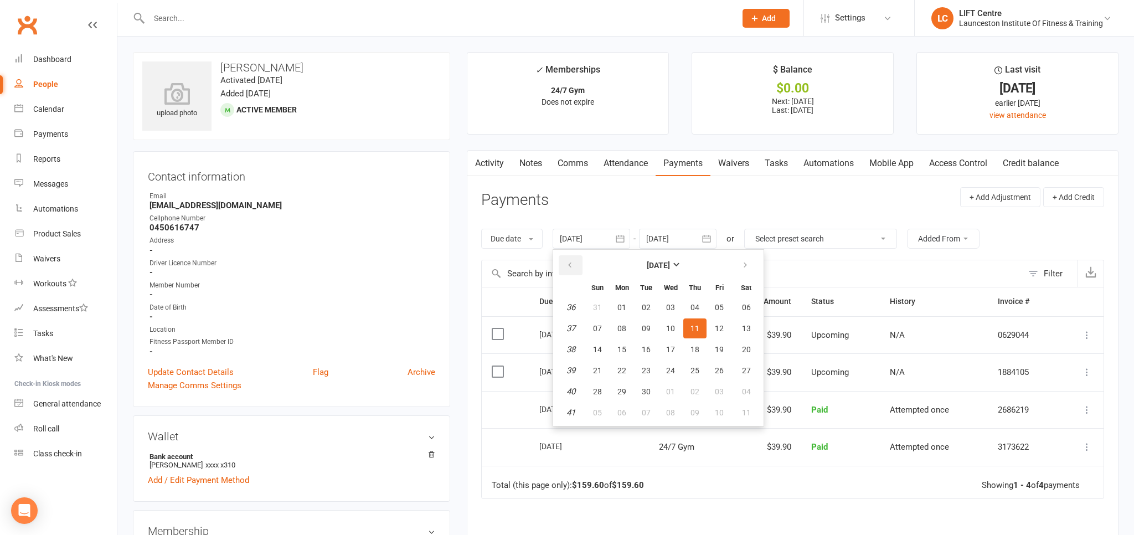
click at [577, 266] on button "button" at bounding box center [571, 265] width 24 height 20
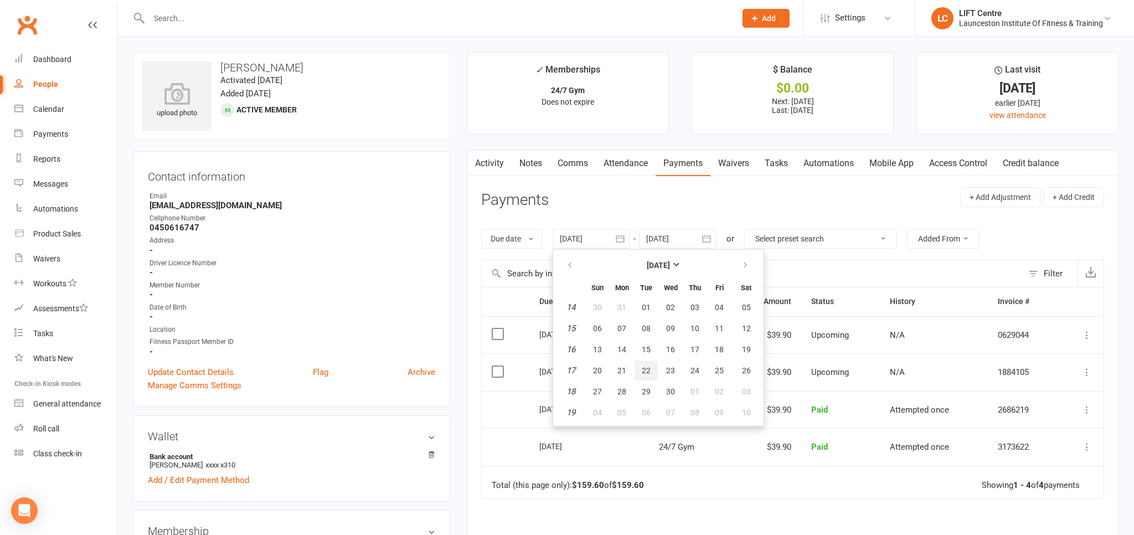
click at [637, 371] on button "22" at bounding box center [645, 370] width 23 height 20
type input "[DATE]"
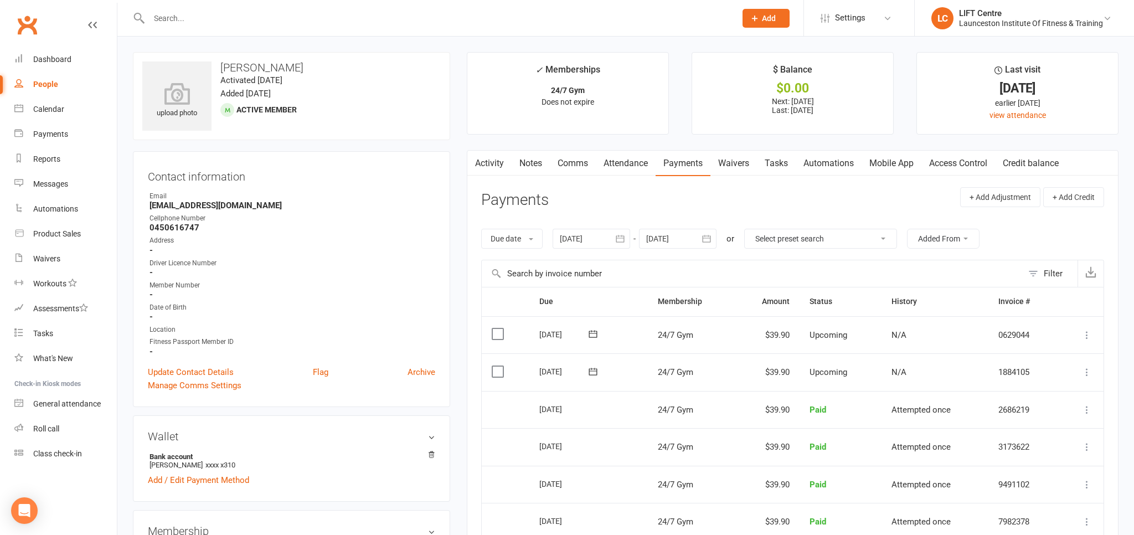
click at [489, 158] on link "Activity" at bounding box center [489, 163] width 44 height 25
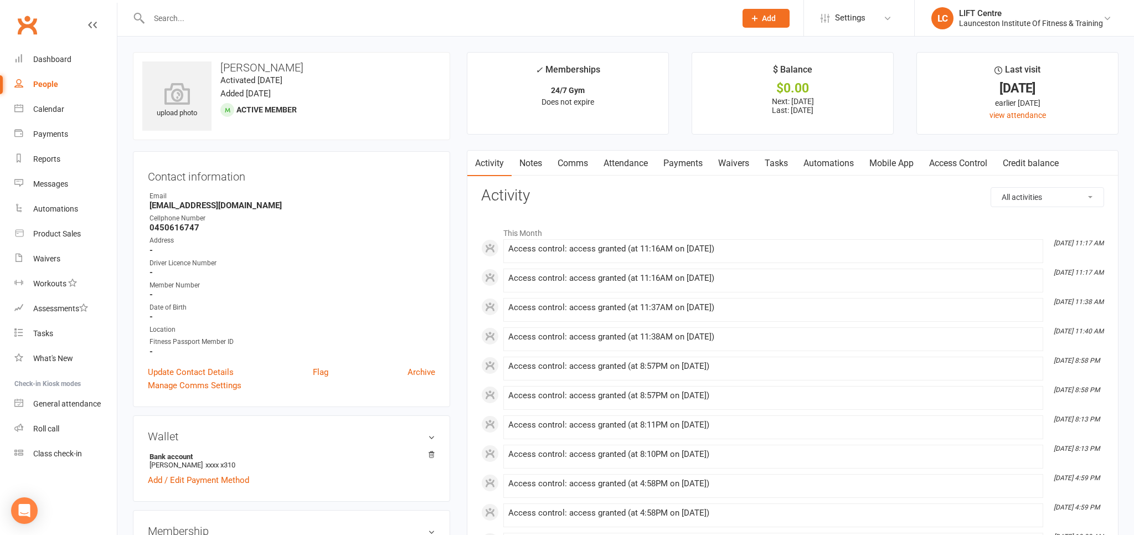
click at [964, 163] on link "Access Control" at bounding box center [958, 163] width 74 height 25
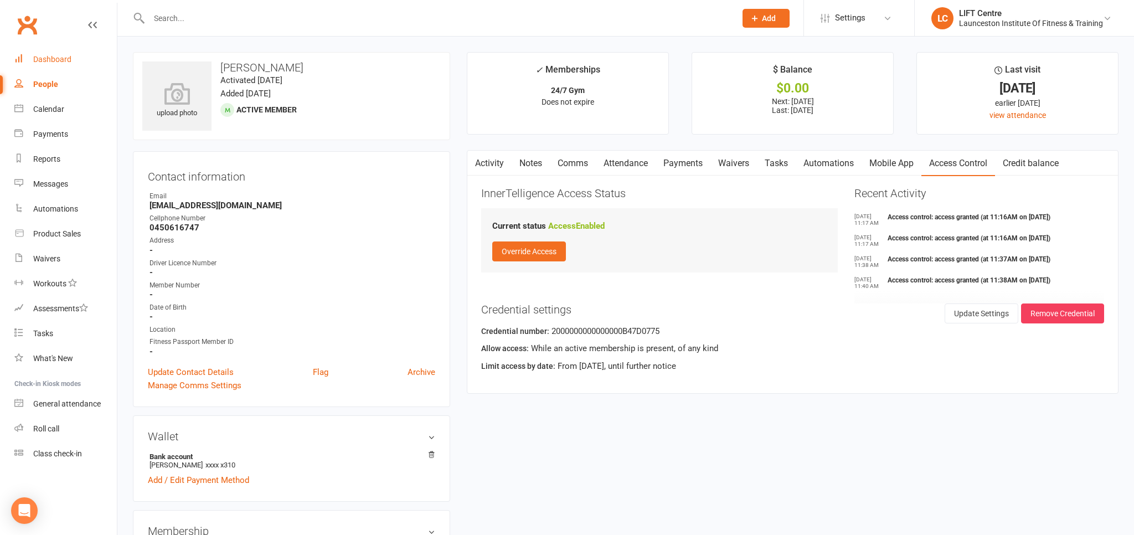
click at [87, 62] on link "Dashboard" at bounding box center [65, 59] width 102 height 25
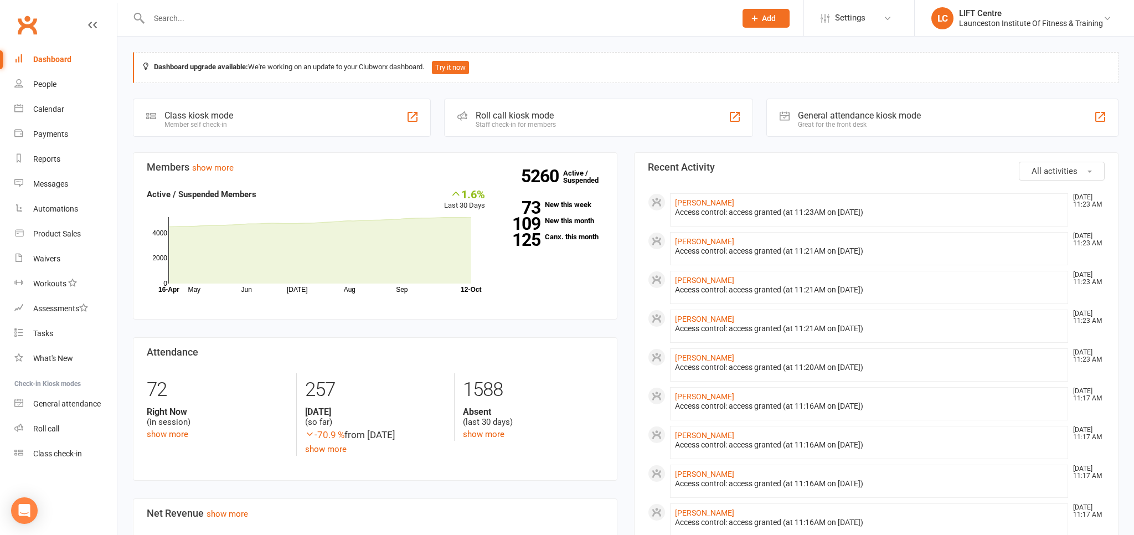
drag, startPoint x: 203, startPoint y: 19, endPoint x: 194, endPoint y: 14, distance: 9.9
click at [203, 19] on input "text" at bounding box center [437, 19] width 582 height 16
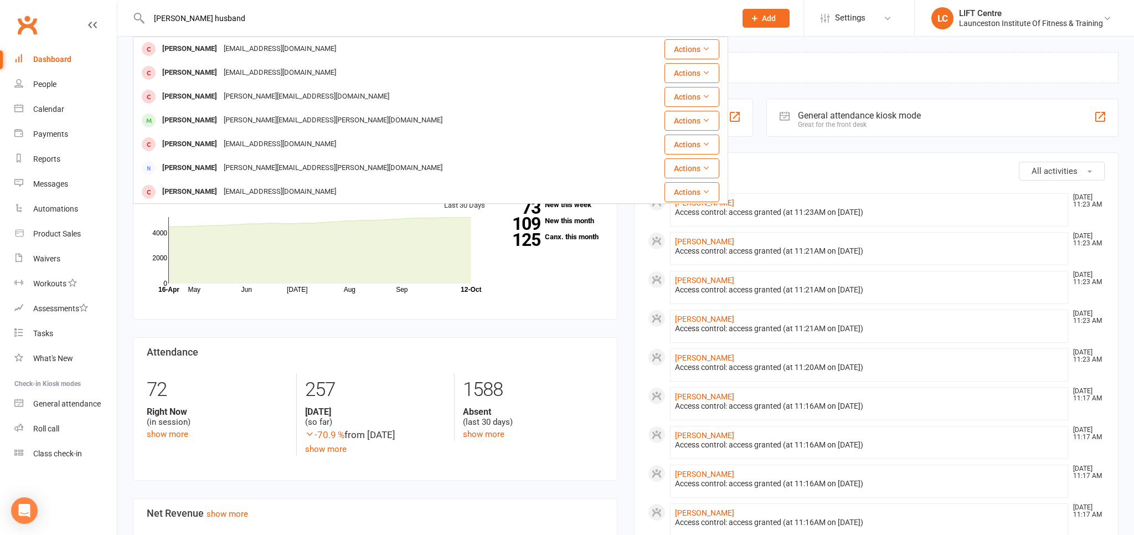
drag, startPoint x: 250, startPoint y: 16, endPoint x: 143, endPoint y: 45, distance: 110.8
click at [146, 26] on input "[PERSON_NAME] husband" at bounding box center [437, 19] width 582 height 16
drag, startPoint x: 231, startPoint y: 19, endPoint x: 140, endPoint y: 27, distance: 91.7
click at [146, 26] on input "[PERSON_NAME]" at bounding box center [437, 19] width 582 height 16
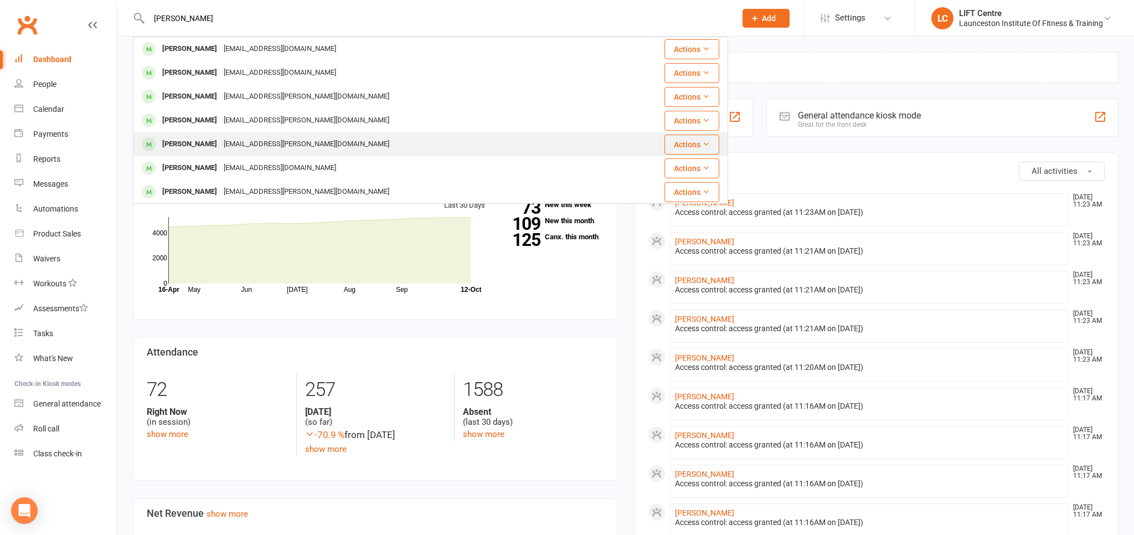
type input "[PERSON_NAME]"
click at [220, 143] on div "[EMAIL_ADDRESS][PERSON_NAME][DOMAIN_NAME]" at bounding box center [306, 144] width 172 height 16
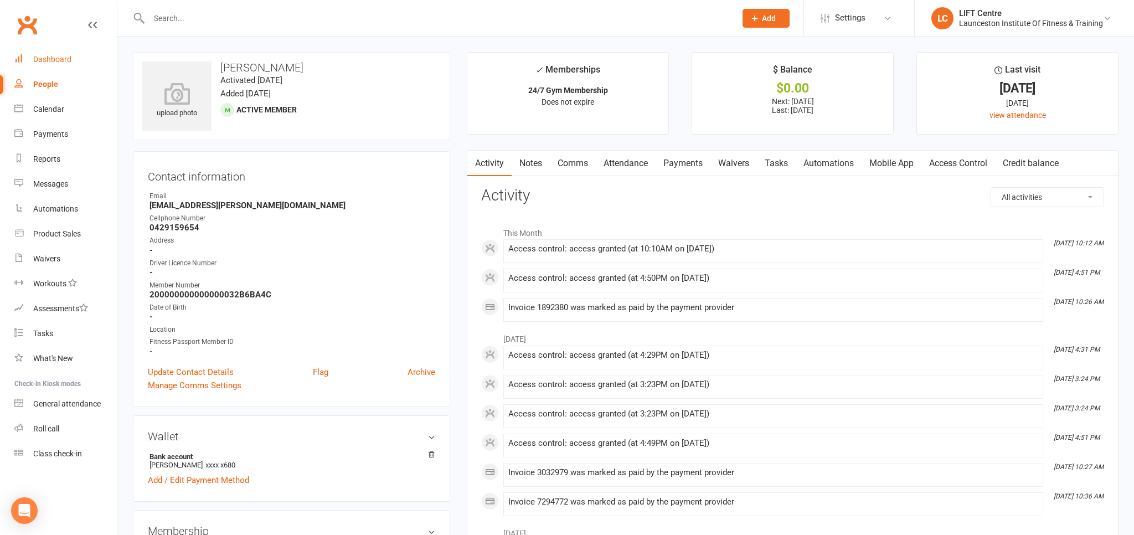
click at [64, 63] on div "Dashboard" at bounding box center [52, 59] width 38 height 9
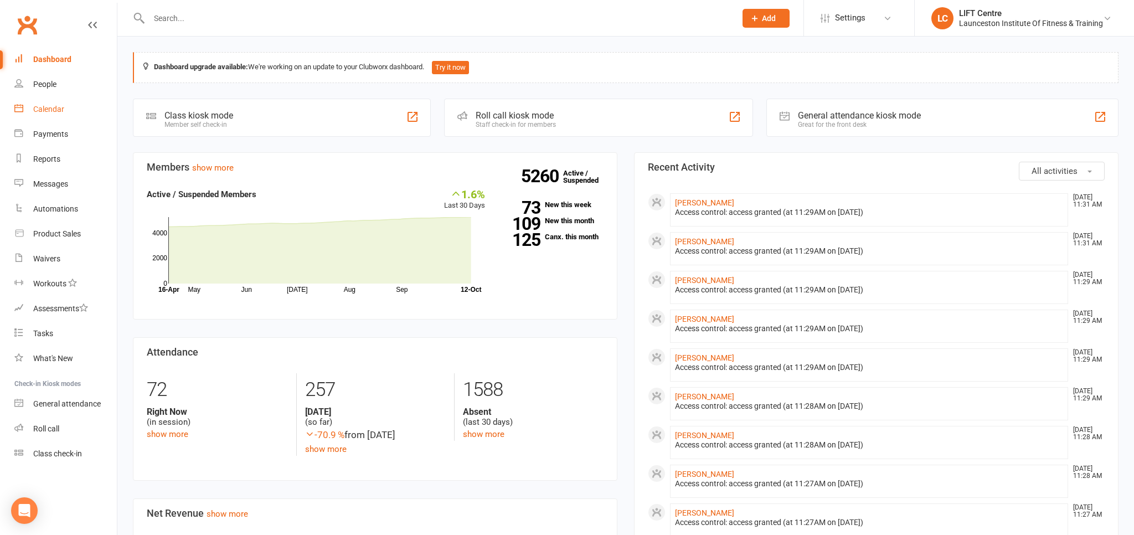
click at [76, 116] on link "Calendar" at bounding box center [65, 109] width 102 height 25
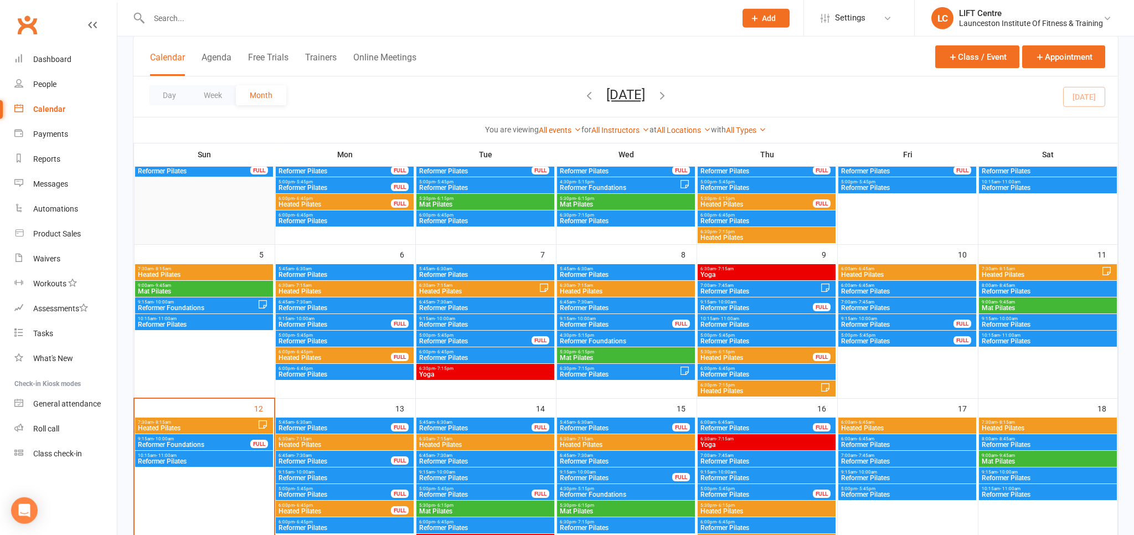
scroll to position [234, 0]
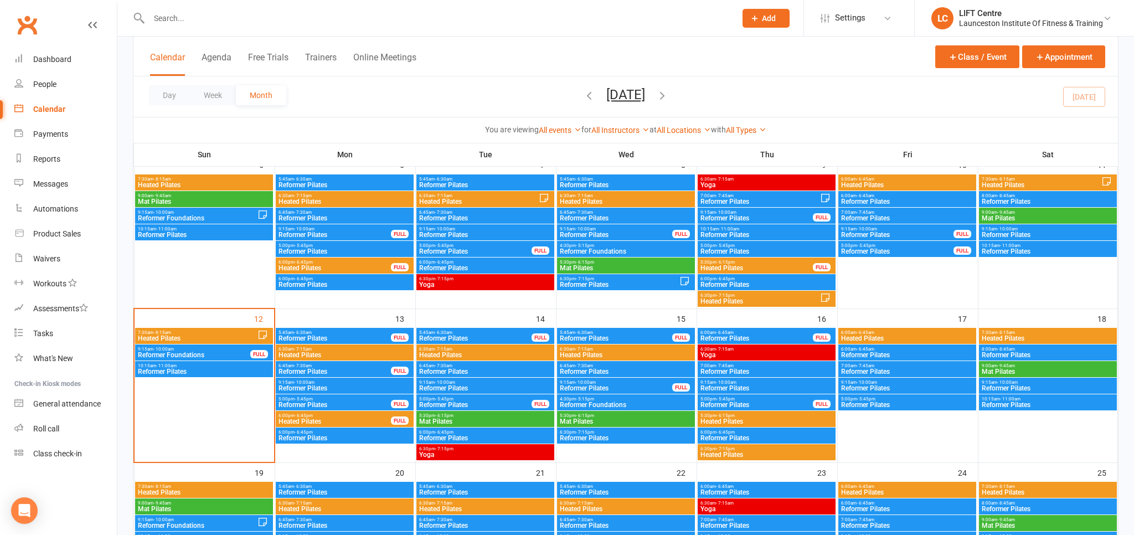
click at [190, 366] on span "10:15am - 11:00am" at bounding box center [203, 365] width 133 height 5
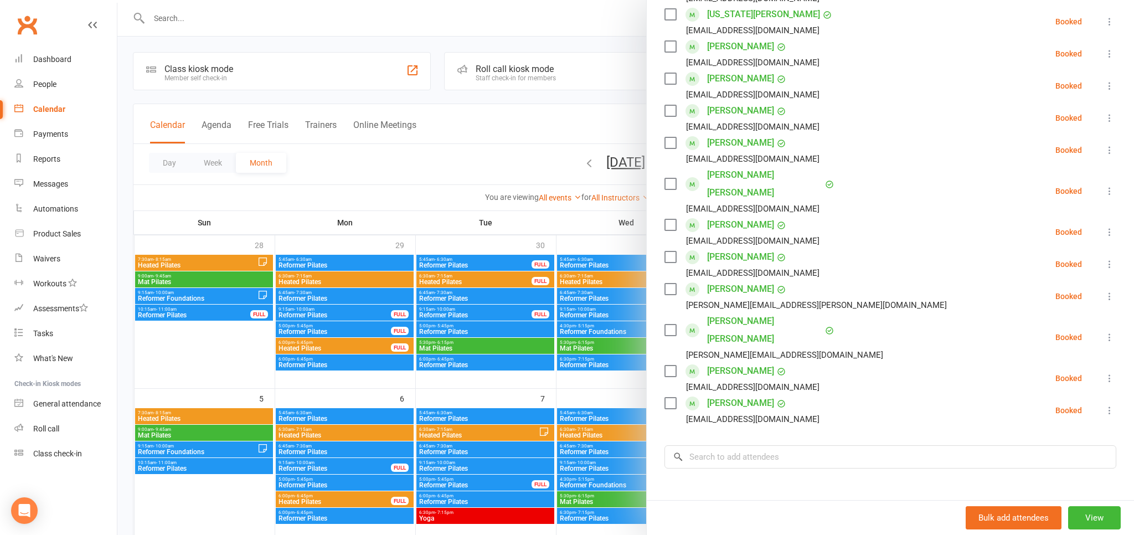
scroll to position [244, 0]
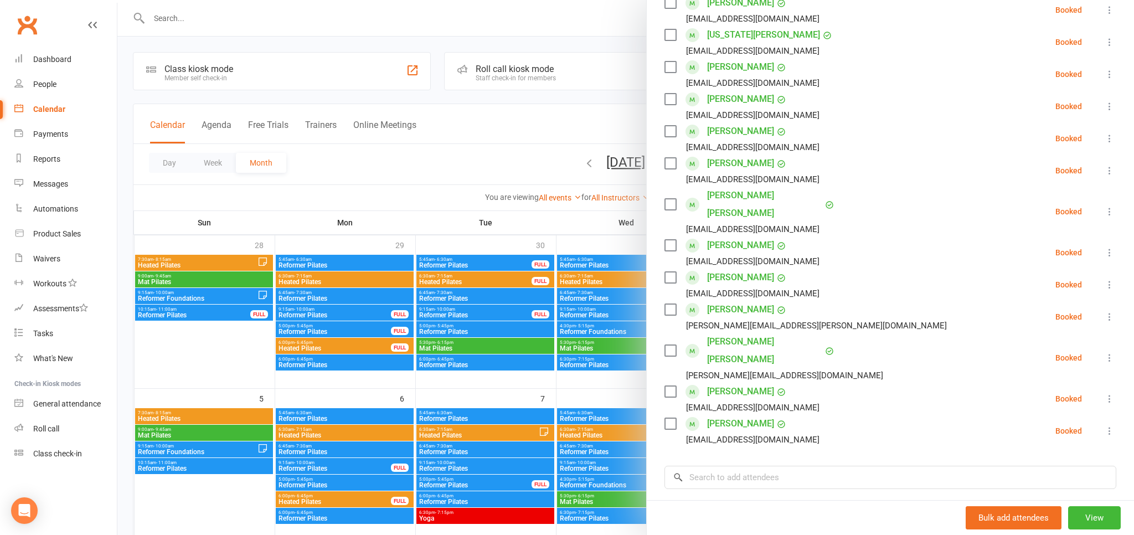
click at [432, 140] on div at bounding box center [625, 267] width 1016 height 535
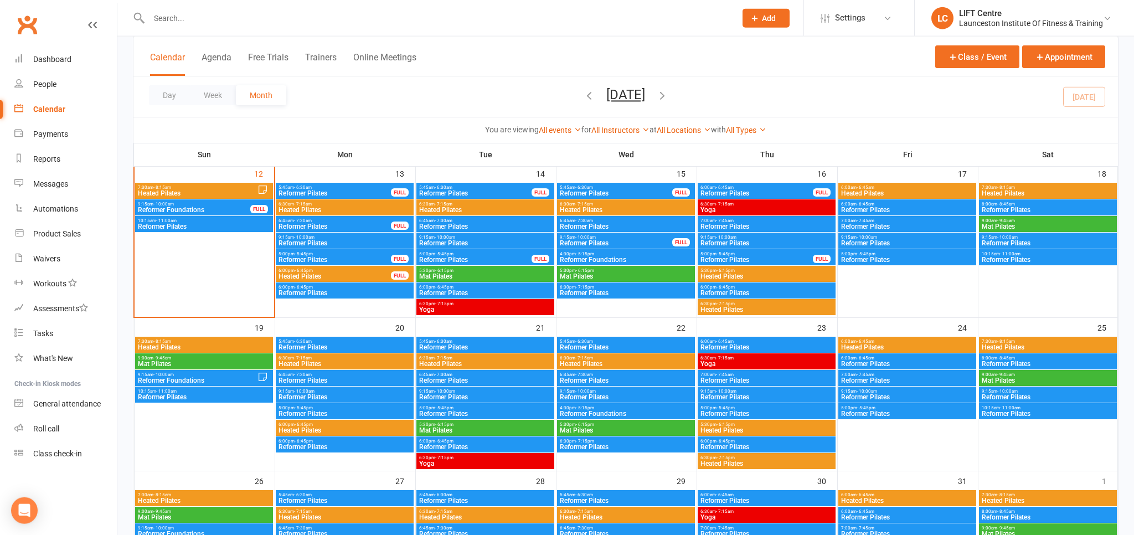
scroll to position [409, 0]
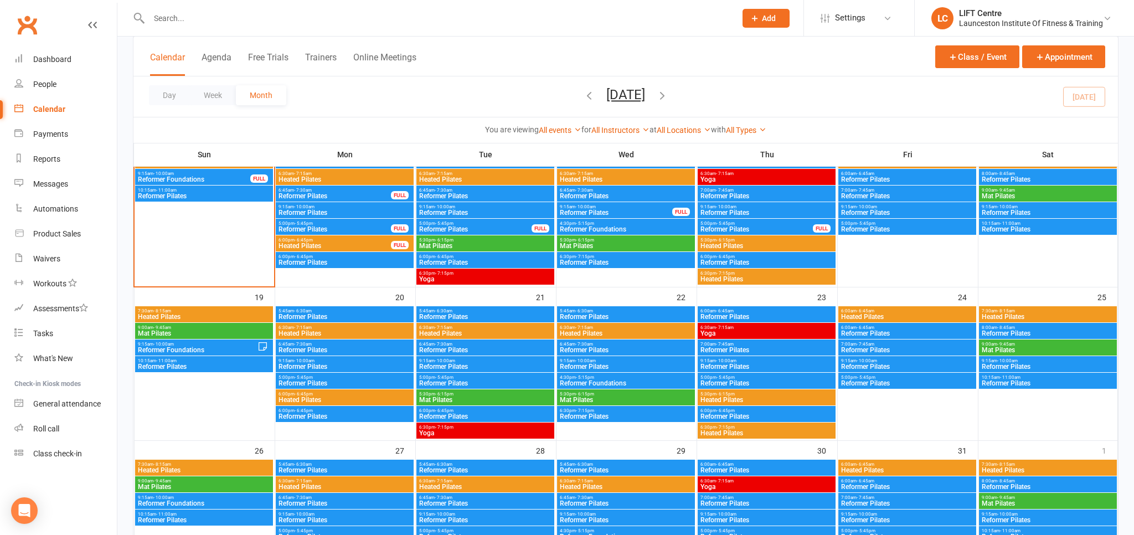
click at [193, 313] on span "Heated Pilates" at bounding box center [203, 316] width 133 height 7
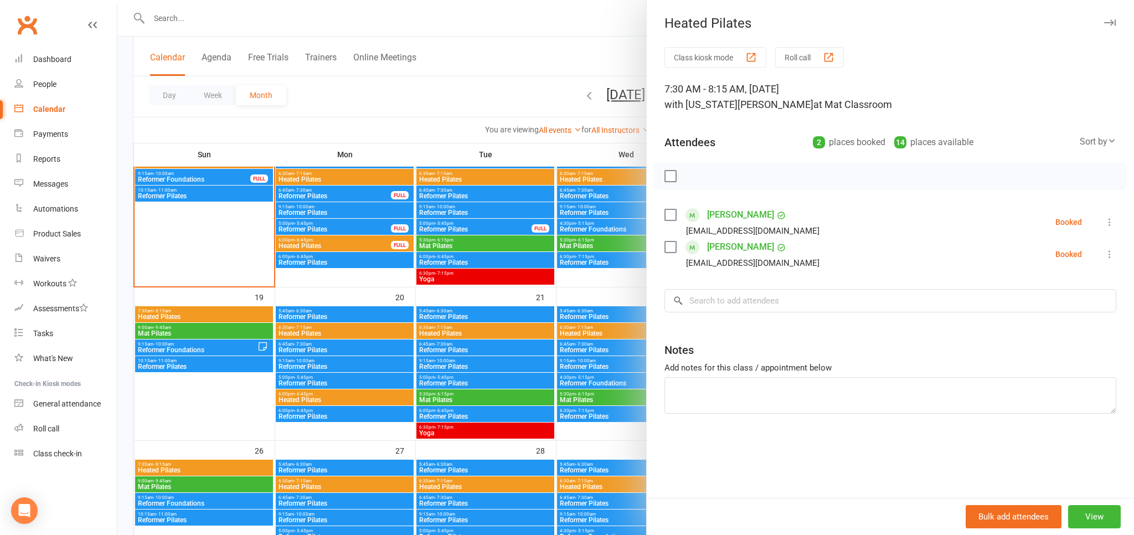
click at [223, 233] on div at bounding box center [625, 267] width 1016 height 535
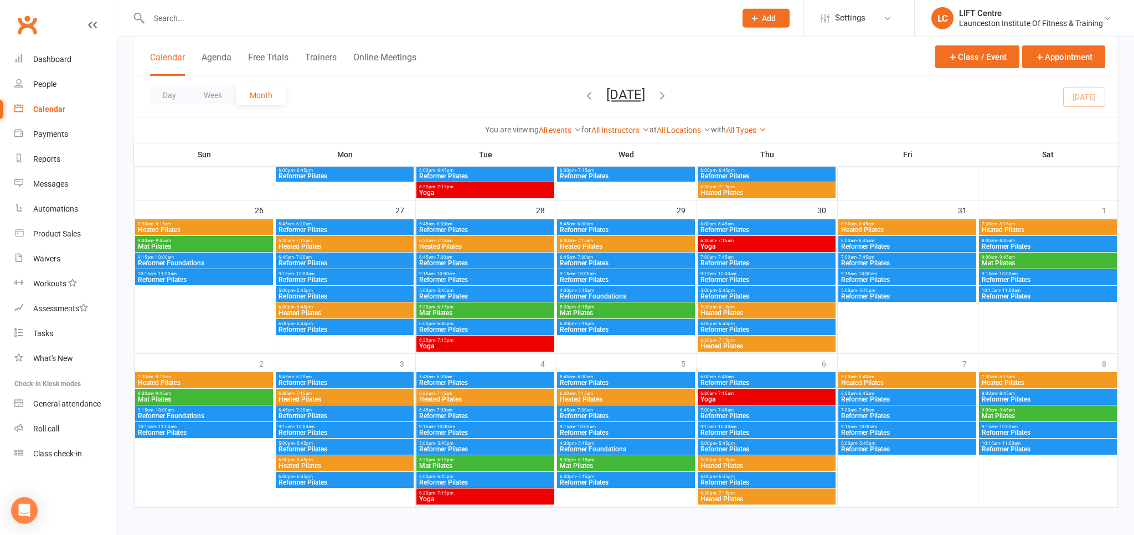
scroll to position [652, 0]
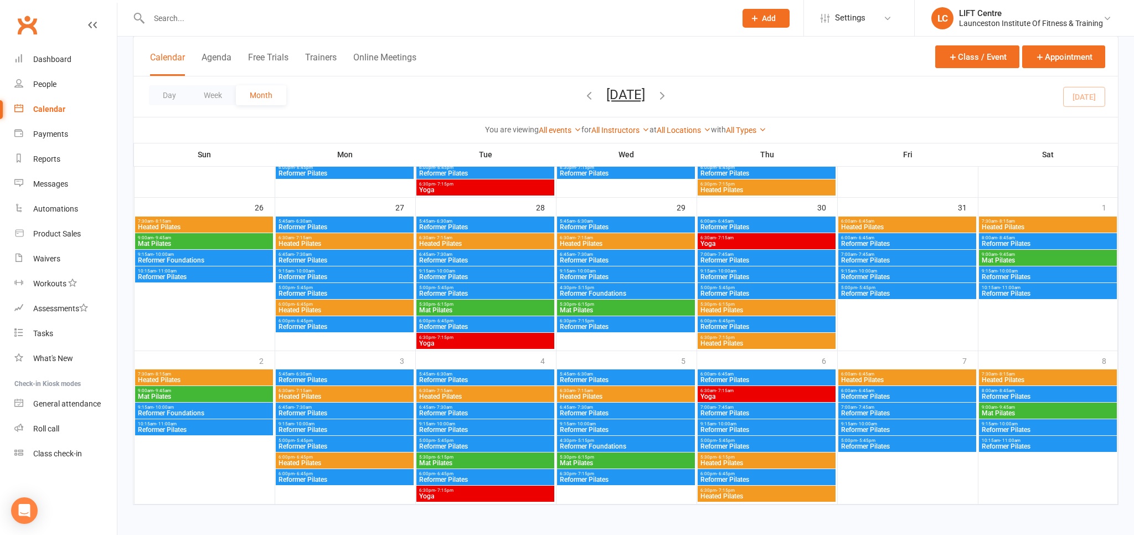
click at [205, 375] on span "7:30am - 8:15am" at bounding box center [203, 373] width 133 height 5
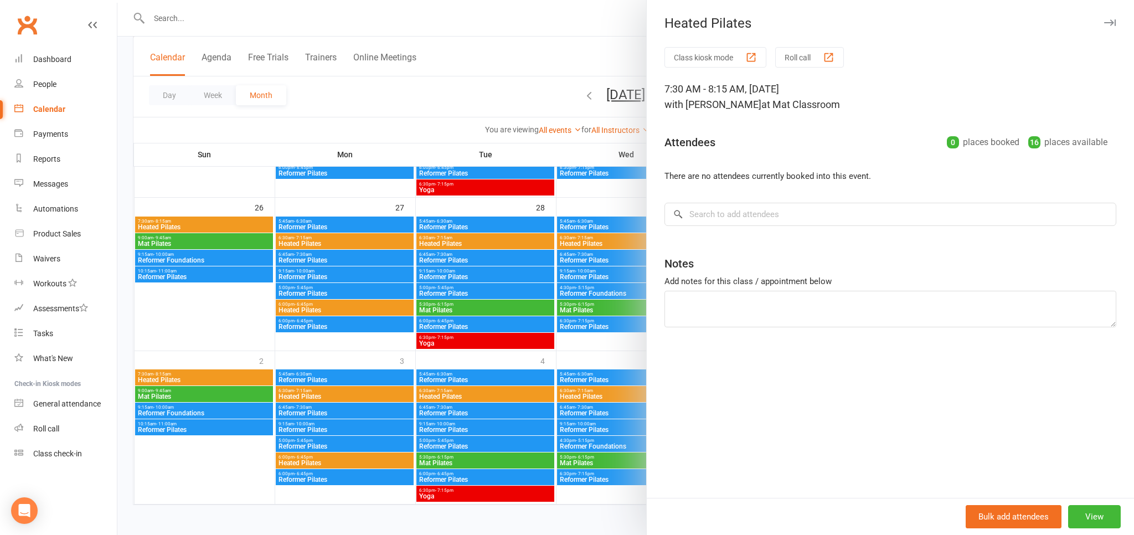
click at [205, 375] on div at bounding box center [625, 267] width 1016 height 535
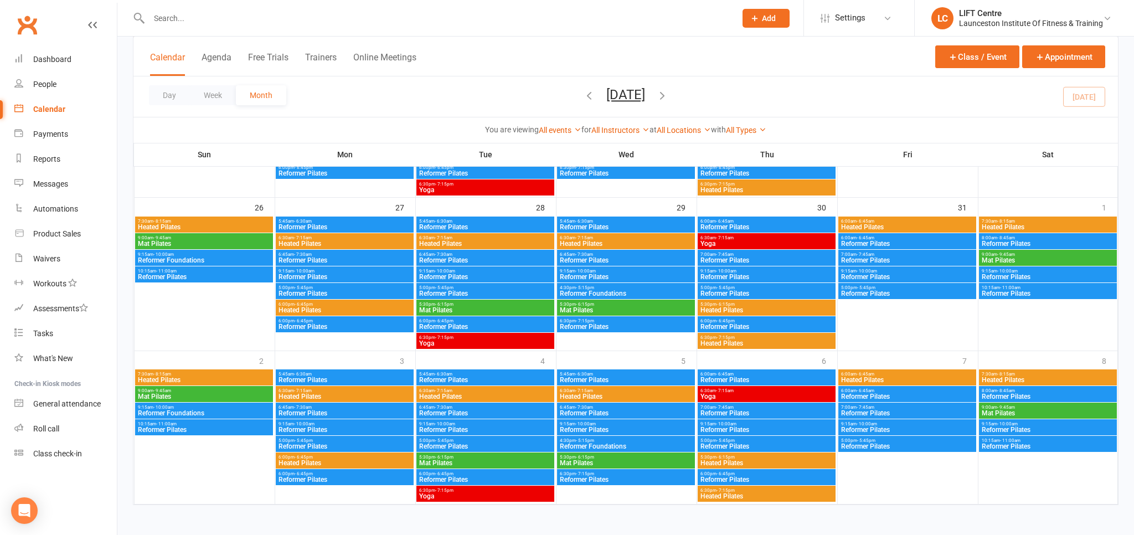
click at [197, 391] on span "9:00am - 9:45am" at bounding box center [203, 390] width 133 height 5
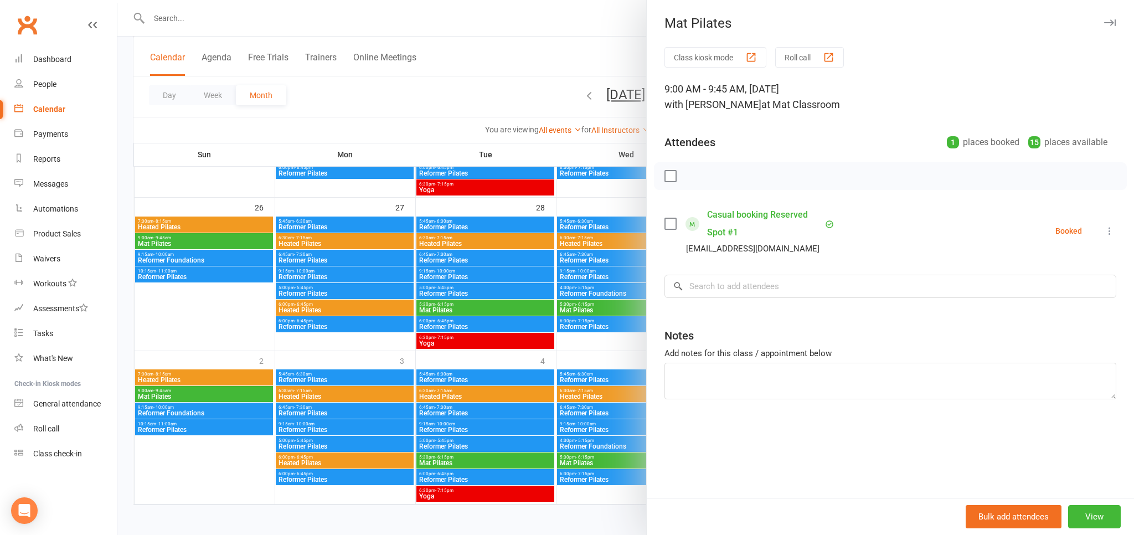
click at [197, 391] on div at bounding box center [625, 267] width 1016 height 535
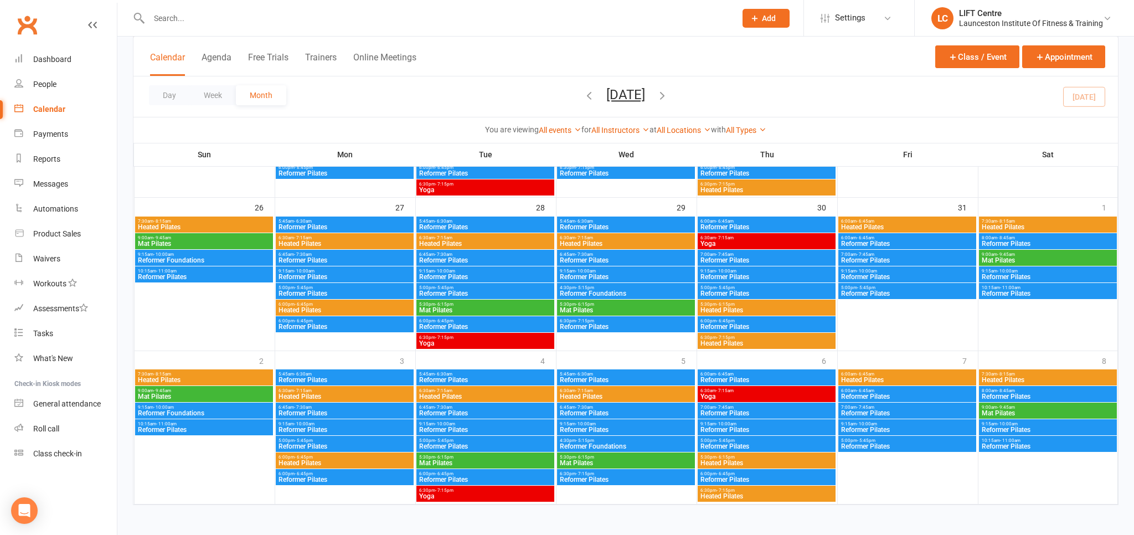
click at [194, 394] on span "Mat Pilates" at bounding box center [203, 396] width 133 height 7
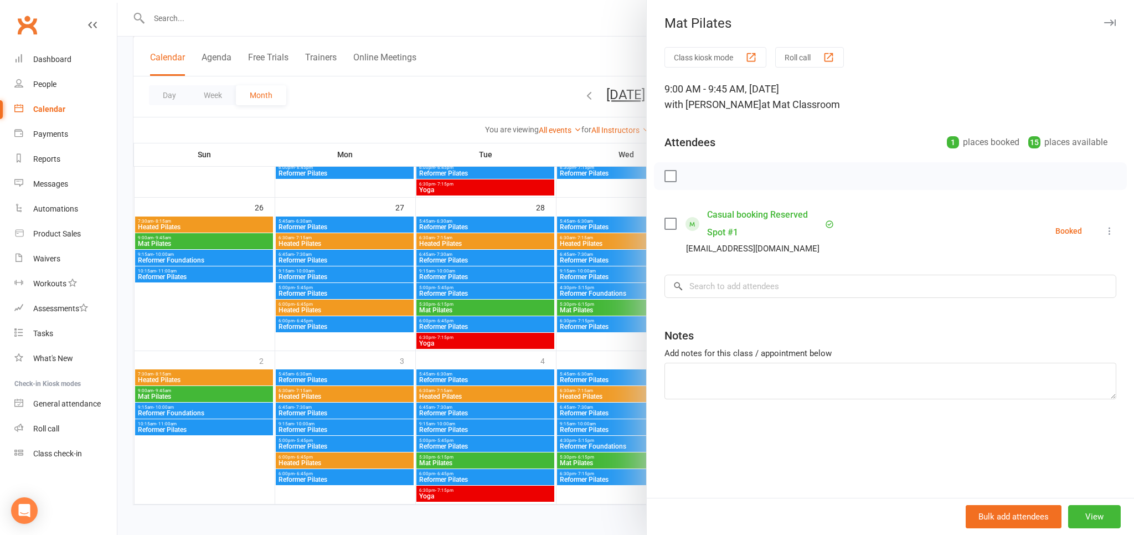
click at [194, 395] on div at bounding box center [625, 267] width 1016 height 535
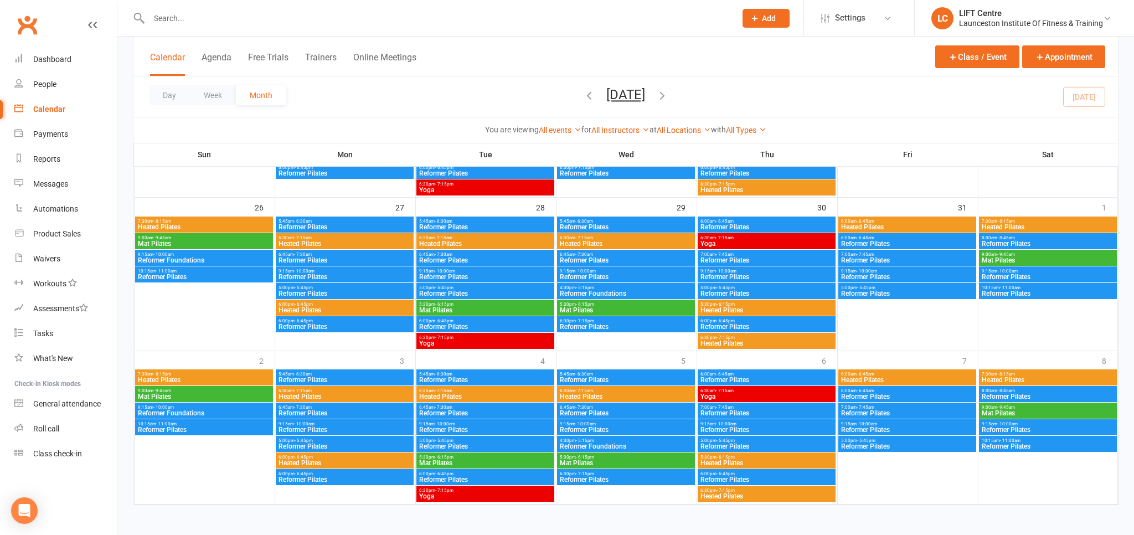
click at [185, 408] on span "9:15am - 10:00am" at bounding box center [203, 407] width 133 height 5
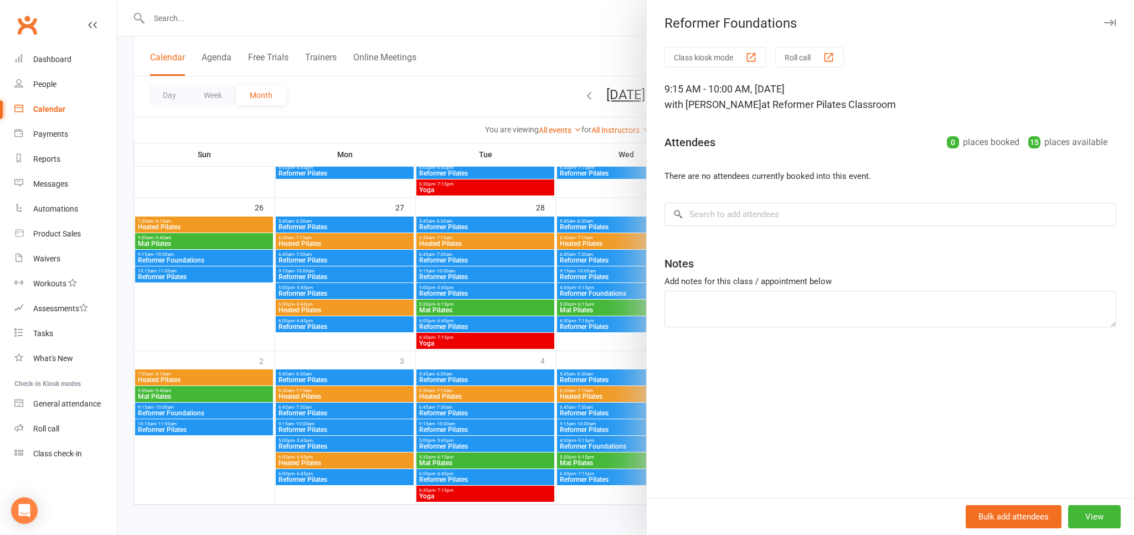
drag, startPoint x: 185, startPoint y: 409, endPoint x: 175, endPoint y: 430, distance: 23.8
click at [185, 409] on div at bounding box center [625, 267] width 1016 height 535
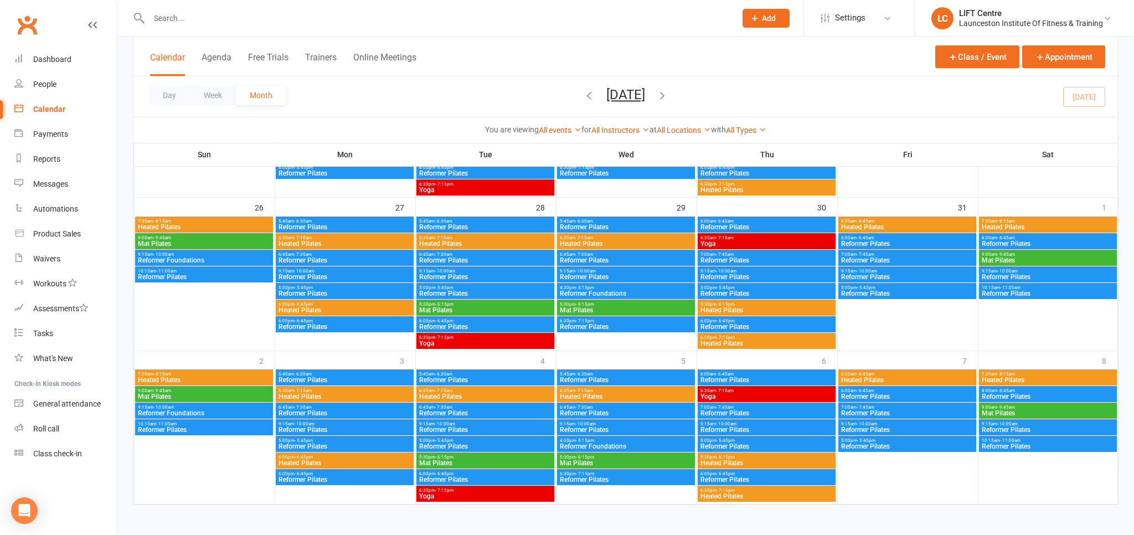
click at [175, 431] on span "Reformer Pilates" at bounding box center [203, 429] width 133 height 7
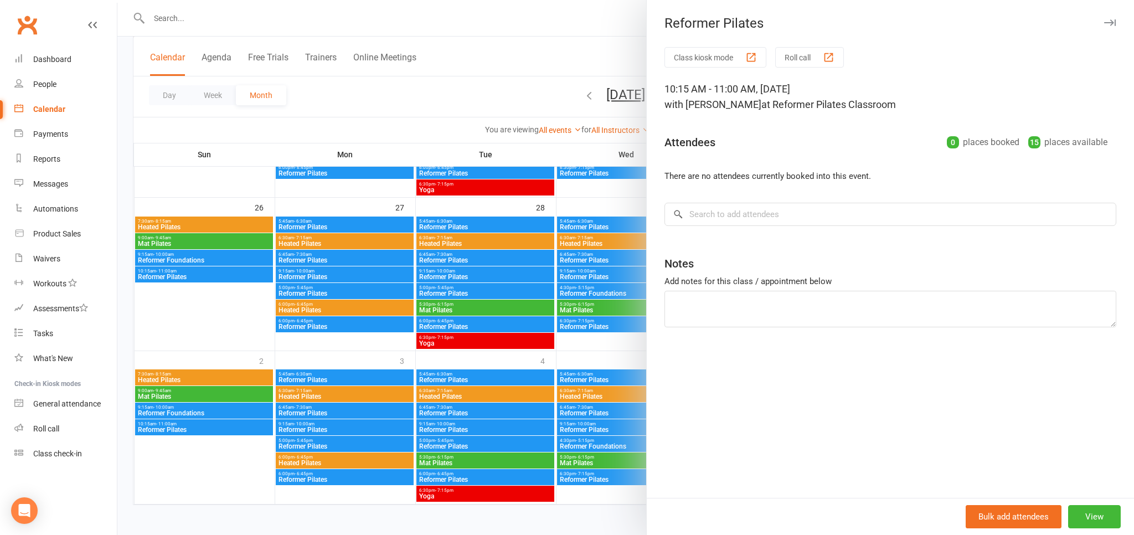
click at [190, 428] on div at bounding box center [625, 267] width 1016 height 535
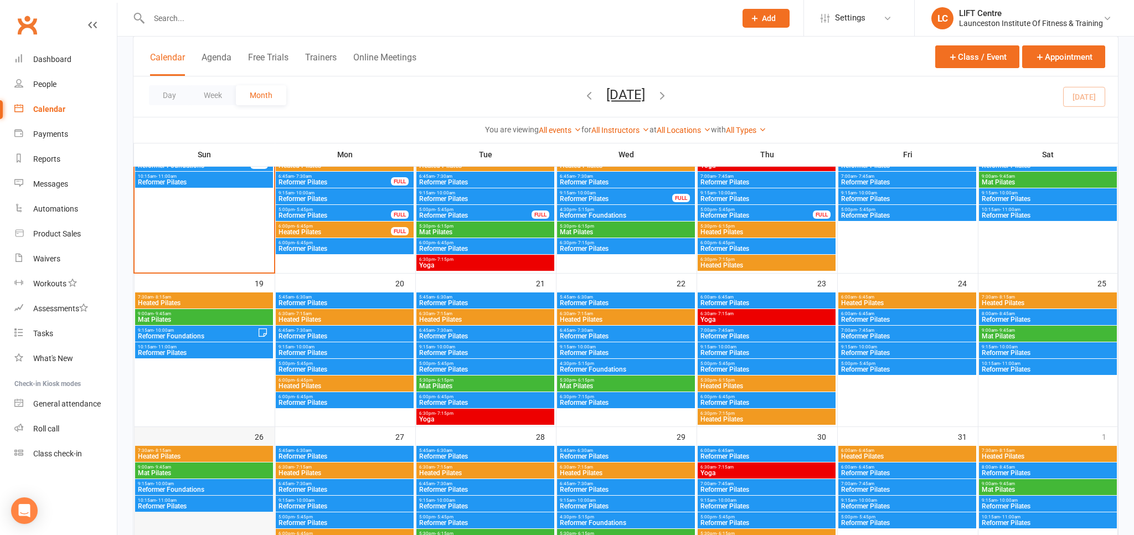
scroll to position [535, 0]
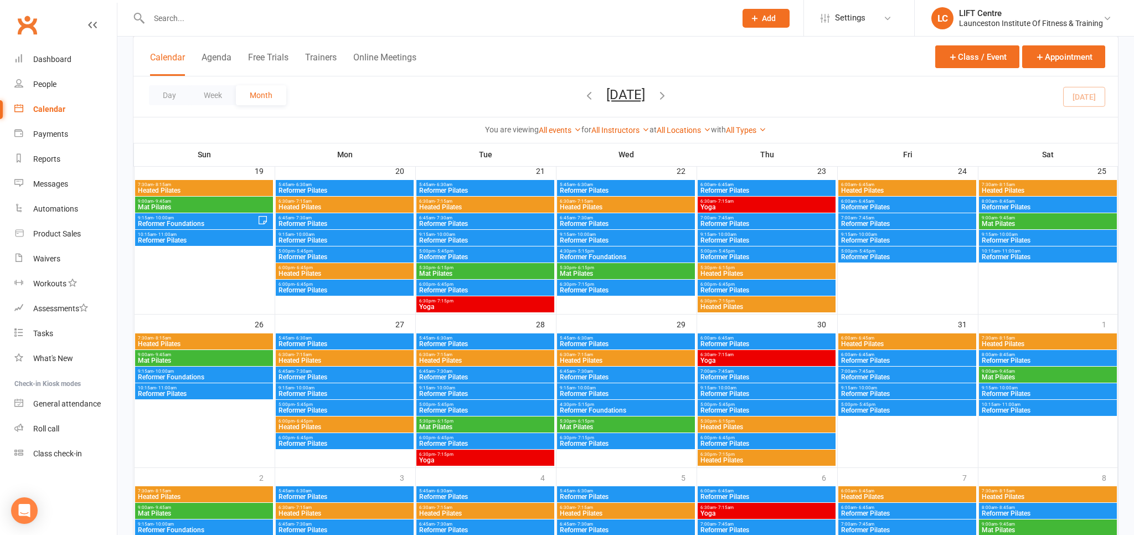
click at [204, 342] on span "Heated Pilates" at bounding box center [203, 343] width 133 height 7
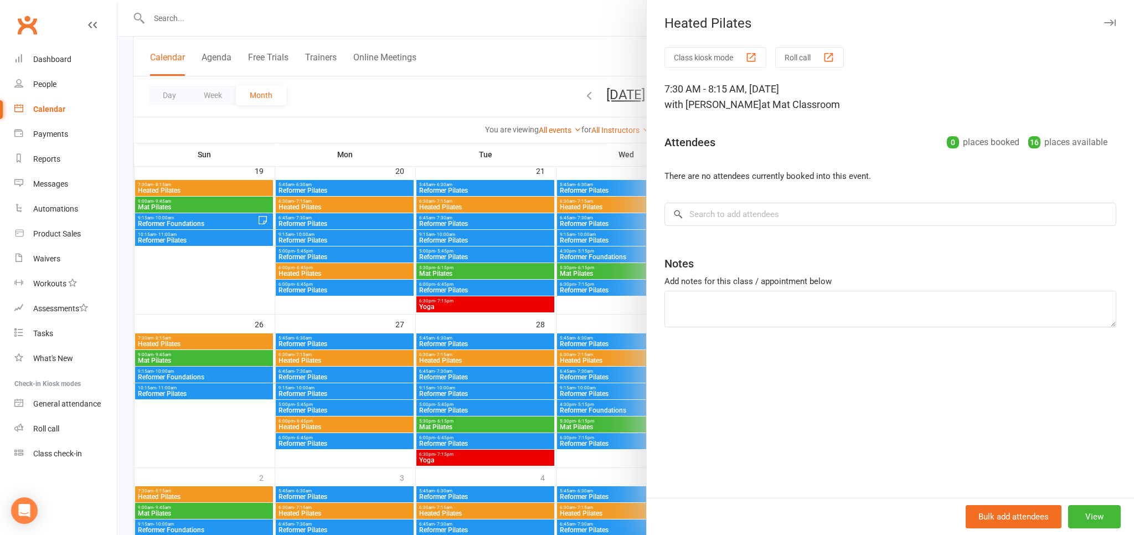
click at [204, 342] on div at bounding box center [625, 267] width 1016 height 535
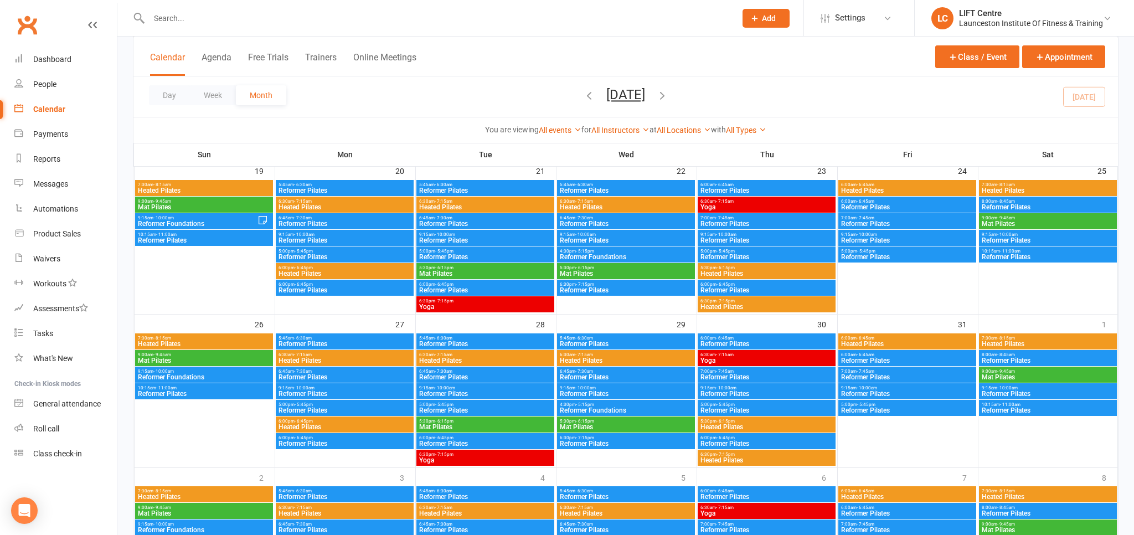
click at [184, 357] on span "Mat Pilates" at bounding box center [203, 360] width 133 height 7
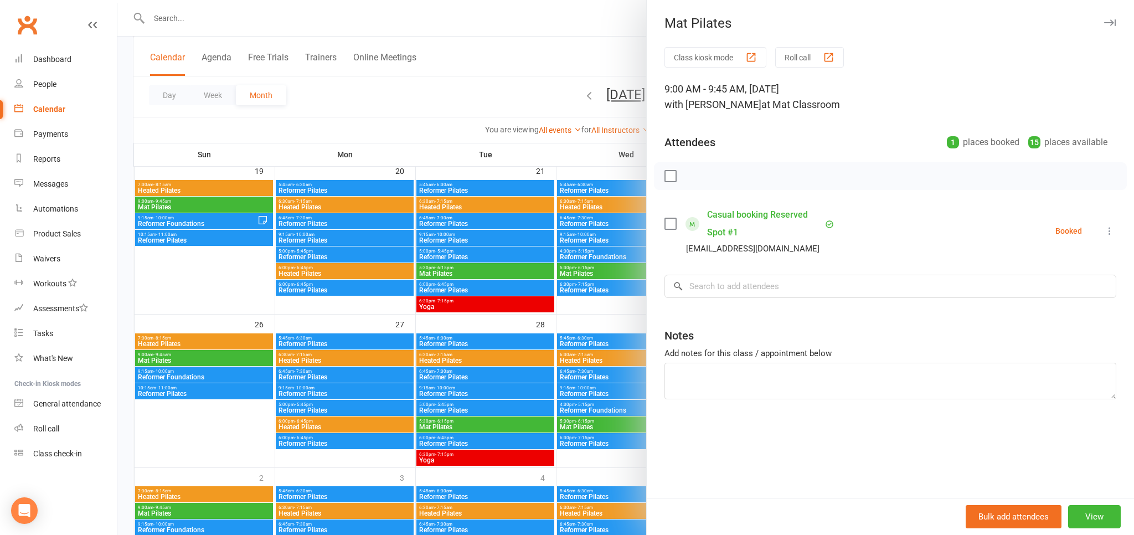
click at [179, 360] on div at bounding box center [625, 267] width 1016 height 535
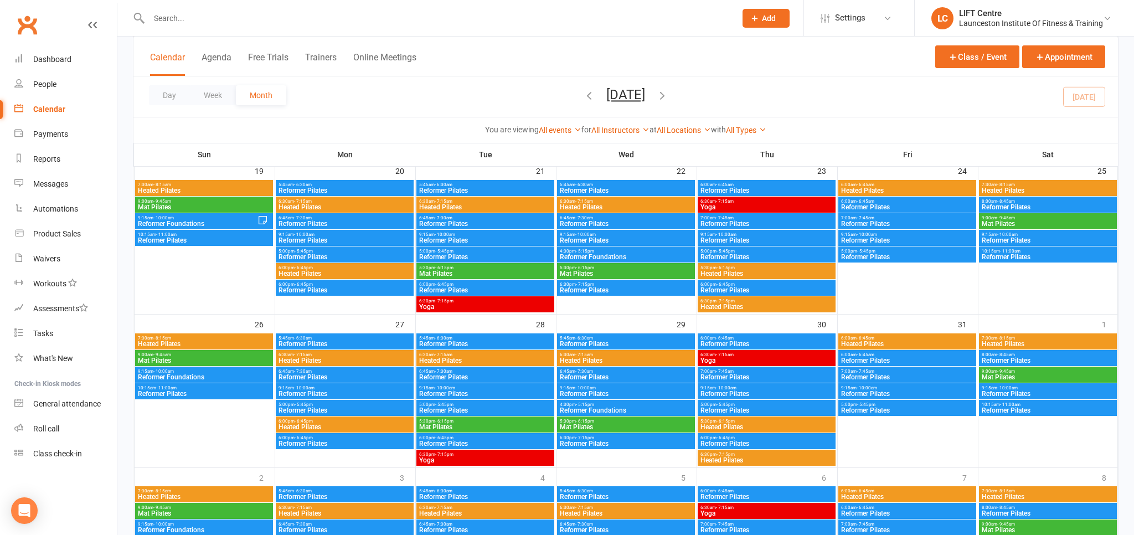
click at [165, 375] on span "Reformer Foundations" at bounding box center [203, 377] width 133 height 7
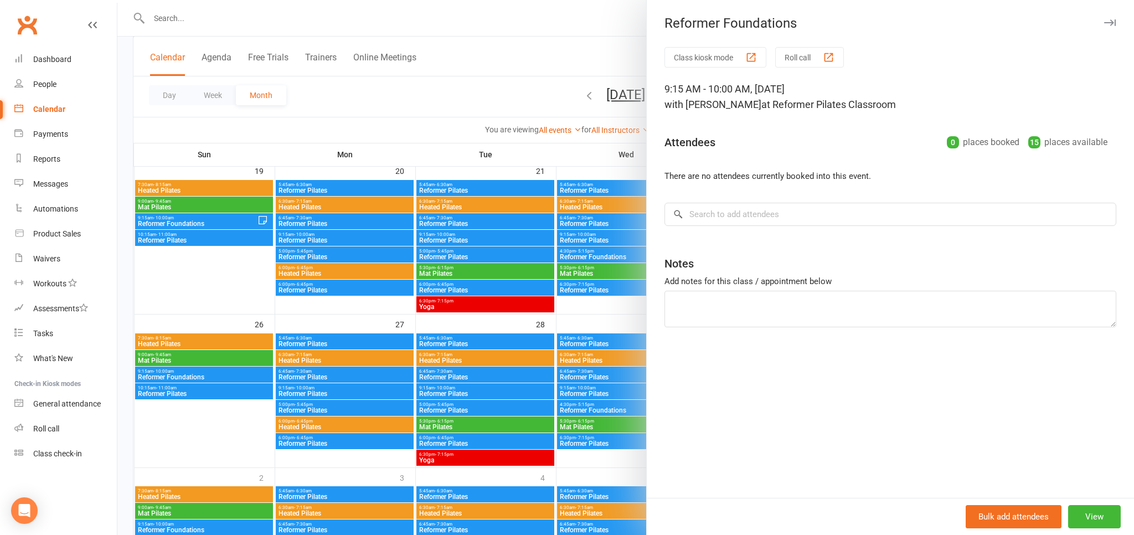
click at [165, 375] on div at bounding box center [625, 267] width 1016 height 535
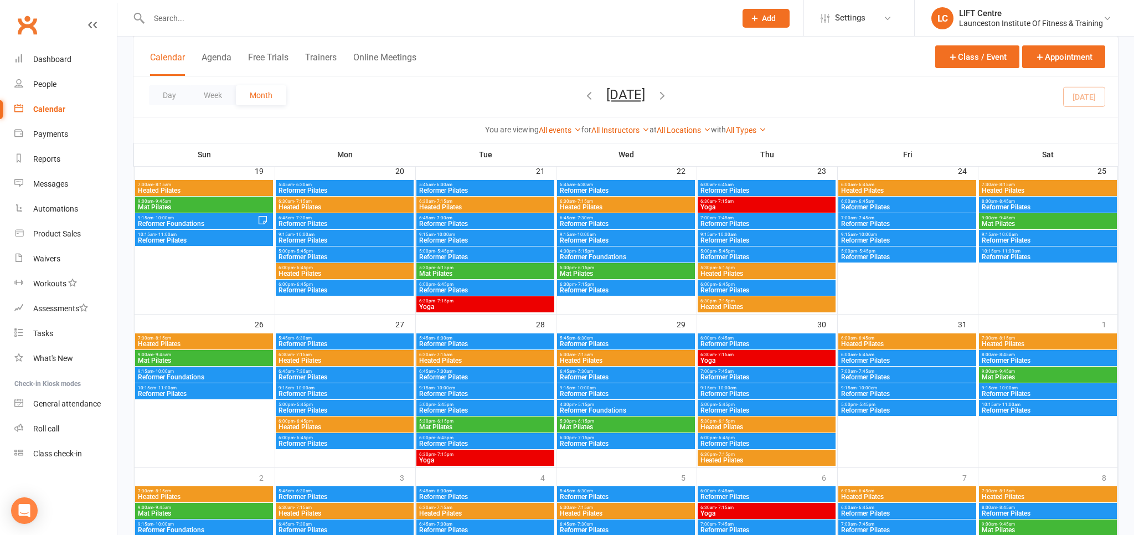
click at [158, 383] on div "10:15am - 11:00am Reformer Pilates" at bounding box center [204, 391] width 138 height 16
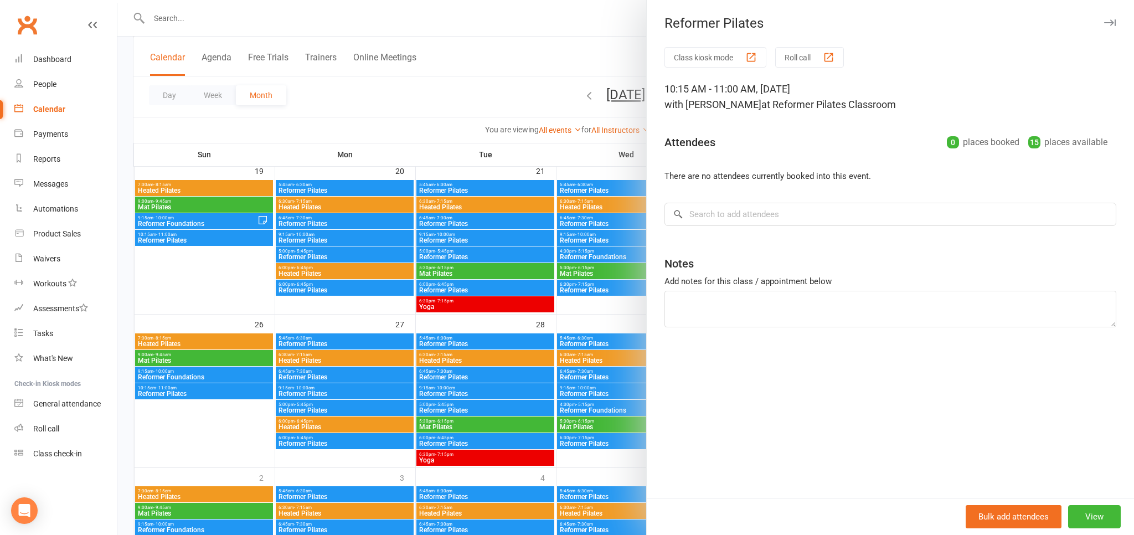
click at [154, 386] on div at bounding box center [625, 267] width 1016 height 535
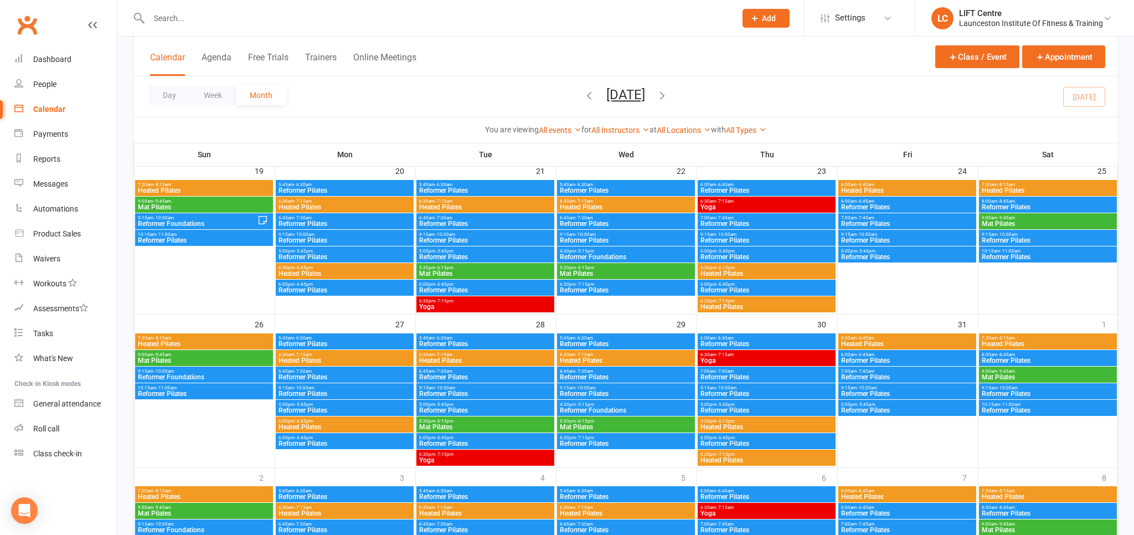
click at [154, 386] on span "10:15am - 11:00am" at bounding box center [203, 387] width 133 height 5
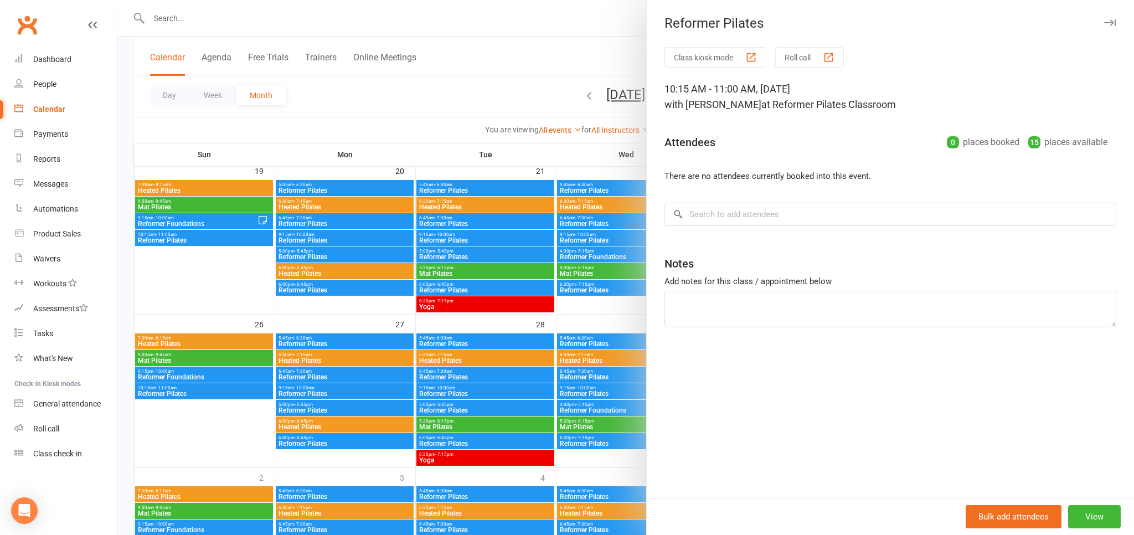
click at [178, 385] on div at bounding box center [625, 267] width 1016 height 535
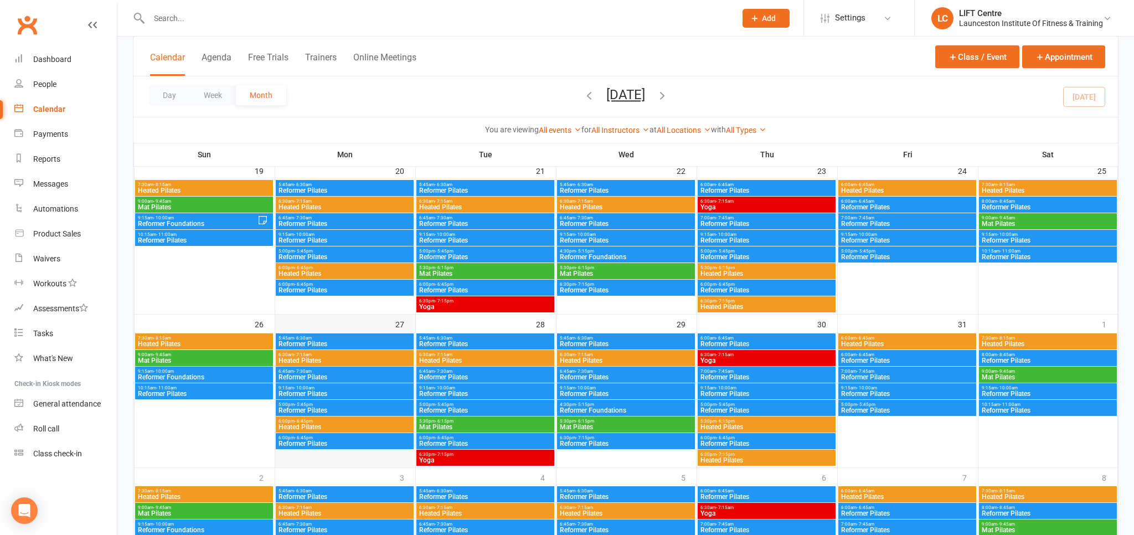
click at [368, 331] on div "27" at bounding box center [345, 390] width 140 height 153
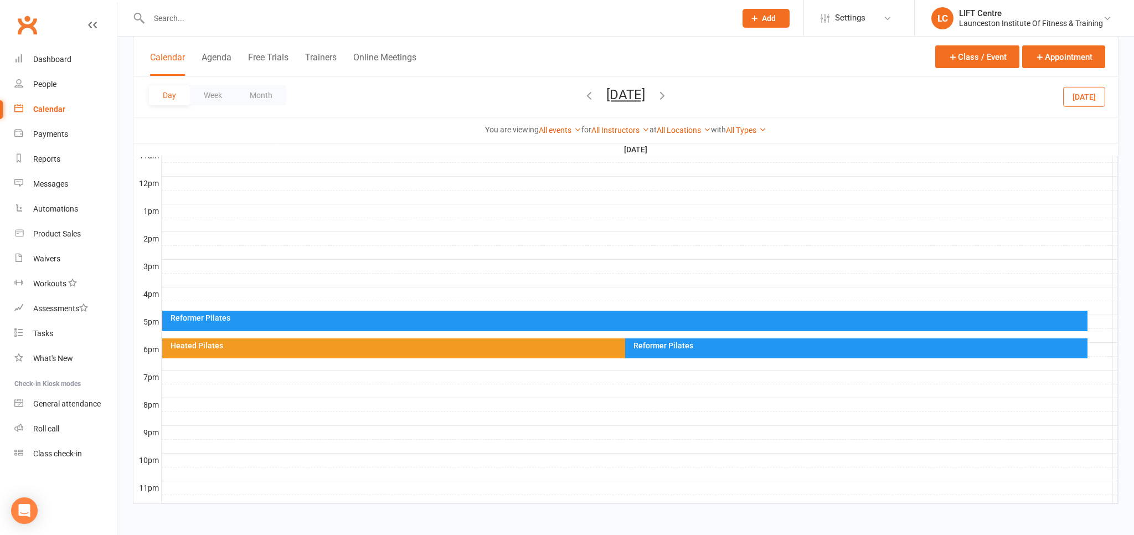
click at [269, 102] on button "Month" at bounding box center [261, 95] width 50 height 20
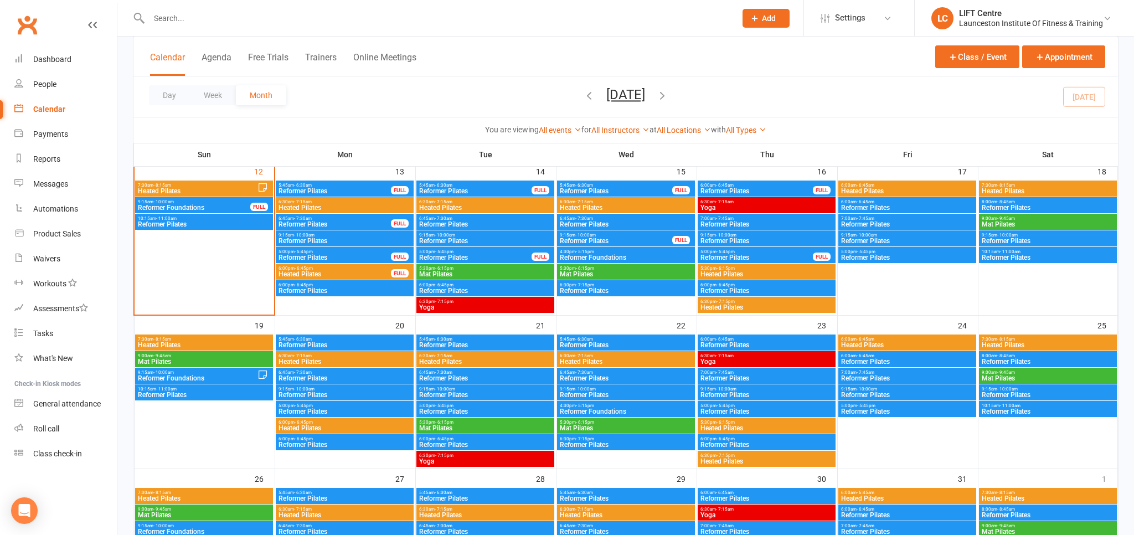
click at [308, 340] on span "- 6:30am" at bounding box center [303, 339] width 18 height 5
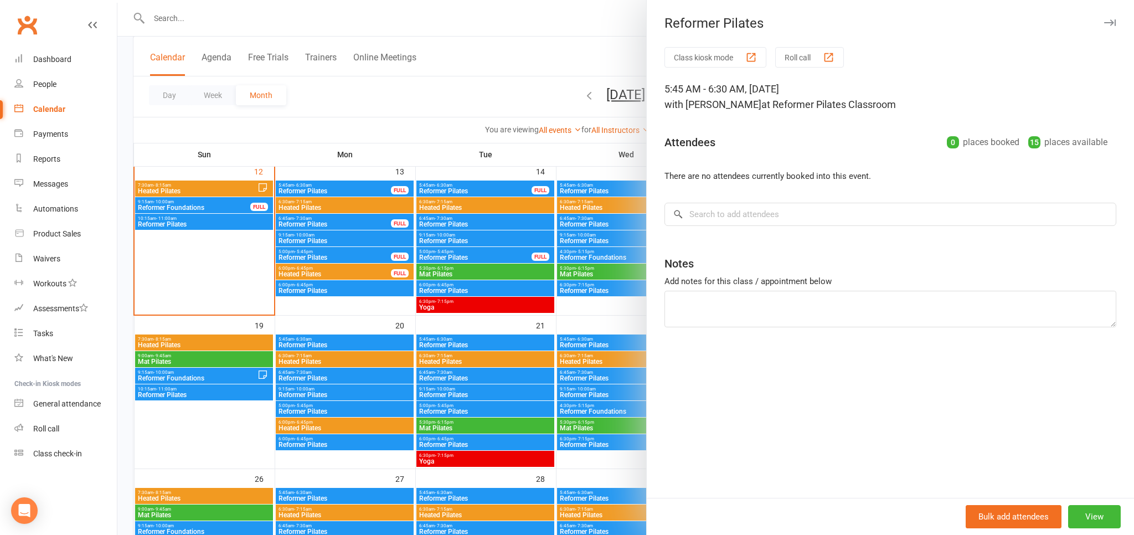
click at [307, 362] on div at bounding box center [625, 267] width 1016 height 535
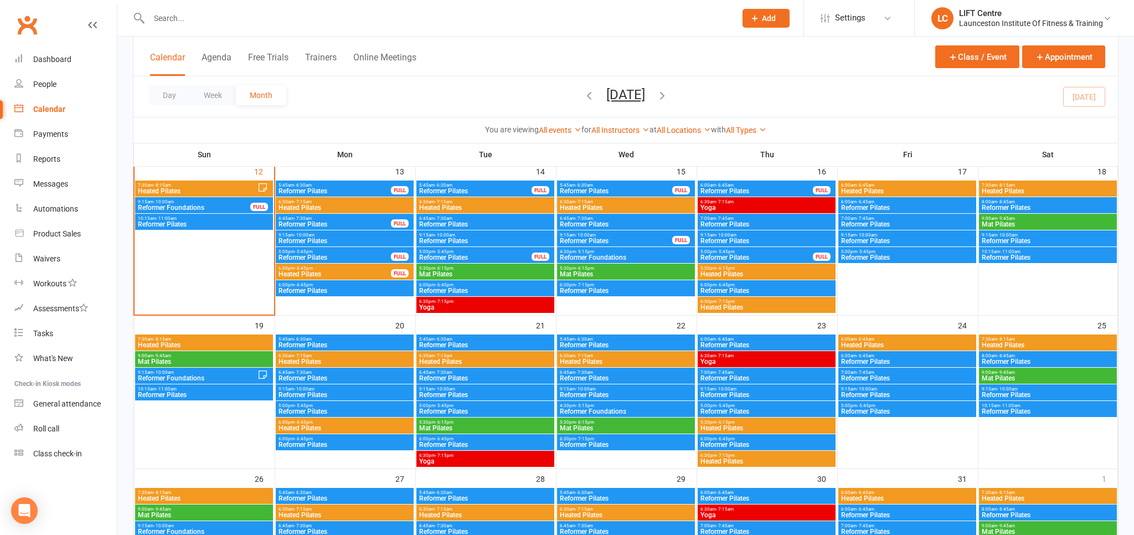
click at [307, 362] on span "Heated Pilates" at bounding box center [344, 361] width 133 height 7
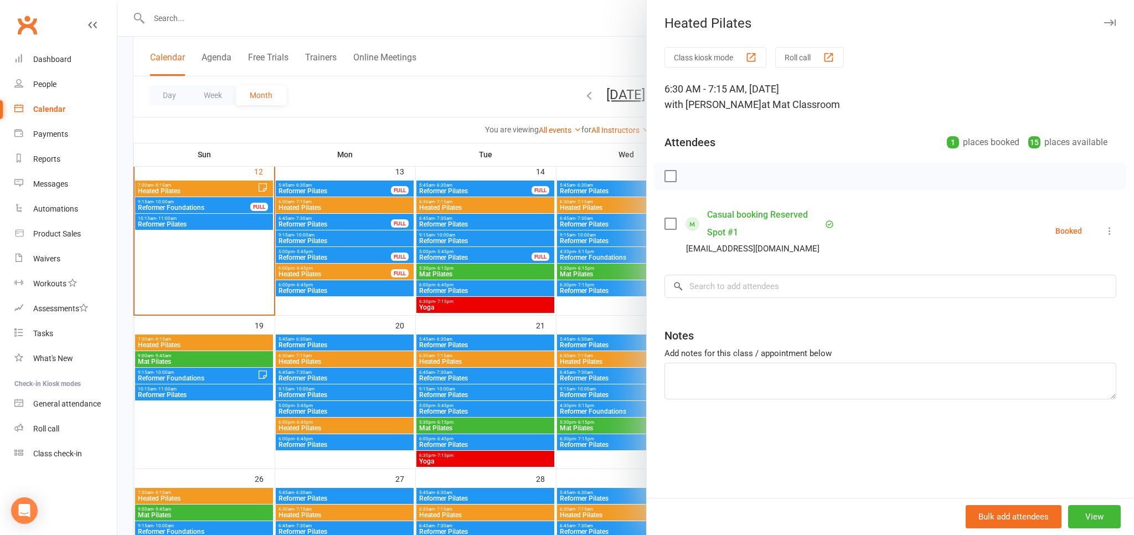
click at [302, 384] on div at bounding box center [625, 267] width 1016 height 535
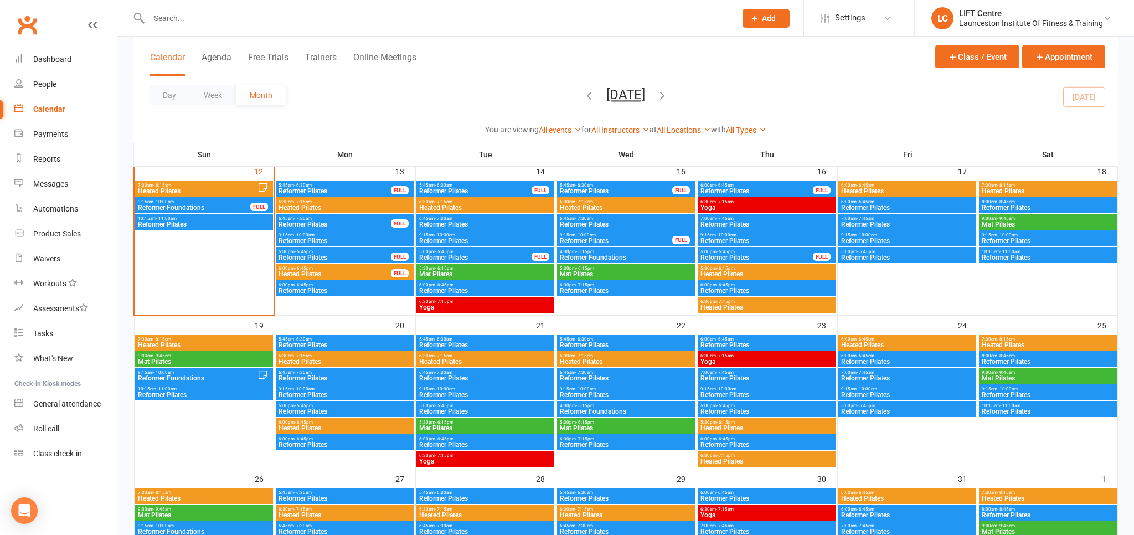
click at [302, 371] on span "- 7:30am" at bounding box center [303, 372] width 18 height 5
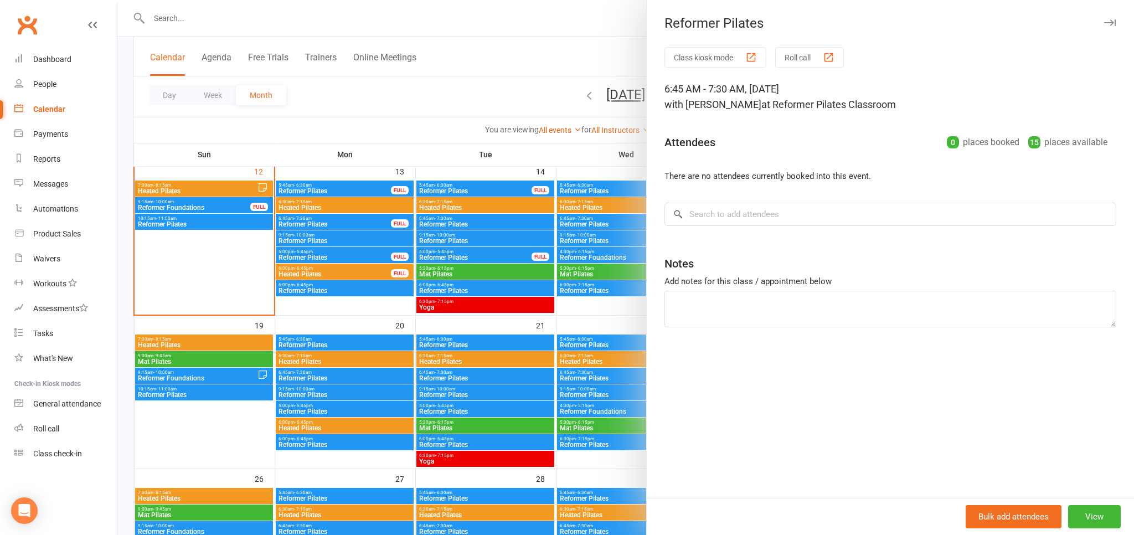
click at [430, 363] on div at bounding box center [625, 267] width 1016 height 535
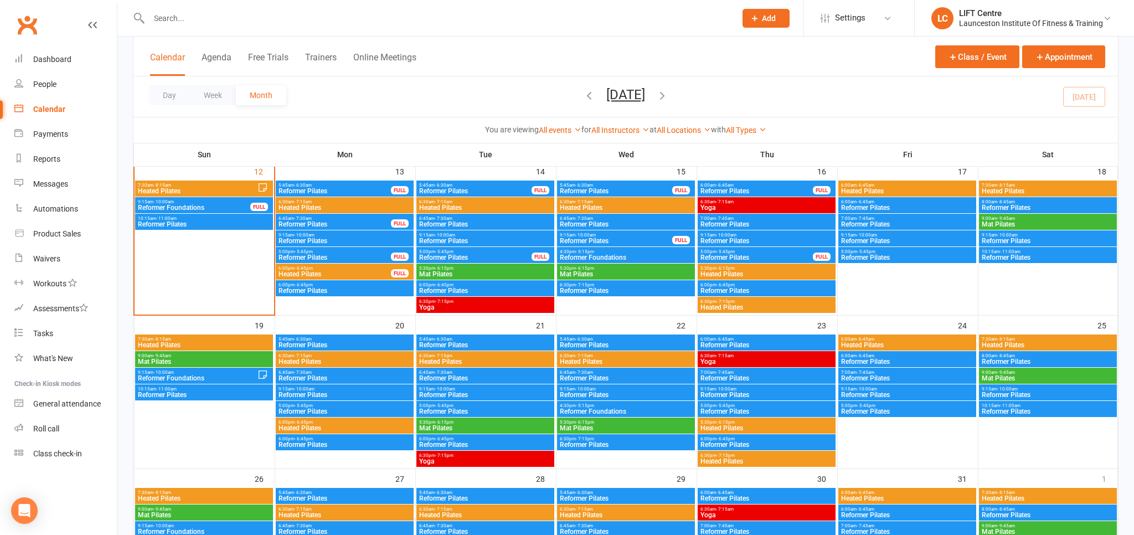
click at [426, 364] on span "Heated Pilates" at bounding box center [485, 361] width 133 height 7
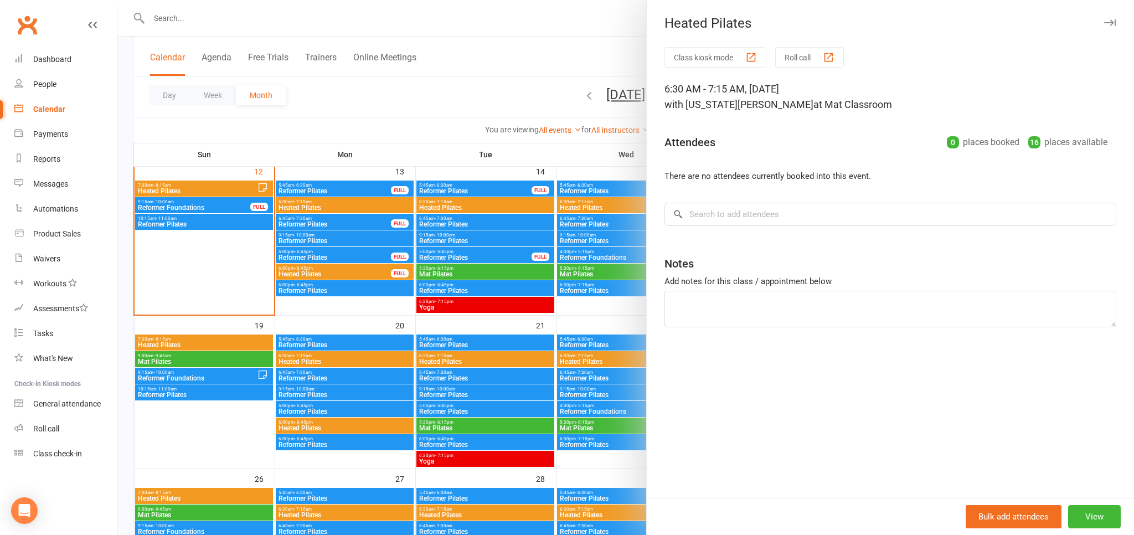
click at [294, 206] on div at bounding box center [625, 267] width 1016 height 535
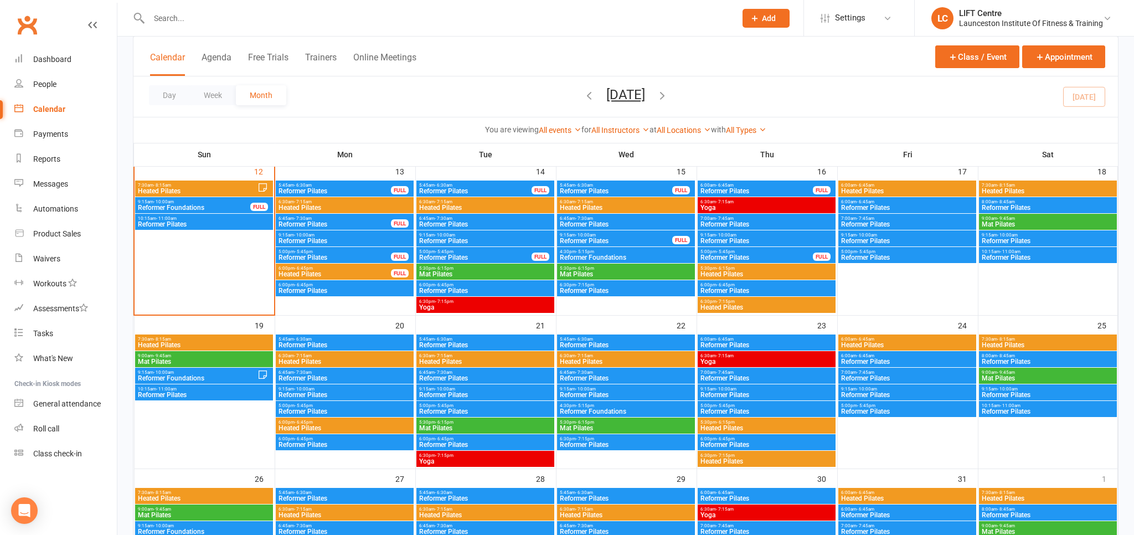
click at [216, 47] on div "Calendar Agenda Free Trials Trainers Online Meetings Class / Event Appointment" at bounding box center [625, 57] width 984 height 40
click at [215, 54] on button "Agenda" at bounding box center [217, 64] width 30 height 24
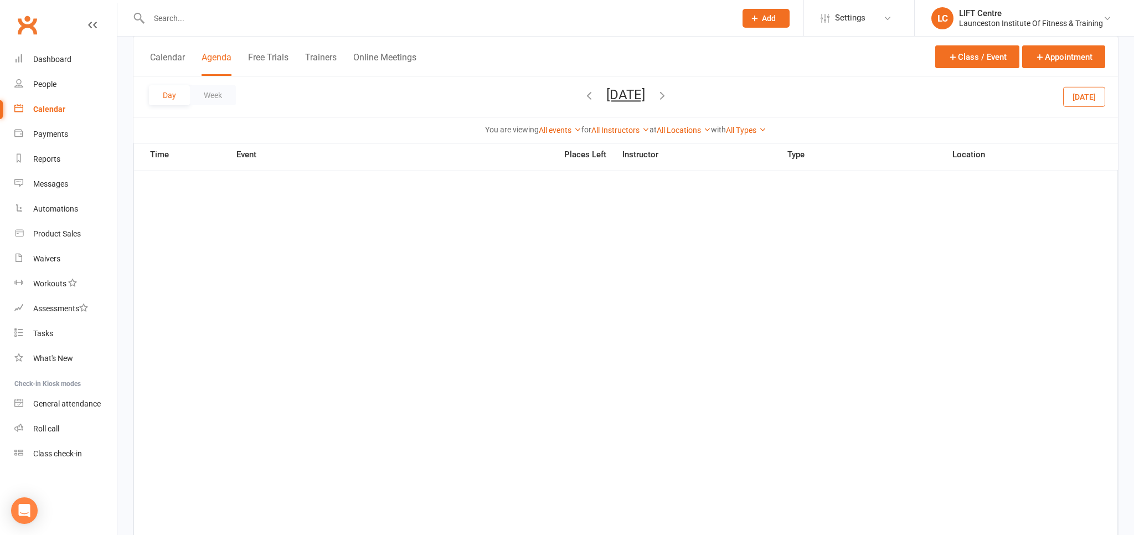
click at [149, 55] on div "Calendar Agenda Free Trials Trainers Online Meetings Class / Event Appointment" at bounding box center [625, 57] width 984 height 40
click at [165, 55] on button "Calendar" at bounding box center [167, 64] width 35 height 24
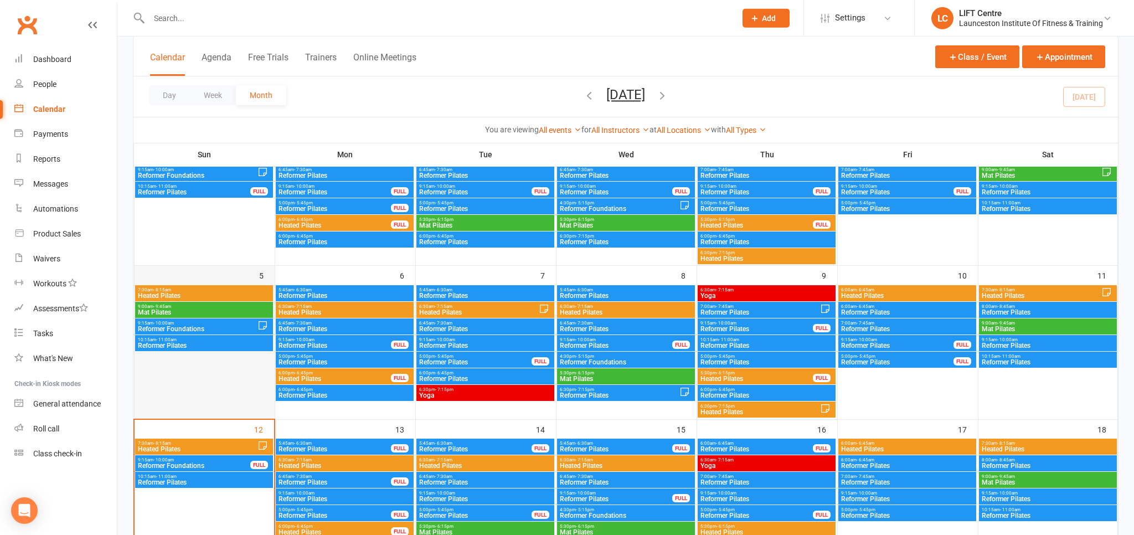
scroll to position [147, 0]
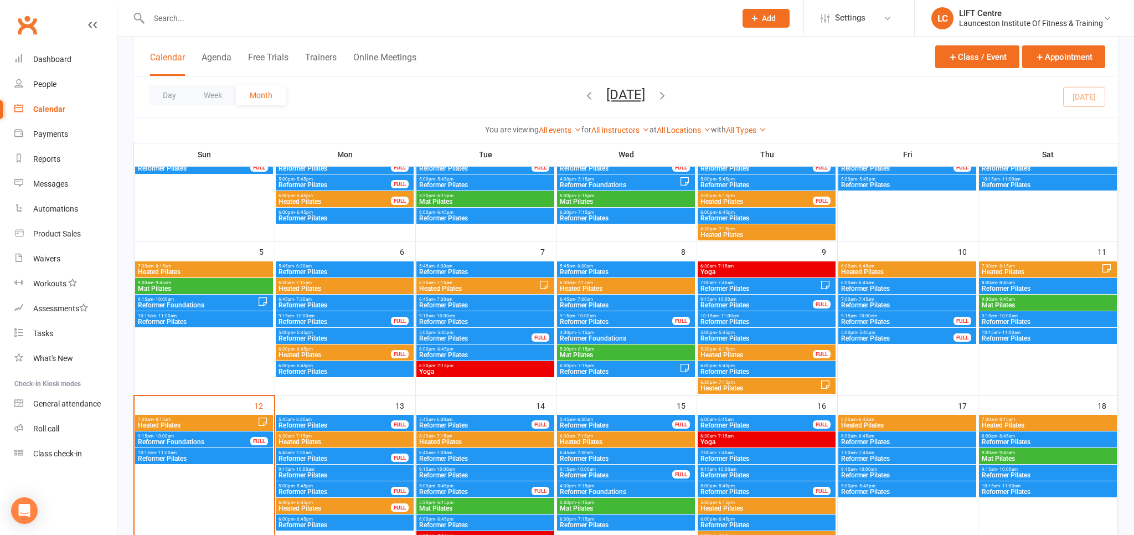
click at [190, 448] on div "7:30am - 8:15am Heated Pilates 9:00am - 9:45am Mat Pilates 9:15am - 10:00am Ref…" at bounding box center [625, 537] width 984 height 946
click at [187, 452] on span "10:15am - 11:00am" at bounding box center [203, 452] width 133 height 5
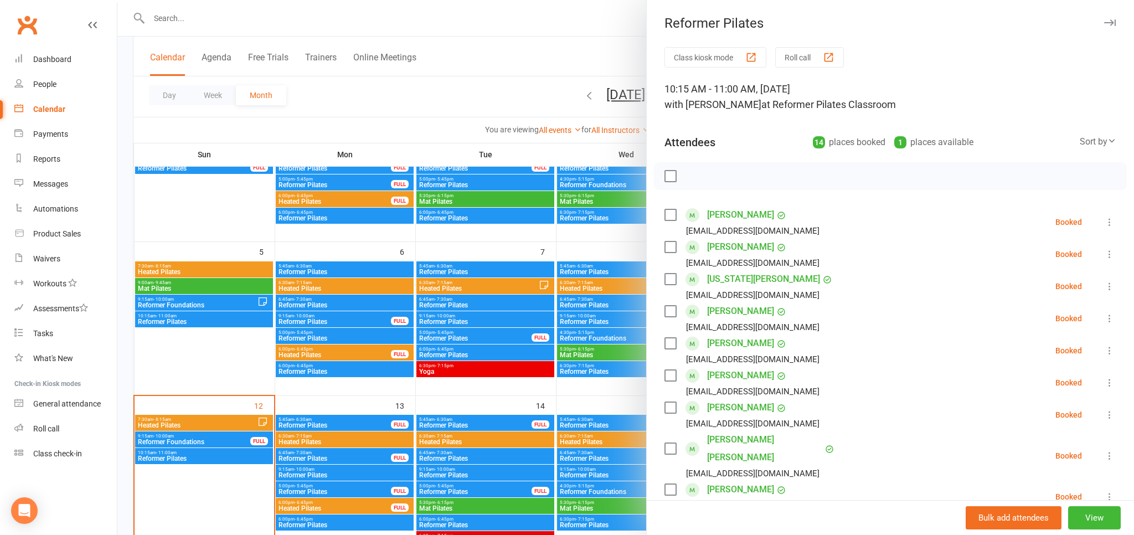
click at [128, 230] on div at bounding box center [625, 267] width 1016 height 535
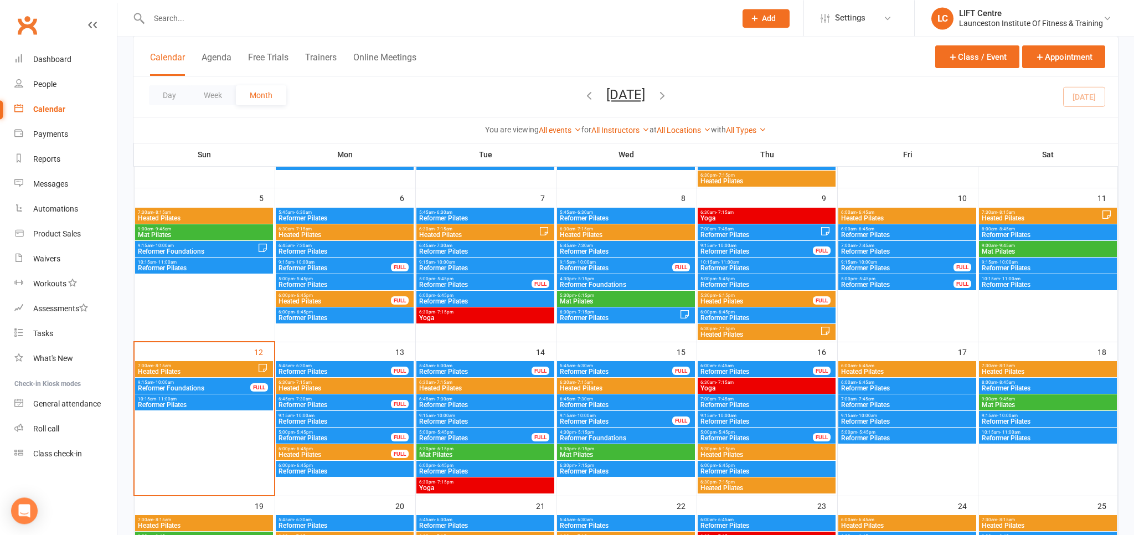
scroll to position [205, 0]
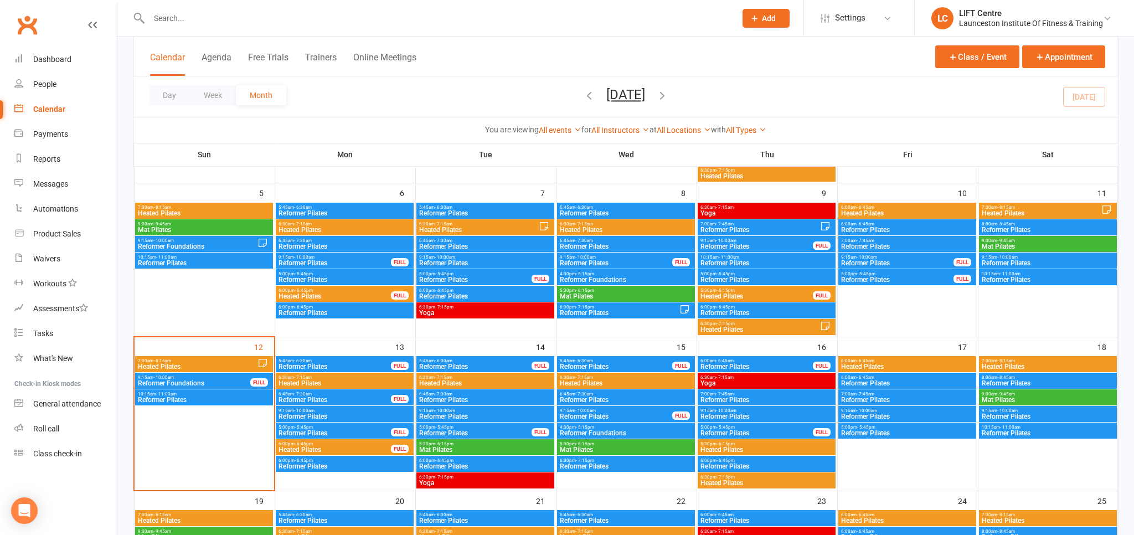
click at [207, 401] on span "Reformer Pilates" at bounding box center [203, 399] width 133 height 7
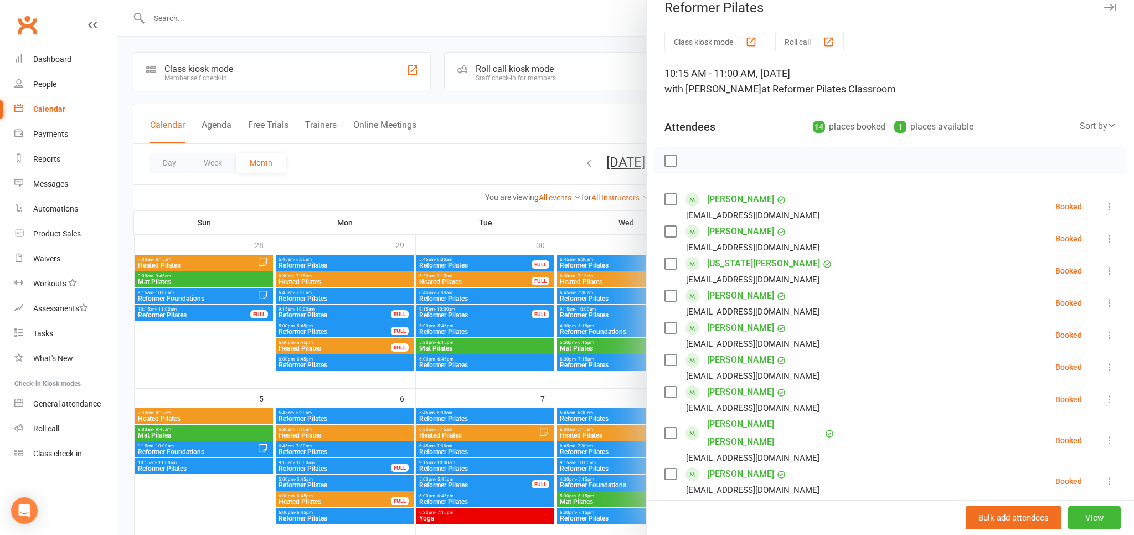
scroll to position [0, 0]
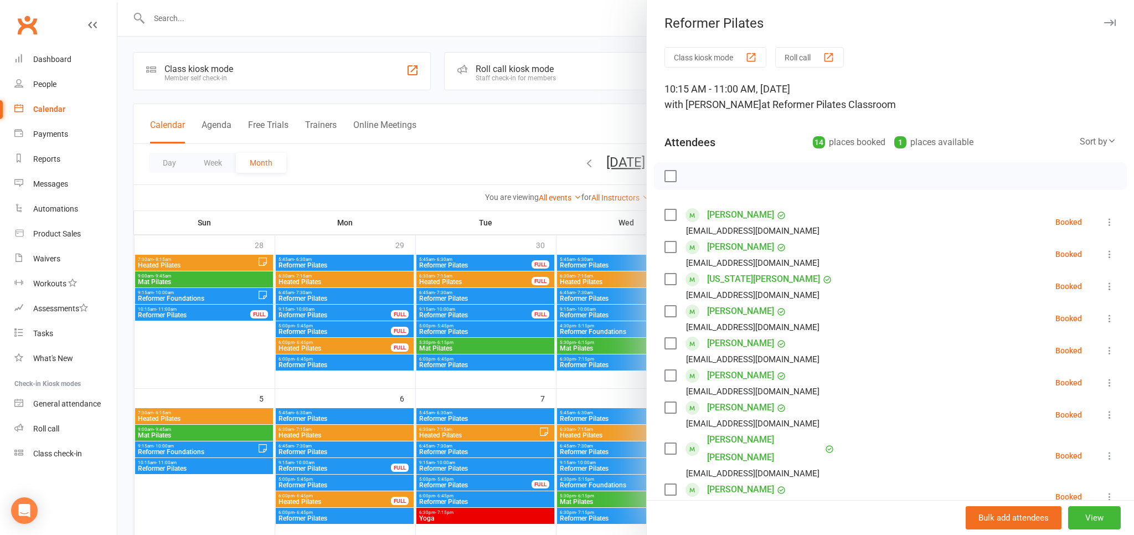
drag, startPoint x: 333, startPoint y: 165, endPoint x: 330, endPoint y: 170, distance: 6.0
click at [332, 168] on div at bounding box center [625, 267] width 1016 height 535
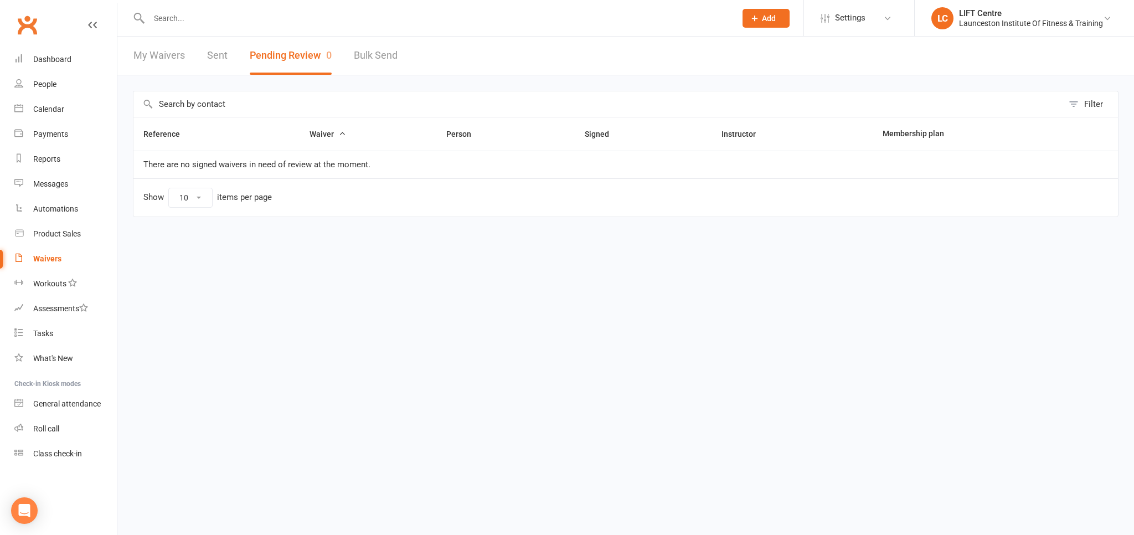
click at [209, 28] on div at bounding box center [430, 18] width 595 height 36
click at [209, 25] on input "text" at bounding box center [437, 19] width 582 height 16
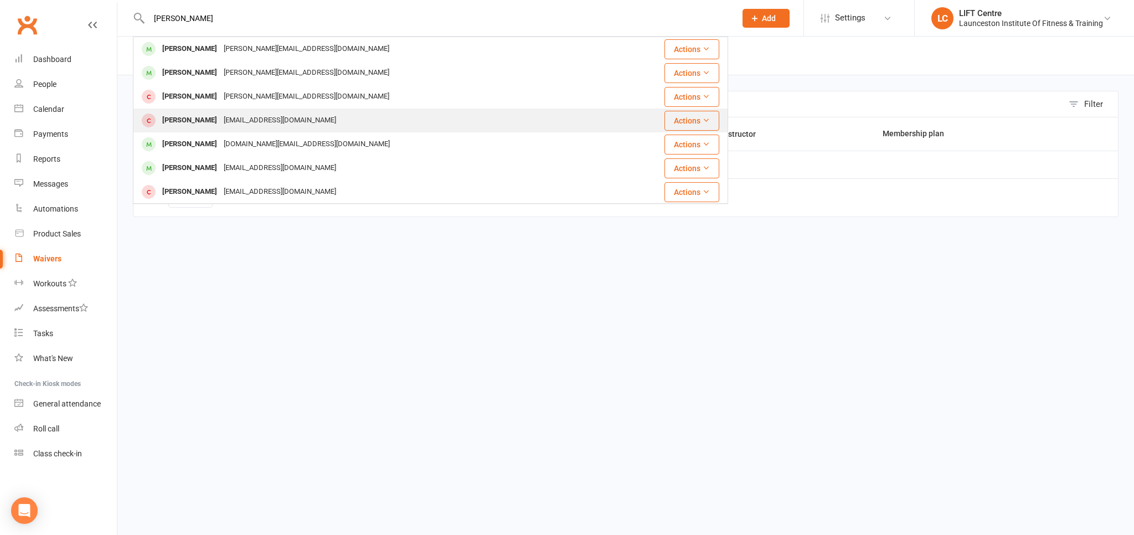
type input "[PERSON_NAME]"
click at [239, 118] on div "[EMAIL_ADDRESS][DOMAIN_NAME]" at bounding box center [279, 120] width 119 height 16
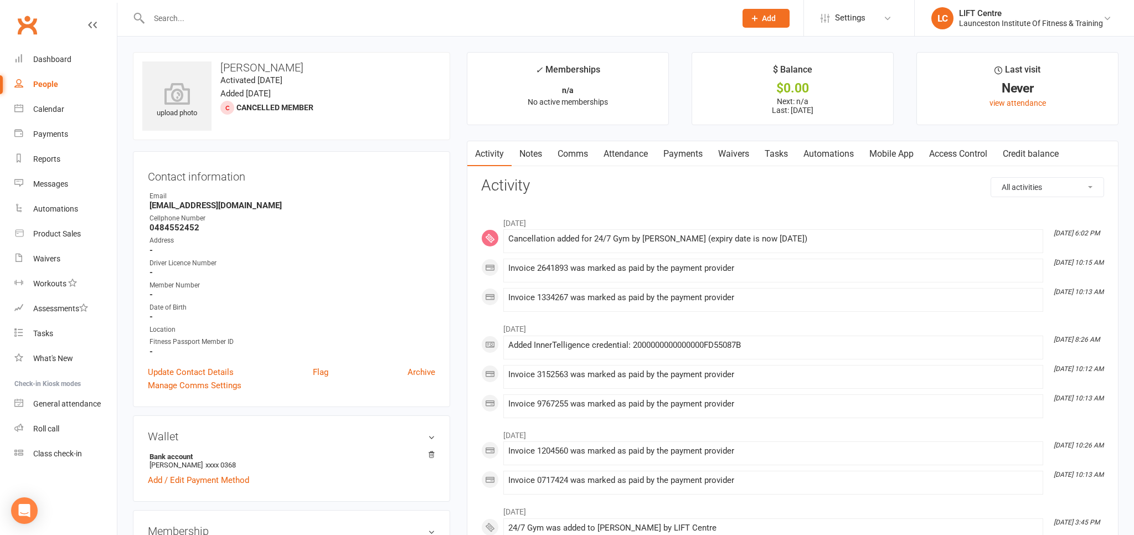
click at [972, 156] on link "Access Control" at bounding box center [958, 153] width 74 height 25
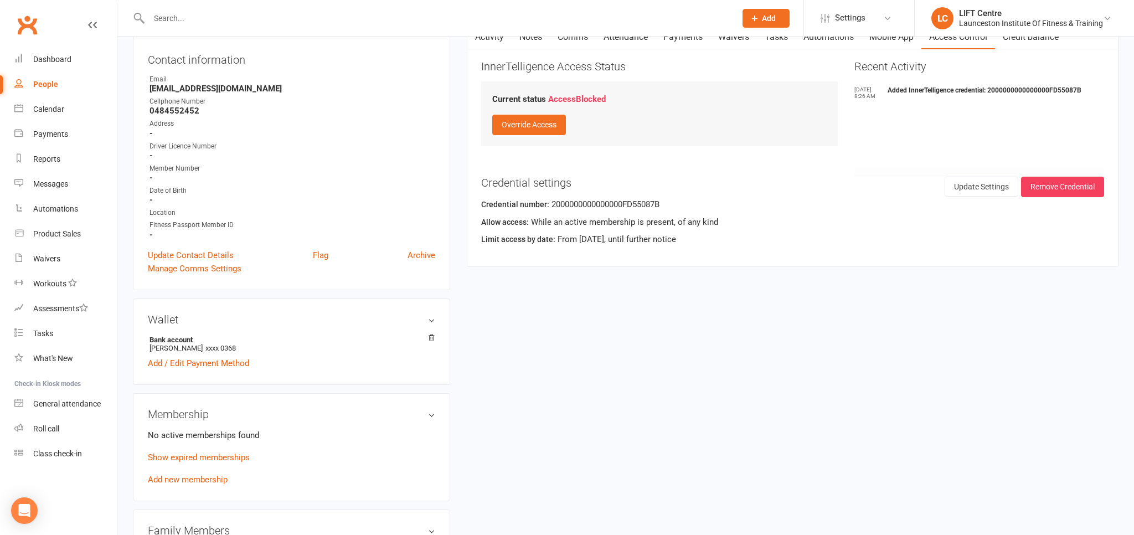
scroll to position [175, 0]
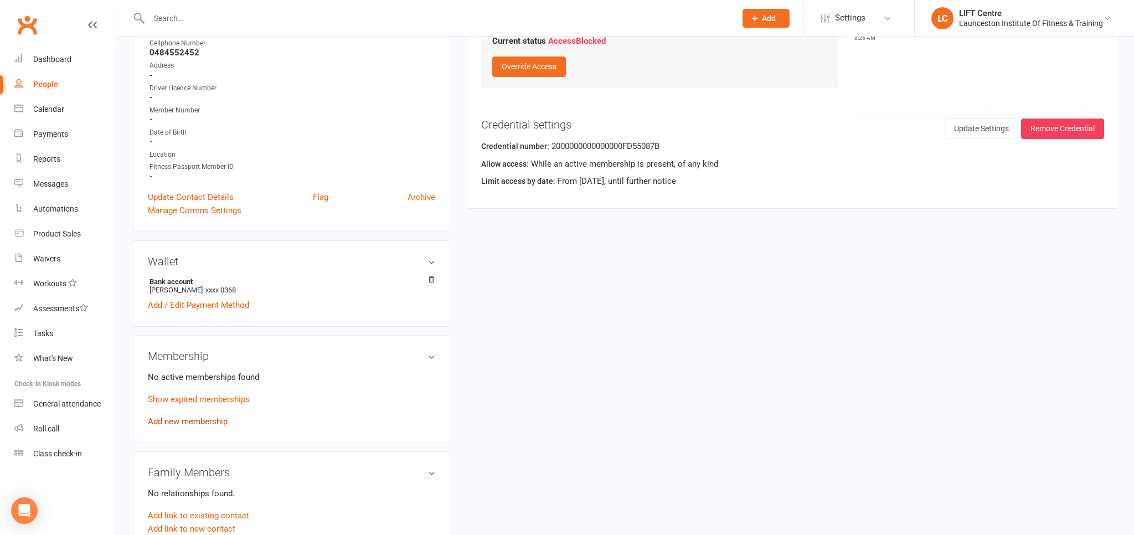
click at [205, 422] on link "Add new membership" at bounding box center [188, 421] width 80 height 10
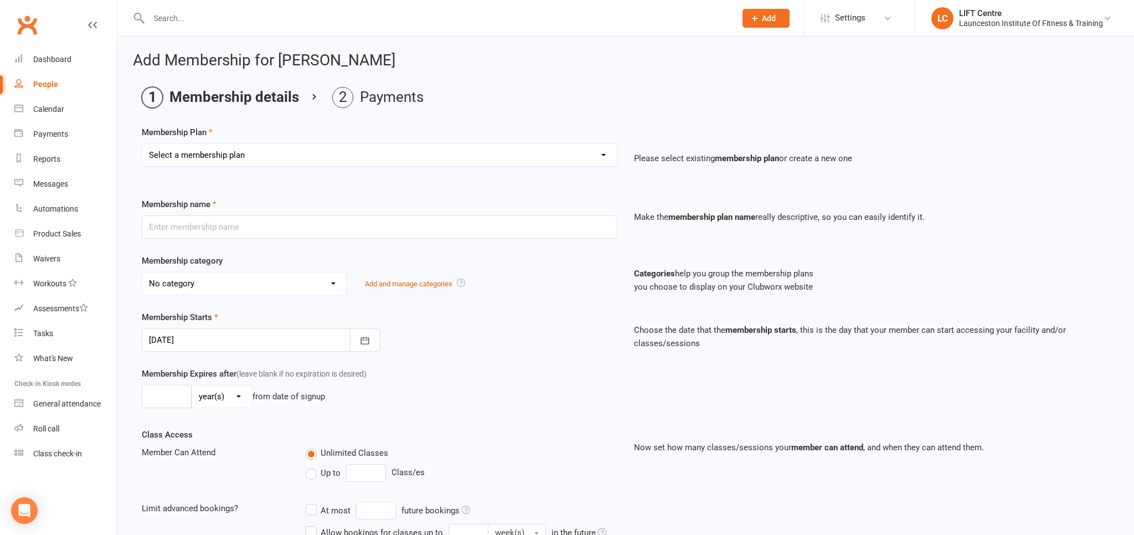
click at [142, 144] on select "Select a membership plan Create new Membership Plan 24/7 Gym Membership Pilates…" at bounding box center [379, 155] width 474 height 22
select select "11"
click option "Fitness Passport- Full Time Member" at bounding box center [0, 0] width 0 height 0
type input "Fitness Passport- Full Time Member"
select select "11"
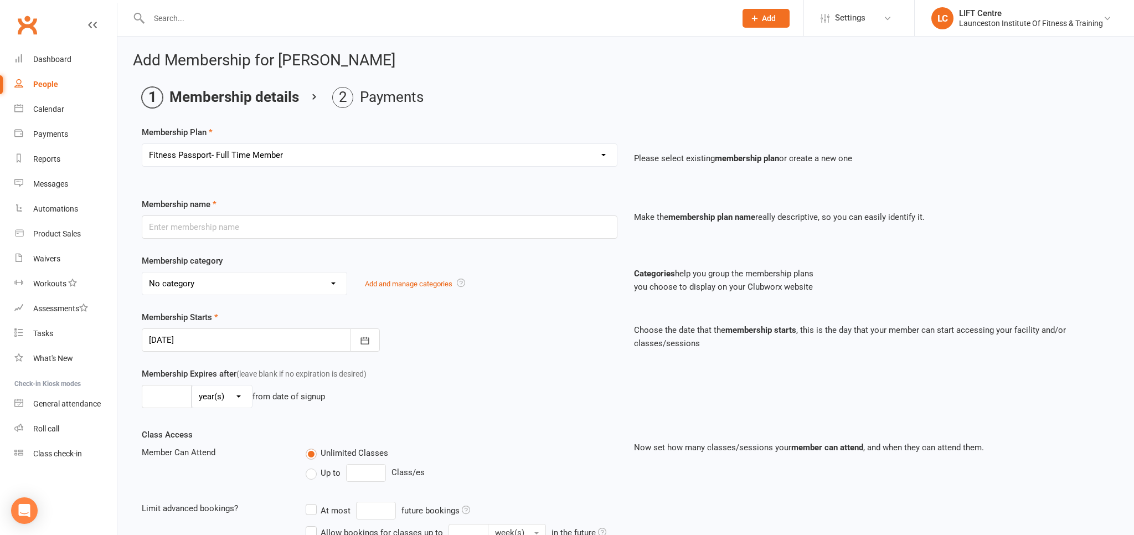
type input "0"
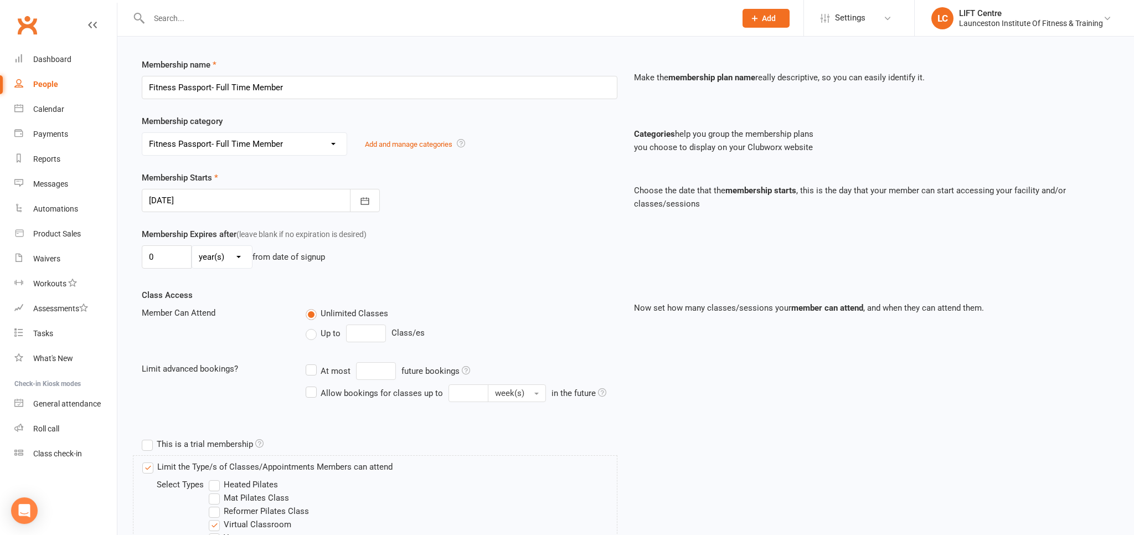
scroll to position [330, 0]
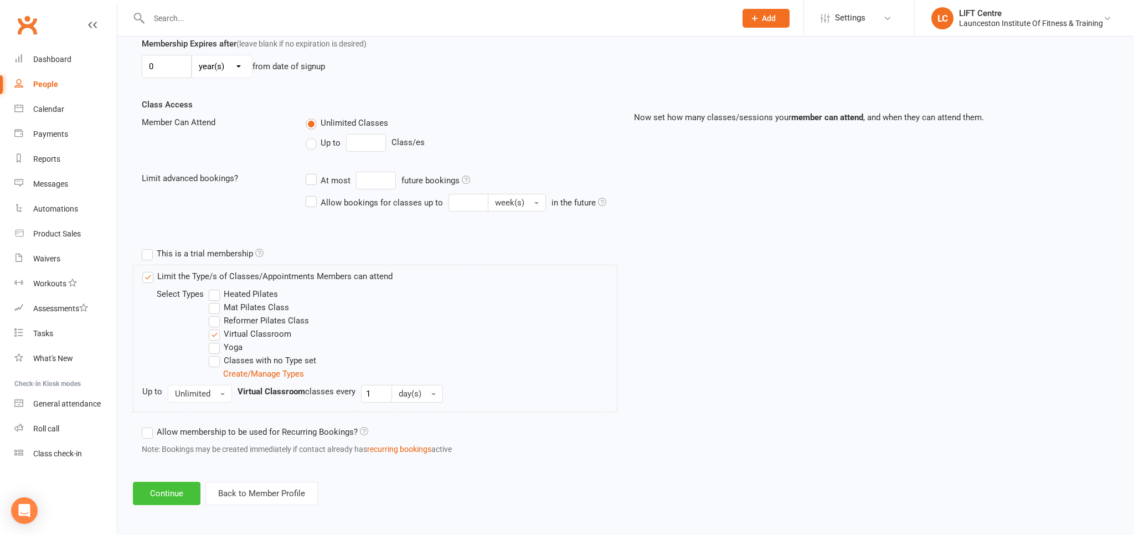
click at [150, 482] on button "Continue" at bounding box center [167, 493] width 68 height 23
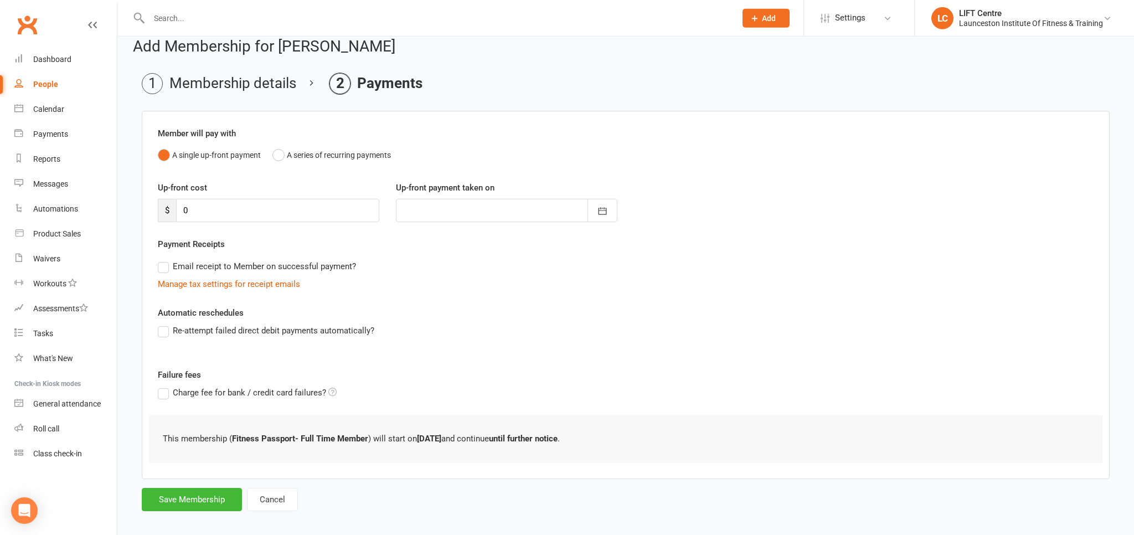
scroll to position [22, 0]
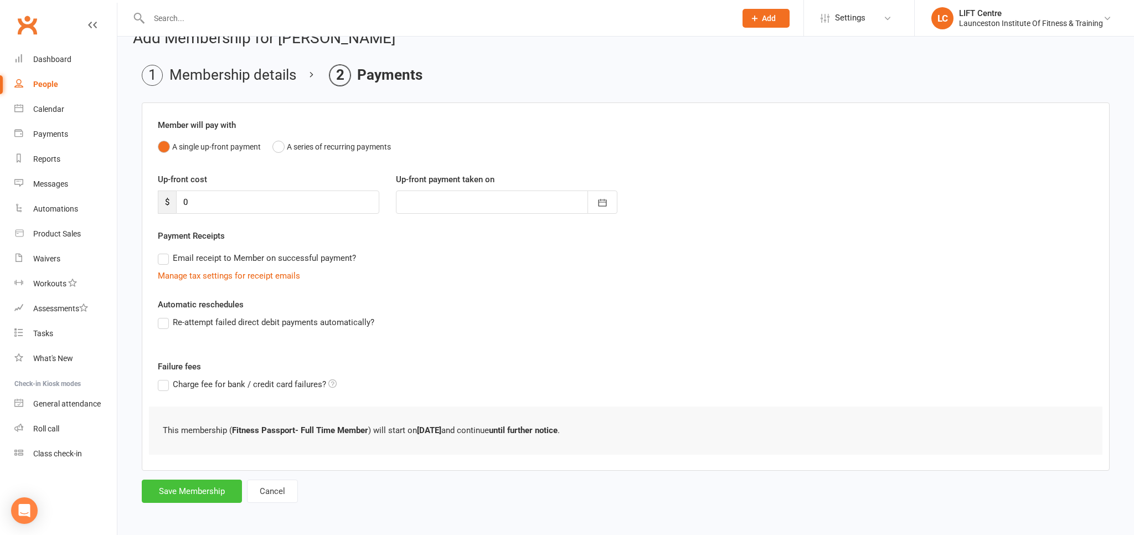
click at [202, 488] on button "Save Membership" at bounding box center [192, 490] width 100 height 23
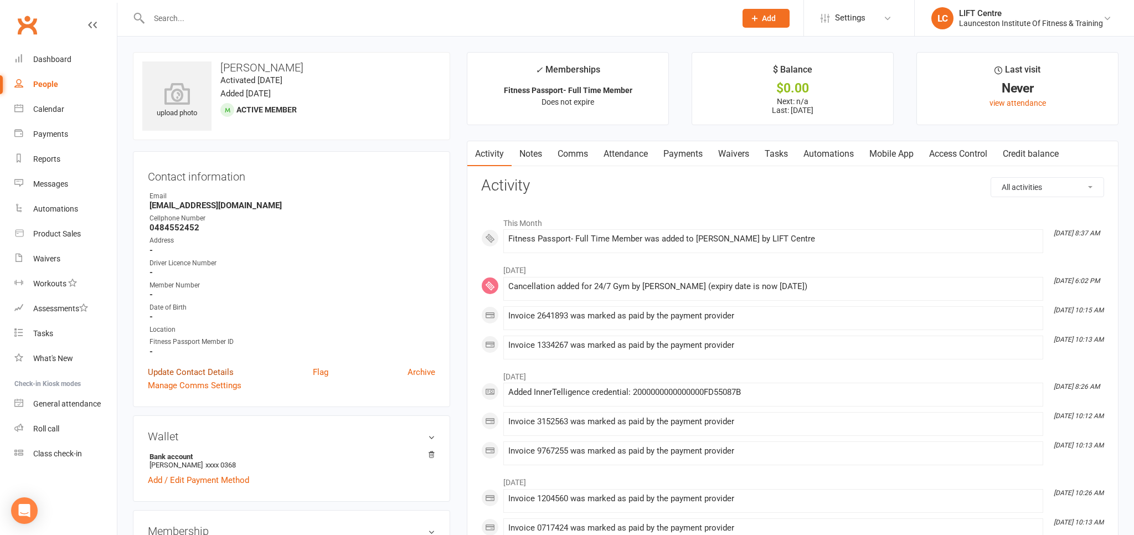
click at [194, 373] on link "Update Contact Details" at bounding box center [191, 371] width 86 height 13
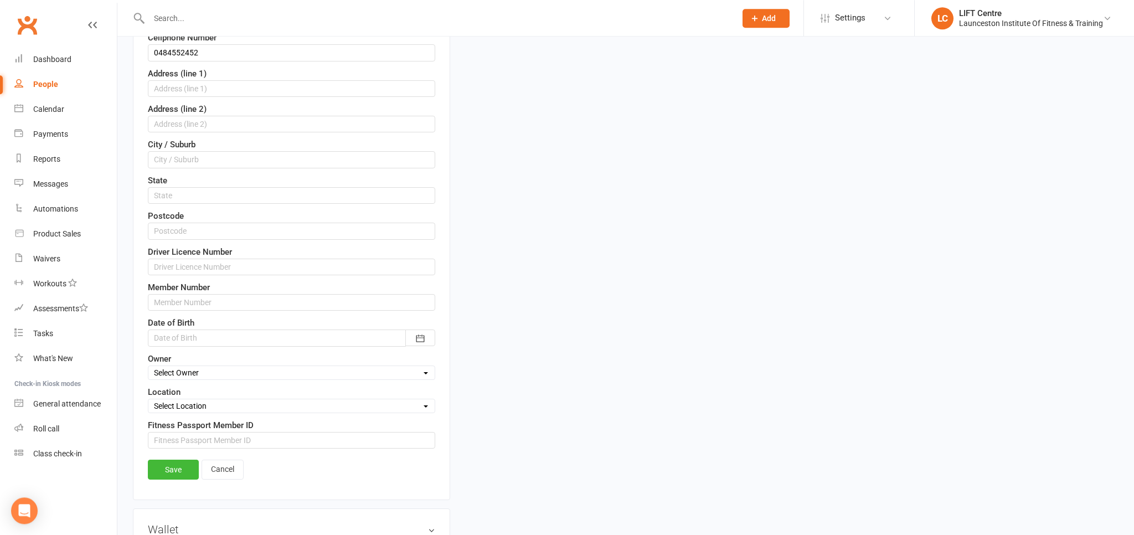
scroll to position [344, 0]
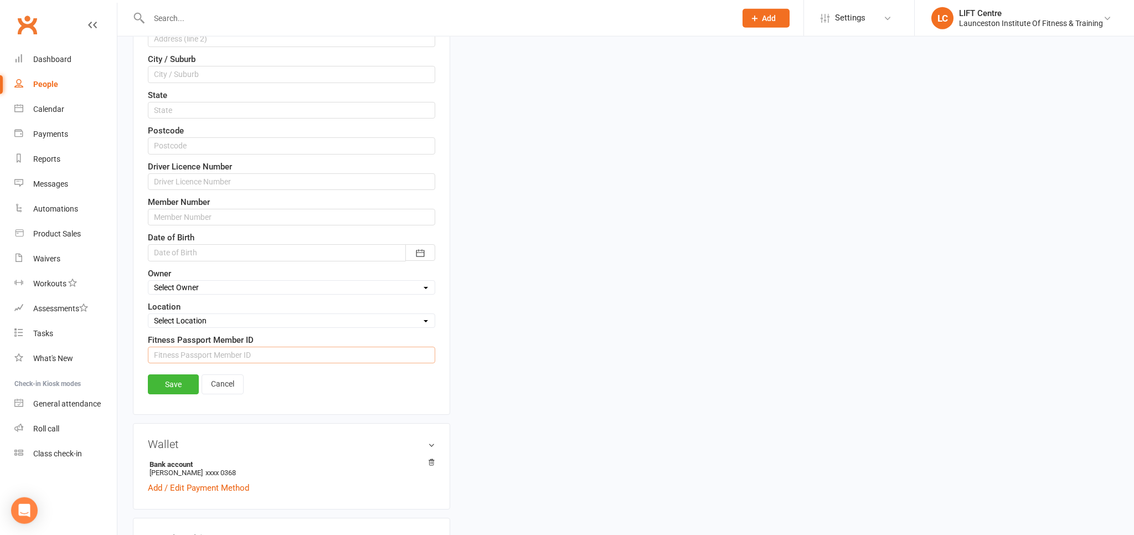
click at [194, 352] on input "string" at bounding box center [291, 355] width 287 height 17
type input "1325572"
click at [169, 374] on link "Save" at bounding box center [173, 384] width 51 height 20
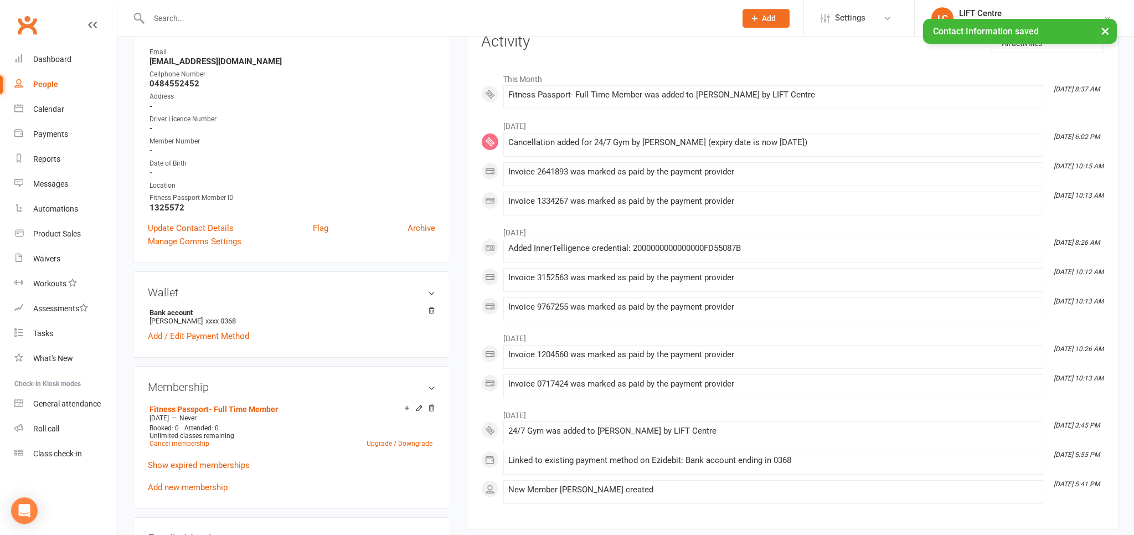
scroll to position [292, 0]
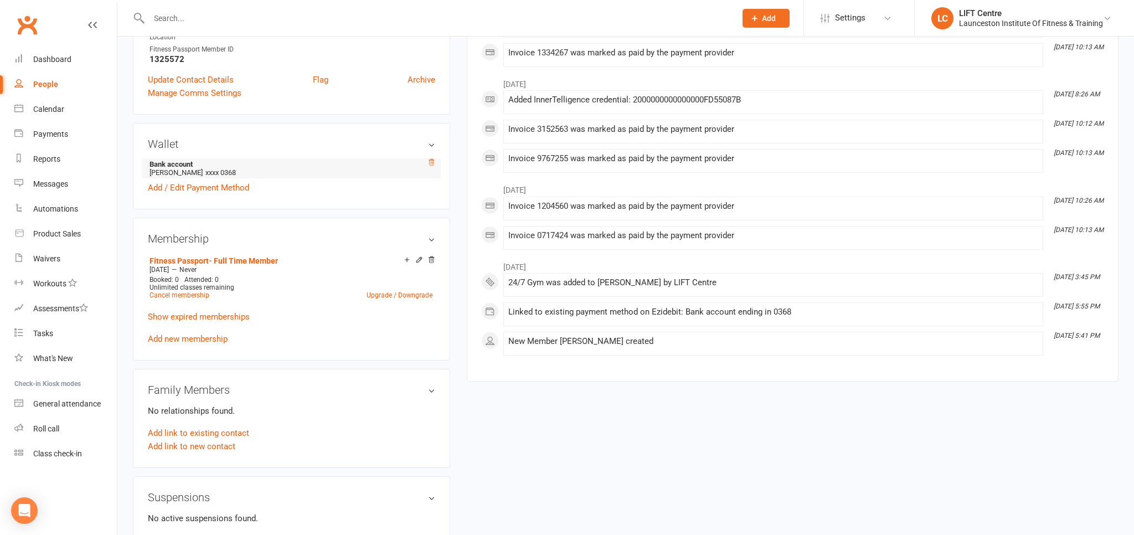
click at [433, 161] on icon at bounding box center [431, 162] width 8 height 8
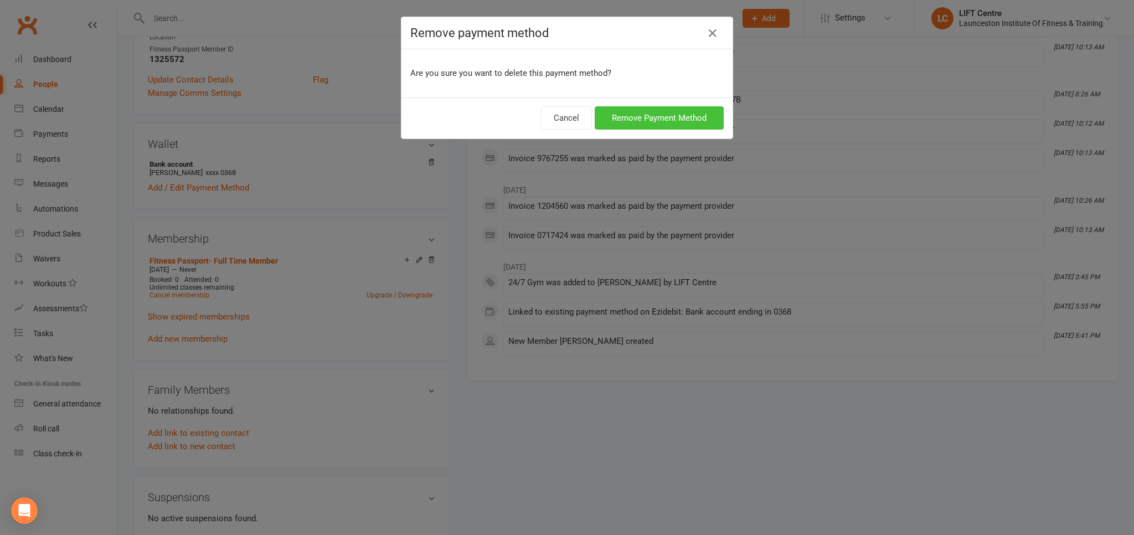
click at [659, 117] on button "Remove Payment Method" at bounding box center [659, 117] width 129 height 23
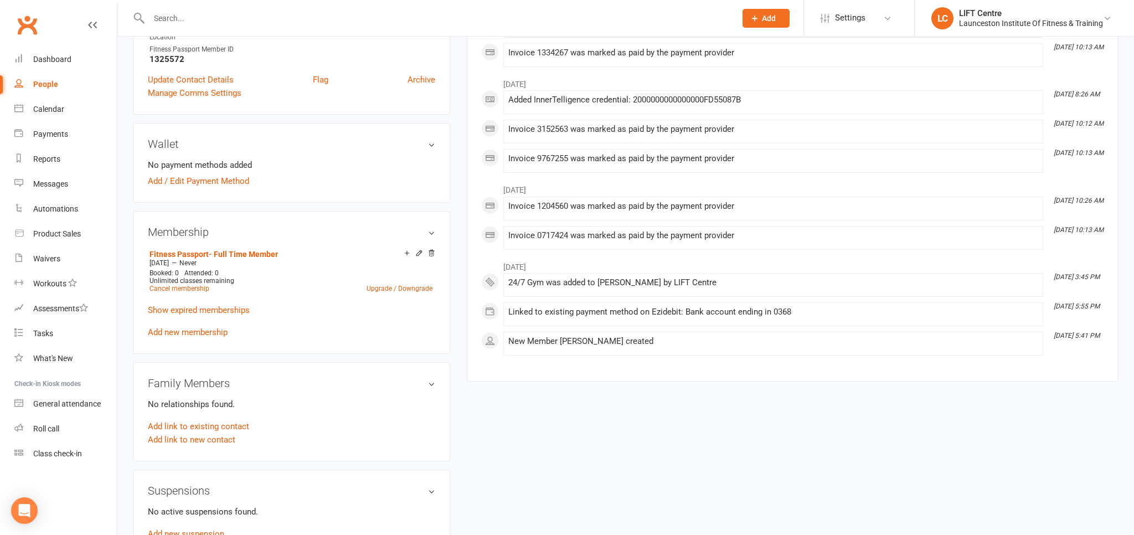
scroll to position [0, 0]
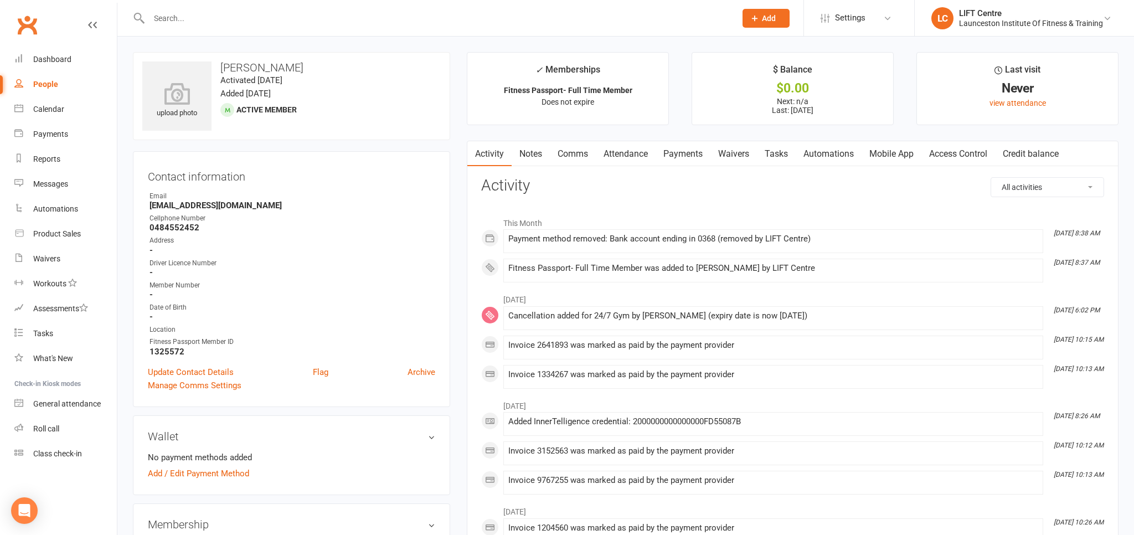
click at [969, 141] on div "Activity Notes Comms Attendance Payments Waivers Tasks Automations Mobile App A…" at bounding box center [793, 422] width 652 height 562
click at [963, 153] on link "Access Control" at bounding box center [958, 153] width 74 height 25
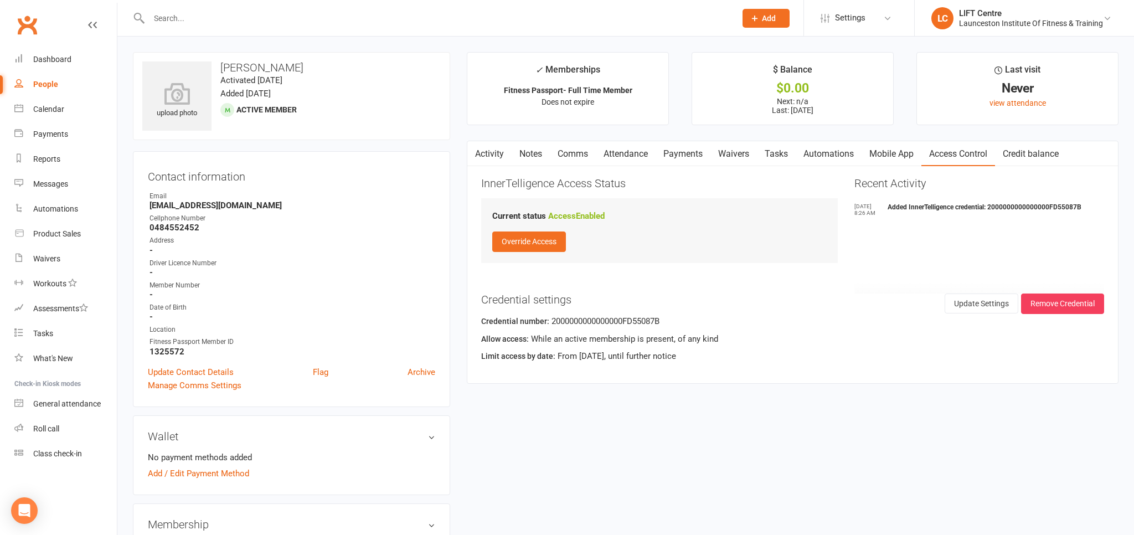
click at [693, 158] on link "Payments" at bounding box center [682, 153] width 55 height 25
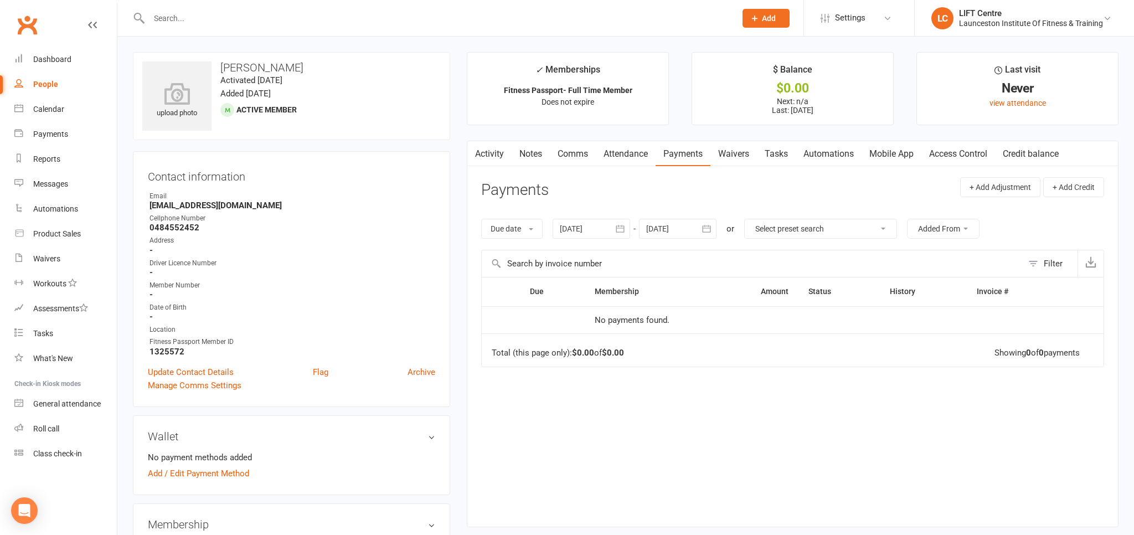
click at [974, 157] on link "Access Control" at bounding box center [958, 153] width 74 height 25
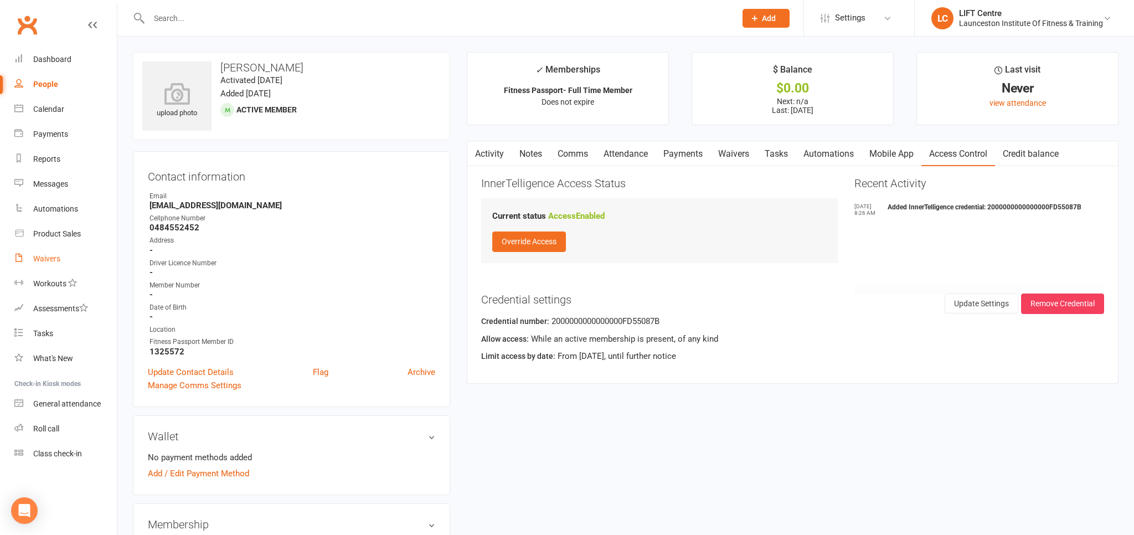
click at [77, 265] on link "Waivers" at bounding box center [65, 258] width 102 height 25
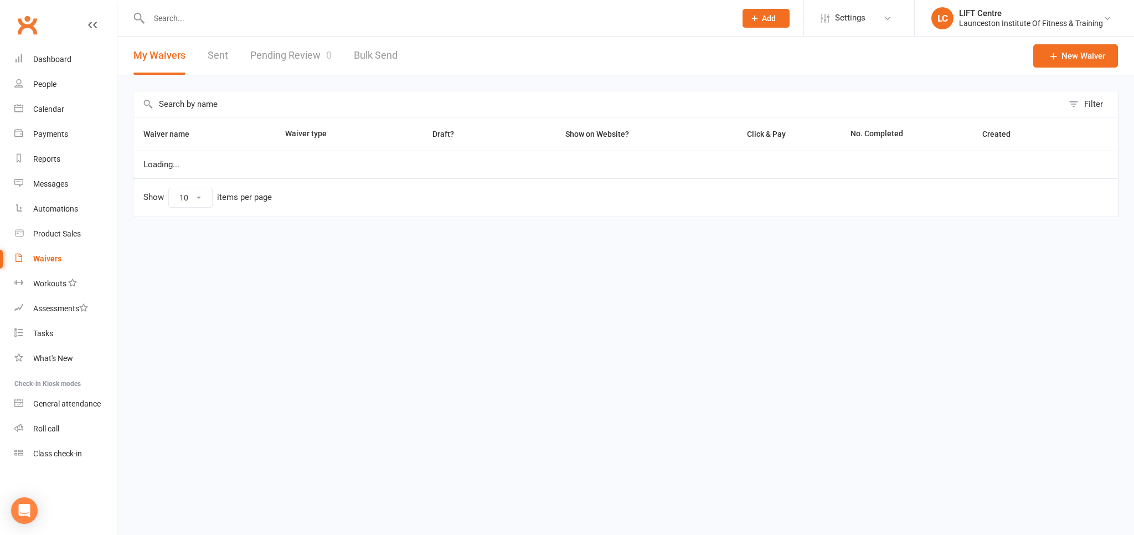
select select "50"
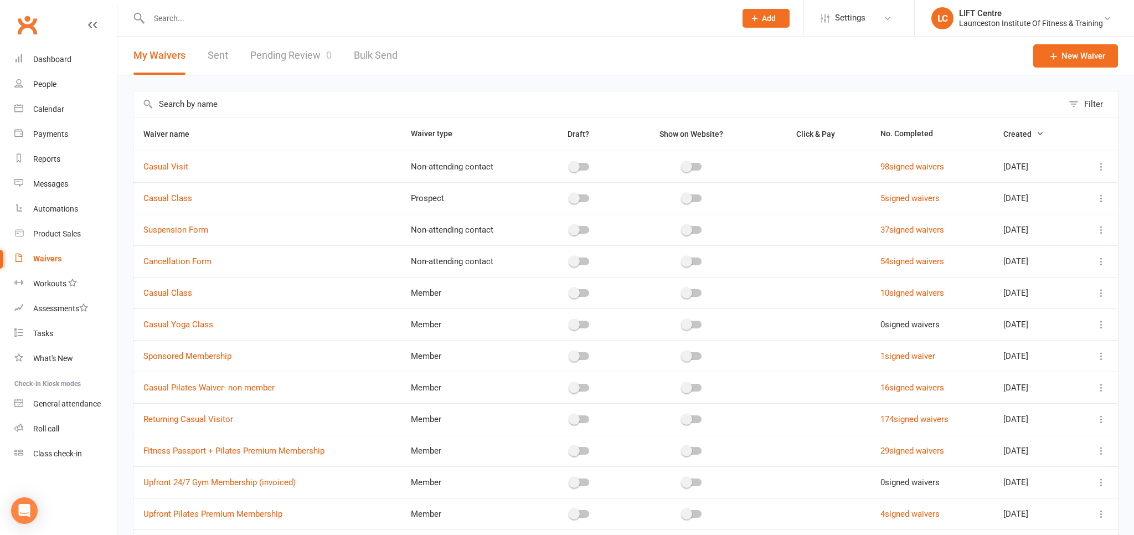
click at [289, 54] on link "Pending Review 0" at bounding box center [290, 56] width 81 height 38
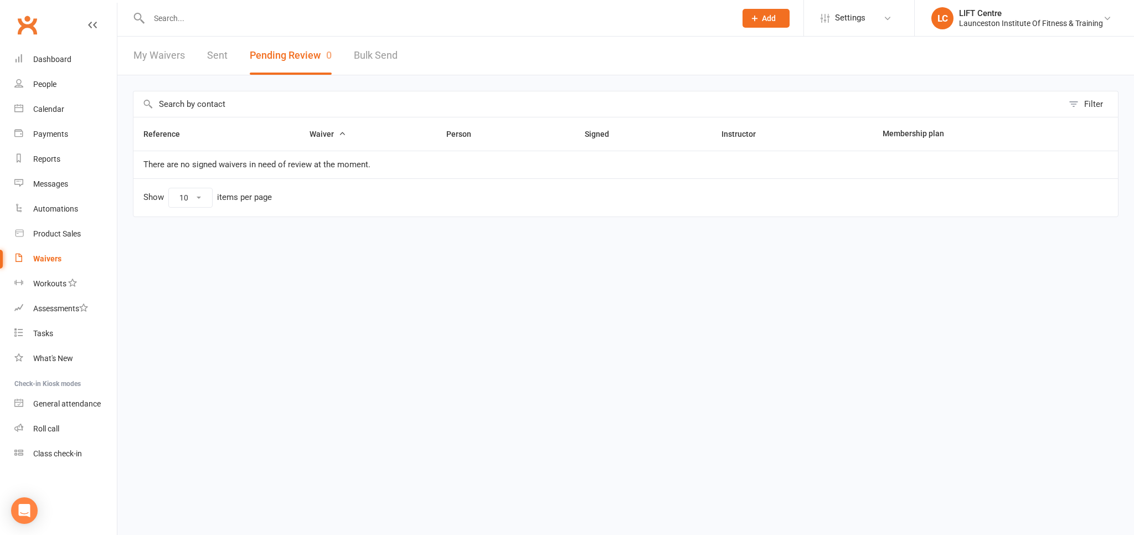
click at [195, 43] on div "My Waivers Sent Pending Review 0 Bulk Send" at bounding box center [265, 56] width 296 height 38
click at [189, 46] on div "My Waivers Sent Pending Review 0 Bulk Send" at bounding box center [265, 56] width 296 height 38
click at [180, 53] on link "My Waivers" at bounding box center [158, 56] width 51 height 38
select select "50"
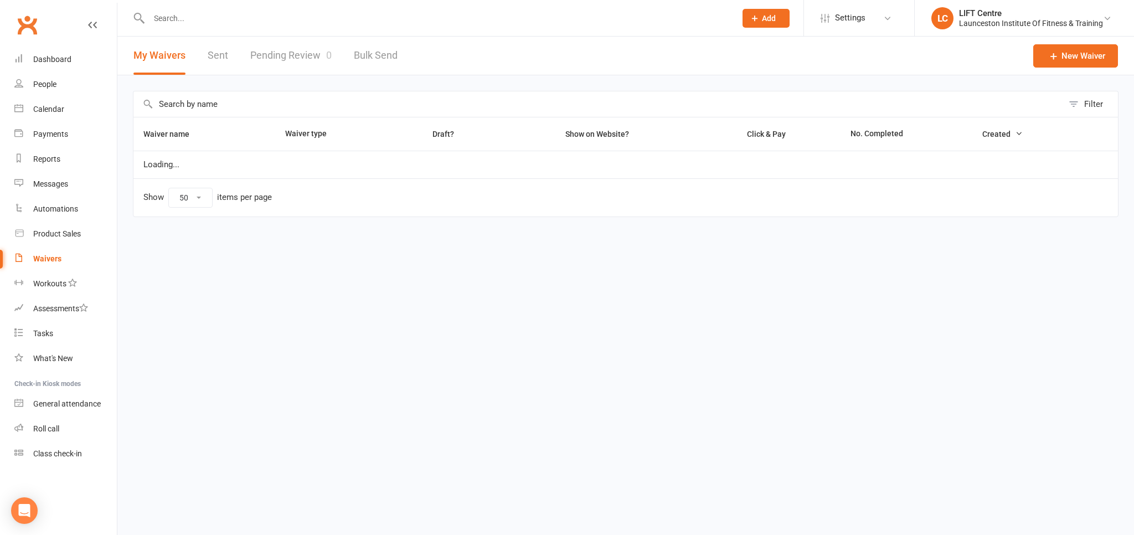
click at [269, 65] on link "Pending Review 0" at bounding box center [290, 56] width 81 height 38
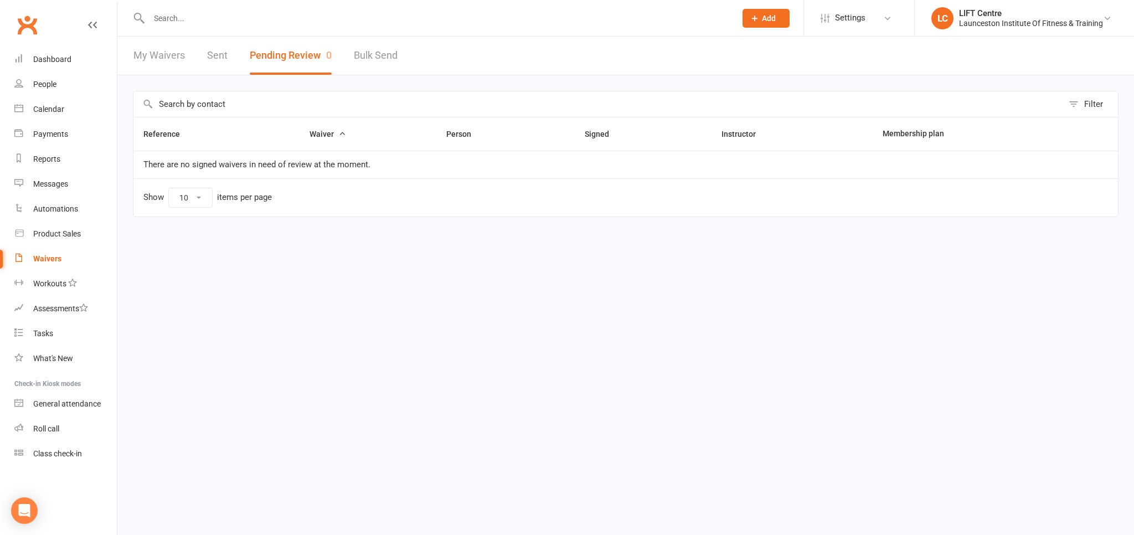
click at [166, 58] on link "My Waivers" at bounding box center [158, 56] width 51 height 38
select select "50"
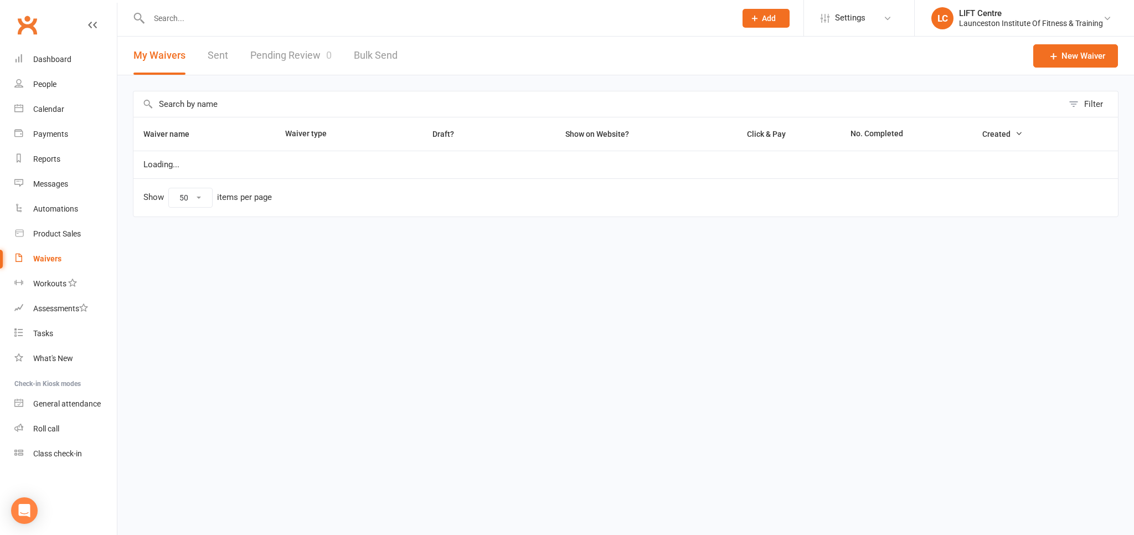
click at [295, 50] on link "Pending Review 0" at bounding box center [290, 56] width 81 height 38
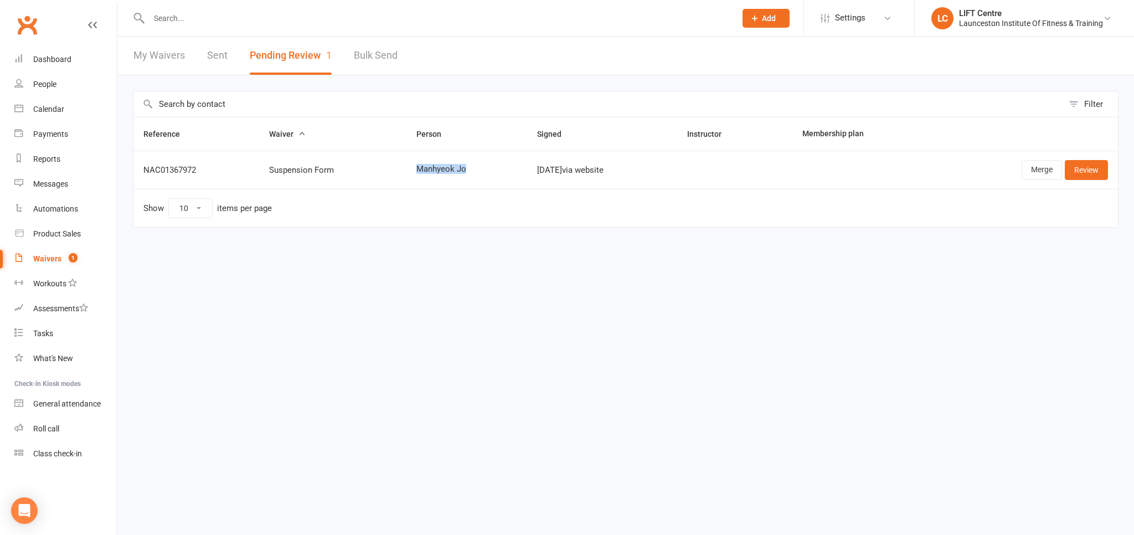
drag, startPoint x: 462, startPoint y: 162, endPoint x: 397, endPoint y: 159, distance: 65.4
click at [397, 159] on tr "NAC01367972 Suspension Form Manhyeok Jo Oct 12, 2025 via website Merge Review" at bounding box center [625, 170] width 984 height 38
copy tr "Manhyeok Jo"
click at [1041, 177] on link "Merge" at bounding box center [1041, 170] width 40 height 20
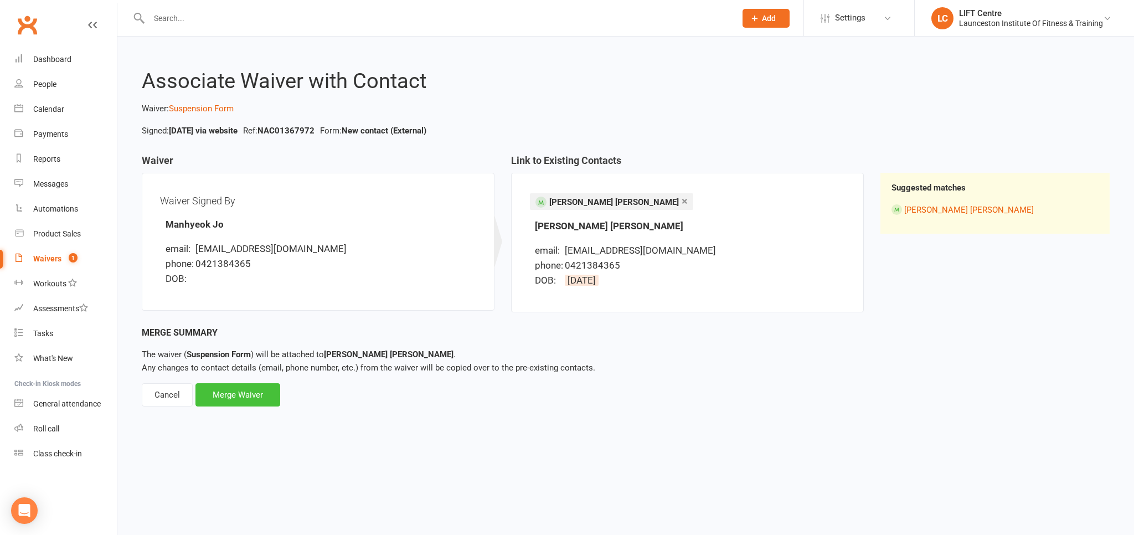
click at [252, 397] on div "Merge Waiver" at bounding box center [237, 394] width 85 height 23
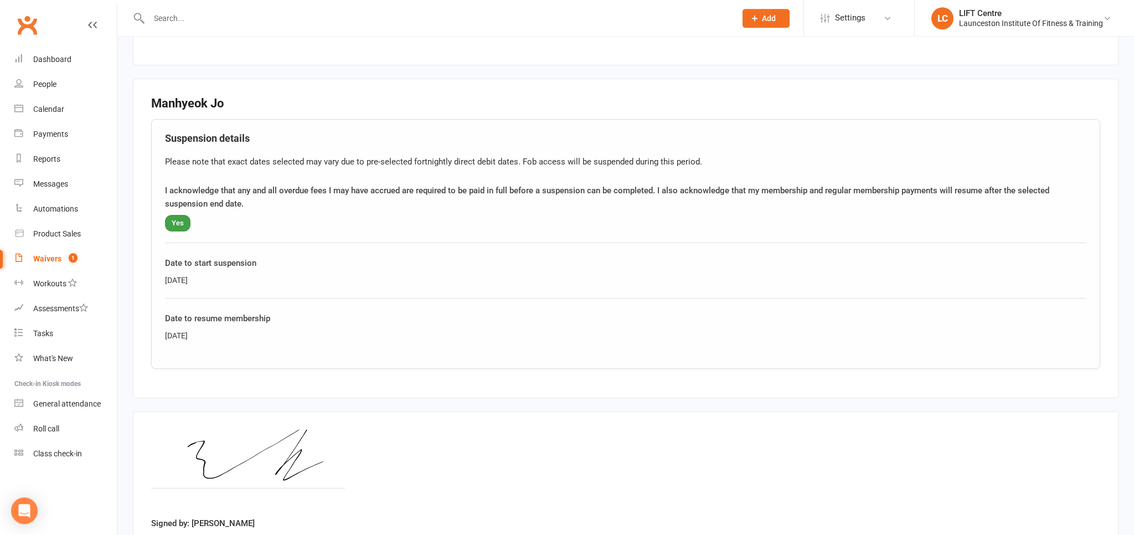
scroll to position [371, 0]
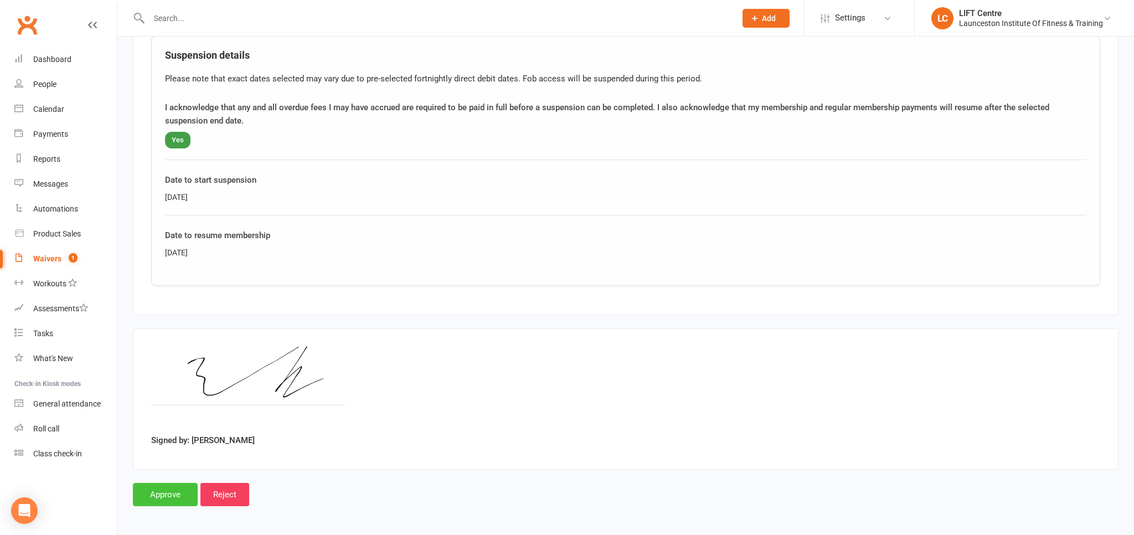
click at [168, 494] on input "Approve" at bounding box center [165, 494] width 65 height 23
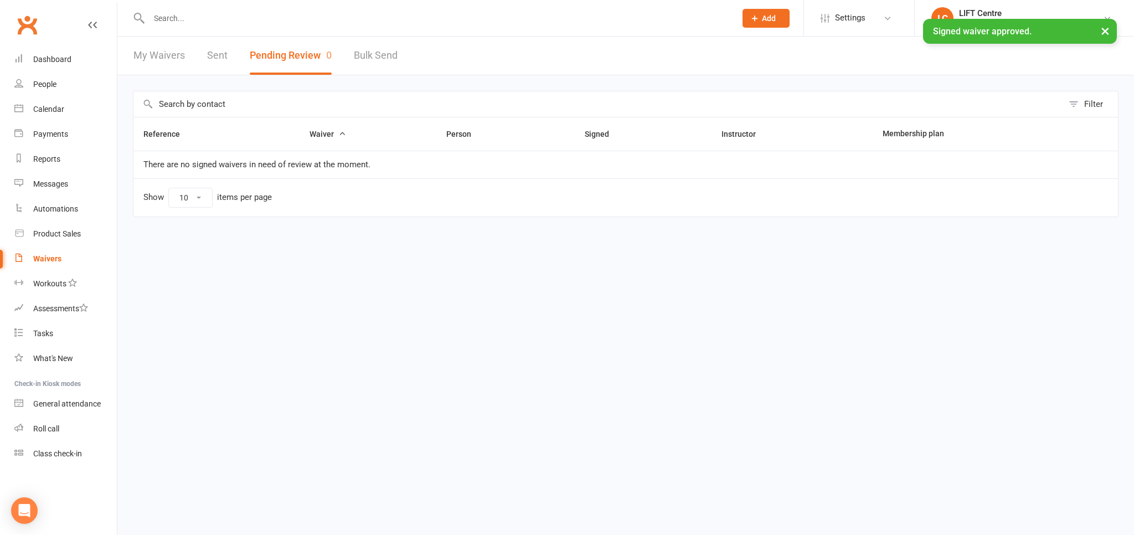
paste input "Manhyeok Jo"
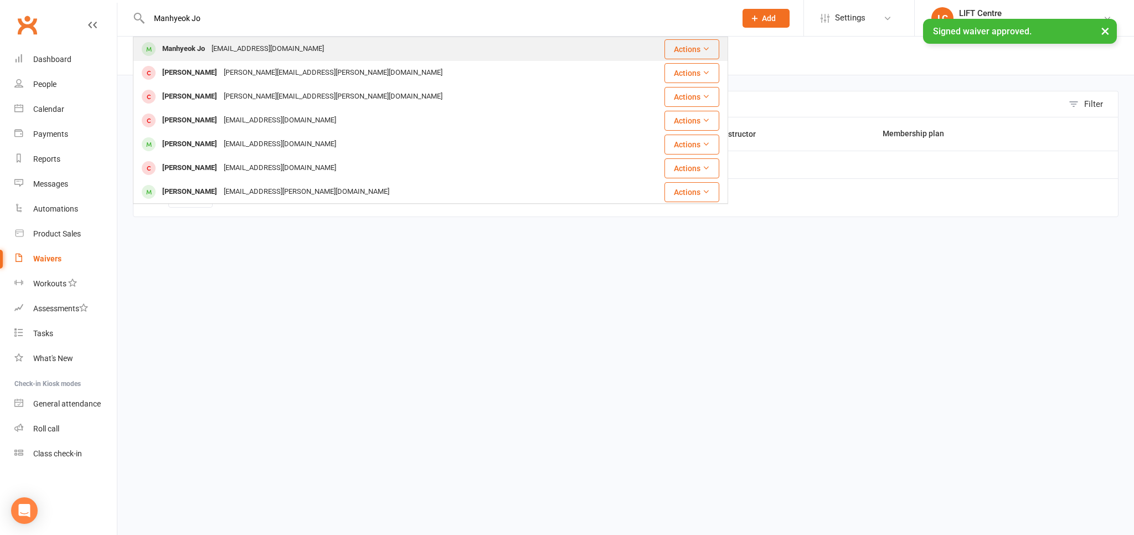
type input "Manhyeok Jo"
click at [240, 49] on div "[EMAIL_ADDRESS][DOMAIN_NAME]" at bounding box center [267, 49] width 119 height 16
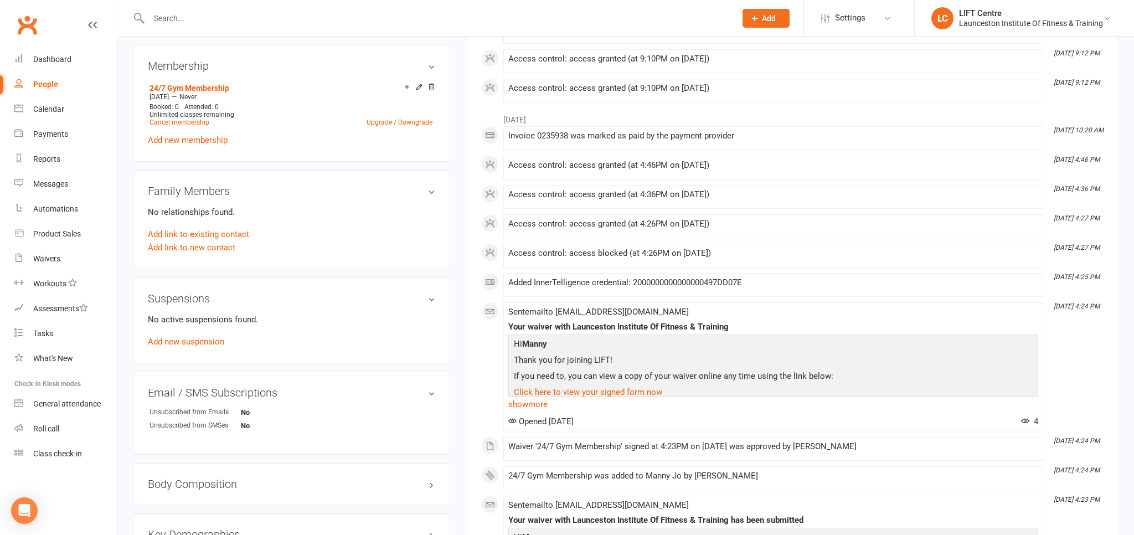
scroll to position [643, 0]
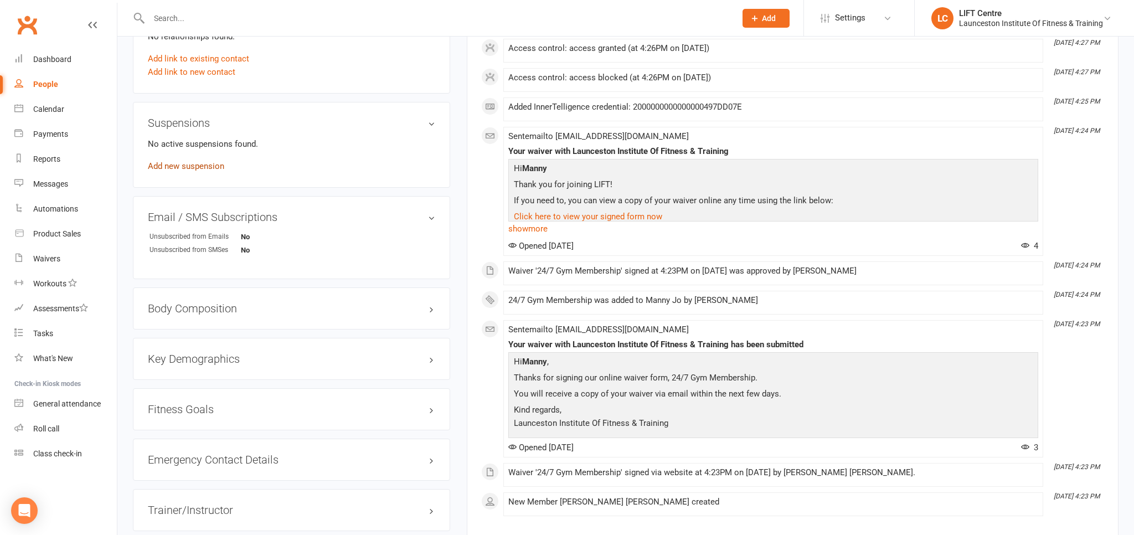
click at [198, 164] on link "Add new suspension" at bounding box center [186, 166] width 76 height 10
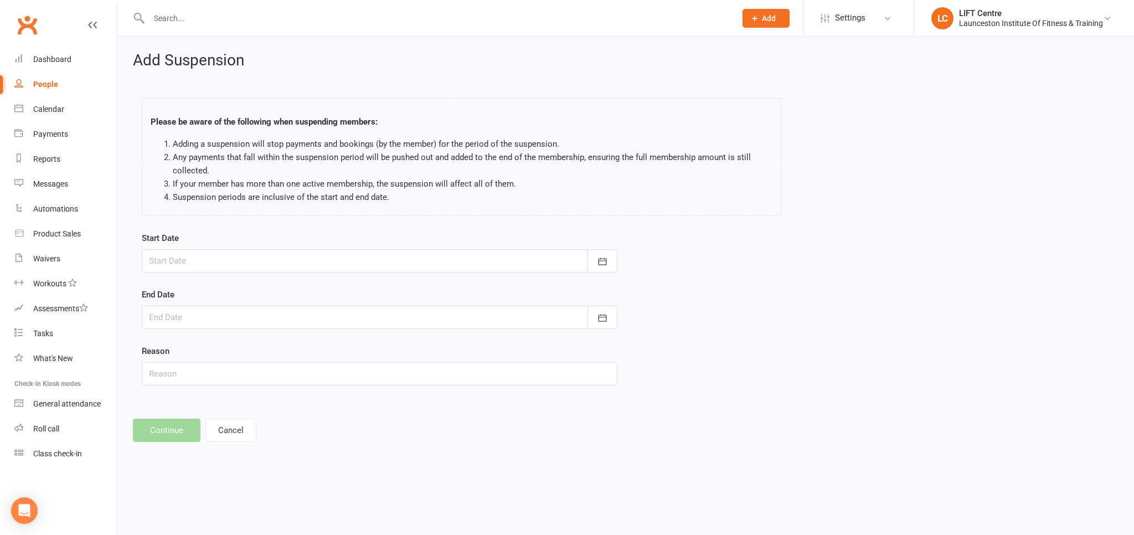
click at [241, 265] on div at bounding box center [380, 260] width 476 height 23
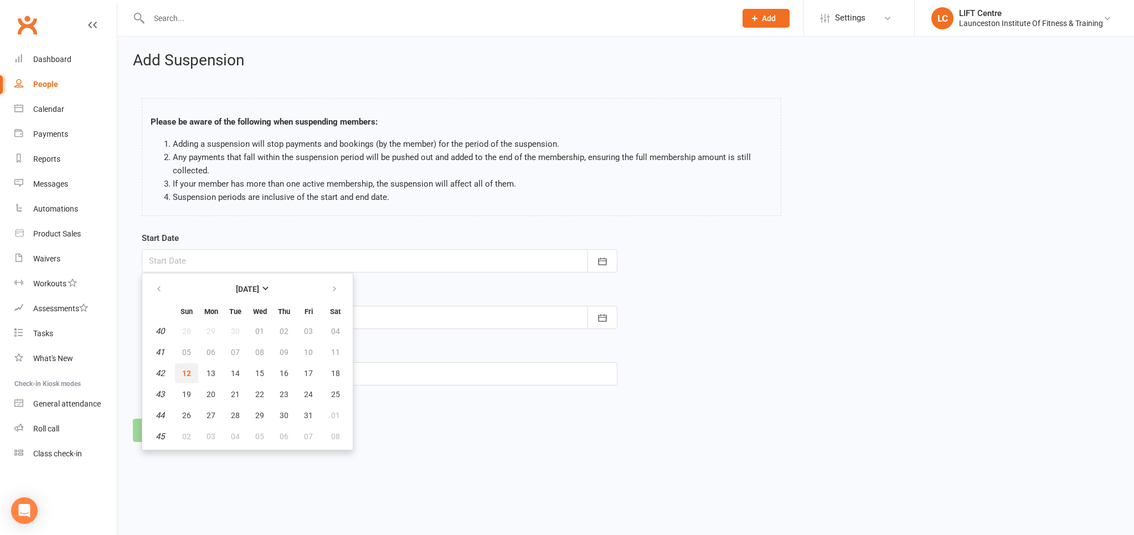
drag, startPoint x: 187, startPoint y: 369, endPoint x: 220, endPoint y: 369, distance: 33.8
click at [187, 369] on span "12" at bounding box center [186, 373] width 9 height 9
type input "[DATE]"
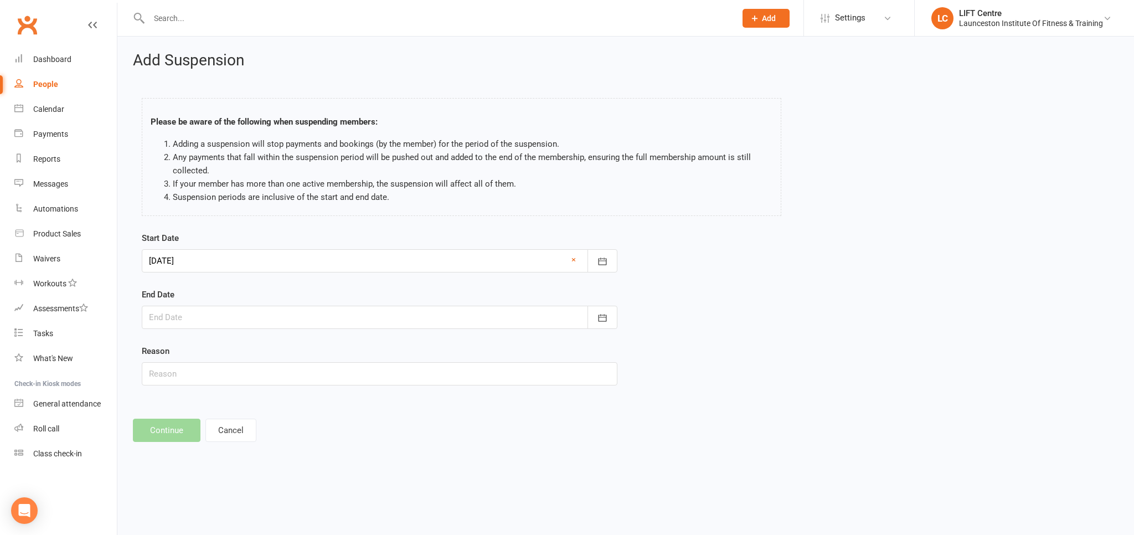
click at [274, 298] on div "End Date October 2025 Sun Mon Tue Wed Thu Fri Sat 40 28 29 30 01 02 03 04 41 05…" at bounding box center [380, 308] width 476 height 41
click at [274, 315] on div at bounding box center [380, 317] width 476 height 23
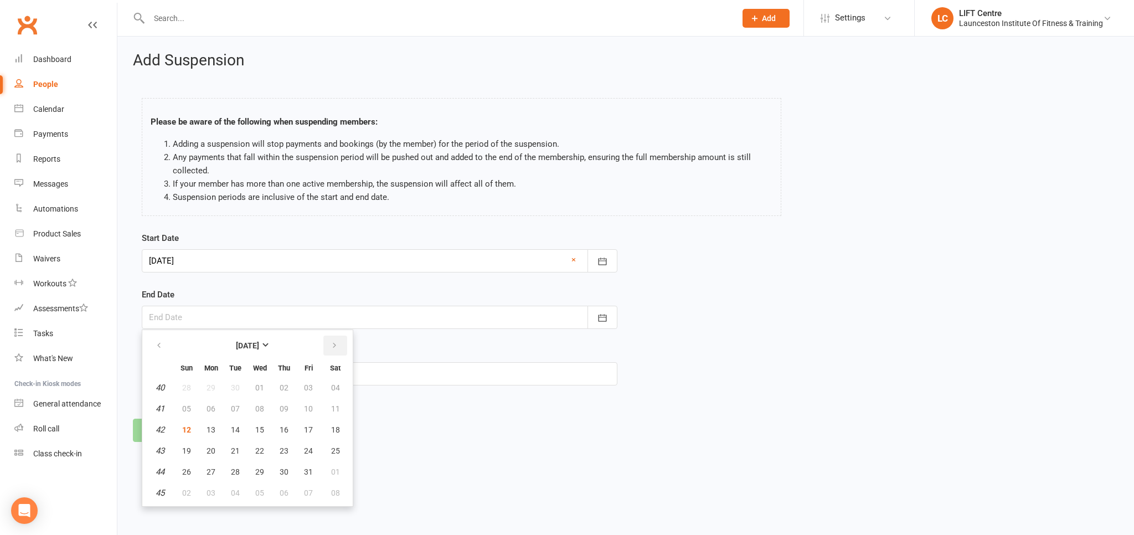
click at [338, 343] on button "button" at bounding box center [335, 345] width 24 height 20
click at [338, 346] on button "button" at bounding box center [335, 345] width 24 height 20
click at [335, 409] on span "13" at bounding box center [335, 408] width 9 height 9
type input "13 Dec 2025"
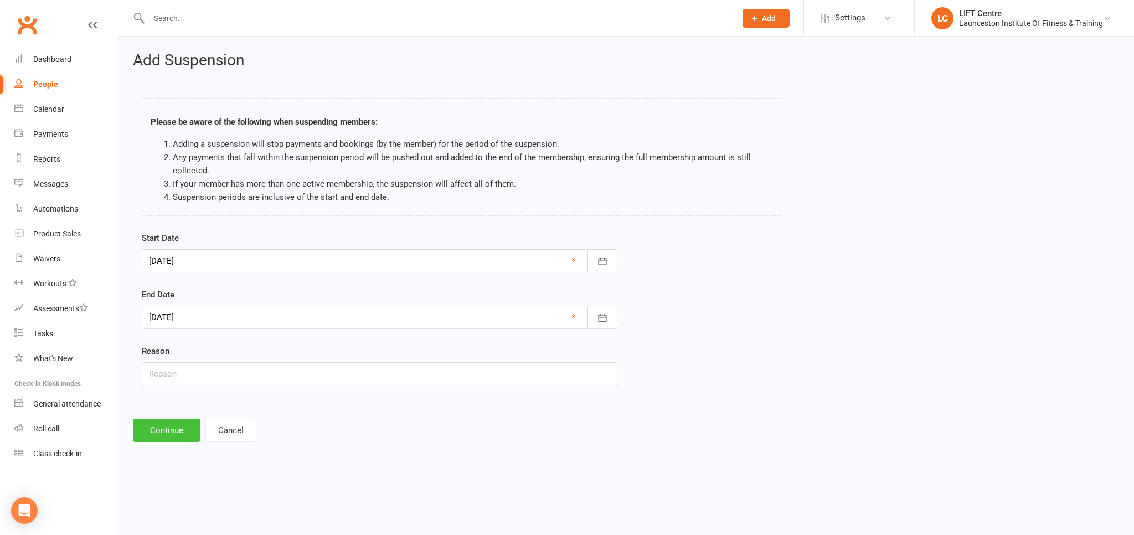
click at [175, 426] on button "Continue" at bounding box center [167, 430] width 68 height 23
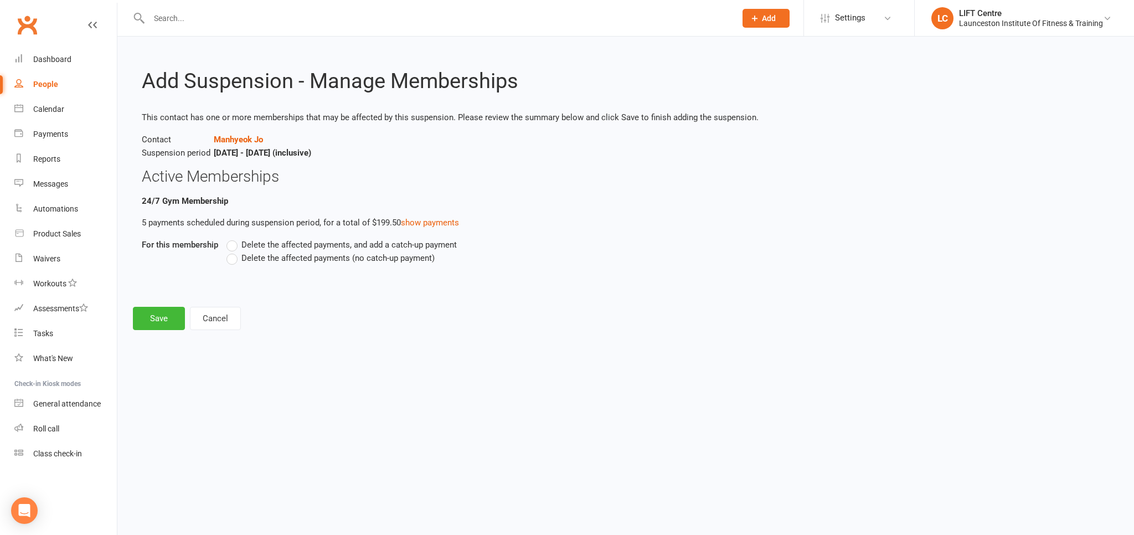
click at [235, 259] on label "Delete the affected payments (no catch-up payment)" at bounding box center [330, 257] width 208 height 13
click at [234, 251] on input "Delete the affected payments (no catch-up payment)" at bounding box center [229, 251] width 7 height 0
click at [164, 323] on button "Save" at bounding box center [159, 318] width 52 height 23
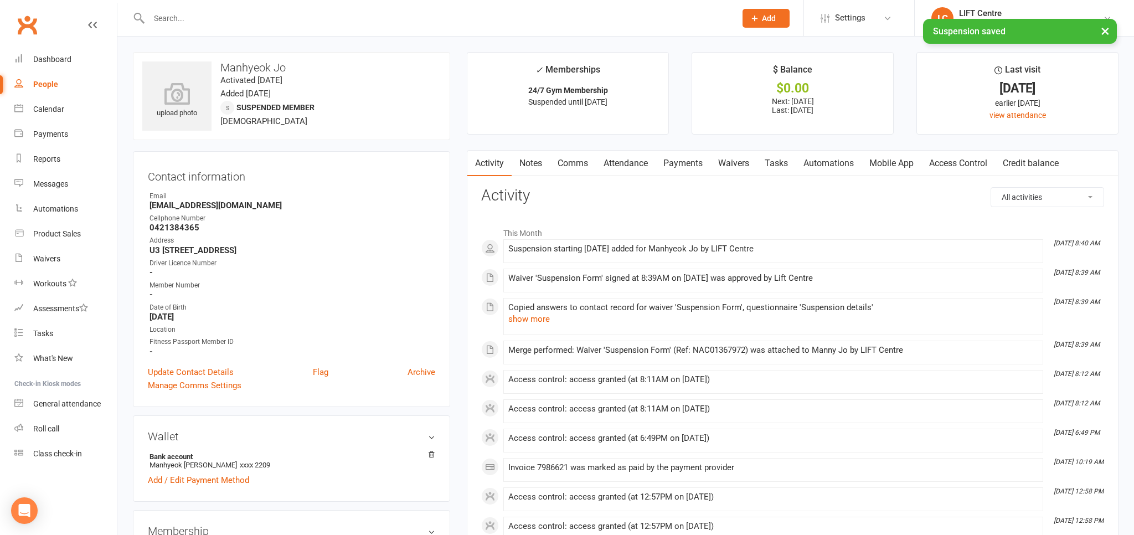
click at [942, 165] on link "Access Control" at bounding box center [958, 163] width 74 height 25
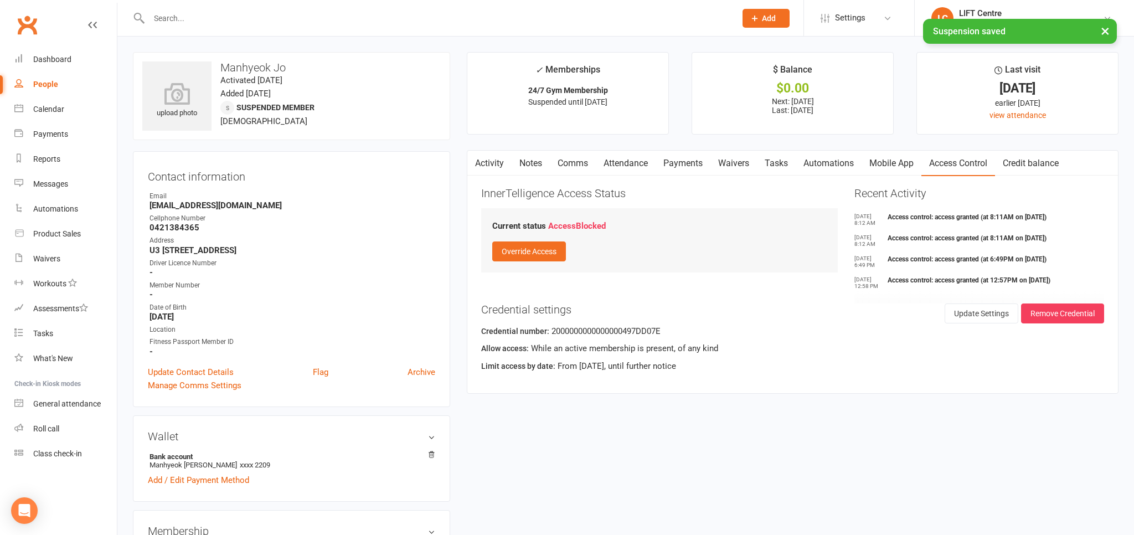
click at [696, 168] on link "Payments" at bounding box center [682, 163] width 55 height 25
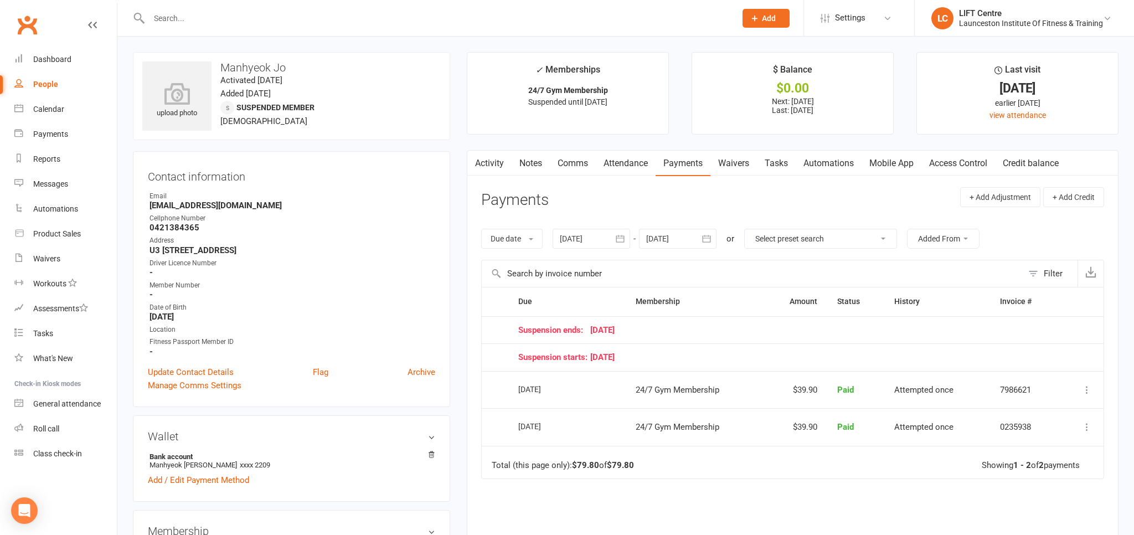
click at [670, 249] on div "Due date Due date Date paid Date failed Date settled [DATE] [DATE] Sun Mon Tue …" at bounding box center [792, 239] width 623 height 42
click at [678, 238] on div at bounding box center [678, 239] width 78 height 20
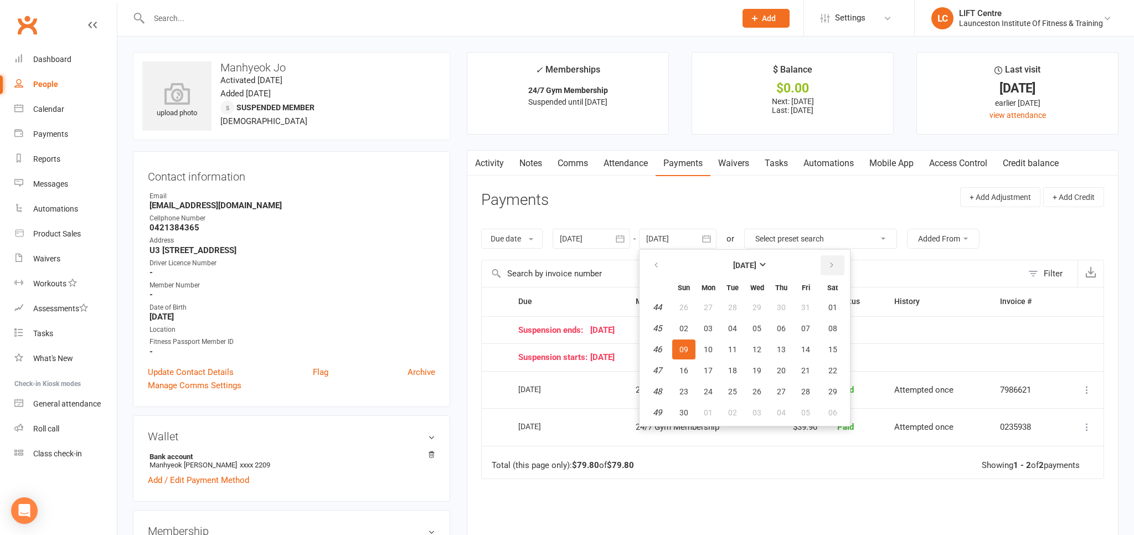
click at [827, 266] on button "button" at bounding box center [832, 265] width 24 height 20
click at [766, 352] on button "17" at bounding box center [756, 349] width 23 height 20
type input "17 Dec 2025"
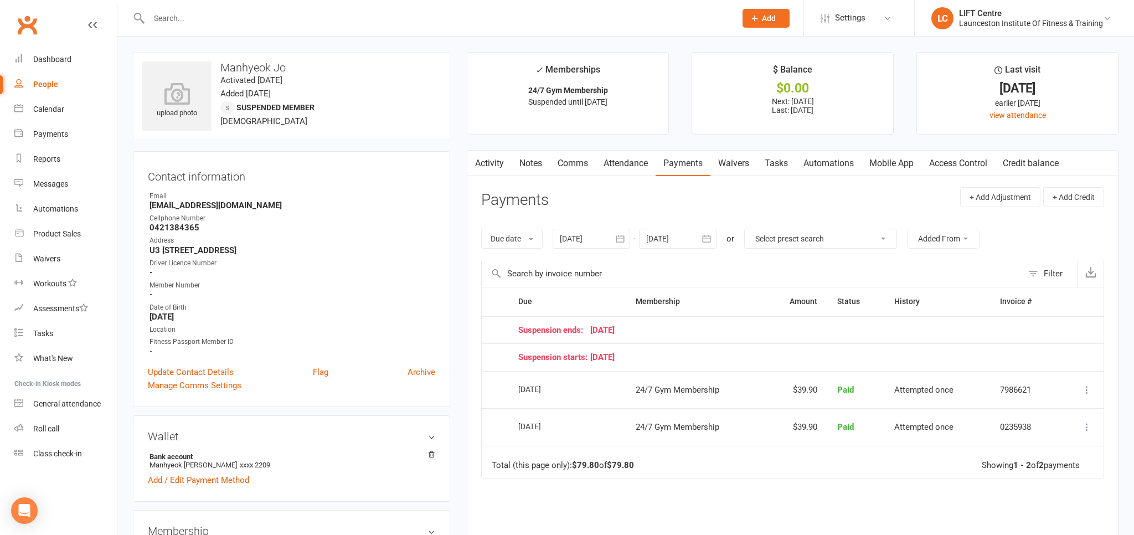
click at [262, 8] on div at bounding box center [430, 18] width 595 height 36
click at [251, 14] on input "text" at bounding box center [437, 19] width 582 height 16
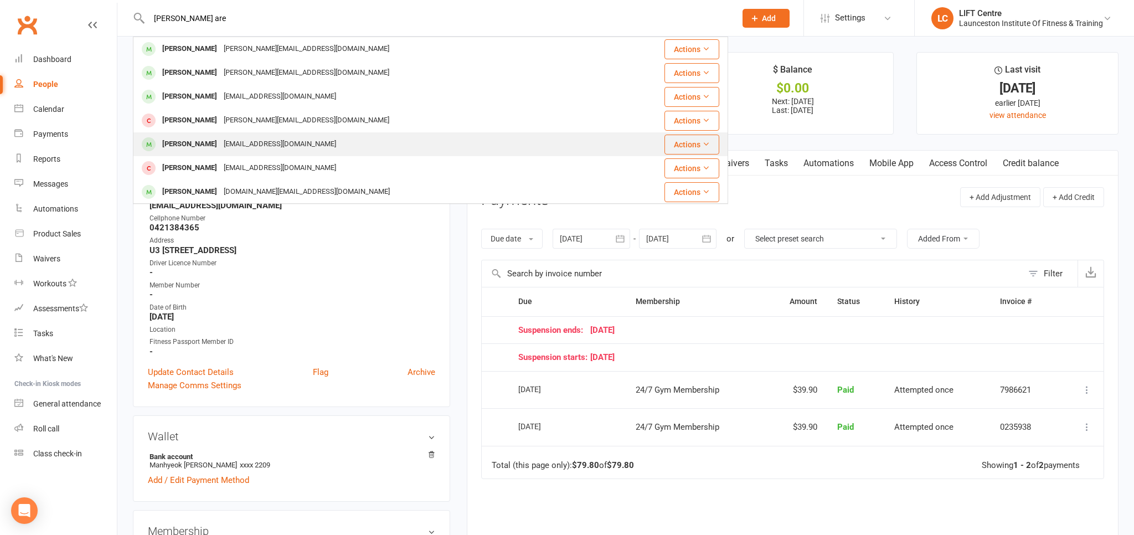
type input "chris are"
click at [302, 141] on div "[EMAIL_ADDRESS][DOMAIN_NAME]" at bounding box center [279, 144] width 119 height 16
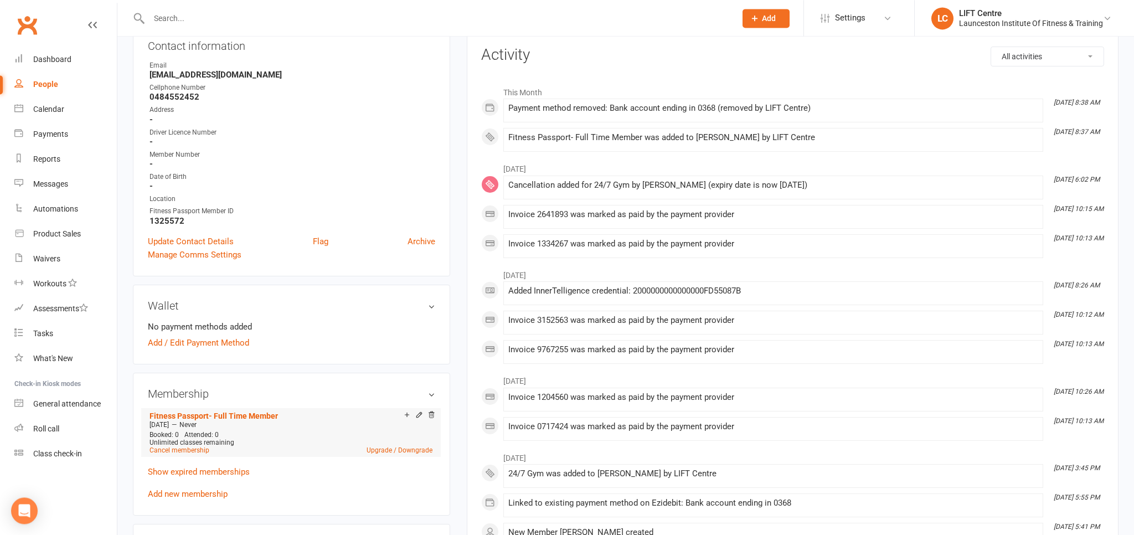
scroll to position [117, 0]
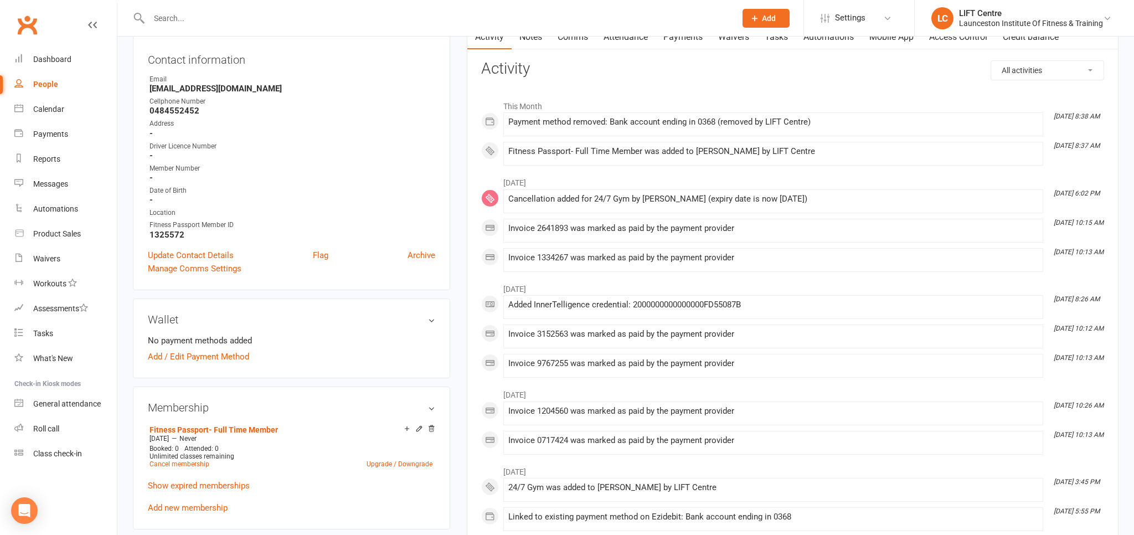
click at [219, 231] on strong "1325572" at bounding box center [292, 235] width 286 height 10
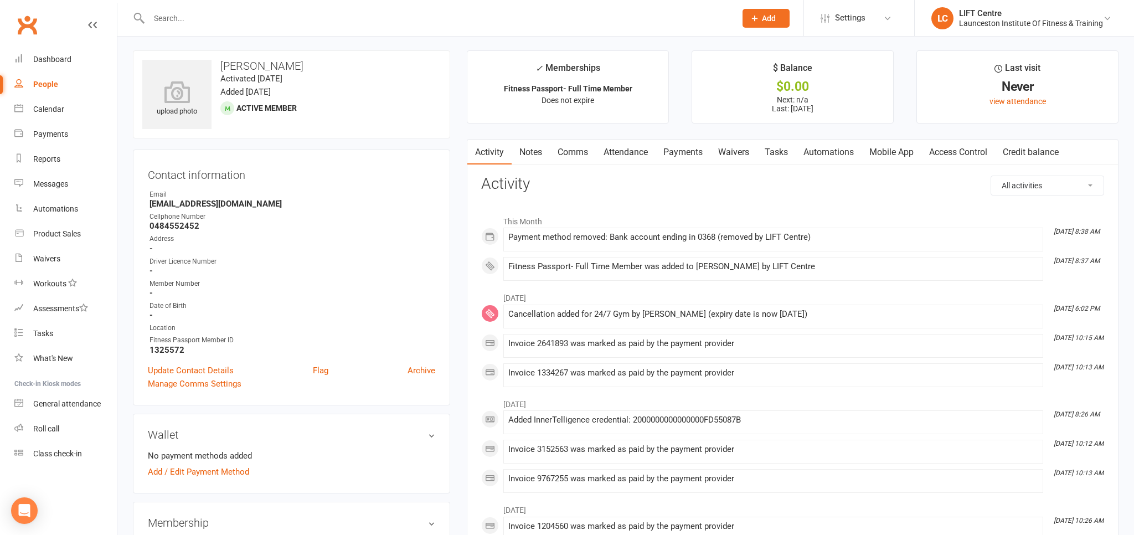
scroll to position [0, 0]
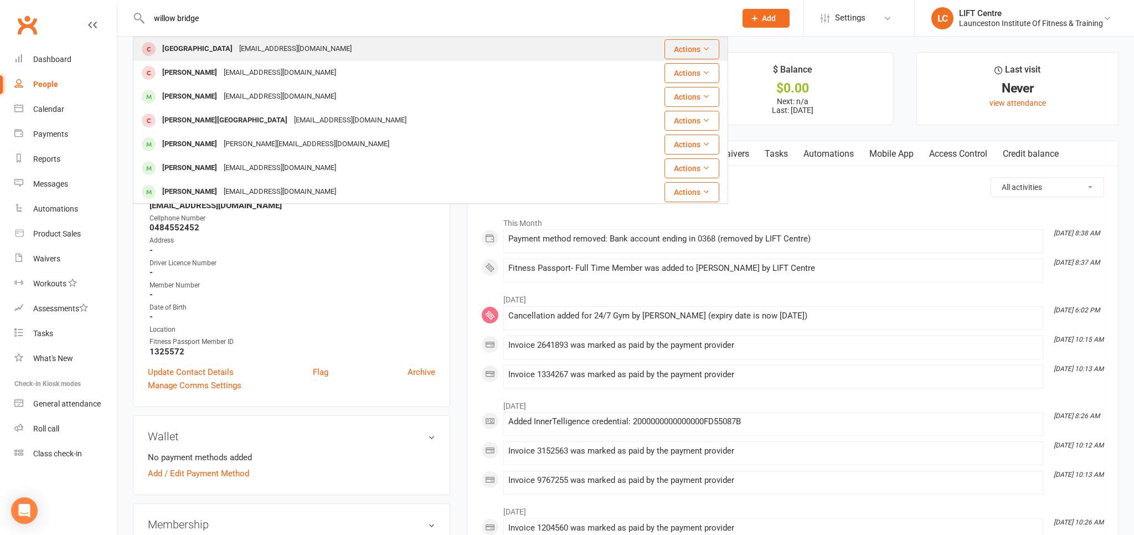
type input "willow bridge"
click at [270, 56] on div "[EMAIL_ADDRESS][DOMAIN_NAME]" at bounding box center [295, 49] width 119 height 16
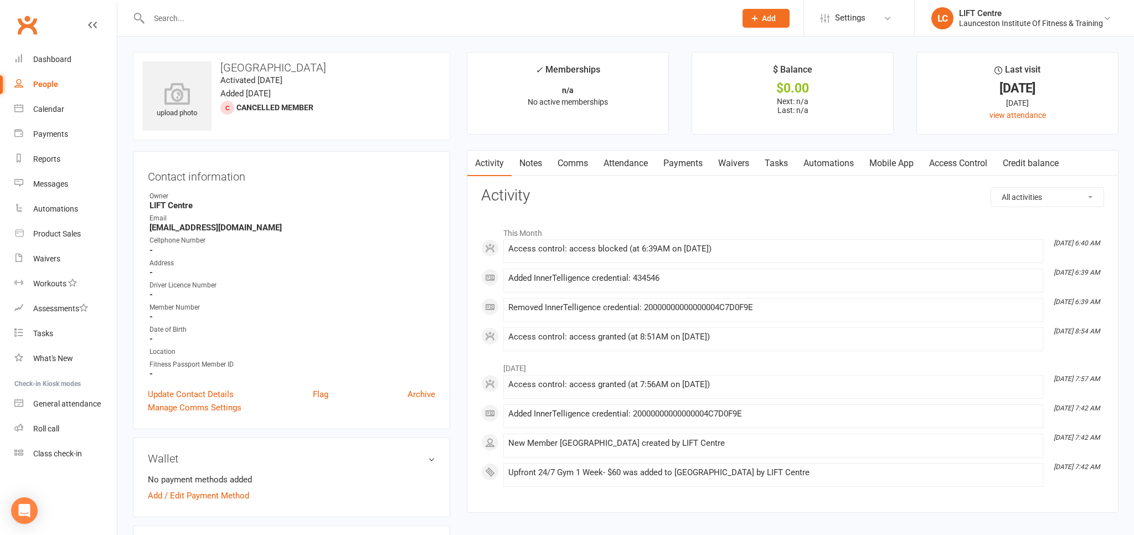
click at [969, 164] on link "Access Control" at bounding box center [958, 163] width 74 height 25
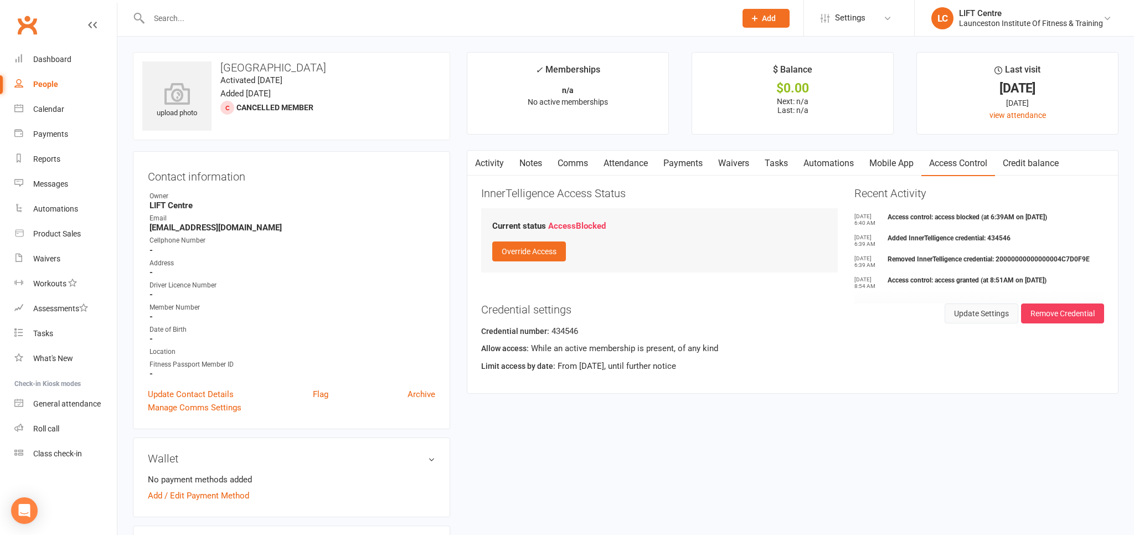
click at [972, 313] on button "Update Settings" at bounding box center [981, 313] width 74 height 20
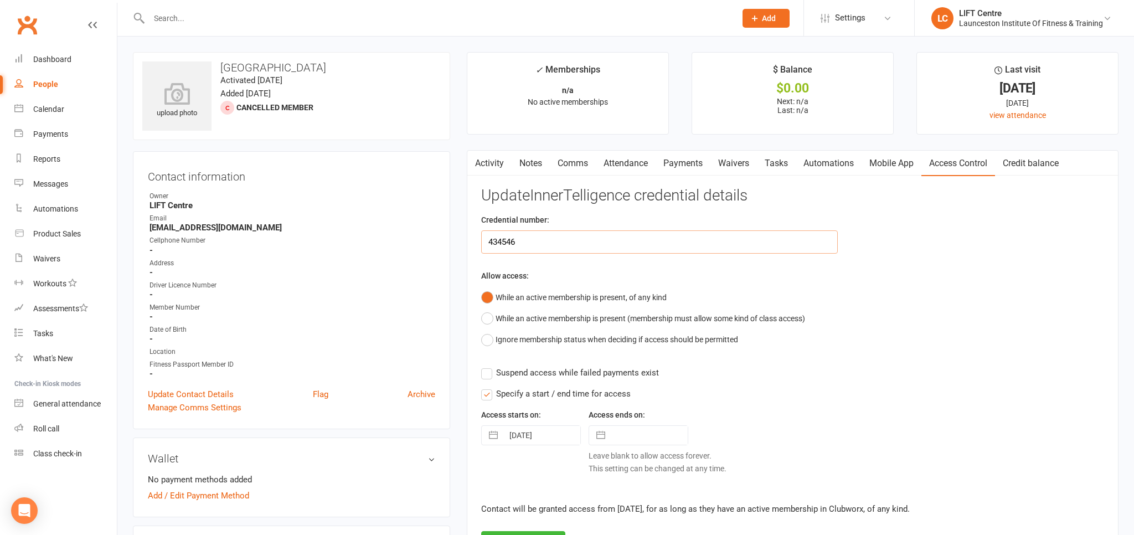
click at [553, 249] on input "434546" at bounding box center [659, 241] width 357 height 23
click at [464, 184] on main "✓ Memberships n/a No active memberships $ Balance $0.00 Next: n/a Last: n/a Las…" at bounding box center [792, 317] width 668 height 530
